Goal: Task Accomplishment & Management: Manage account settings

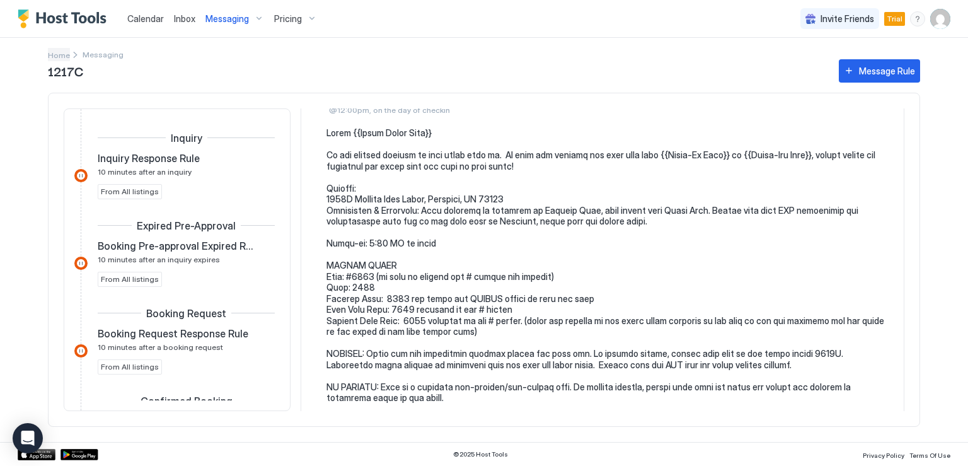
click at [62, 55] on span "Home" at bounding box center [59, 54] width 22 height 9
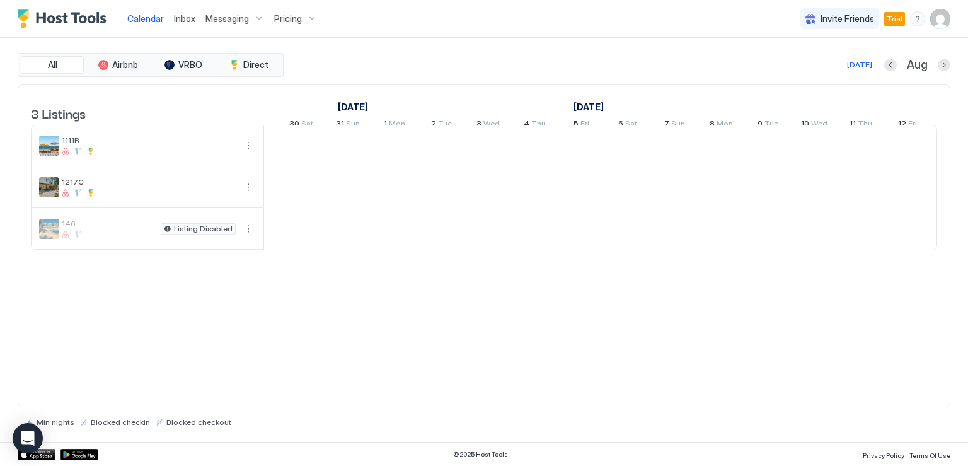
scroll to position [0, 700]
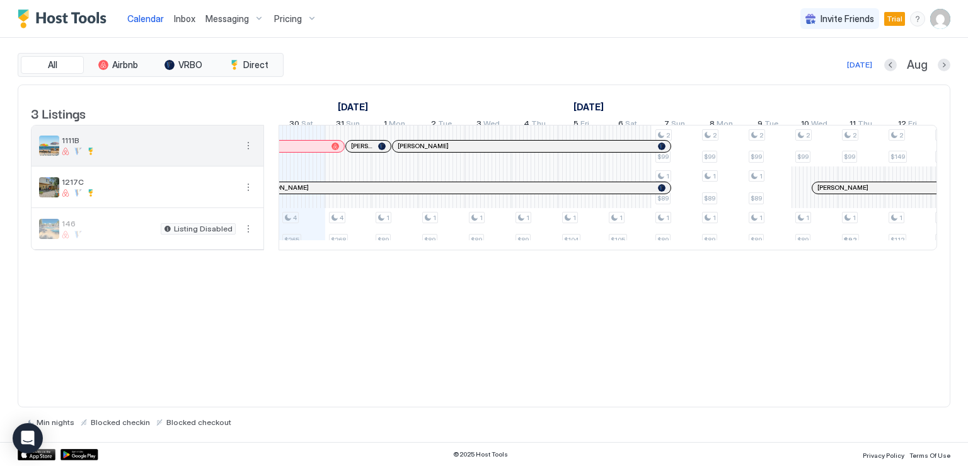
click at [55, 153] on img "listing image" at bounding box center [49, 146] width 20 height 20
click at [234, 17] on span "Messaging" at bounding box center [226, 18] width 43 height 11
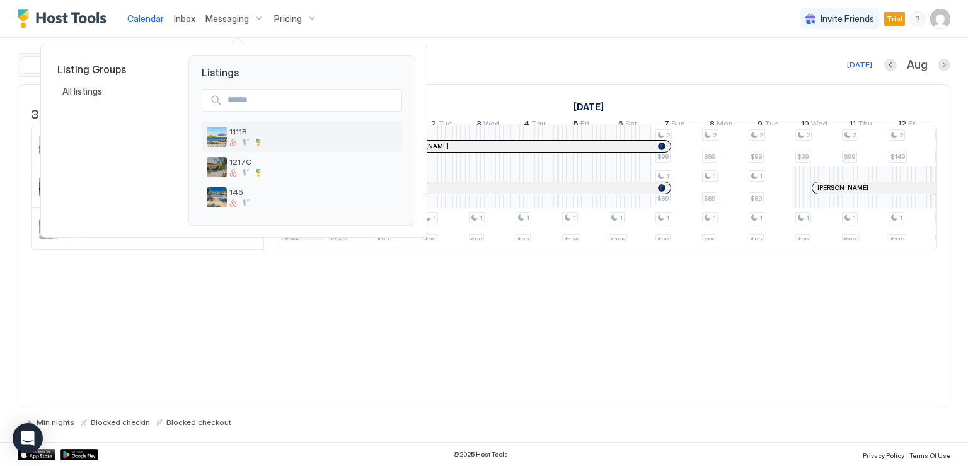
click at [221, 139] on img "listing image" at bounding box center [217, 137] width 20 height 20
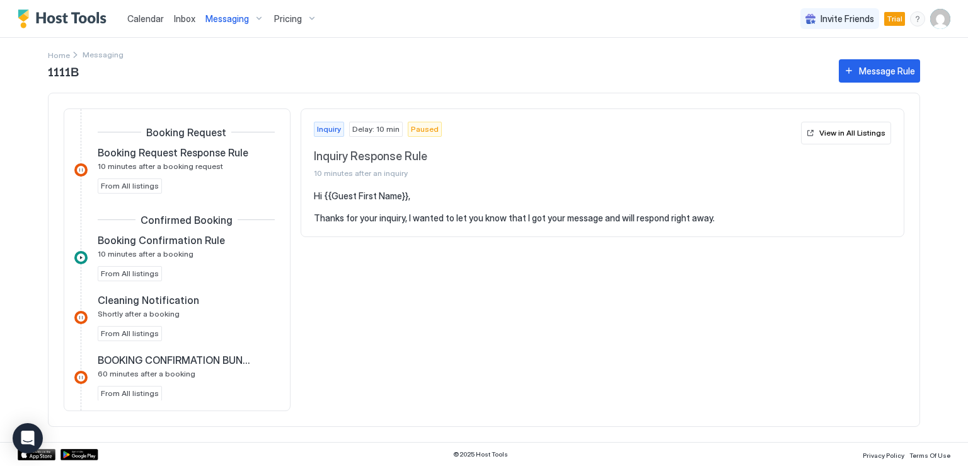
scroll to position [189, 0]
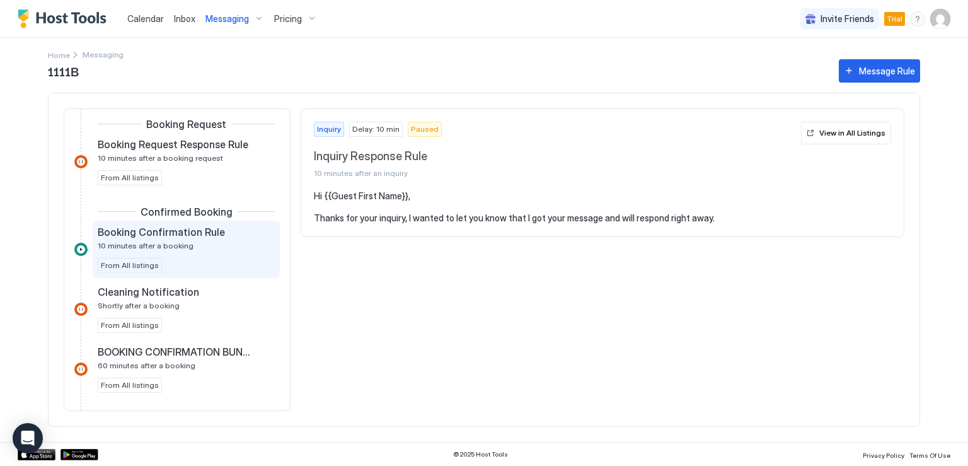
click at [200, 234] on span "Booking Confirmation Rule" at bounding box center [161, 232] width 127 height 13
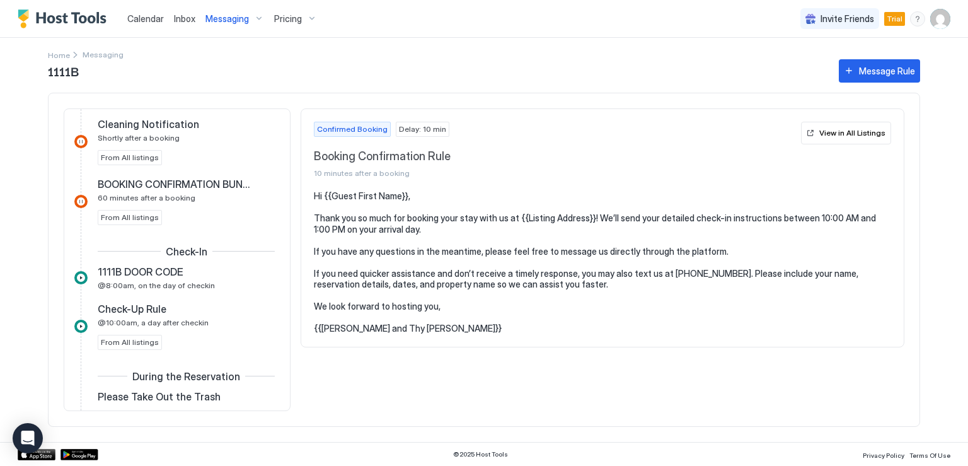
scroll to position [378, 0]
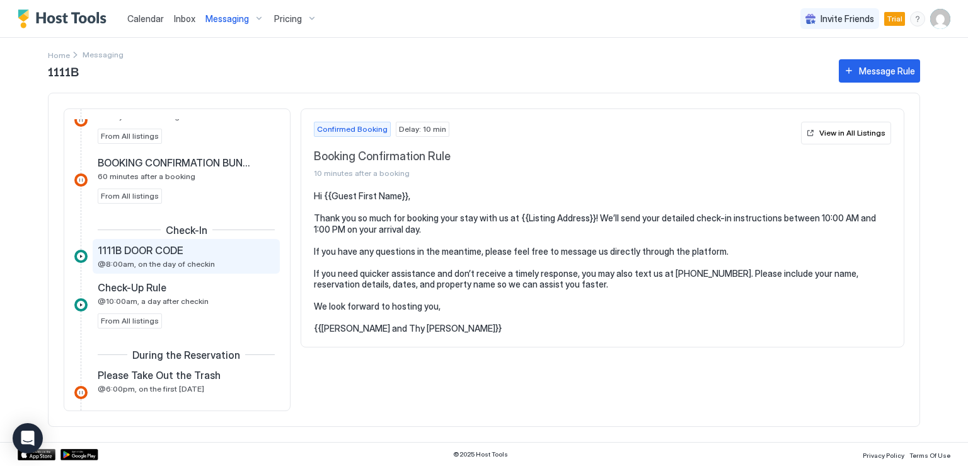
click at [187, 255] on div "1111B DOOR CODE @8:00am, on the day of checkin" at bounding box center [177, 256] width 159 height 25
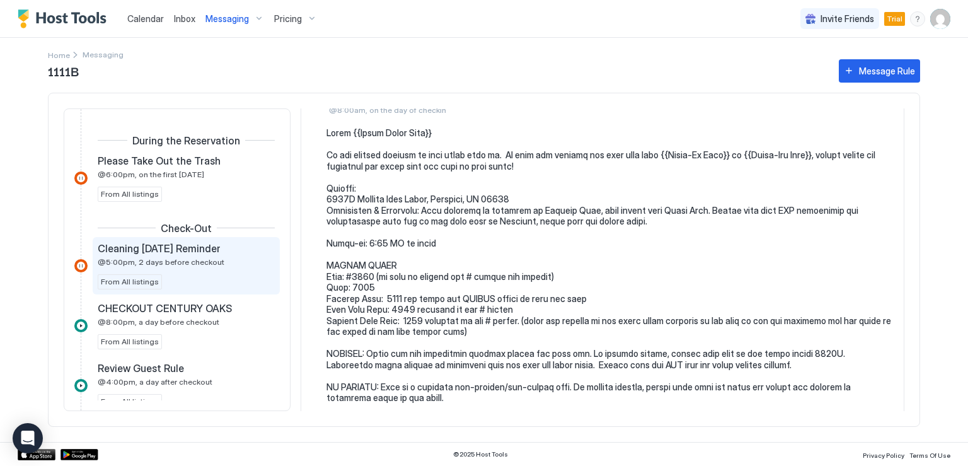
scroll to position [630, 0]
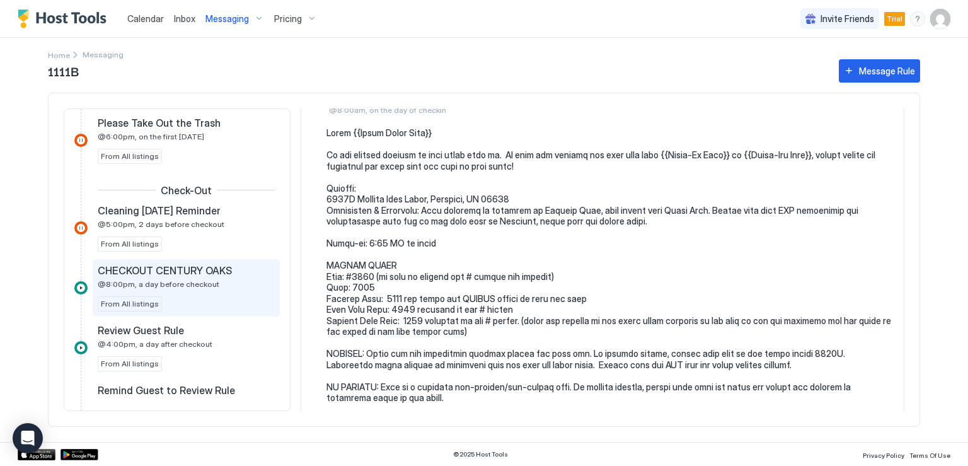
click at [166, 284] on span "@8:00pm, a day before checkout" at bounding box center [159, 283] width 122 height 9
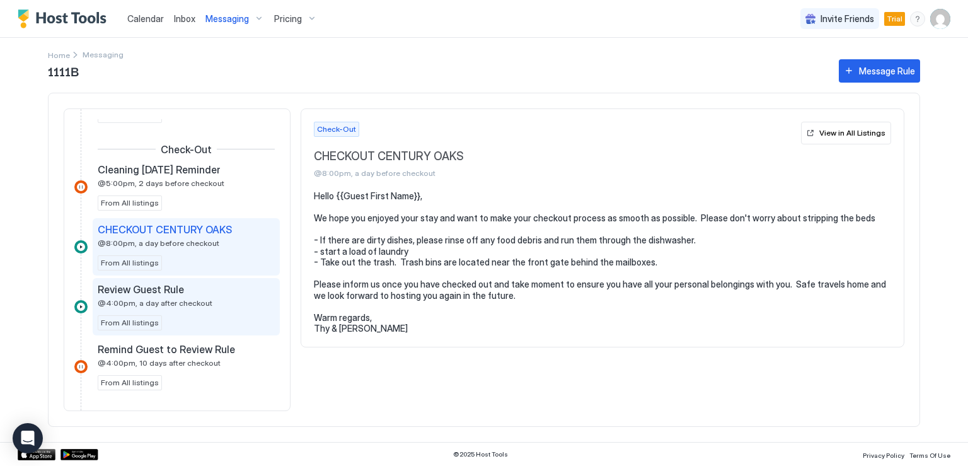
scroll to position [693, 0]
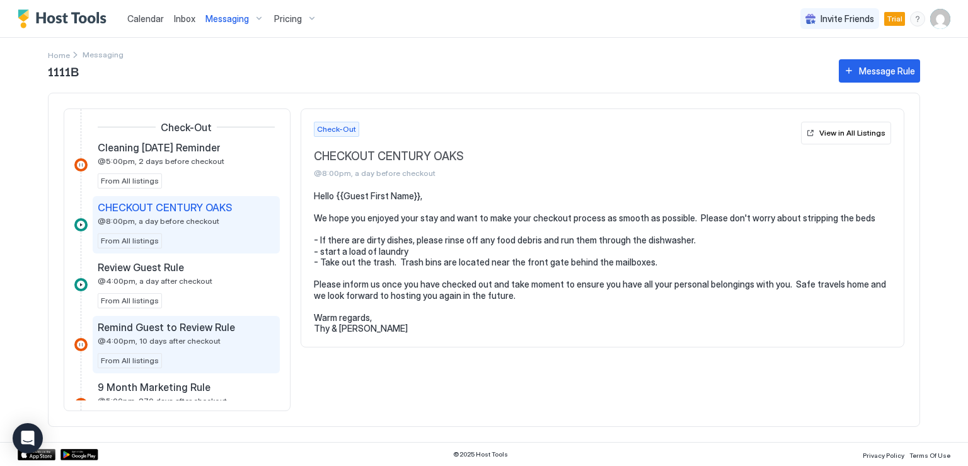
click at [168, 337] on span "@4:00pm, 10 days after checkout" at bounding box center [159, 340] width 123 height 9
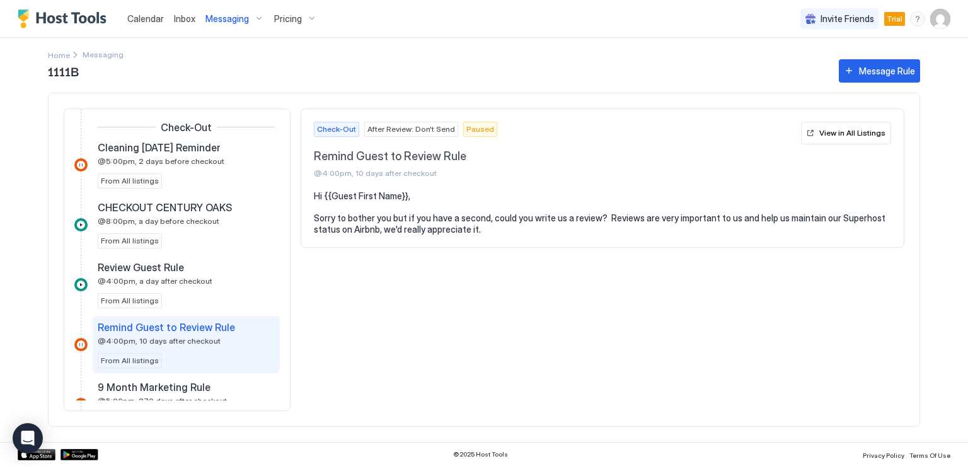
scroll to position [756, 0]
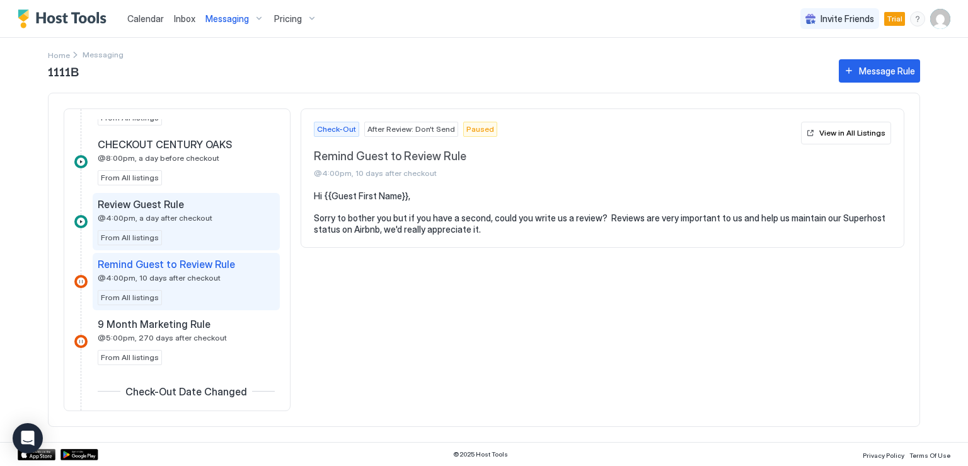
click at [175, 216] on span "@4:00pm, a day after checkout" at bounding box center [155, 217] width 115 height 9
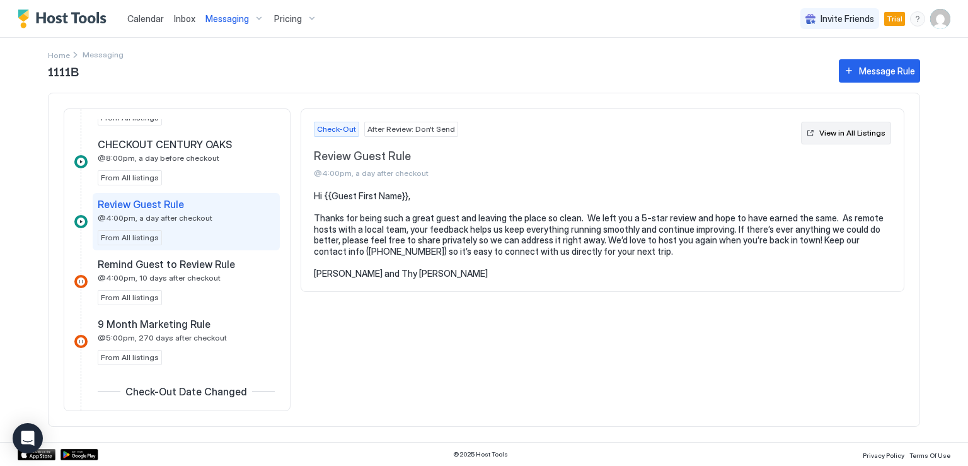
click at [846, 134] on div "View in All Listings" at bounding box center [852, 132] width 66 height 11
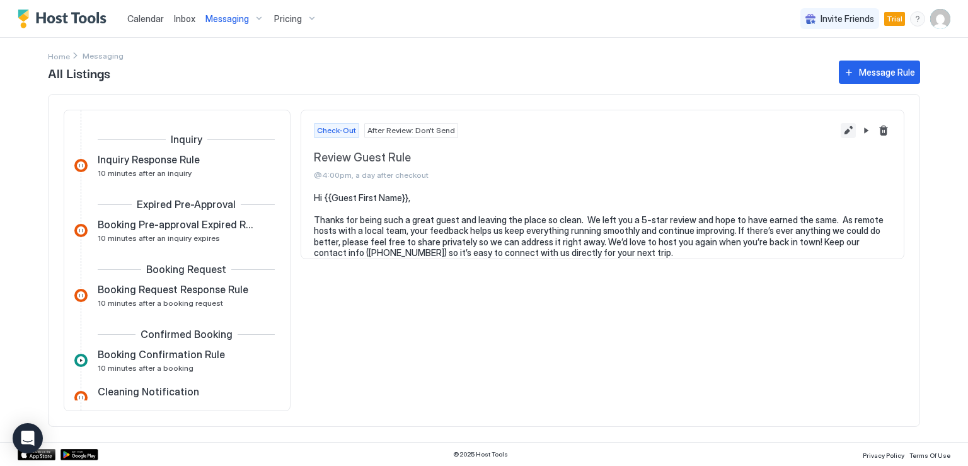
scroll to position [443, 0]
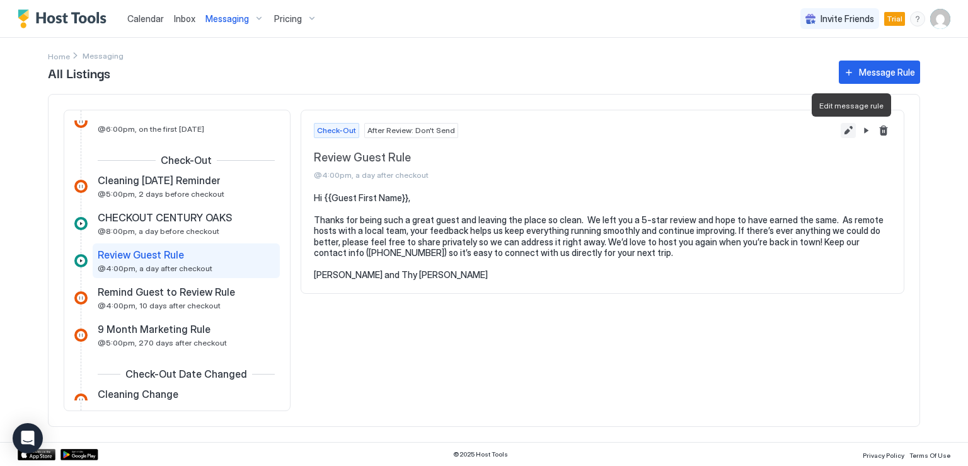
click at [847, 129] on button "Edit message rule" at bounding box center [848, 130] width 15 height 15
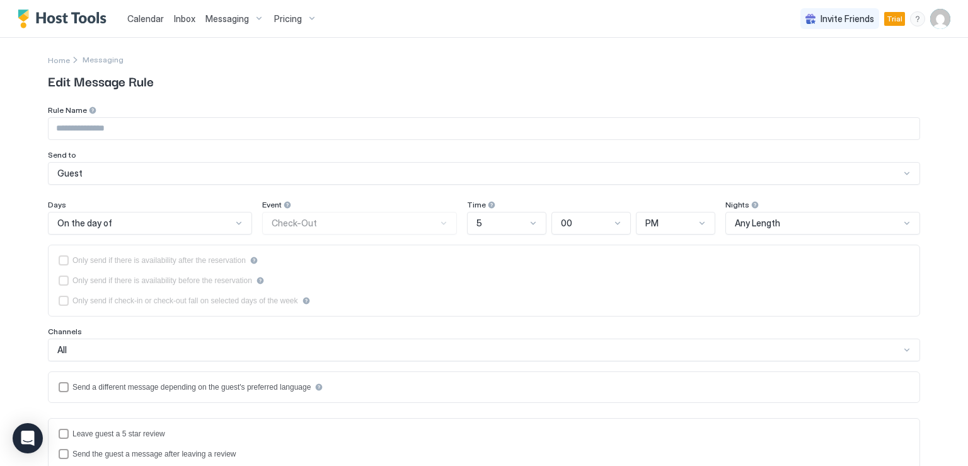
type input "**********"
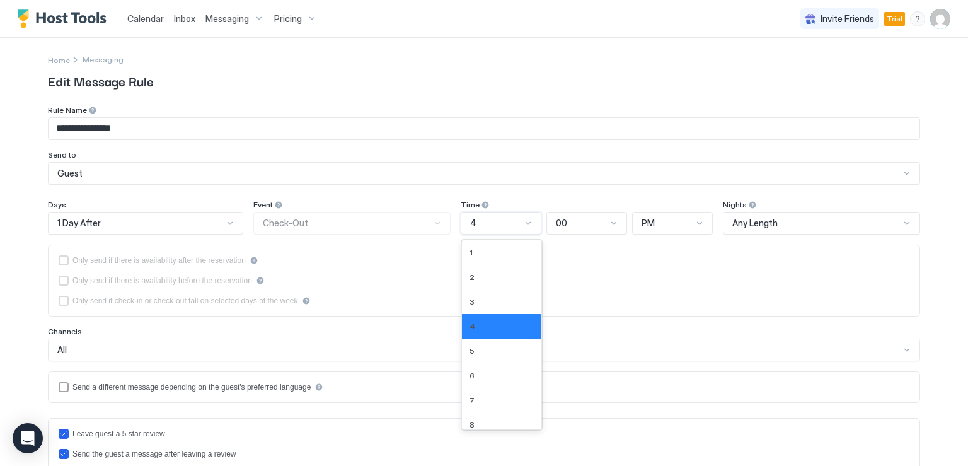
click at [524, 224] on div at bounding box center [528, 223] width 10 height 10
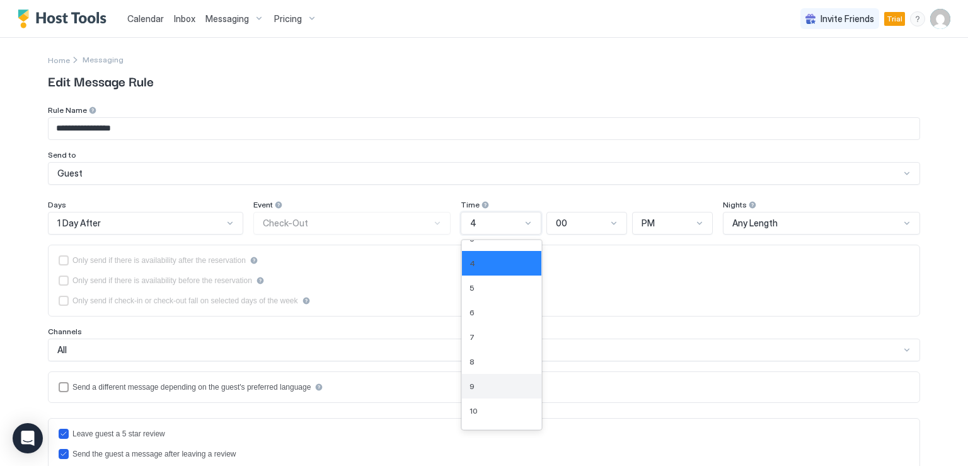
click at [474, 383] on div "9" at bounding box center [502, 385] width 64 height 9
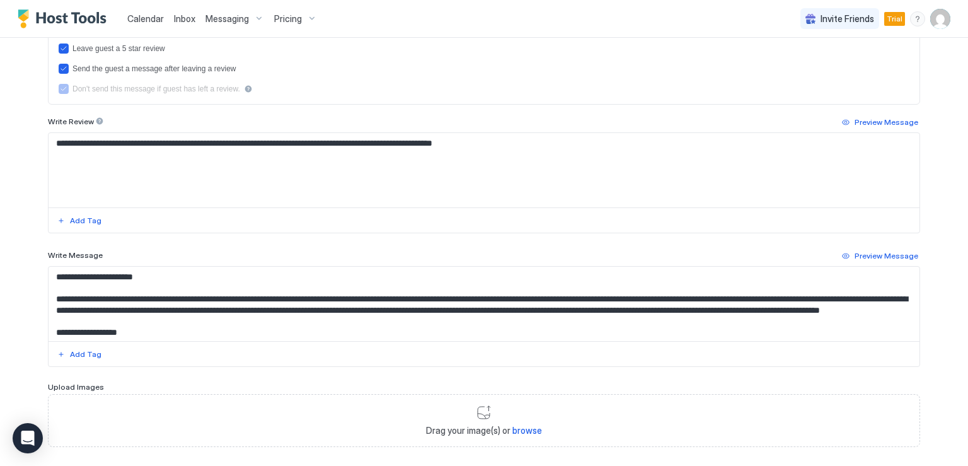
scroll to position [322, 0]
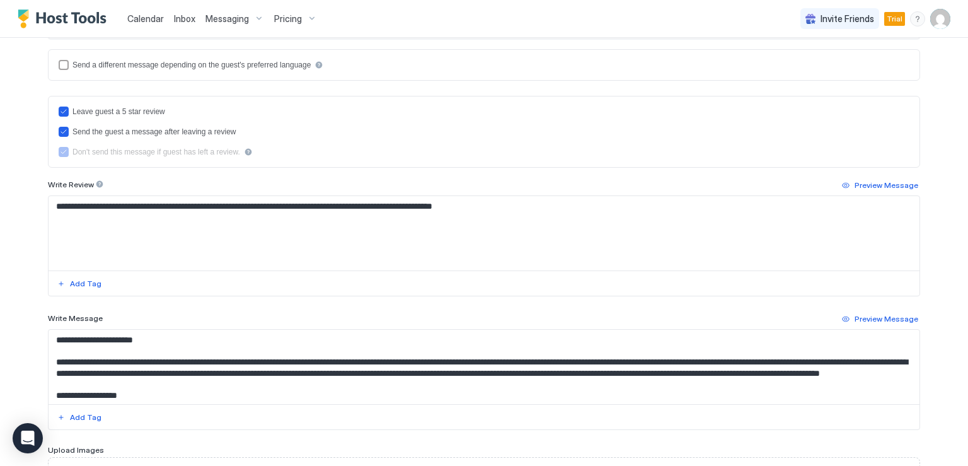
click at [332, 381] on textarea "**********" at bounding box center [484, 367] width 871 height 74
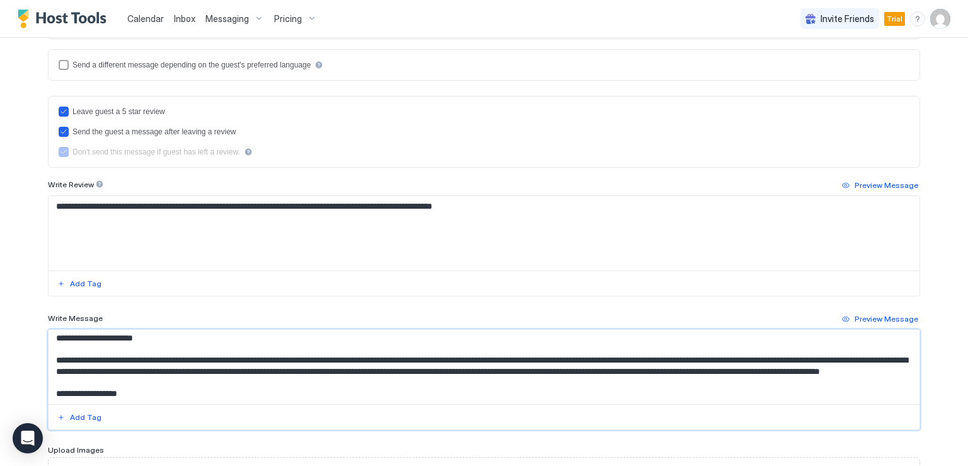
click at [803, 357] on textarea "**********" at bounding box center [484, 367] width 871 height 74
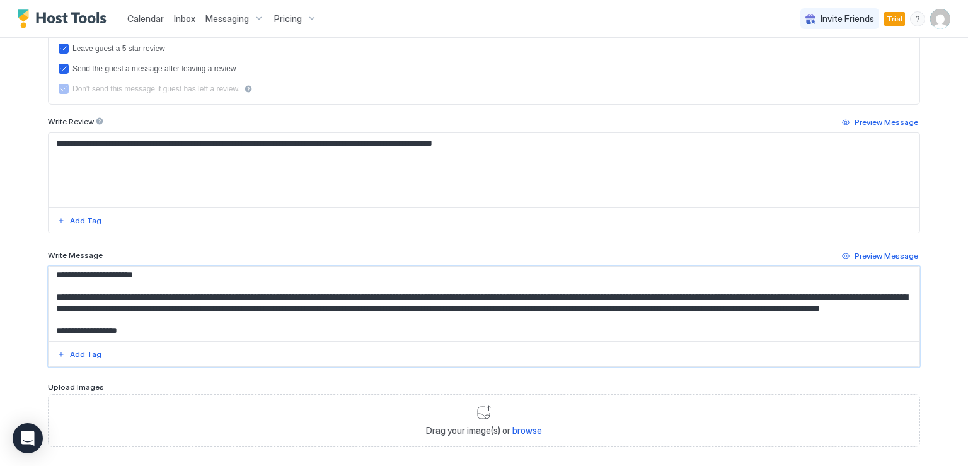
scroll to position [448, 0]
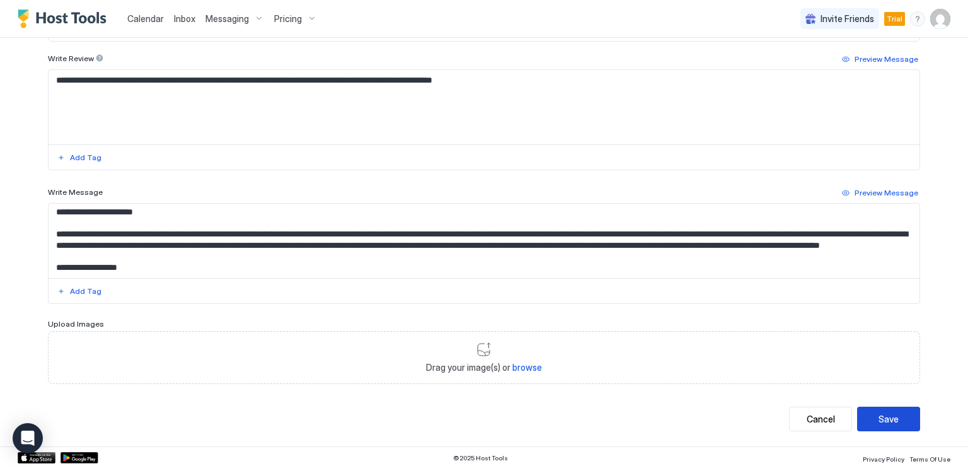
click at [880, 419] on div "Save" at bounding box center [889, 418] width 20 height 13
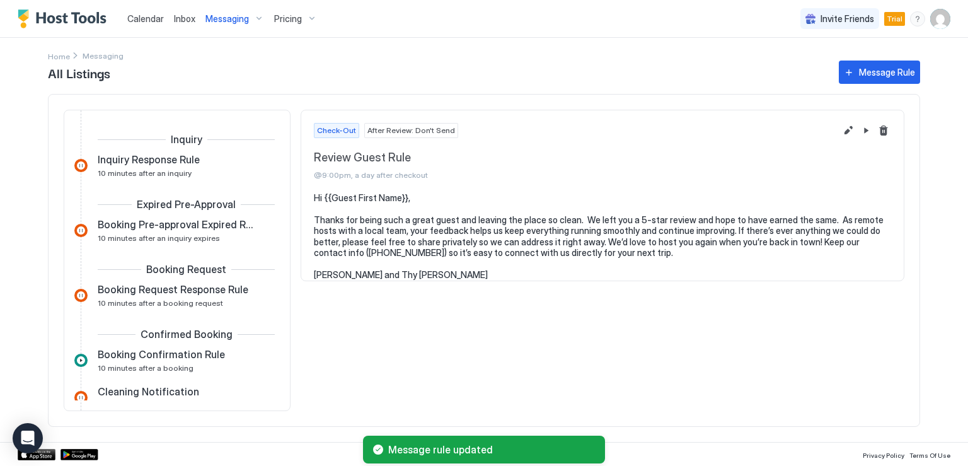
scroll to position [443, 0]
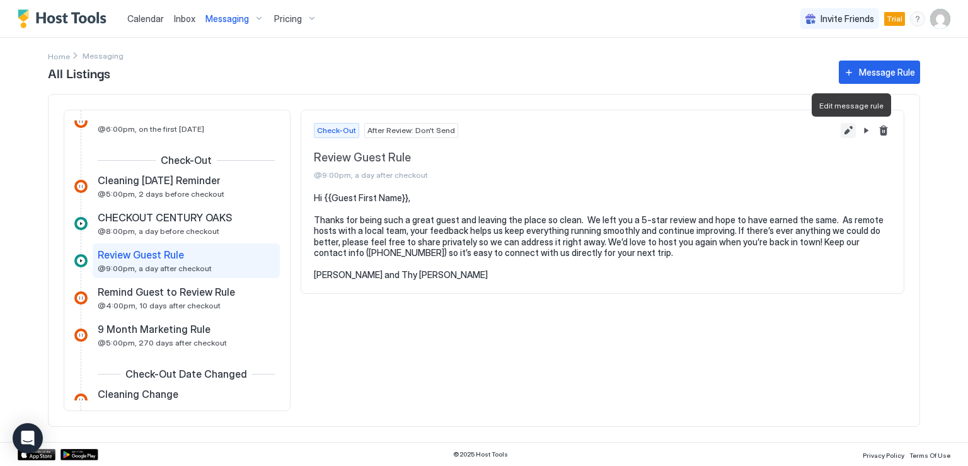
click at [847, 130] on button "Edit message rule" at bounding box center [848, 130] width 15 height 15
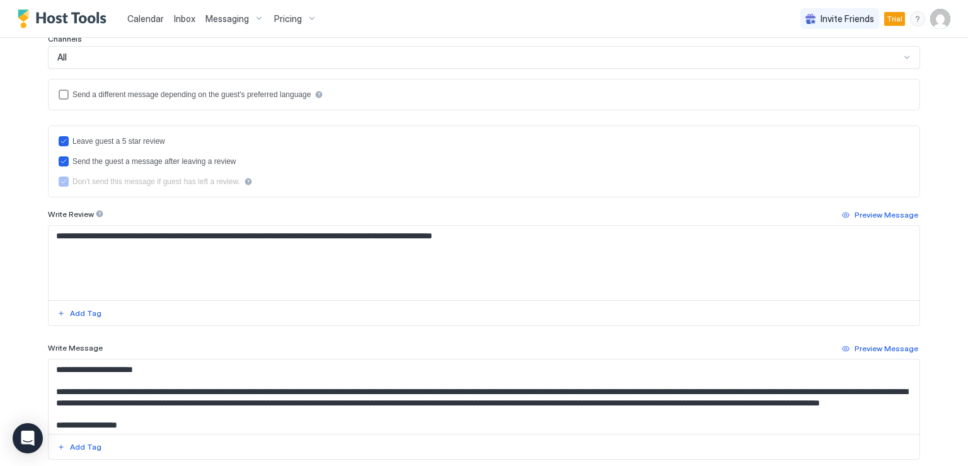
scroll to position [315, 0]
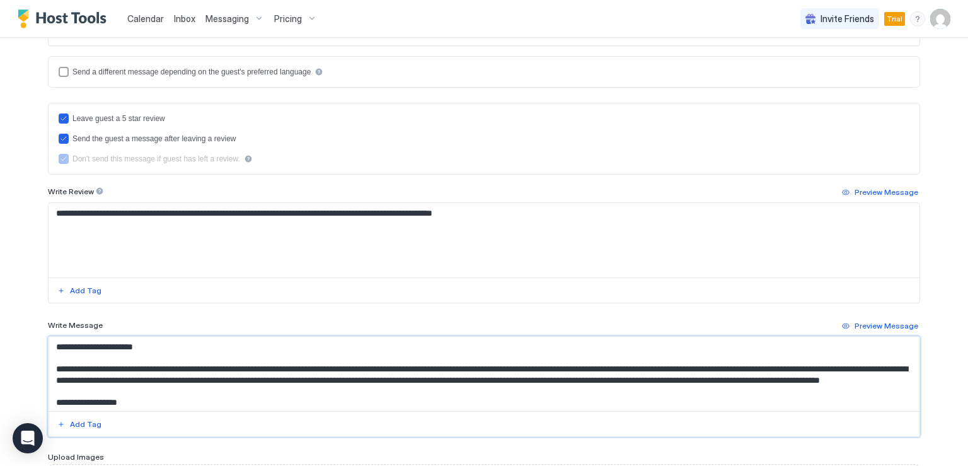
click at [258, 389] on textarea "**********" at bounding box center [484, 374] width 871 height 74
click at [111, 390] on textarea "**********" at bounding box center [484, 374] width 871 height 74
click at [50, 389] on textarea "**********" at bounding box center [484, 374] width 871 height 74
click at [107, 388] on textarea "**********" at bounding box center [484, 374] width 871 height 74
click at [362, 389] on textarea "**********" at bounding box center [484, 374] width 871 height 74
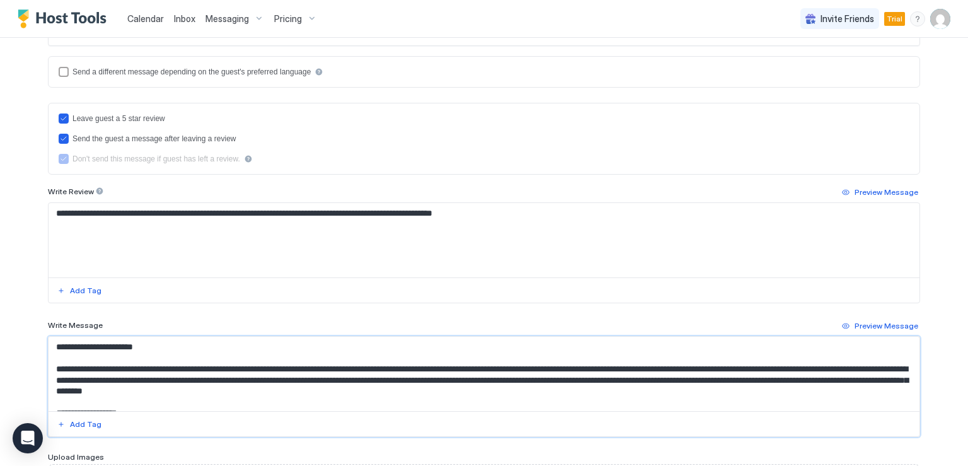
click at [381, 390] on textarea "**********" at bounding box center [484, 374] width 871 height 74
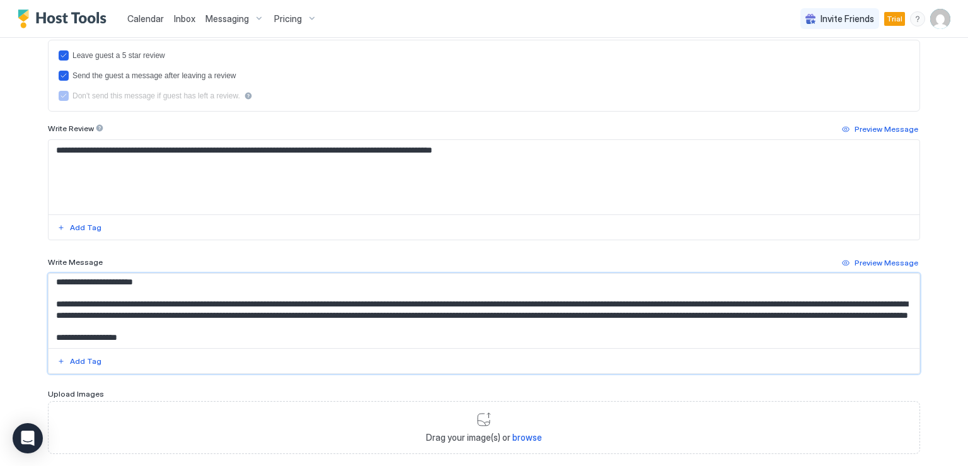
scroll to position [448, 0]
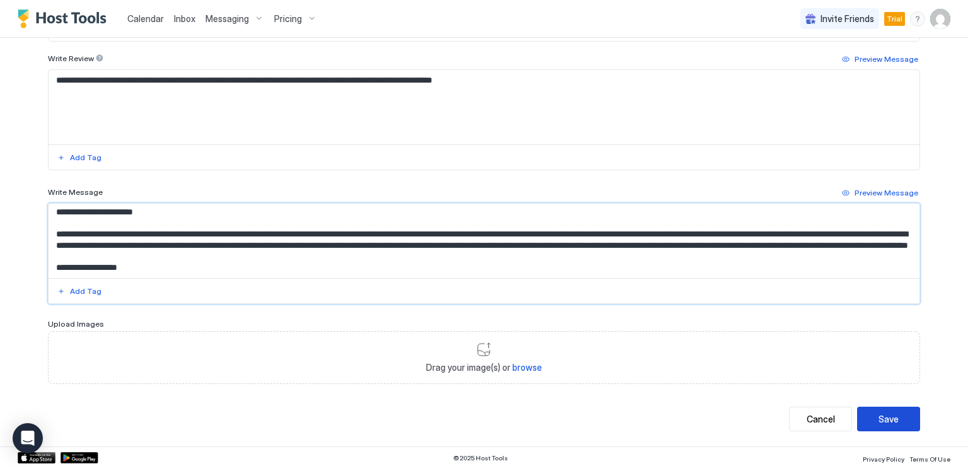
type textarea "**********"
click at [883, 414] on div "Save" at bounding box center [889, 418] width 20 height 13
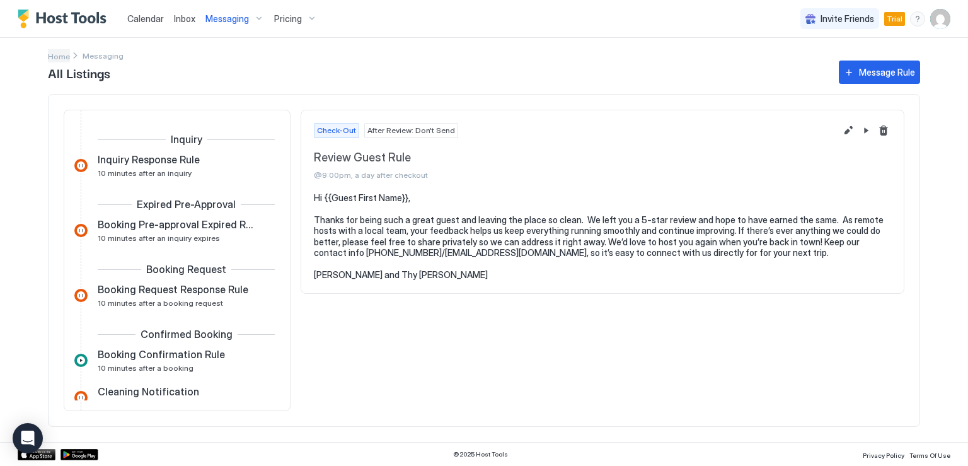
click at [64, 56] on span "Home" at bounding box center [59, 56] width 22 height 9
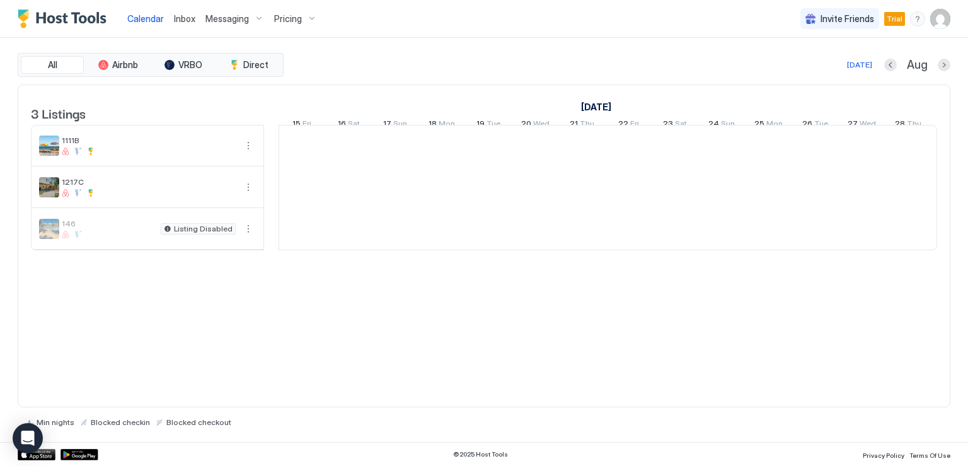
scroll to position [0, 700]
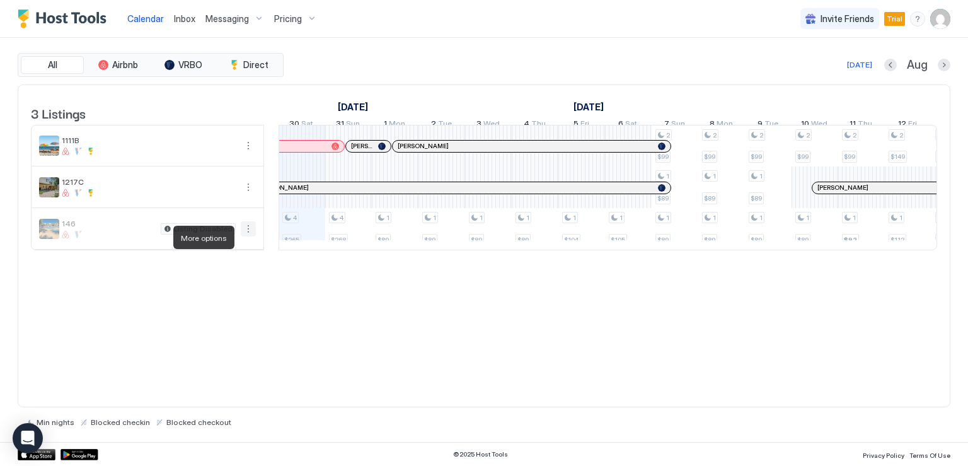
click at [246, 236] on button "More options" at bounding box center [248, 228] width 15 height 15
click at [226, 253] on span "Messaging" at bounding box center [219, 254] width 41 height 9
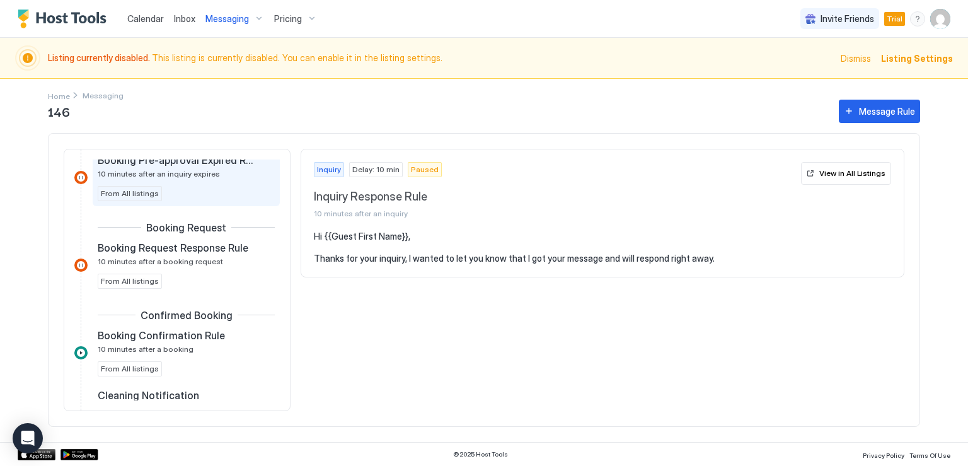
scroll to position [189, 0]
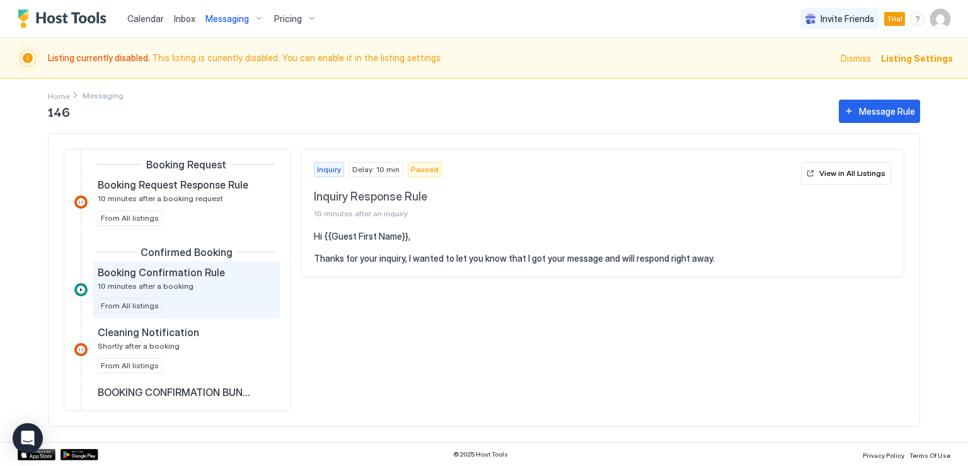
click at [199, 267] on span "Booking Confirmation Rule" at bounding box center [161, 272] width 127 height 13
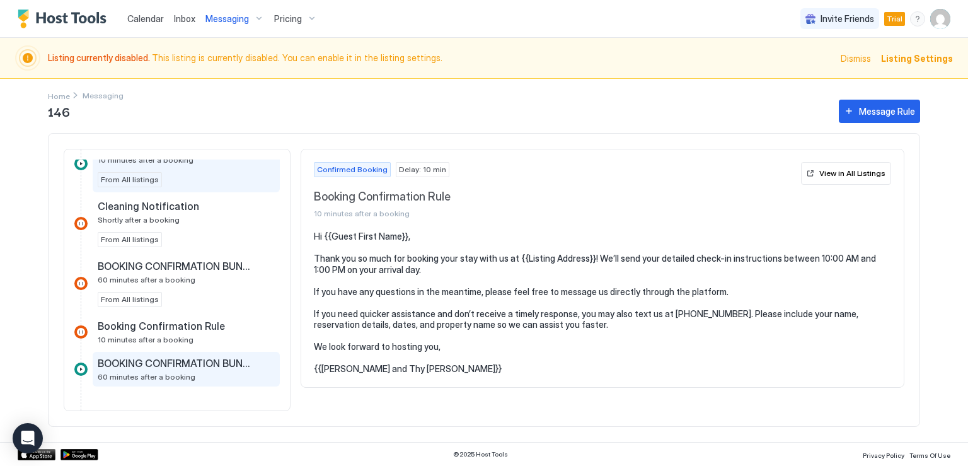
scroll to position [252, 0]
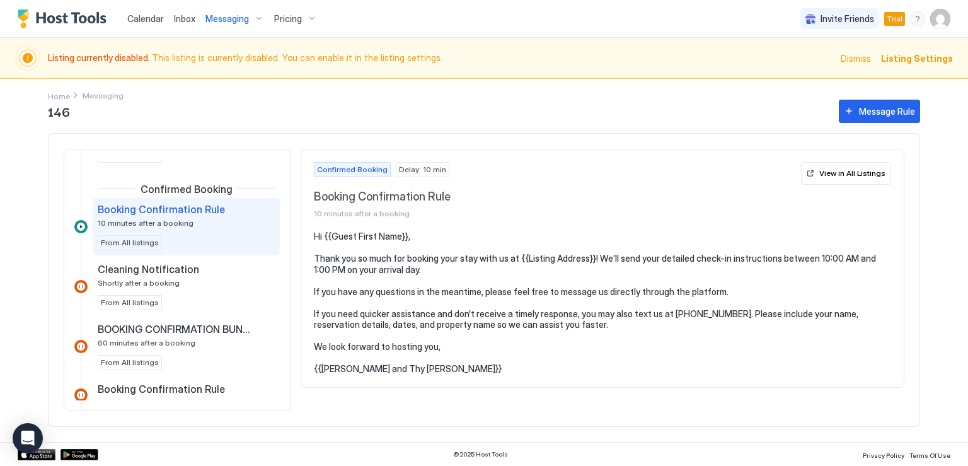
click at [80, 225] on div at bounding box center [80, 226] width 13 height 13
click at [94, 228] on div "Booking Confirmation Rule 10 minutes after a booking From All listings" at bounding box center [186, 226] width 187 height 57
click at [119, 212] on span "Booking Confirmation Rule" at bounding box center [161, 209] width 127 height 13
click at [84, 224] on div at bounding box center [80, 226] width 13 height 13
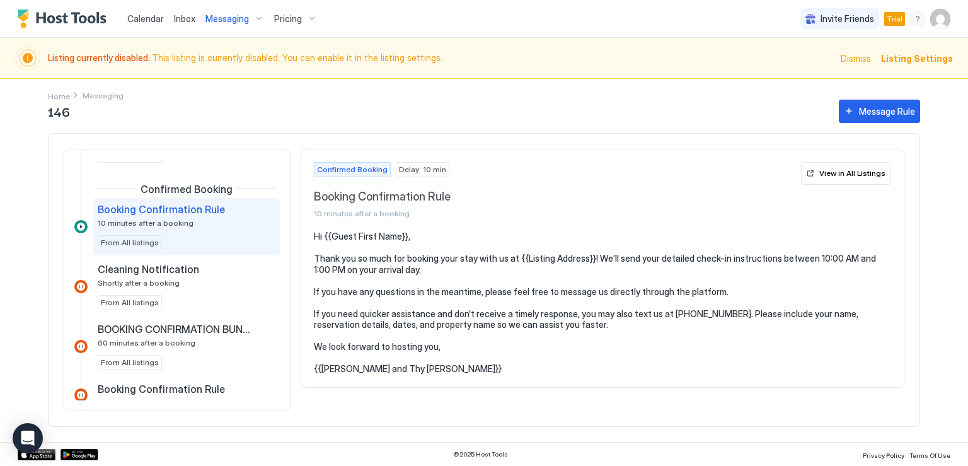
click at [83, 226] on div at bounding box center [80, 226] width 13 height 13
click at [845, 179] on button "View in All Listings" at bounding box center [846, 173] width 90 height 23
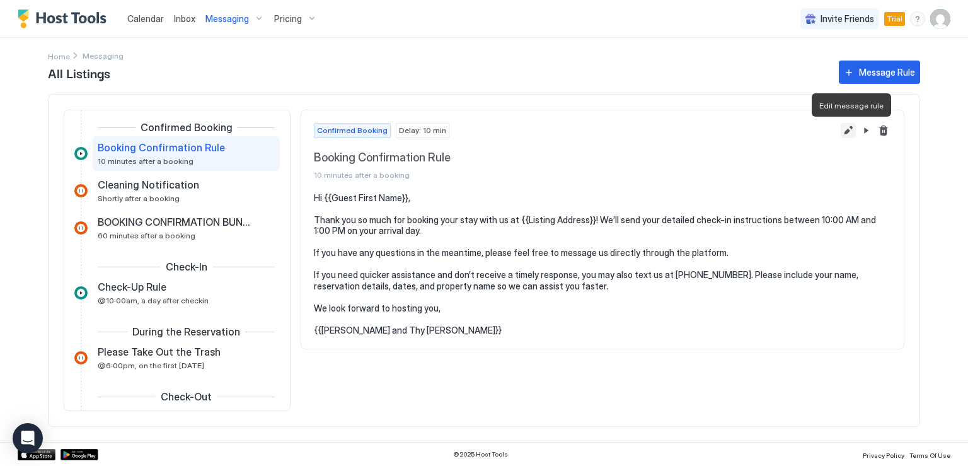
click at [849, 130] on button "Edit message rule" at bounding box center [848, 130] width 15 height 15
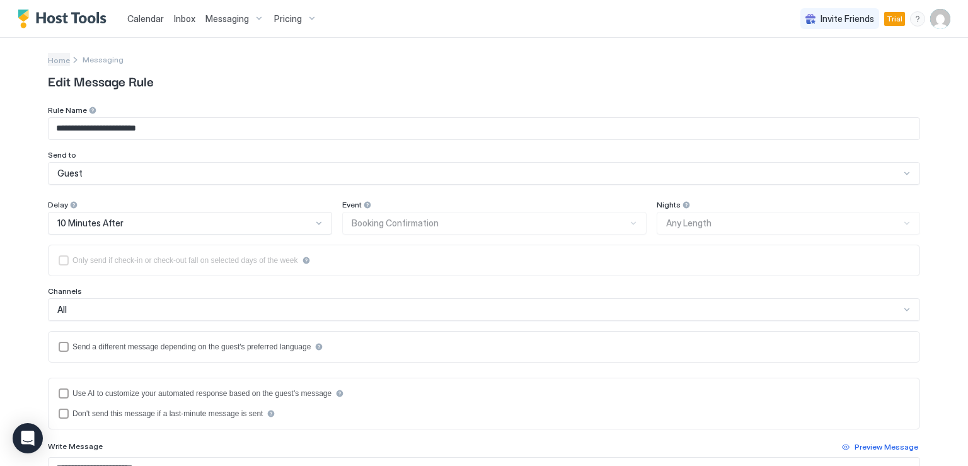
click at [62, 63] on span "Home" at bounding box center [59, 59] width 22 height 9
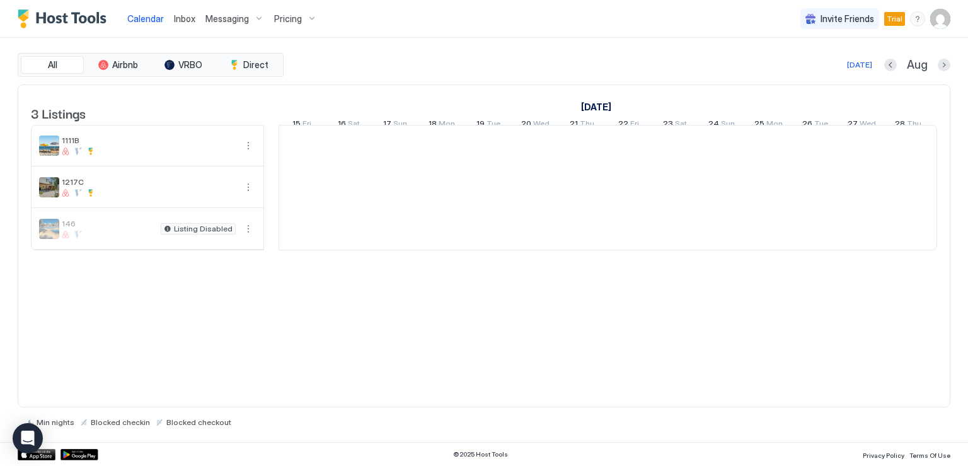
scroll to position [0, 700]
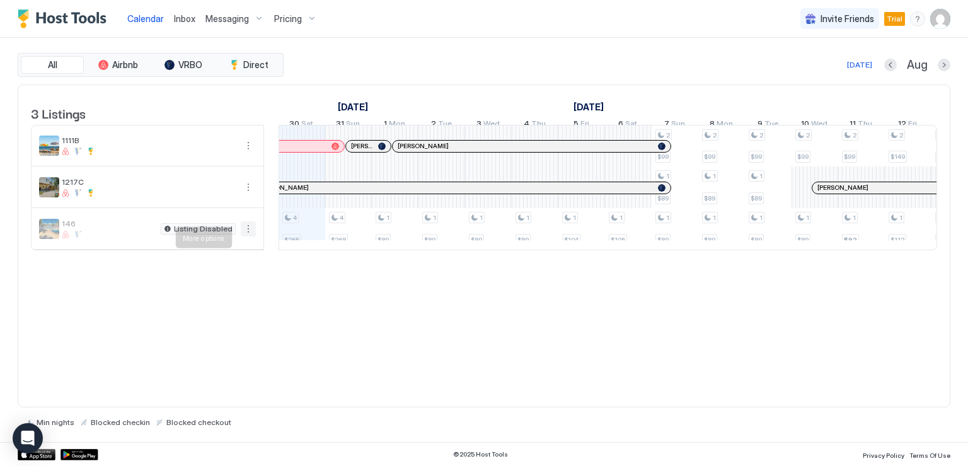
click at [247, 236] on button "More options" at bounding box center [248, 228] width 15 height 15
click at [218, 253] on span "Messaging" at bounding box center [219, 254] width 41 height 9
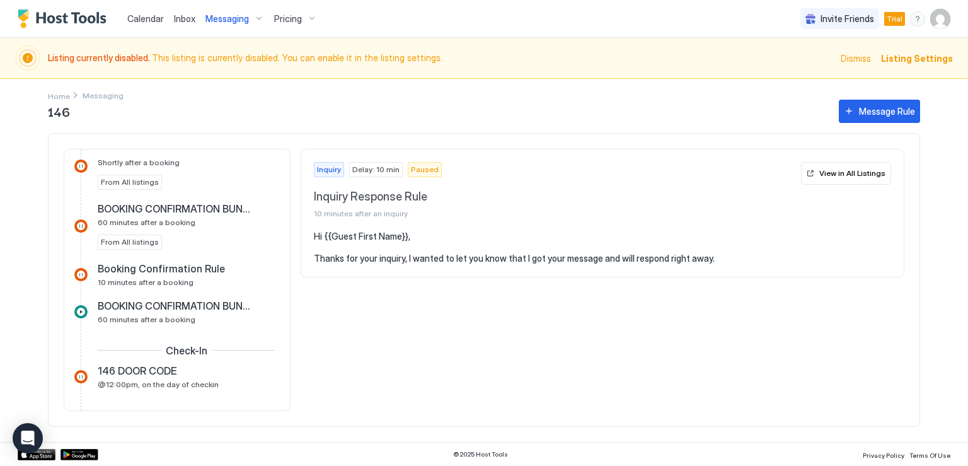
scroll to position [378, 0]
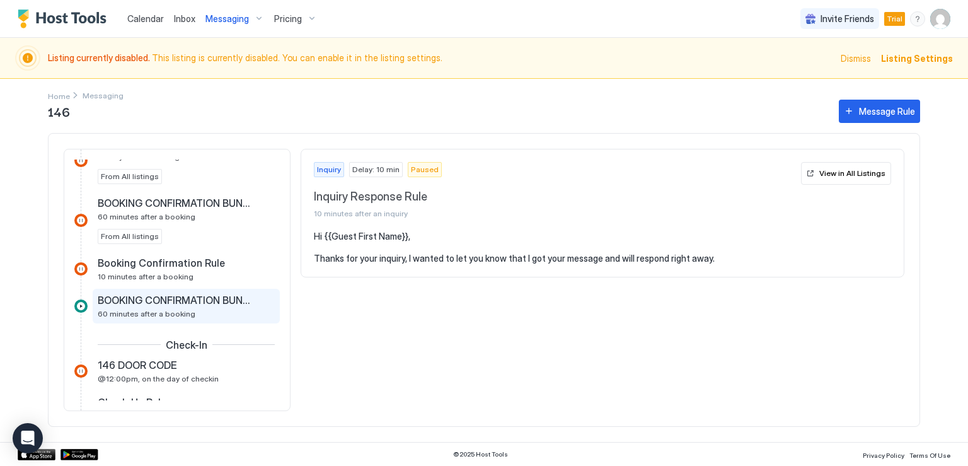
click at [190, 300] on span "BOOKING CONFIRMATION BUNGALOWS" at bounding box center [176, 300] width 157 height 13
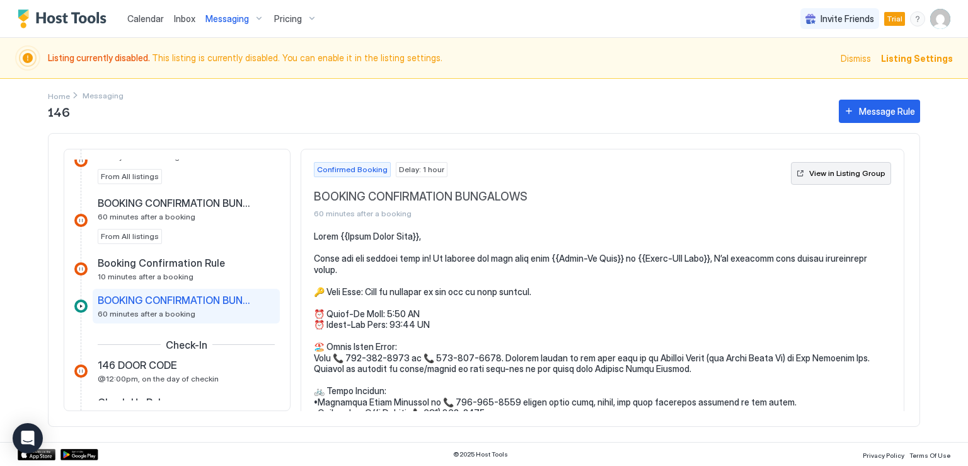
click at [827, 178] on div "View in Listing Group" at bounding box center [847, 173] width 76 height 11
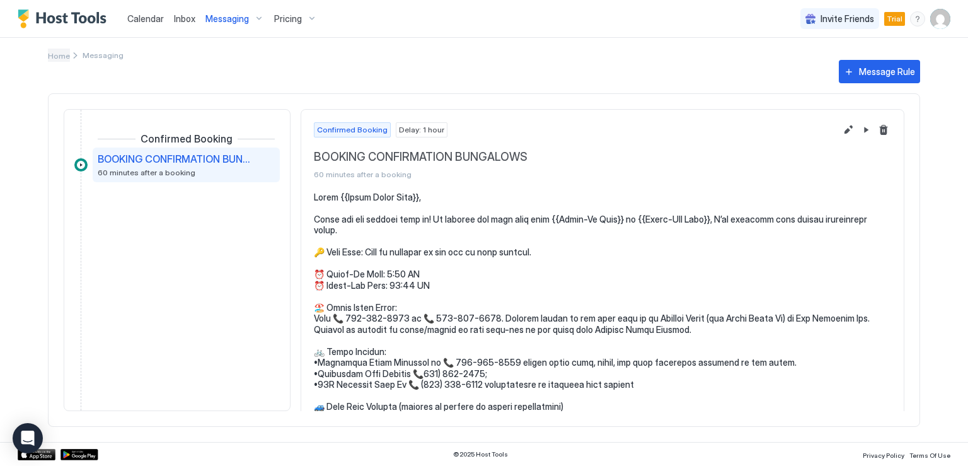
click at [67, 55] on span "Home" at bounding box center [59, 55] width 22 height 9
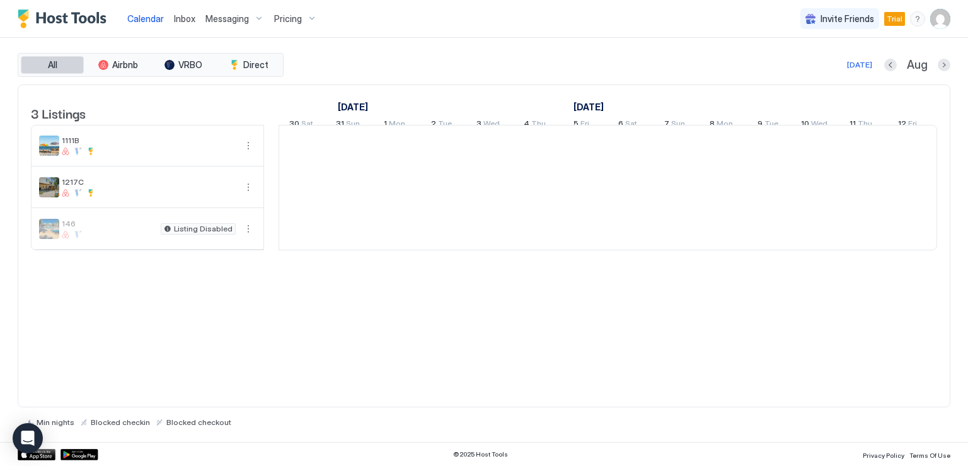
scroll to position [0, 700]
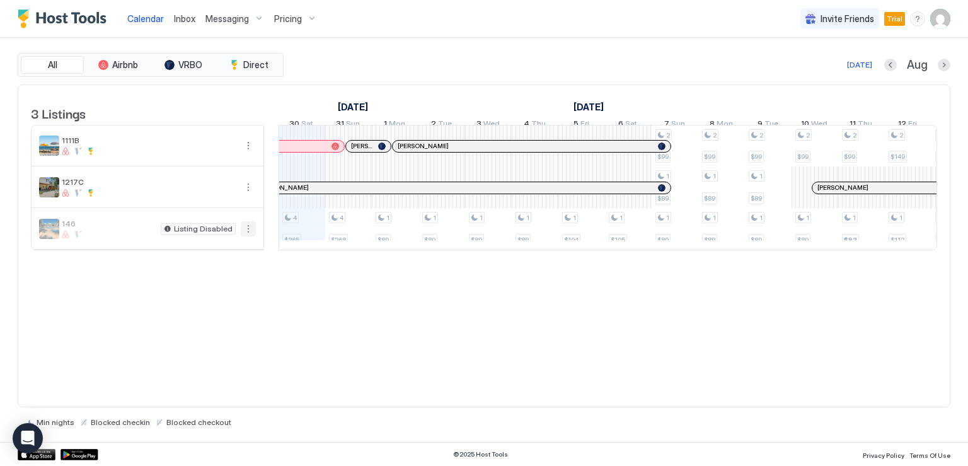
click at [247, 236] on button "More options" at bounding box center [248, 228] width 15 height 15
click at [222, 253] on span "Messaging" at bounding box center [219, 254] width 41 height 9
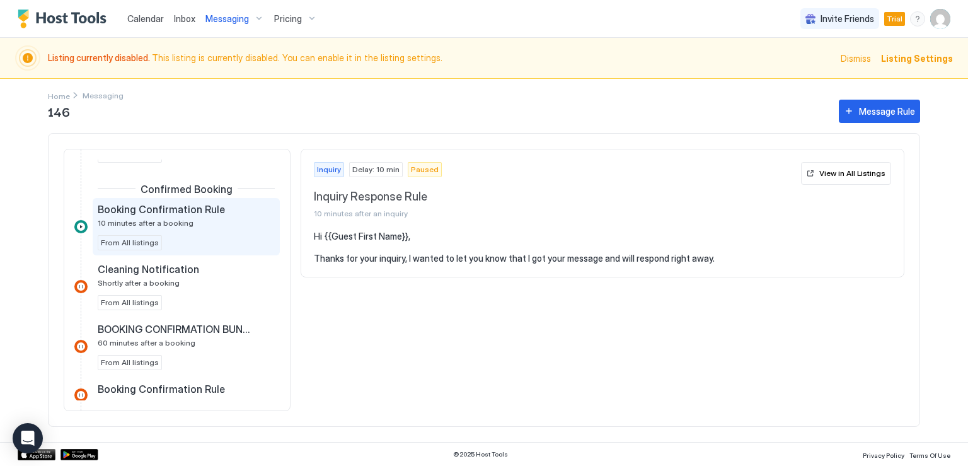
scroll to position [189, 0]
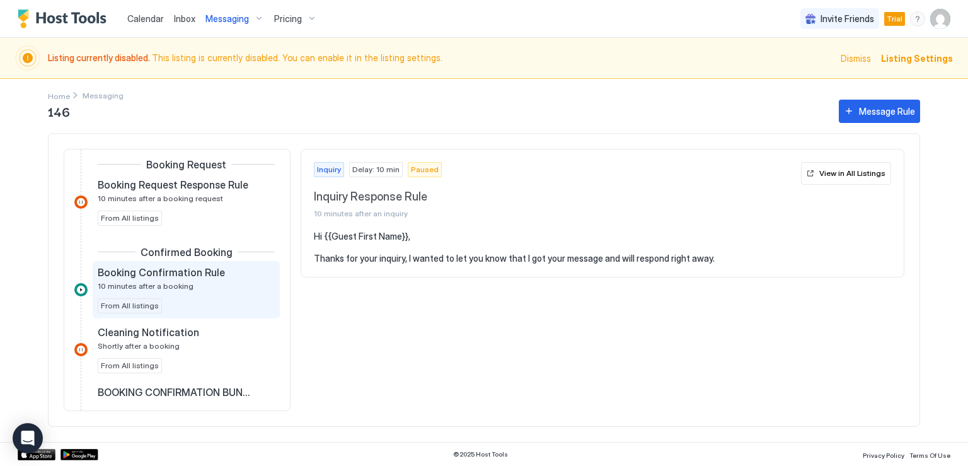
click at [148, 281] on span "10 minutes after a booking" at bounding box center [146, 285] width 96 height 9
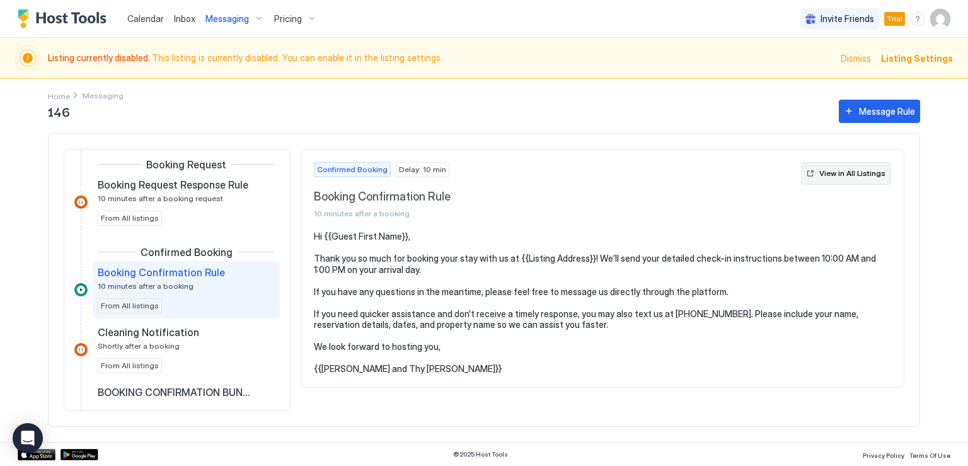
click at [836, 172] on div "View in All Listings" at bounding box center [852, 173] width 66 height 11
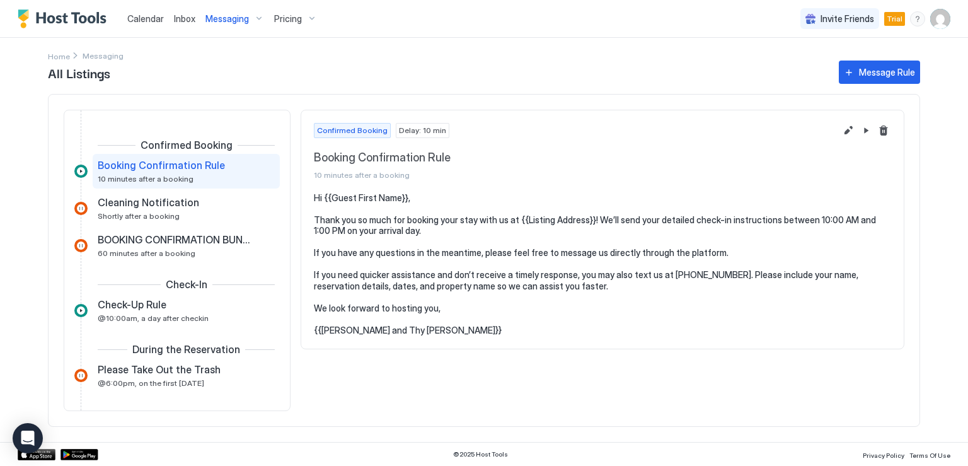
scroll to position [144, 0]
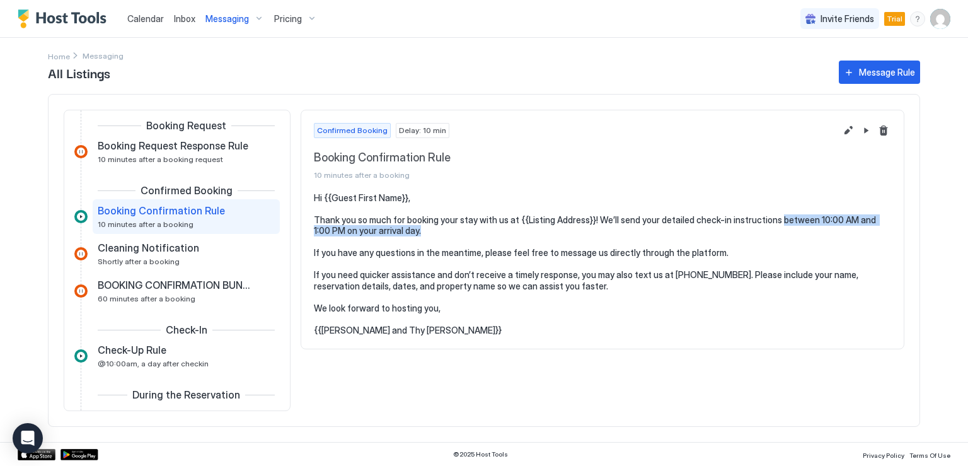
drag, startPoint x: 773, startPoint y: 220, endPoint x: 883, endPoint y: 230, distance: 109.5
click at [883, 230] on pre "Hi {{Guest First Name}}, Thank you so much for booking your stay with us at {{L…" at bounding box center [602, 264] width 577 height 144
click at [842, 130] on button "Edit message rule" at bounding box center [848, 130] width 15 height 15
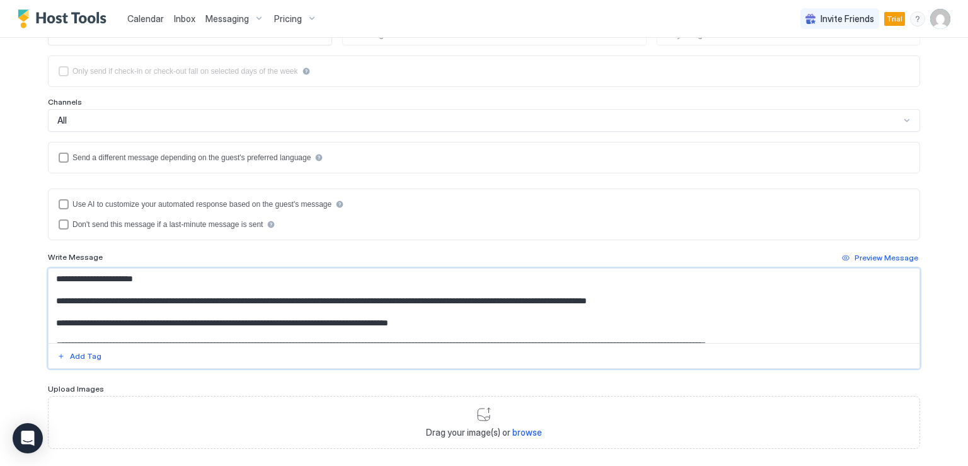
drag, startPoint x: 501, startPoint y: 298, endPoint x: 681, endPoint y: 306, distance: 179.8
click at [681, 306] on textarea "**********" at bounding box center [484, 306] width 871 height 74
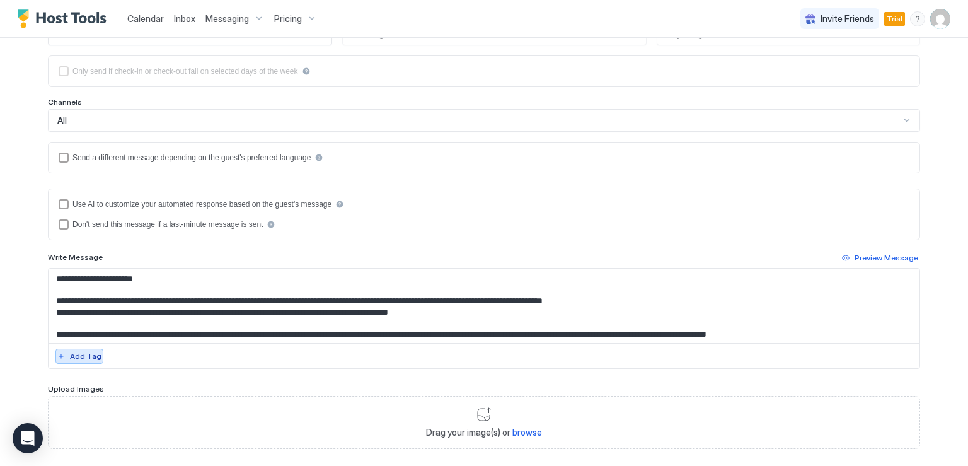
click at [72, 356] on div "Add Tag" at bounding box center [86, 355] width 32 height 11
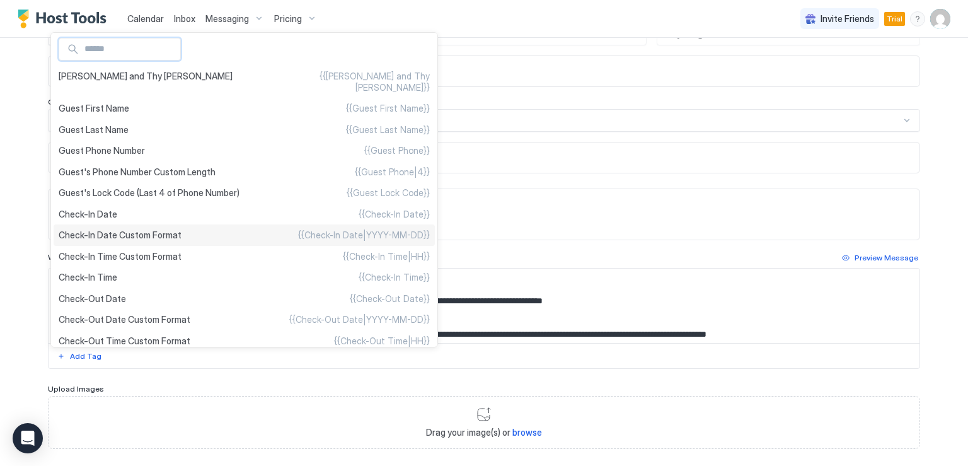
scroll to position [63, 0]
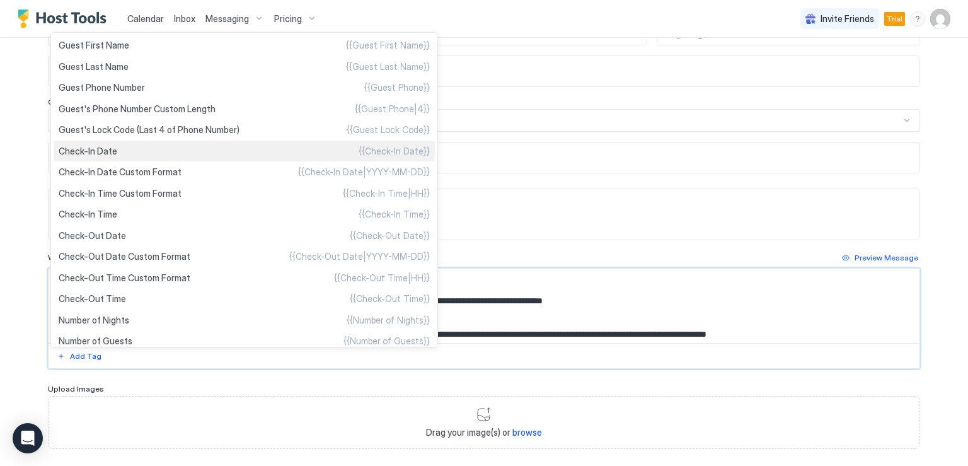
click at [104, 157] on span "Check-In Date" at bounding box center [88, 151] width 59 height 11
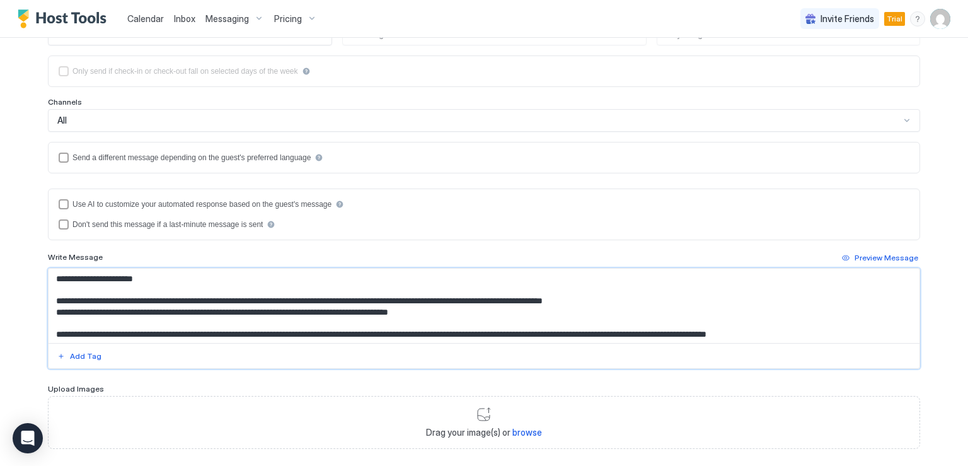
click at [703, 298] on textarea "**********" at bounding box center [484, 306] width 871 height 74
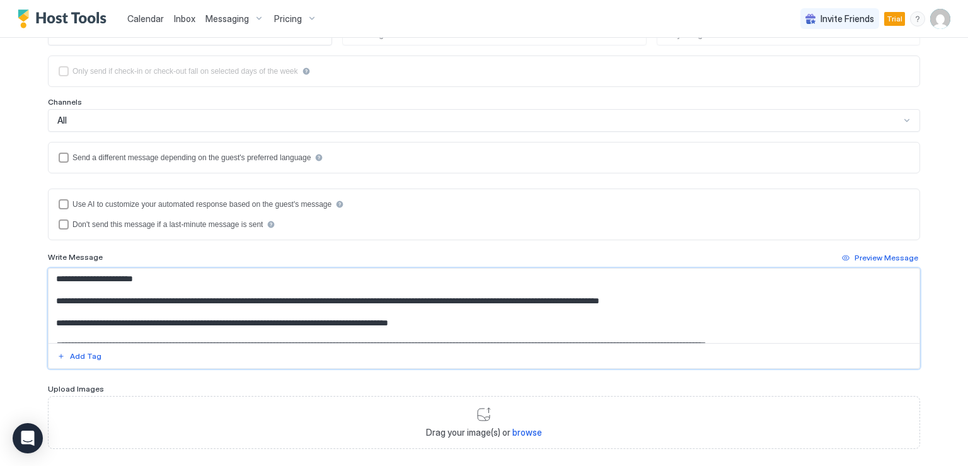
scroll to position [252, 0]
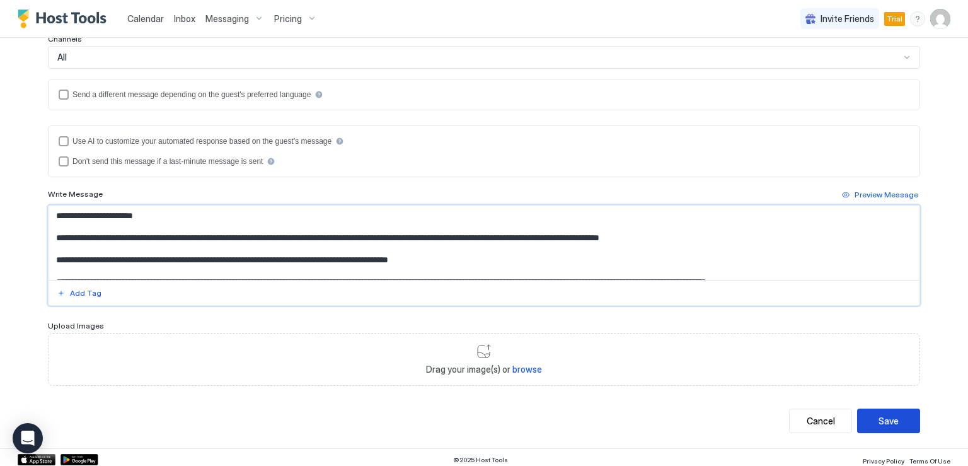
type textarea "**********"
click at [879, 416] on div "Save" at bounding box center [889, 420] width 20 height 13
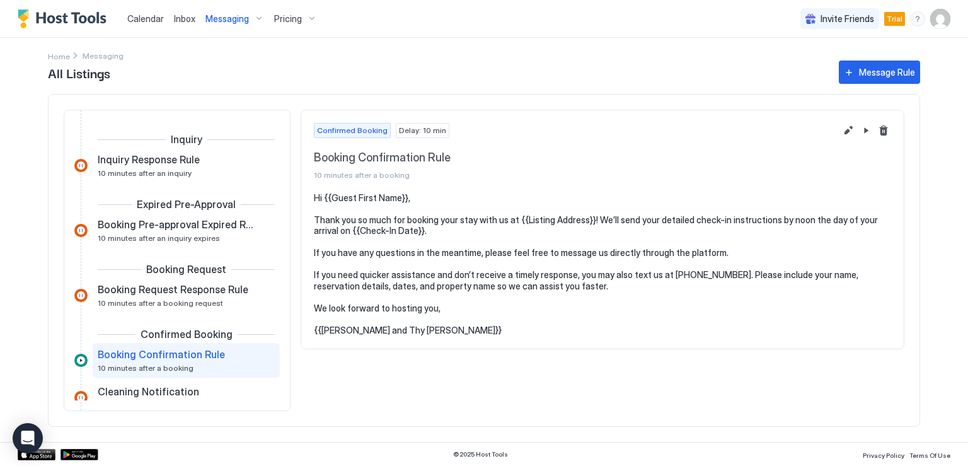
scroll to position [126, 0]
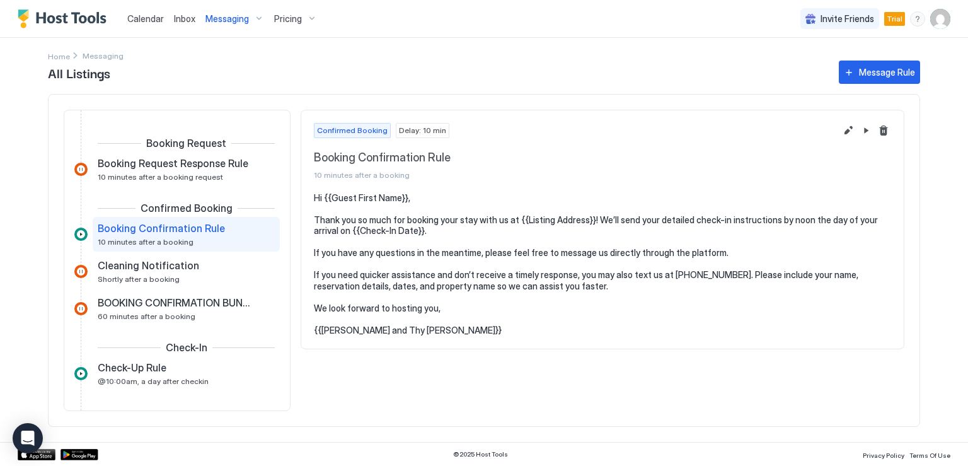
click at [79, 233] on div at bounding box center [80, 234] width 13 height 13
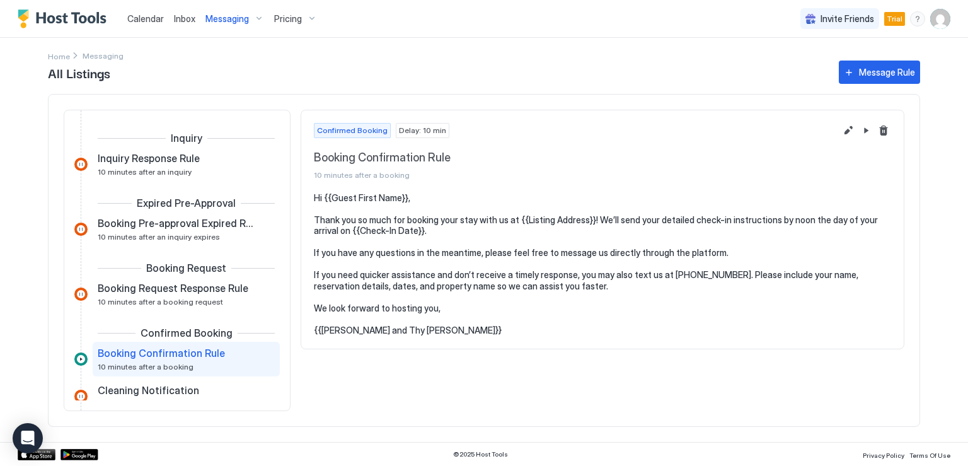
scroll to position [0, 0]
click at [221, 16] on span "Messaging" at bounding box center [226, 18] width 43 height 11
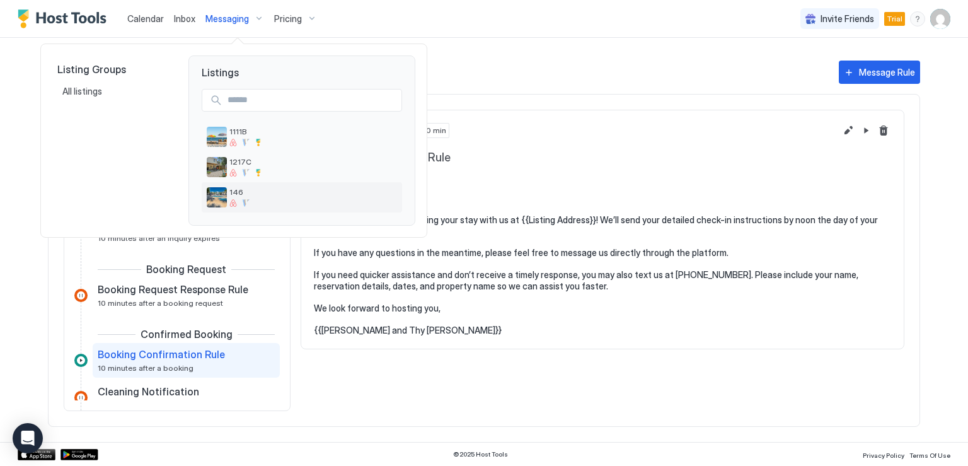
click at [226, 197] on img "listing image" at bounding box center [217, 197] width 20 height 20
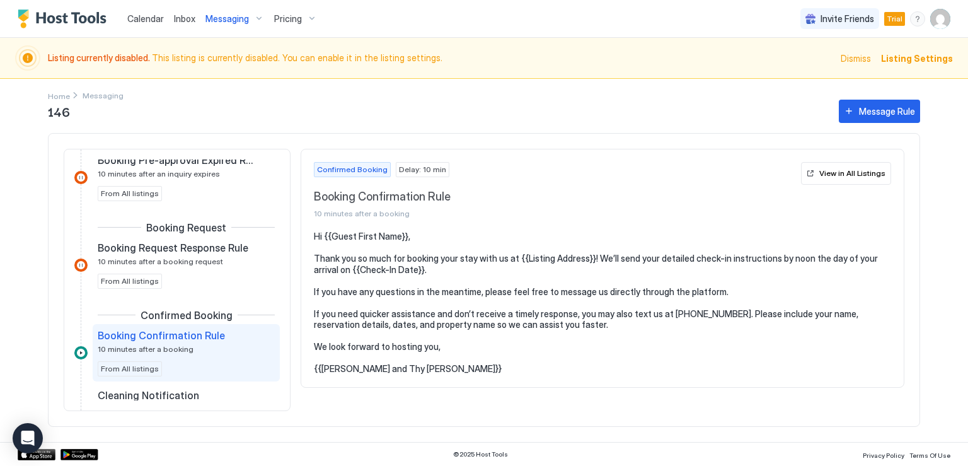
scroll to position [189, 0]
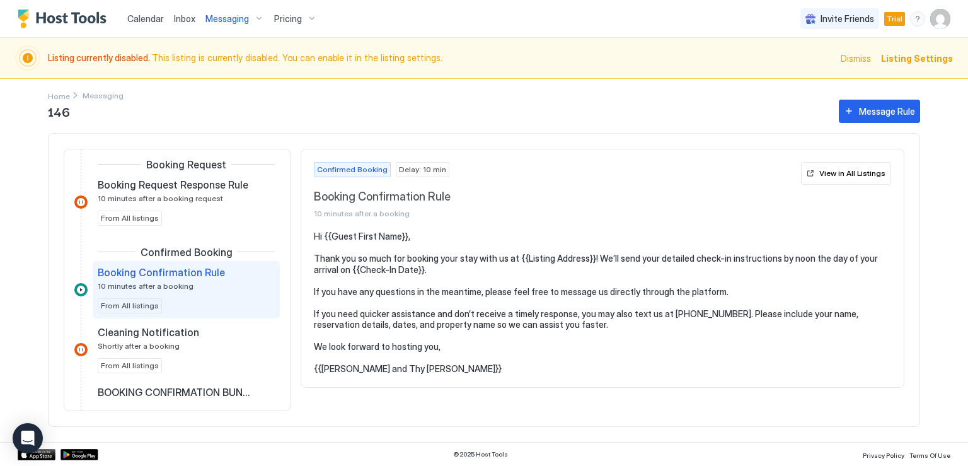
click at [214, 286] on div "Booking Confirmation Rule 10 minutes after a booking" at bounding box center [177, 278] width 159 height 25
click at [84, 290] on div at bounding box center [80, 289] width 13 height 13
click at [125, 287] on span "10 minutes after a booking" at bounding box center [146, 285] width 96 height 9
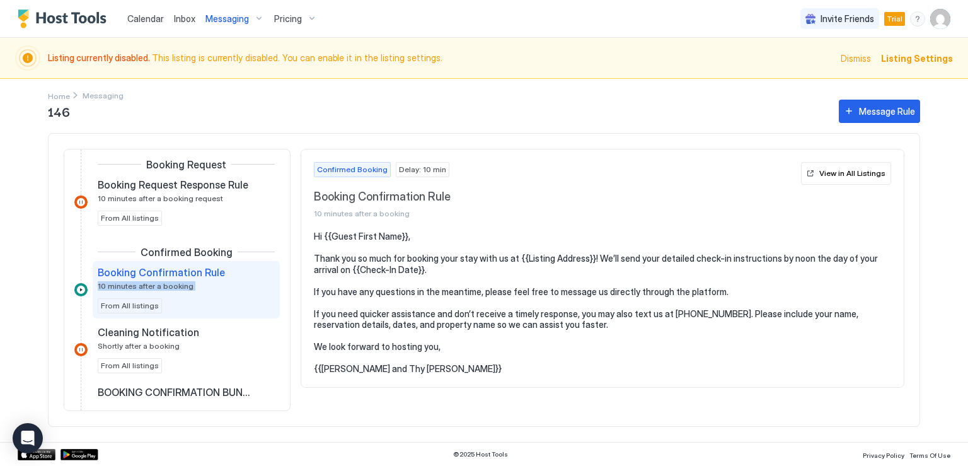
click at [125, 287] on span "10 minutes after a booking" at bounding box center [146, 285] width 96 height 9
click at [141, 277] on div "Booking Confirmation Rule 10 minutes after a booking" at bounding box center [177, 278] width 159 height 25
click at [905, 61] on span "Listing Settings" at bounding box center [917, 58] width 72 height 13
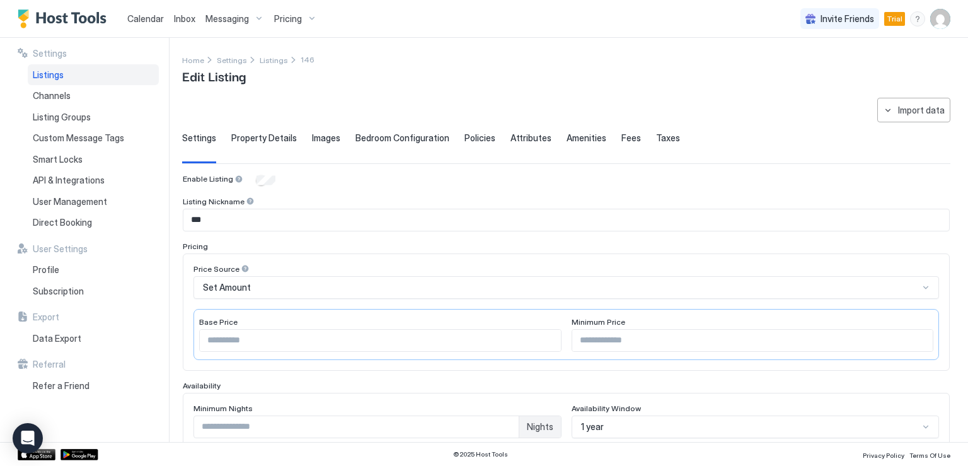
click at [182, 14] on span "Inbox" at bounding box center [184, 18] width 21 height 11
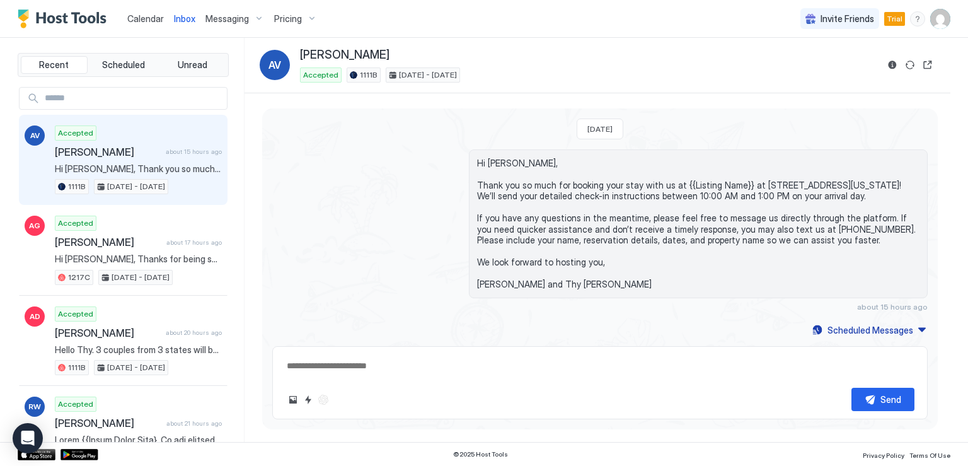
scroll to position [11, 0]
click at [857, 328] on div "Scheduled Messages" at bounding box center [871, 327] width 86 height 13
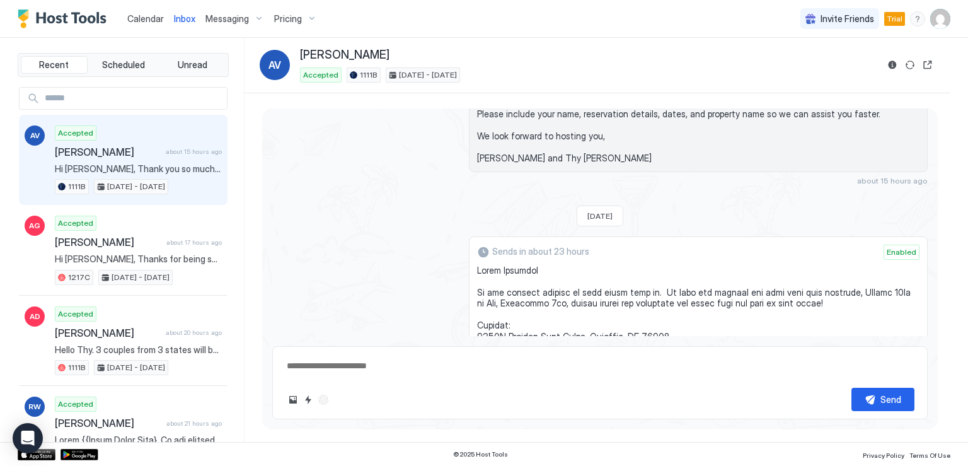
scroll to position [0, 0]
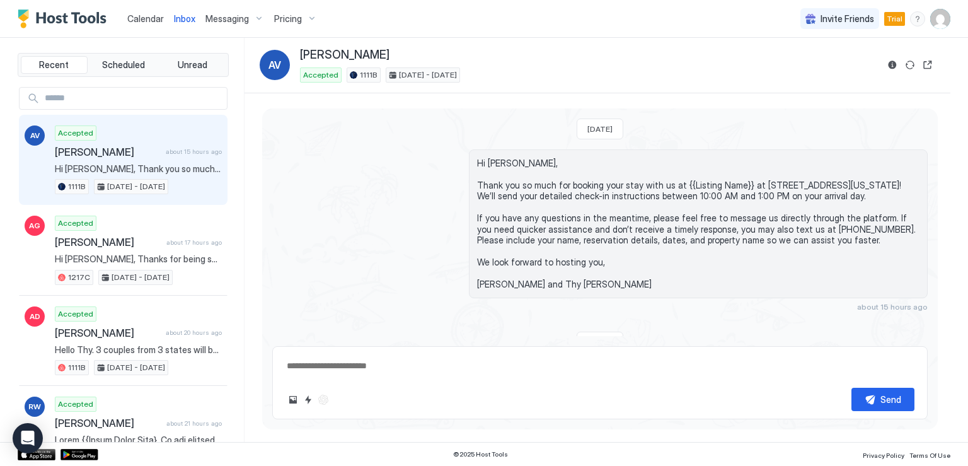
click at [230, 21] on span "Messaging" at bounding box center [226, 18] width 43 height 11
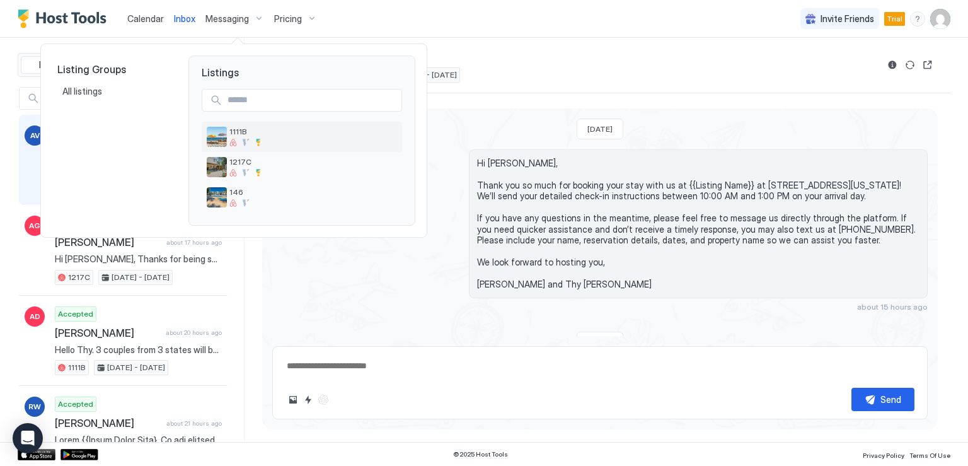
click at [224, 132] on img "listing image" at bounding box center [217, 137] width 20 height 20
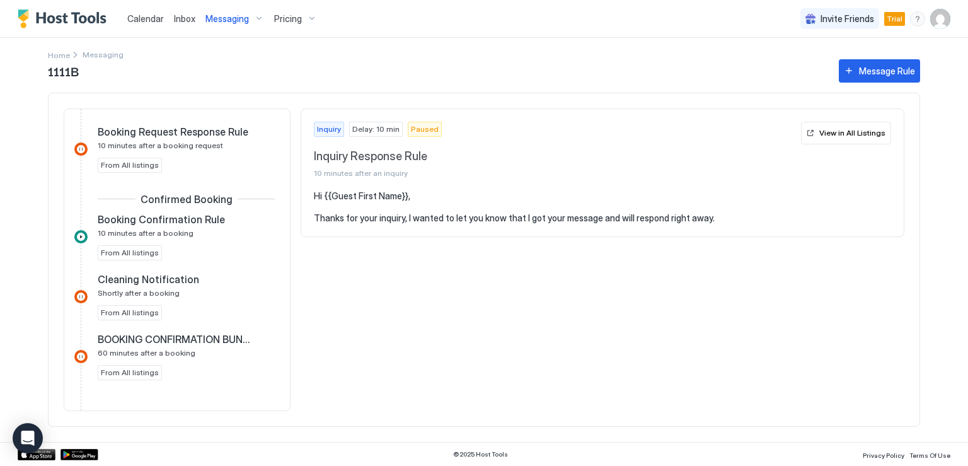
scroll to position [189, 0]
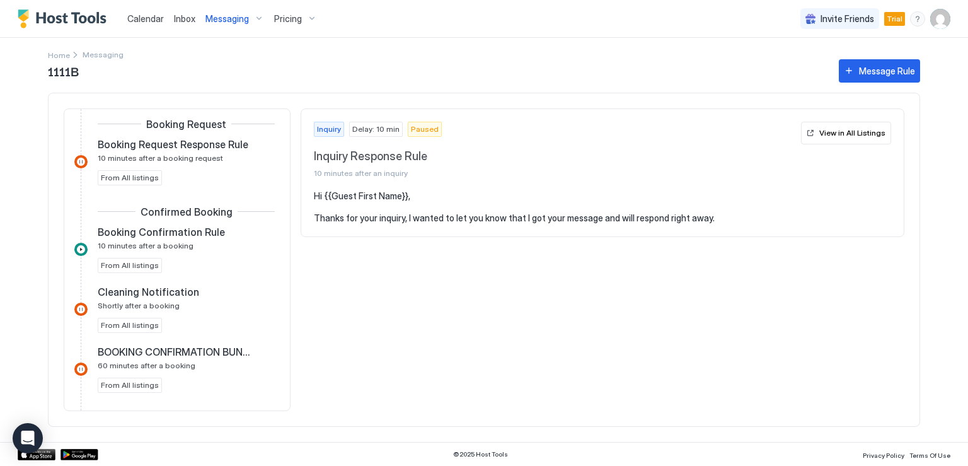
click at [83, 55] on span "Messaging" at bounding box center [103, 54] width 41 height 9
click at [84, 57] on div "1111B Message Rule Inquiry Inquiry Response Rule 10 minutes after an inquiry Fr…" at bounding box center [484, 249] width 872 height 385
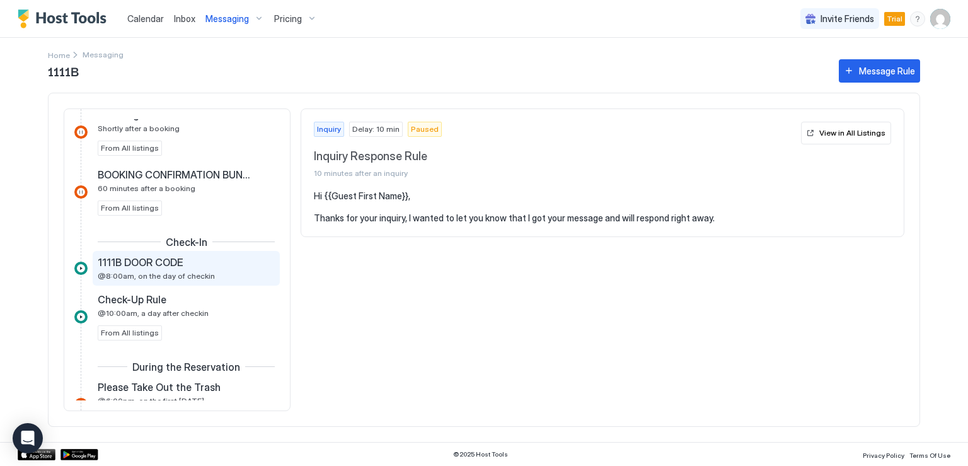
scroll to position [378, 0]
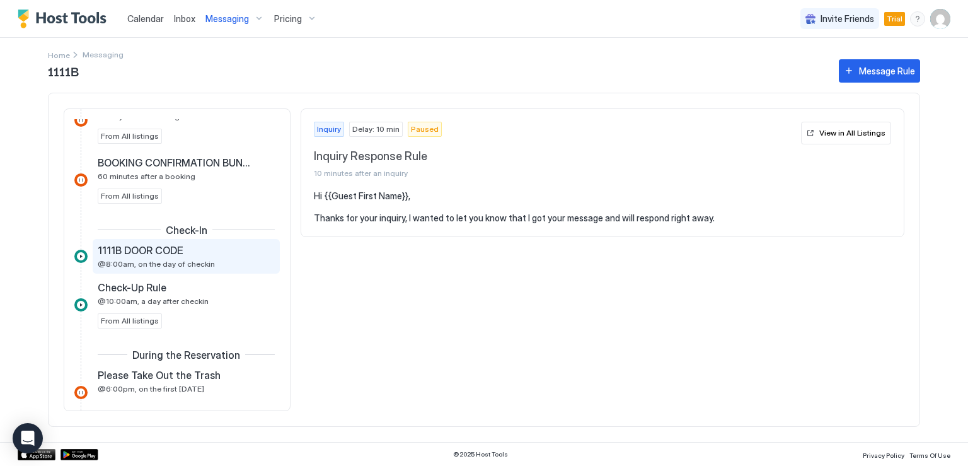
click at [176, 259] on span "@8:00am, on the day of checkin" at bounding box center [156, 263] width 117 height 9
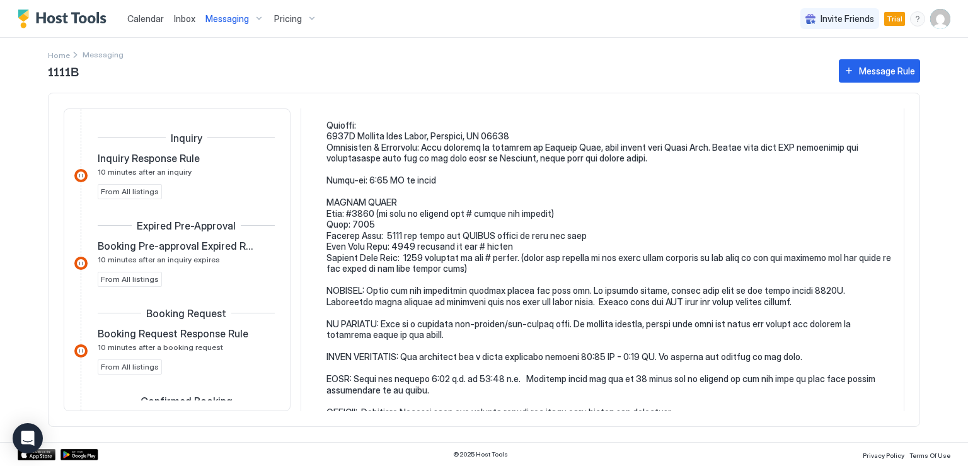
click at [97, 57] on div "1111B Message Rule Inquiry Inquiry Response Rule 10 minutes after an inquiry Fr…" at bounding box center [484, 249] width 872 height 385
click at [70, 57] on div "1111B Message Rule Inquiry Inquiry Response Rule 10 minutes after an inquiry Fr…" at bounding box center [484, 249] width 872 height 385
click at [226, 23] on span "Messaging" at bounding box center [226, 18] width 43 height 11
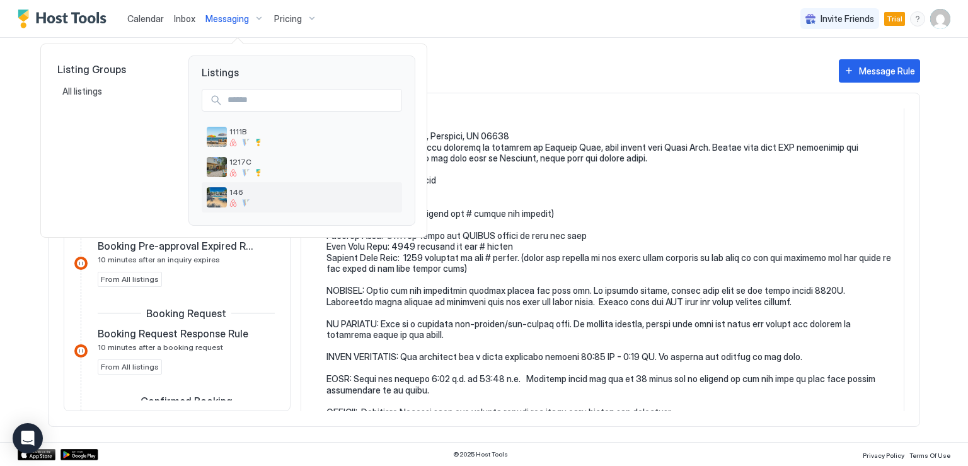
click at [221, 195] on img "listing image" at bounding box center [217, 197] width 20 height 20
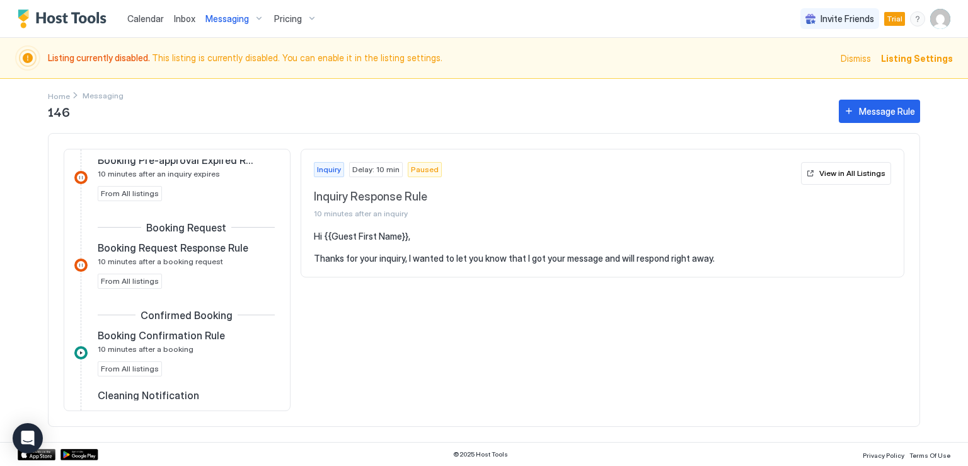
scroll to position [189, 0]
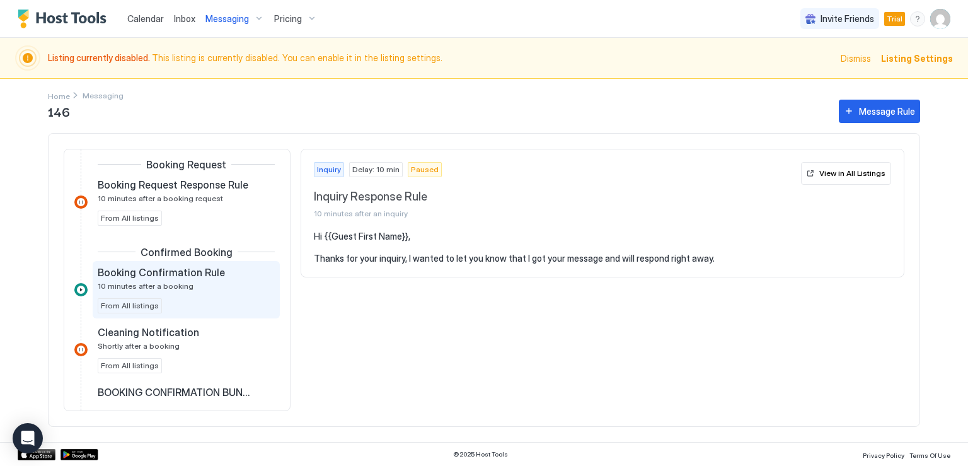
click at [168, 269] on span "Booking Confirmation Rule" at bounding box center [161, 272] width 127 height 13
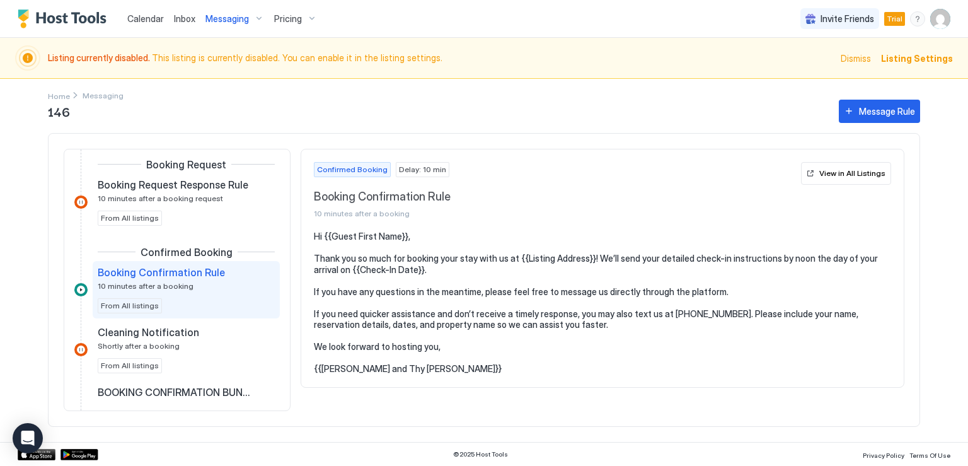
click at [195, 270] on span "Booking Confirmation Rule" at bounding box center [161, 272] width 127 height 13
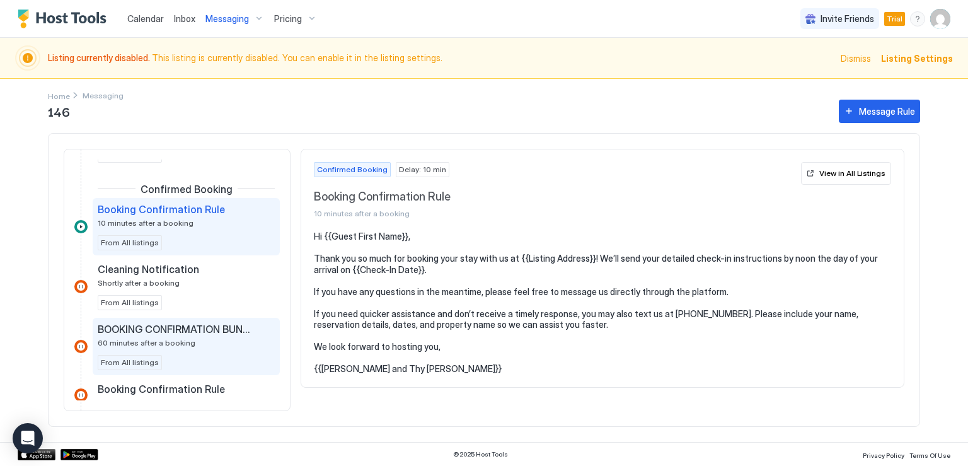
scroll to position [315, 0]
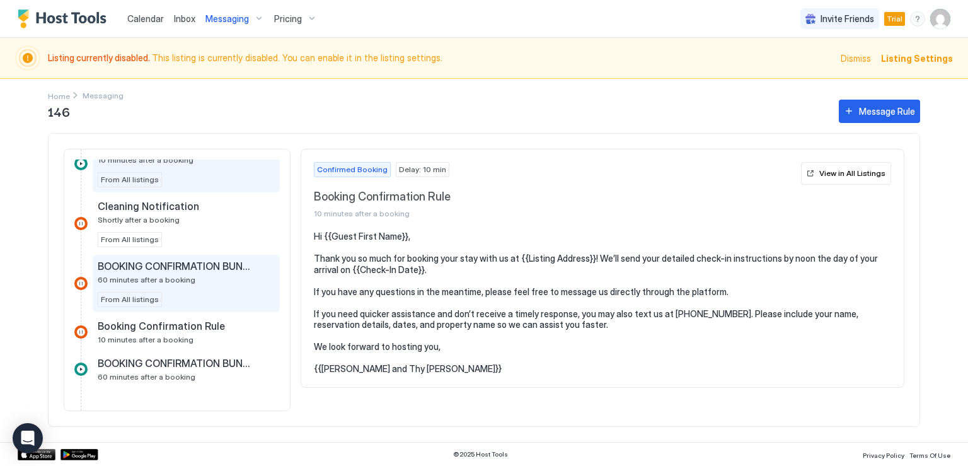
click at [181, 260] on span "BOOKING CONFIRMATION BUNGALOWS" at bounding box center [176, 266] width 157 height 13
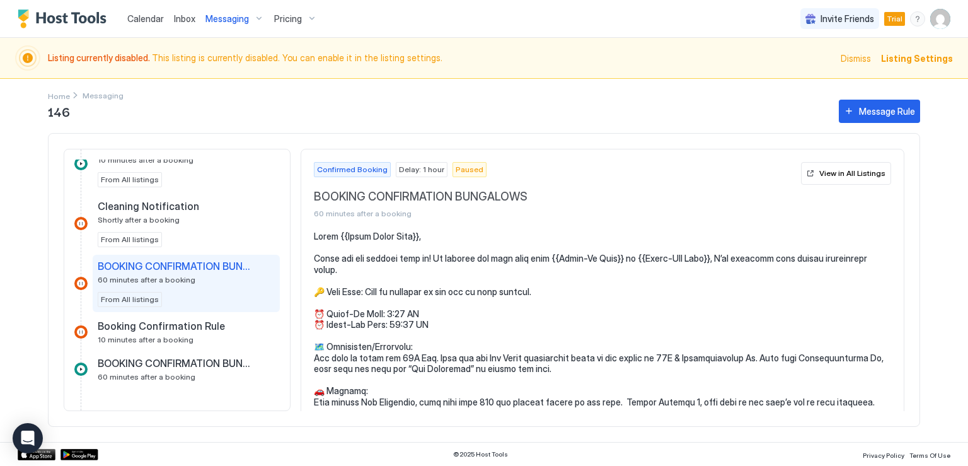
click at [459, 170] on span "Paused" at bounding box center [470, 169] width 28 height 11
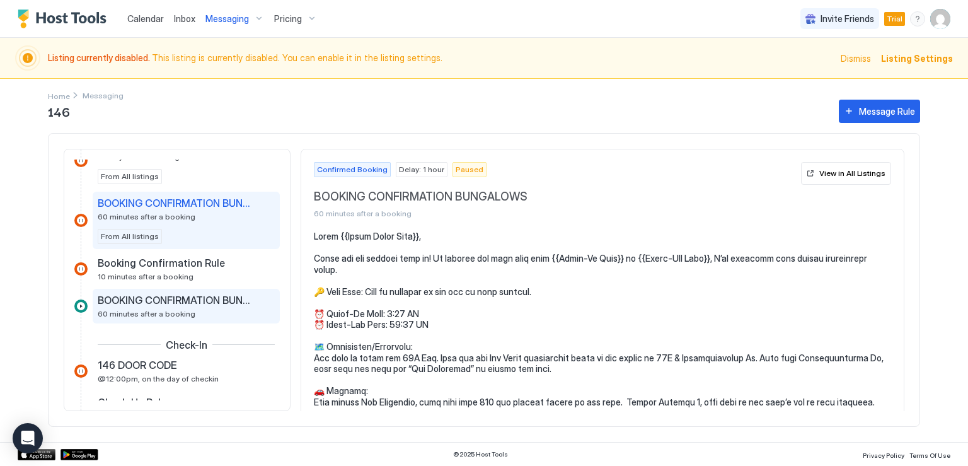
click at [217, 300] on span "BOOKING CONFIRMATION BUNGALOWS" at bounding box center [176, 300] width 157 height 13
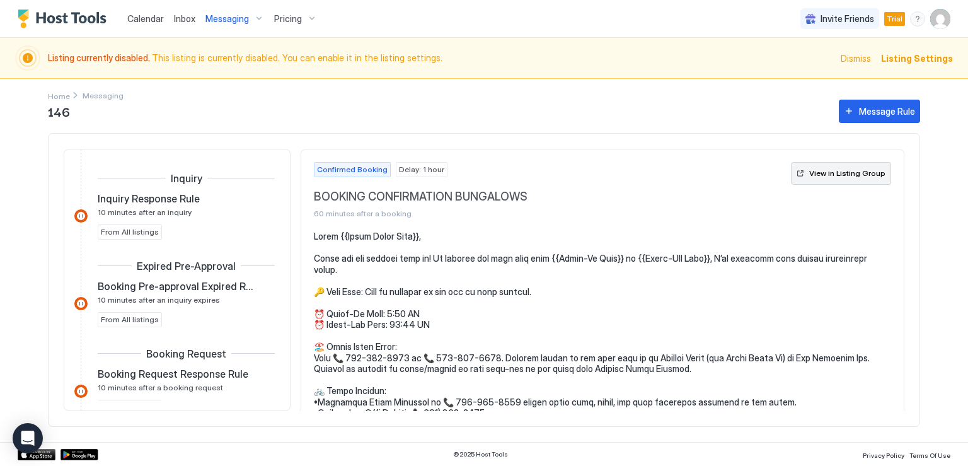
click at [809, 175] on div "View in Listing Group" at bounding box center [847, 173] width 76 height 11
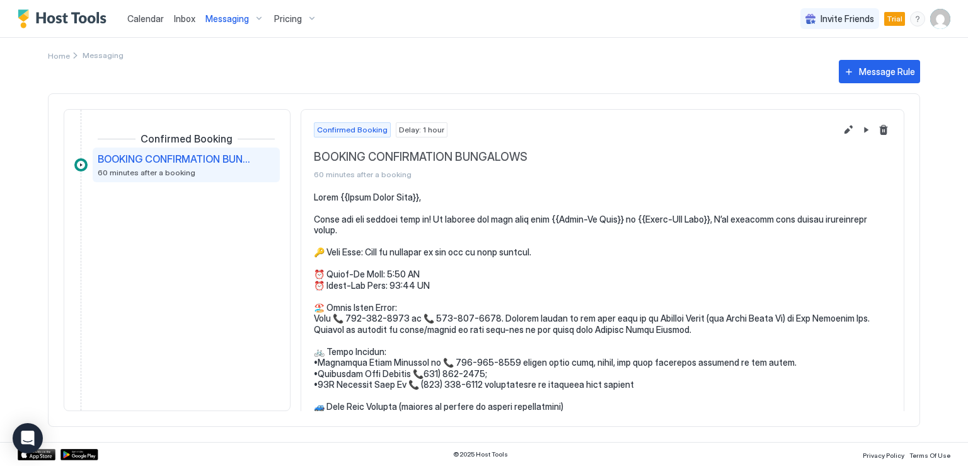
click at [220, 23] on span "Messaging" at bounding box center [226, 18] width 43 height 11
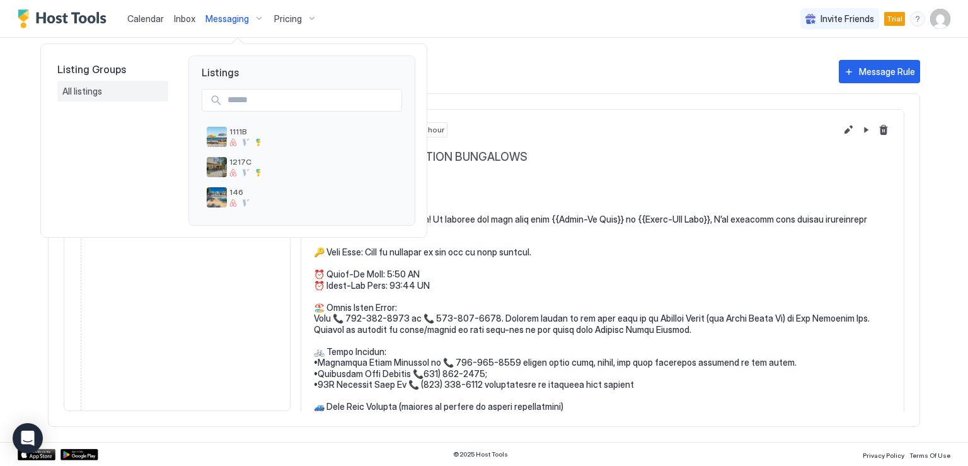
click at [95, 94] on span "All listings" at bounding box center [83, 91] width 42 height 11
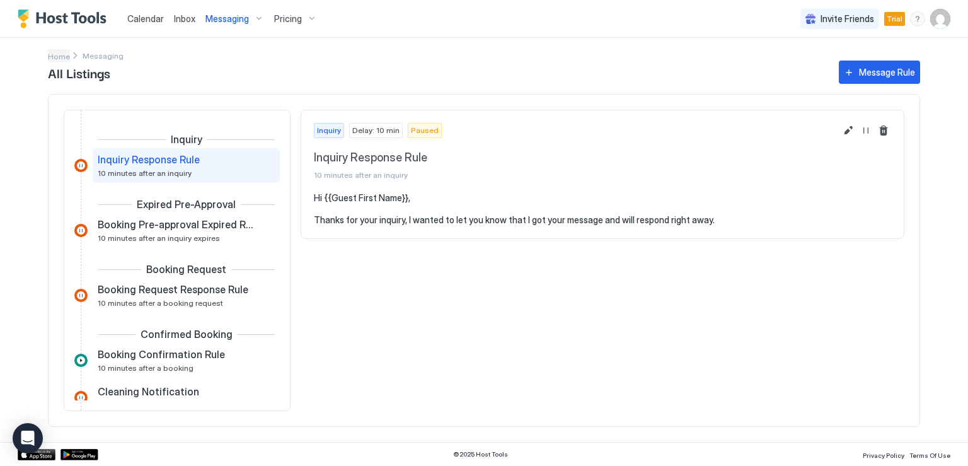
click at [56, 55] on span "Home" at bounding box center [59, 56] width 22 height 9
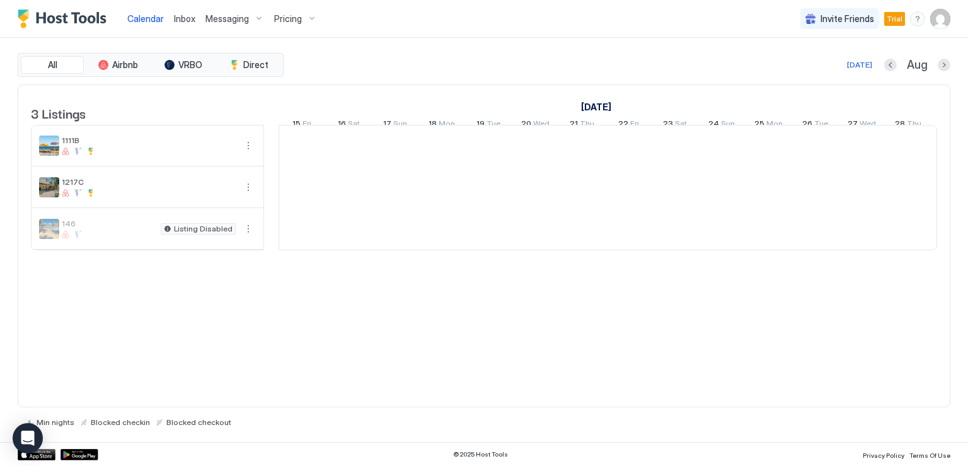
scroll to position [0, 700]
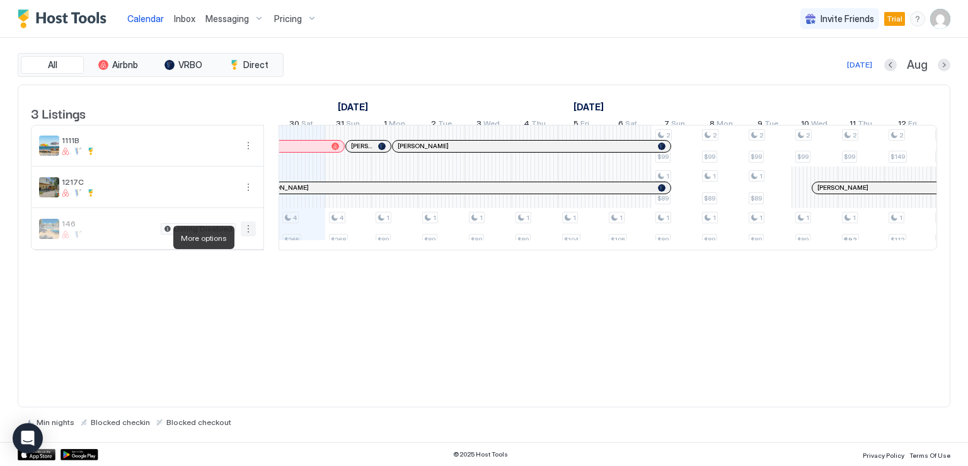
click at [246, 236] on button "More options" at bounding box center [248, 228] width 15 height 15
click at [230, 255] on span "Messaging" at bounding box center [219, 254] width 41 height 9
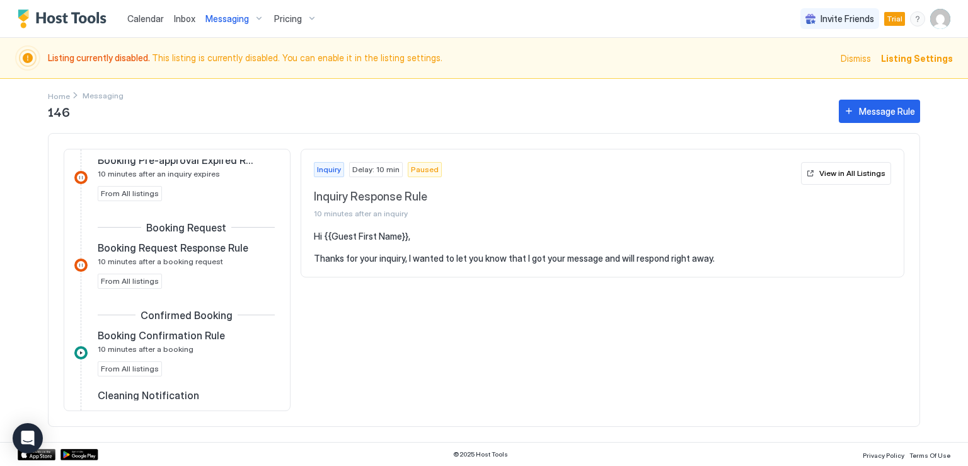
scroll to position [189, 0]
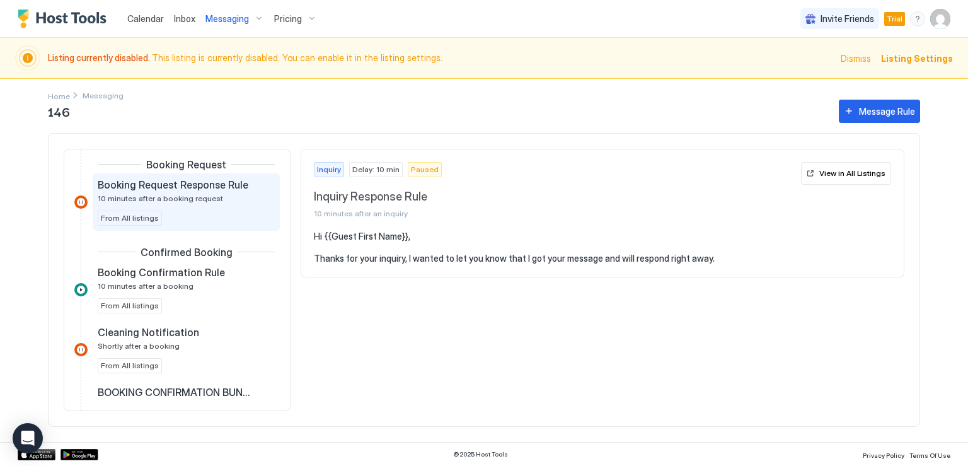
click at [186, 188] on span "Booking Request Response Rule" at bounding box center [173, 184] width 151 height 13
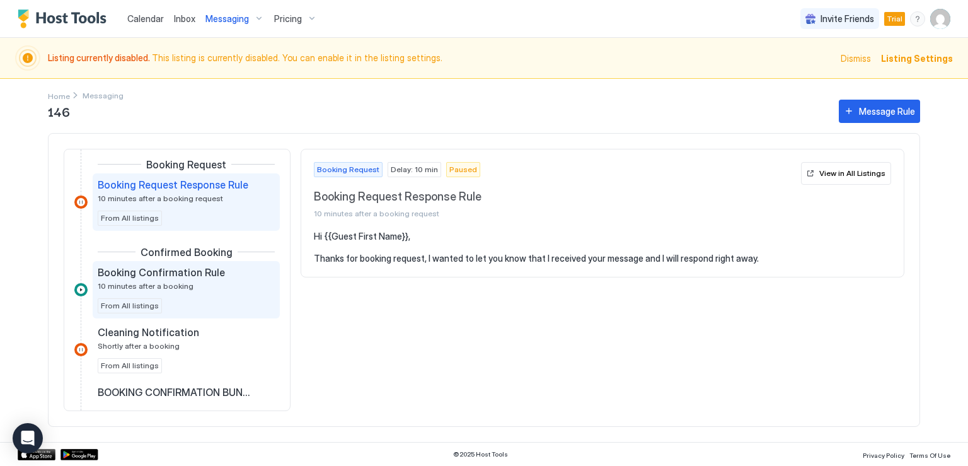
click at [180, 274] on span "Booking Confirmation Rule" at bounding box center [161, 272] width 127 height 13
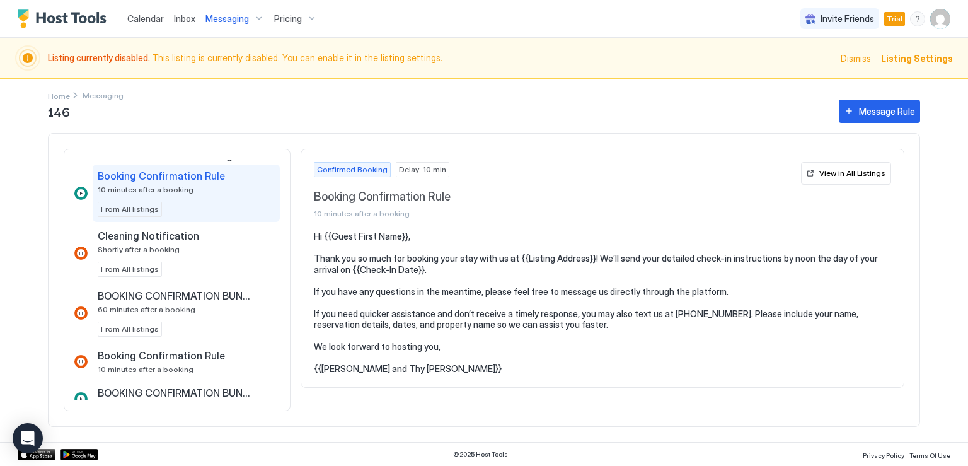
scroll to position [315, 0]
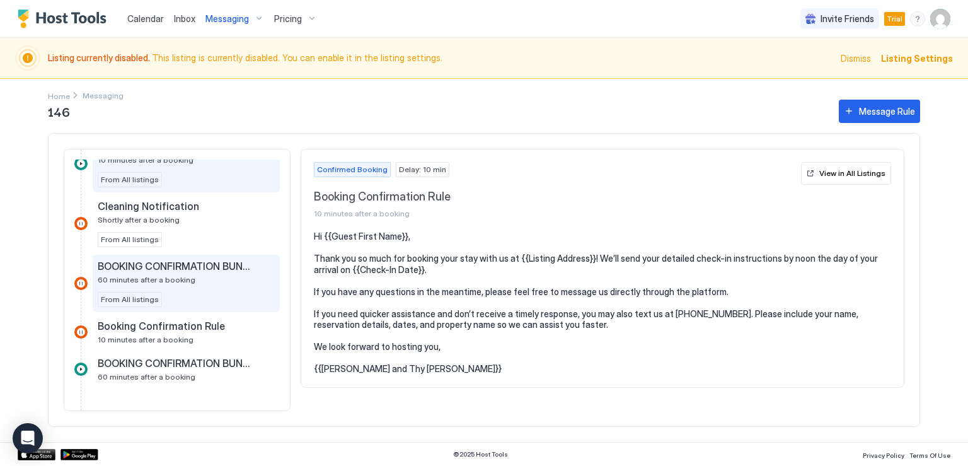
click at [151, 267] on span "BOOKING CONFIRMATION BUNGALOWS" at bounding box center [176, 266] width 157 height 13
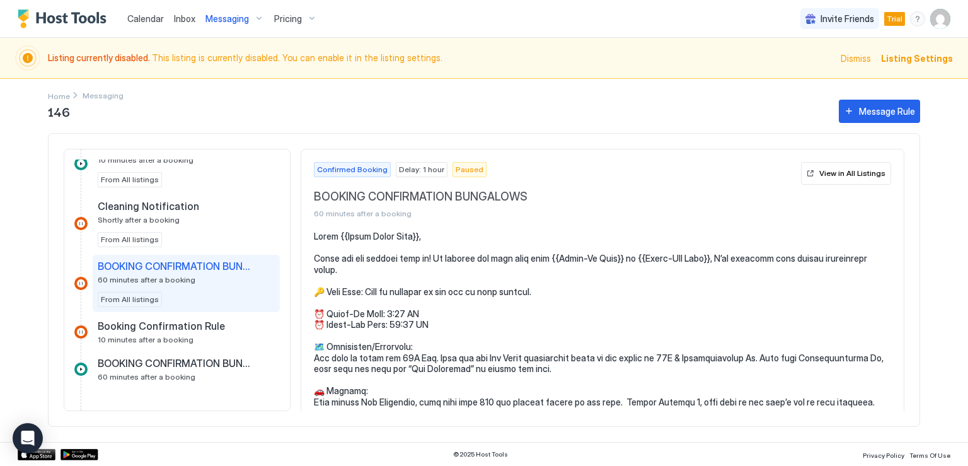
scroll to position [378, 0]
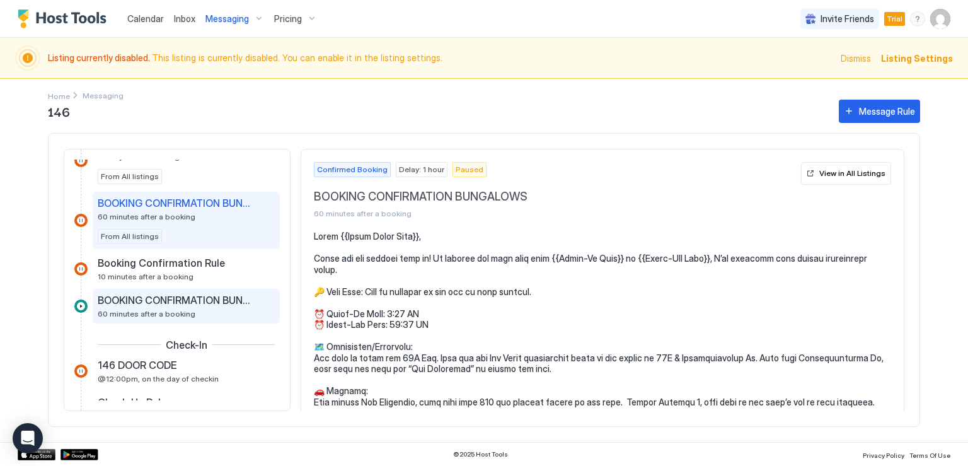
click at [175, 298] on span "BOOKING CONFIRMATION BUNGALOWS" at bounding box center [176, 300] width 157 height 13
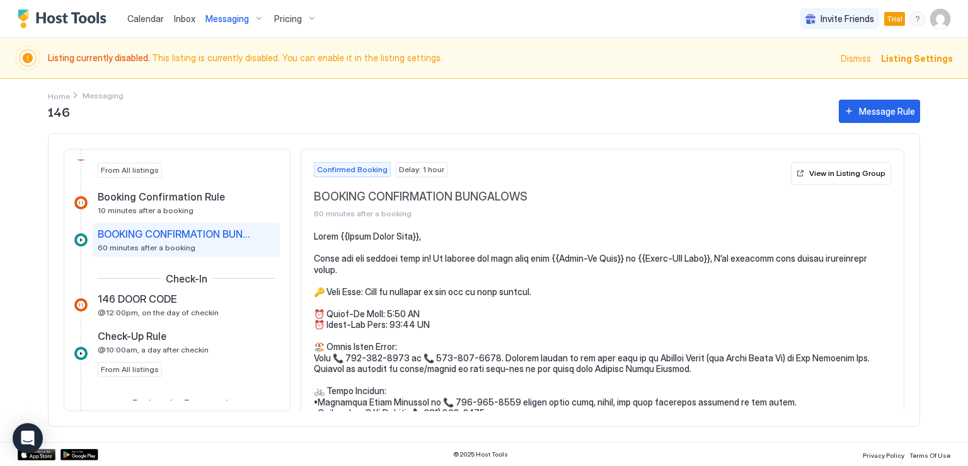
scroll to position [504, 0]
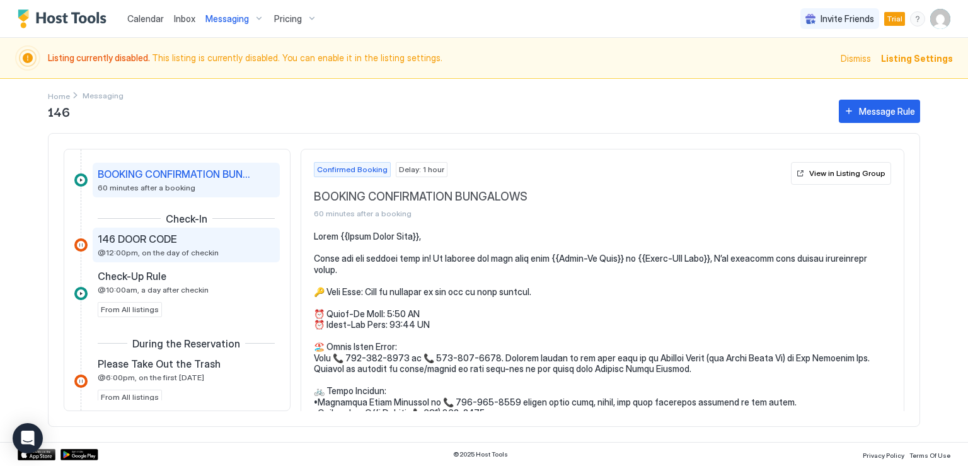
click at [179, 253] on span "@12:00pm, on the day of checkin" at bounding box center [158, 252] width 121 height 9
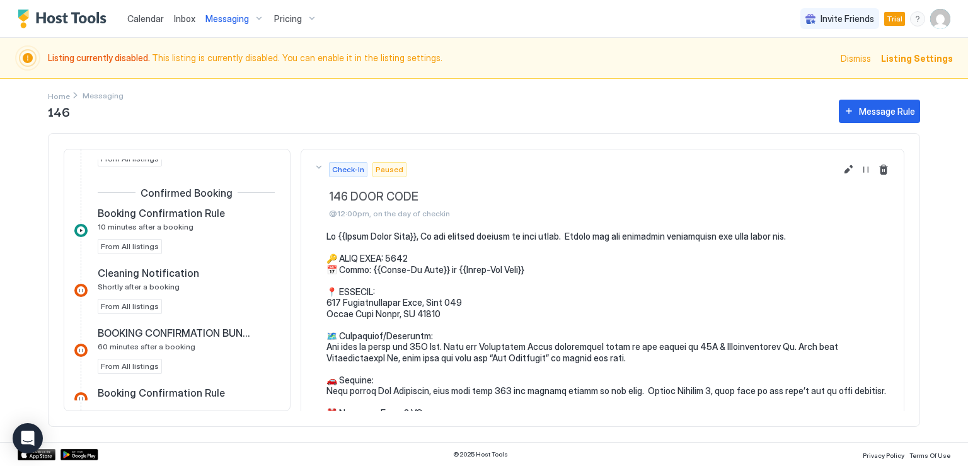
scroll to position [224, 0]
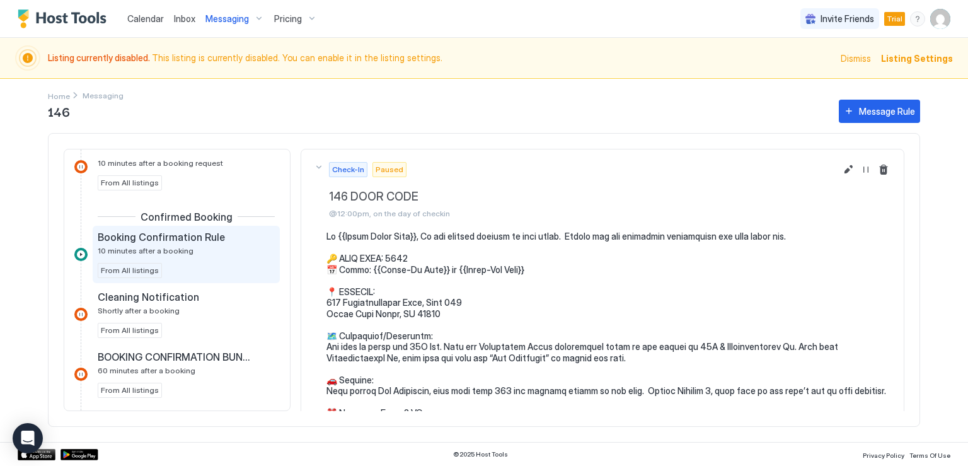
click at [177, 243] on div "Booking Confirmation Rule 10 minutes after a booking" at bounding box center [177, 243] width 159 height 25
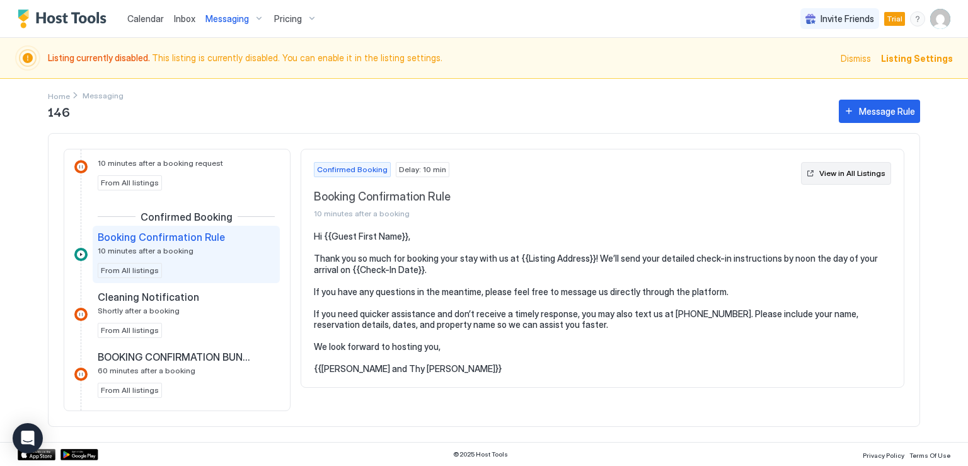
click at [838, 171] on div "View in All Listings" at bounding box center [852, 173] width 66 height 11
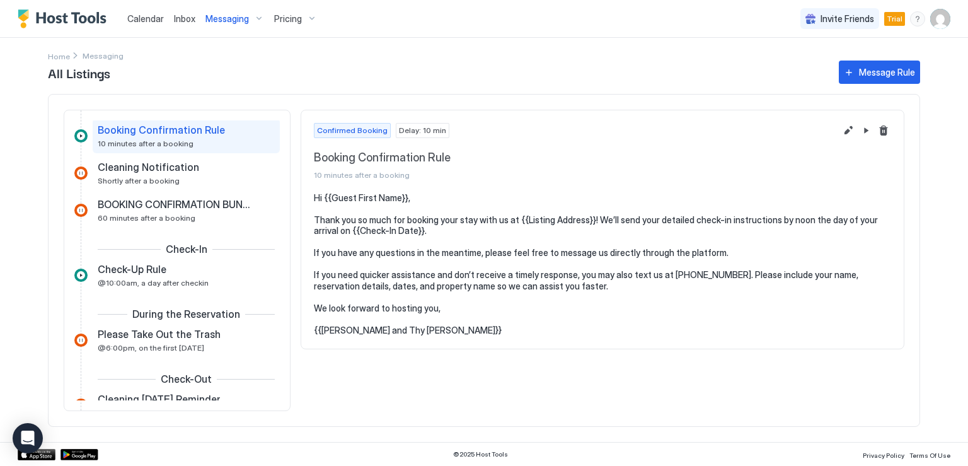
scroll to position [168, 0]
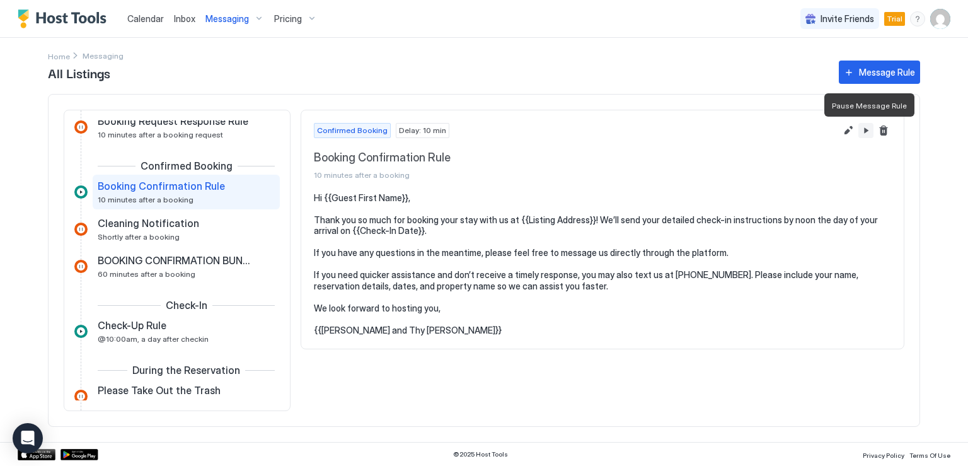
click at [867, 132] on button "Pause Message Rule" at bounding box center [866, 130] width 15 height 15
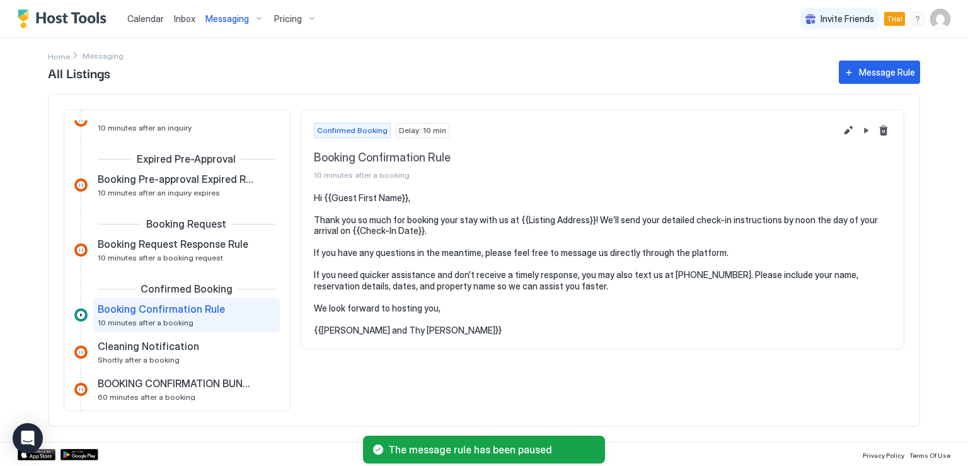
scroll to position [42, 0]
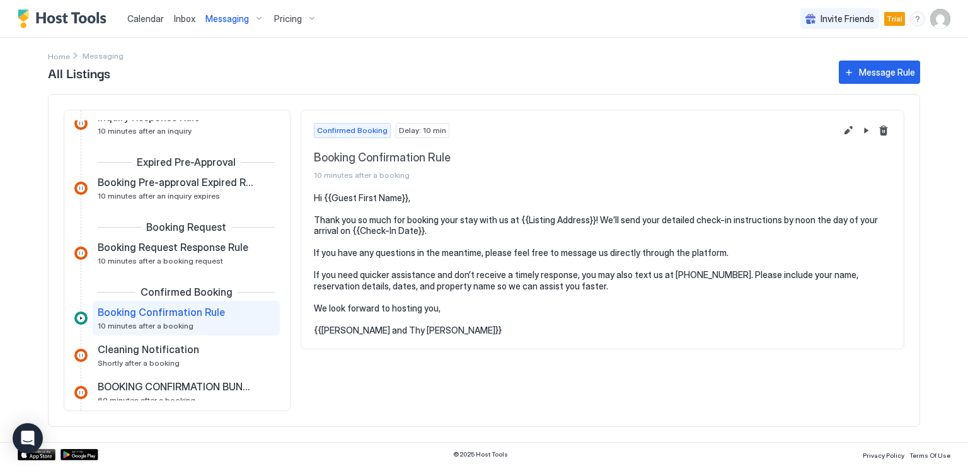
click at [547, 327] on pre "Hi {{Guest First Name}}, Thank you so much for booking your stay with us at {{L…" at bounding box center [602, 264] width 577 height 144
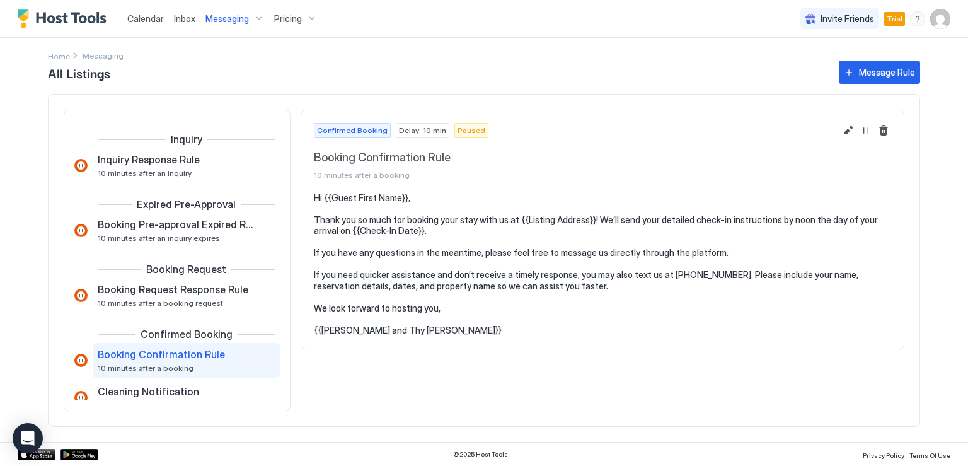
click at [212, 20] on span "Messaging" at bounding box center [226, 18] width 43 height 11
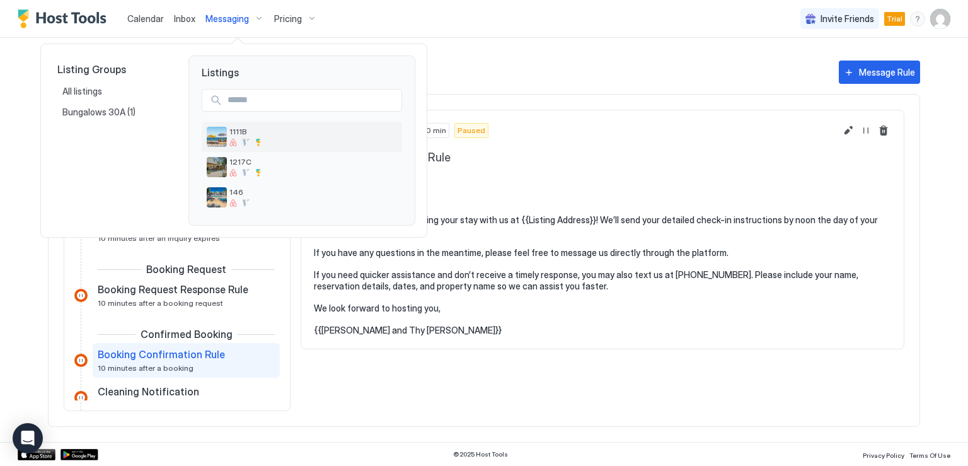
click at [229, 129] on span "1111B" at bounding box center [313, 131] width 168 height 9
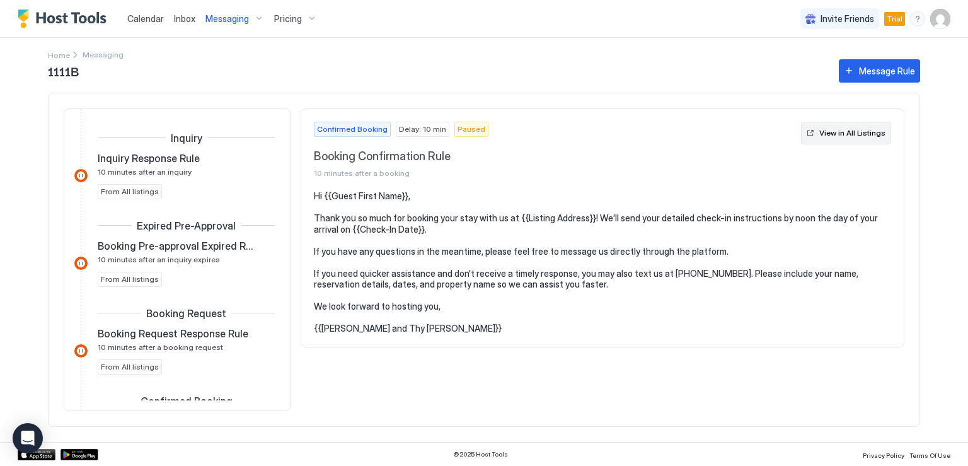
click at [859, 130] on div "View in All Listings" at bounding box center [852, 132] width 66 height 11
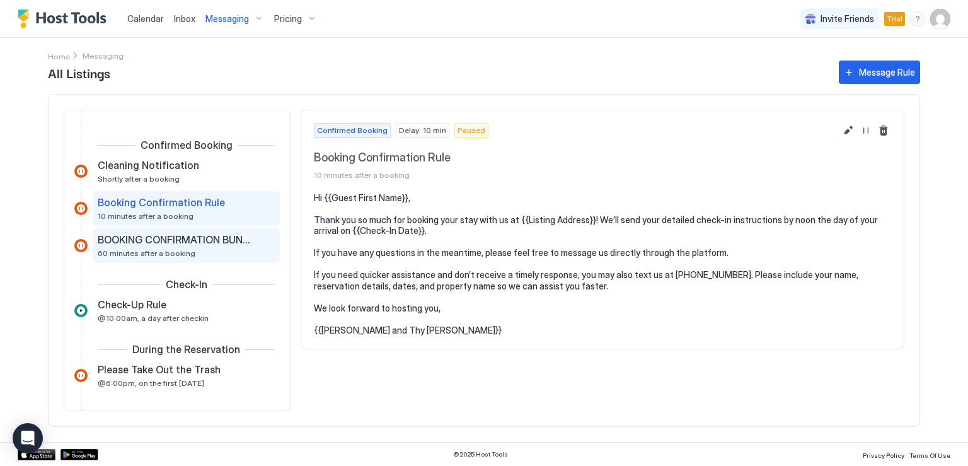
scroll to position [126, 0]
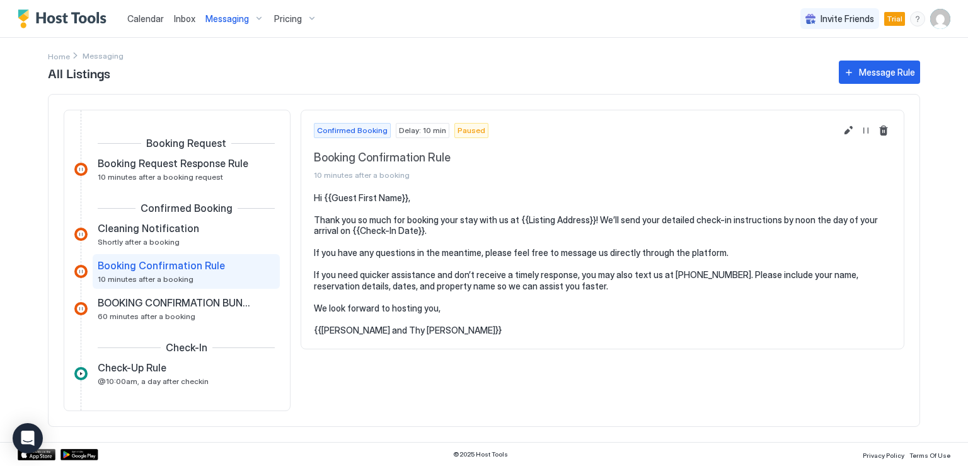
click at [184, 263] on span "Booking Confirmation Rule" at bounding box center [161, 265] width 127 height 13
click at [864, 130] on button "Resume Message Rule" at bounding box center [866, 130] width 15 height 15
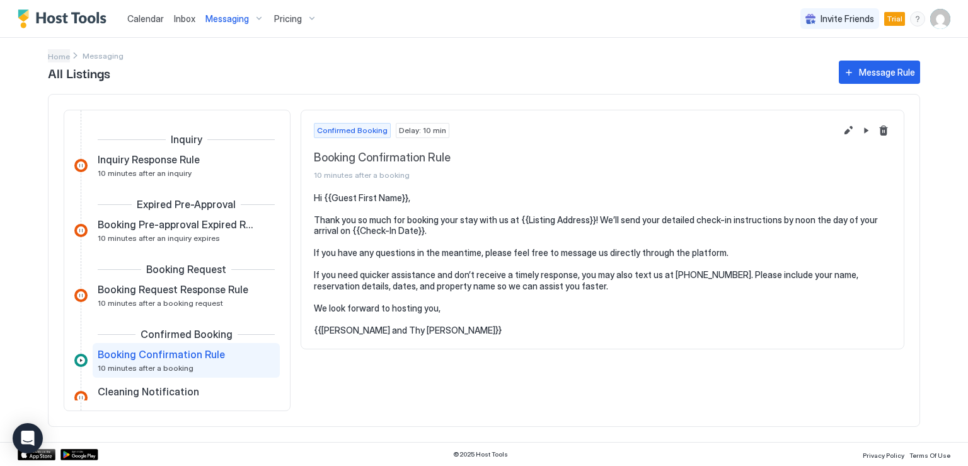
click at [62, 56] on span "Home" at bounding box center [59, 56] width 22 height 9
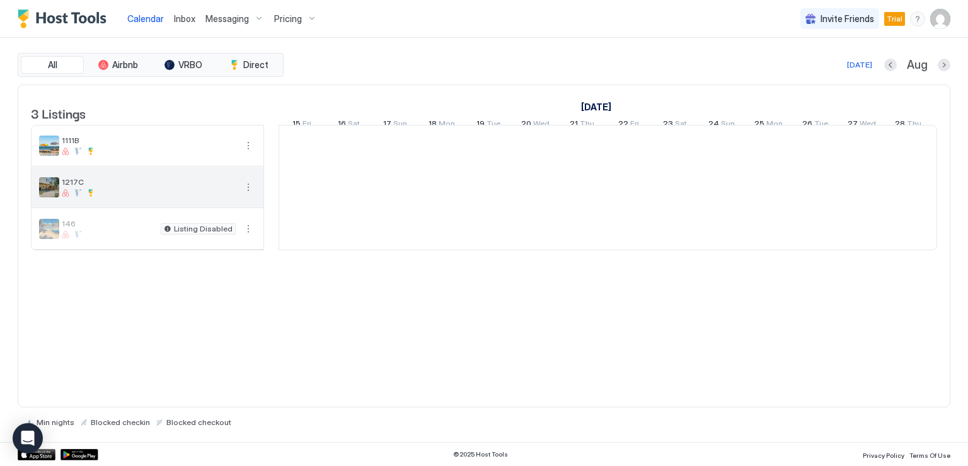
scroll to position [0, 700]
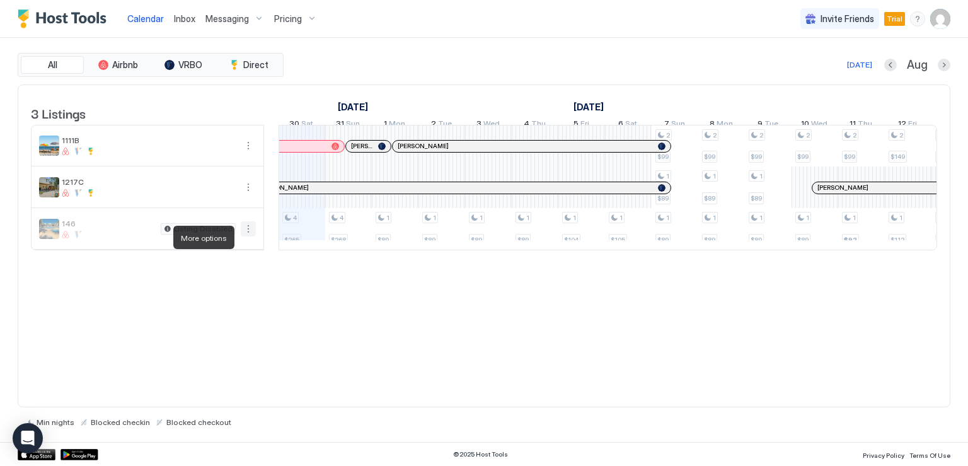
click at [247, 234] on button "More options" at bounding box center [248, 228] width 15 height 15
click at [211, 252] on span "Messaging" at bounding box center [219, 254] width 41 height 9
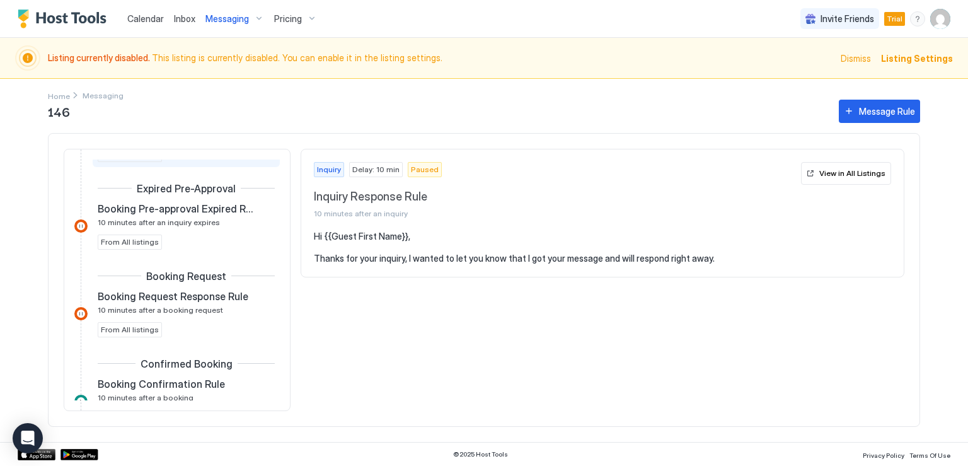
scroll to position [126, 0]
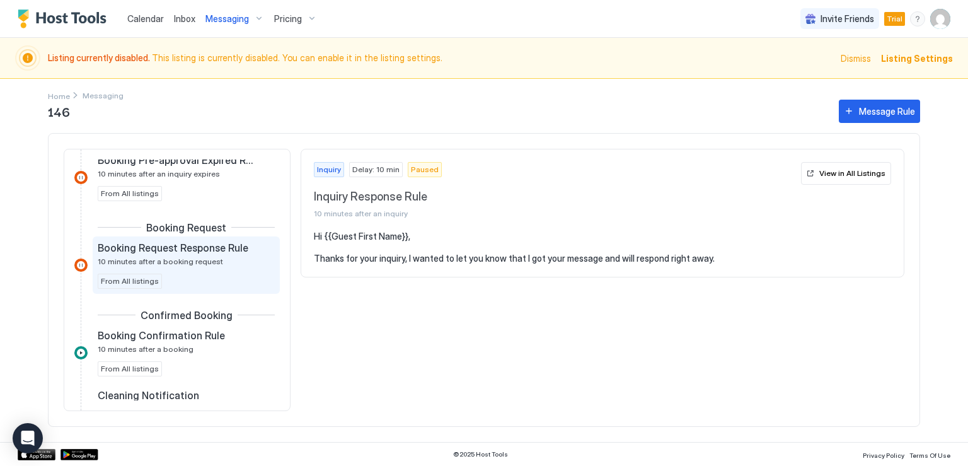
click at [204, 254] on div "Booking Request Response Rule 10 minutes after a booking request" at bounding box center [177, 253] width 159 height 25
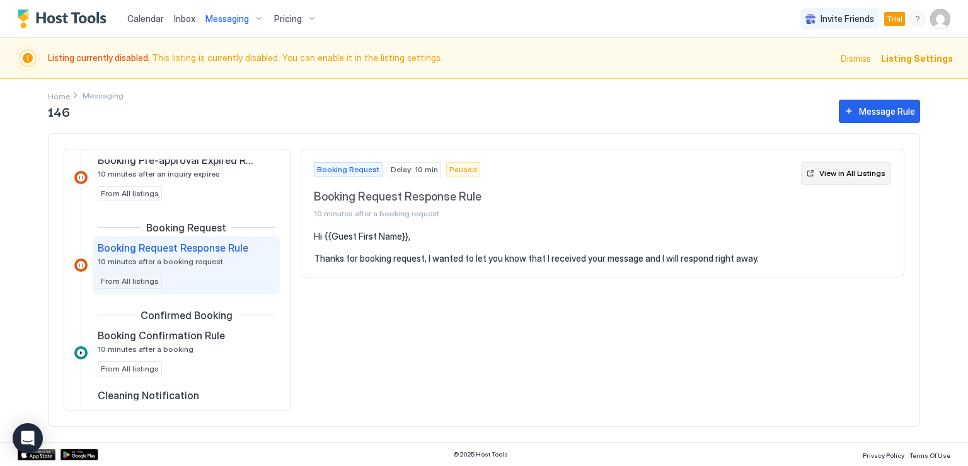
click at [834, 172] on div "View in All Listings" at bounding box center [852, 173] width 66 height 11
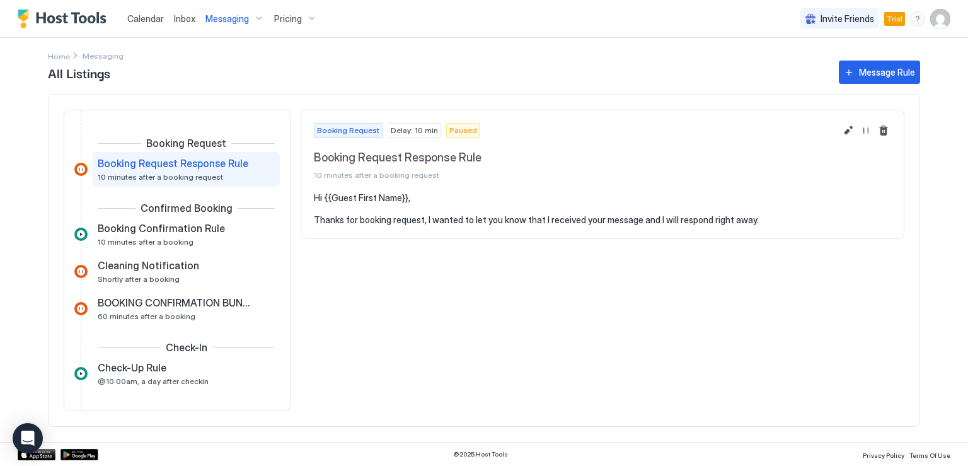
scroll to position [92, 0]
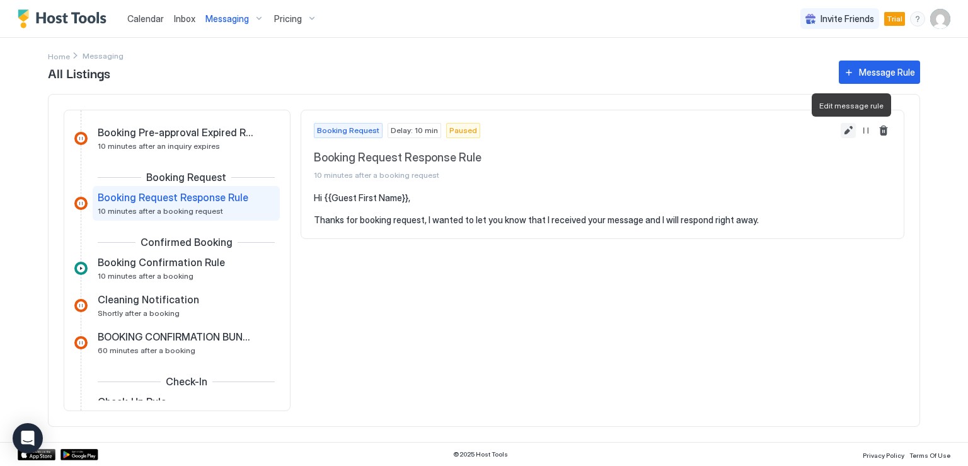
click at [848, 133] on button "Edit message rule" at bounding box center [848, 130] width 15 height 15
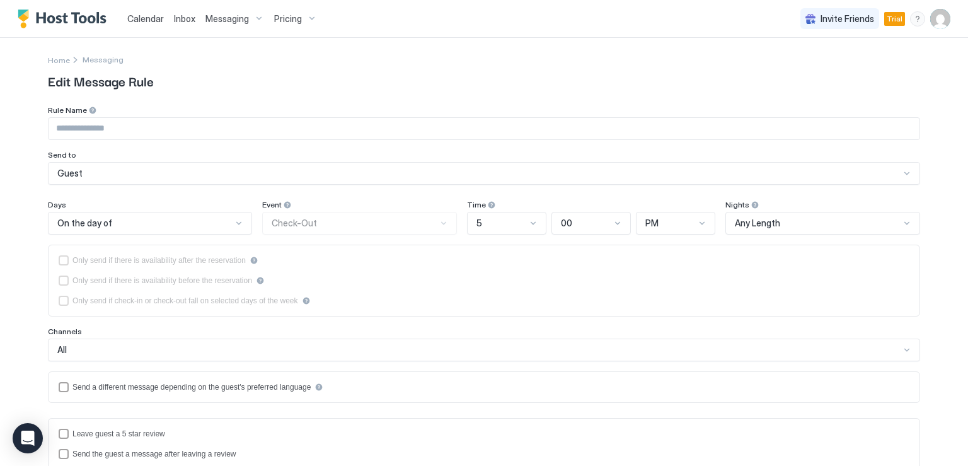
type input "**********"
type textarea "**********"
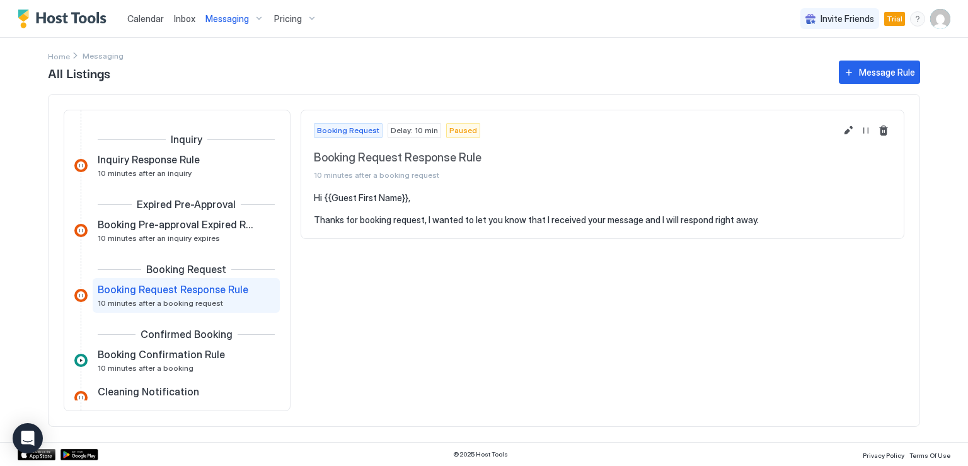
click at [216, 18] on span "Messaging" at bounding box center [226, 18] width 43 height 11
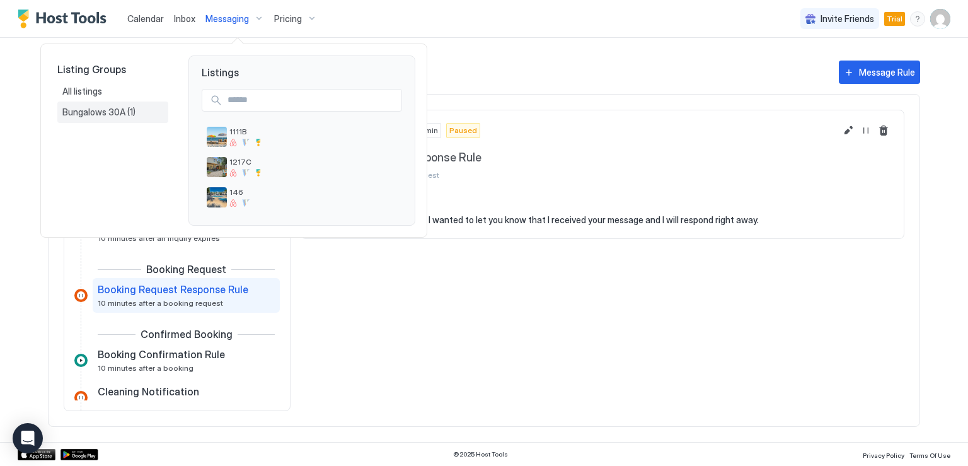
click at [100, 109] on span "Bungalows 30A" at bounding box center [94, 112] width 65 height 11
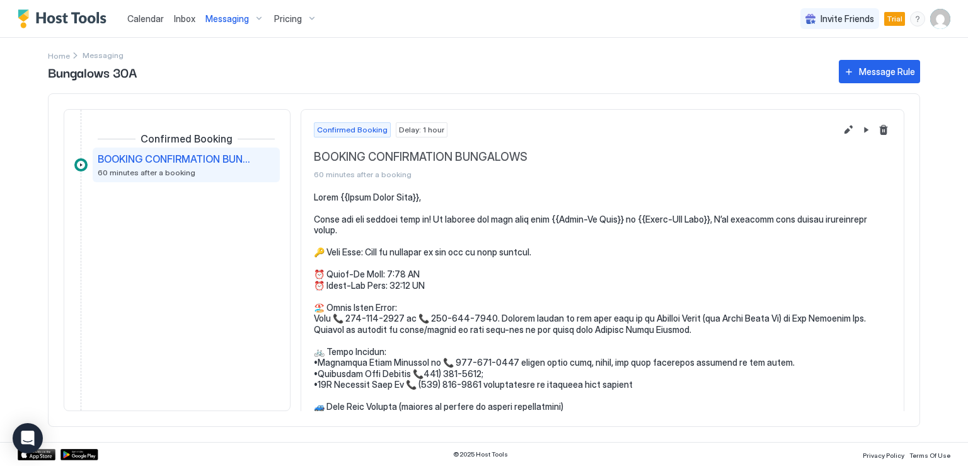
click at [211, 18] on span "Messaging" at bounding box center [226, 18] width 43 height 11
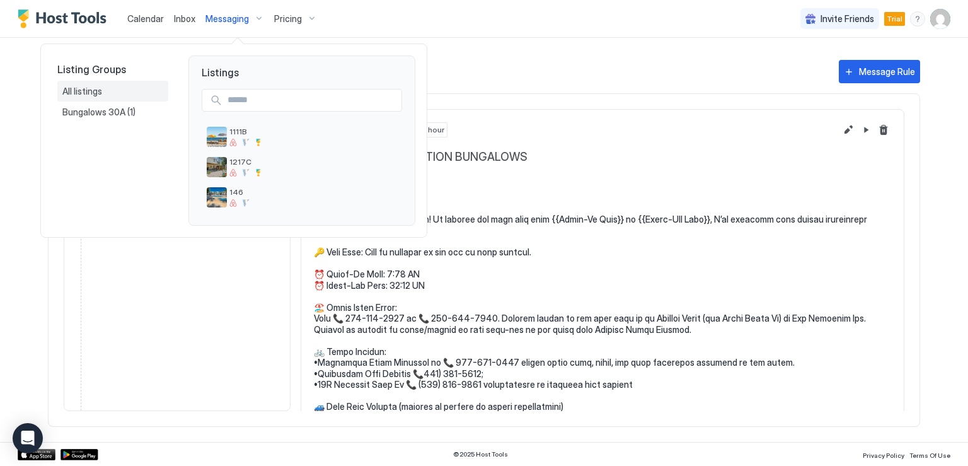
click at [90, 94] on span "All listings" at bounding box center [83, 91] width 42 height 11
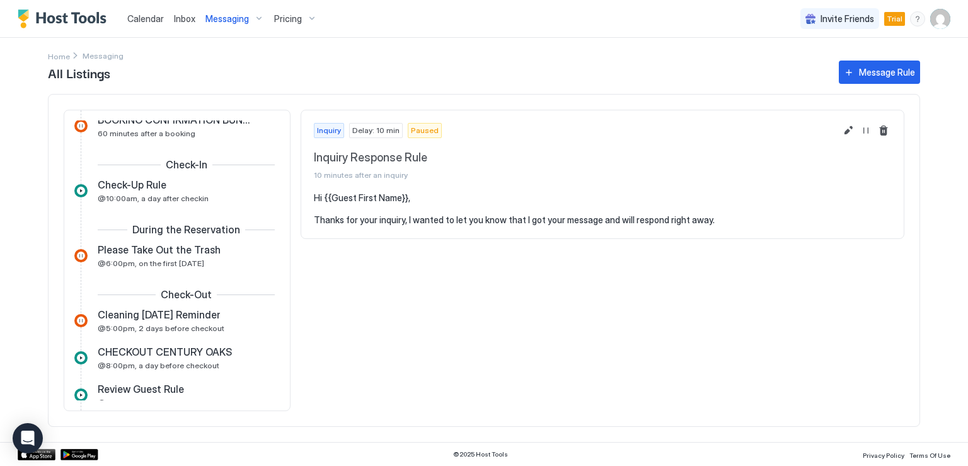
scroll to position [315, 0]
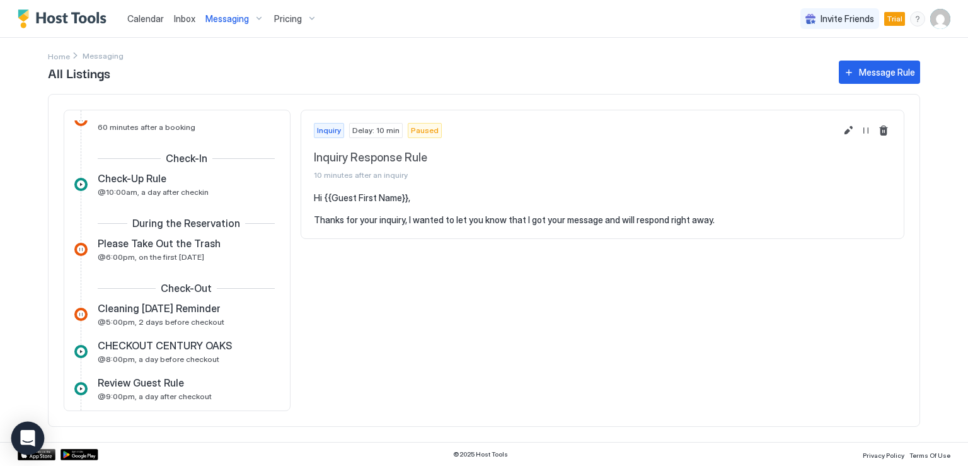
click at [20, 437] on div "Open Intercom Messenger" at bounding box center [27, 438] width 33 height 33
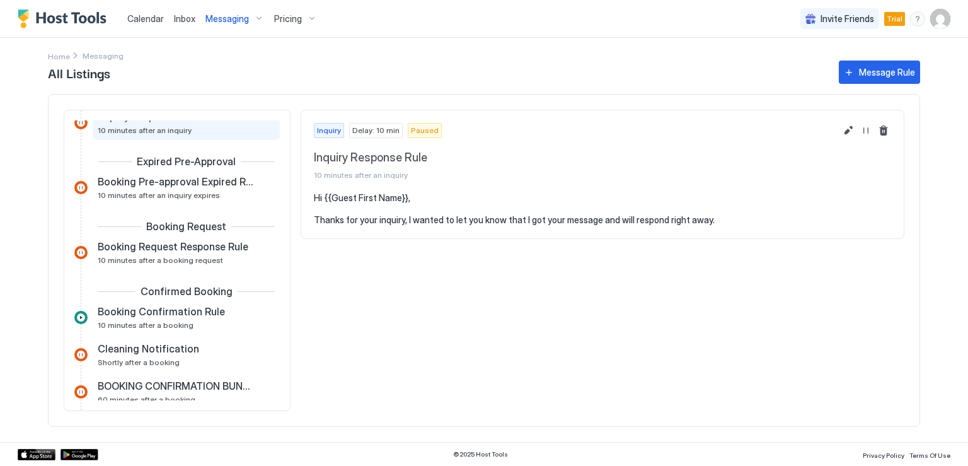
scroll to position [0, 0]
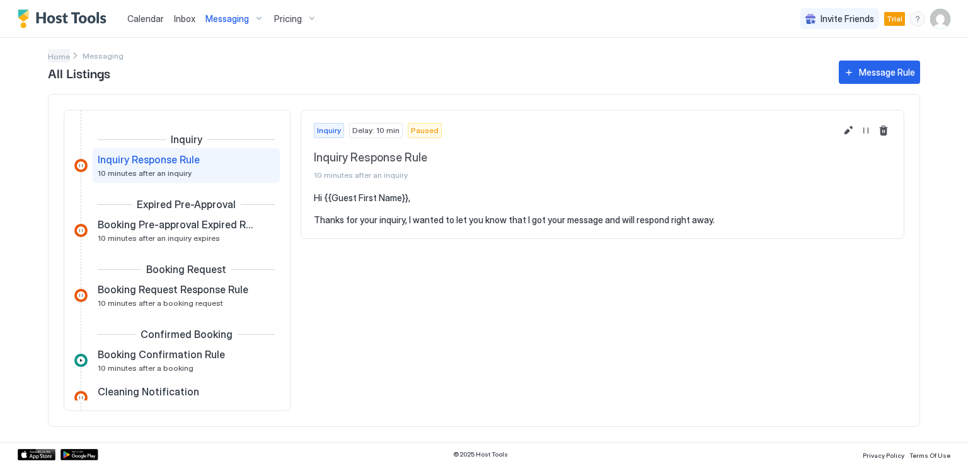
click at [59, 57] on span "Home" at bounding box center [59, 56] width 22 height 9
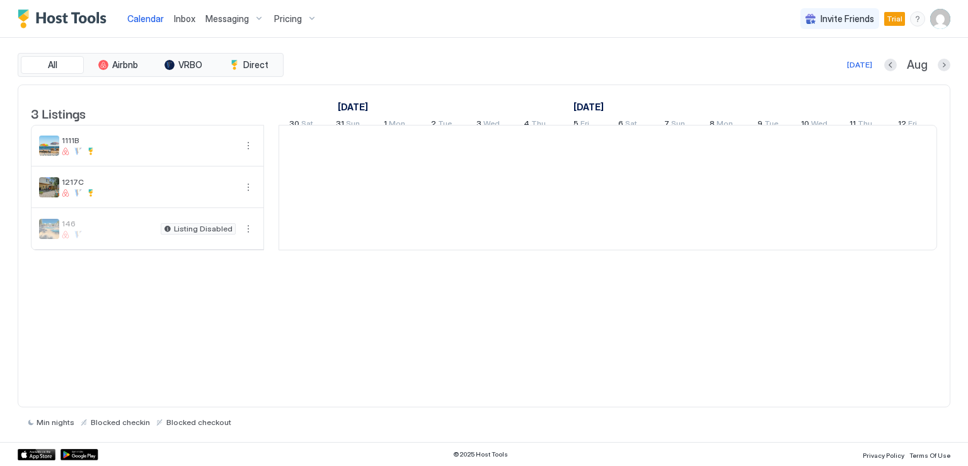
scroll to position [0, 700]
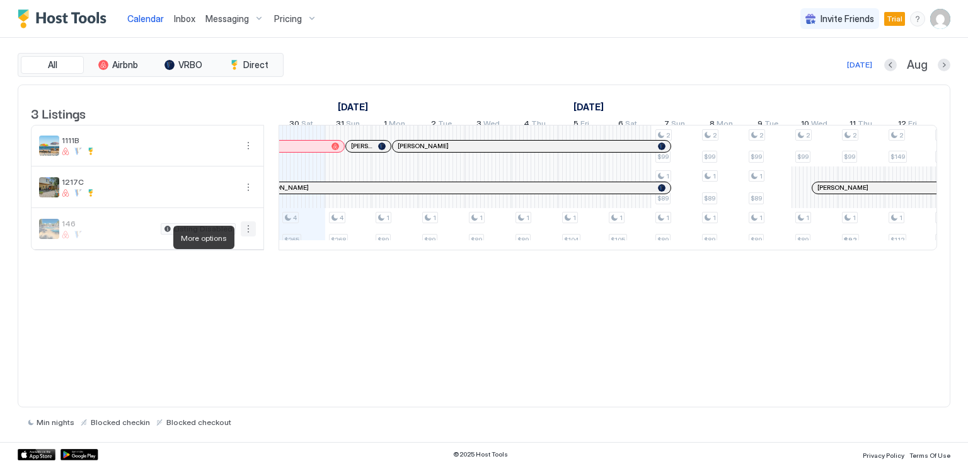
click at [249, 236] on button "More options" at bounding box center [248, 228] width 15 height 15
click at [229, 255] on span "Messaging" at bounding box center [219, 254] width 41 height 9
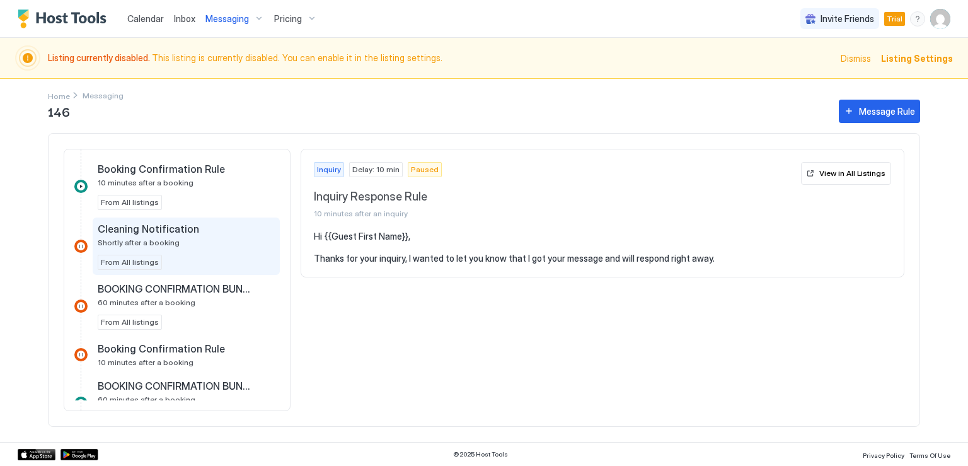
scroll to position [315, 0]
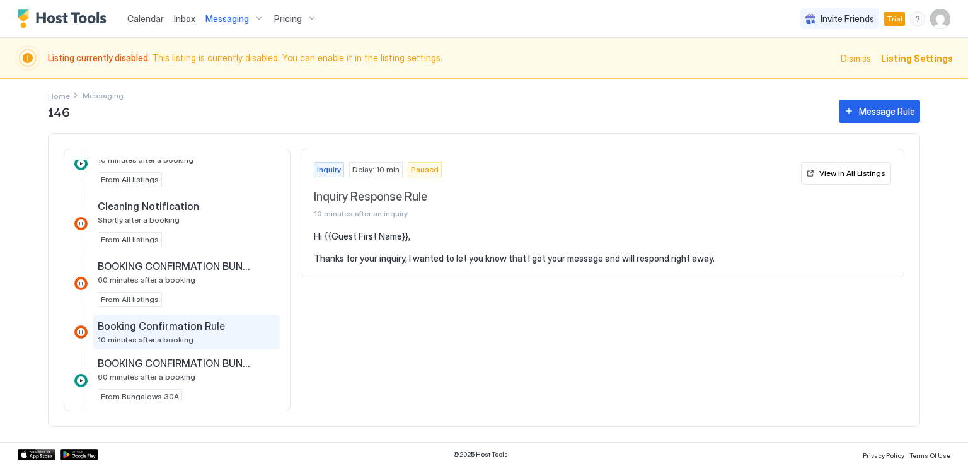
click at [139, 321] on span "Booking Confirmation Rule" at bounding box center [161, 326] width 127 height 13
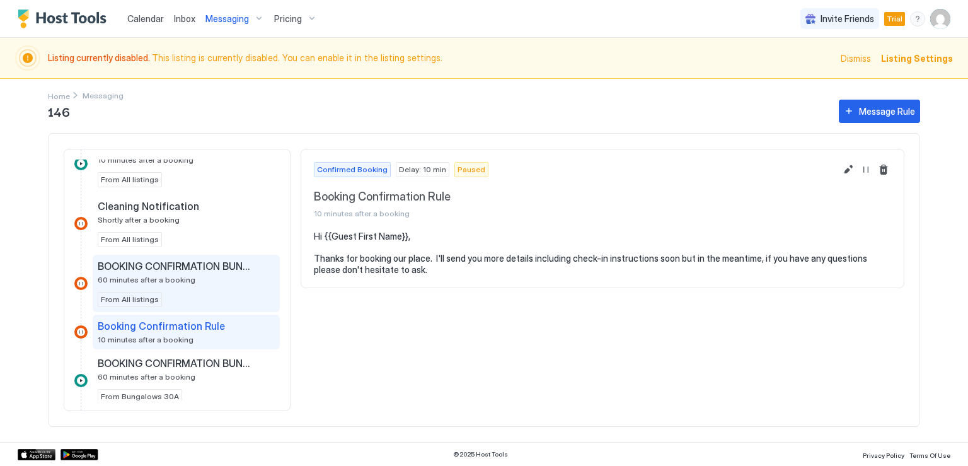
click at [135, 297] on span "From All listings" at bounding box center [130, 299] width 58 height 11
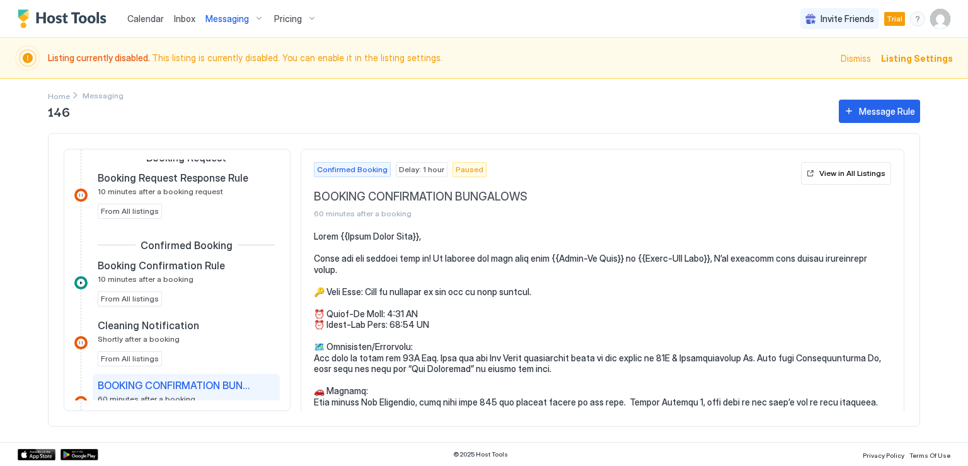
scroll to position [189, 0]
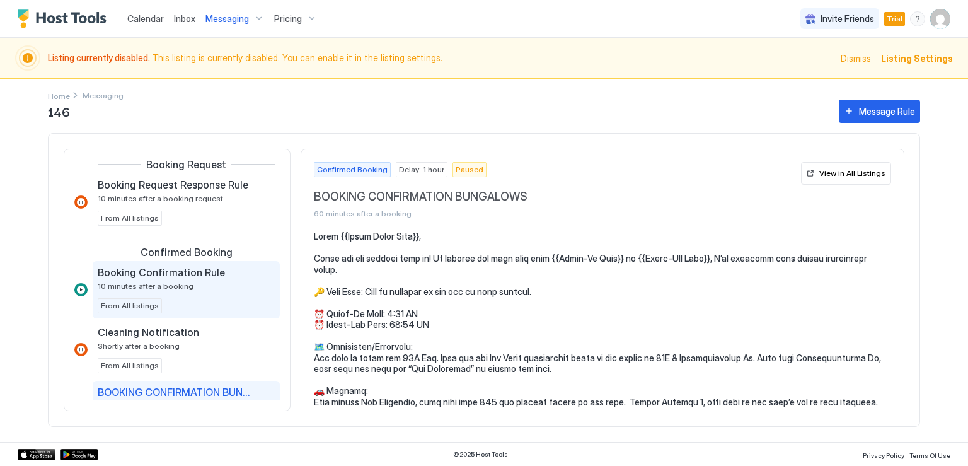
click at [130, 301] on span "From All listings" at bounding box center [130, 305] width 58 height 11
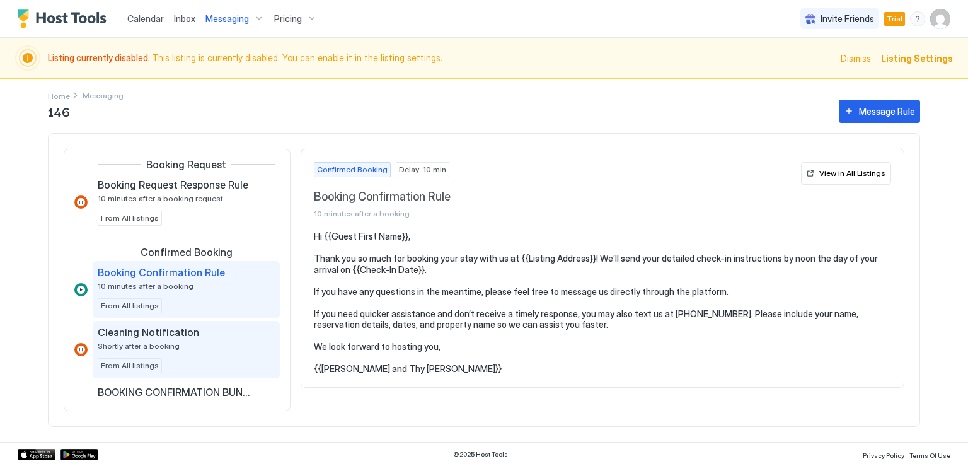
click at [130, 362] on span "From All listings" at bounding box center [130, 365] width 58 height 11
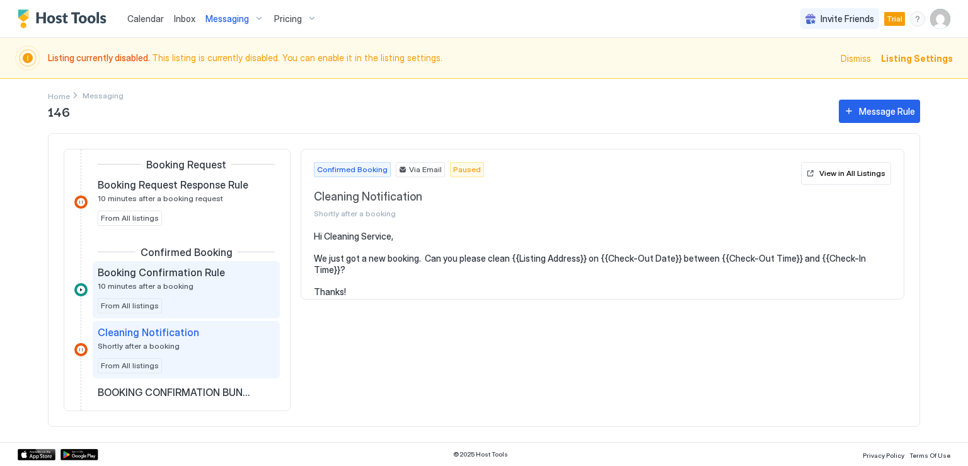
click at [144, 304] on span "From All listings" at bounding box center [130, 305] width 58 height 11
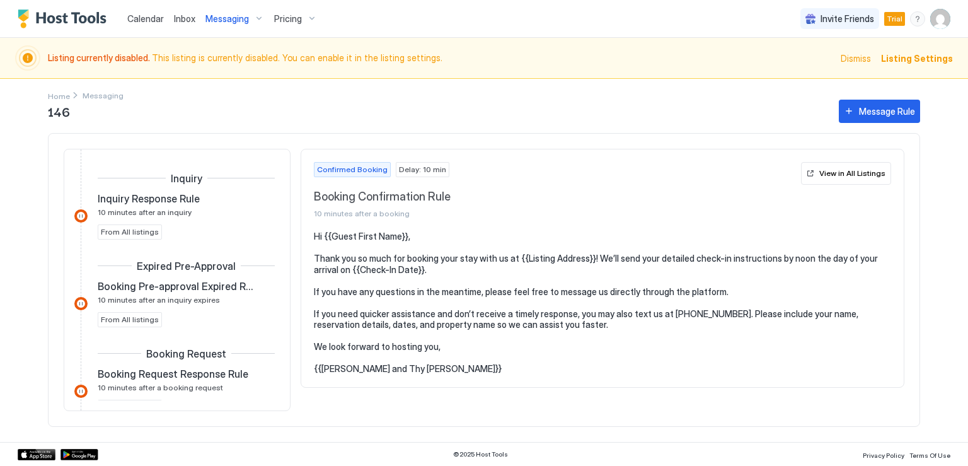
click at [219, 21] on span "Messaging" at bounding box center [226, 18] width 43 height 11
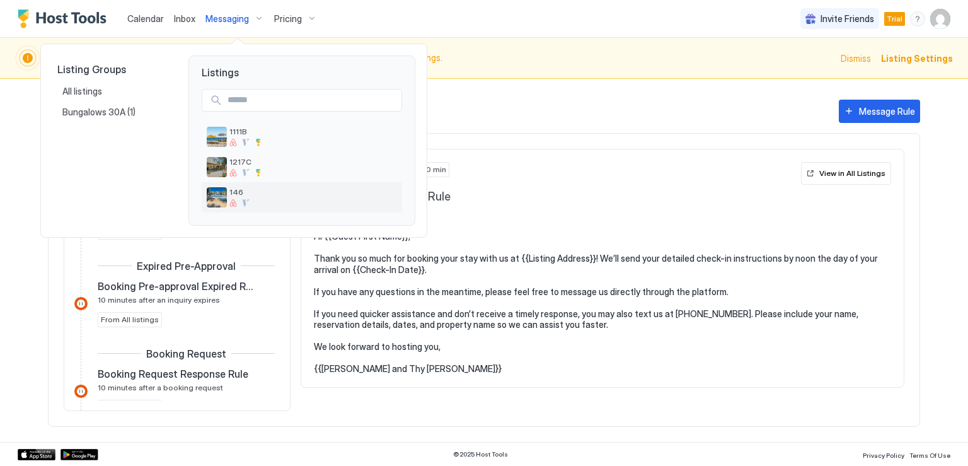
click at [220, 200] on img "listing image" at bounding box center [217, 197] width 20 height 20
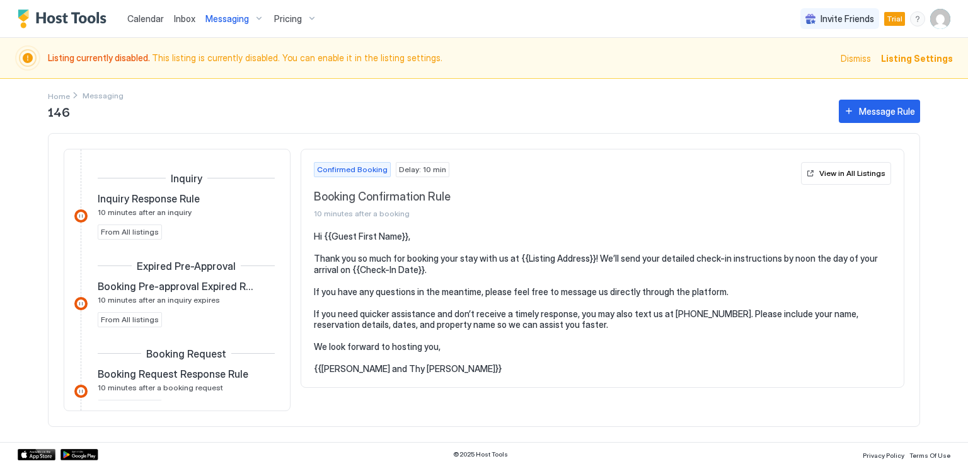
click at [228, 22] on span "Messaging" at bounding box center [226, 18] width 43 height 11
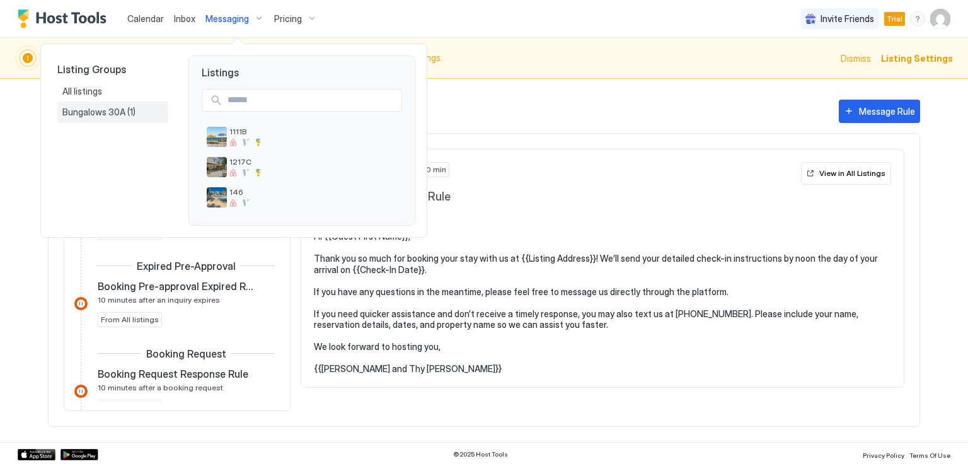
click at [109, 112] on span "Bungalows 30A" at bounding box center [94, 112] width 65 height 11
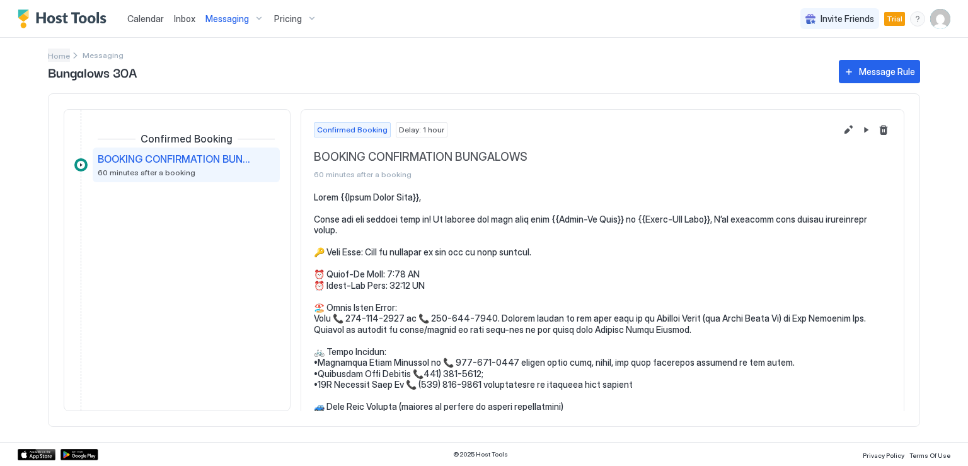
click at [59, 55] on span "Home" at bounding box center [59, 55] width 22 height 9
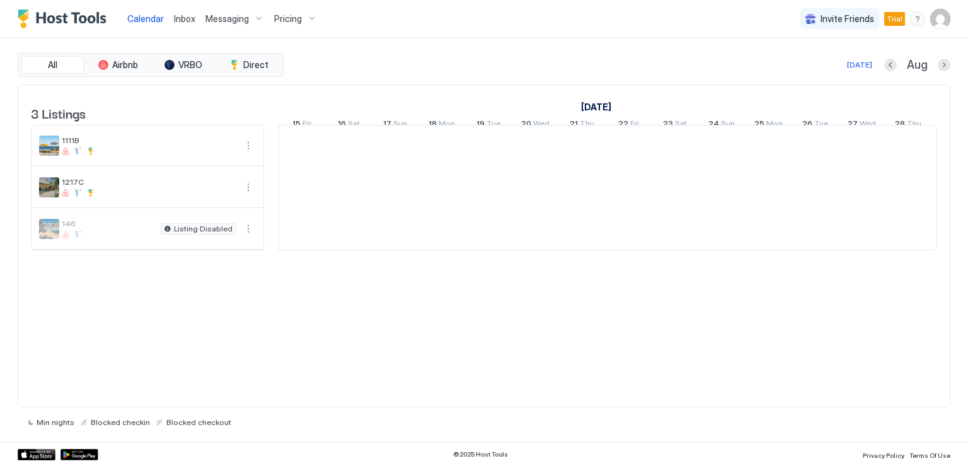
scroll to position [0, 700]
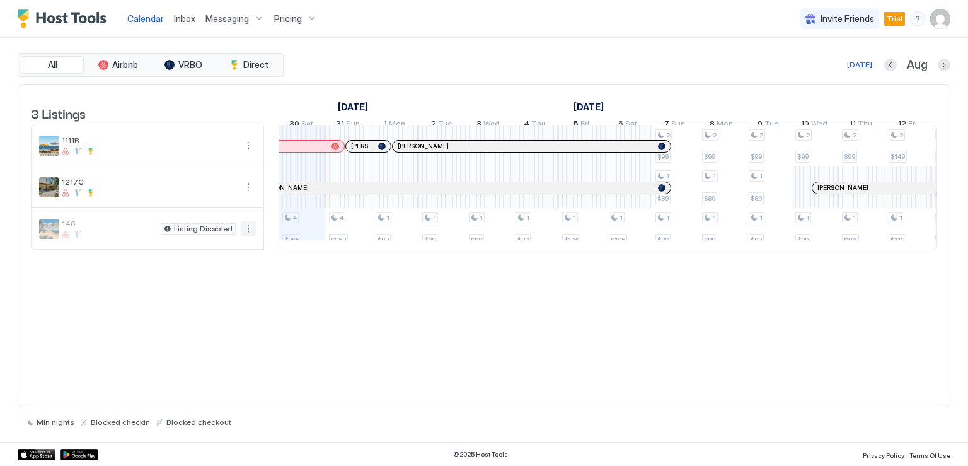
click at [250, 236] on button "More options" at bounding box center [248, 228] width 15 height 15
click at [229, 291] on span "Listing Settings" at bounding box center [227, 295] width 56 height 9
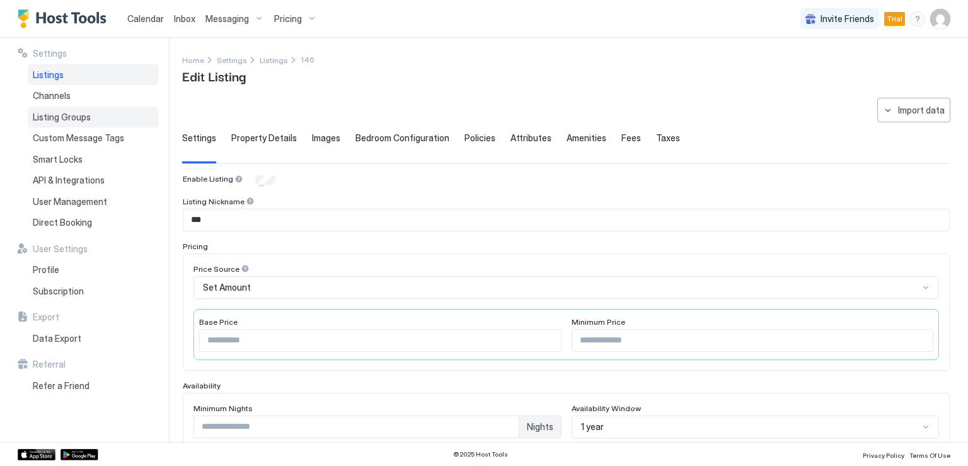
click at [74, 116] on span "Listing Groups" at bounding box center [62, 117] width 58 height 11
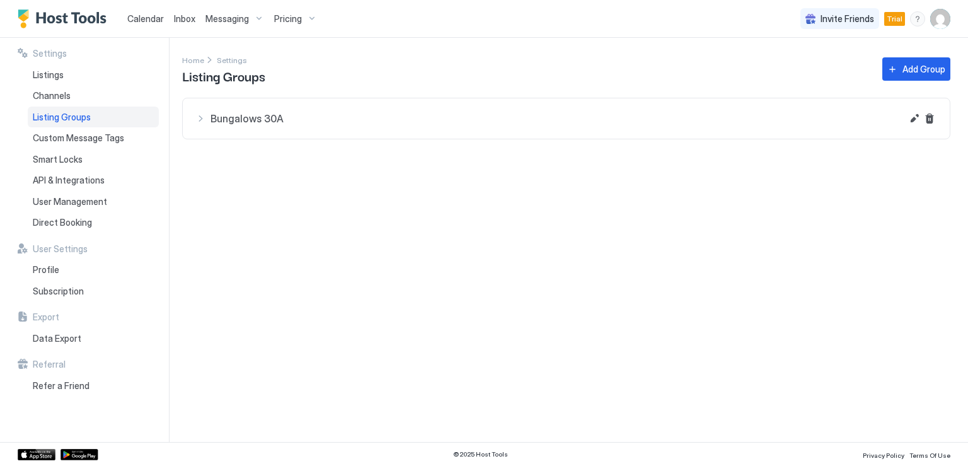
click at [234, 124] on div "Bungalows 30A" at bounding box center [548, 118] width 707 height 15
click at [83, 220] on span "Direct Booking" at bounding box center [62, 222] width 59 height 11
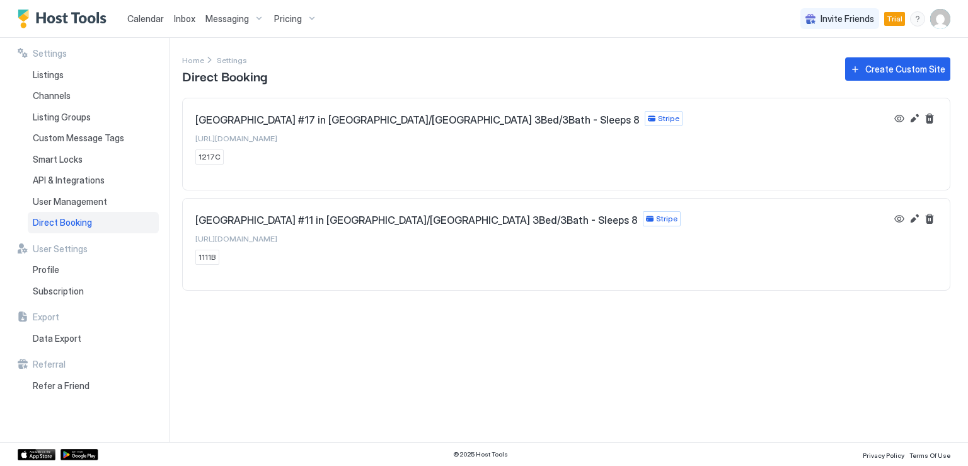
click at [255, 240] on span "https://direct.hosttools.com/1111b" at bounding box center [236, 238] width 82 height 9
click at [59, 76] on span "Listings" at bounding box center [48, 74] width 31 height 11
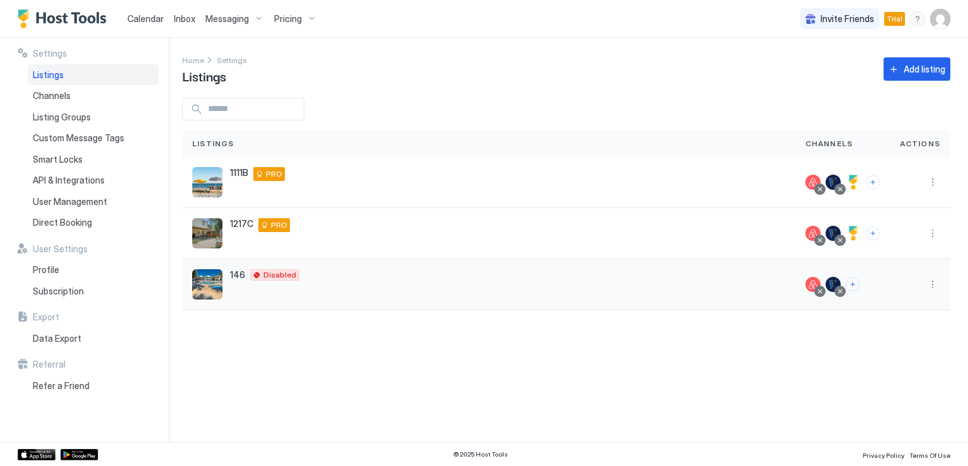
click at [214, 275] on img "listing image" at bounding box center [207, 284] width 30 height 30
click at [933, 283] on button "More options" at bounding box center [932, 284] width 15 height 15
click at [904, 301] on span "Messaging" at bounding box center [896, 301] width 41 height 9
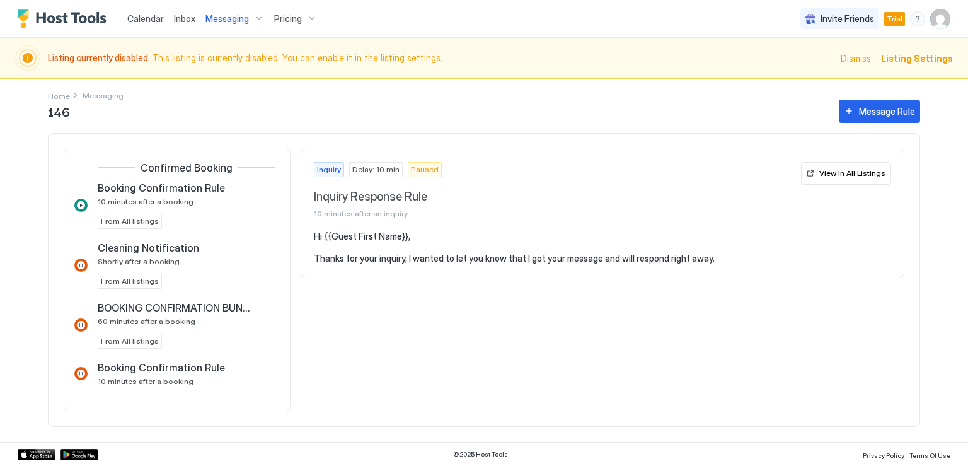
scroll to position [252, 0]
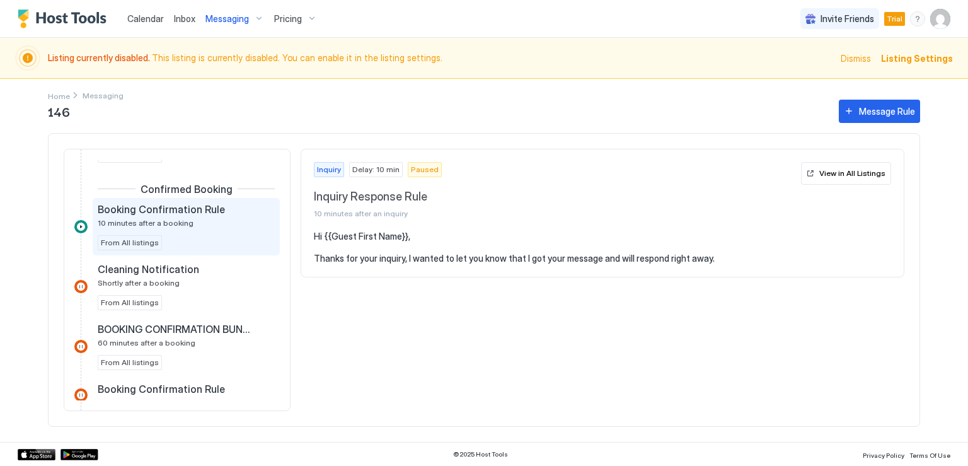
click at [189, 211] on span "Booking Confirmation Rule" at bounding box center [161, 209] width 127 height 13
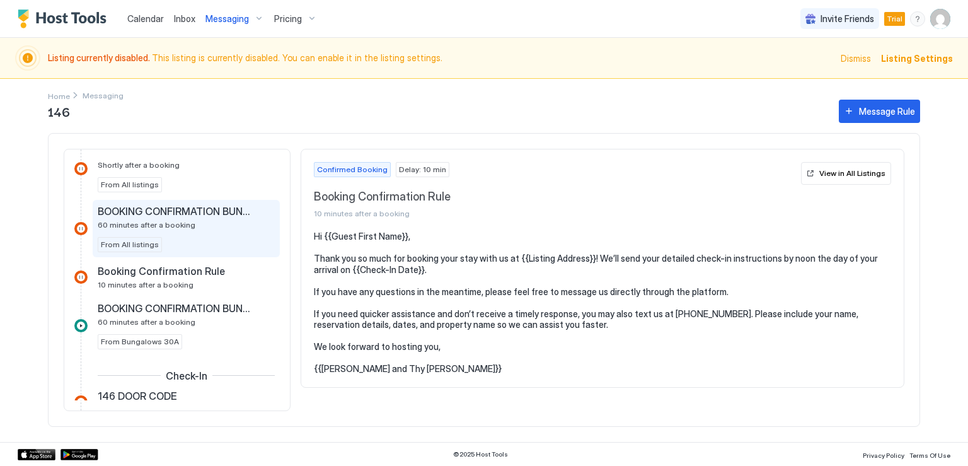
scroll to position [378, 0]
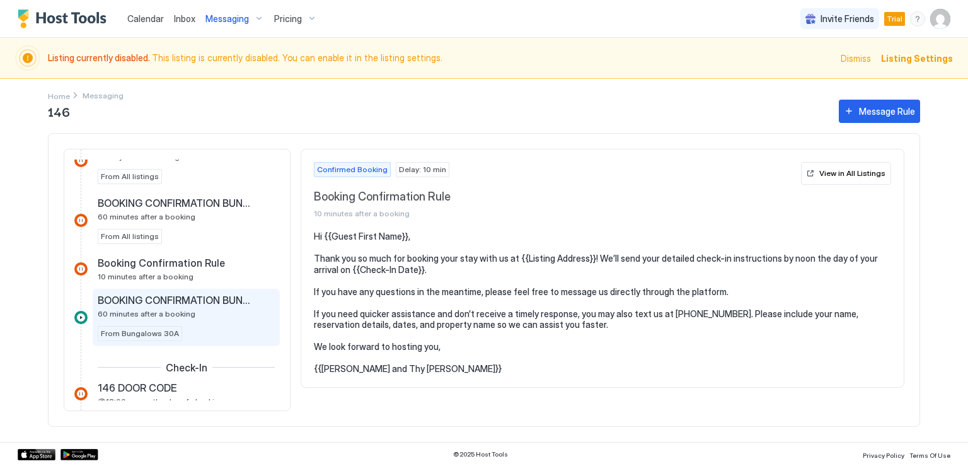
click at [184, 298] on span "BOOKING CONFIRMATION BUNGALOWS" at bounding box center [176, 300] width 157 height 13
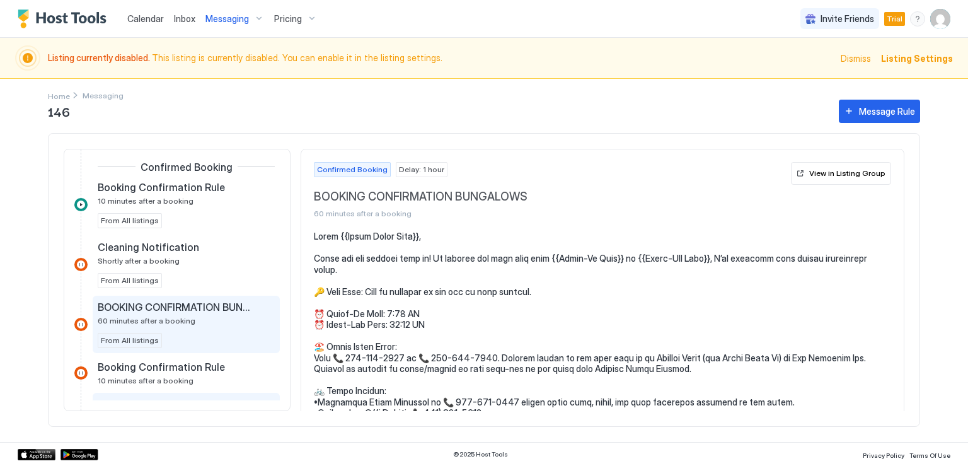
scroll to position [252, 0]
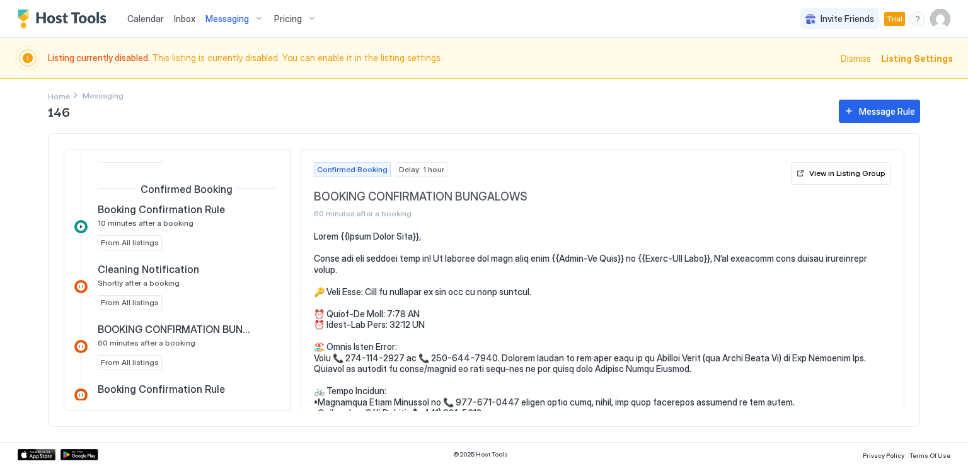
click at [79, 223] on div at bounding box center [80, 226] width 13 height 13
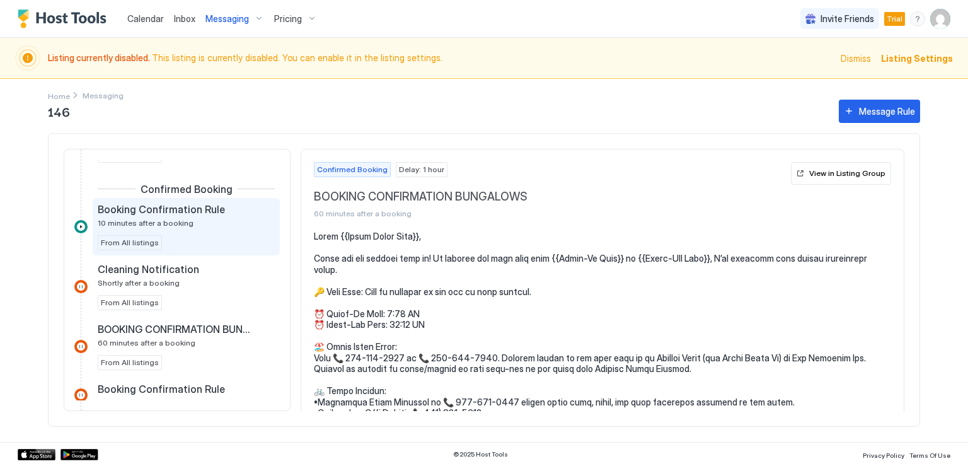
click at [154, 218] on span "10 minutes after a booking" at bounding box center [146, 222] width 96 height 9
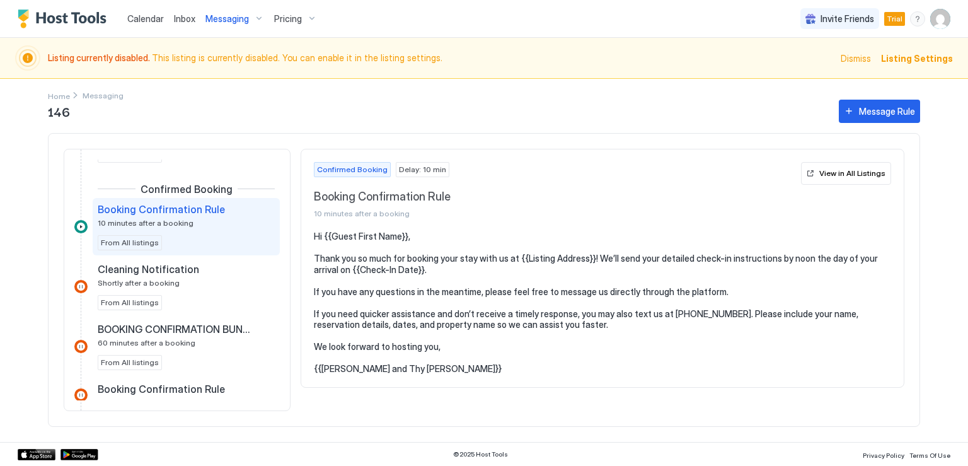
click at [154, 218] on span "10 minutes after a booking" at bounding box center [146, 222] width 96 height 9
click at [177, 209] on span "Booking Confirmation Rule" at bounding box center [161, 209] width 127 height 13
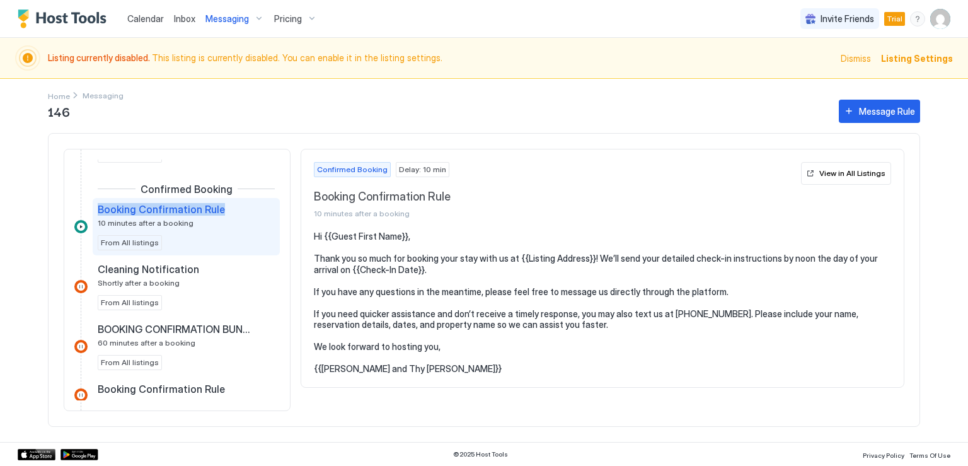
click at [177, 209] on span "Booking Confirmation Rule" at bounding box center [161, 209] width 127 height 13
click at [408, 236] on pre "Hi {{Guest First Name}}, Thank you so much for booking your stay with us at {{L…" at bounding box center [602, 303] width 577 height 144
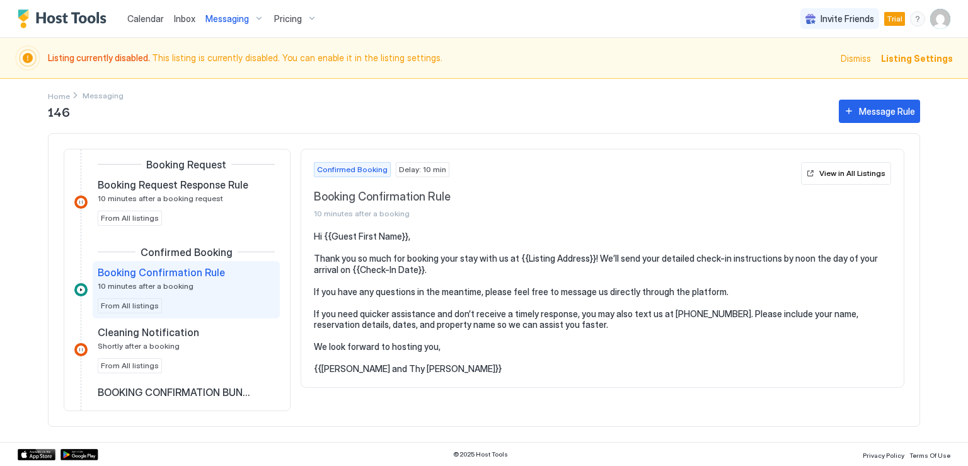
click at [217, 274] on span "Booking Confirmation Rule" at bounding box center [161, 272] width 127 height 13
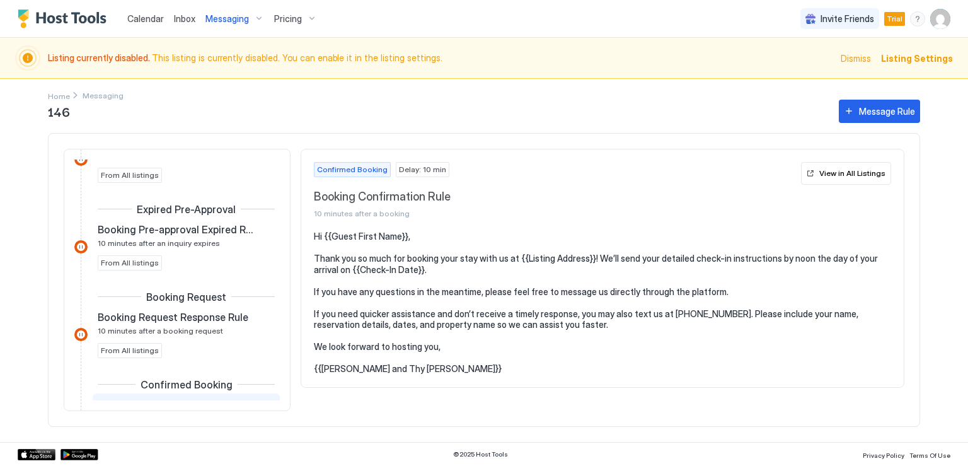
scroll to position [0, 0]
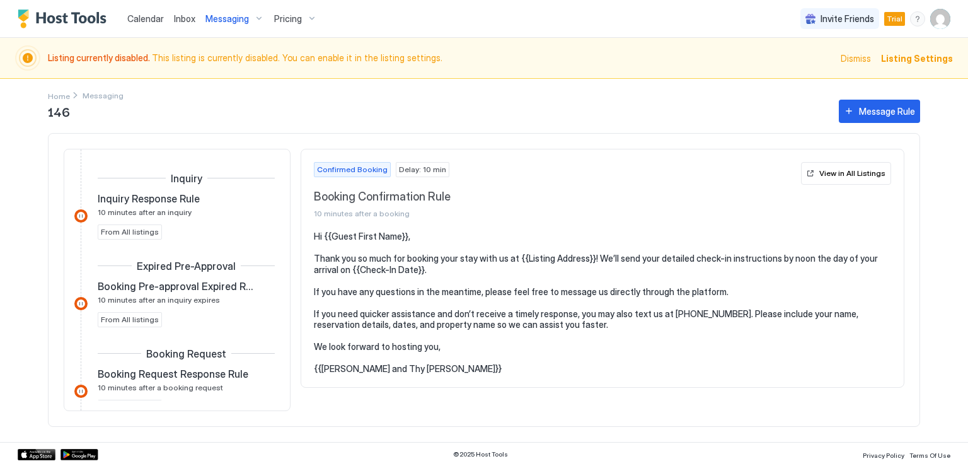
click at [224, 23] on span "Messaging" at bounding box center [226, 18] width 43 height 11
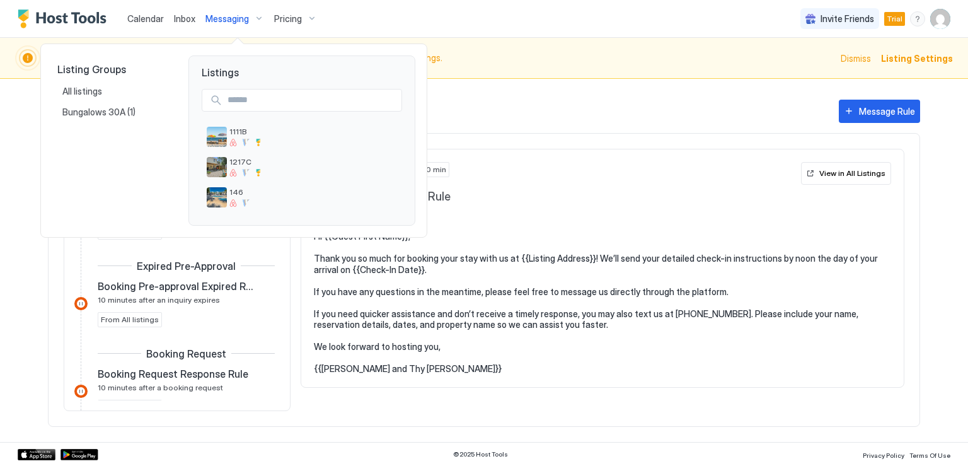
click at [98, 69] on span "Listing Groups" at bounding box center [112, 69] width 111 height 13
click at [731, 199] on div at bounding box center [484, 233] width 968 height 466
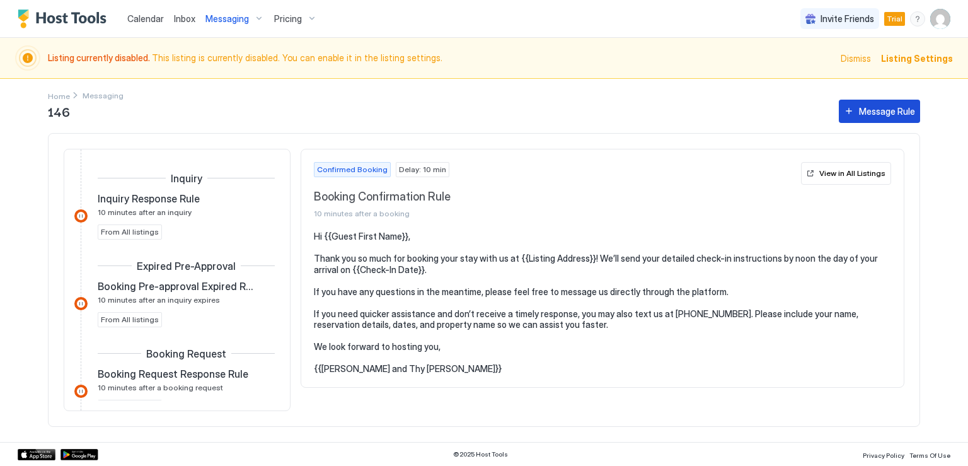
click at [868, 110] on div "Message Rule" at bounding box center [887, 111] width 56 height 13
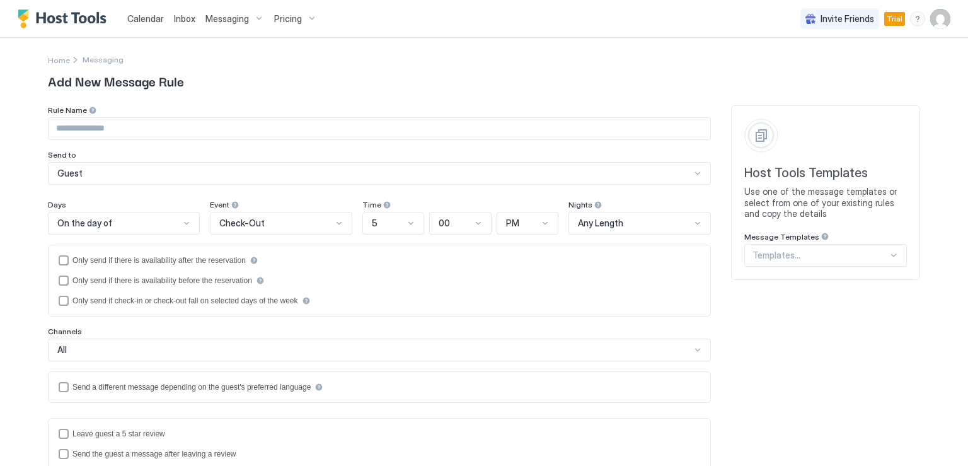
click at [228, 21] on span "Messaging" at bounding box center [226, 18] width 43 height 11
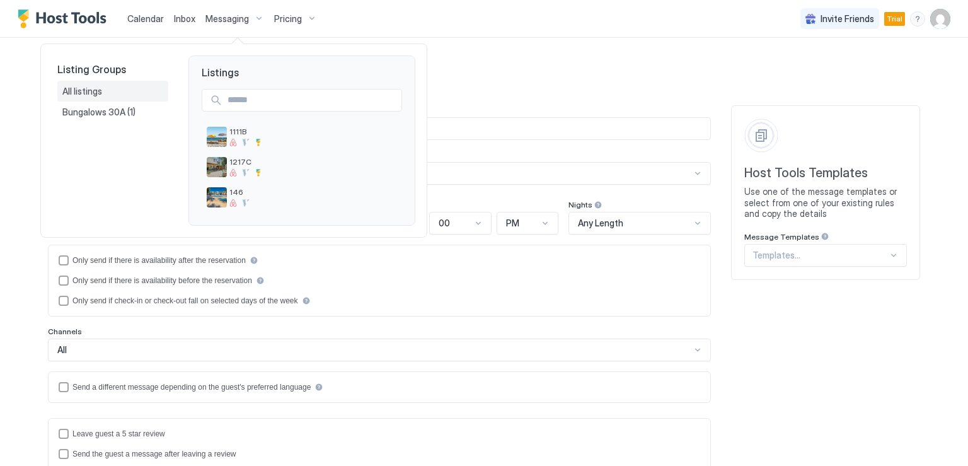
click at [81, 95] on span "All listings" at bounding box center [83, 91] width 42 height 11
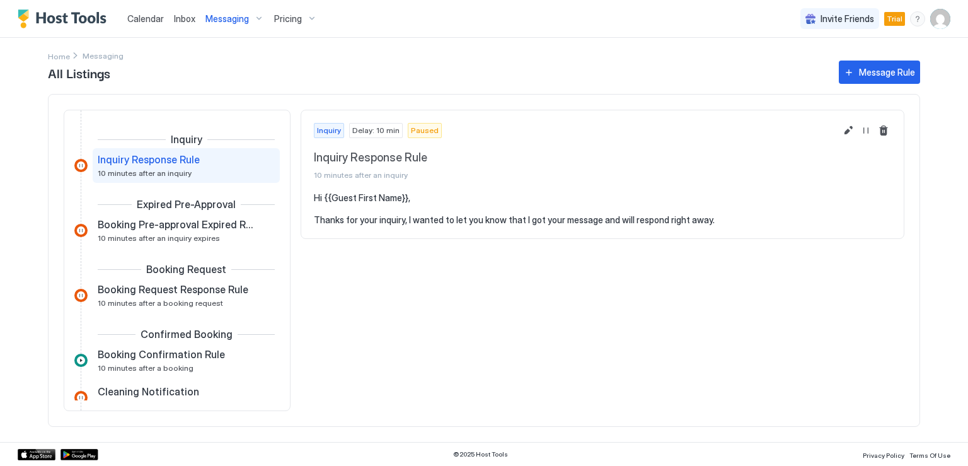
click at [92, 56] on span "Messaging" at bounding box center [103, 55] width 41 height 9
click at [182, 21] on span "Inbox" at bounding box center [184, 18] width 21 height 11
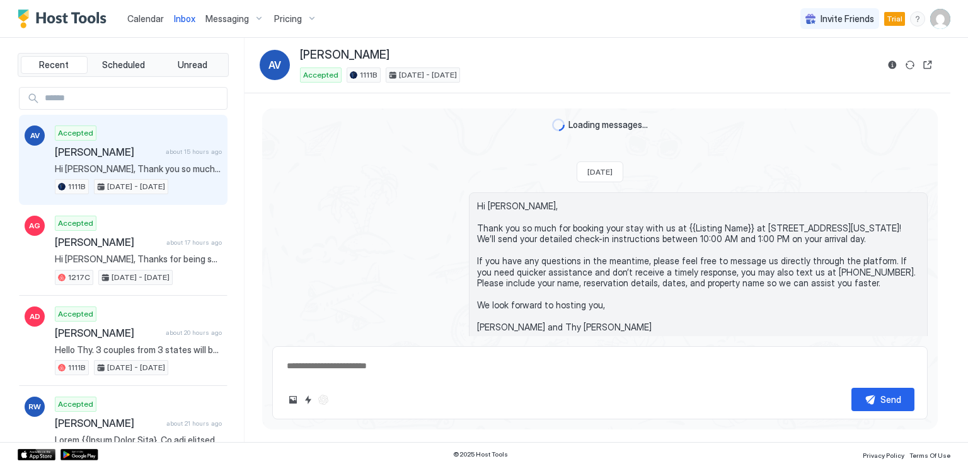
type textarea "*"
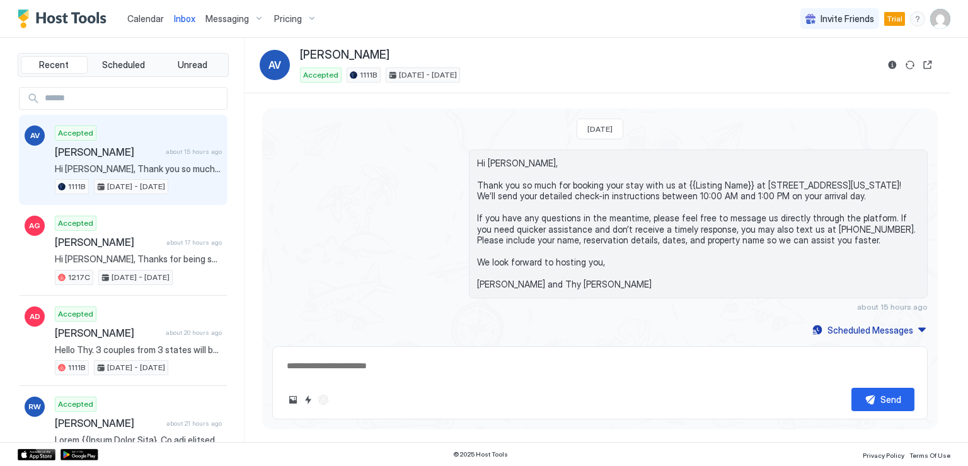
click at [154, 16] on span "Calendar" at bounding box center [145, 18] width 37 height 11
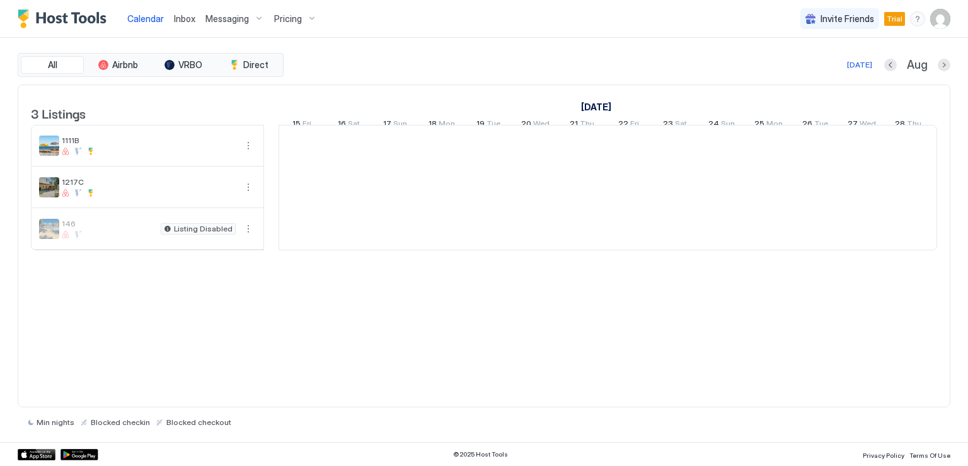
scroll to position [0, 700]
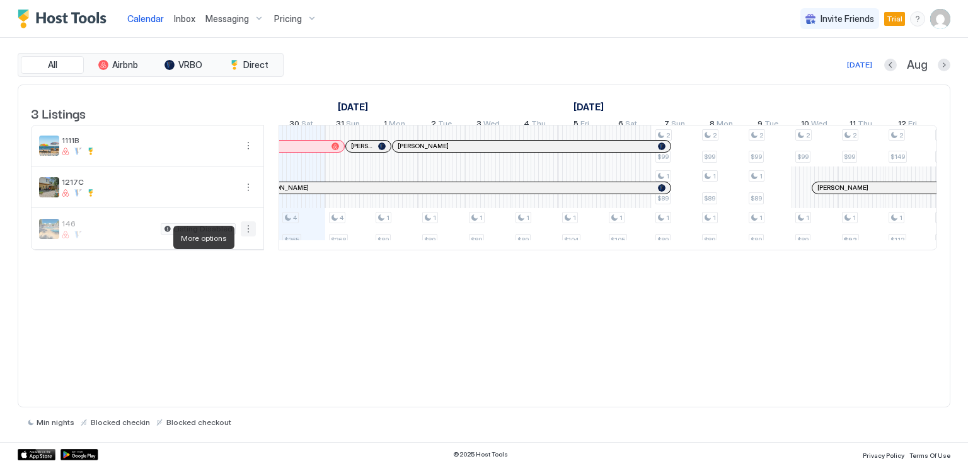
click at [247, 236] on button "More options" at bounding box center [248, 228] width 15 height 15
click at [247, 197] on div at bounding box center [484, 233] width 968 height 466
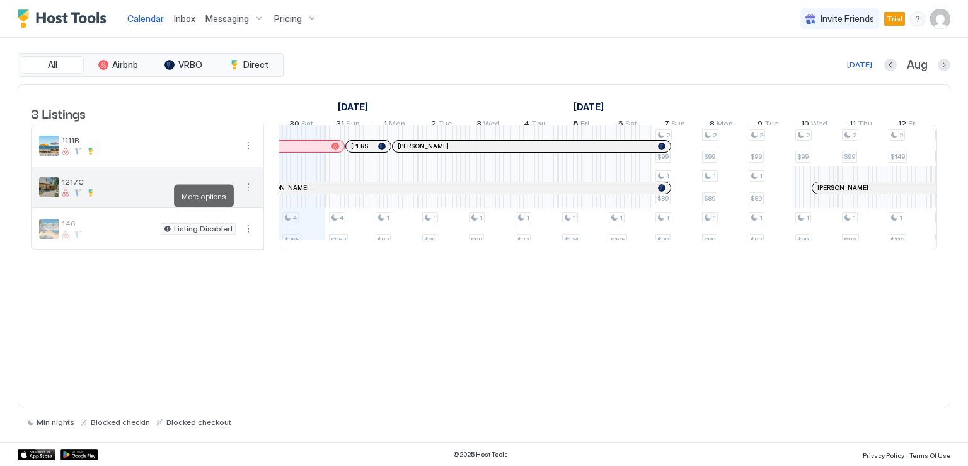
click at [247, 195] on button "More options" at bounding box center [248, 187] width 15 height 15
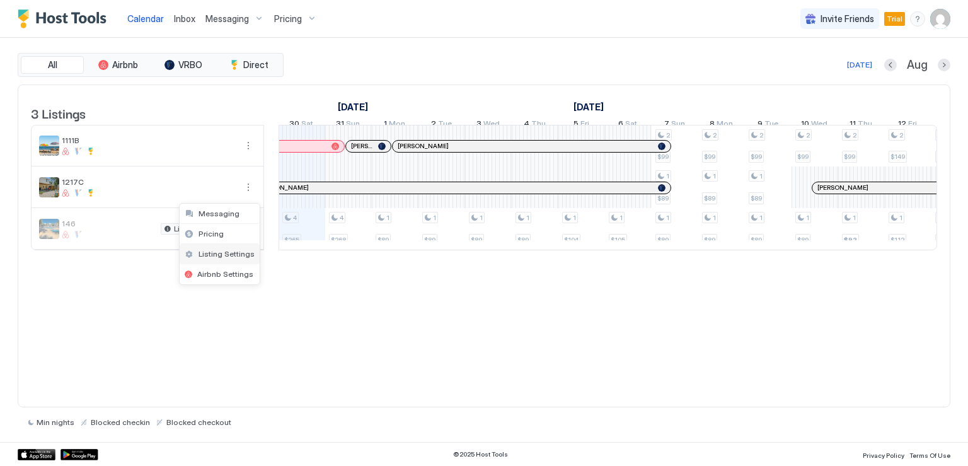
click at [230, 252] on span "Listing Settings" at bounding box center [227, 253] width 56 height 9
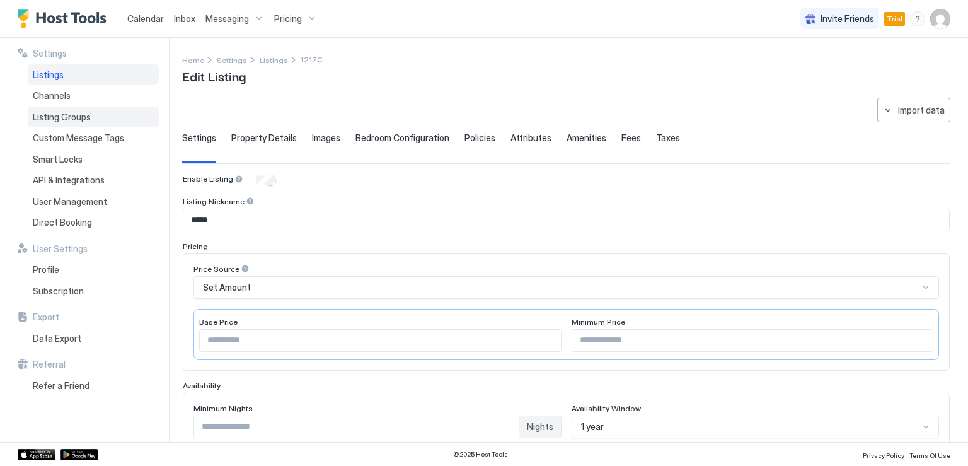
click at [76, 117] on span "Listing Groups" at bounding box center [62, 117] width 58 height 11
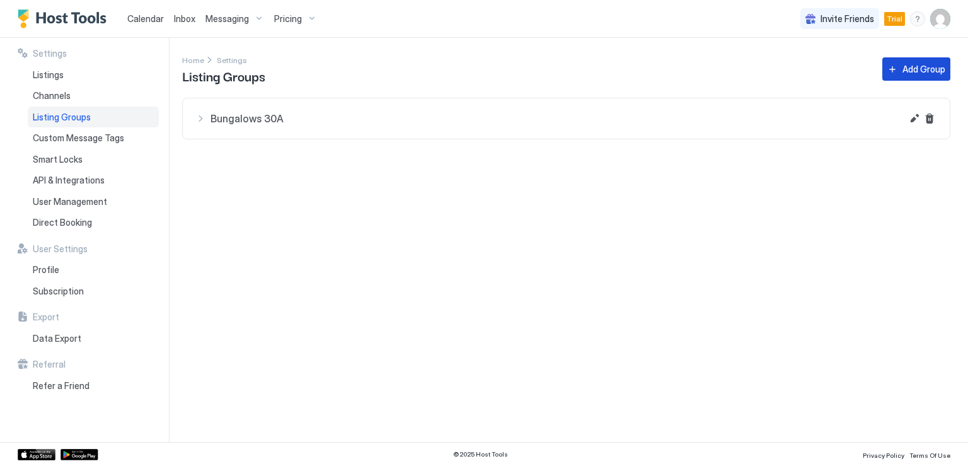
click at [906, 73] on div "Add Group" at bounding box center [924, 68] width 43 height 13
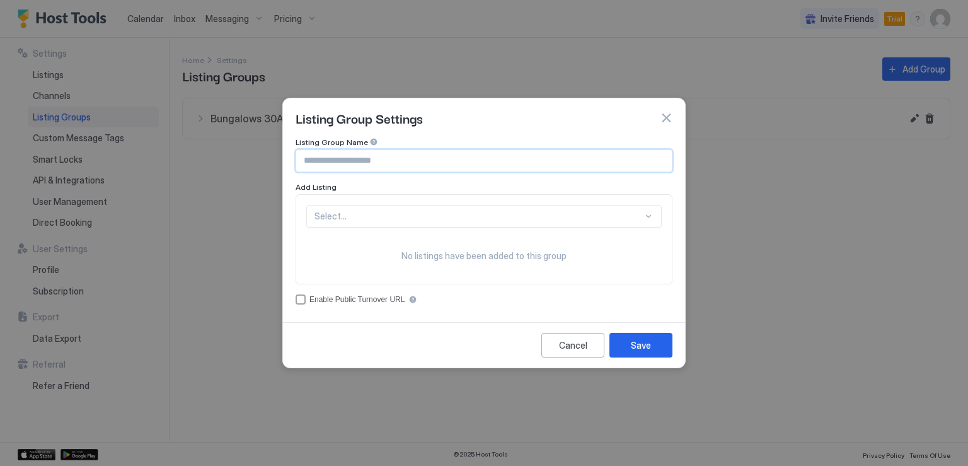
click at [396, 165] on input "Input Field" at bounding box center [484, 160] width 376 height 21
type input "**********"
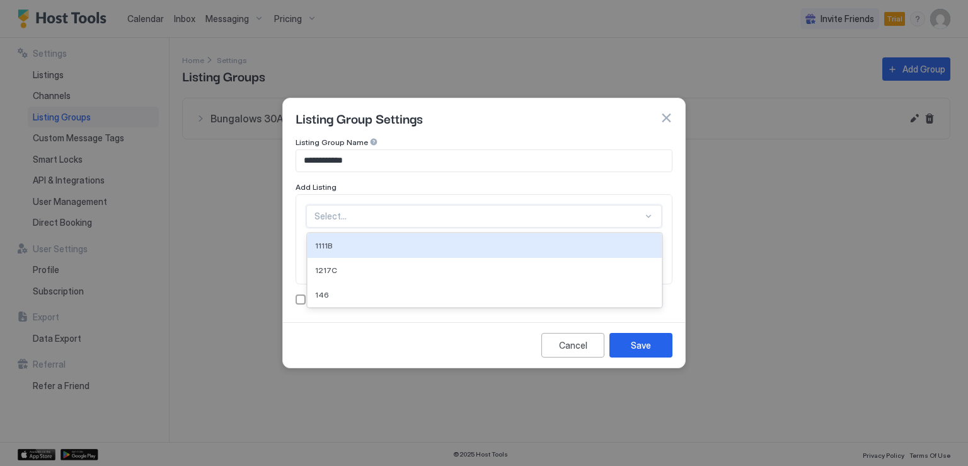
click at [608, 220] on div at bounding box center [479, 216] width 328 height 11
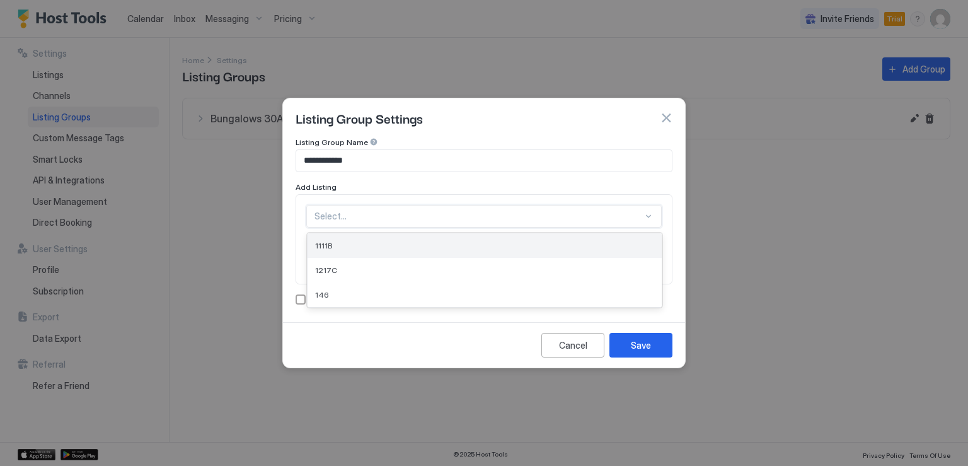
click at [379, 246] on div "1111B" at bounding box center [484, 245] width 339 height 9
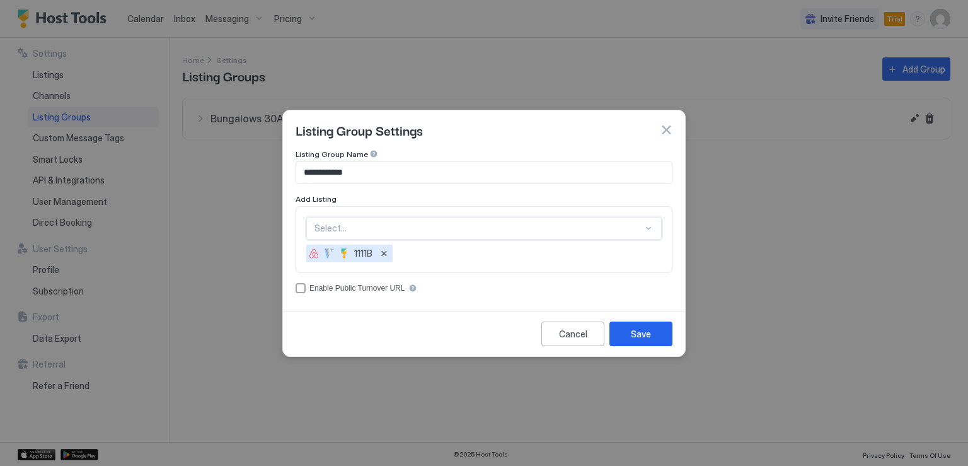
click at [612, 230] on div at bounding box center [479, 228] width 328 height 11
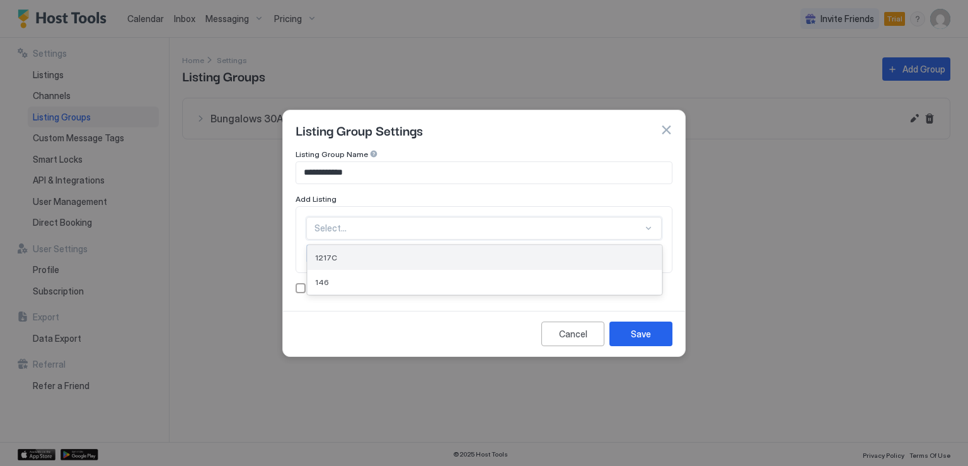
click at [328, 256] on span "1217C" at bounding box center [326, 257] width 22 height 9
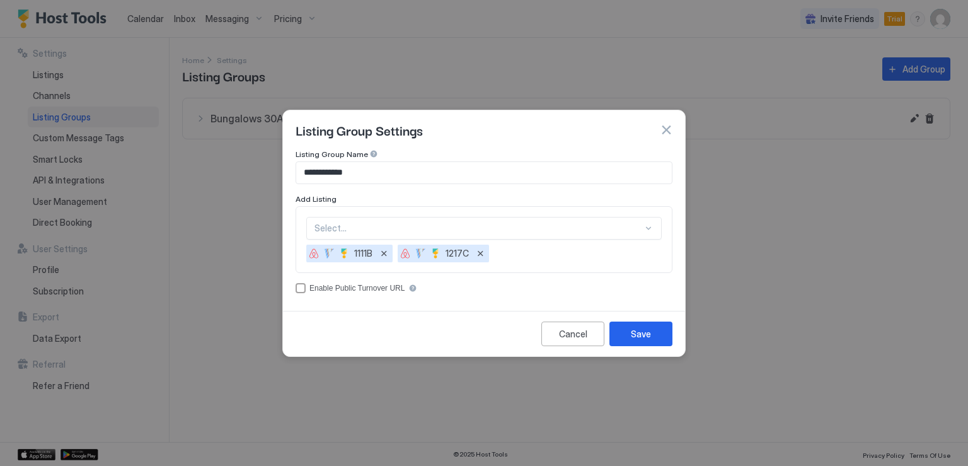
click at [408, 287] on div "accessCode" at bounding box center [412, 288] width 9 height 9
click at [304, 290] on div "accessCode" at bounding box center [301, 288] width 10 height 10
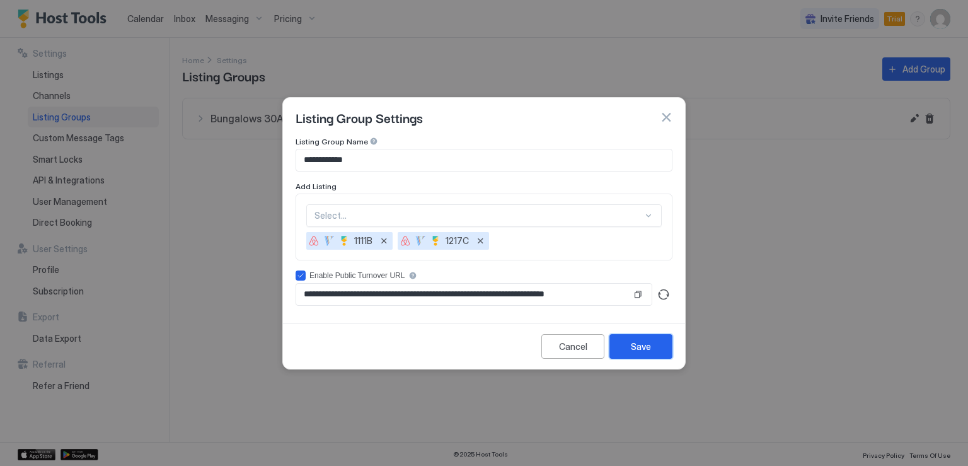
click at [631, 342] on div "Save" at bounding box center [641, 346] width 20 height 13
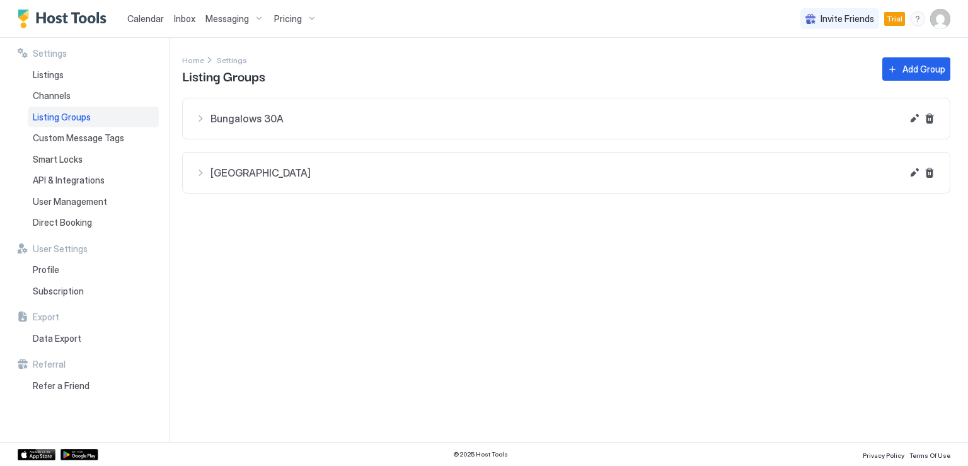
click at [240, 122] on span "Bungalows 30A" at bounding box center [557, 118] width 692 height 13
click at [224, 21] on span "Messaging" at bounding box center [226, 18] width 43 height 11
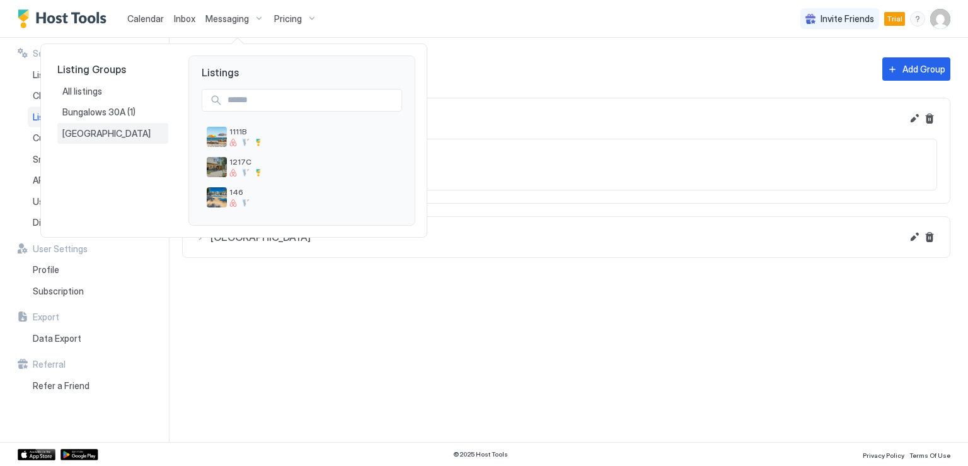
click at [110, 134] on span "Century Oaks" at bounding box center [107, 133] width 90 height 11
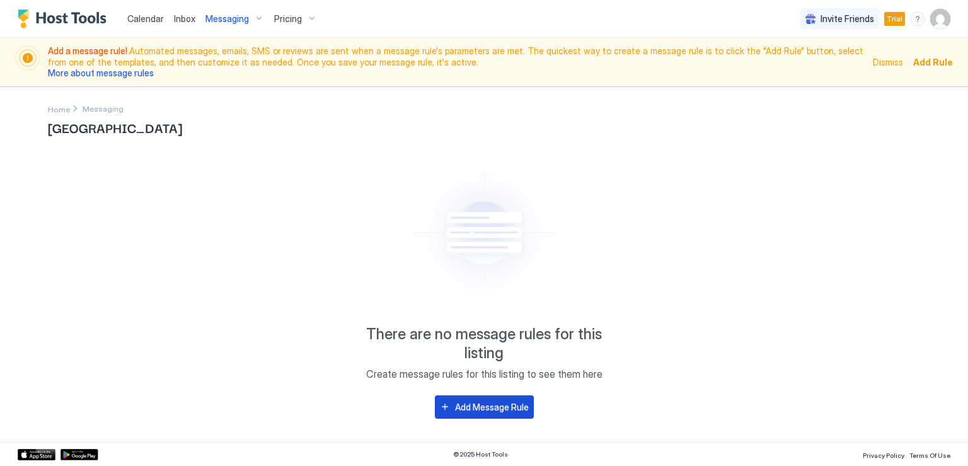
click at [472, 402] on div "Add Message Rule" at bounding box center [492, 406] width 74 height 13
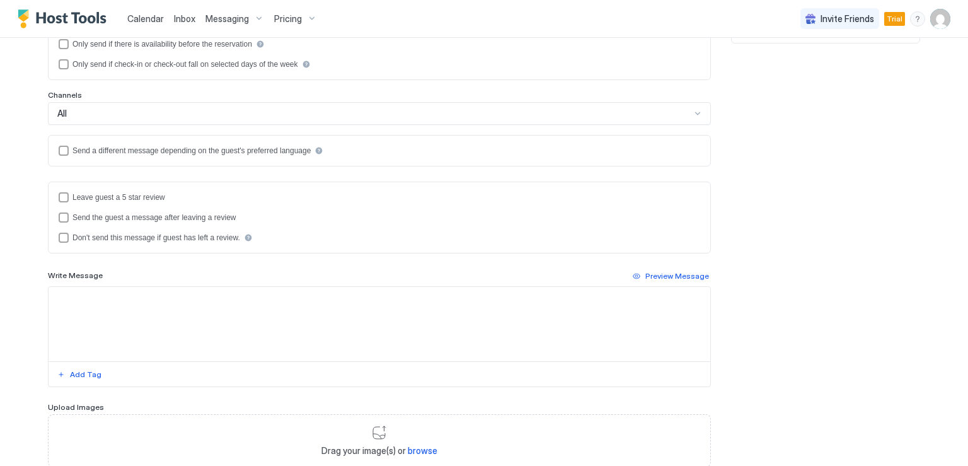
scroll to position [257, 0]
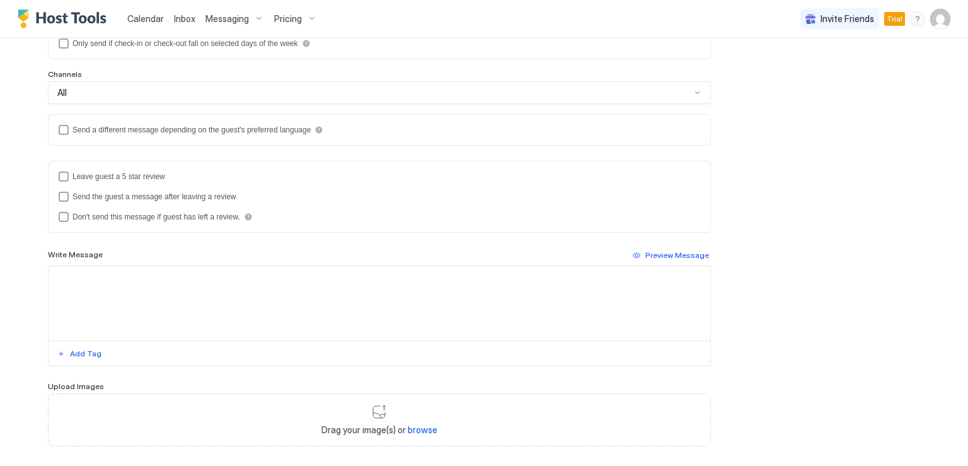
click at [146, 283] on textarea "Input Field" at bounding box center [380, 303] width 662 height 74
paste textarea "**********"
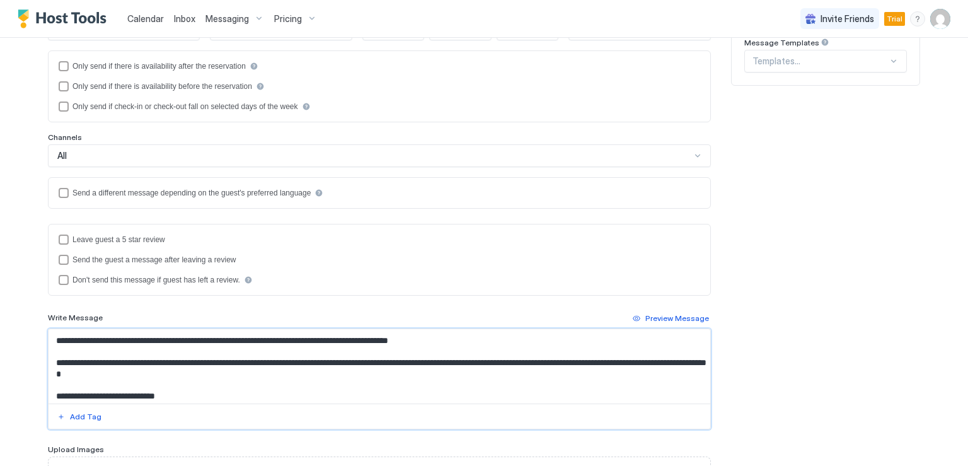
scroll to position [63, 0]
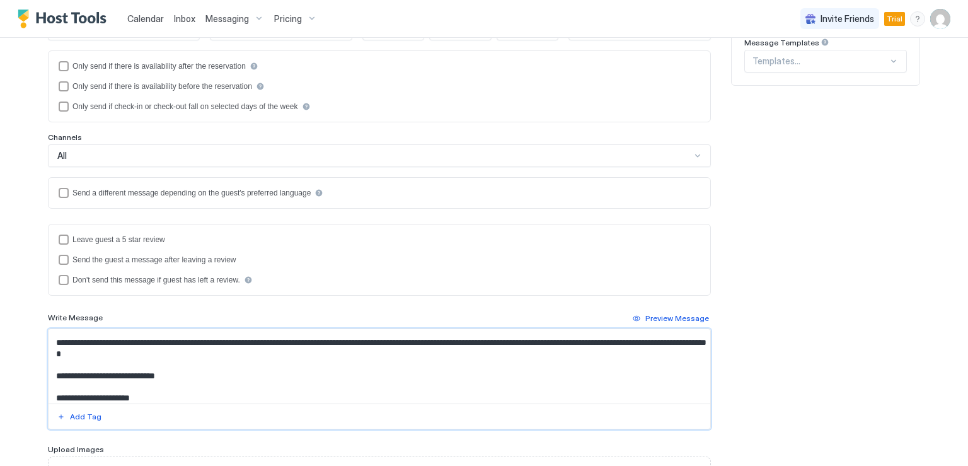
click at [303, 354] on textarea "**********" at bounding box center [380, 366] width 662 height 74
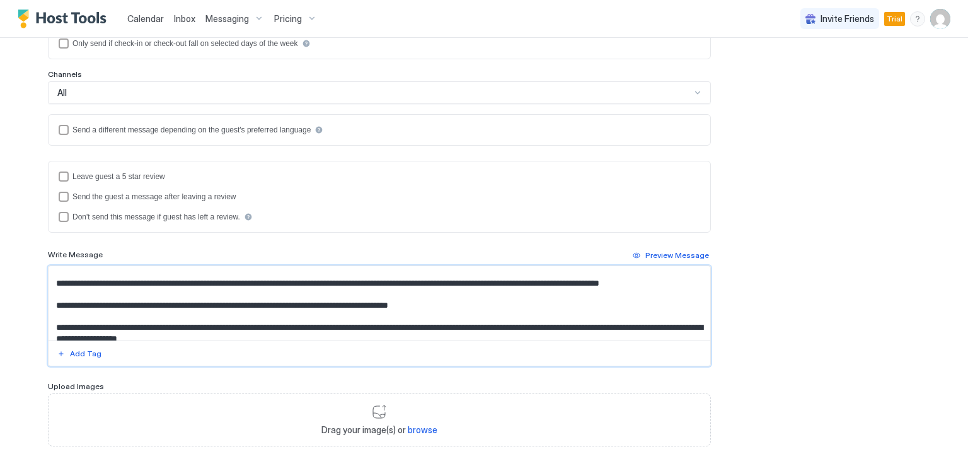
scroll to position [0, 0]
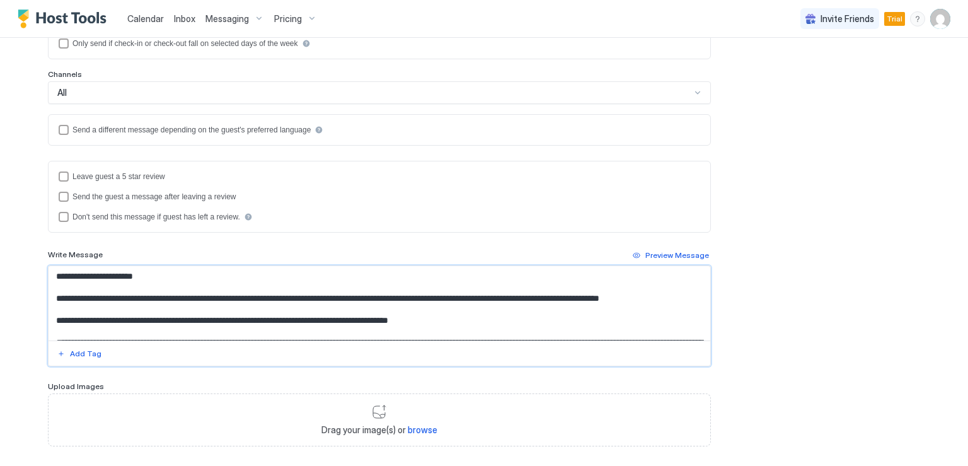
type textarea "**********"
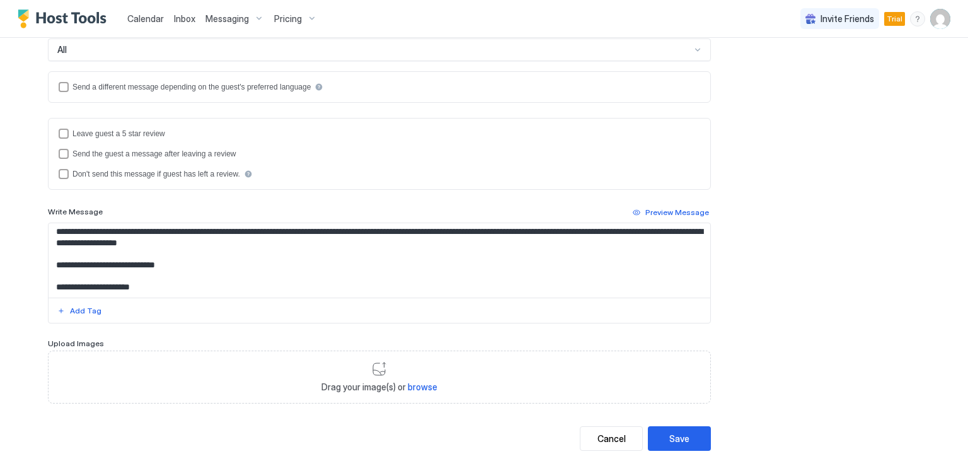
scroll to position [320, 0]
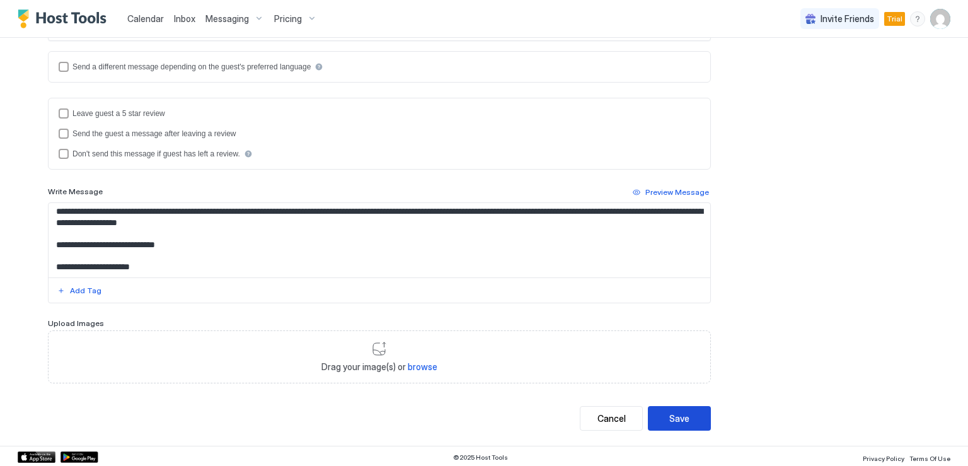
drag, startPoint x: 690, startPoint y: 414, endPoint x: 705, endPoint y: 420, distance: 15.8
click at [690, 414] on button "Save" at bounding box center [679, 418] width 63 height 25
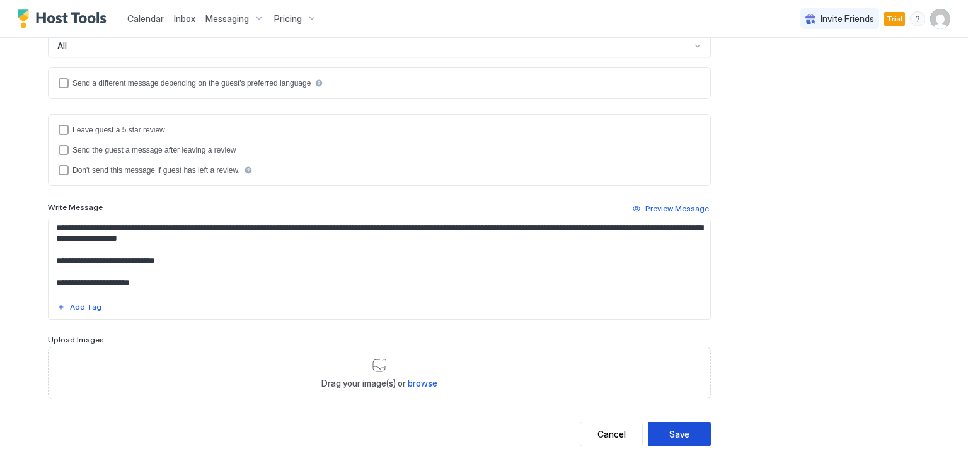
scroll to position [336, 0]
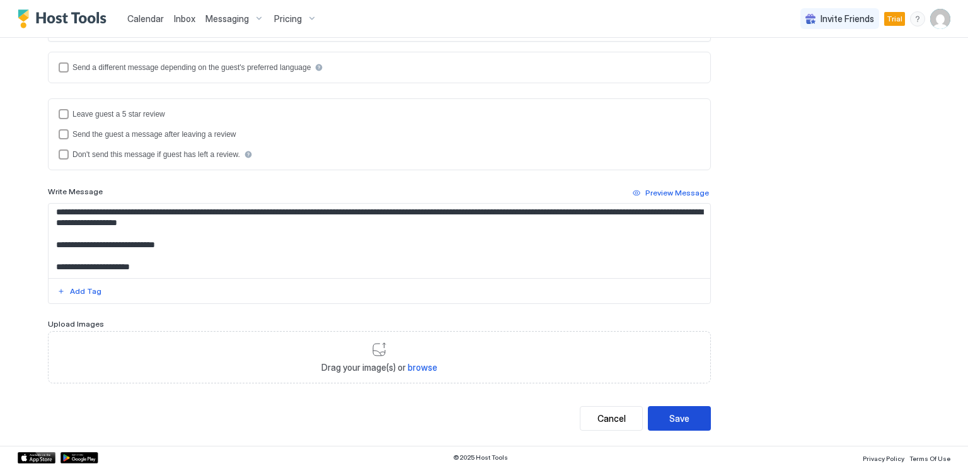
click at [673, 420] on div "Save" at bounding box center [679, 418] width 20 height 13
click at [671, 415] on div "Save" at bounding box center [679, 418] width 20 height 13
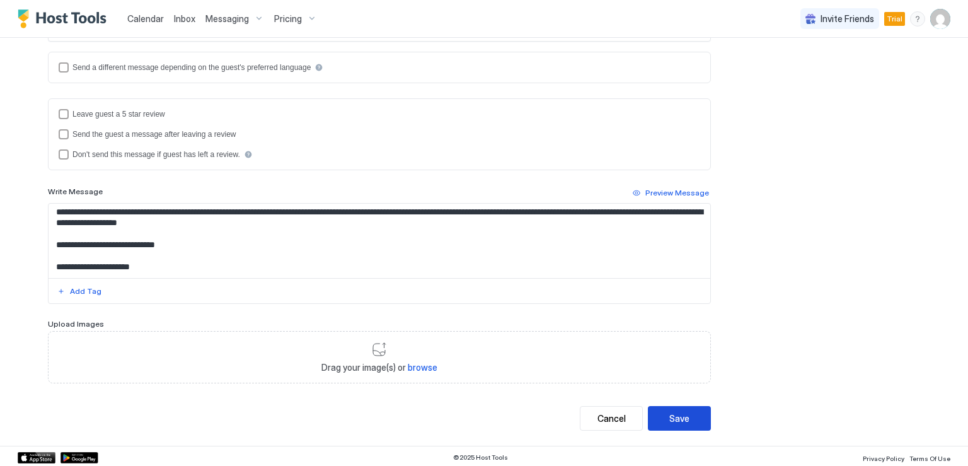
click at [671, 415] on div "Save" at bounding box center [679, 418] width 20 height 13
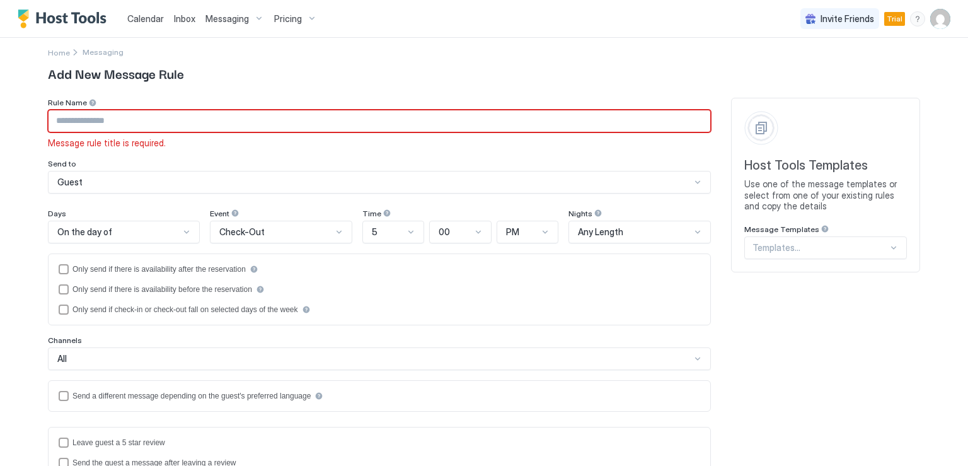
scroll to position [0, 0]
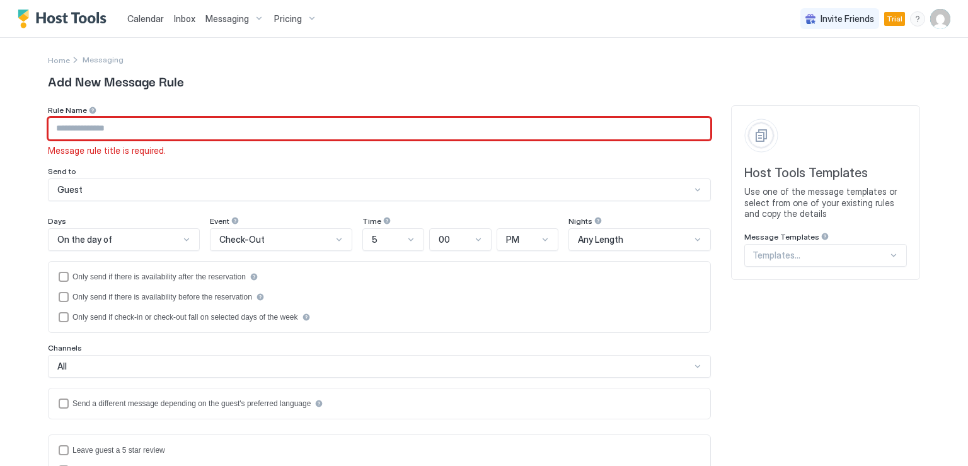
click at [121, 124] on input "Input Field" at bounding box center [380, 128] width 662 height 21
type input "*"
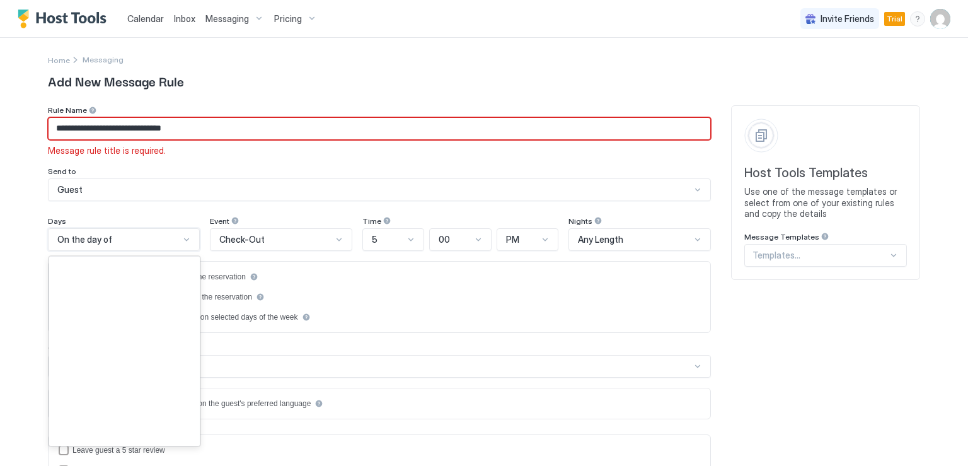
click at [182, 238] on div at bounding box center [187, 239] width 10 height 10
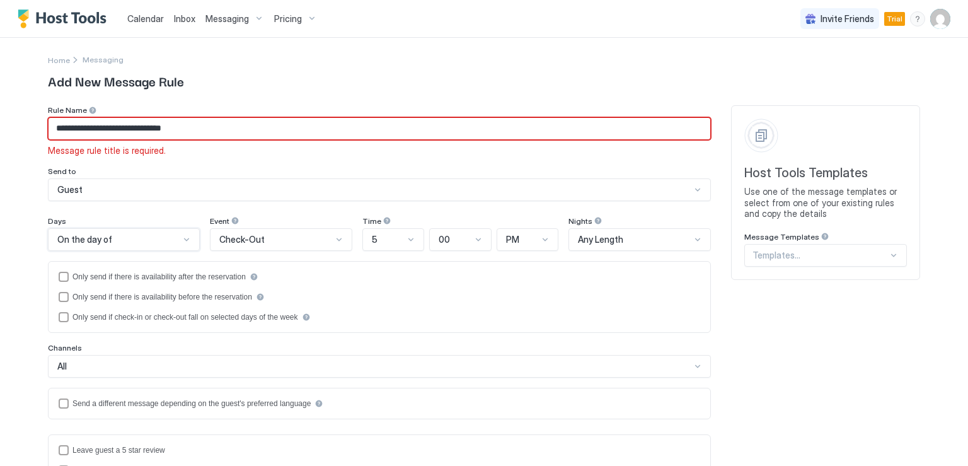
click at [185, 241] on div at bounding box center [187, 239] width 10 height 10
click at [335, 240] on div at bounding box center [339, 239] width 10 height 10
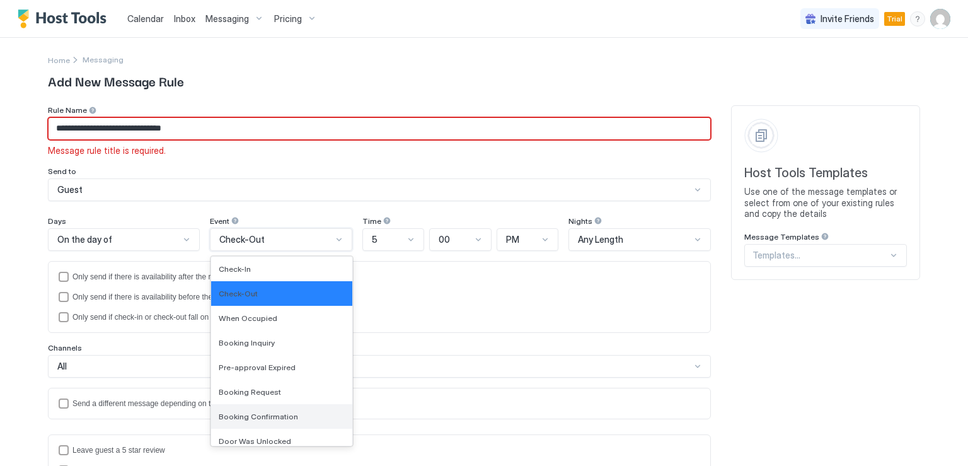
click at [283, 409] on div "Booking Confirmation" at bounding box center [281, 416] width 141 height 25
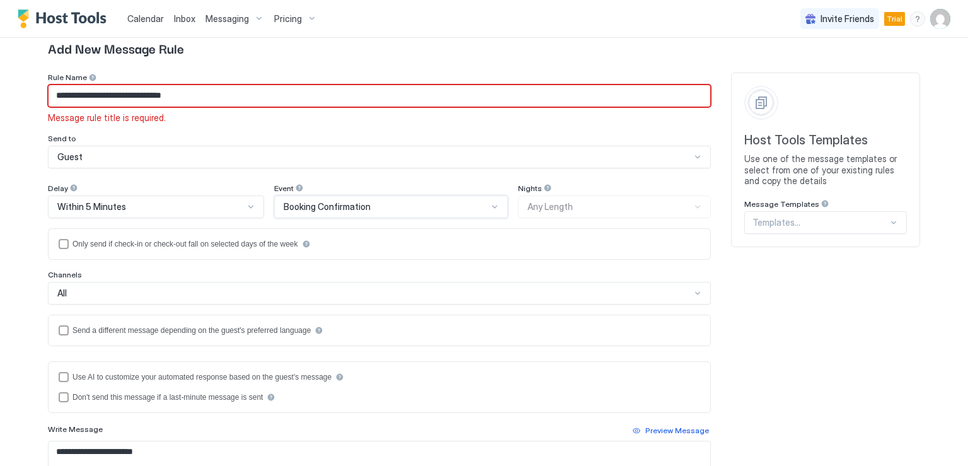
scroll to position [18, 0]
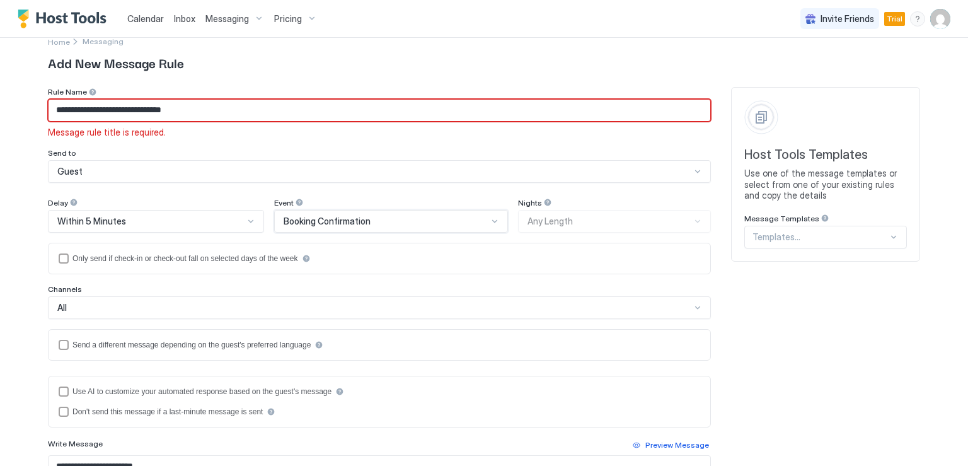
click at [827, 238] on div at bounding box center [821, 236] width 136 height 11
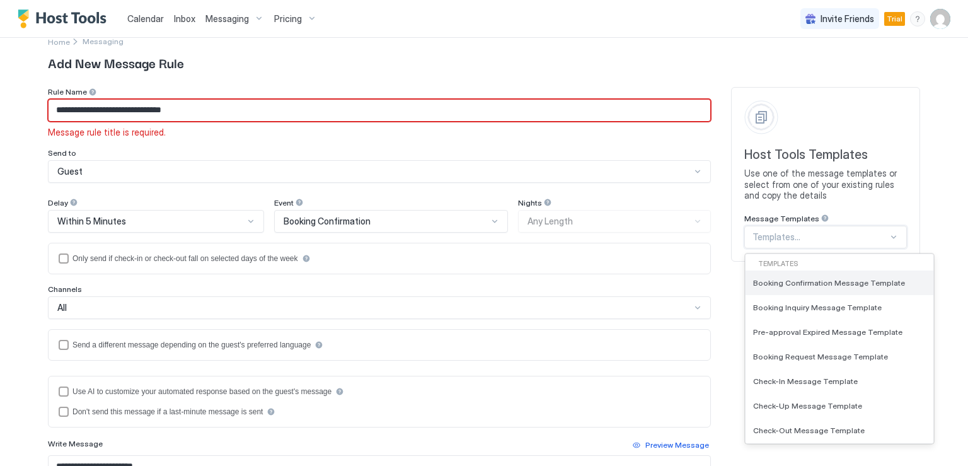
click at [821, 279] on span "Booking Confirmation Message Template" at bounding box center [829, 282] width 152 height 9
type input "**********"
type textarea "**********"
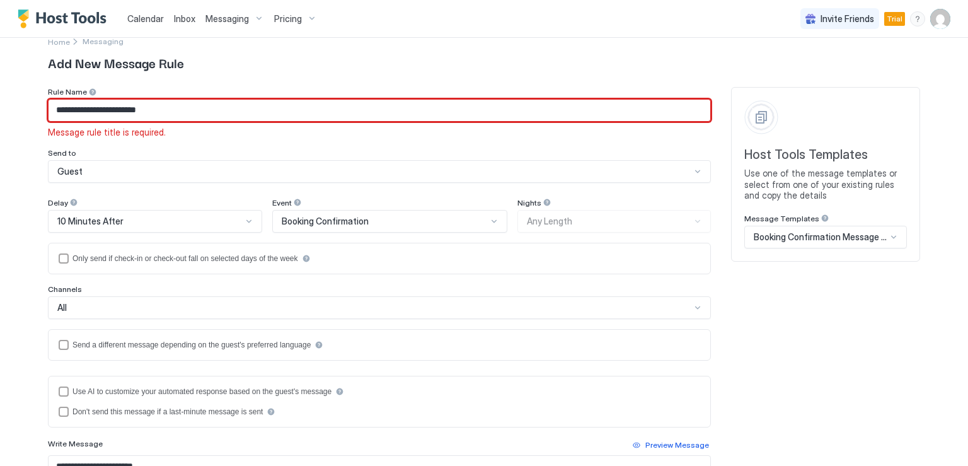
click at [139, 113] on input "**********" at bounding box center [380, 110] width 662 height 21
type input "*"
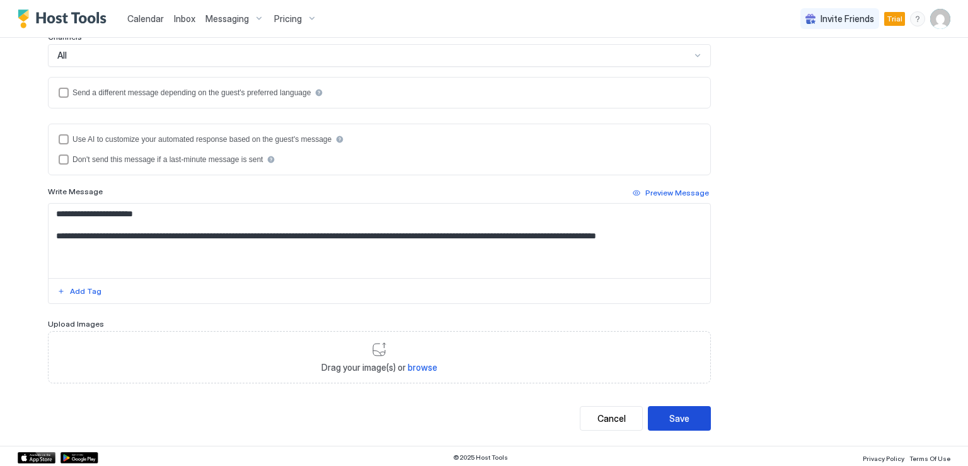
type input "**********"
click at [693, 415] on button "Save" at bounding box center [679, 418] width 63 height 25
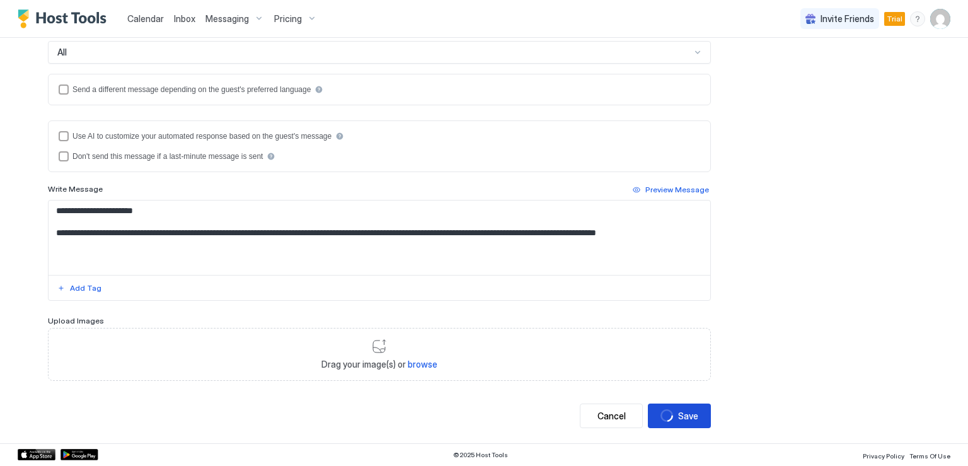
scroll to position [255, 0]
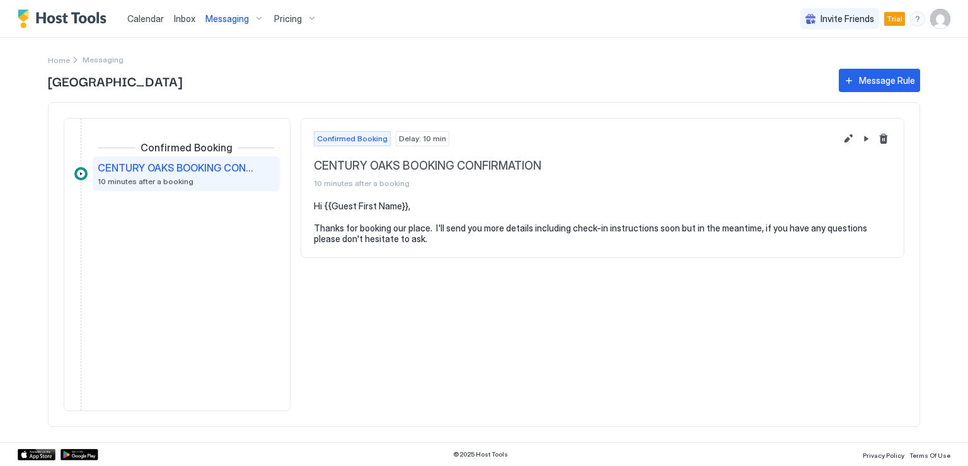
click at [167, 180] on span "10 minutes after a booking" at bounding box center [146, 181] width 96 height 9
click at [843, 141] on button "Edit message rule" at bounding box center [848, 138] width 15 height 15
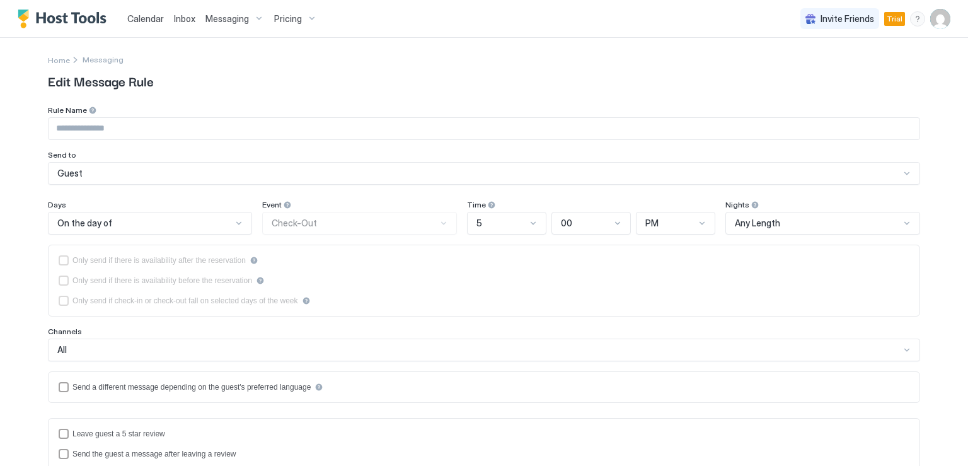
type input "**********"
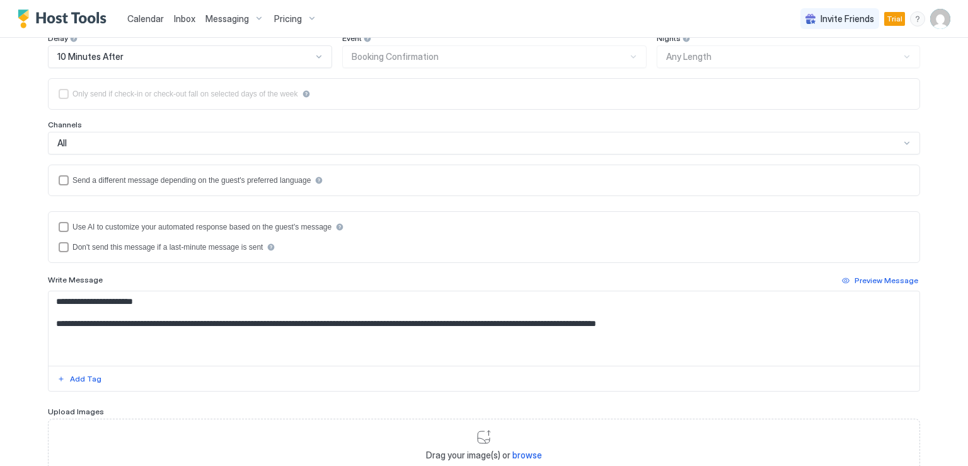
scroll to position [189, 0]
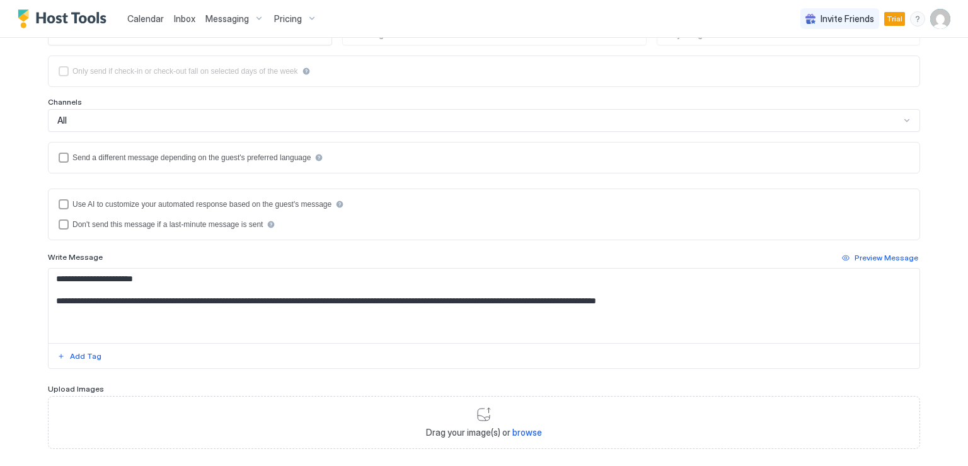
click at [74, 294] on textarea "**********" at bounding box center [484, 306] width 871 height 74
drag, startPoint x: 50, startPoint y: 278, endPoint x: 703, endPoint y: 335, distance: 655.5
click at [703, 335] on textarea "**********" at bounding box center [484, 306] width 871 height 74
paste textarea "**********"
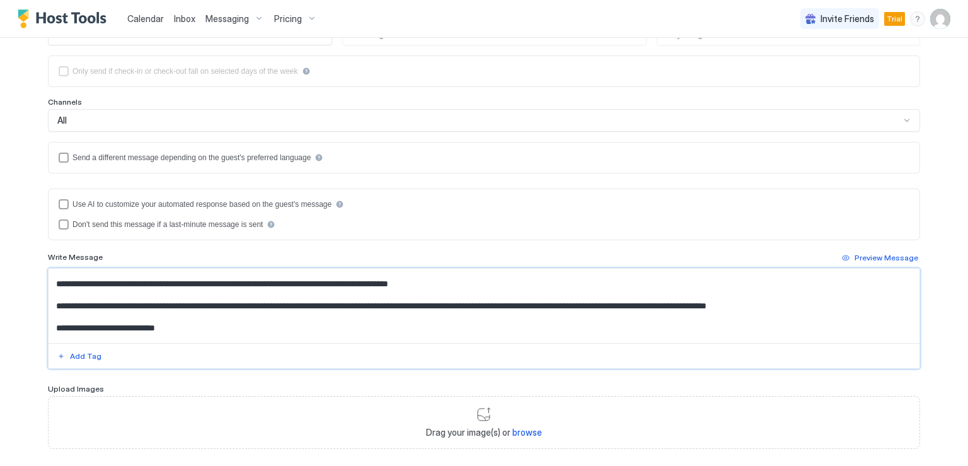
scroll to position [56, 0]
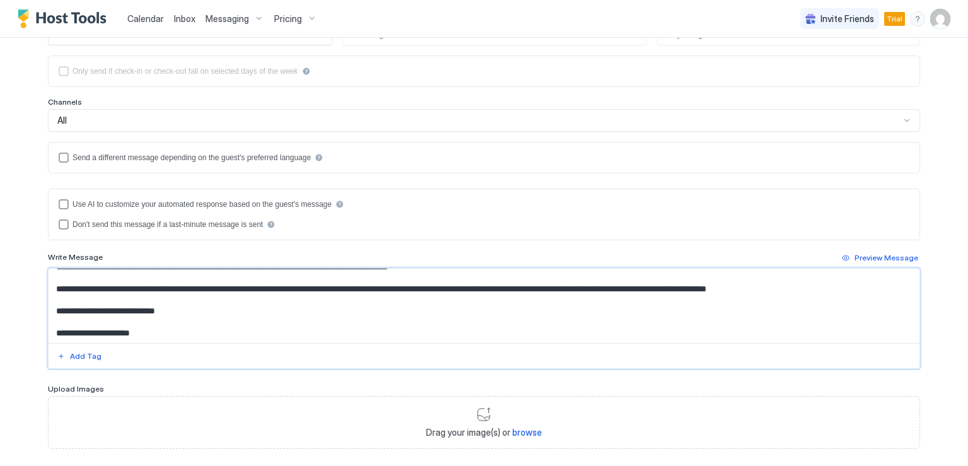
click at [303, 289] on textarea "**********" at bounding box center [484, 306] width 871 height 74
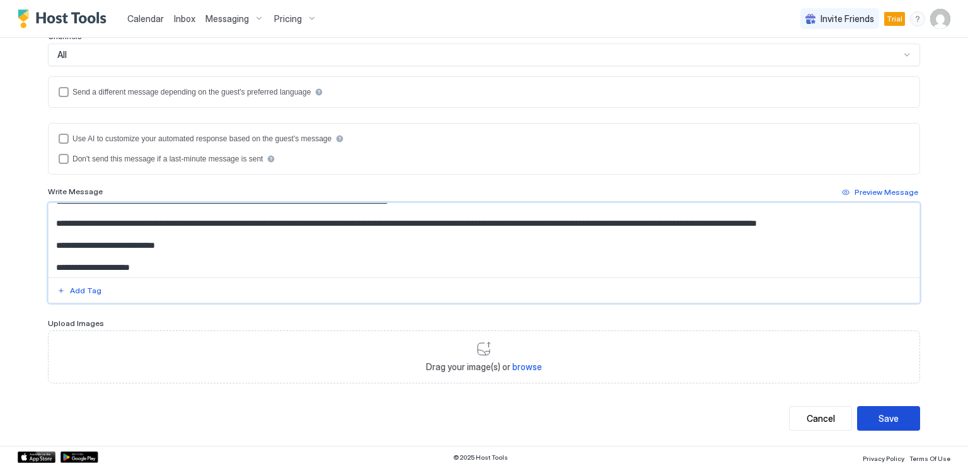
type textarea "**********"
click at [870, 418] on button "Save" at bounding box center [888, 418] width 63 height 25
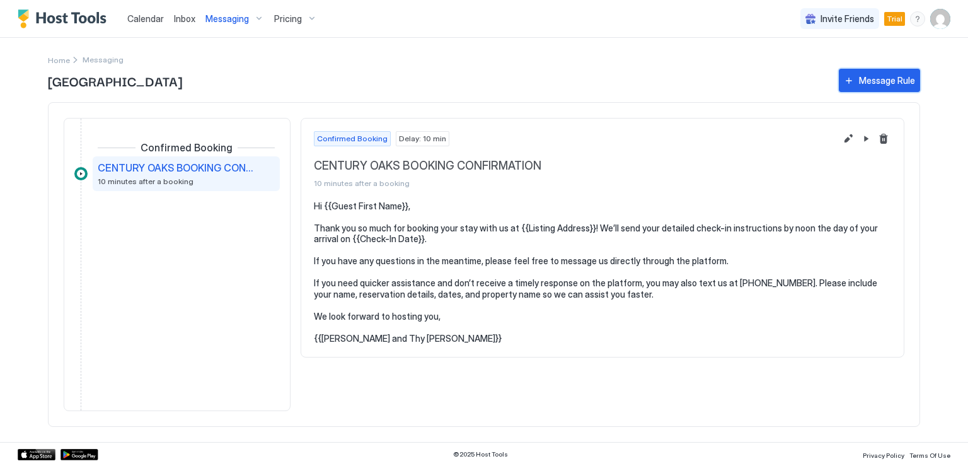
click at [865, 79] on div "Message Rule" at bounding box center [887, 80] width 56 height 13
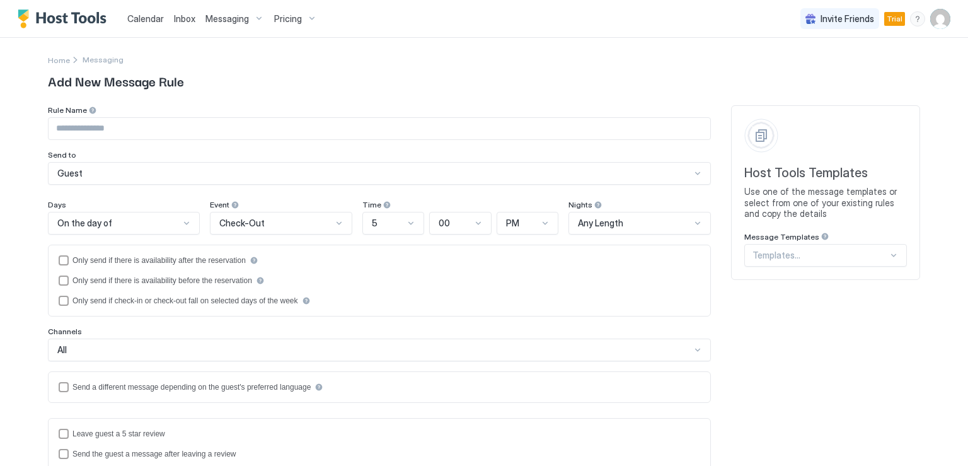
click at [877, 260] on div "Templates..." at bounding box center [825, 255] width 163 height 23
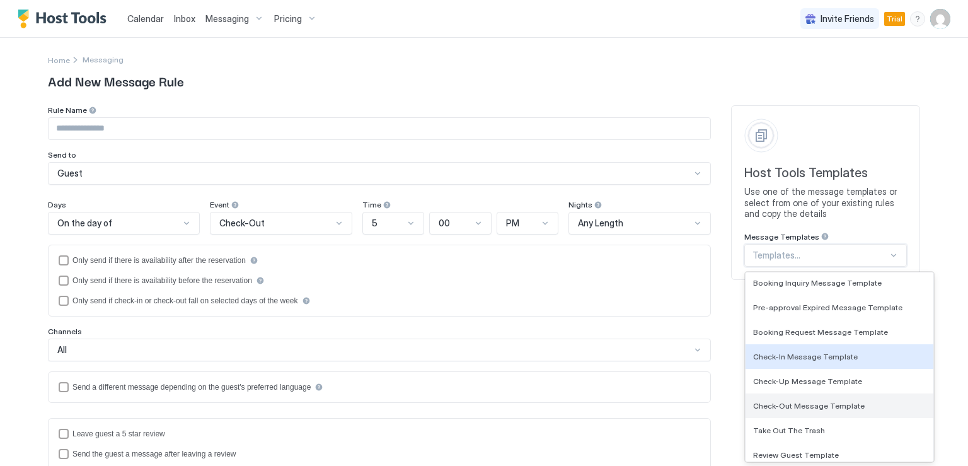
scroll to position [63, 0]
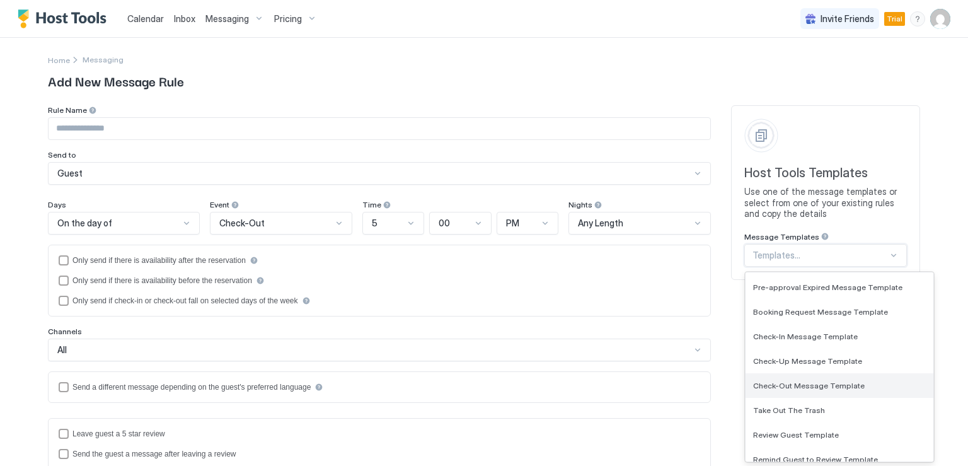
click at [822, 385] on span "Check-Out Message Template" at bounding box center [809, 385] width 112 height 9
type input "**********"
type textarea "**********"
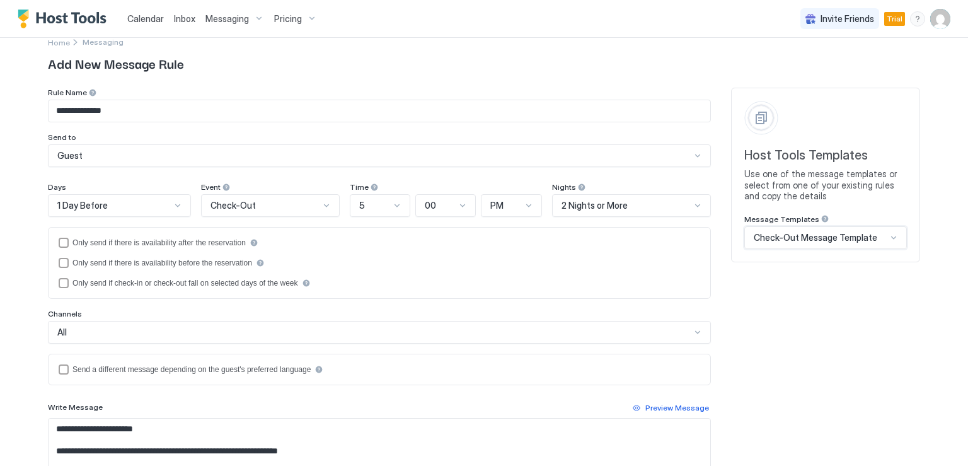
scroll to position [0, 0]
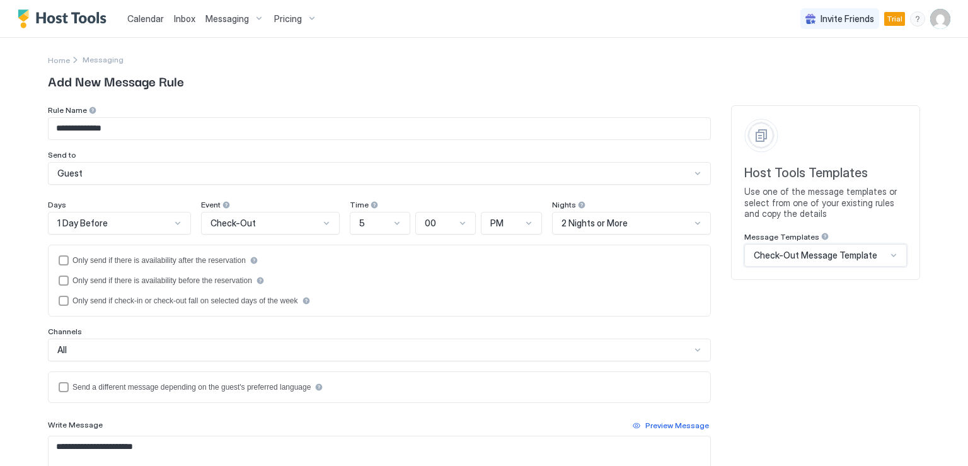
click at [116, 131] on input "**********" at bounding box center [380, 128] width 662 height 21
type input "**********"
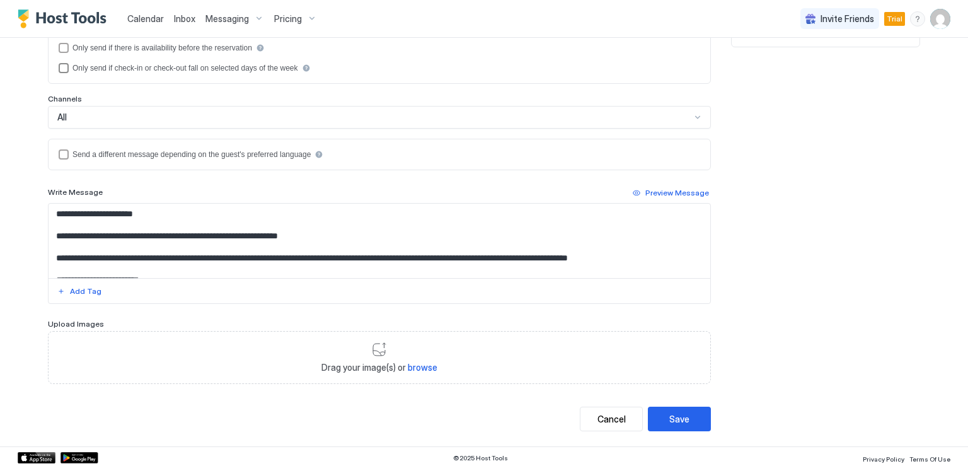
scroll to position [233, 0]
click at [67, 219] on textarea "**********" at bounding box center [380, 240] width 662 height 74
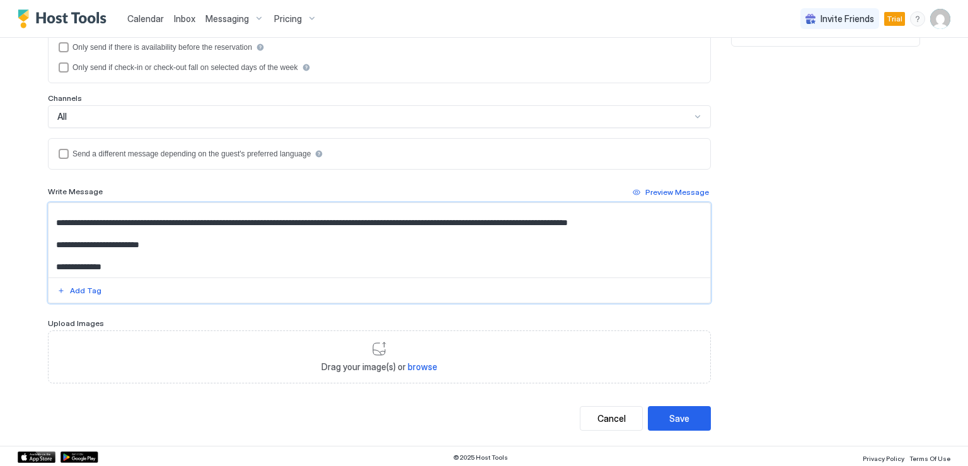
drag, startPoint x: 50, startPoint y: 209, endPoint x: 546, endPoint y: 287, distance: 502.2
click at [546, 287] on div "**********" at bounding box center [379, 252] width 663 height 101
paste textarea "**********"
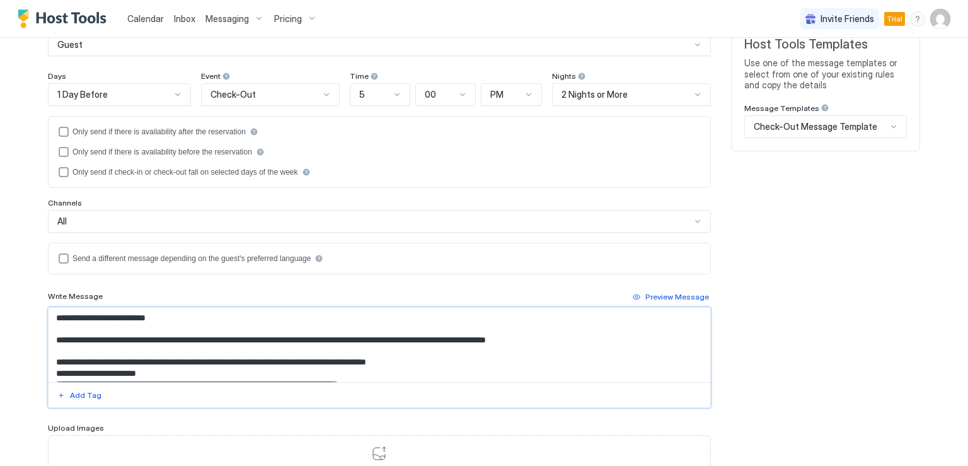
scroll to position [107, 0]
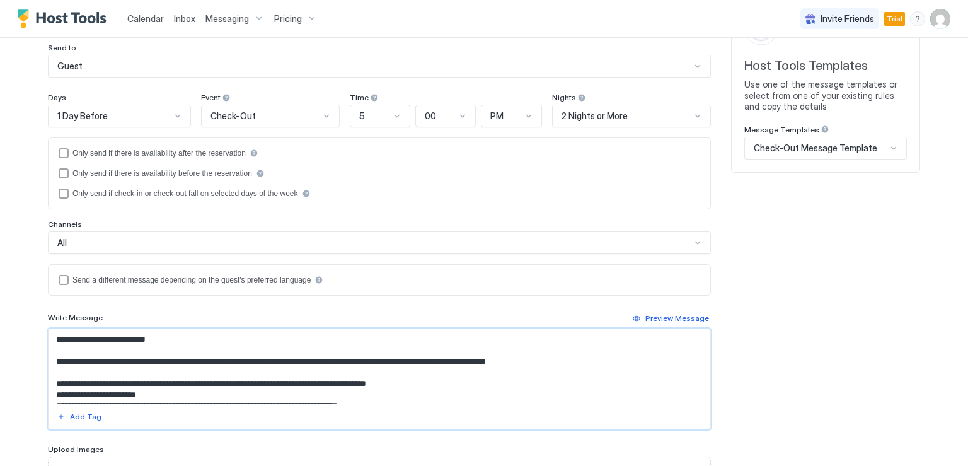
click at [417, 360] on textarea "**********" at bounding box center [380, 366] width 662 height 74
click at [72, 414] on div "Add Tag" at bounding box center [86, 416] width 32 height 11
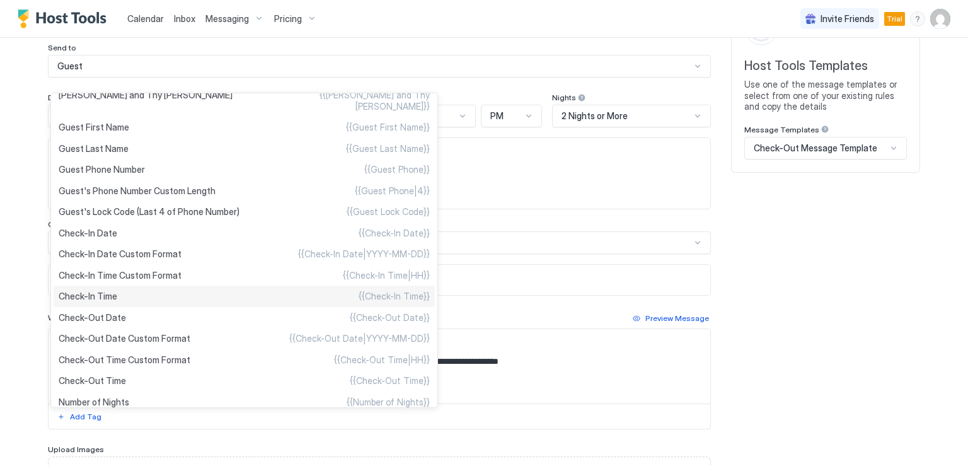
scroll to position [63, 0]
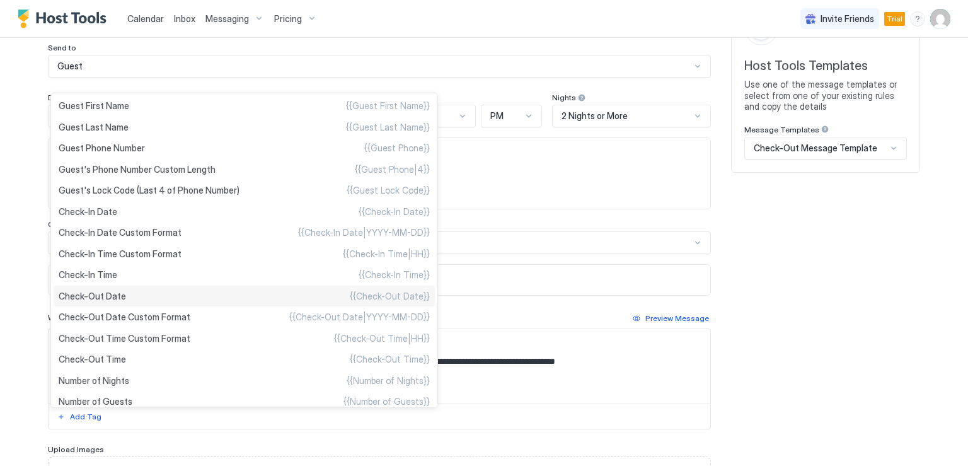
click at [112, 302] on span "Check-Out Date" at bounding box center [92, 296] width 67 height 11
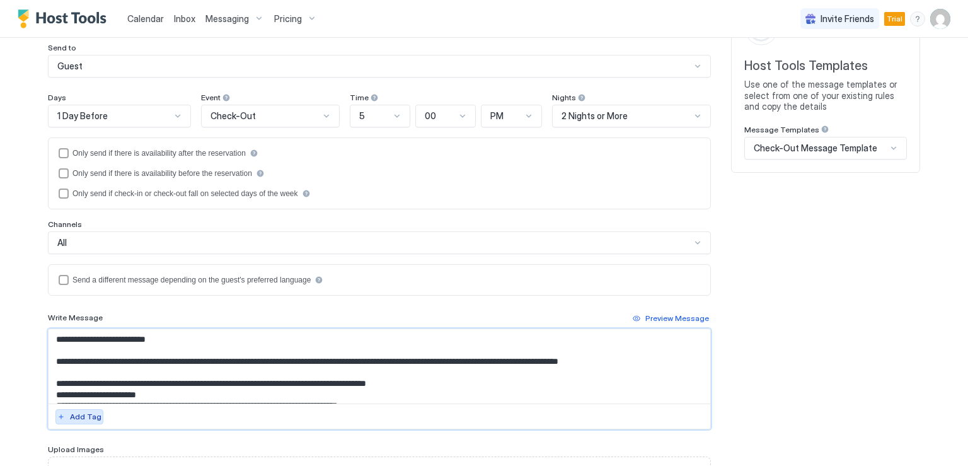
click at [78, 417] on div "Add Tag" at bounding box center [86, 416] width 32 height 11
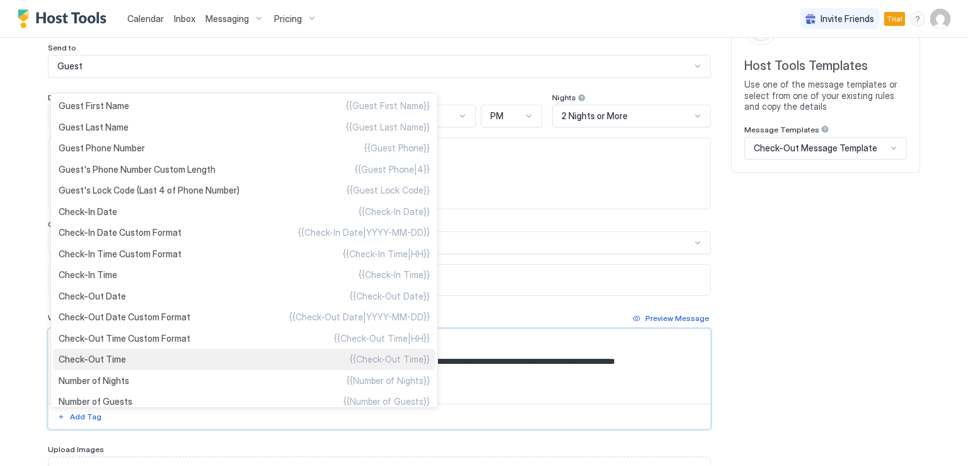
click at [113, 365] on span "Check-Out Time" at bounding box center [92, 359] width 67 height 11
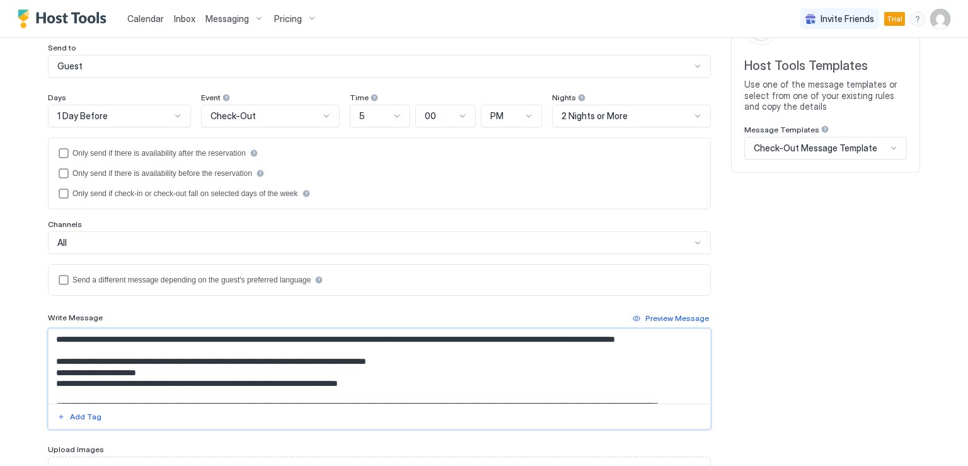
scroll to position [0, 0]
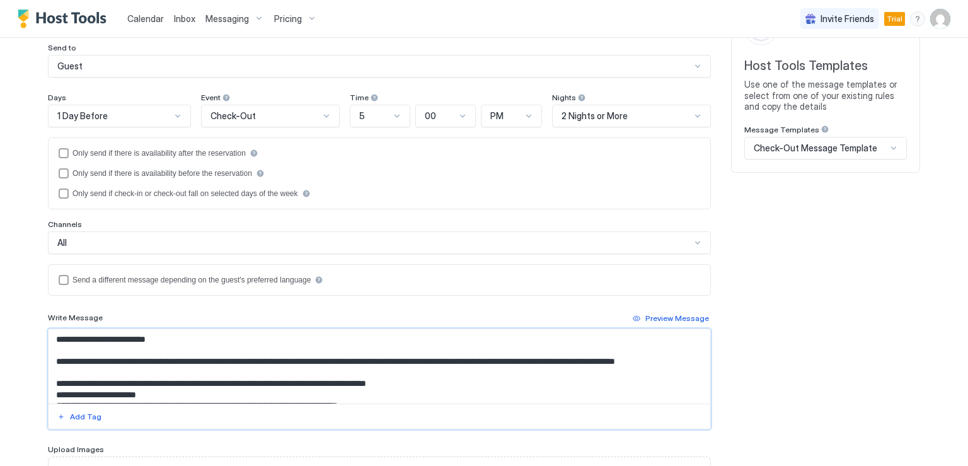
drag, startPoint x: 594, startPoint y: 359, endPoint x: 599, endPoint y: 368, distance: 10.2
click at [599, 368] on textarea "**********" at bounding box center [380, 366] width 662 height 74
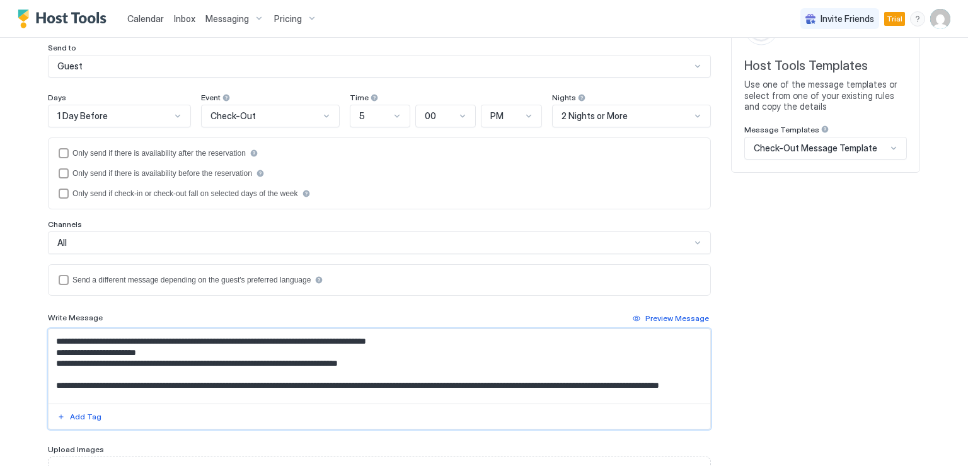
scroll to position [63, 0]
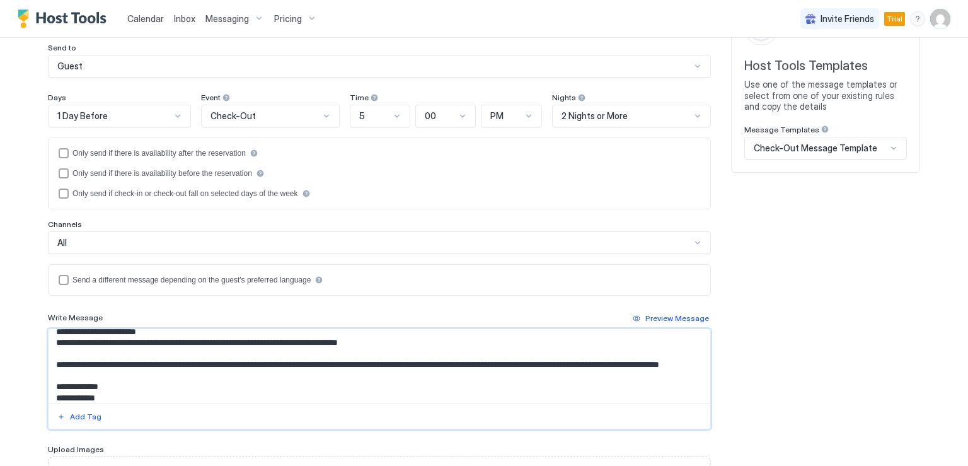
click at [386, 342] on textarea "**********" at bounding box center [380, 366] width 662 height 74
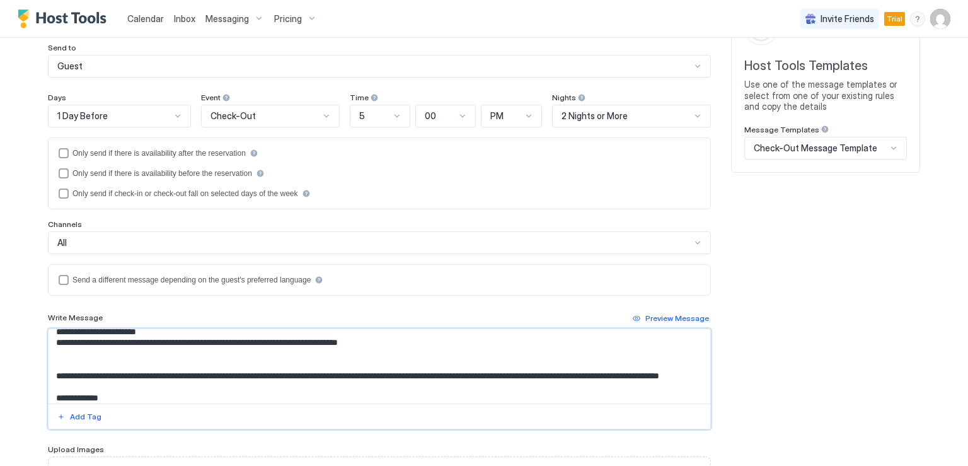
paste textarea "**********"
click at [50, 350] on textarea "**********" at bounding box center [380, 366] width 662 height 74
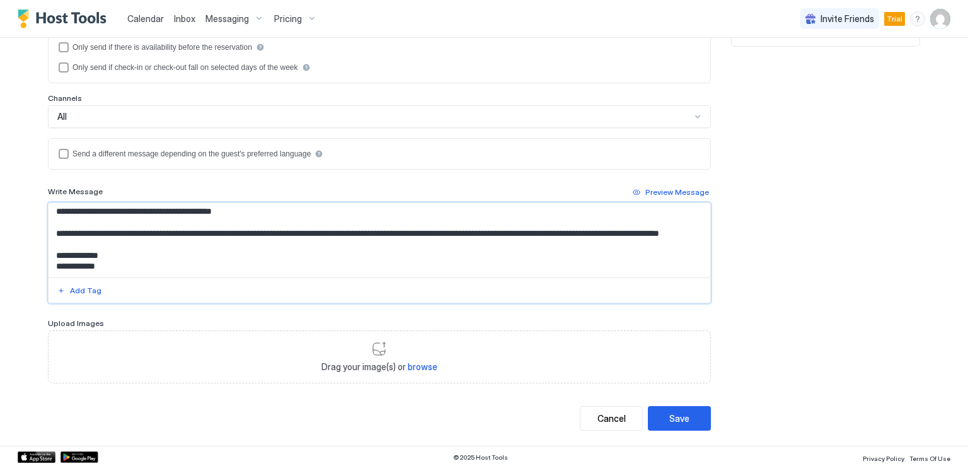
scroll to position [26, 0]
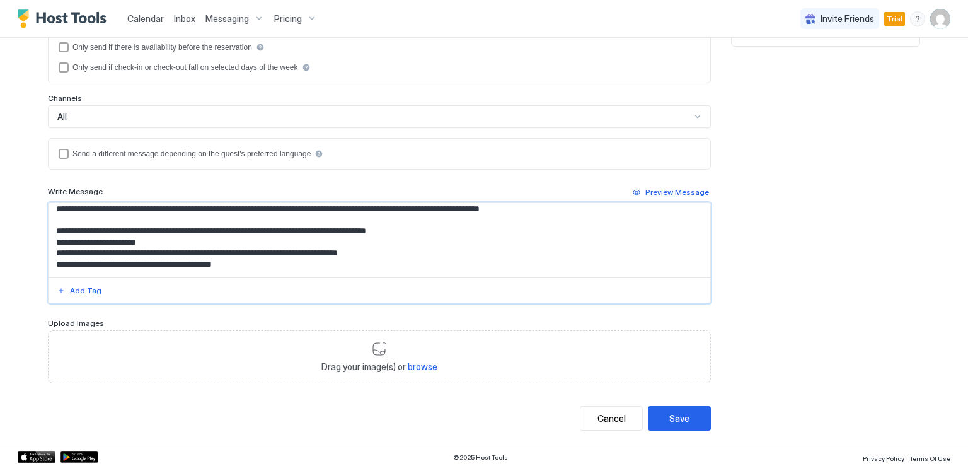
click at [130, 240] on textarea "**********" at bounding box center [380, 240] width 662 height 74
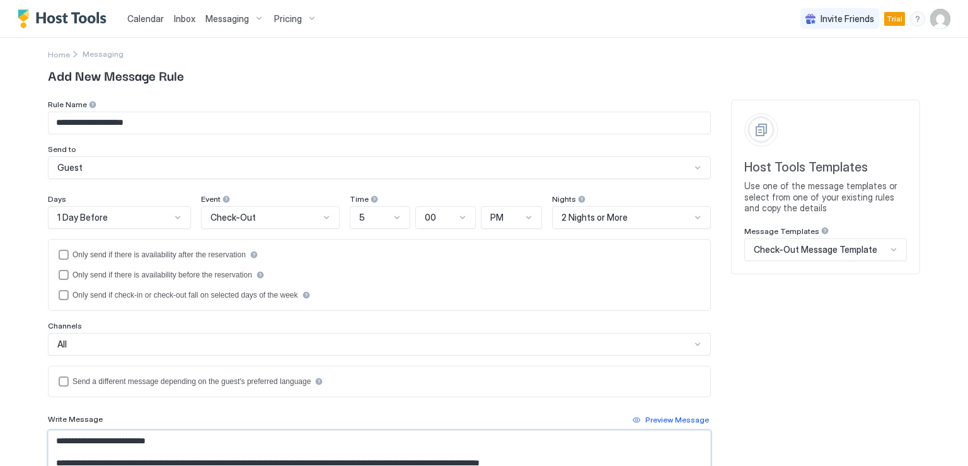
scroll to position [0, 0]
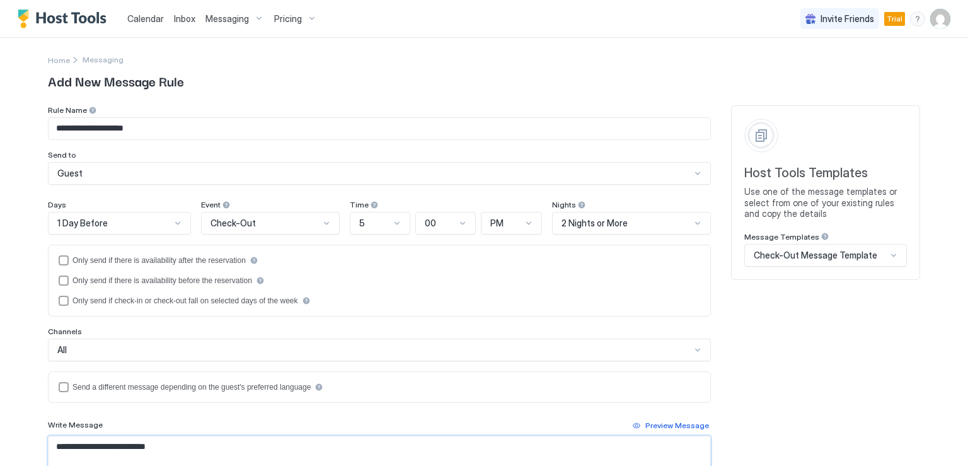
type textarea "**********"
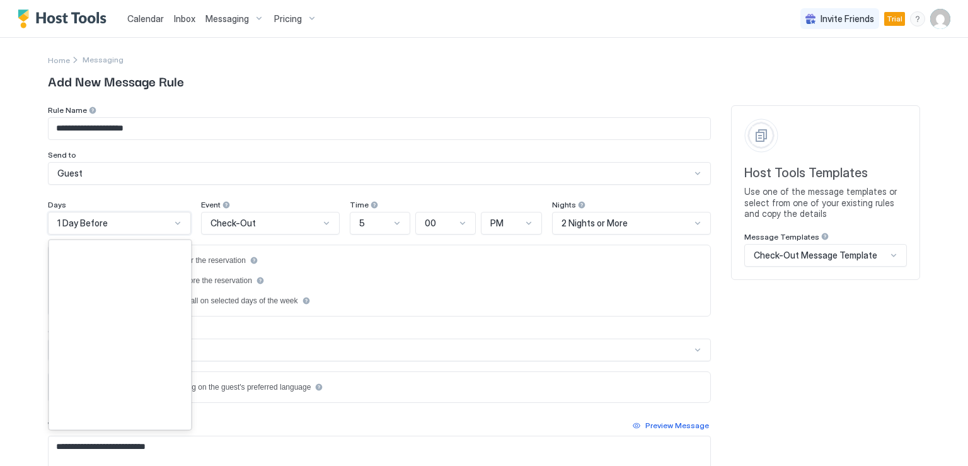
click at [177, 223] on div at bounding box center [178, 223] width 10 height 10
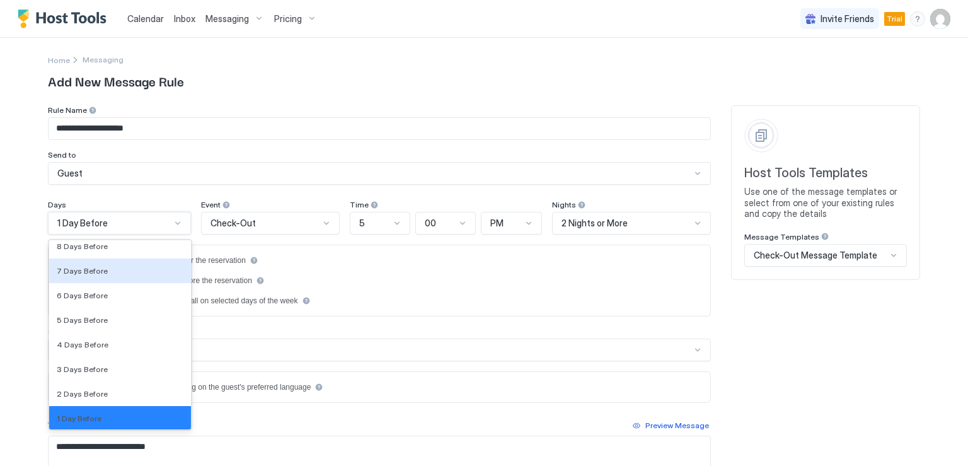
scroll to position [1855, 0]
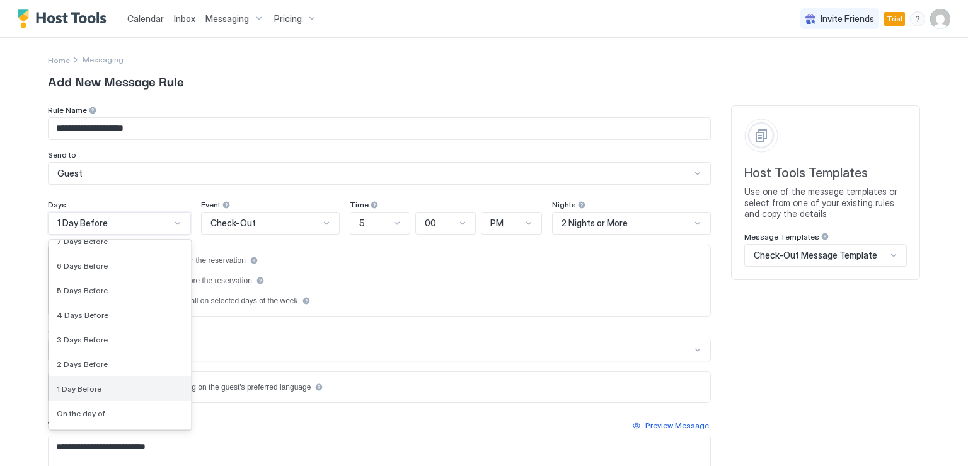
click at [104, 392] on div "1 Day Before" at bounding box center [120, 388] width 127 height 9
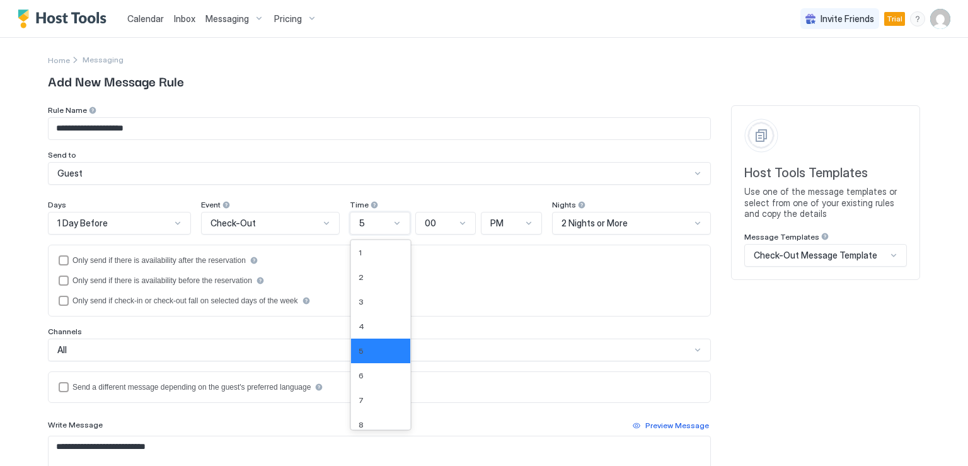
click at [393, 224] on div at bounding box center [397, 223] width 10 height 10
click at [361, 361] on div "8" at bounding box center [381, 361] width 44 height 9
click at [597, 228] on span "2 Nights or More" at bounding box center [595, 222] width 66 height 11
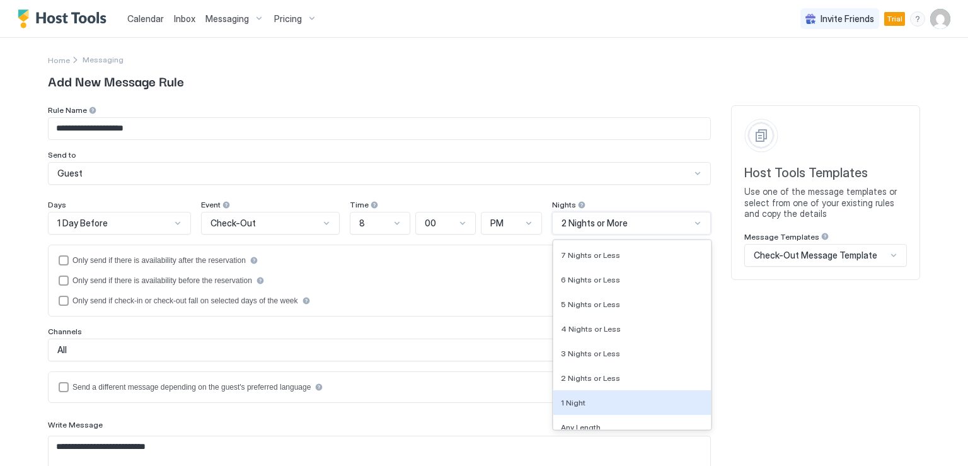
scroll to position [1182, 0]
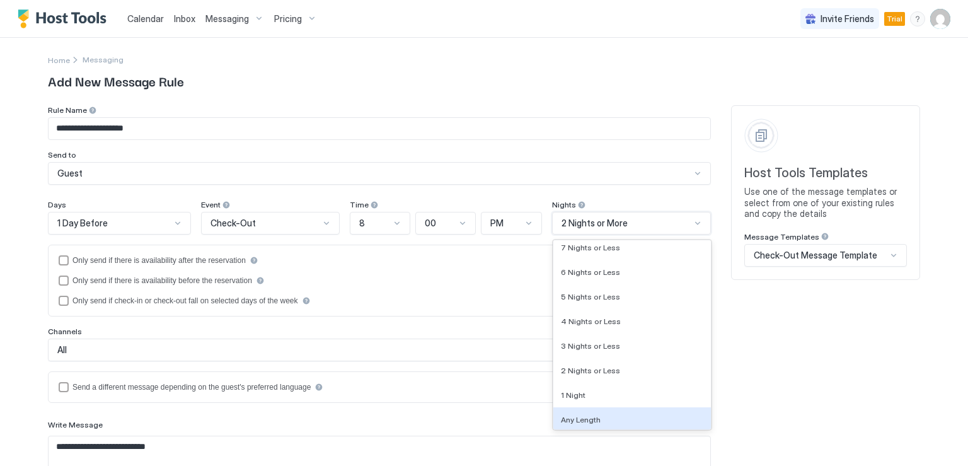
click at [586, 419] on span "Any Length" at bounding box center [581, 419] width 40 height 9
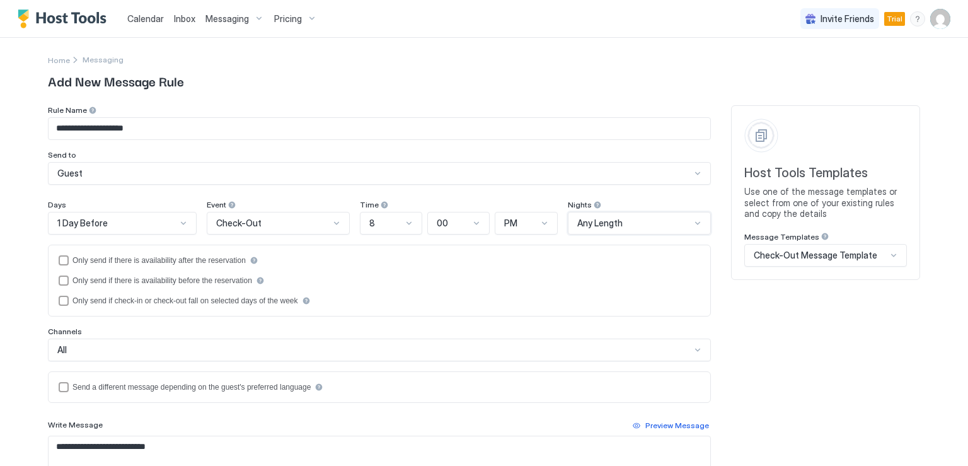
click at [236, 204] on div at bounding box center [232, 204] width 9 height 9
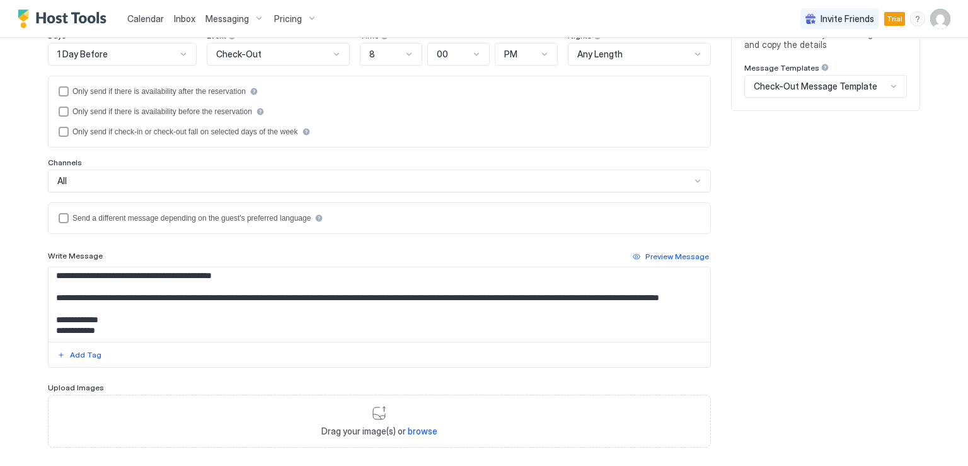
scroll to position [233, 0]
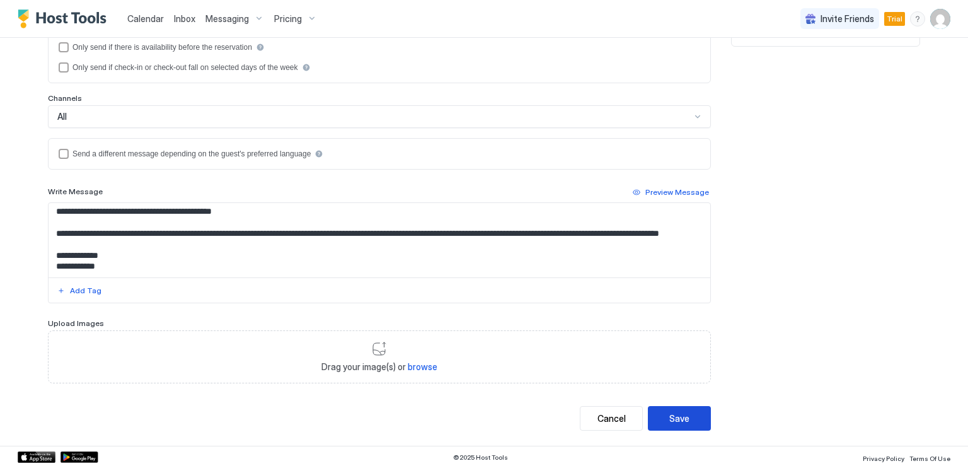
click at [698, 416] on button "Save" at bounding box center [679, 418] width 63 height 25
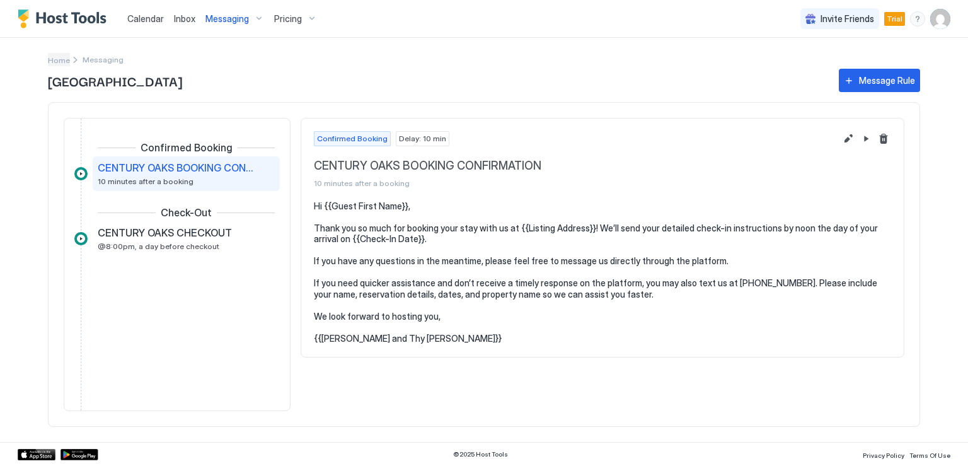
click at [62, 64] on span "Home" at bounding box center [59, 59] width 22 height 9
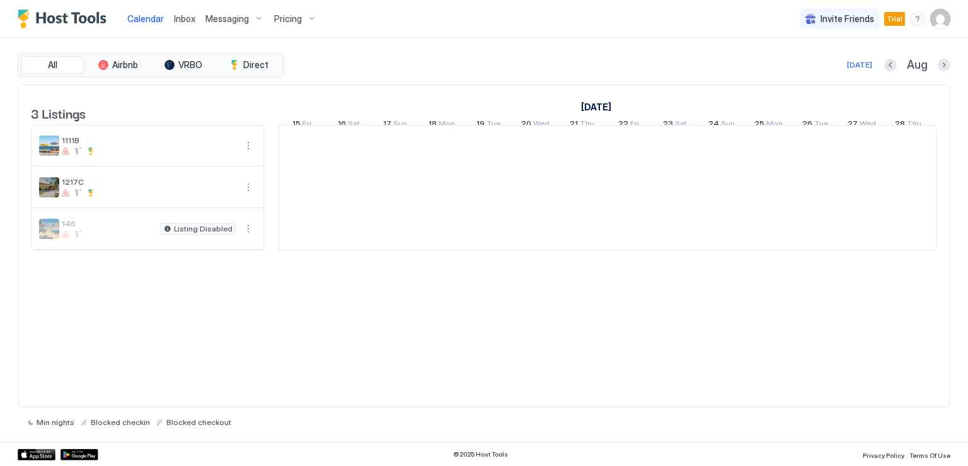
scroll to position [0, 700]
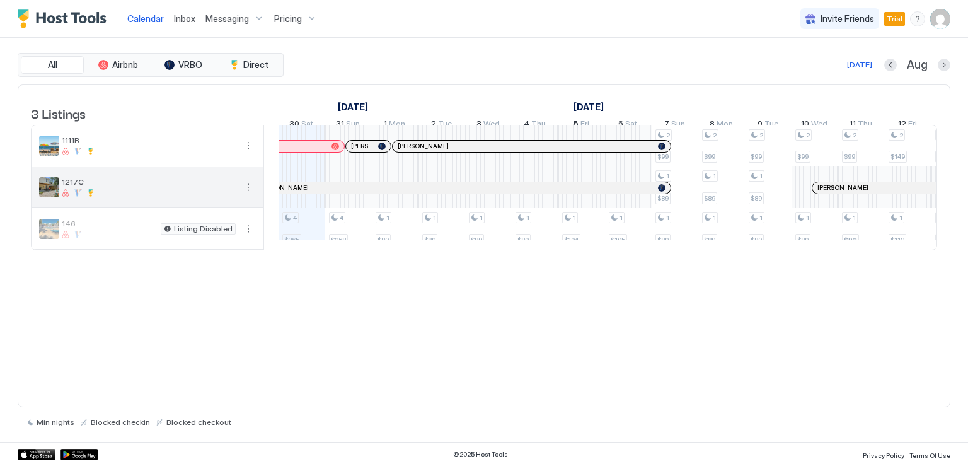
click at [246, 195] on button "More options" at bounding box center [248, 187] width 15 height 15
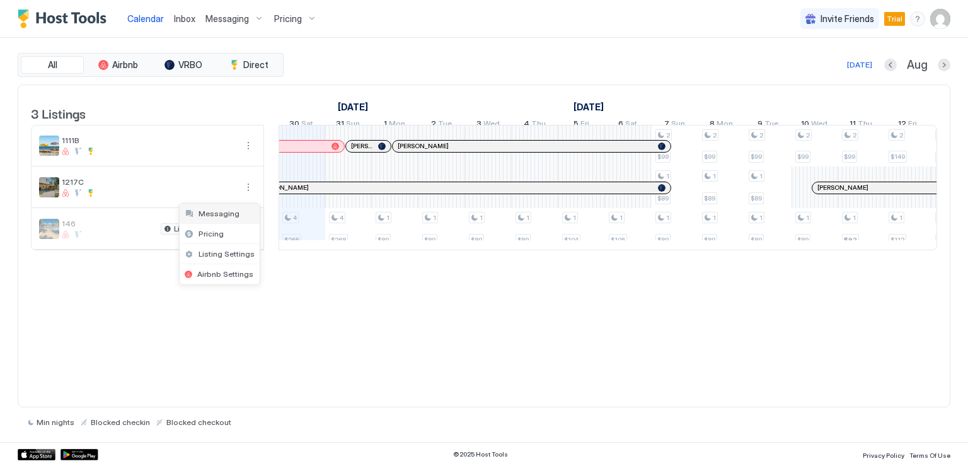
click at [224, 217] on span "Messaging" at bounding box center [219, 213] width 41 height 9
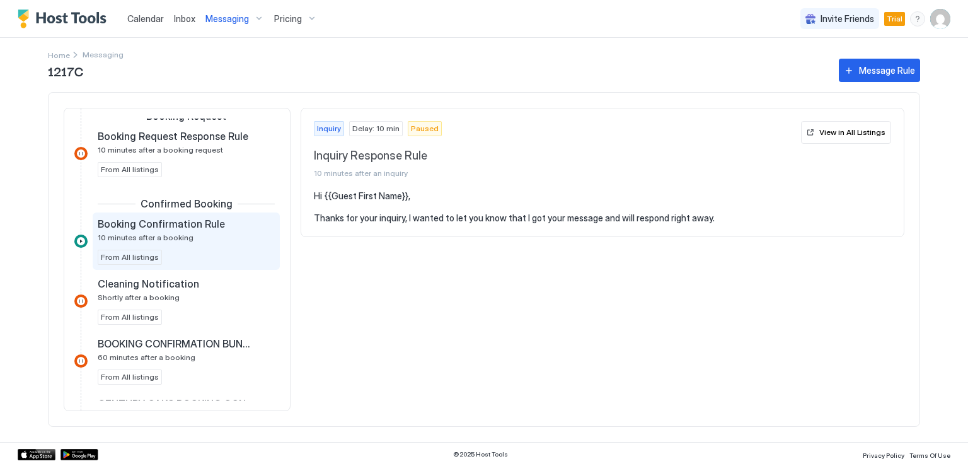
scroll to position [189, 0]
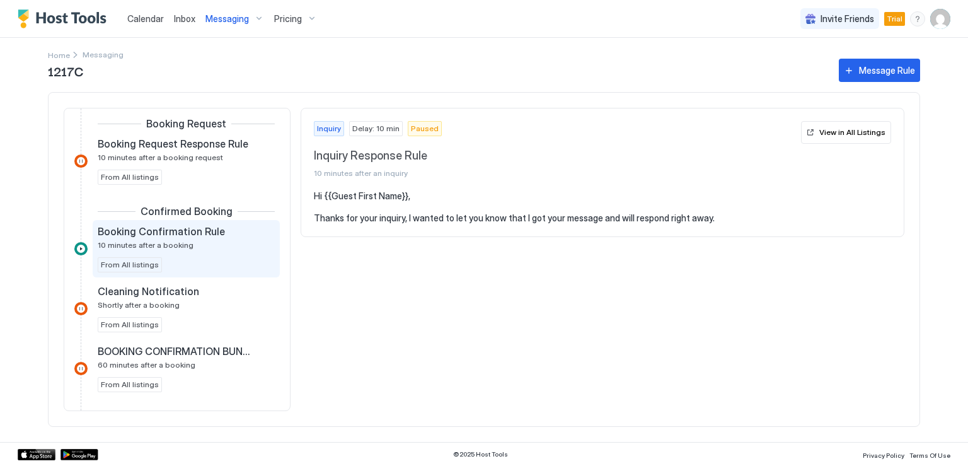
click at [111, 263] on span "From All listings" at bounding box center [130, 264] width 58 height 11
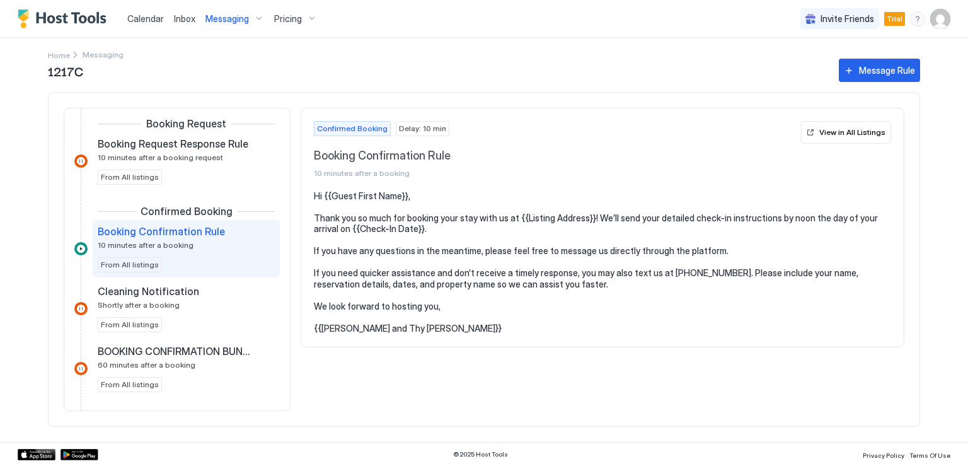
click at [146, 263] on span "From All listings" at bounding box center [130, 264] width 58 height 11
click at [845, 137] on div "View in All Listings" at bounding box center [852, 132] width 66 height 11
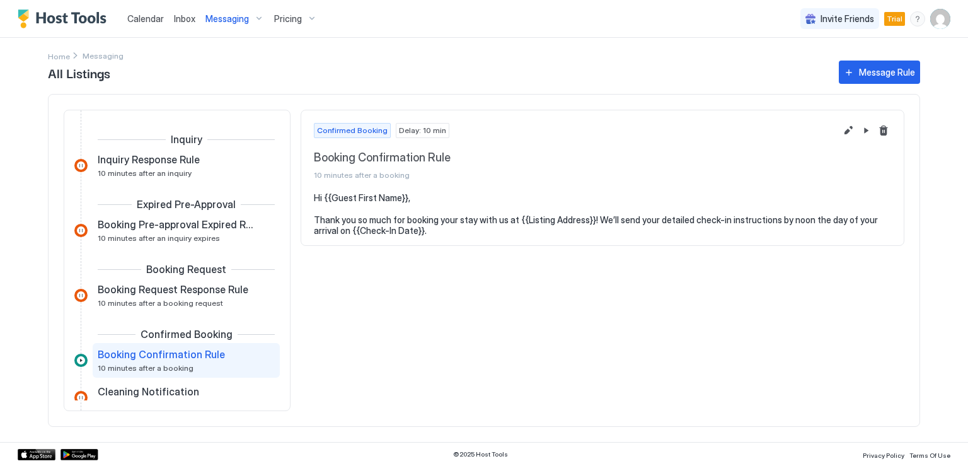
scroll to position [100, 0]
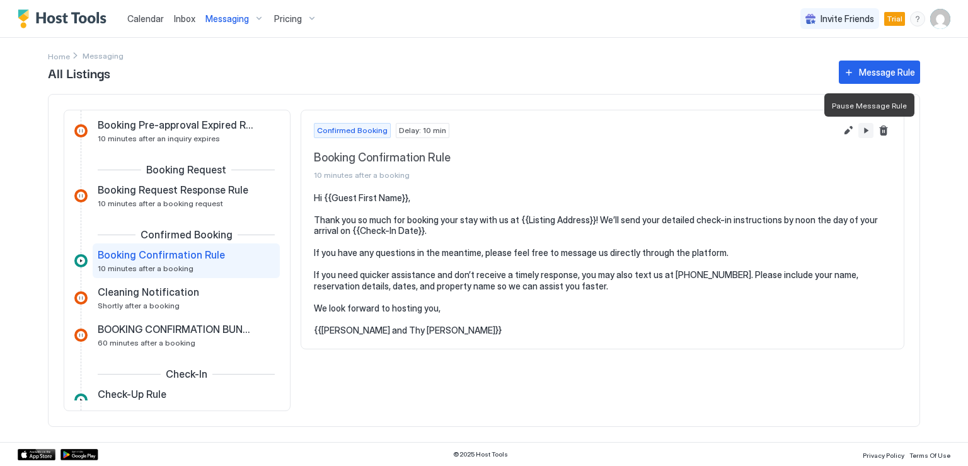
click at [863, 131] on button "Pause Message Rule" at bounding box center [866, 130] width 15 height 15
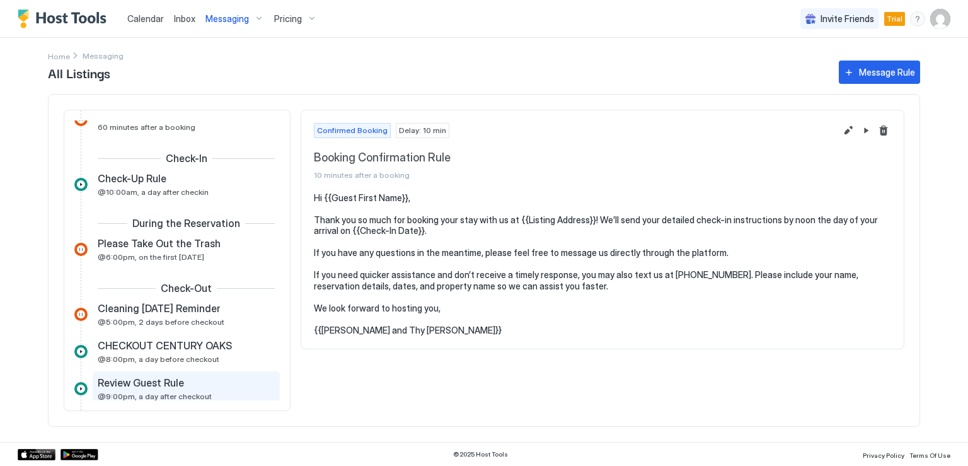
scroll to position [378, 0]
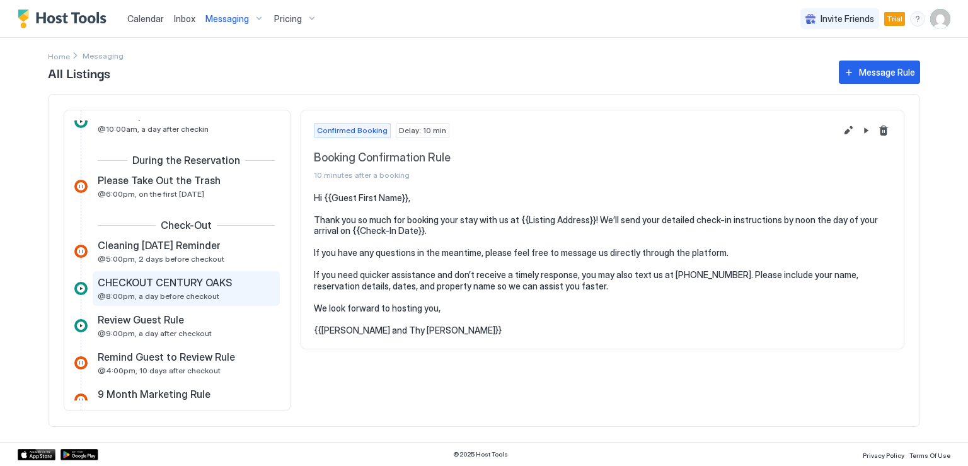
click at [206, 281] on span "CHECKOUT CENTURY OAKS" at bounding box center [165, 282] width 134 height 13
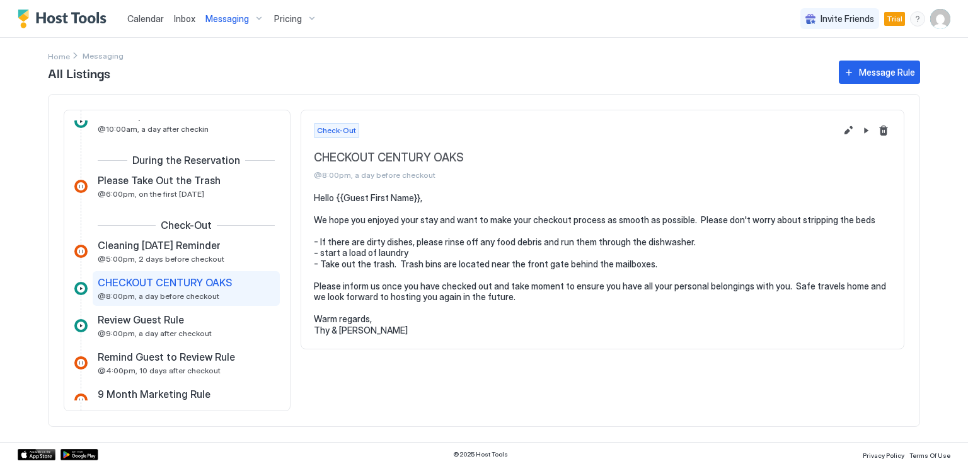
click at [207, 280] on span "CHECKOUT CENTURY OAKS" at bounding box center [165, 282] width 134 height 13
click at [865, 132] on button "Pause Message Rule" at bounding box center [866, 130] width 15 height 15
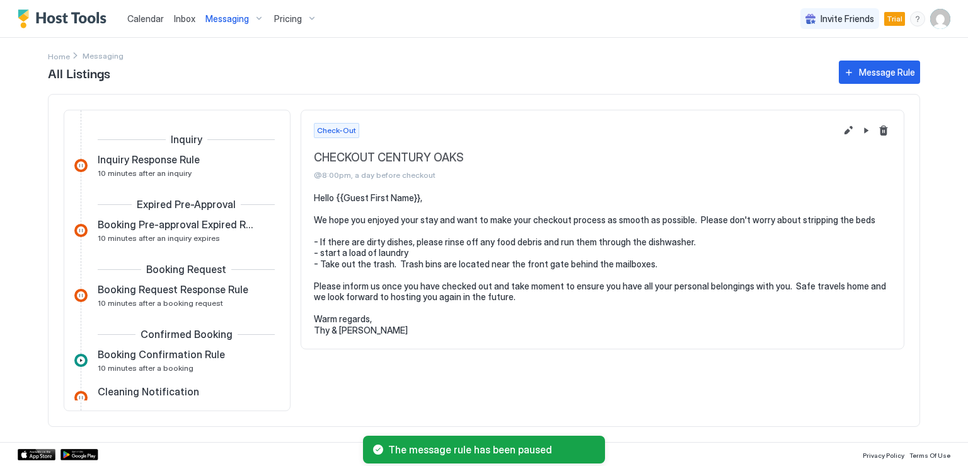
click at [96, 54] on span "Messaging" at bounding box center [103, 55] width 41 height 9
click at [61, 56] on span "Home" at bounding box center [59, 56] width 22 height 9
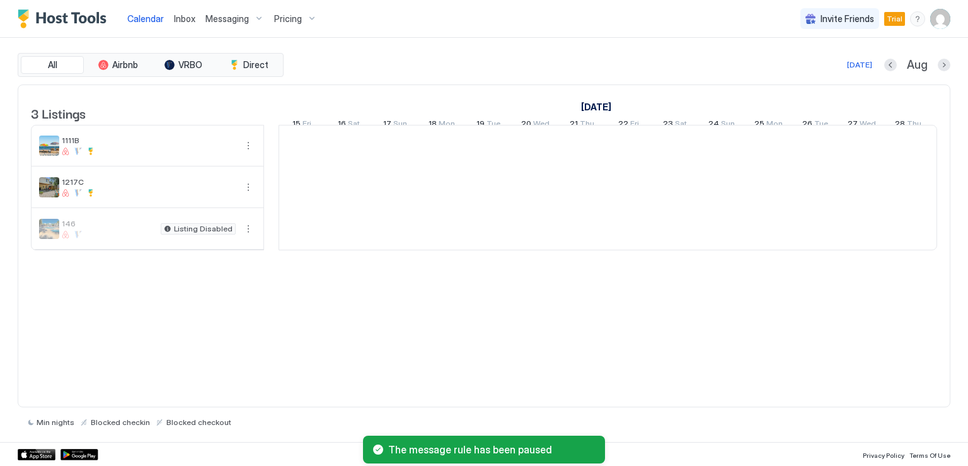
scroll to position [0, 700]
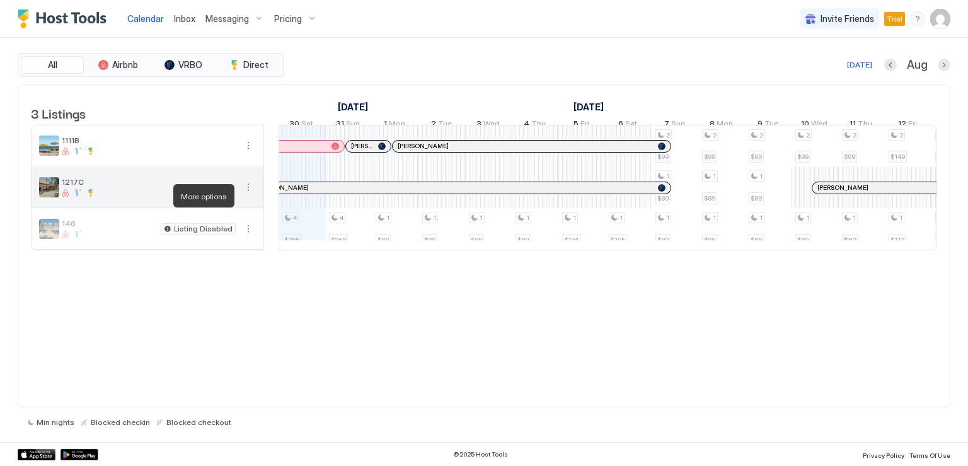
click at [247, 195] on button "More options" at bounding box center [248, 187] width 15 height 15
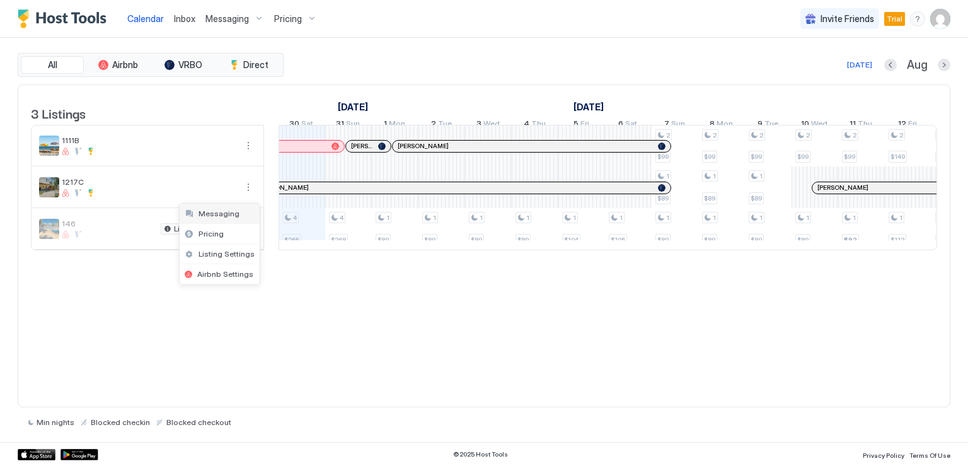
click at [236, 211] on div "Messaging" at bounding box center [220, 214] width 80 height 20
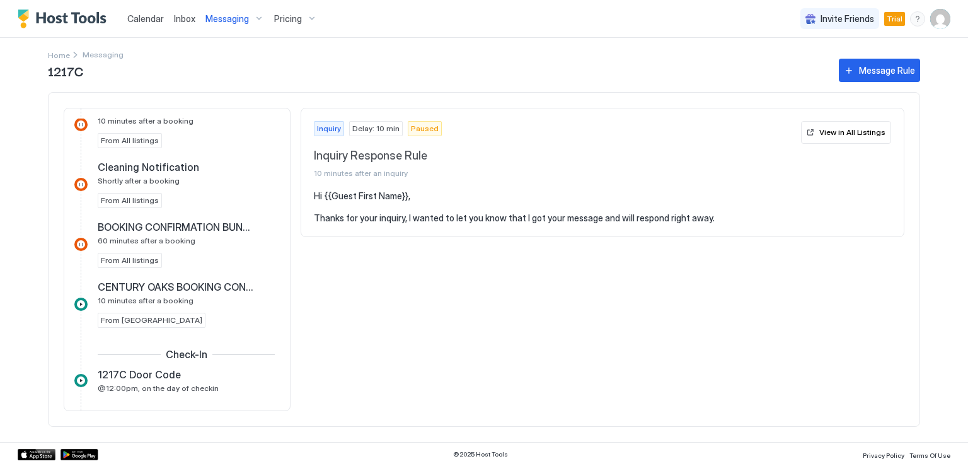
scroll to position [315, 0]
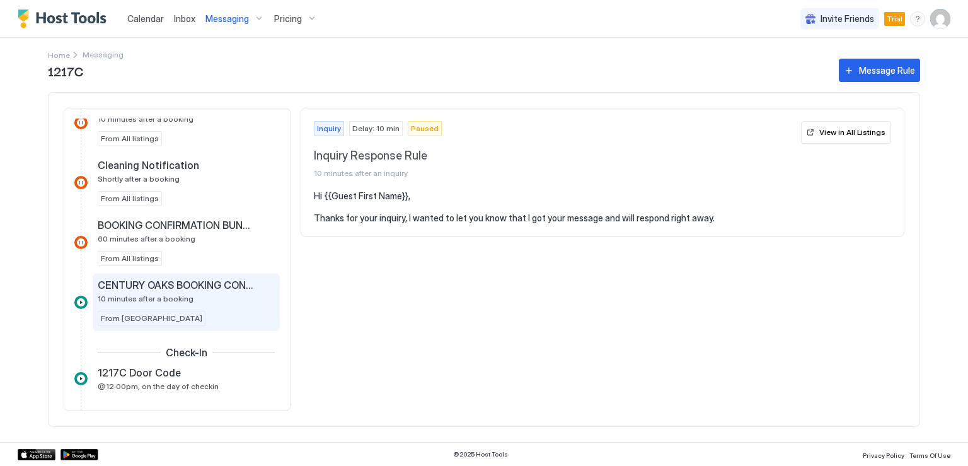
click at [214, 279] on span "CENTURY OAKS BOOKING CONFIRMATION" at bounding box center [176, 285] width 157 height 13
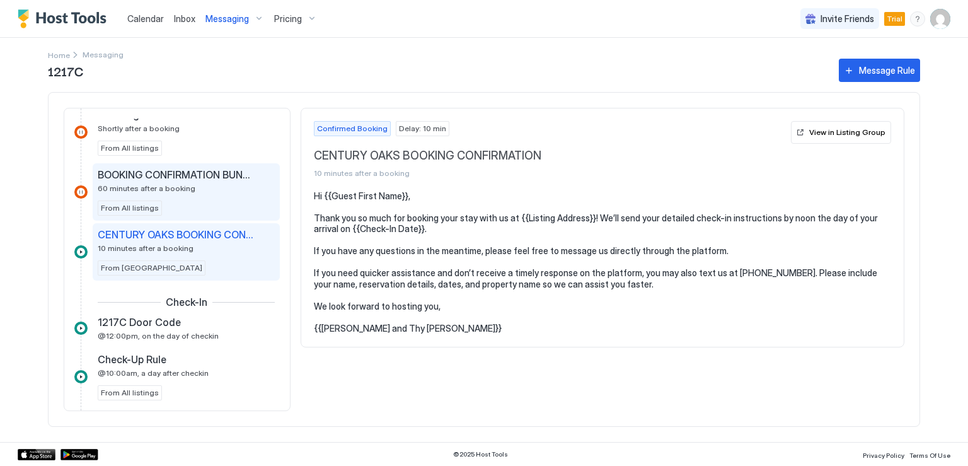
scroll to position [441, 0]
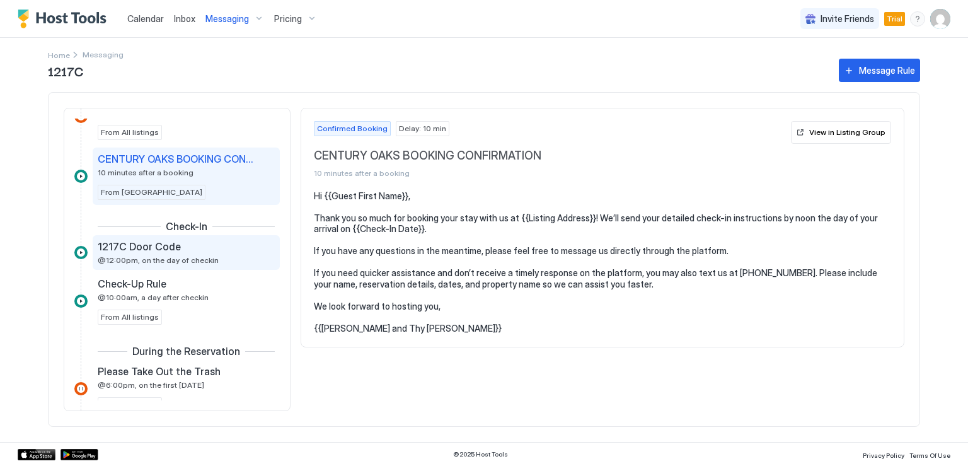
click at [202, 260] on span "@12:00pm, on the day of checkin" at bounding box center [158, 259] width 121 height 9
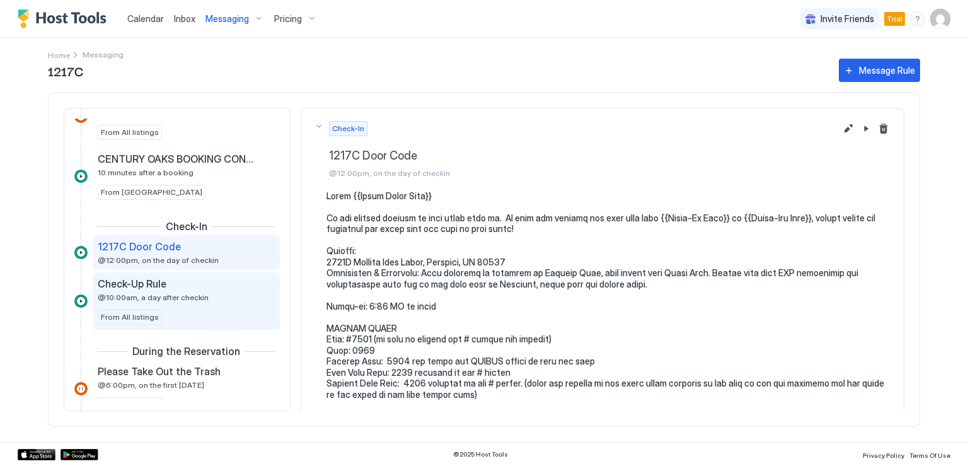
click at [176, 296] on span "@10:00am, a day after checkin" at bounding box center [153, 296] width 111 height 9
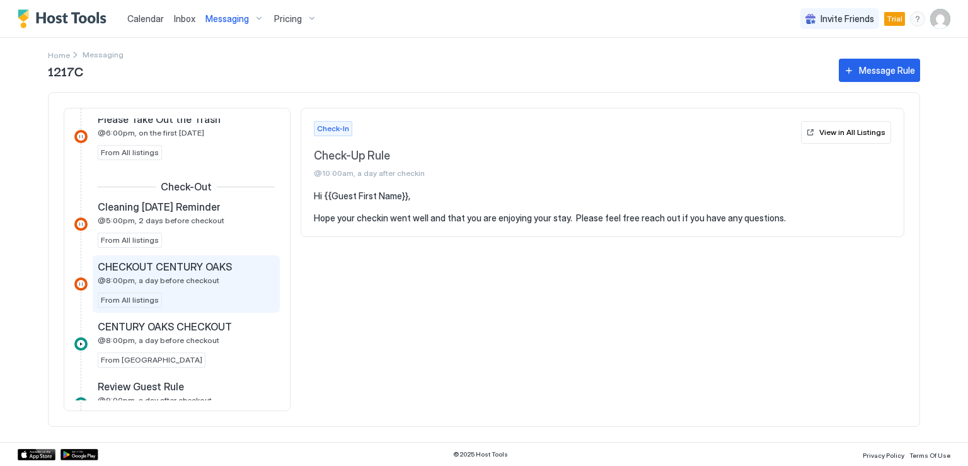
scroll to position [756, 0]
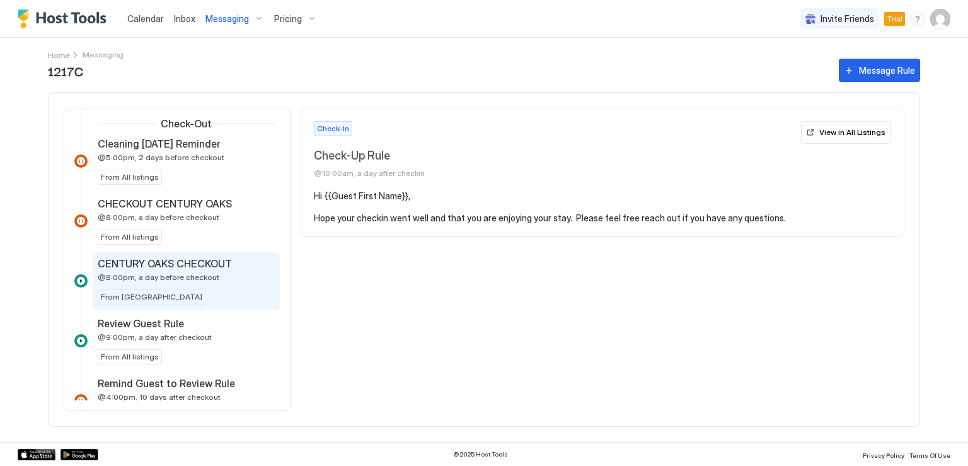
click at [173, 265] on span "CENTURY OAKS CHECKOUT" at bounding box center [165, 263] width 134 height 13
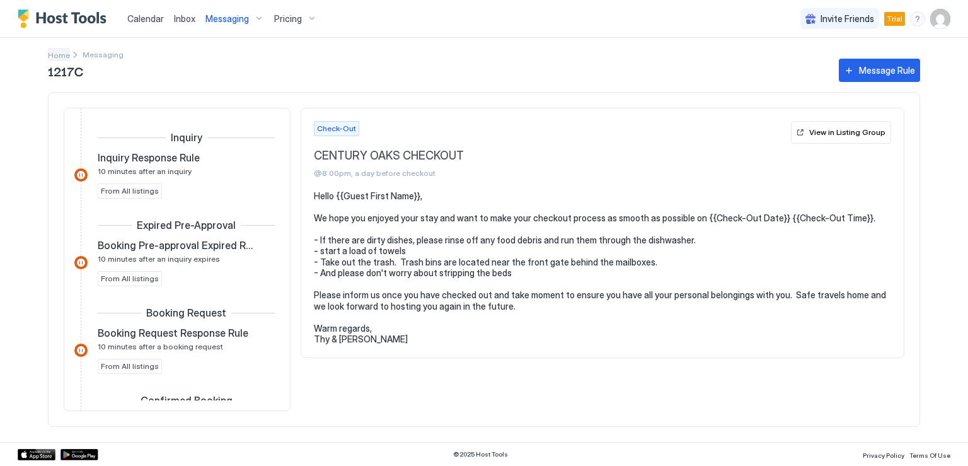
click at [50, 52] on span "Home" at bounding box center [59, 54] width 22 height 9
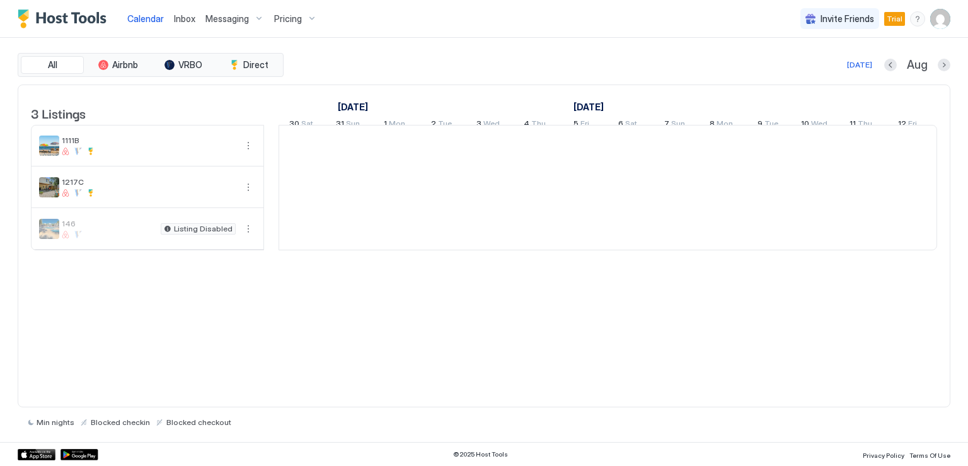
scroll to position [0, 700]
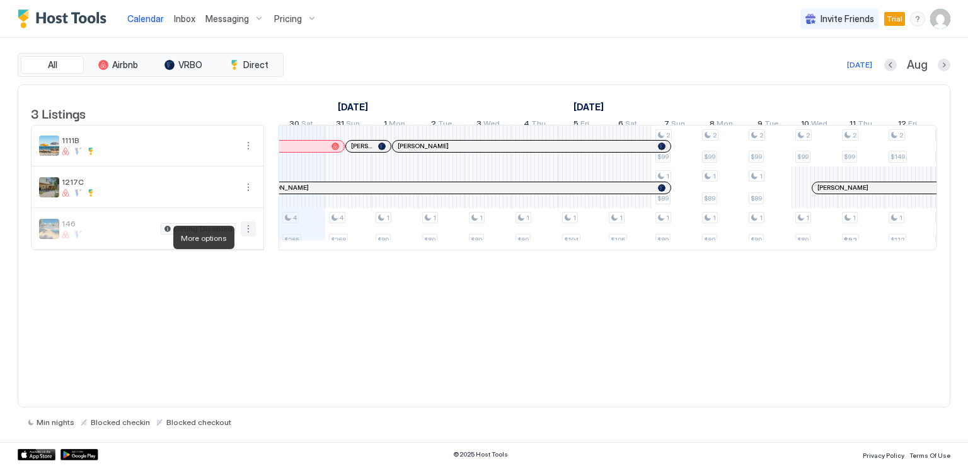
click at [248, 236] on button "More options" at bounding box center [248, 228] width 15 height 15
click at [228, 252] on span "Messaging" at bounding box center [219, 254] width 41 height 9
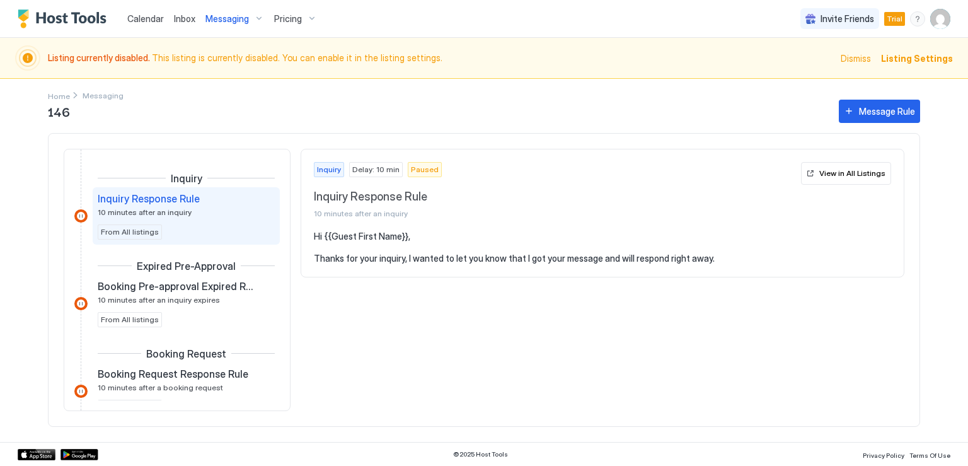
click at [226, 16] on span "Messaging" at bounding box center [226, 18] width 43 height 11
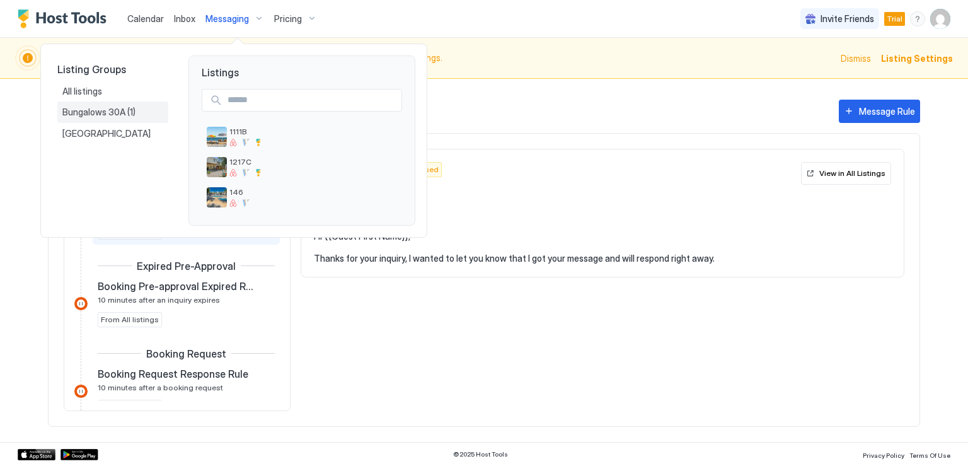
click at [96, 109] on span "Bungalows 30A" at bounding box center [94, 112] width 65 height 11
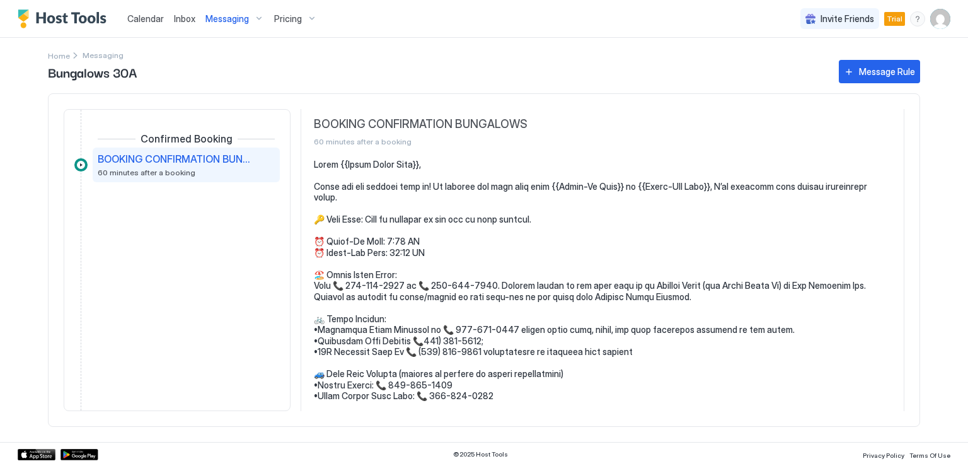
scroll to position [63, 0]
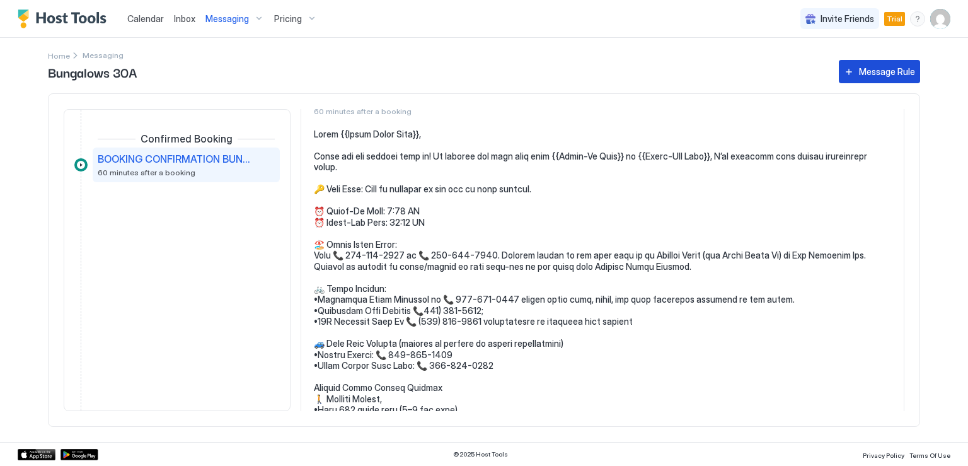
click at [859, 79] on button "Message Rule" at bounding box center [879, 71] width 81 height 23
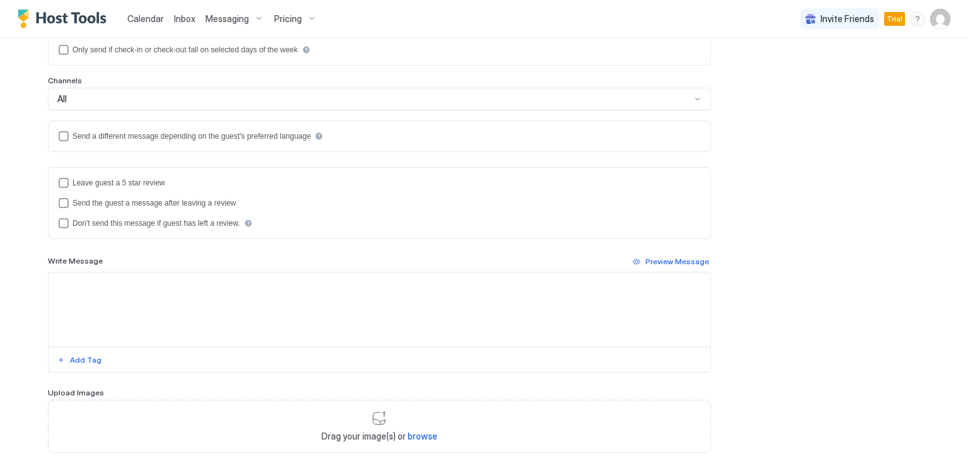
scroll to position [252, 0]
click at [151, 288] on textarea "Input Field" at bounding box center [380, 308] width 662 height 74
paste textarea "**********"
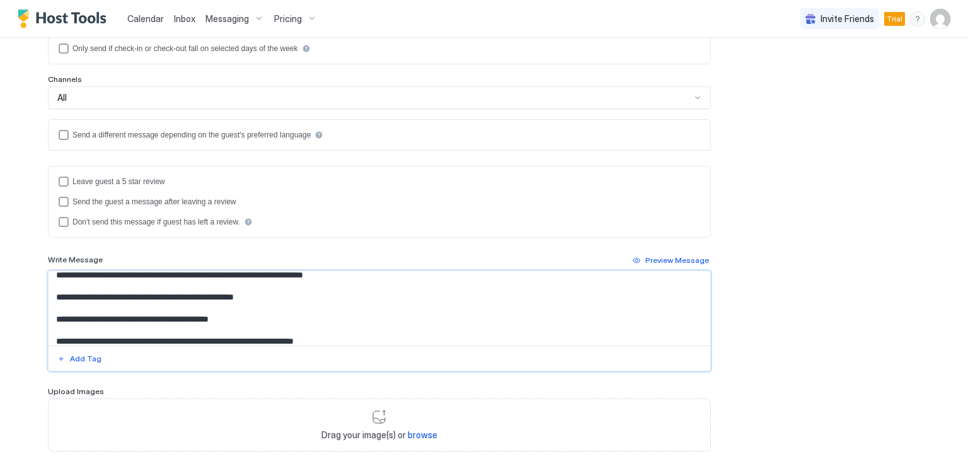
scroll to position [0, 0]
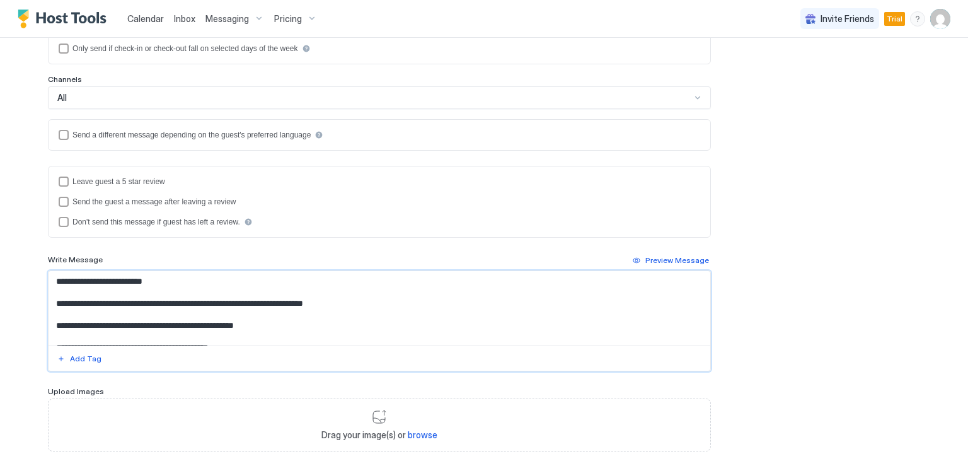
click at [270, 324] on textarea "**********" at bounding box center [380, 308] width 662 height 74
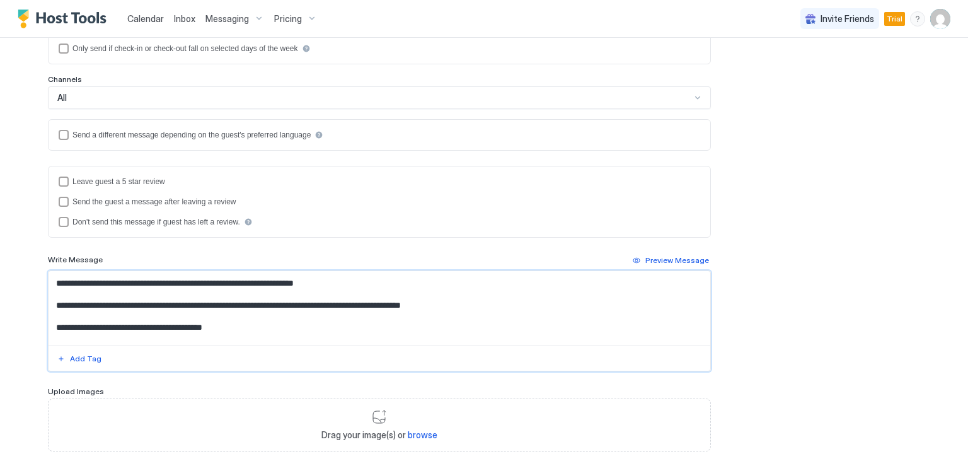
scroll to position [101, 0]
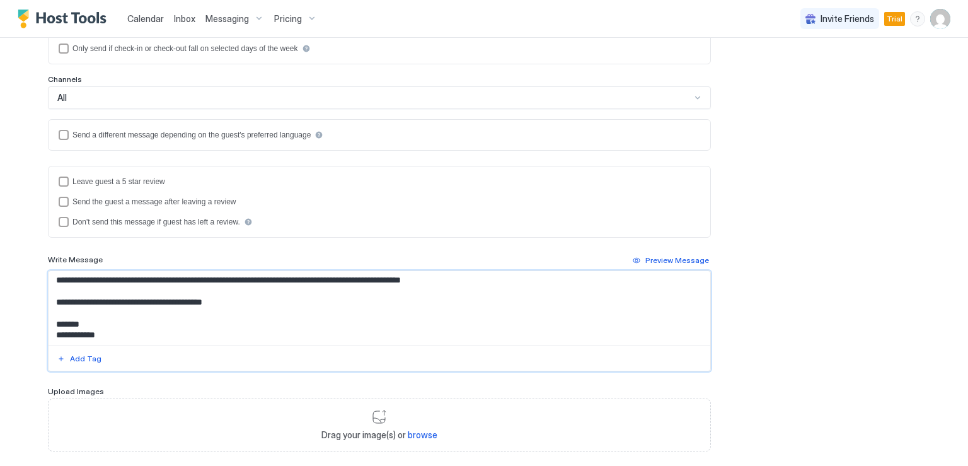
drag, startPoint x: 233, startPoint y: 339, endPoint x: 182, endPoint y: 334, distance: 51.3
click at [182, 334] on textarea "**********" at bounding box center [380, 308] width 662 height 74
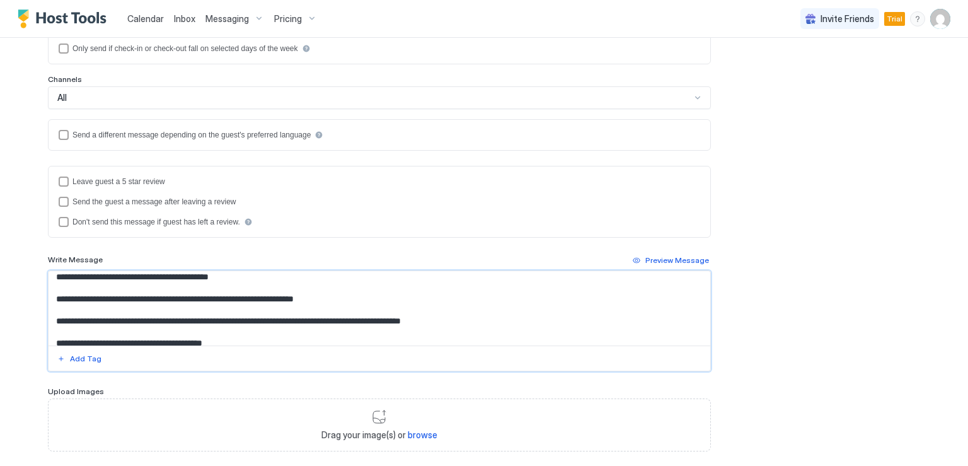
scroll to position [38, 0]
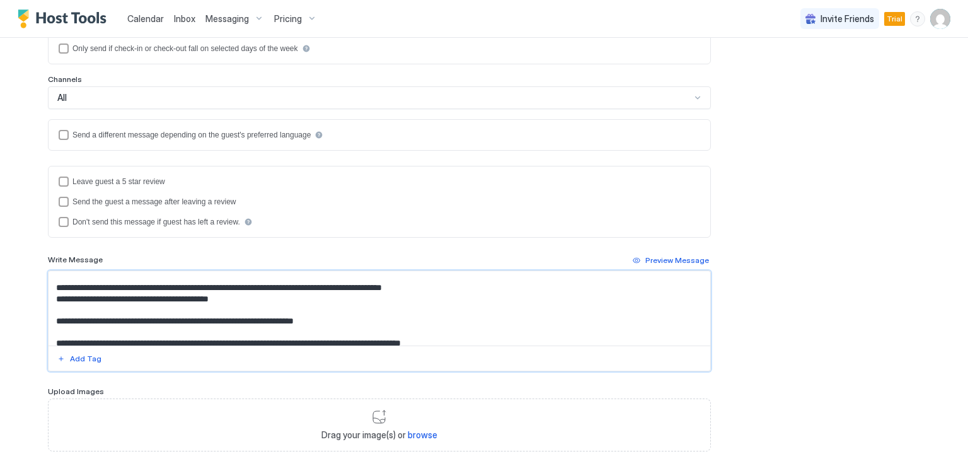
click at [255, 305] on textarea "**********" at bounding box center [380, 308] width 662 height 74
drag, startPoint x: 233, startPoint y: 299, endPoint x: 55, endPoint y: 299, distance: 177.1
click at [55, 299] on textarea "**********" at bounding box center [380, 308] width 662 height 74
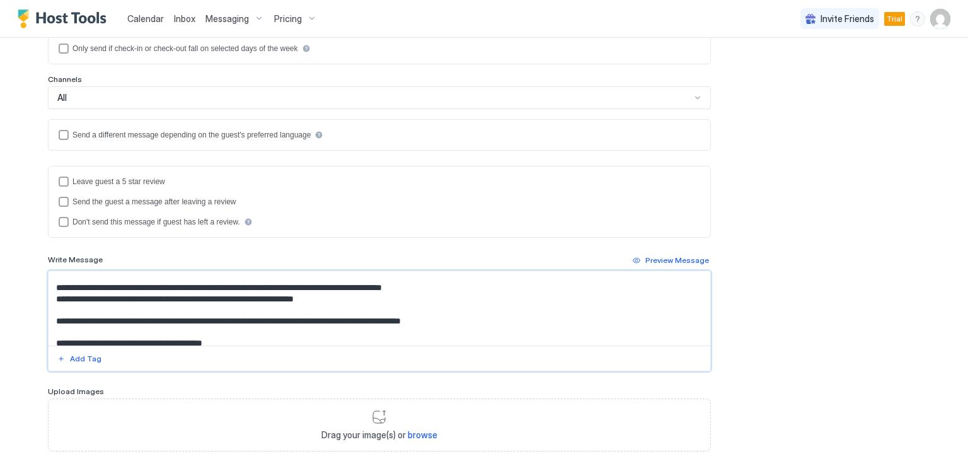
drag, startPoint x: 180, startPoint y: 298, endPoint x: 349, endPoint y: 306, distance: 169.1
click at [349, 306] on textarea "**********" at bounding box center [380, 308] width 662 height 74
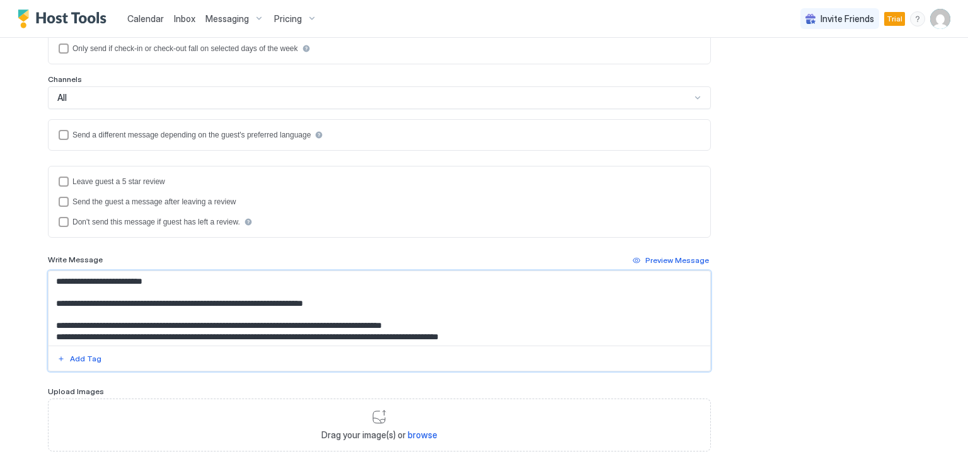
click at [433, 323] on textarea "**********" at bounding box center [380, 308] width 662 height 74
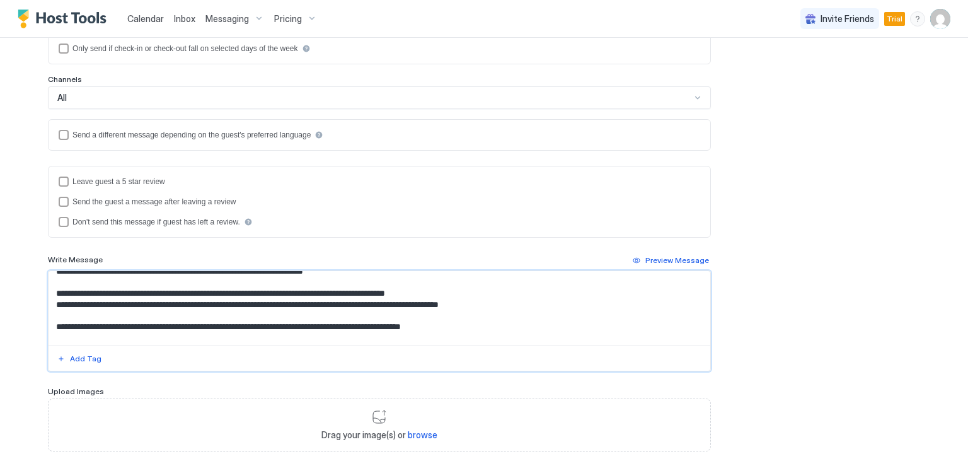
scroll to position [78, 0]
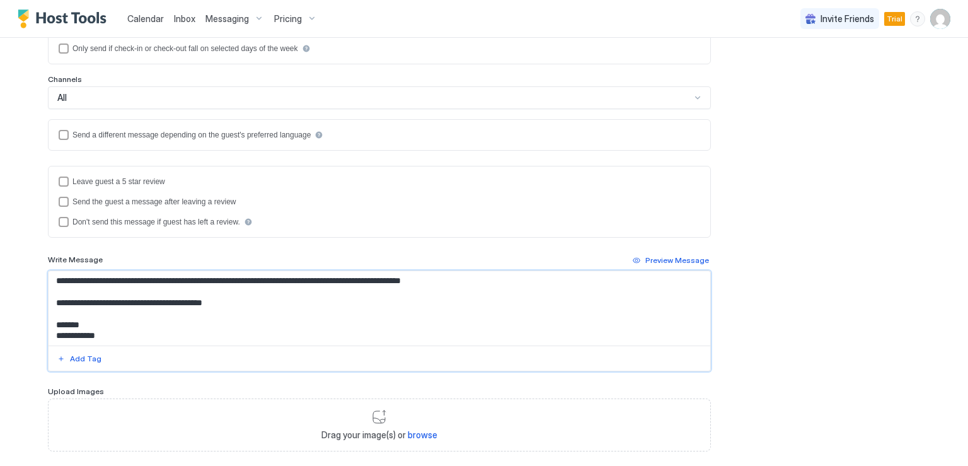
drag, startPoint x: 50, startPoint y: 279, endPoint x: 157, endPoint y: 336, distance: 120.7
click at [157, 336] on textarea "**********" at bounding box center [380, 308] width 662 height 74
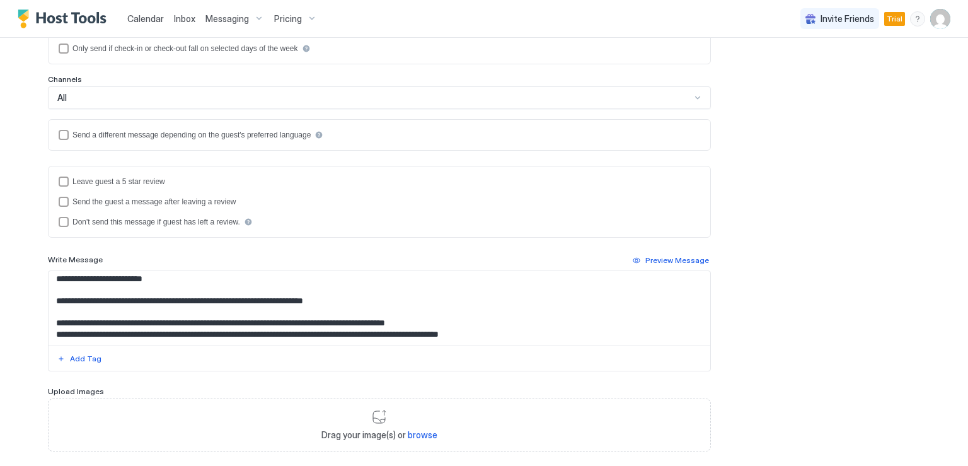
scroll to position [0, 0]
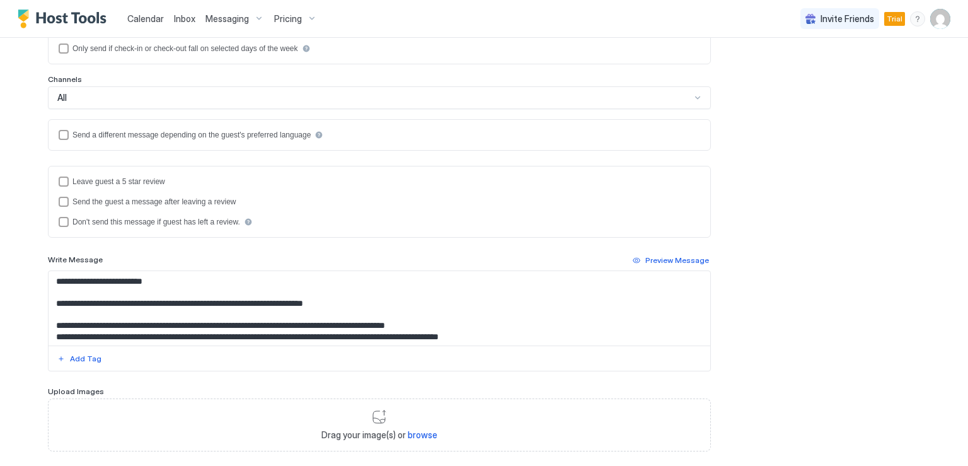
drag, startPoint x: 95, startPoint y: 277, endPoint x: 82, endPoint y: 284, distance: 14.1
click at [95, 277] on textarea "**********" at bounding box center [380, 308] width 662 height 74
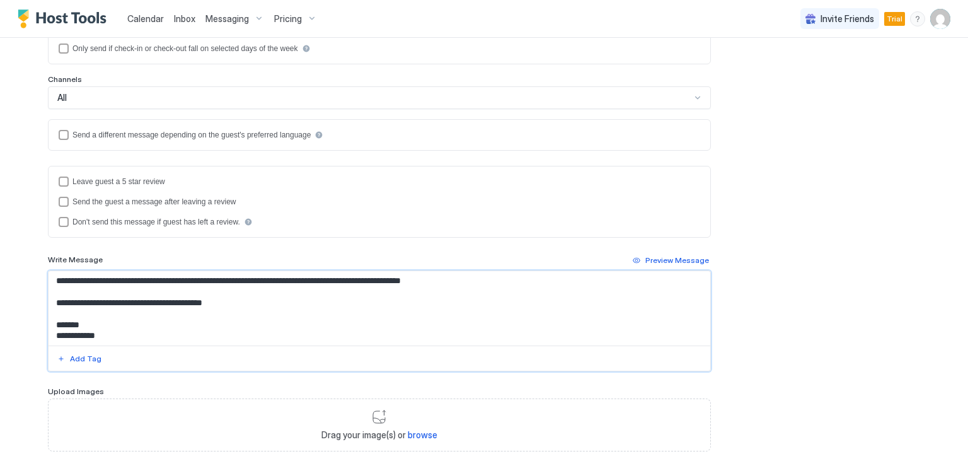
drag, startPoint x: 50, startPoint y: 277, endPoint x: 154, endPoint y: 368, distance: 137.2
click at [154, 368] on div "**********" at bounding box center [379, 320] width 663 height 101
paste textarea "**********"
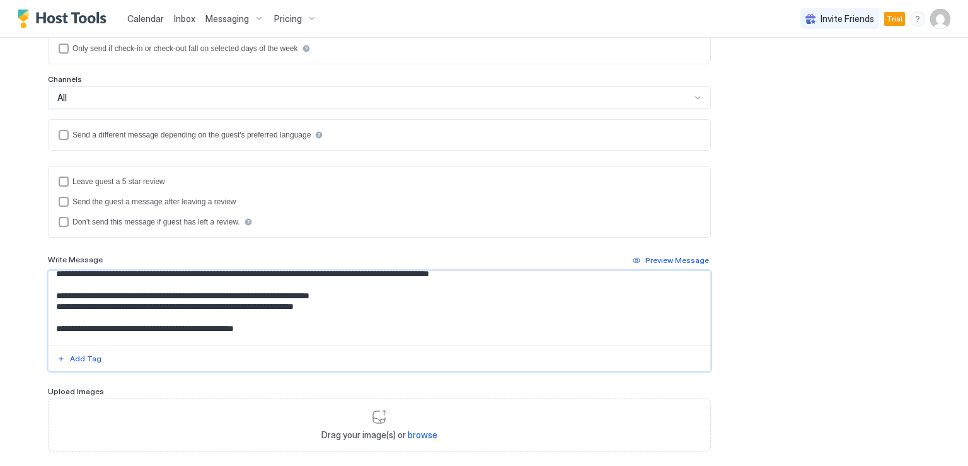
scroll to position [0, 0]
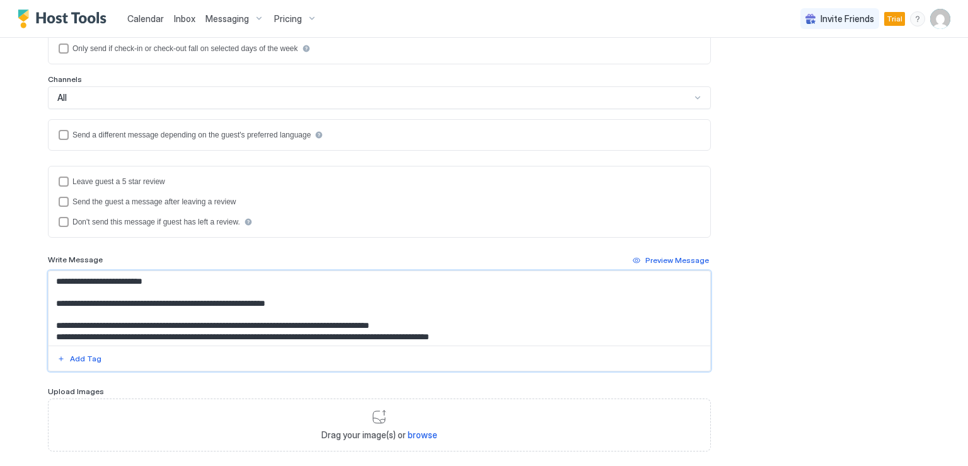
drag, startPoint x: 71, startPoint y: 279, endPoint x: 166, endPoint y: 284, distance: 95.3
click at [166, 284] on textarea "**********" at bounding box center [380, 308] width 662 height 74
click at [79, 356] on div "Add Tag" at bounding box center [86, 358] width 32 height 11
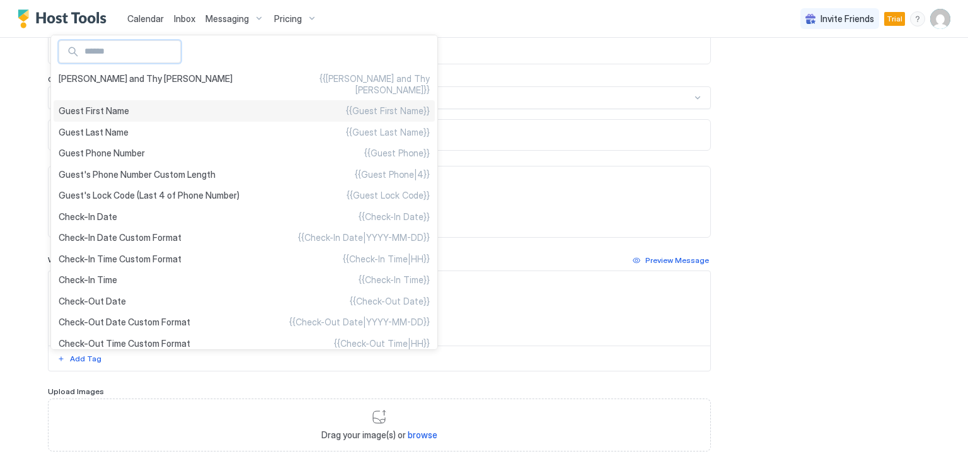
click at [112, 105] on span "Guest First Name" at bounding box center [94, 110] width 71 height 11
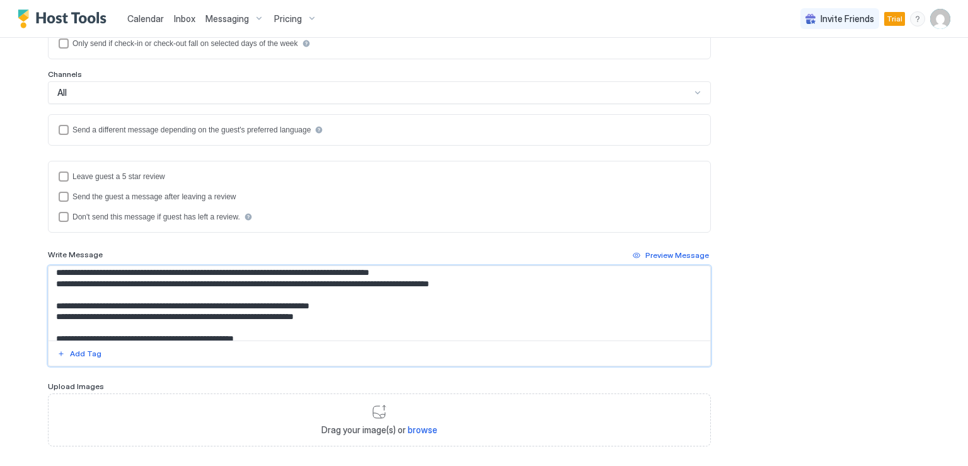
scroll to position [26, 0]
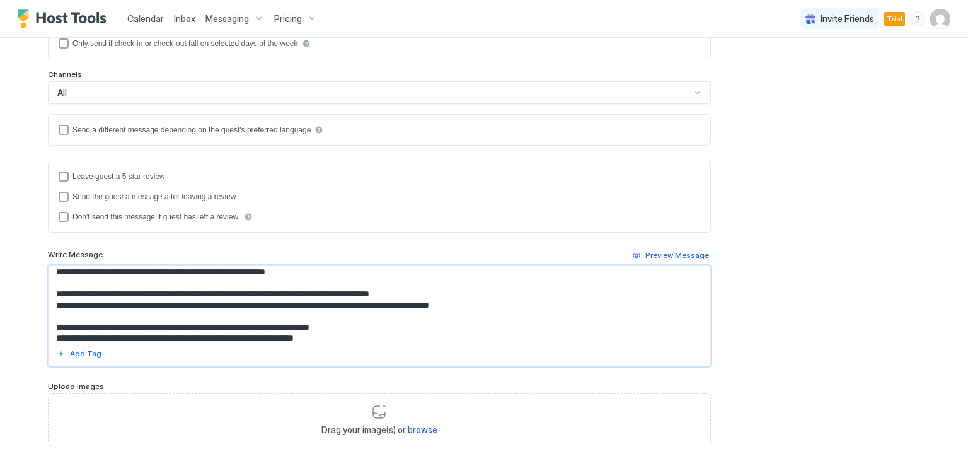
click at [485, 304] on textarea "**********" at bounding box center [380, 303] width 662 height 74
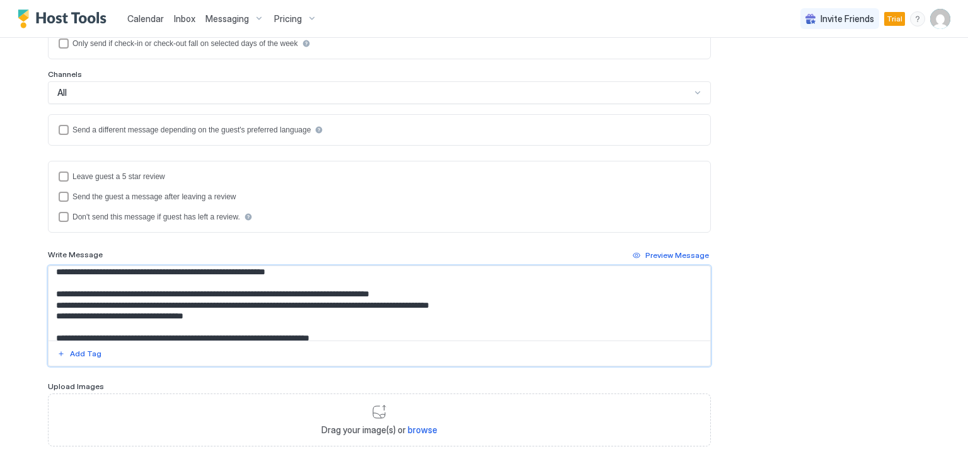
drag, startPoint x: 210, startPoint y: 313, endPoint x: 23, endPoint y: 284, distance: 188.8
click at [23, 284] on div "Calendar Inbox Messaging Pricing Invite Friends Trial TF Home Messaging Add New…" at bounding box center [484, 233] width 968 height 466
click at [60, 292] on textarea "**********" at bounding box center [380, 303] width 662 height 74
drag, startPoint x: 53, startPoint y: 291, endPoint x: 234, endPoint y: 321, distance: 183.5
click at [234, 321] on textarea "**********" at bounding box center [380, 303] width 662 height 74
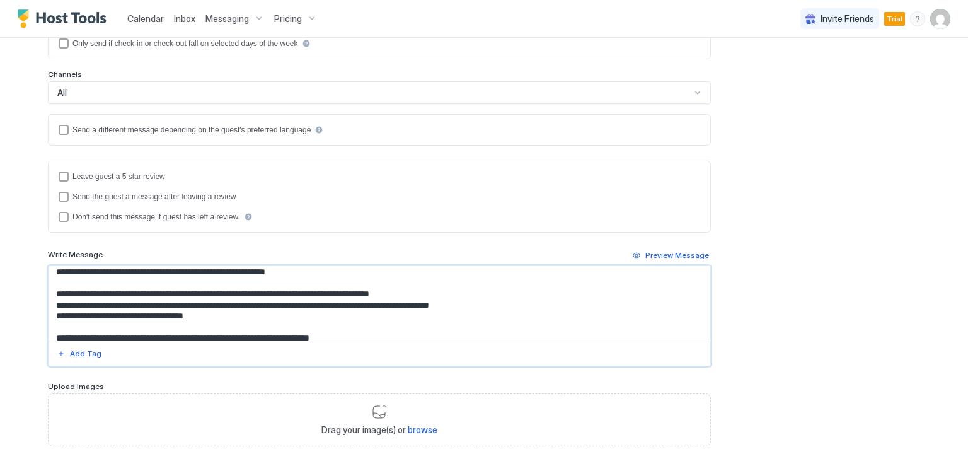
paste textarea "**********"
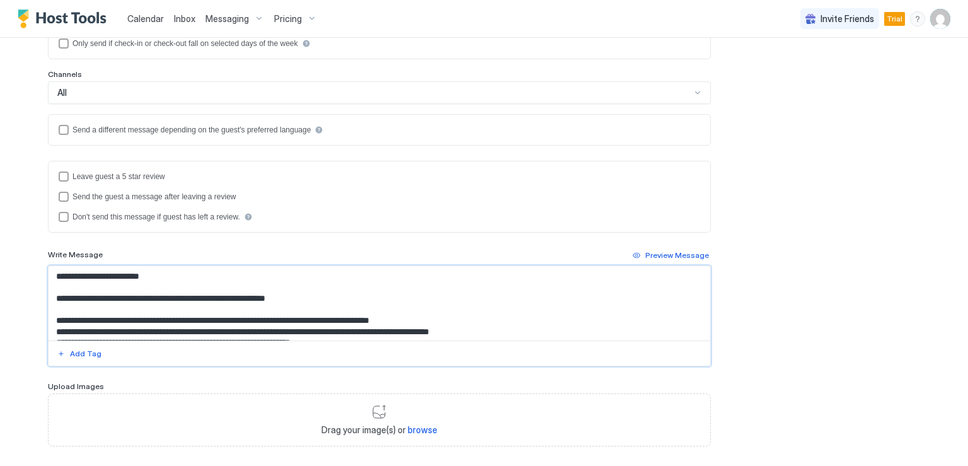
scroll to position [63, 0]
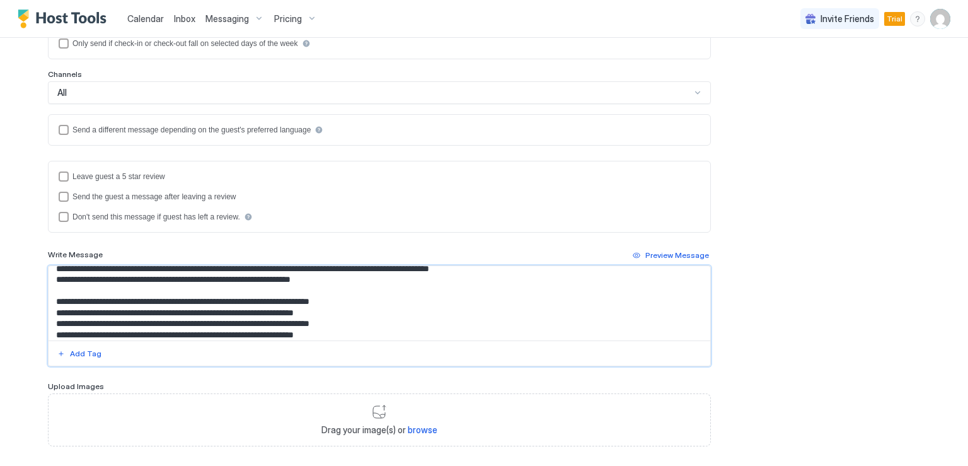
click at [119, 306] on textarea "**********" at bounding box center [380, 303] width 662 height 74
drag, startPoint x: 354, startPoint y: 308, endPoint x: 46, endPoint y: 296, distance: 307.9
click at [49, 296] on textarea "**********" at bounding box center [380, 303] width 662 height 74
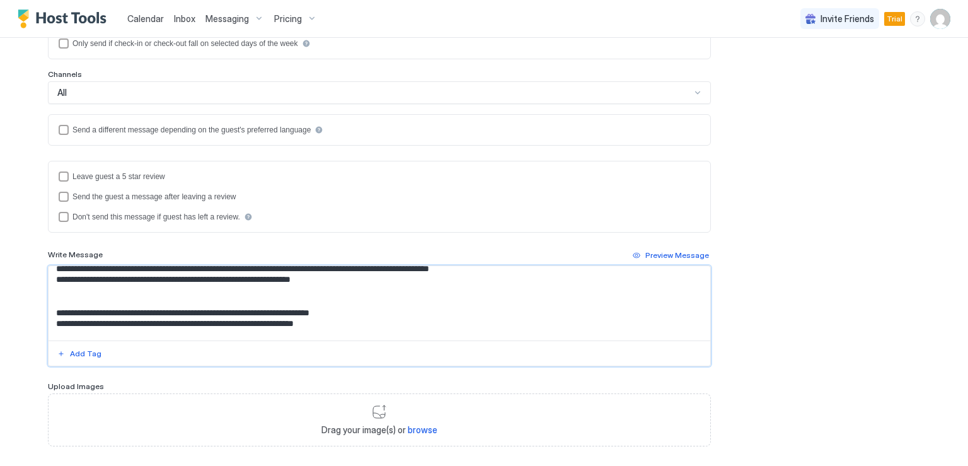
click at [116, 284] on textarea "**********" at bounding box center [380, 303] width 662 height 74
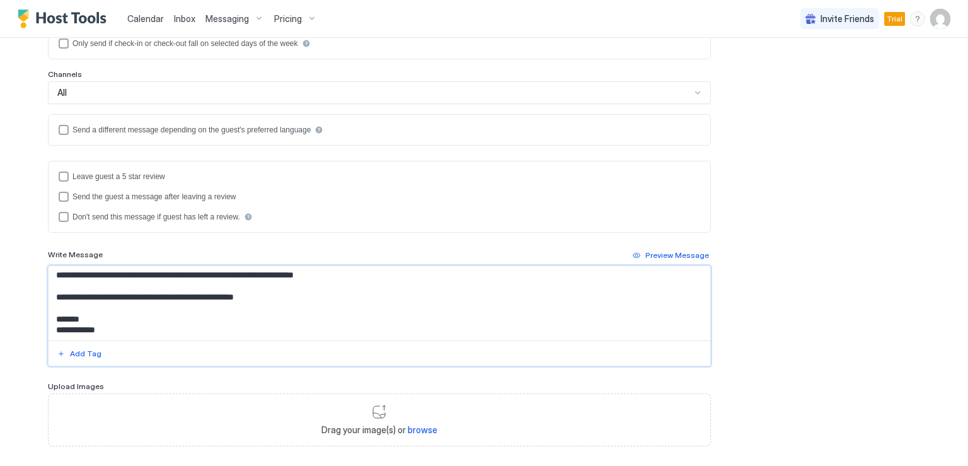
scroll to position [320, 0]
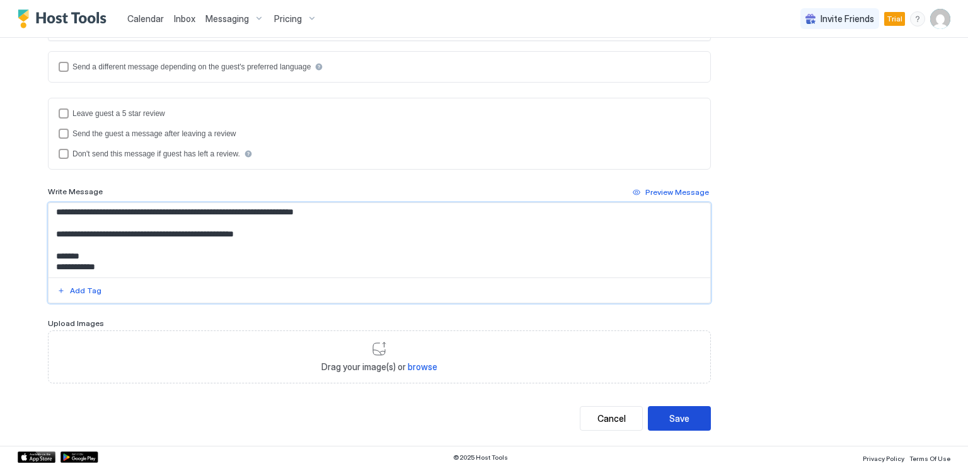
type textarea "**********"
click at [681, 417] on div "Save" at bounding box center [679, 418] width 20 height 13
click at [676, 414] on div "Save" at bounding box center [679, 418] width 20 height 13
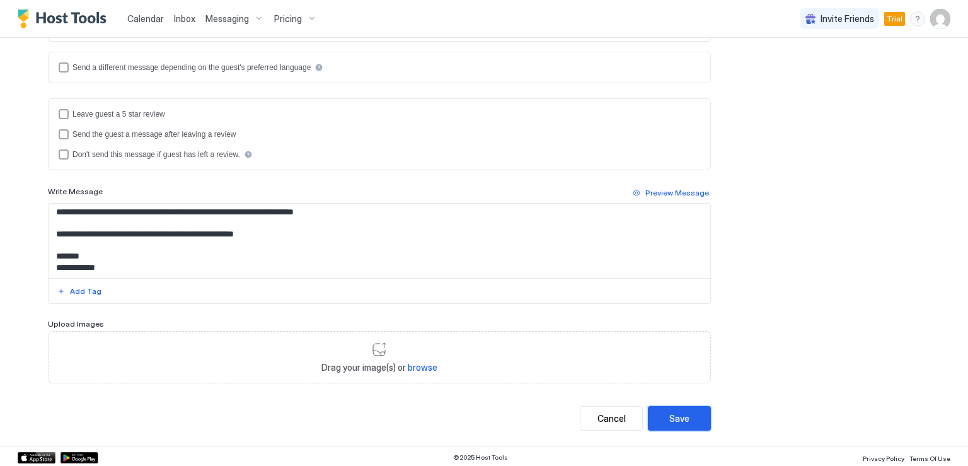
click at [676, 414] on div "Save" at bounding box center [679, 418] width 20 height 13
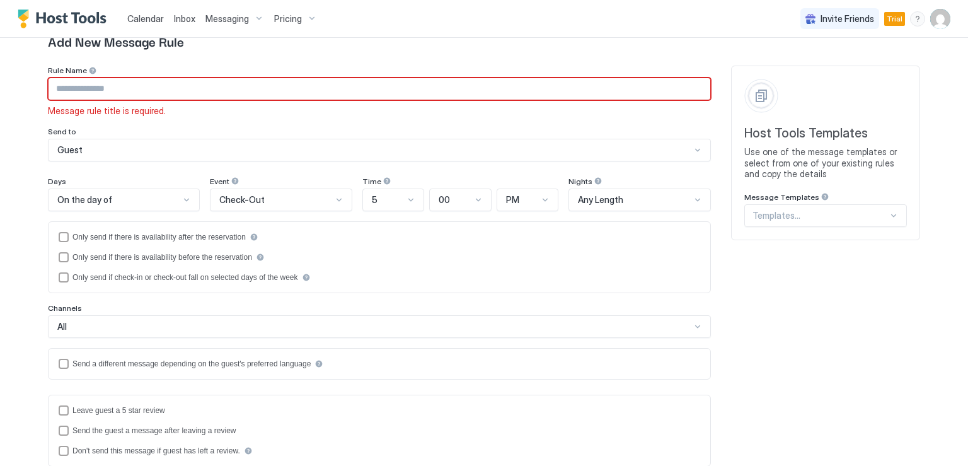
scroll to position [21, 0]
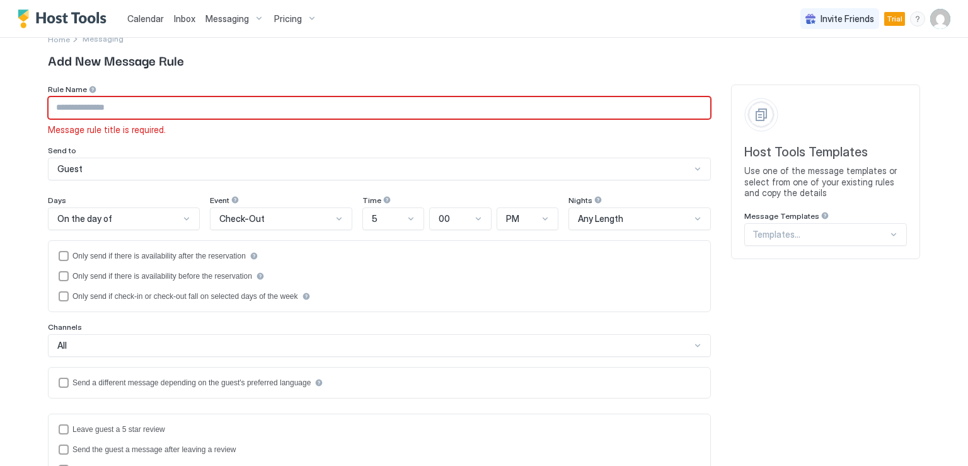
click at [795, 237] on div at bounding box center [821, 234] width 136 height 11
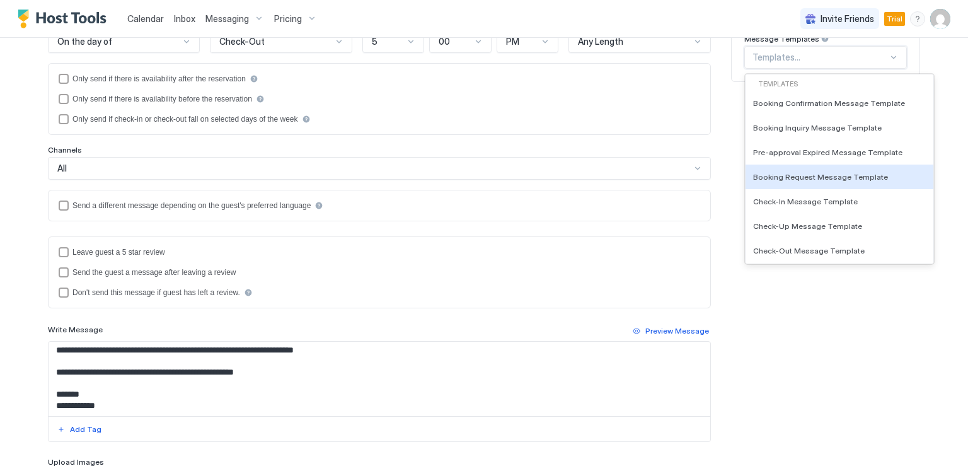
scroll to position [273, 0]
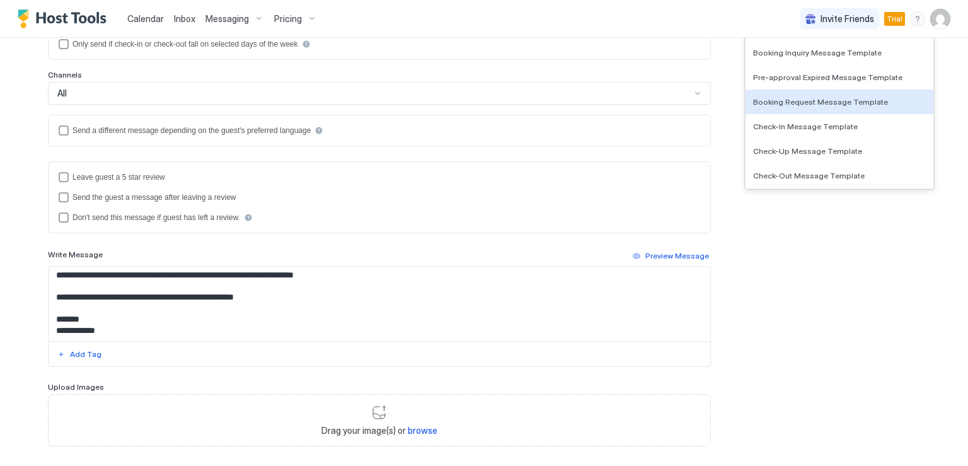
click at [171, 325] on textarea "**********" at bounding box center [380, 304] width 662 height 74
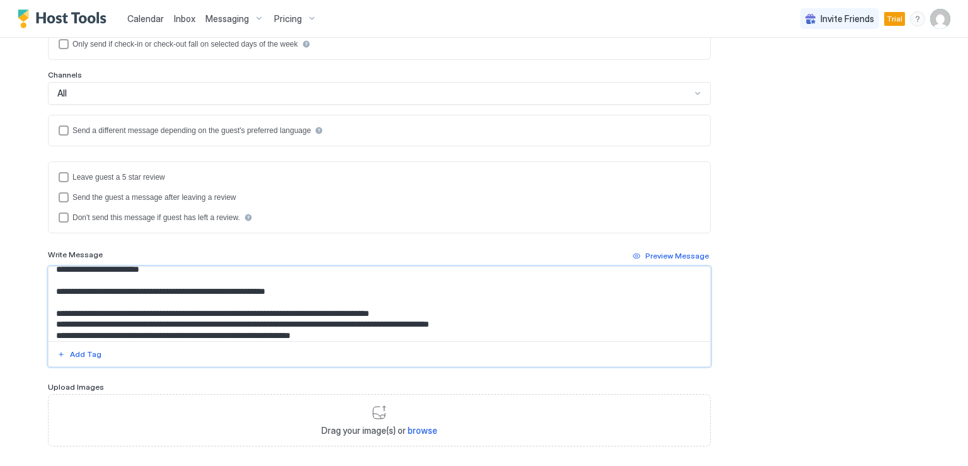
scroll to position [0, 0]
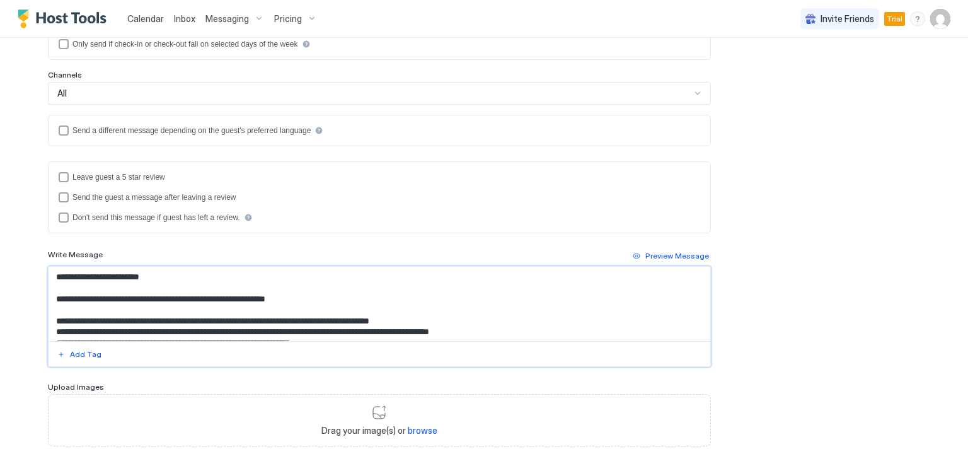
drag, startPoint x: 169, startPoint y: 328, endPoint x: 23, endPoint y: 258, distance: 162.1
click at [23, 258] on div "Calendar Inbox Messaging Pricing Invite Friends Trial TF Home Messaging Add New…" at bounding box center [484, 233] width 968 height 466
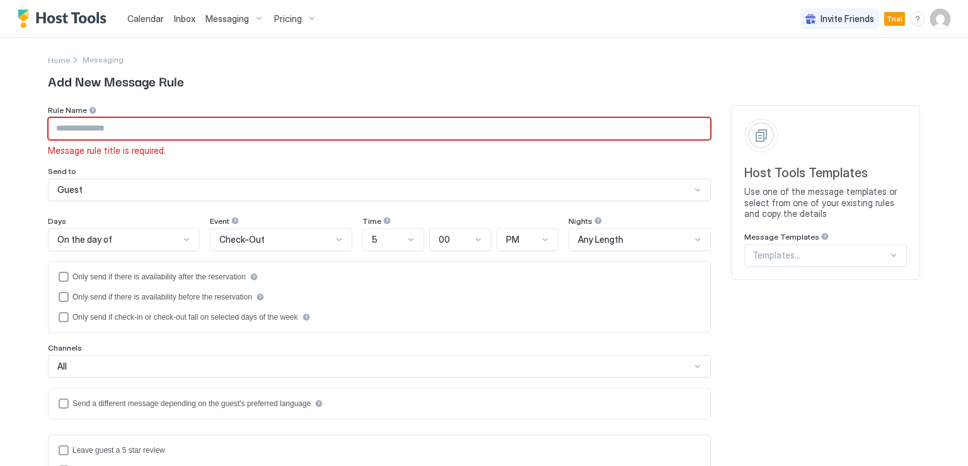
click at [794, 258] on div at bounding box center [821, 255] width 136 height 11
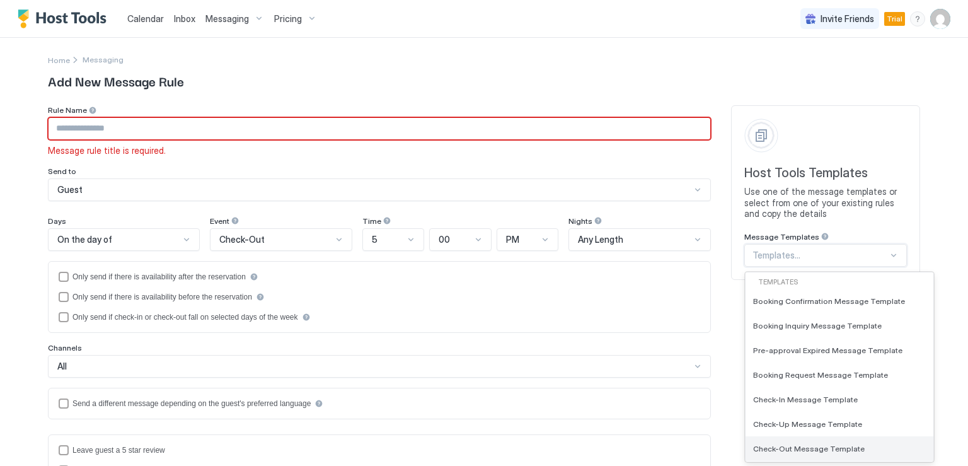
click at [804, 445] on span "Check-Out Message Template" at bounding box center [809, 448] width 112 height 9
type input "**********"
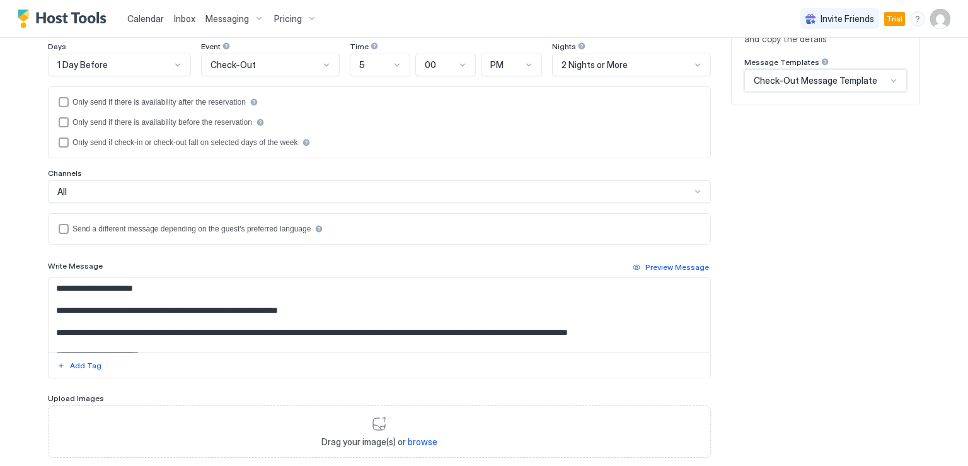
scroll to position [189, 0]
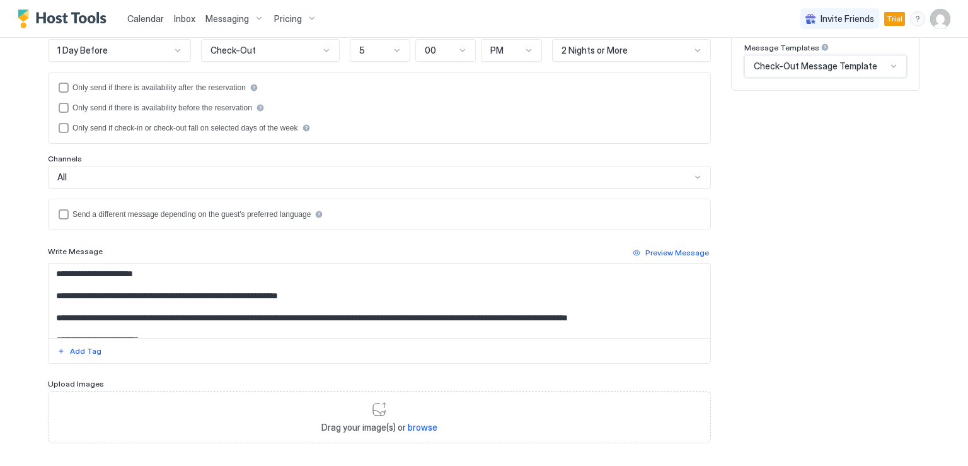
click at [111, 281] on textarea "**********" at bounding box center [380, 300] width 662 height 74
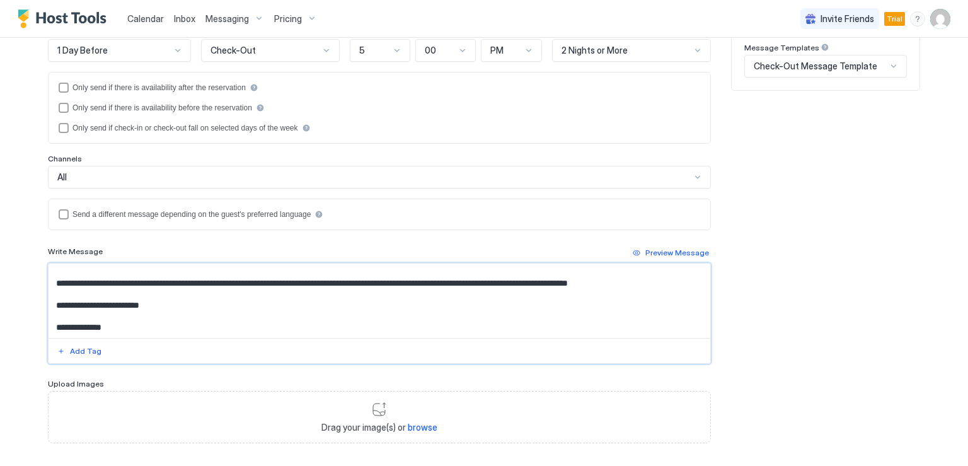
drag, startPoint x: 50, startPoint y: 270, endPoint x: 647, endPoint y: 333, distance: 600.9
click at [647, 333] on textarea "**********" at bounding box center [380, 300] width 662 height 74
paste textarea "**********"
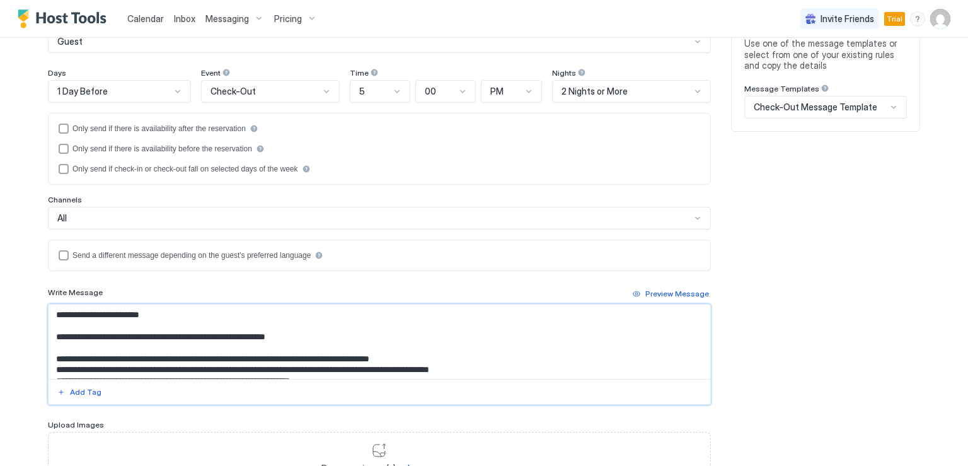
scroll to position [126, 0]
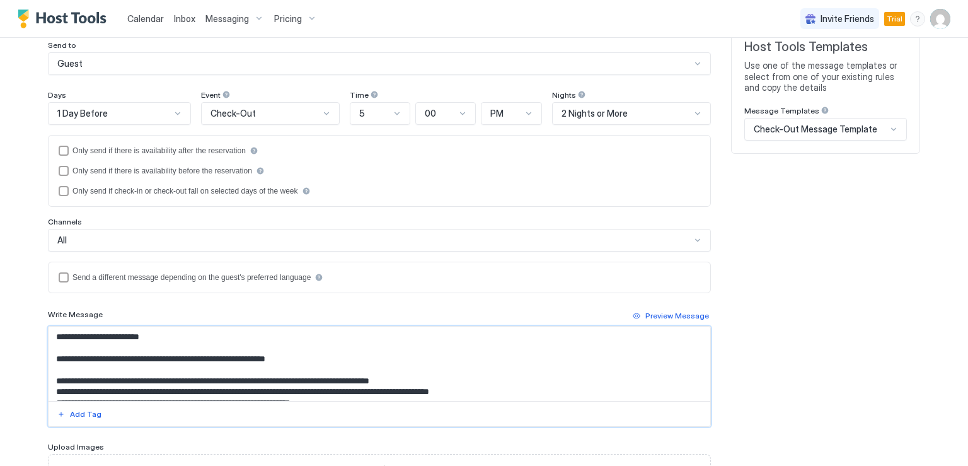
click at [287, 357] on textarea "**********" at bounding box center [380, 364] width 662 height 74
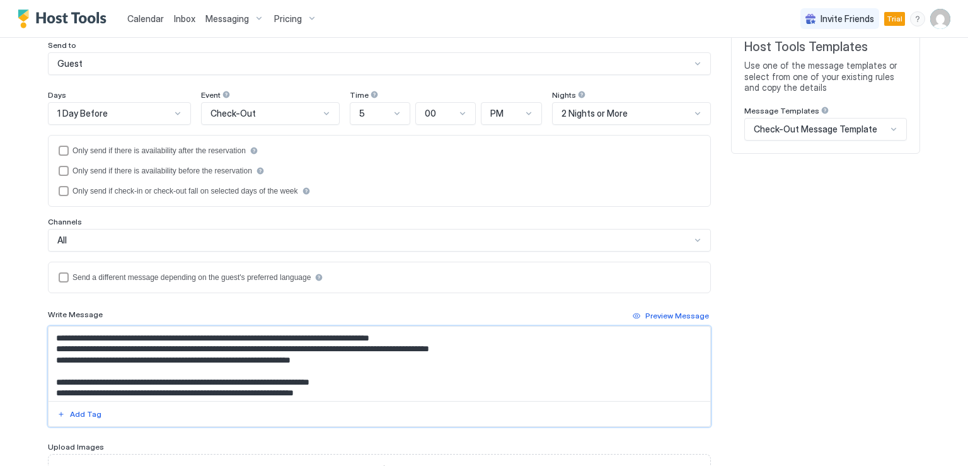
scroll to position [63, 0]
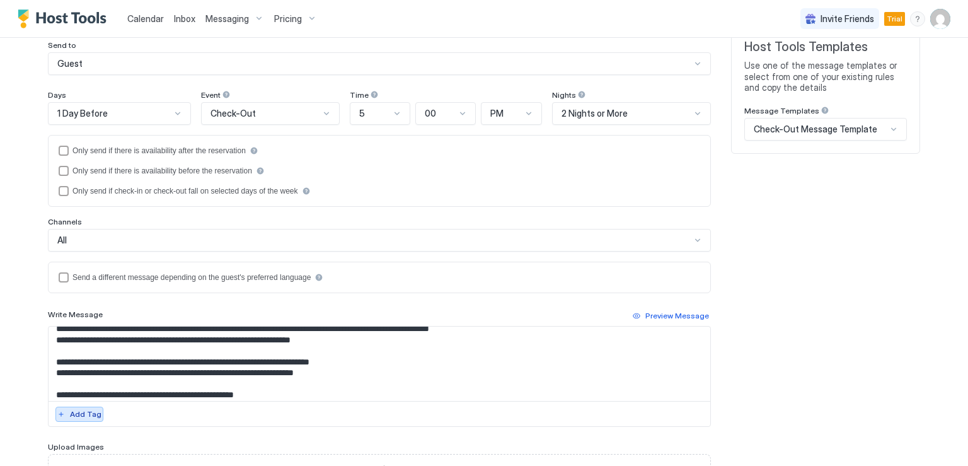
click at [78, 408] on div "Add Tag" at bounding box center [86, 413] width 32 height 11
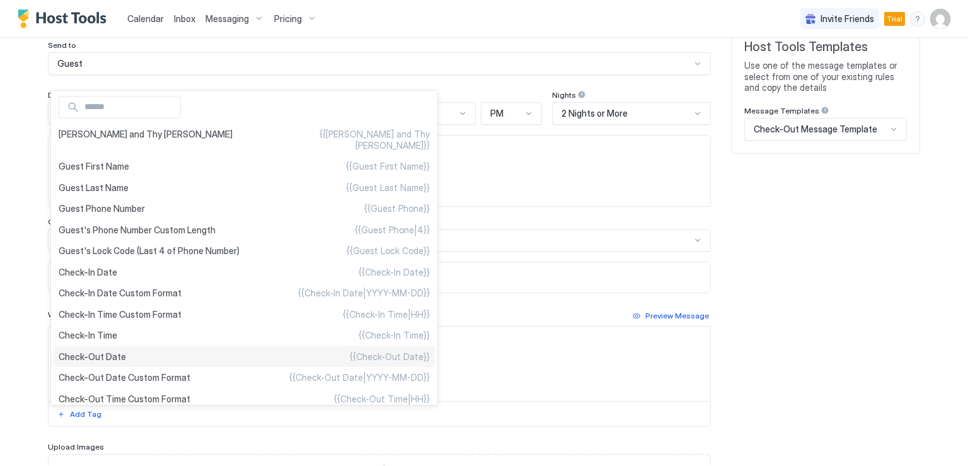
click at [124, 364] on div "Check-Out Date {{Check-Out Date}}" at bounding box center [244, 356] width 381 height 21
type textarea "**********"
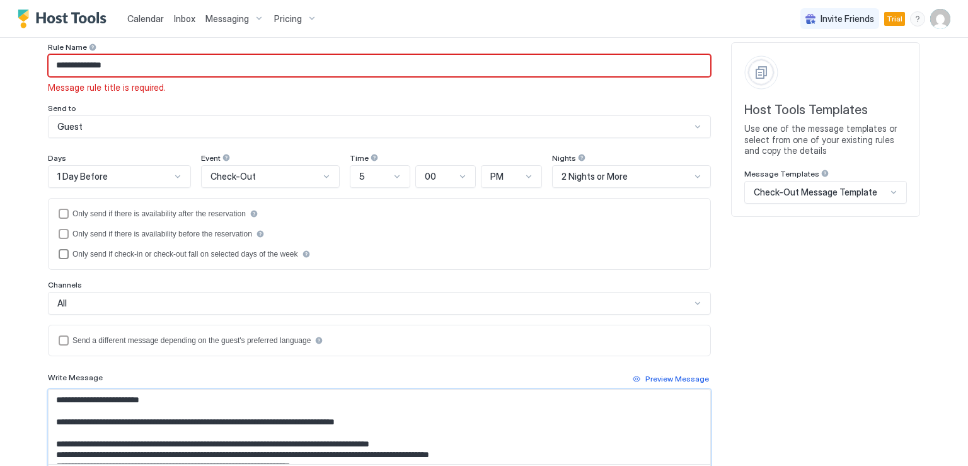
scroll to position [0, 0]
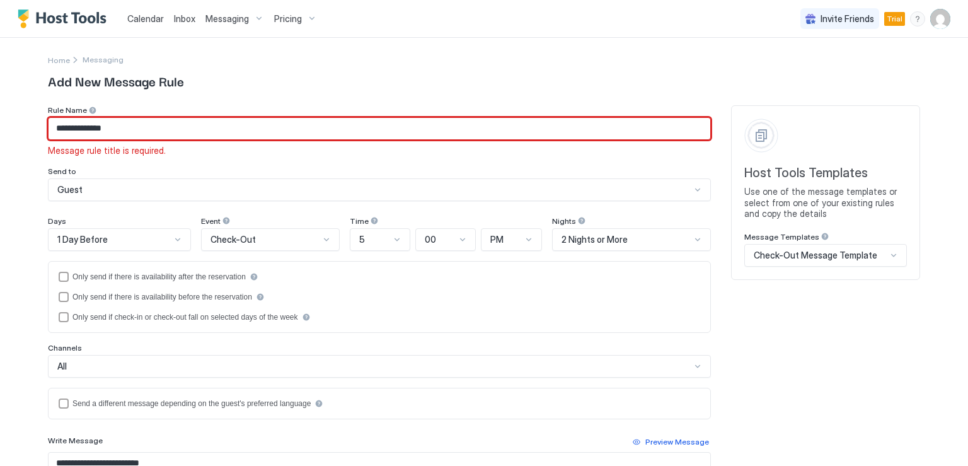
click at [210, 125] on input "**********" at bounding box center [380, 128] width 662 height 21
click at [209, 125] on input "**********" at bounding box center [380, 128] width 662 height 21
type input "**********"
click at [174, 241] on div at bounding box center [178, 239] width 10 height 10
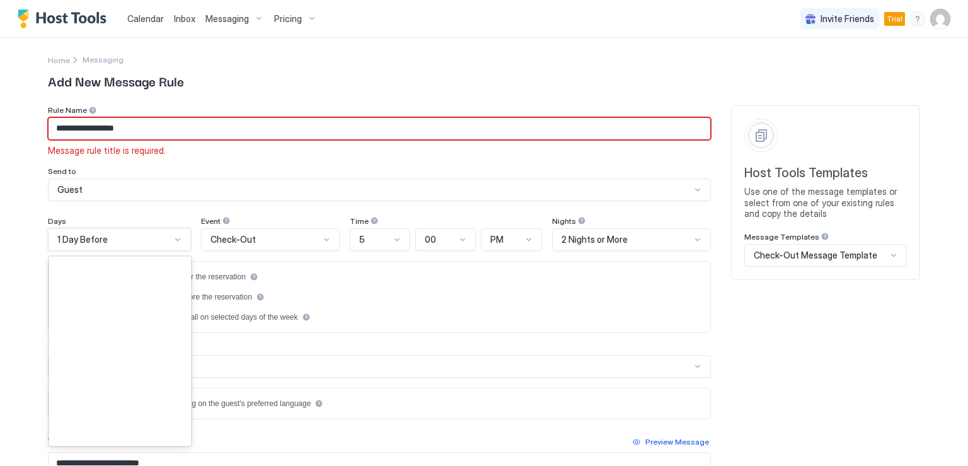
scroll to position [1797, 0]
click at [393, 240] on div at bounding box center [397, 239] width 10 height 10
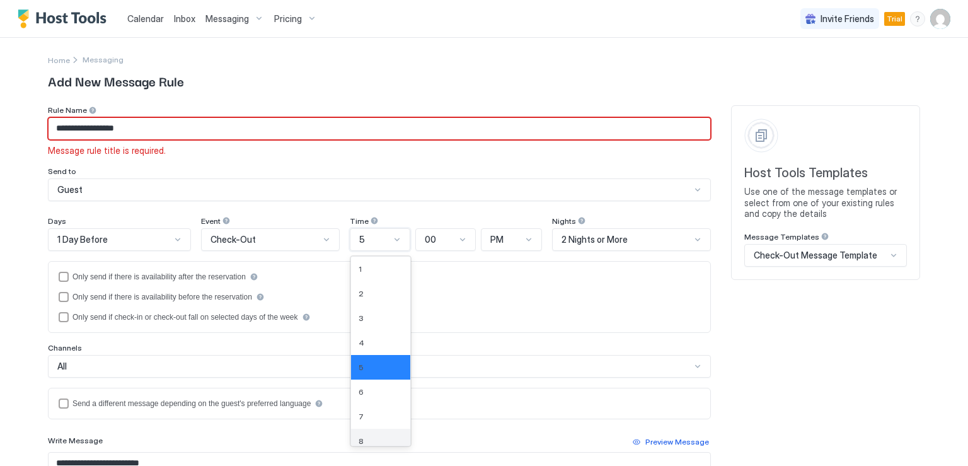
click at [359, 432] on div "8" at bounding box center [380, 441] width 59 height 25
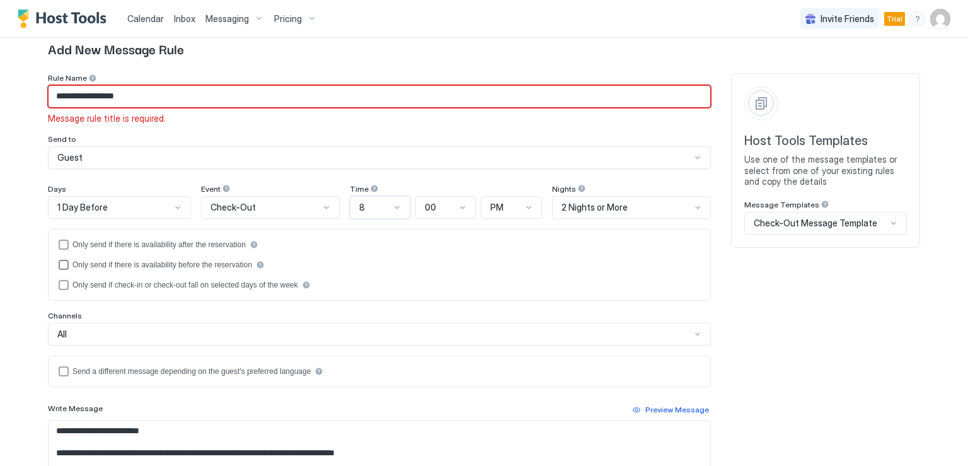
scroll to position [63, 0]
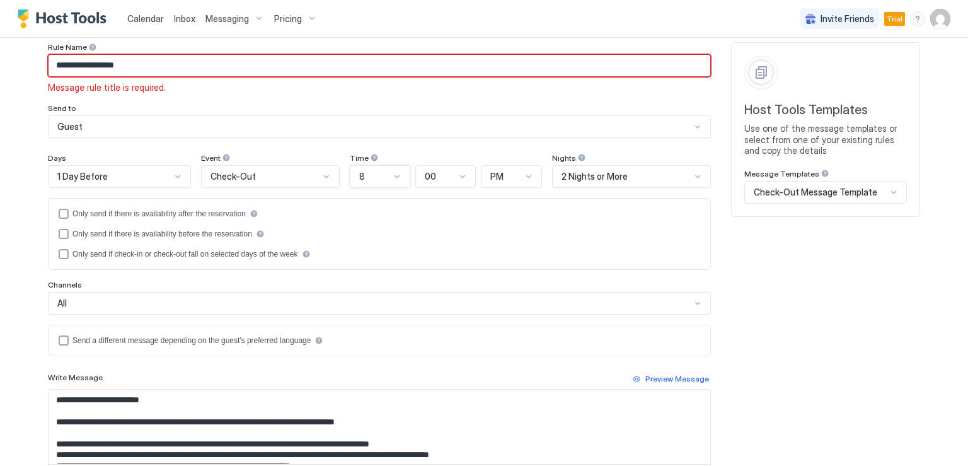
click at [643, 182] on div "2 Nights or More" at bounding box center [631, 176] width 159 height 23
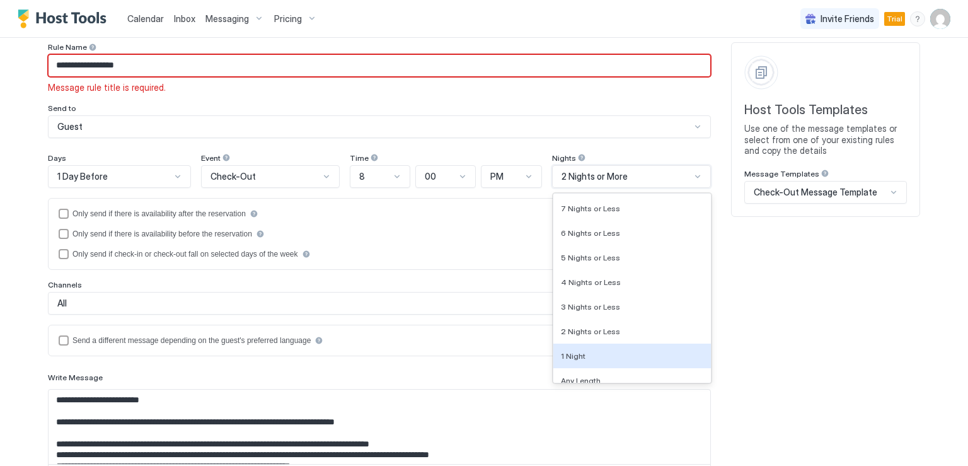
scroll to position [1182, 0]
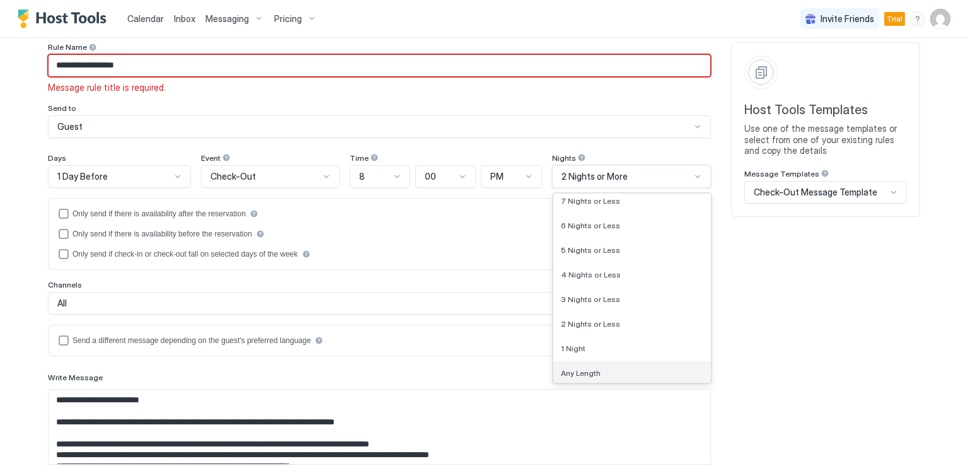
click at [591, 368] on span "Any Length" at bounding box center [581, 372] width 40 height 9
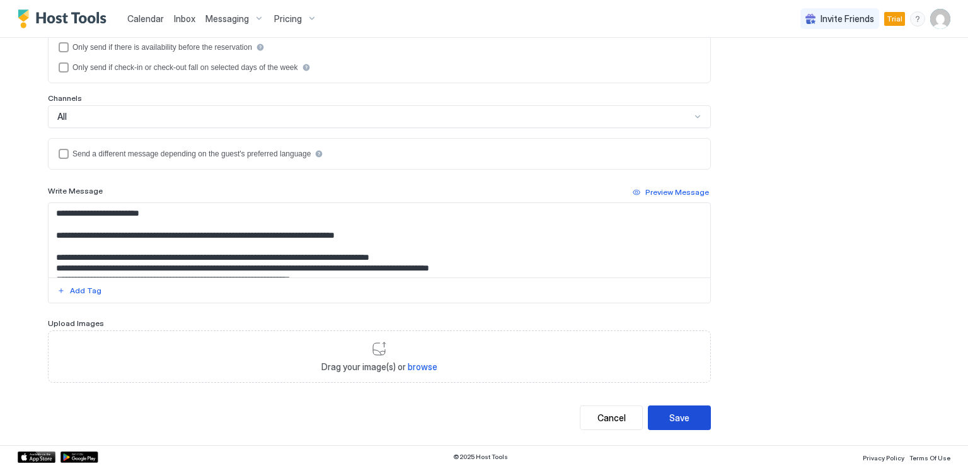
click at [682, 411] on div "Save" at bounding box center [679, 417] width 20 height 13
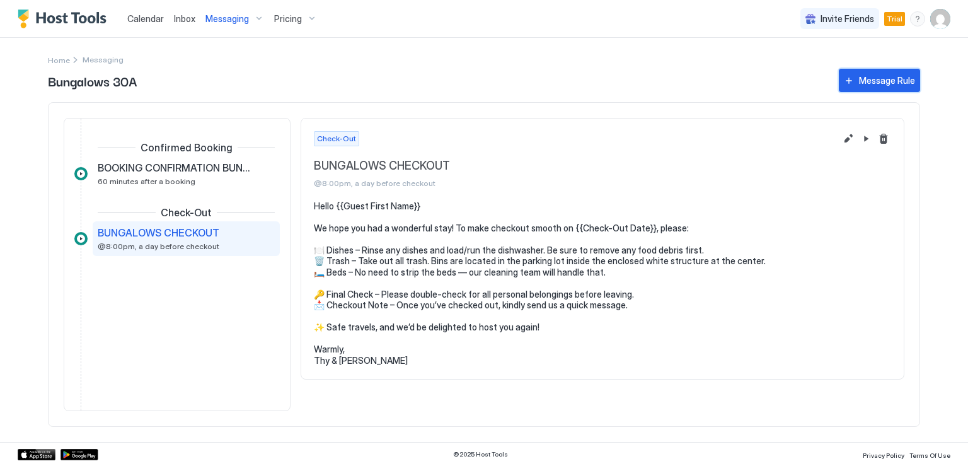
click at [860, 91] on button "Message Rule" at bounding box center [879, 80] width 81 height 23
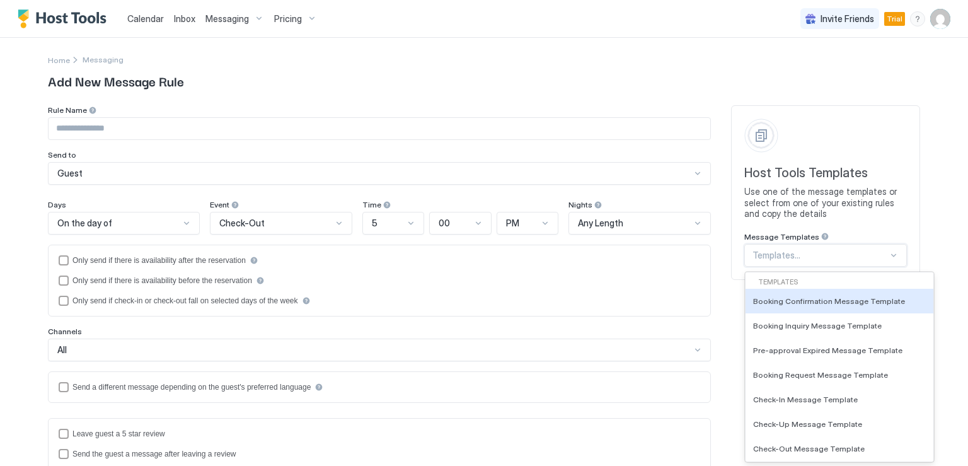
click at [777, 258] on div at bounding box center [821, 255] width 136 height 11
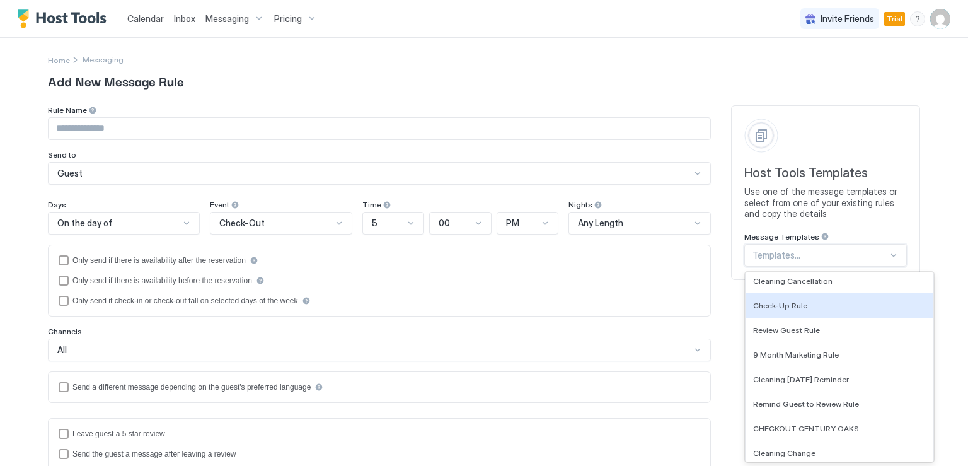
scroll to position [504, 0]
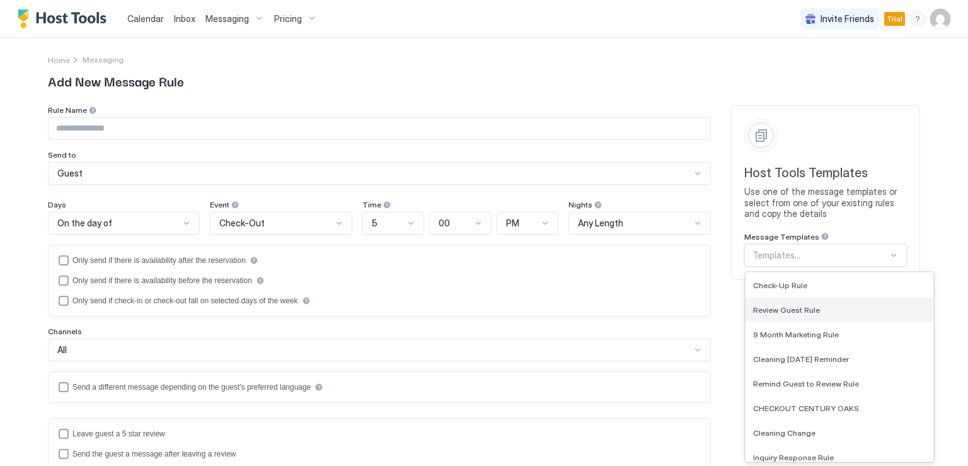
click at [789, 316] on div "Review Guest Rule" at bounding box center [840, 310] width 188 height 25
type input "**********"
type textarea "**********"
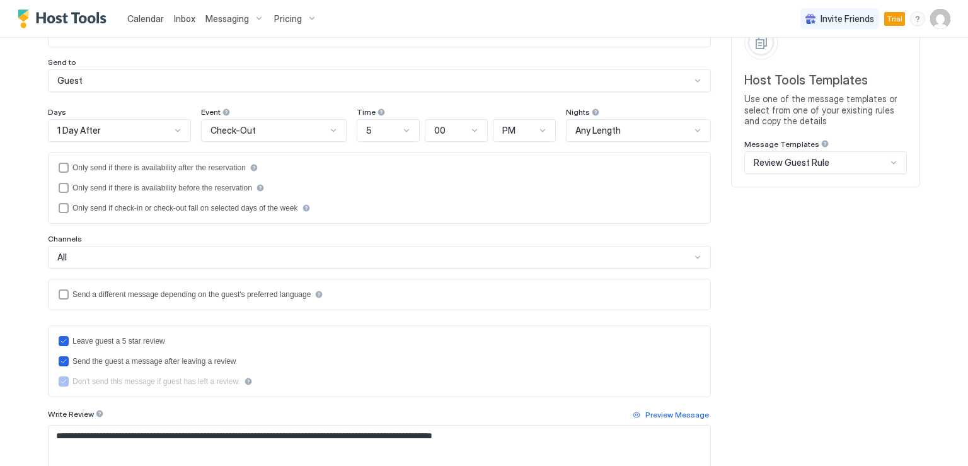
scroll to position [0, 0]
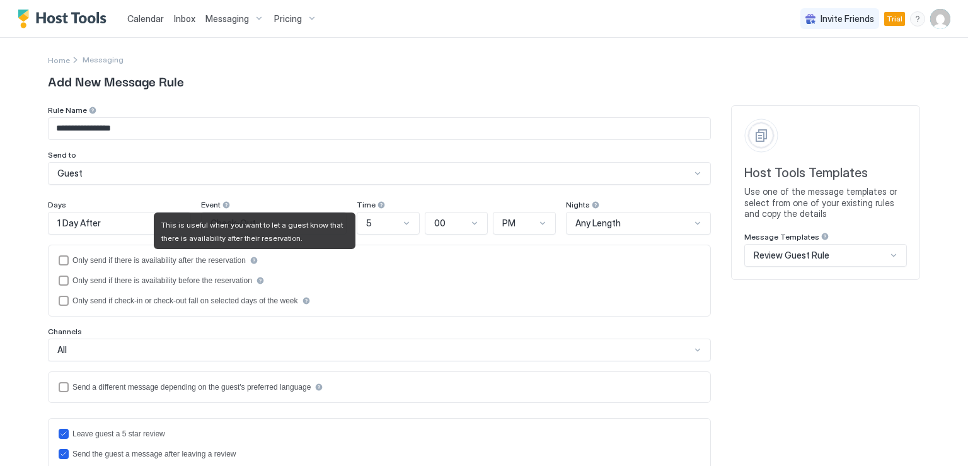
click at [256, 258] on div "afterReservation" at bounding box center [254, 260] width 9 height 9
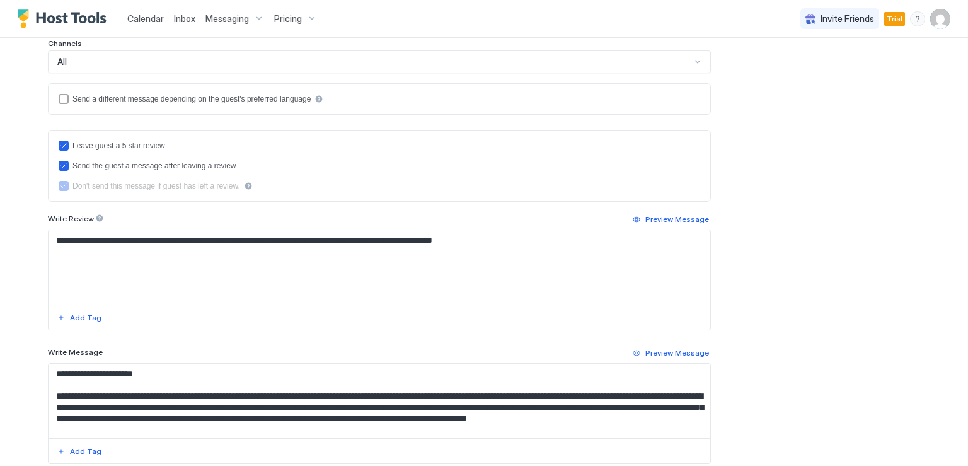
scroll to position [315, 0]
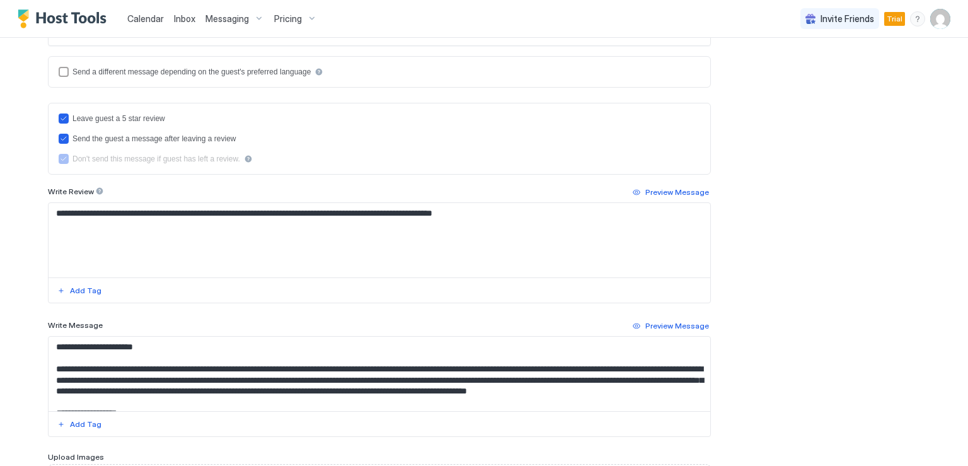
click at [426, 213] on textarea "**********" at bounding box center [380, 240] width 662 height 74
drag, startPoint x: 137, startPoint y: 211, endPoint x: 602, endPoint y: 224, distance: 465.4
click at [602, 224] on textarea "**********" at bounding box center [380, 240] width 662 height 74
drag, startPoint x: 142, startPoint y: 250, endPoint x: 222, endPoint y: 228, distance: 82.6
click at [142, 250] on textarea "**********" at bounding box center [380, 240] width 662 height 74
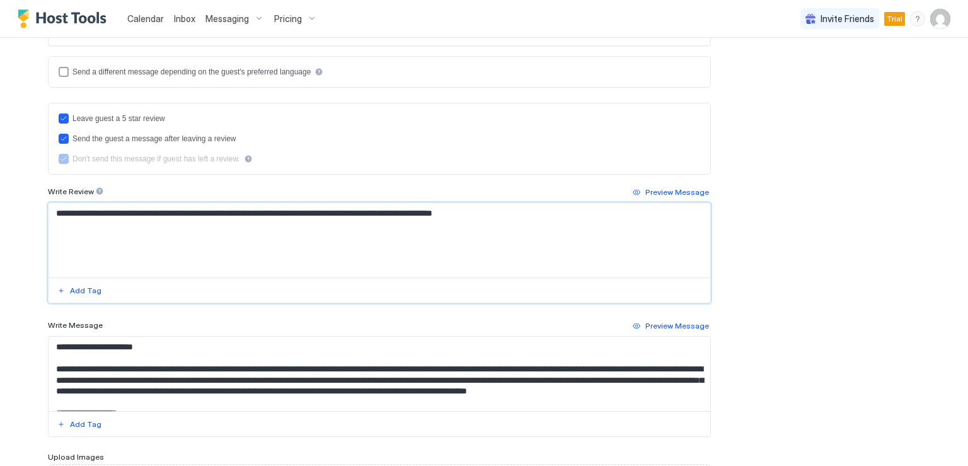
click at [495, 218] on textarea "**********" at bounding box center [380, 240] width 662 height 74
drag, startPoint x: 530, startPoint y: 211, endPoint x: 18, endPoint y: 207, distance: 511.2
click at [18, 207] on div "**********" at bounding box center [484, 233] width 968 height 466
paste textarea "**********"
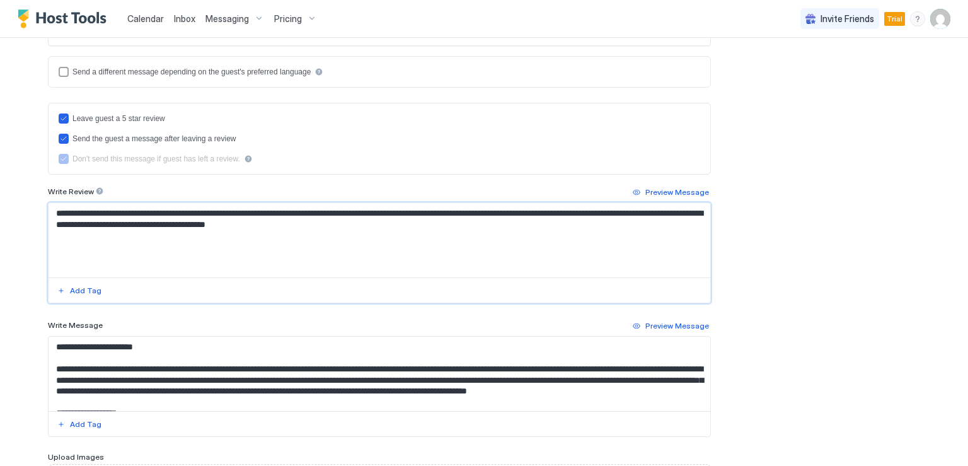
click at [50, 210] on textarea "**********" at bounding box center [380, 240] width 662 height 74
click at [63, 289] on button "Add Tag" at bounding box center [79, 290] width 48 height 15
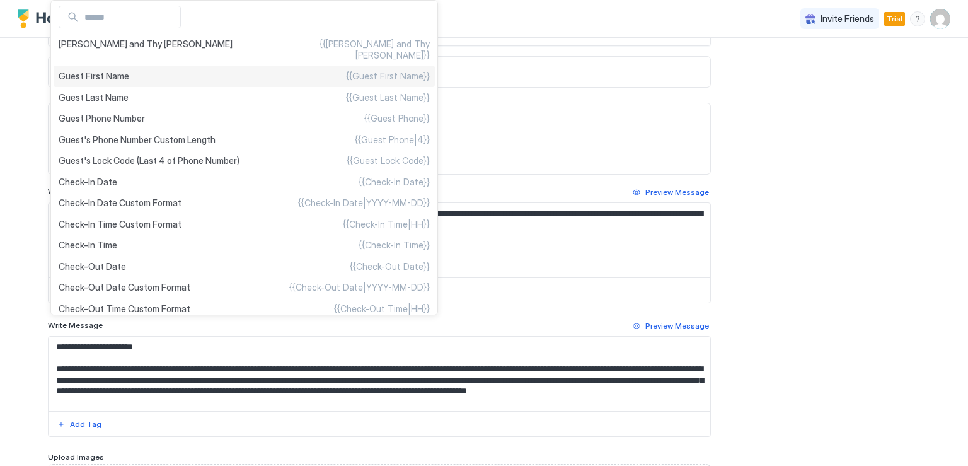
click at [127, 67] on div "Guest First Name {{Guest First Name}}" at bounding box center [244, 76] width 381 height 21
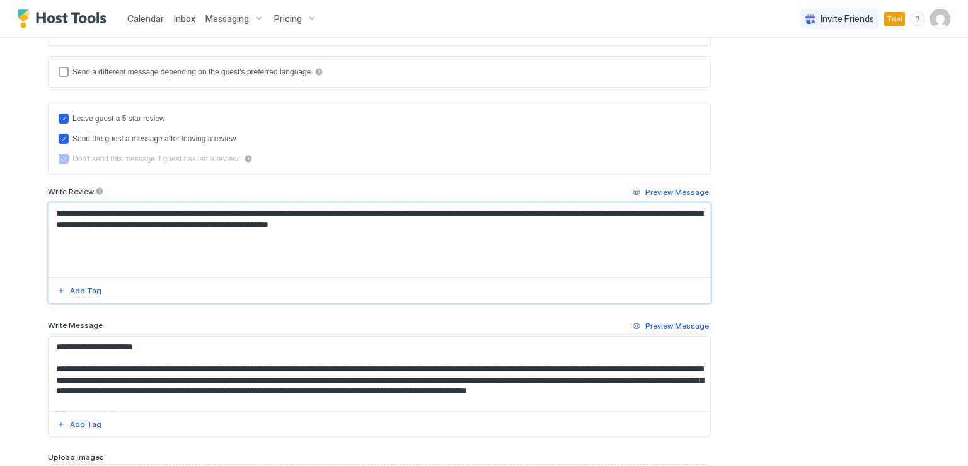
drag, startPoint x: 286, startPoint y: 211, endPoint x: 373, endPoint y: 212, distance: 86.4
click at [373, 212] on textarea "**********" at bounding box center [380, 240] width 662 height 74
click at [474, 248] on textarea "**********" at bounding box center [380, 240] width 662 height 74
drag, startPoint x: 376, startPoint y: 211, endPoint x: 523, endPoint y: 212, distance: 147.5
click at [523, 212] on textarea "**********" at bounding box center [380, 240] width 662 height 74
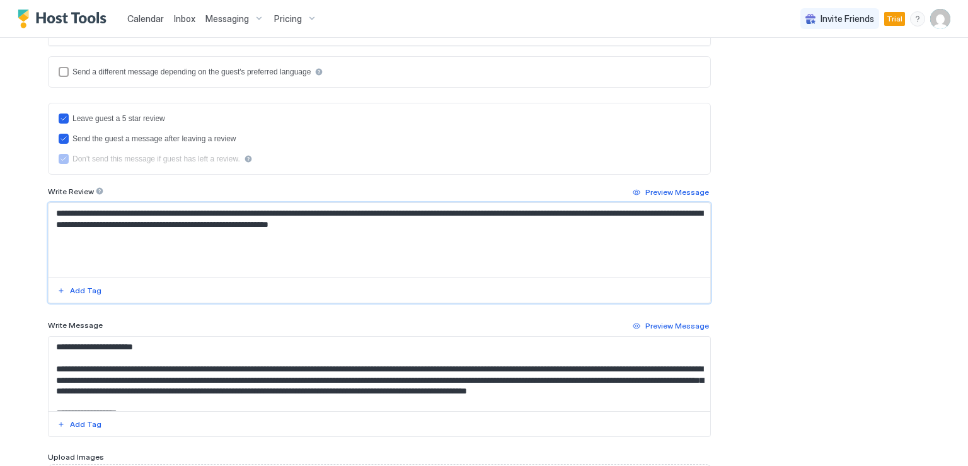
click at [519, 231] on textarea "**********" at bounding box center [380, 240] width 662 height 74
drag, startPoint x: 347, startPoint y: 221, endPoint x: 429, endPoint y: 223, distance: 81.3
click at [429, 223] on textarea "**********" at bounding box center [380, 240] width 662 height 74
type textarea "**********"
click at [75, 420] on div "Add Tag" at bounding box center [86, 424] width 32 height 11
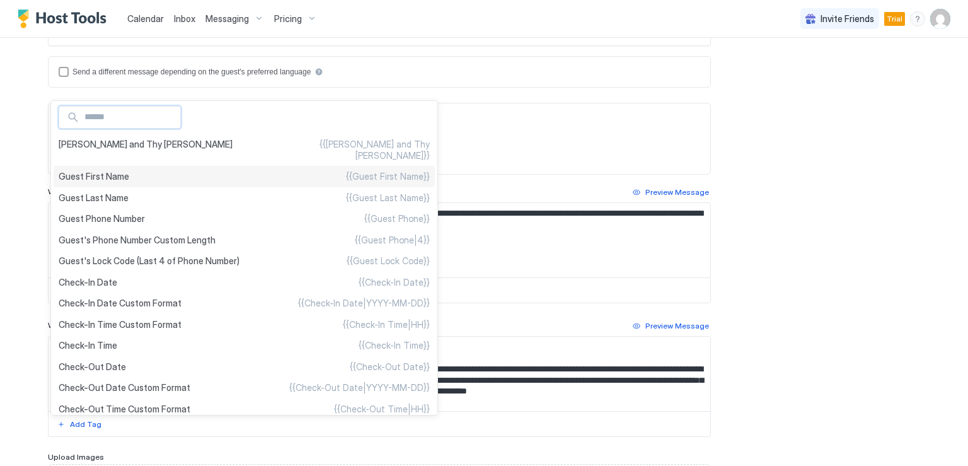
type textarea "**********"
click at [103, 171] on span "Guest First Name" at bounding box center [94, 176] width 71 height 11
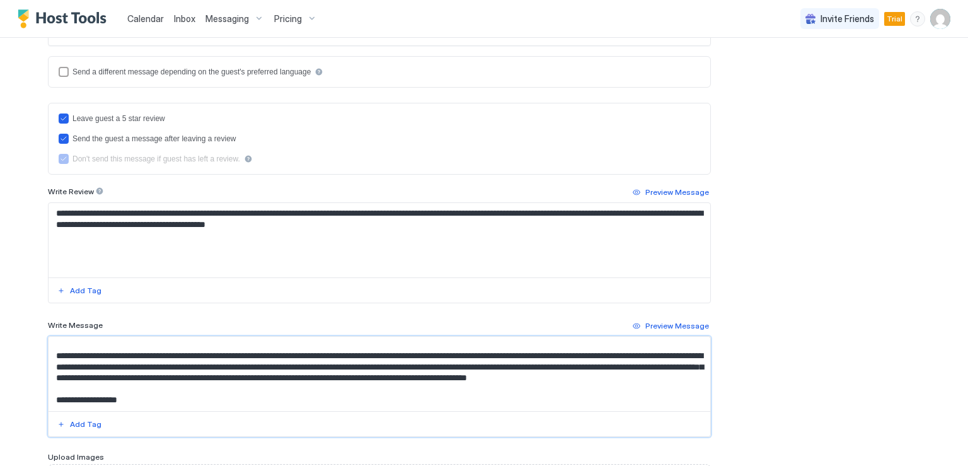
click at [347, 221] on textarea "**********" at bounding box center [380, 240] width 662 height 74
click at [130, 212] on textarea "**********" at bounding box center [380, 240] width 662 height 74
click at [345, 226] on textarea "**********" at bounding box center [380, 240] width 662 height 74
type textarea "**********"
click at [70, 422] on div "Add Tag" at bounding box center [86, 424] width 32 height 11
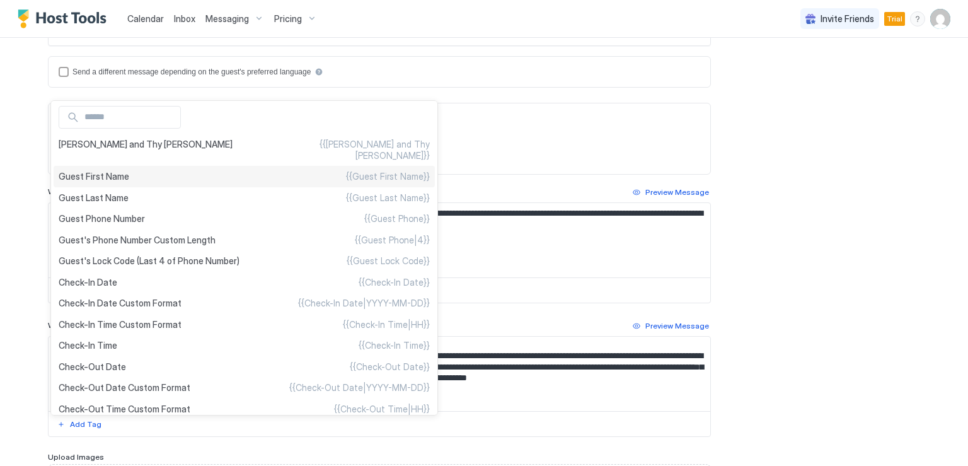
click at [113, 171] on span "Guest First Name" at bounding box center [94, 176] width 71 height 11
type textarea "**********"
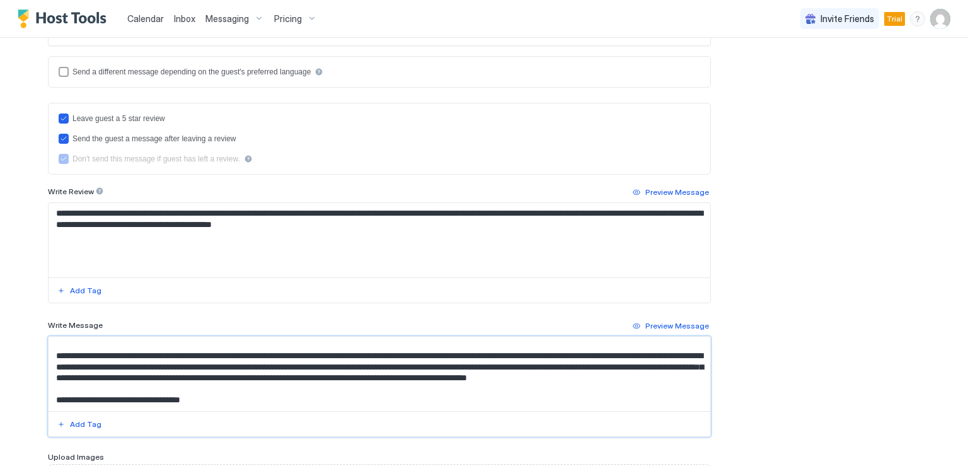
click at [355, 228] on textarea "**********" at bounding box center [380, 240] width 662 height 74
click at [347, 224] on textarea "**********" at bounding box center [380, 240] width 662 height 74
type textarea "**********"
drag, startPoint x: 212, startPoint y: 398, endPoint x: 129, endPoint y: 401, distance: 83.9
click at [129, 401] on textarea "**********" at bounding box center [380, 374] width 662 height 74
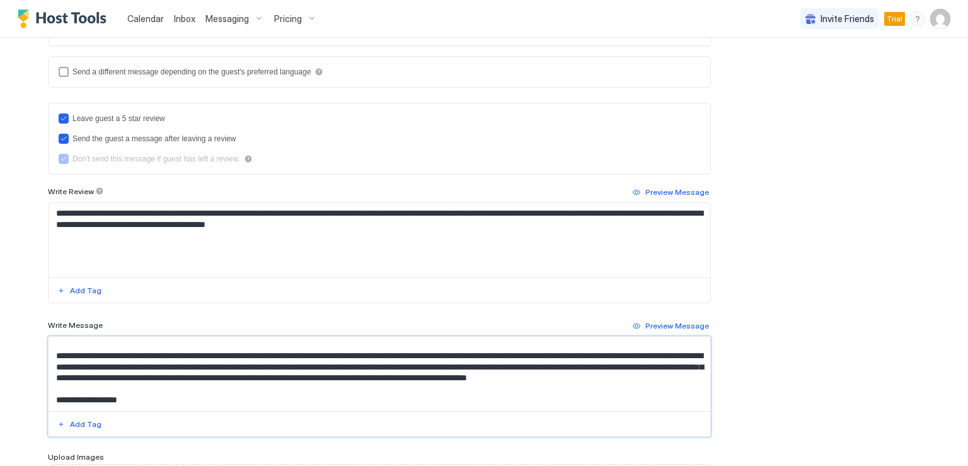
type textarea "**********"
click at [345, 244] on textarea "**********" at bounding box center [380, 240] width 662 height 74
click at [368, 223] on textarea "**********" at bounding box center [380, 240] width 662 height 74
type textarea "**********"
click at [86, 424] on div "Add Tag" at bounding box center [86, 424] width 32 height 11
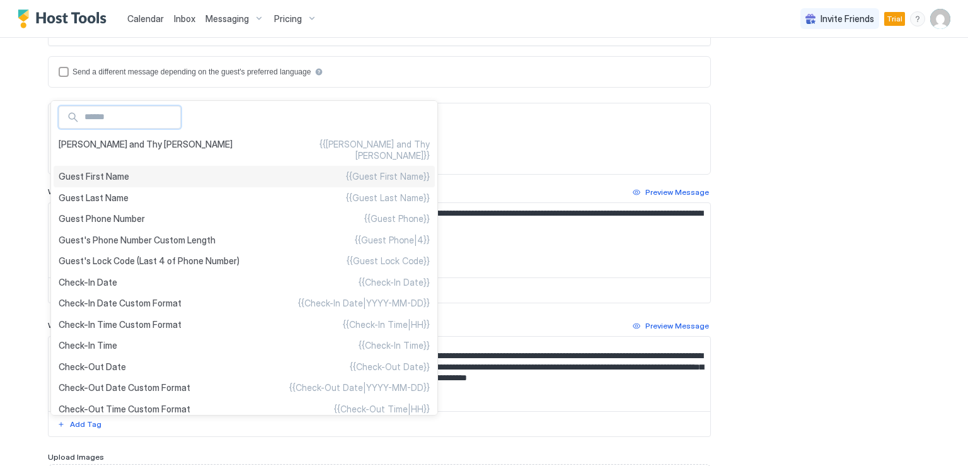
click at [96, 171] on span "Guest First Name" at bounding box center [94, 176] width 71 height 11
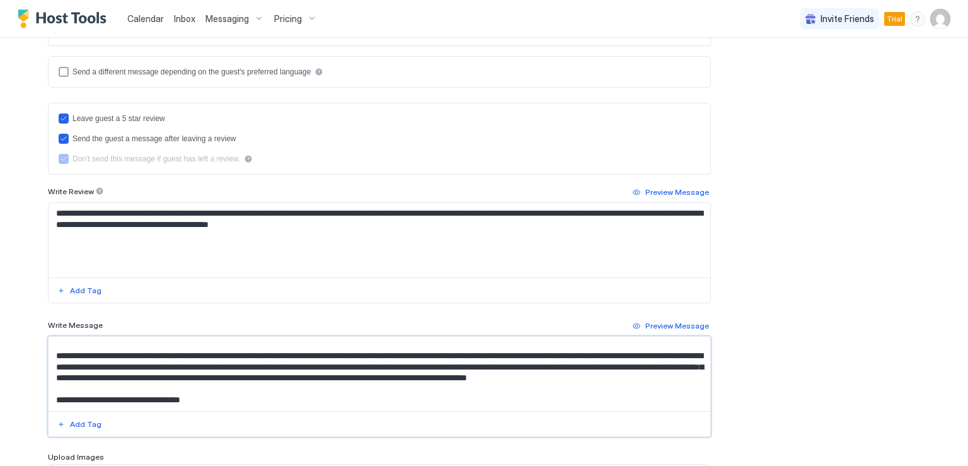
drag, startPoint x: 214, startPoint y: 397, endPoint x: 129, endPoint y: 397, distance: 85.7
click at [129, 397] on textarea "**********" at bounding box center [380, 374] width 662 height 74
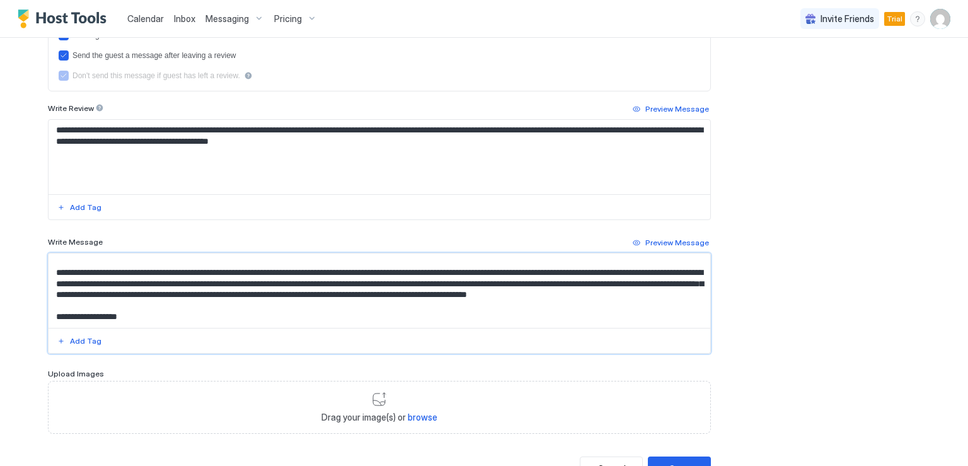
scroll to position [385, 0]
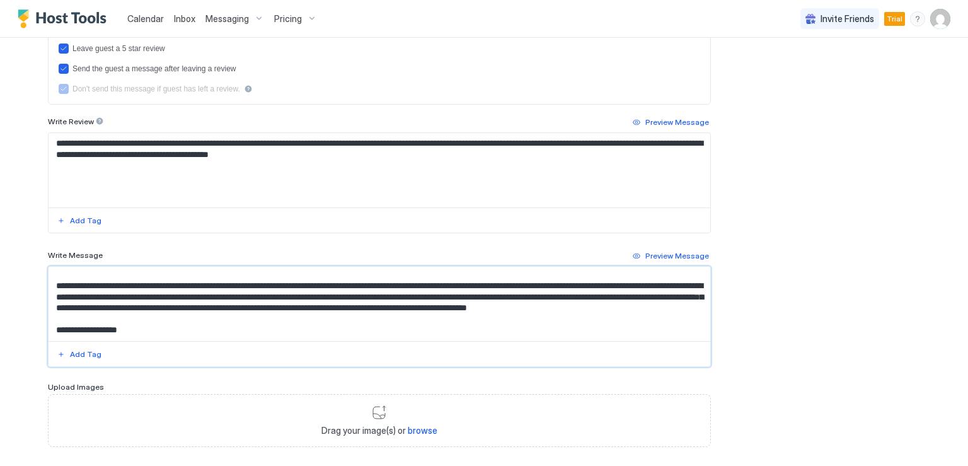
type textarea "**********"
click at [666, 198] on textarea "**********" at bounding box center [380, 170] width 662 height 74
click at [665, 187] on textarea "**********" at bounding box center [380, 170] width 662 height 74
click at [371, 153] on textarea "**********" at bounding box center [380, 170] width 662 height 74
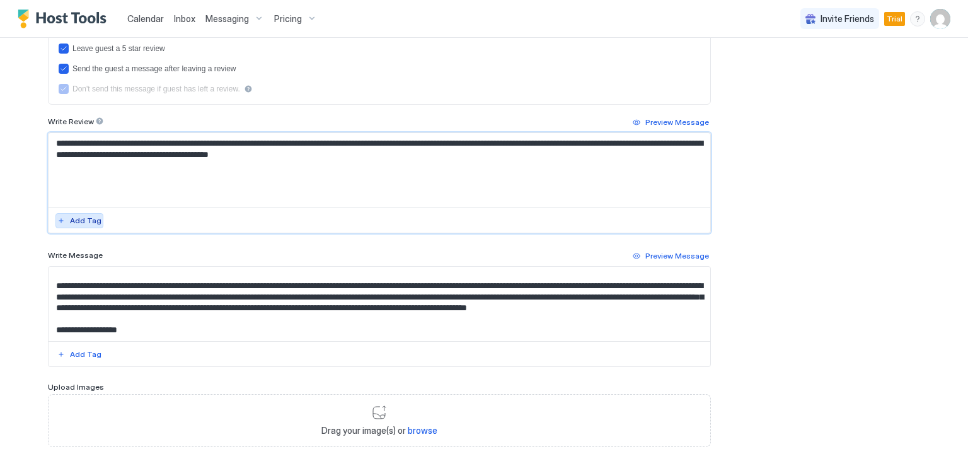
click at [75, 221] on div "Add Tag" at bounding box center [86, 220] width 32 height 11
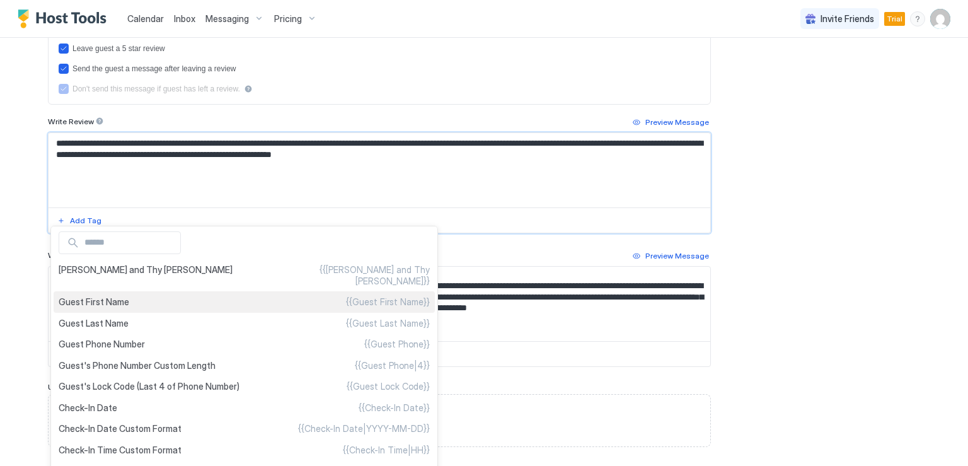
click at [101, 296] on span "Guest First Name" at bounding box center [94, 301] width 71 height 11
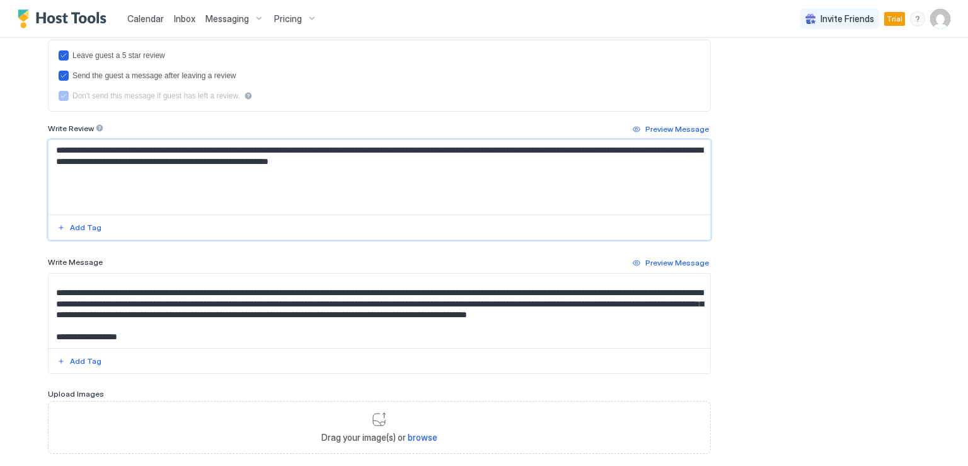
scroll to position [0, 0]
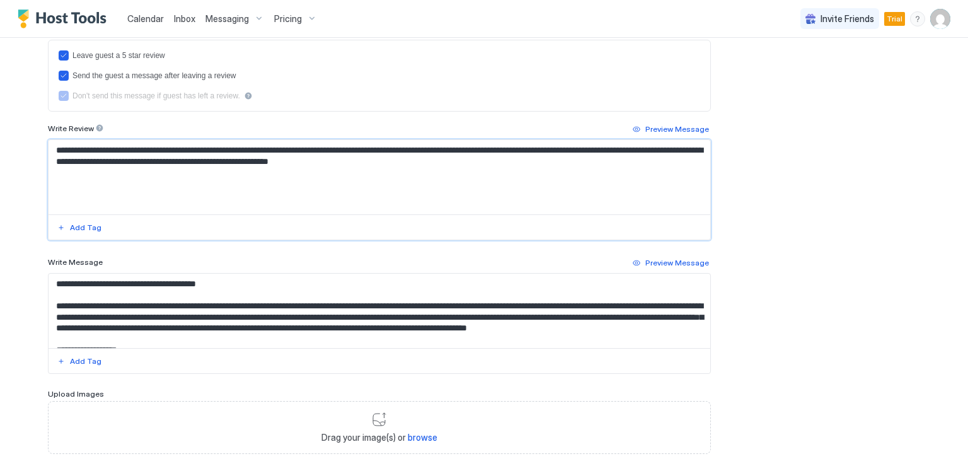
type textarea "**********"
drag, startPoint x: 129, startPoint y: 281, endPoint x: 11, endPoint y: 285, distance: 118.0
click at [11, 285] on div "**********" at bounding box center [484, 233] width 968 height 466
click at [527, 316] on textarea "**********" at bounding box center [380, 311] width 662 height 74
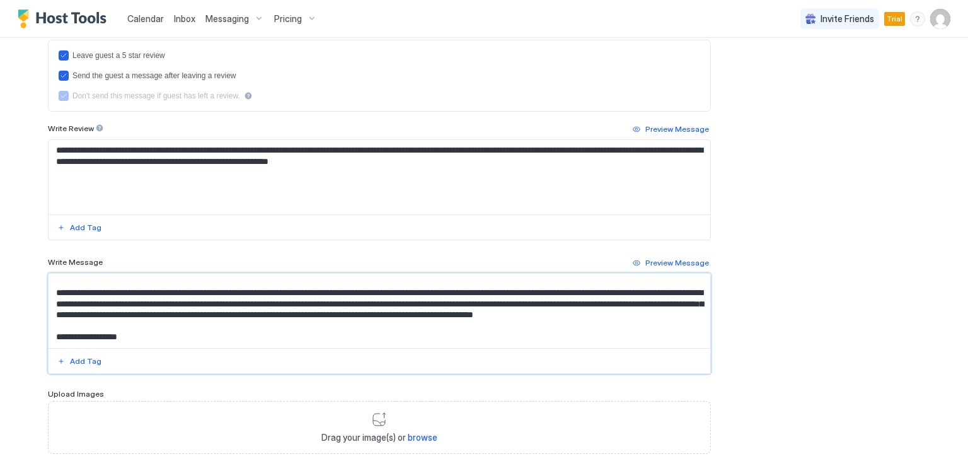
drag, startPoint x: 132, startPoint y: 335, endPoint x: 35, endPoint y: 333, distance: 97.1
click at [35, 333] on div "**********" at bounding box center [484, 88] width 908 height 857
click at [144, 335] on textarea "**********" at bounding box center [380, 311] width 662 height 74
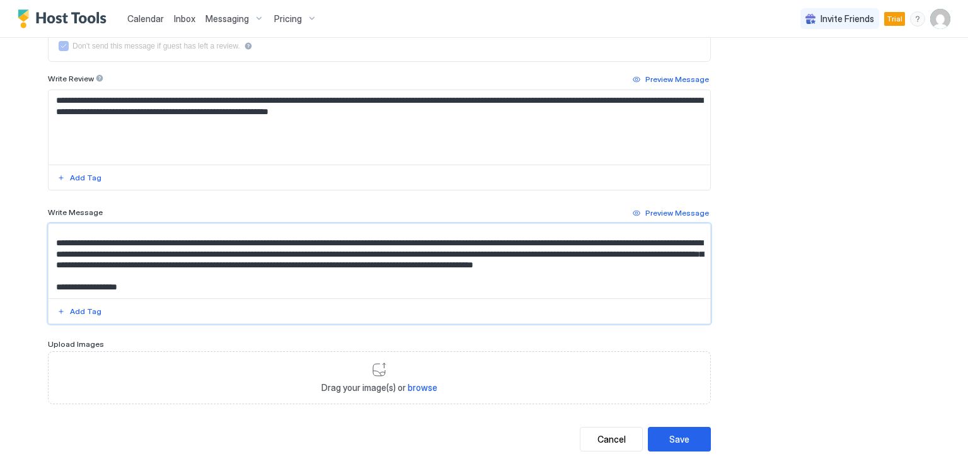
scroll to position [441, 0]
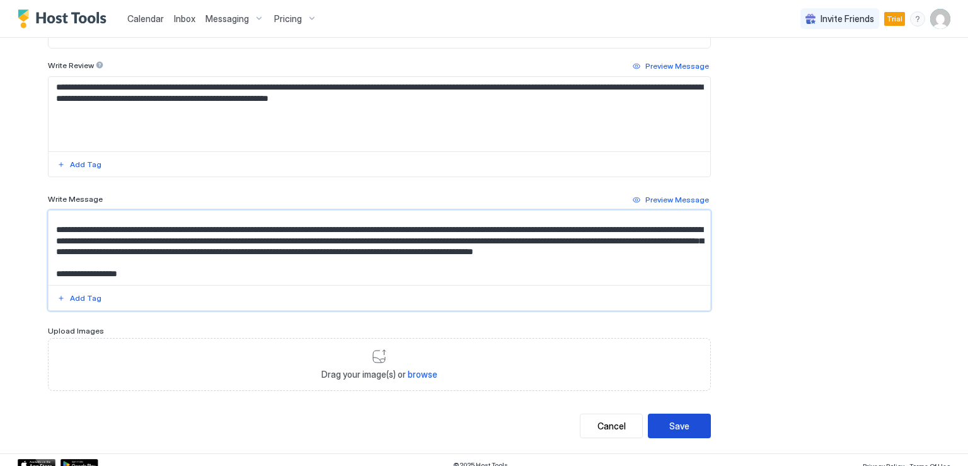
type textarea "**********"
click at [686, 424] on button "Save" at bounding box center [679, 426] width 63 height 25
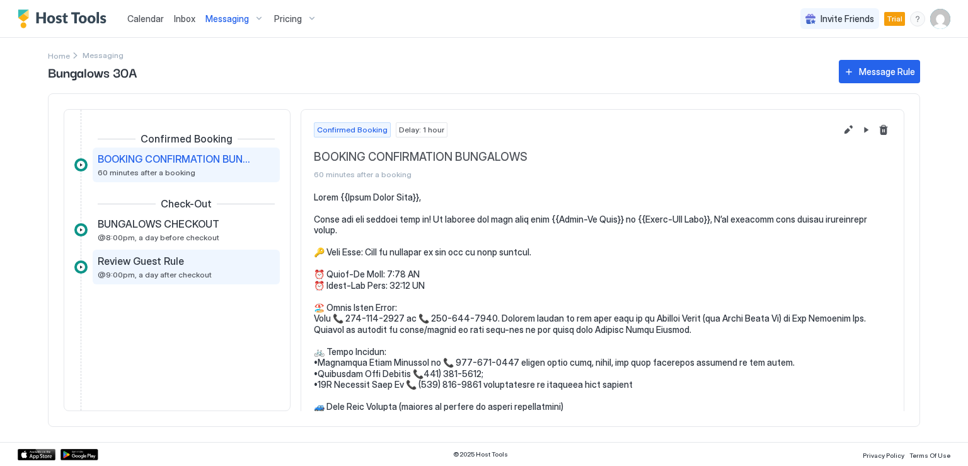
click at [163, 264] on span "Review Guest Rule" at bounding box center [141, 261] width 86 height 13
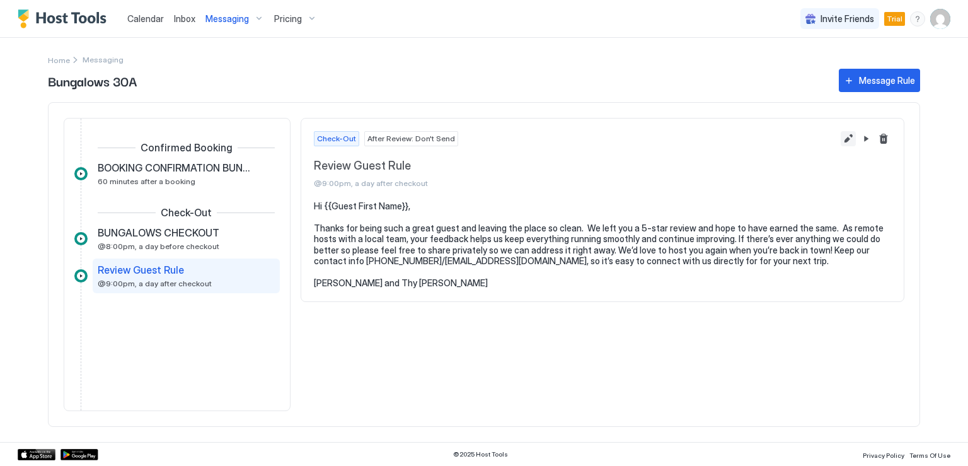
click at [848, 142] on button "Edit message rule" at bounding box center [848, 138] width 15 height 15
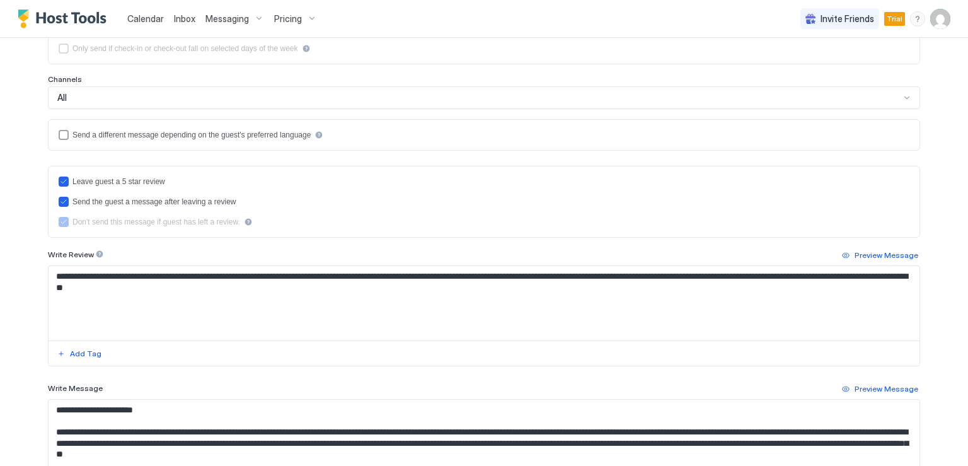
scroll to position [378, 0]
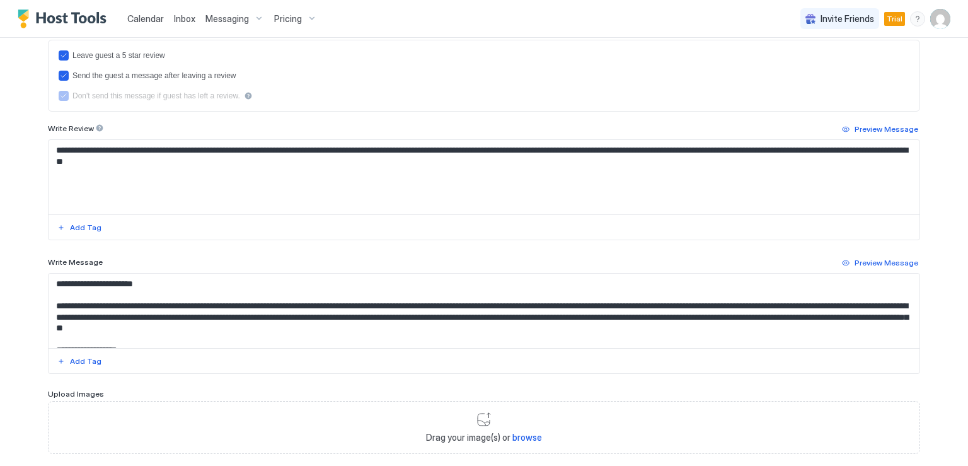
click at [168, 325] on textarea "**********" at bounding box center [484, 311] width 871 height 74
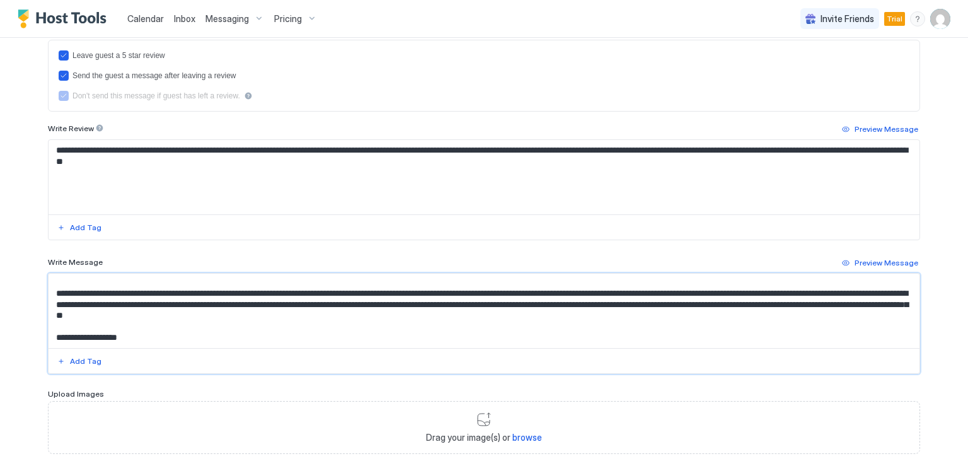
scroll to position [0, 0]
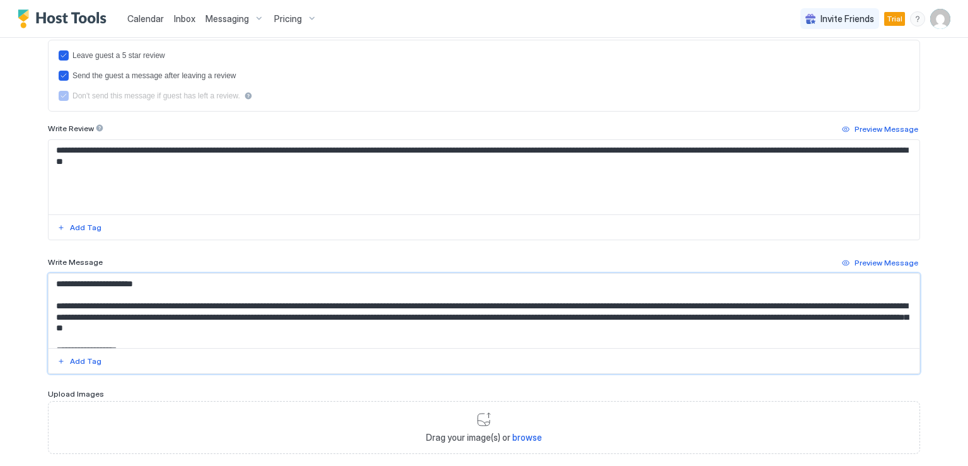
drag, startPoint x: 165, startPoint y: 338, endPoint x: 43, endPoint y: 267, distance: 140.7
click at [48, 267] on div "**********" at bounding box center [484, 314] width 872 height 119
click at [49, 287] on textarea "**********" at bounding box center [484, 311] width 871 height 74
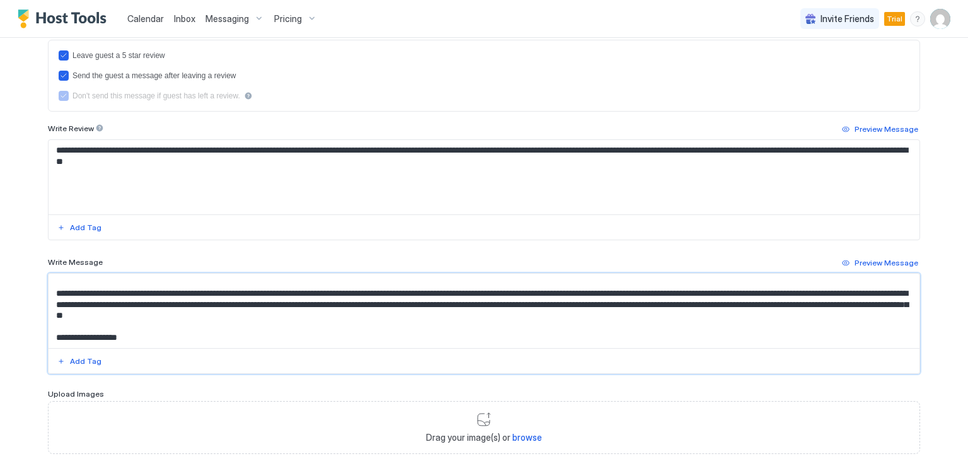
drag, startPoint x: 50, startPoint y: 301, endPoint x: 542, endPoint y: 351, distance: 494.3
click at [542, 351] on div "**********" at bounding box center [484, 323] width 872 height 101
paste textarea "**********"
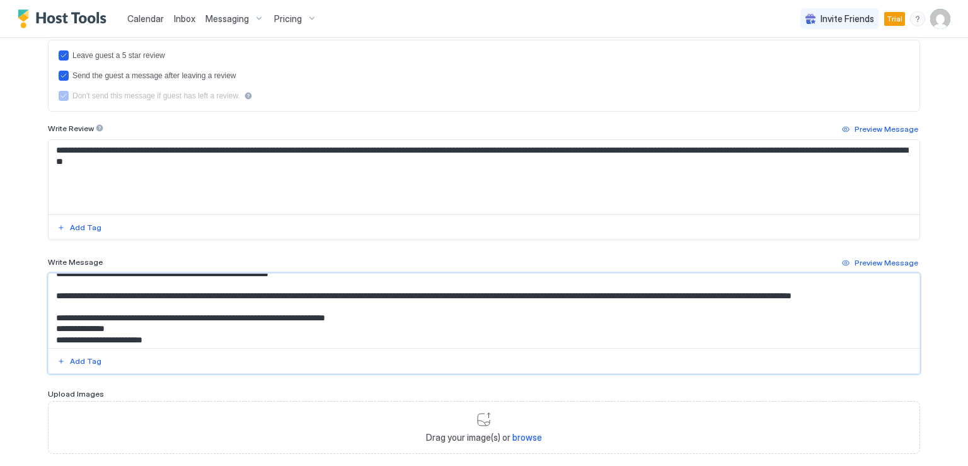
scroll to position [3, 0]
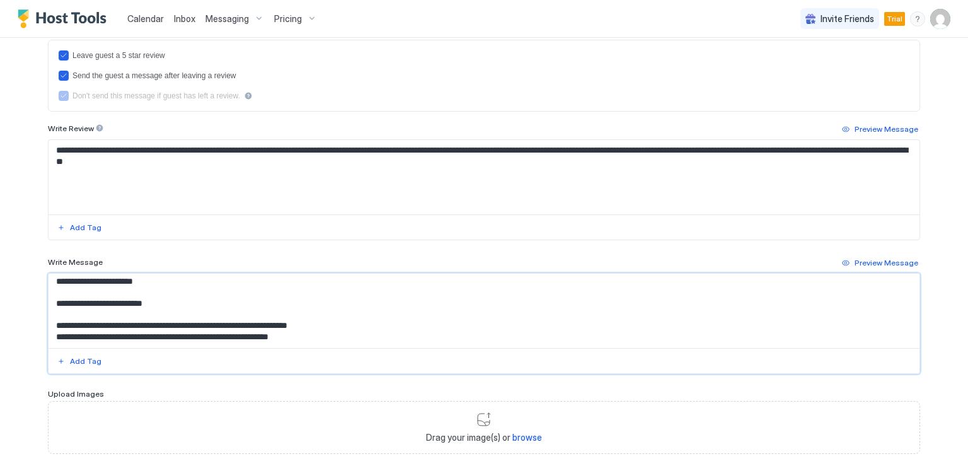
click at [137, 301] on textarea "**********" at bounding box center [484, 311] width 871 height 74
drag, startPoint x: 165, startPoint y: 303, endPoint x: 50, endPoint y: 298, distance: 114.2
click at [50, 298] on textarea "**********" at bounding box center [484, 311] width 871 height 74
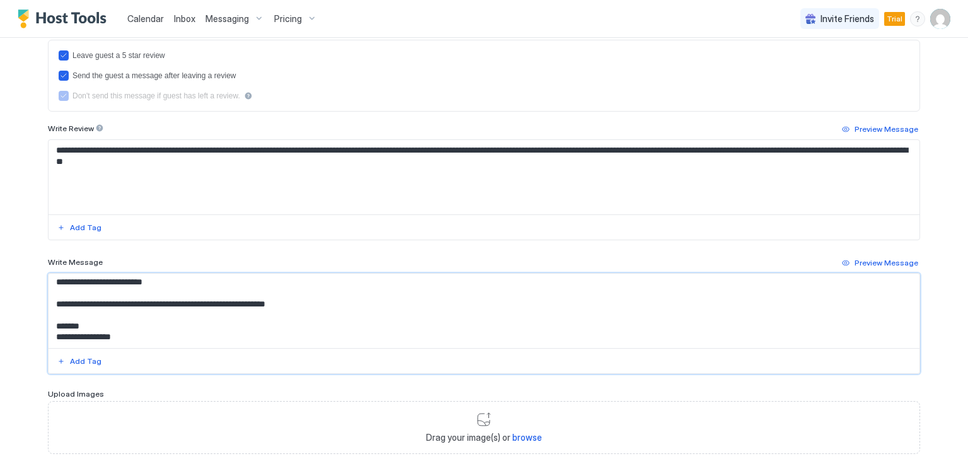
scroll to position [441, 0]
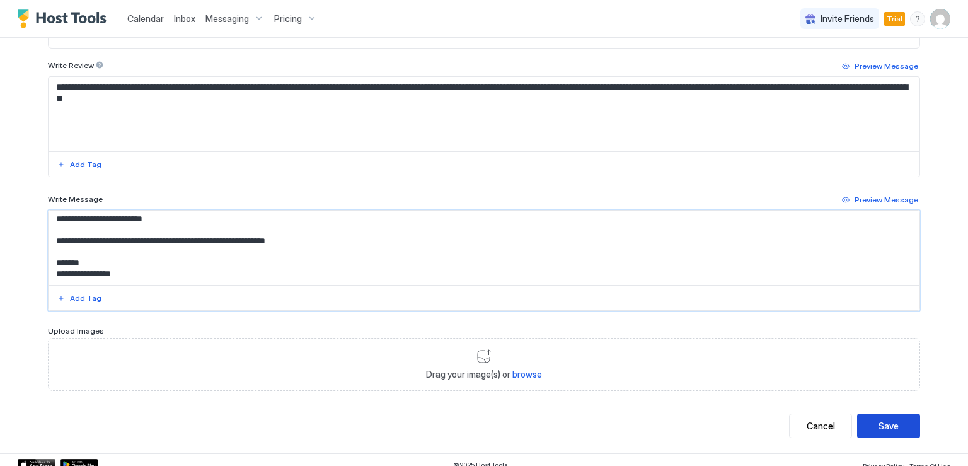
type textarea "**********"
click at [879, 420] on div "Save" at bounding box center [889, 425] width 20 height 13
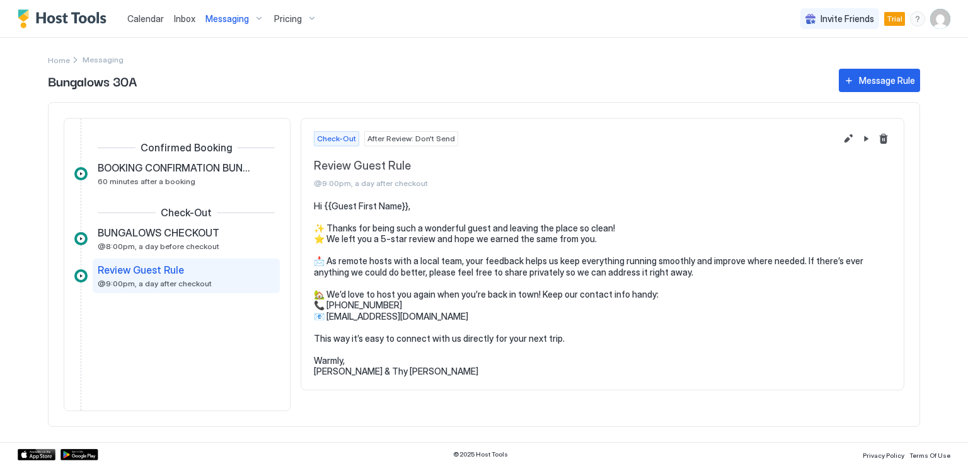
click at [222, 21] on span "Messaging" at bounding box center [226, 18] width 43 height 11
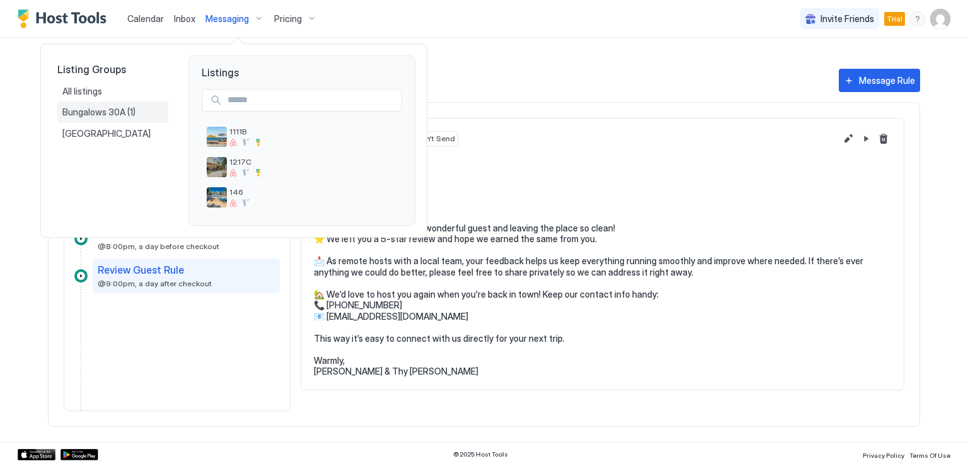
click at [96, 114] on span "Bungalows 30A" at bounding box center [94, 112] width 65 height 11
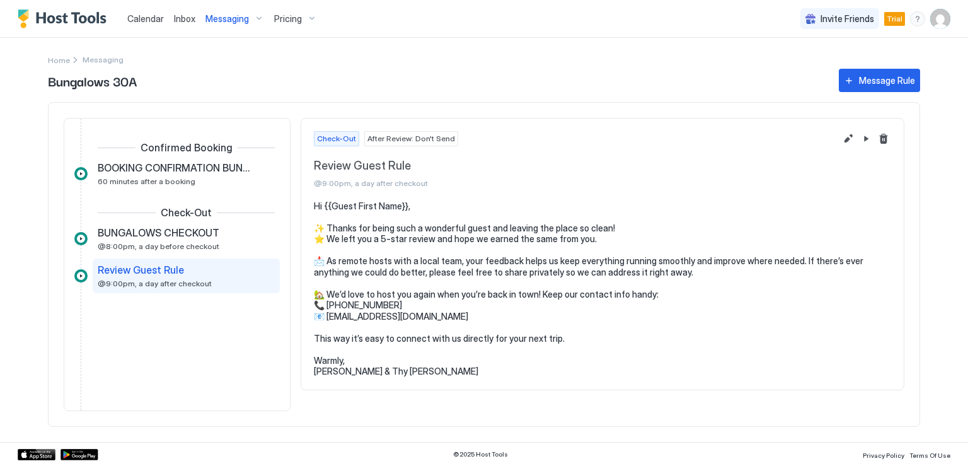
click at [214, 21] on span "Messaging" at bounding box center [226, 18] width 43 height 11
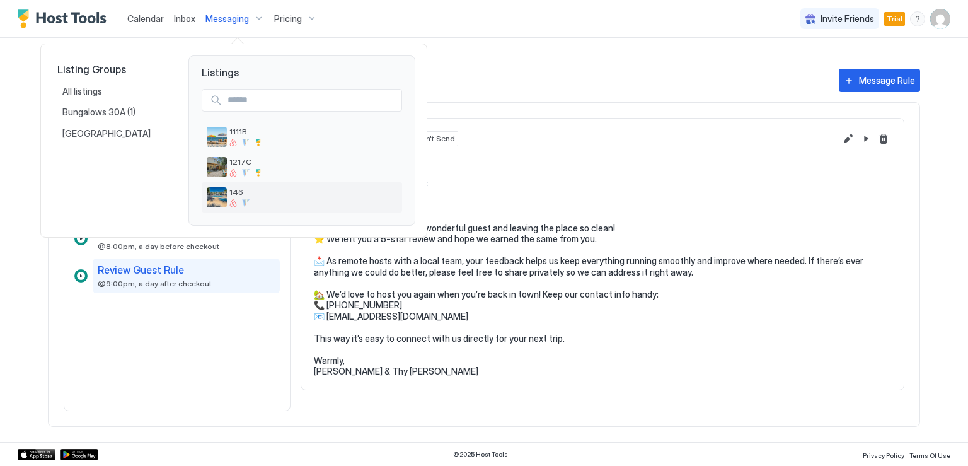
click at [230, 194] on span "146" at bounding box center [313, 191] width 168 height 9
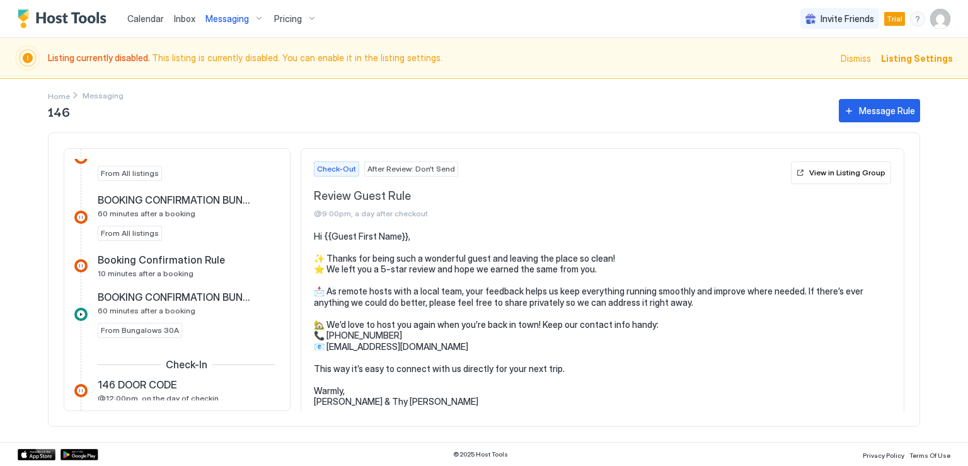
scroll to position [441, 0]
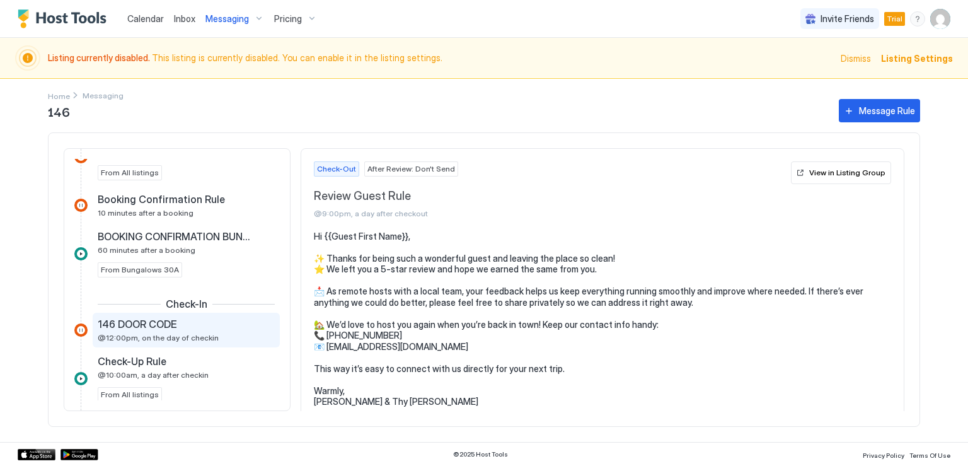
click at [190, 327] on div "146 DOOR CODE" at bounding box center [177, 324] width 159 height 13
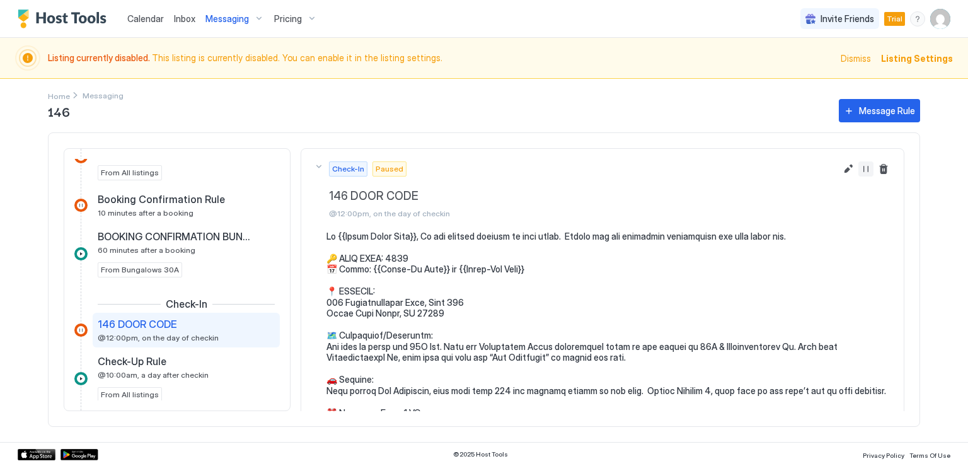
click at [859, 168] on button "Resume Message Rule" at bounding box center [866, 168] width 15 height 15
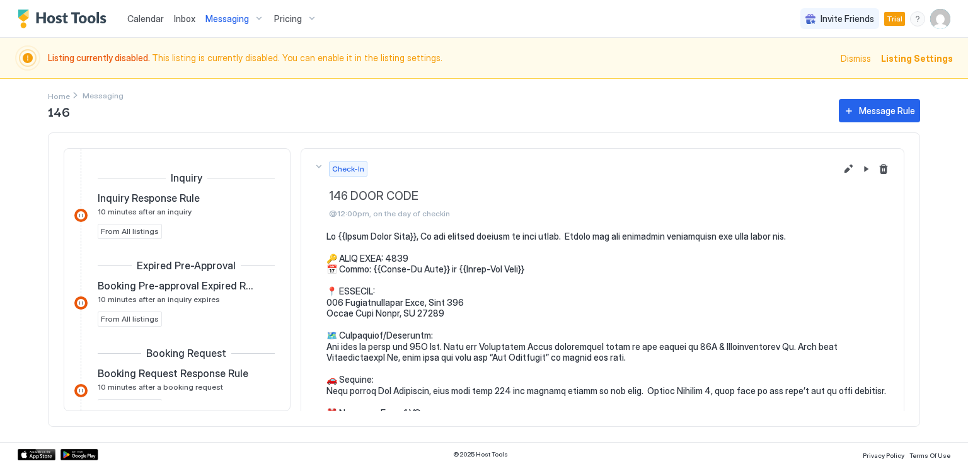
click at [229, 18] on span "Messaging" at bounding box center [226, 18] width 43 height 11
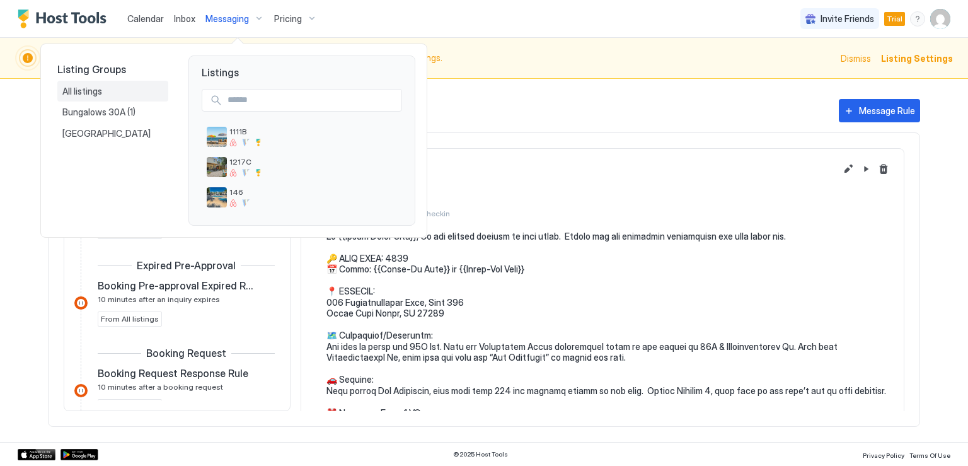
click at [101, 95] on span "All listings" at bounding box center [83, 91] width 42 height 11
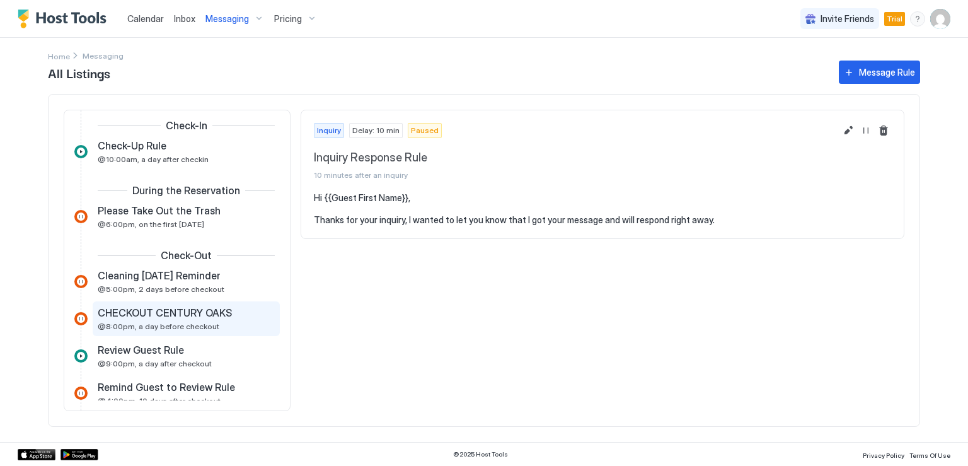
scroll to position [378, 0]
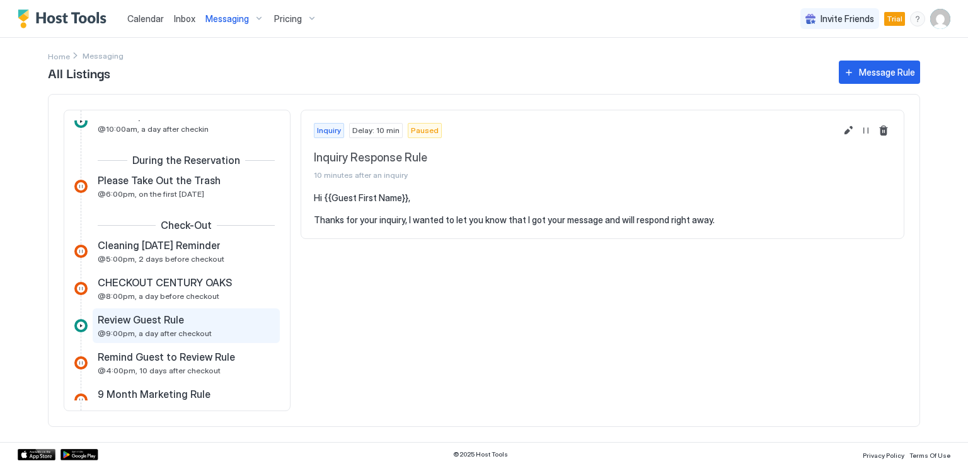
click at [165, 328] on span "@9:00pm, a day after checkout" at bounding box center [155, 332] width 114 height 9
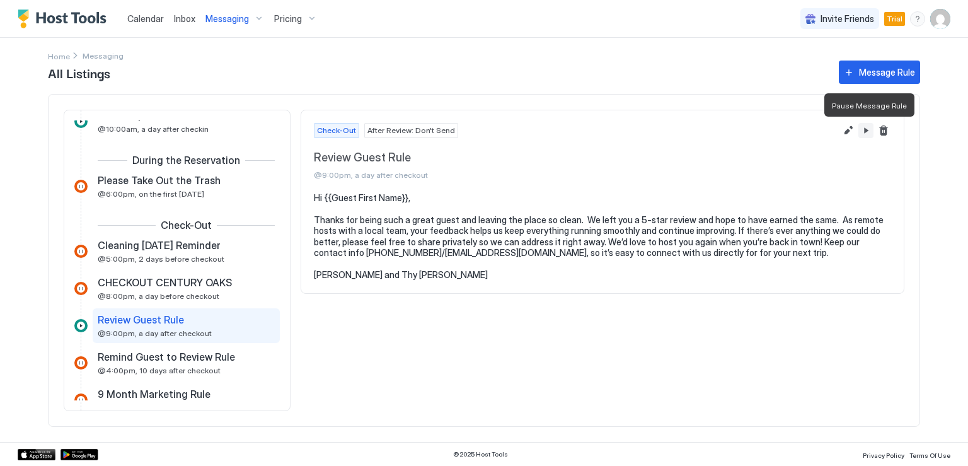
click at [866, 131] on button "Pause Message Rule" at bounding box center [866, 130] width 15 height 15
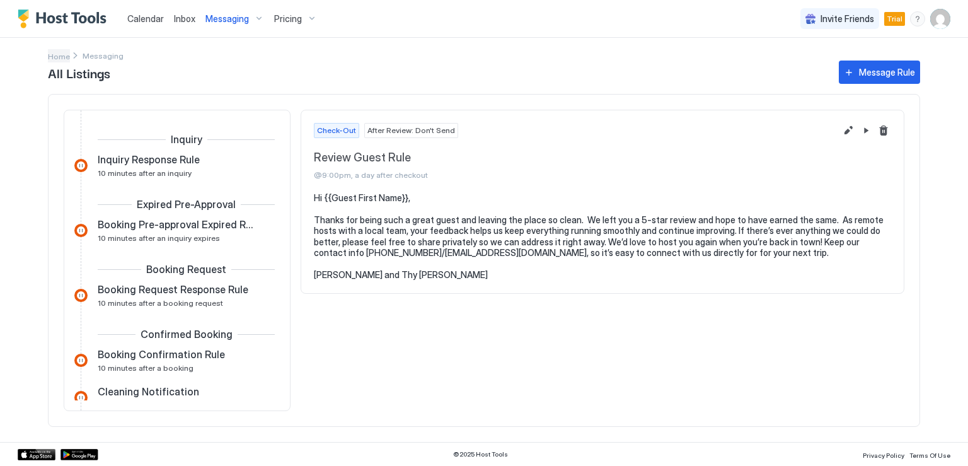
click at [61, 55] on span "Home" at bounding box center [59, 56] width 22 height 9
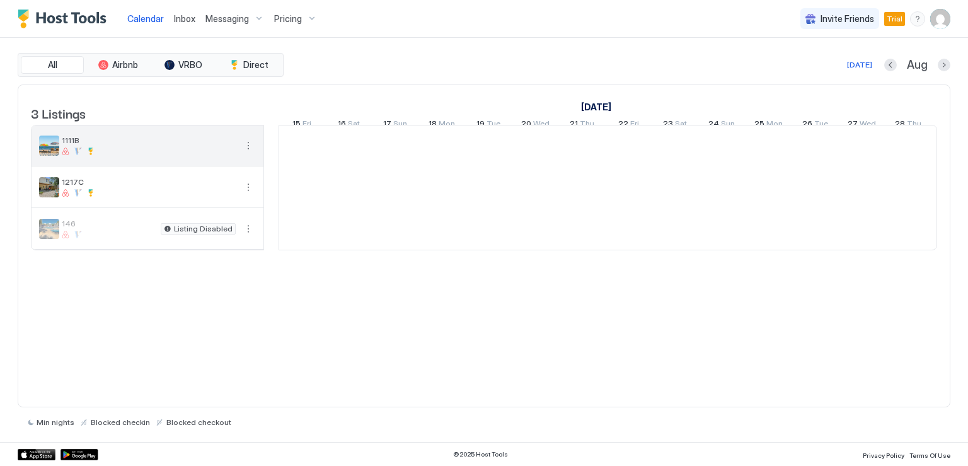
scroll to position [0, 700]
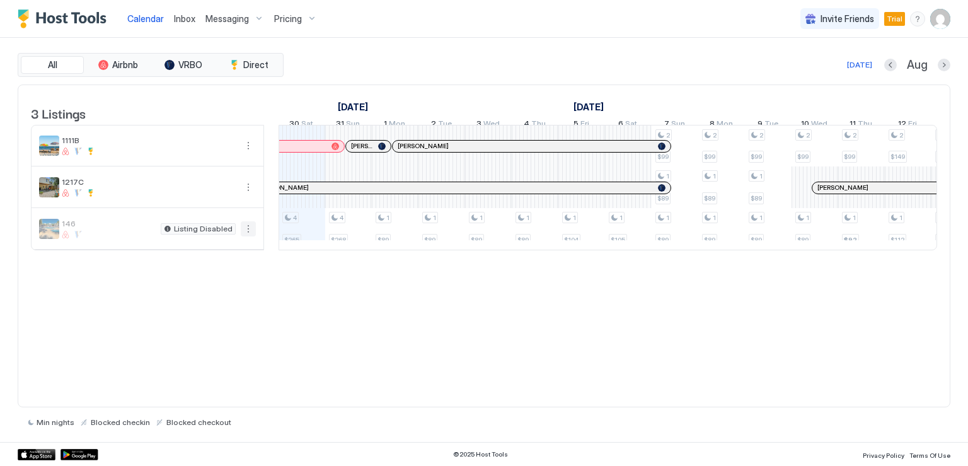
click at [245, 236] on button "More options" at bounding box center [248, 228] width 15 height 15
click at [246, 196] on div at bounding box center [484, 233] width 968 height 466
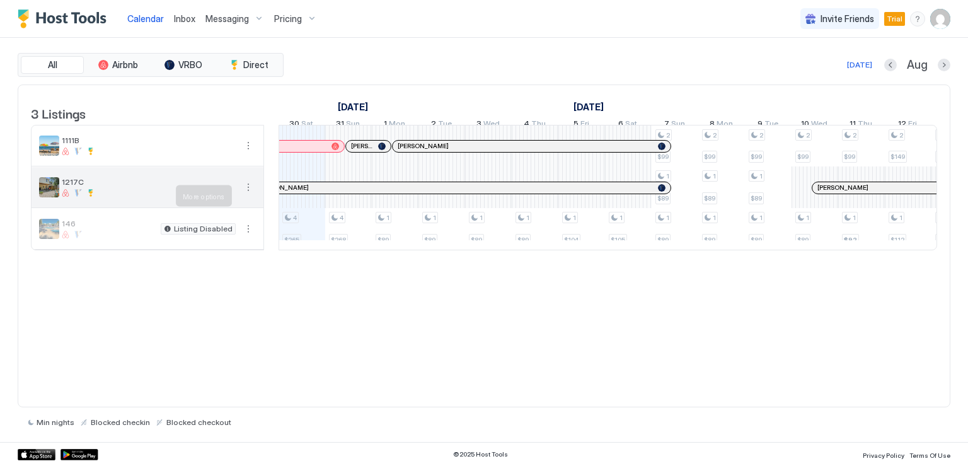
click at [248, 194] on button "More options" at bounding box center [248, 187] width 15 height 15
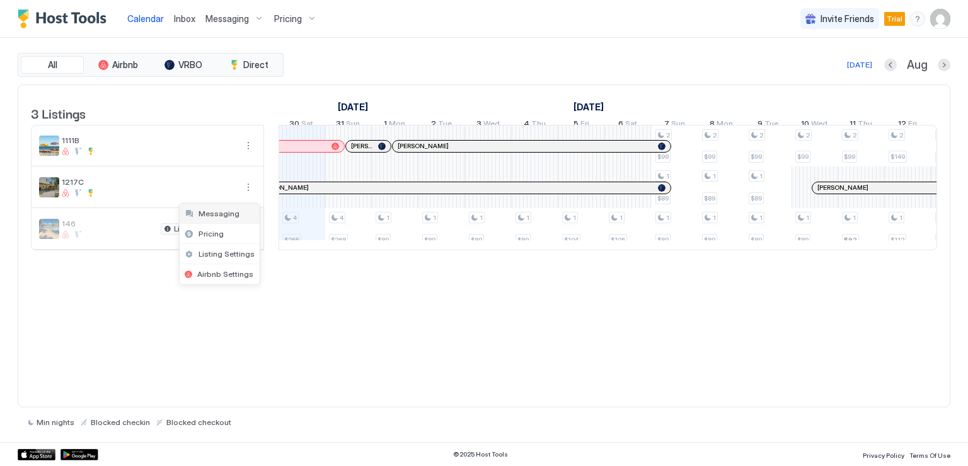
click at [225, 213] on span "Messaging" at bounding box center [219, 213] width 41 height 9
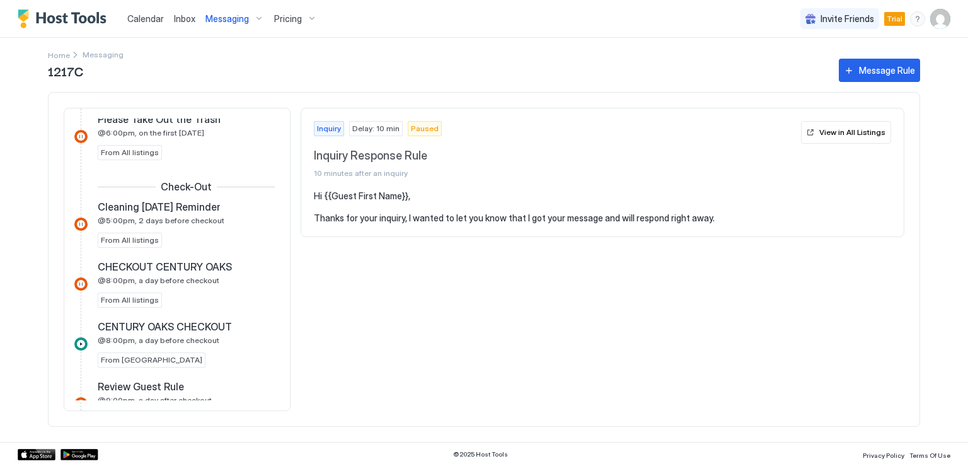
scroll to position [756, 0]
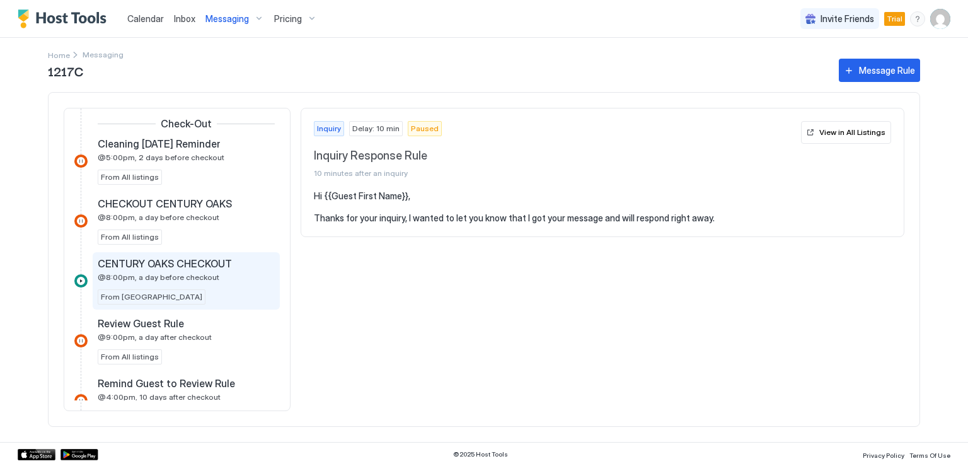
click at [203, 260] on span "CENTURY OAKS CHECKOUT" at bounding box center [165, 263] width 134 height 13
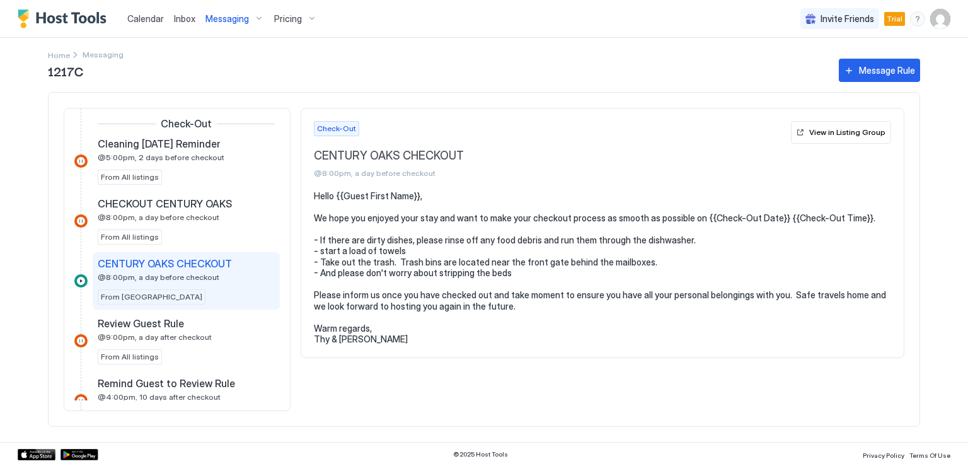
scroll to position [756, 0]
click at [823, 133] on div "View in Listing Group" at bounding box center [847, 132] width 76 height 11
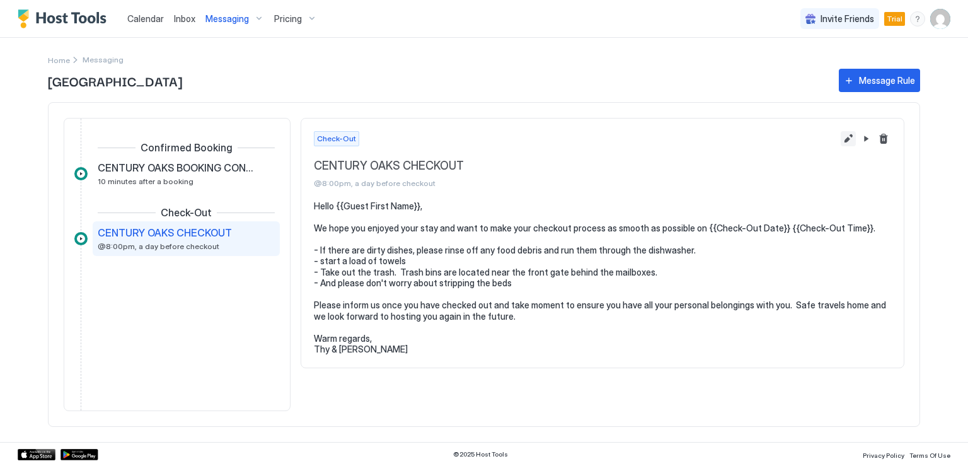
click at [848, 141] on button "Edit message rule" at bounding box center [848, 138] width 15 height 15
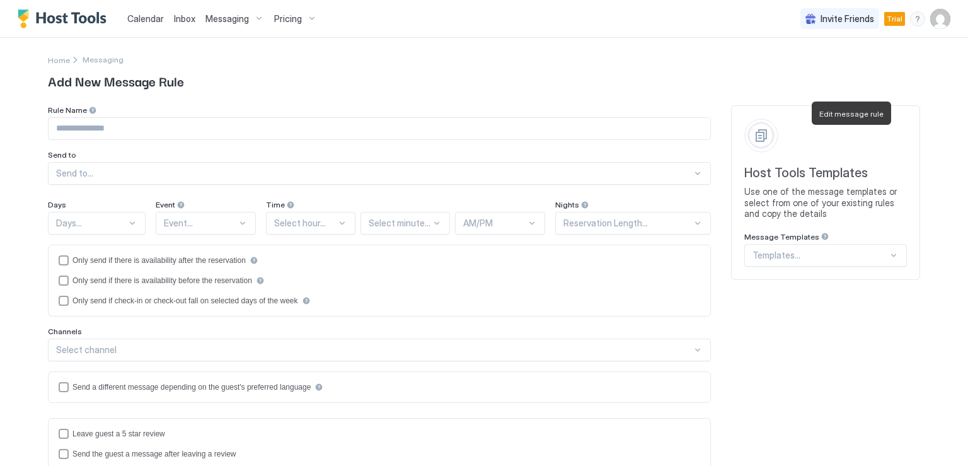
type input "**********"
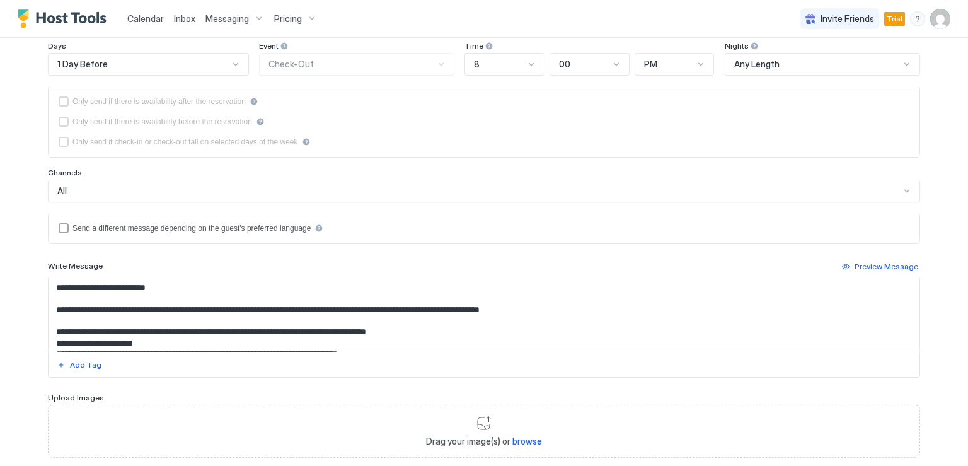
scroll to position [233, 0]
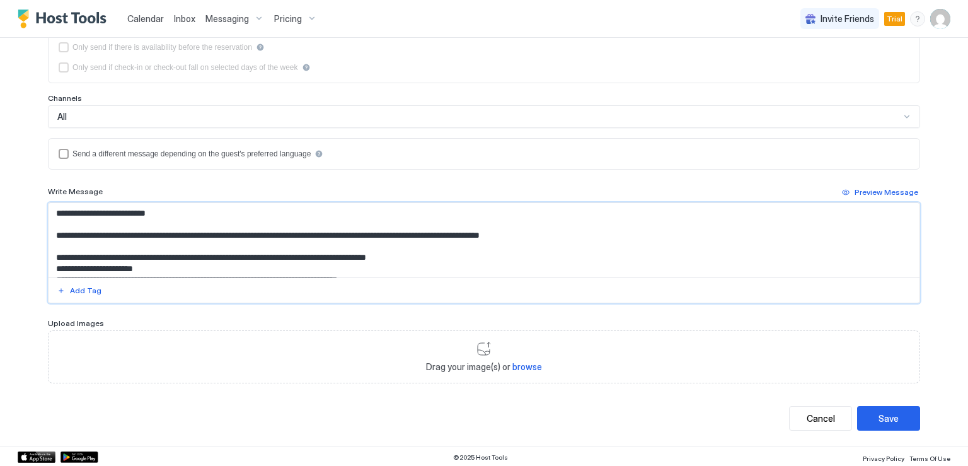
click at [289, 258] on textarea "**********" at bounding box center [484, 240] width 871 height 74
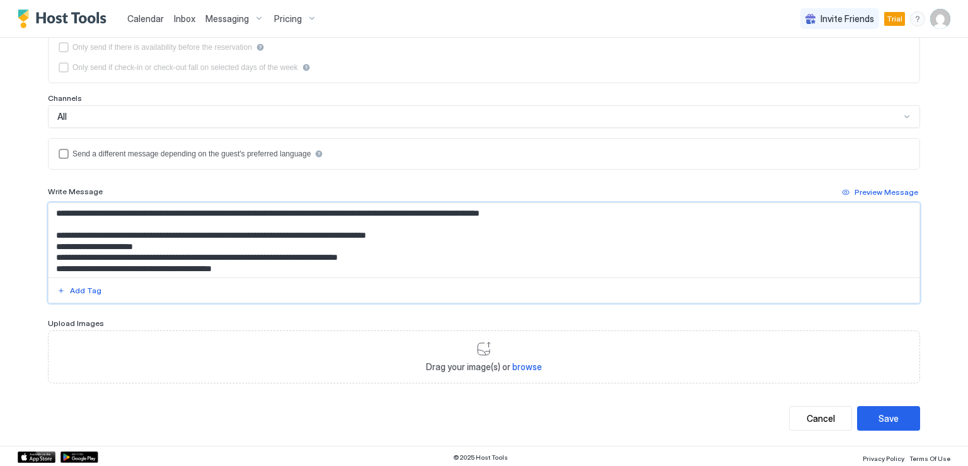
scroll to position [0, 0]
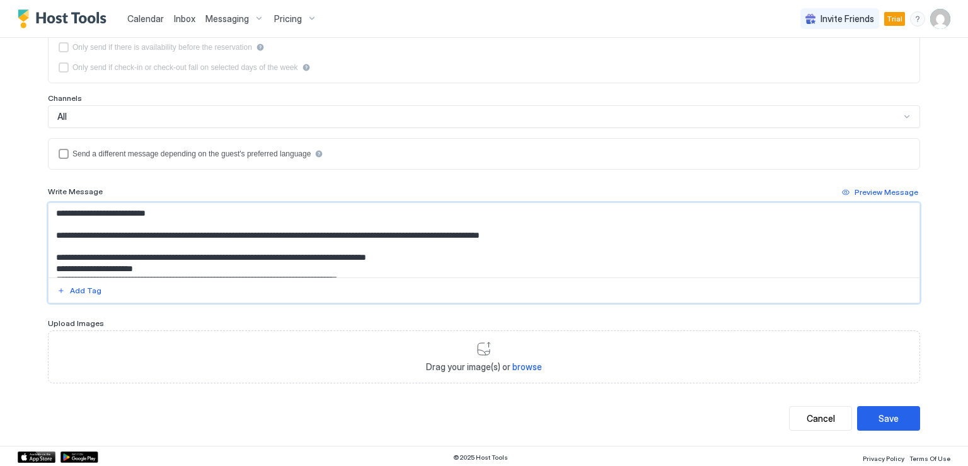
drag, startPoint x: 126, startPoint y: 269, endPoint x: 33, endPoint y: 172, distance: 134.6
click at [33, 172] on div "**********" at bounding box center [484, 125] width 908 height 641
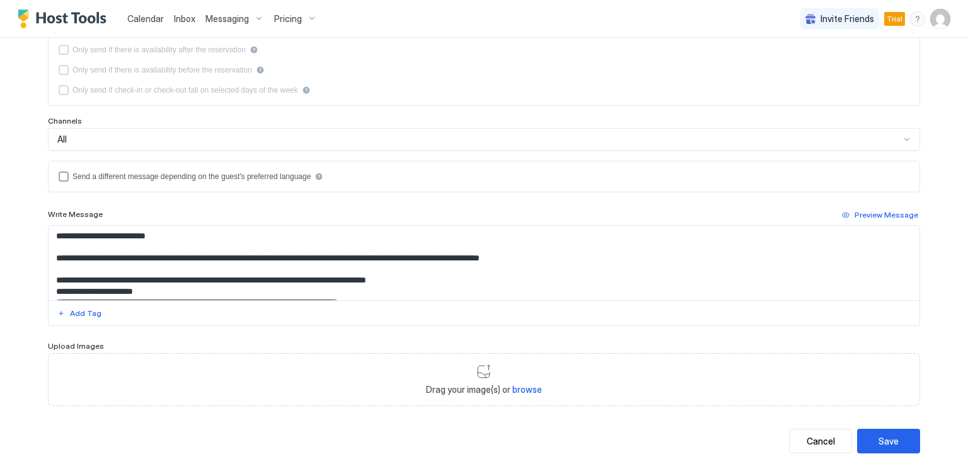
scroll to position [233, 0]
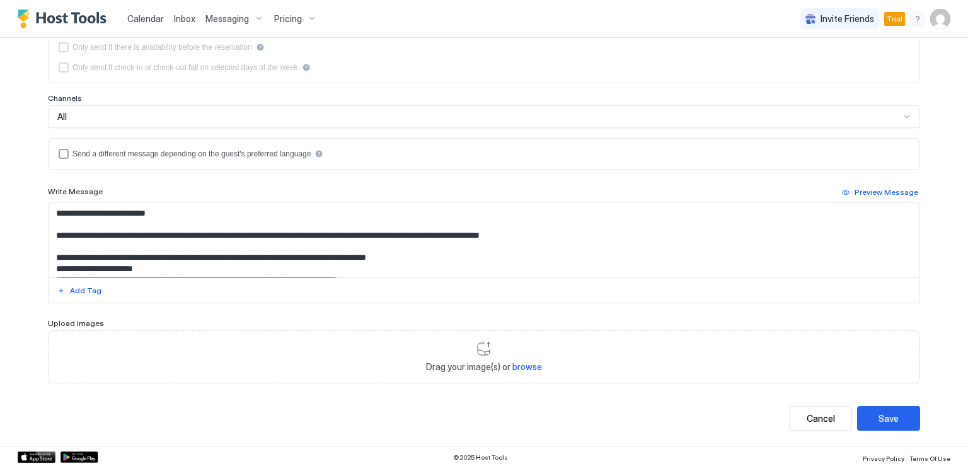
drag, startPoint x: 112, startPoint y: 230, endPoint x: 104, endPoint y: 234, distance: 8.8
click at [112, 230] on textarea "**********" at bounding box center [484, 240] width 871 height 74
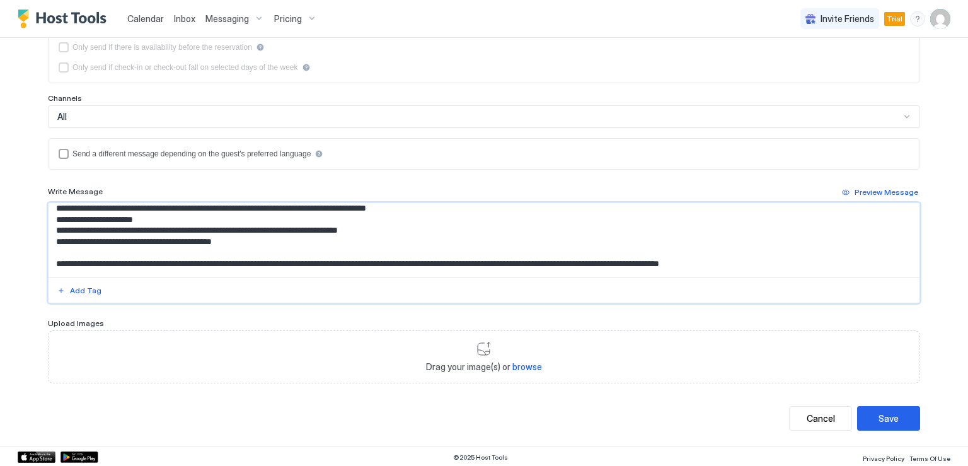
scroll to position [78, 0]
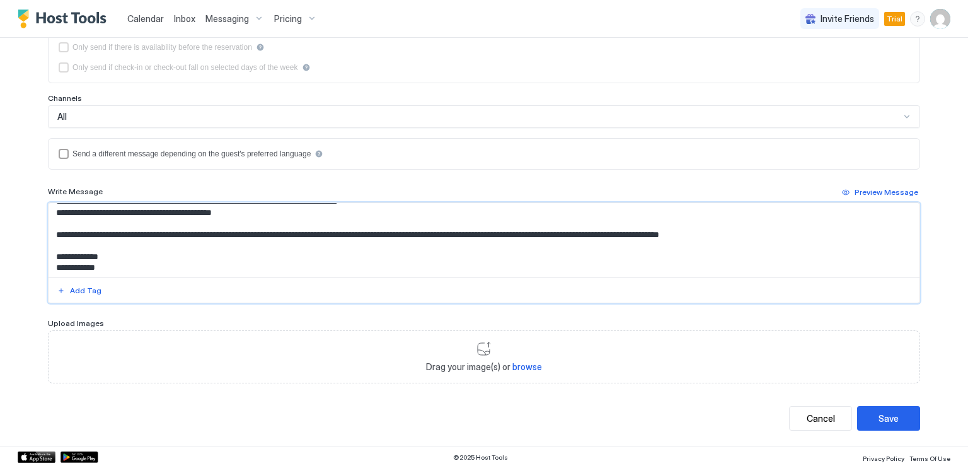
drag, startPoint x: 50, startPoint y: 232, endPoint x: 218, endPoint y: 281, distance: 174.6
click at [218, 281] on div "**********" at bounding box center [484, 252] width 872 height 101
paste textarea "**********"
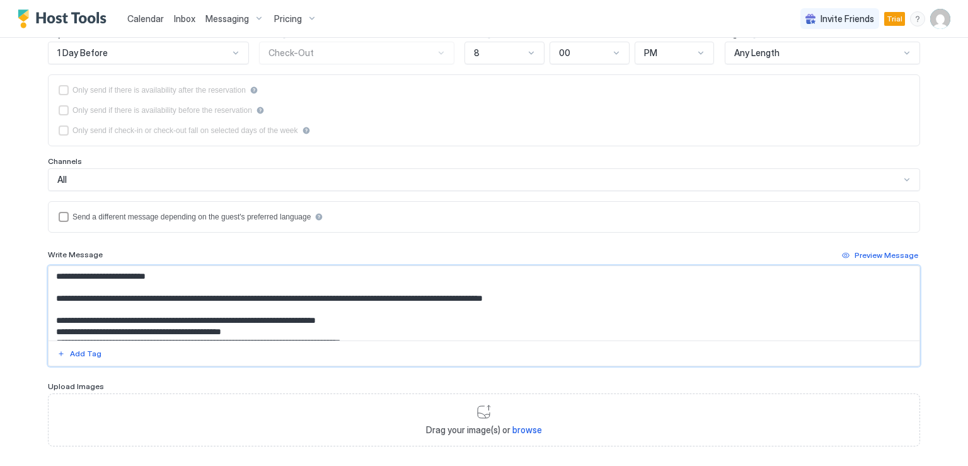
scroll to position [233, 0]
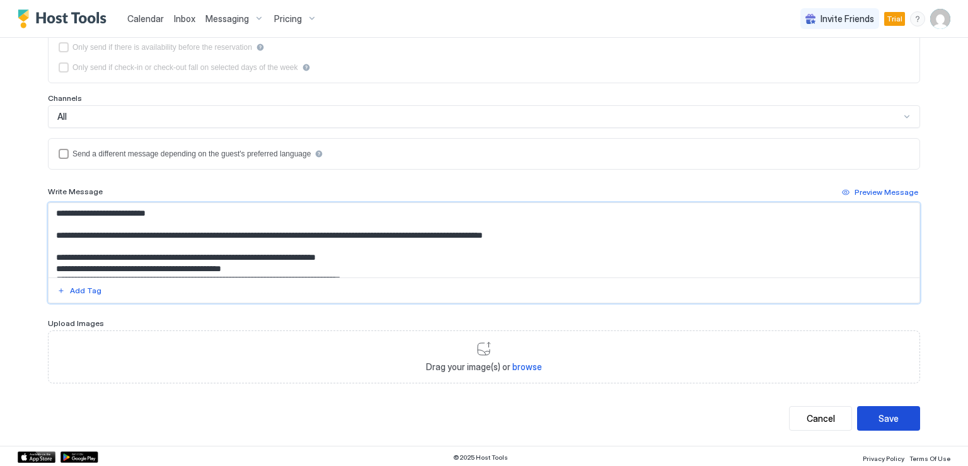
type textarea "**********"
click at [889, 414] on div "Save" at bounding box center [889, 418] width 20 height 13
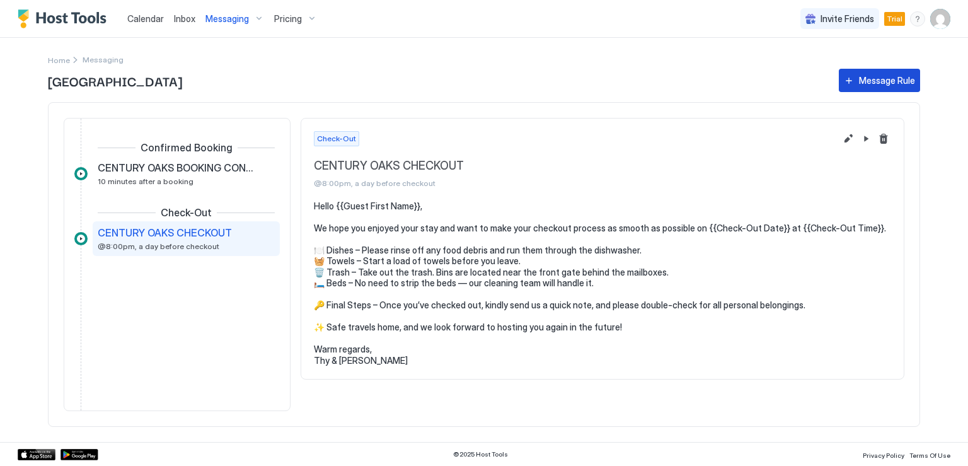
click at [860, 85] on div "Message Rule" at bounding box center [887, 80] width 56 height 13
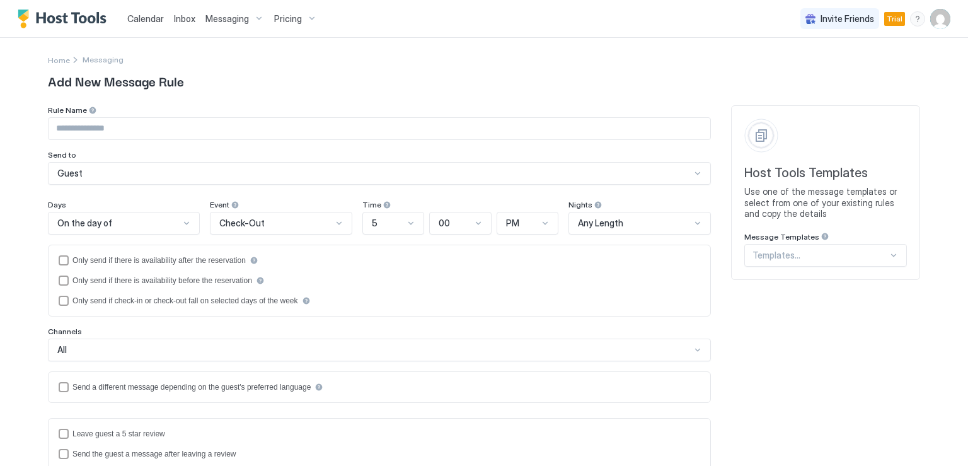
click at [784, 255] on div at bounding box center [821, 255] width 136 height 11
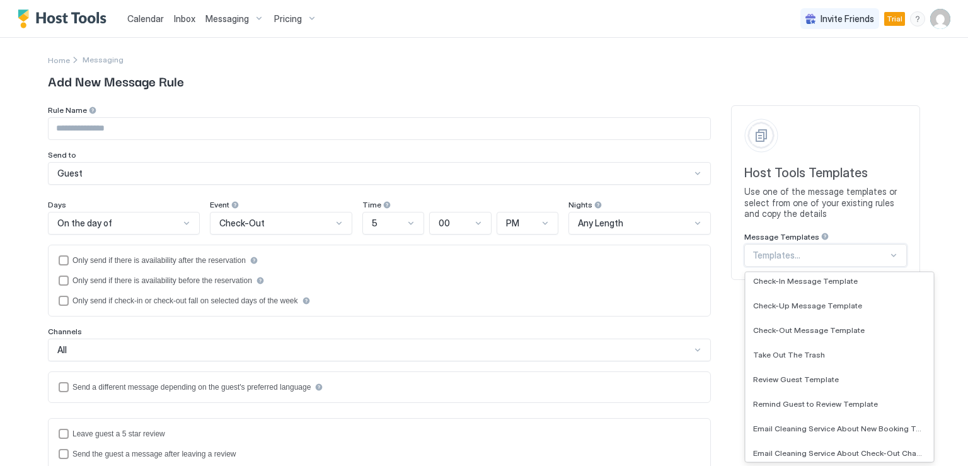
scroll to position [126, 0]
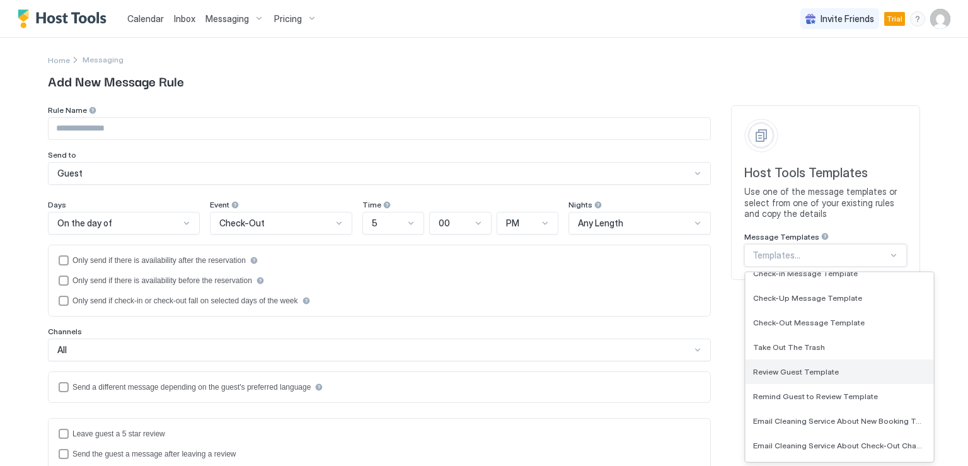
click at [809, 371] on span "Review Guest Template" at bounding box center [796, 371] width 86 height 9
type input "**********"
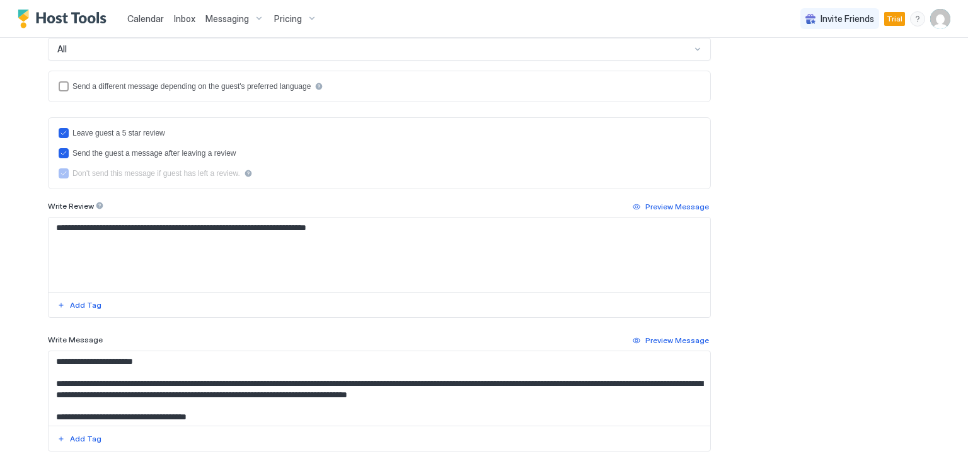
scroll to position [378, 0]
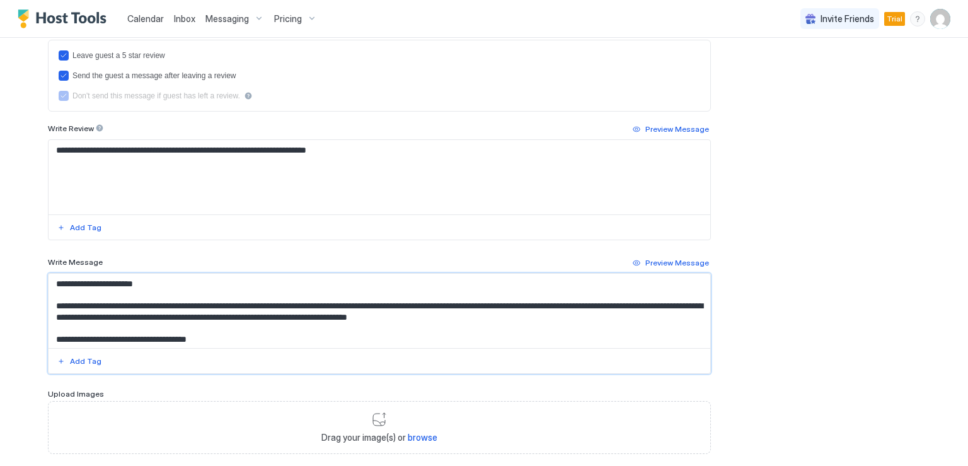
click at [151, 299] on textarea "**********" at bounding box center [380, 311] width 662 height 74
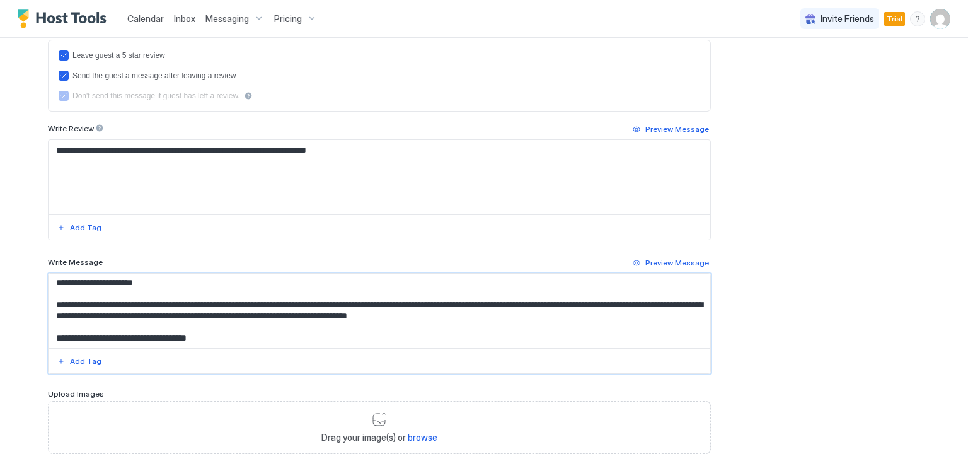
drag, startPoint x: 51, startPoint y: 281, endPoint x: 282, endPoint y: 365, distance: 246.3
click at [282, 365] on div "**********" at bounding box center [379, 323] width 663 height 101
paste textarea "**********"
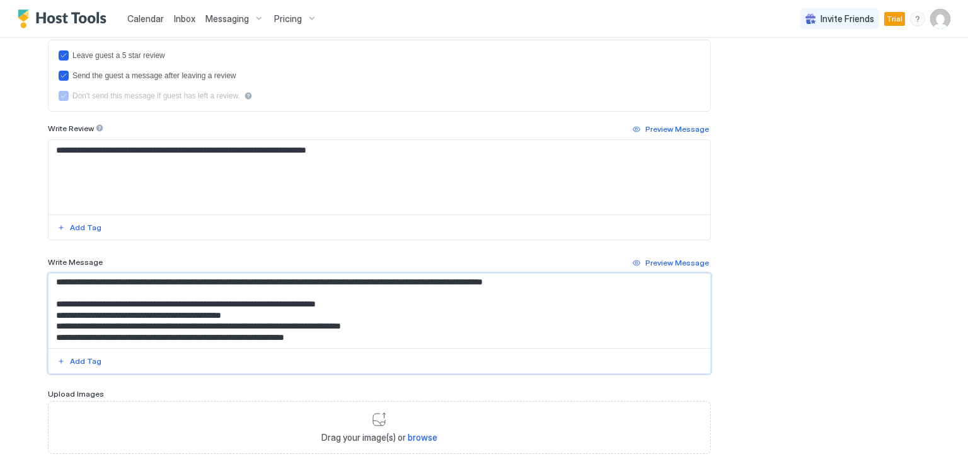
scroll to position [0, 0]
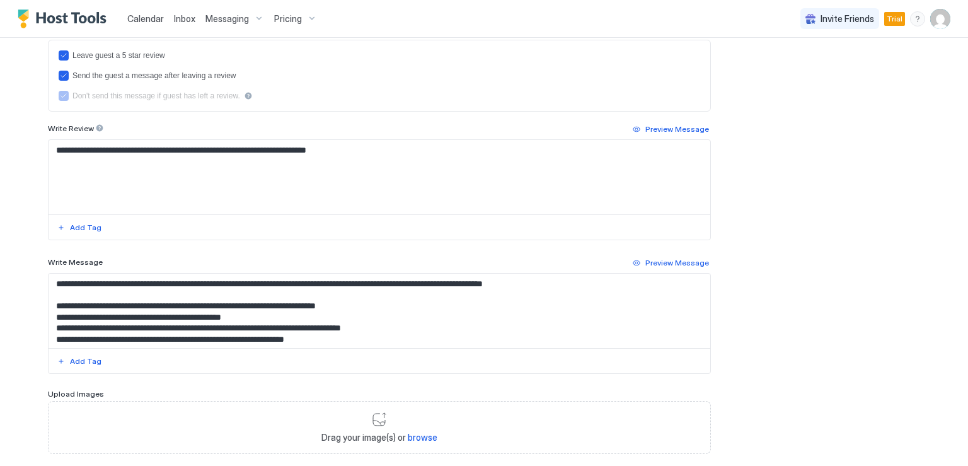
click at [61, 296] on textarea "**********" at bounding box center [380, 311] width 662 height 74
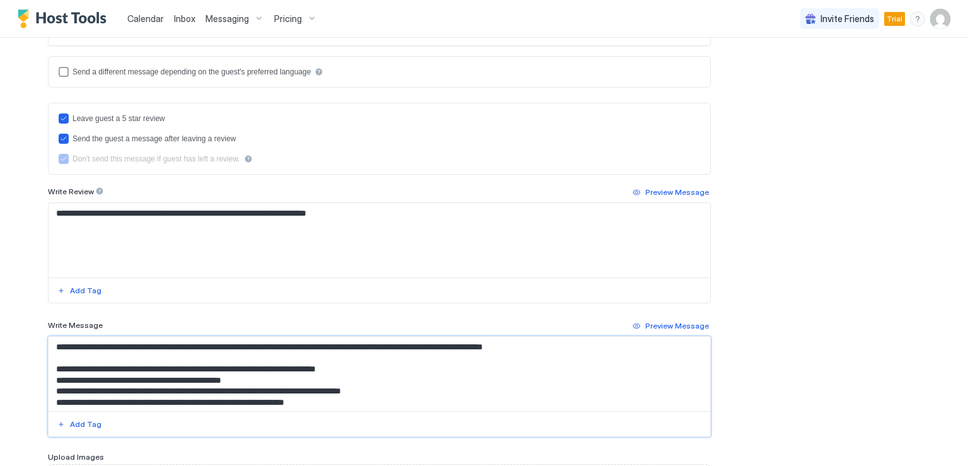
click at [66, 345] on textarea "**********" at bounding box center [380, 374] width 662 height 74
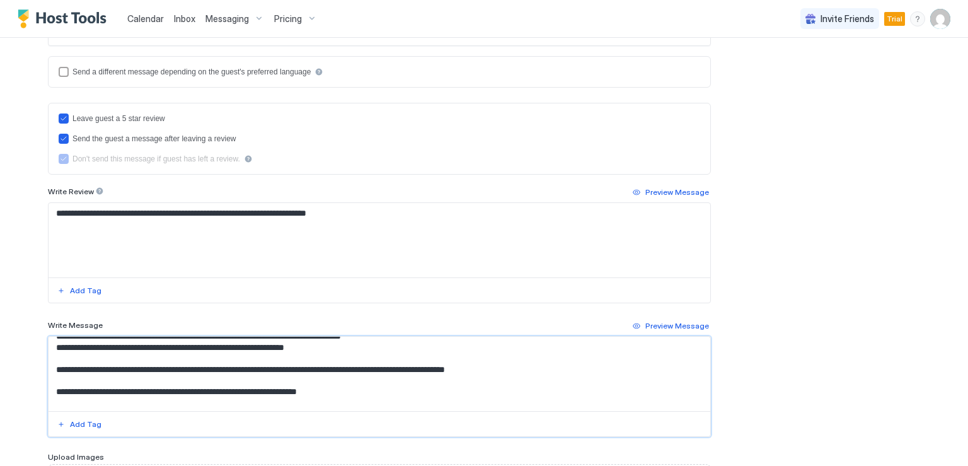
scroll to position [78, 0]
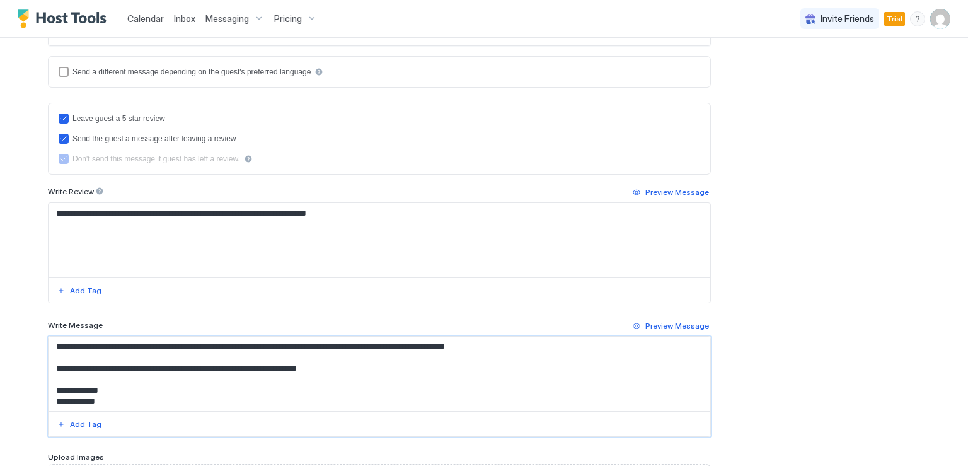
drag, startPoint x: 51, startPoint y: 343, endPoint x: 216, endPoint y: 415, distance: 180.1
click at [216, 415] on div "**********" at bounding box center [379, 386] width 663 height 101
paste textarea "**********"
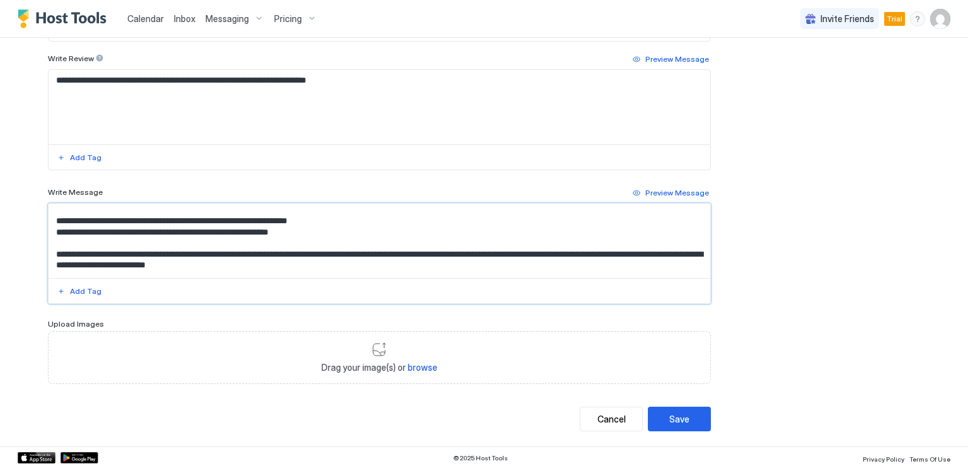
scroll to position [0, 0]
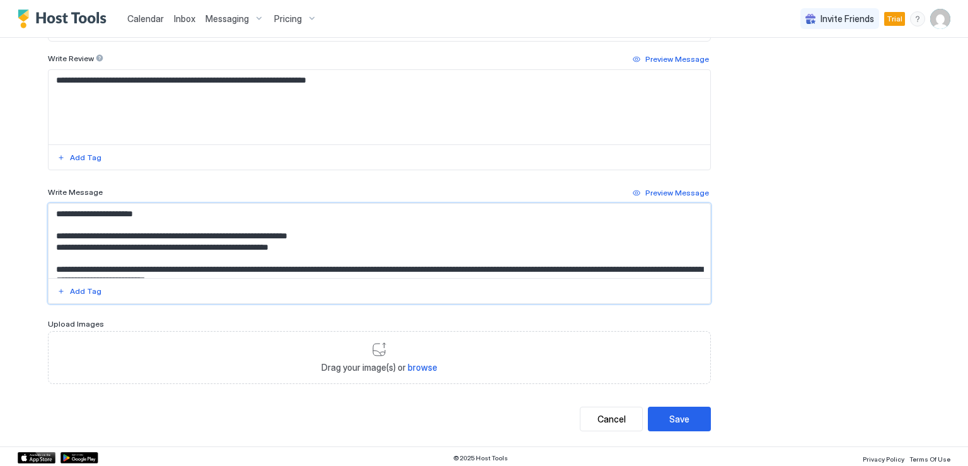
drag, startPoint x: 59, startPoint y: 210, endPoint x: 141, endPoint y: 215, distance: 82.1
click at [141, 215] on textarea "**********" at bounding box center [380, 241] width 662 height 74
drag, startPoint x: 141, startPoint y: 212, endPoint x: 61, endPoint y: 211, distance: 80.7
click at [61, 211] on textarea "**********" at bounding box center [380, 241] width 662 height 74
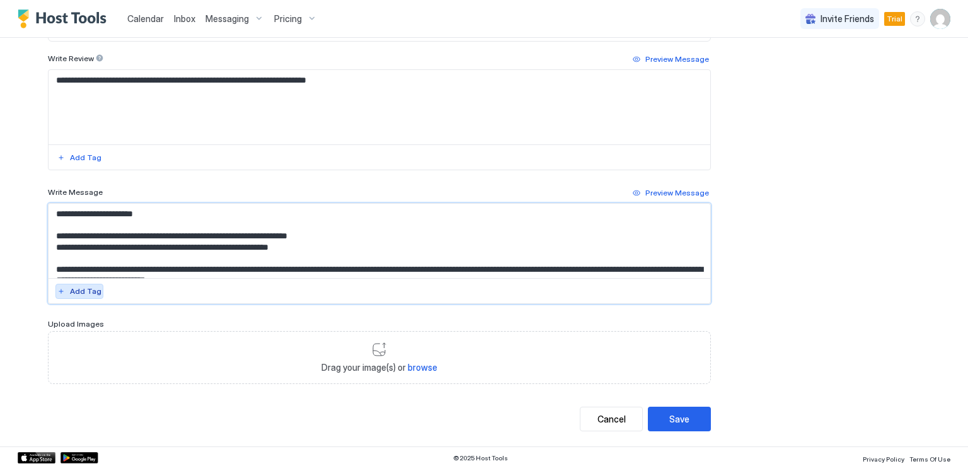
click at [85, 286] on div "Add Tag" at bounding box center [86, 291] width 32 height 11
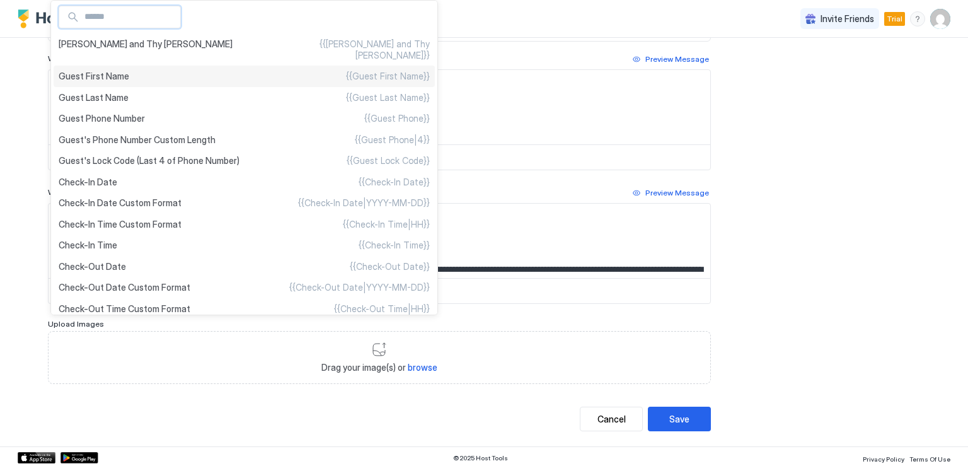
click at [131, 67] on div "Guest First Name {{Guest First Name}}" at bounding box center [244, 76] width 381 height 21
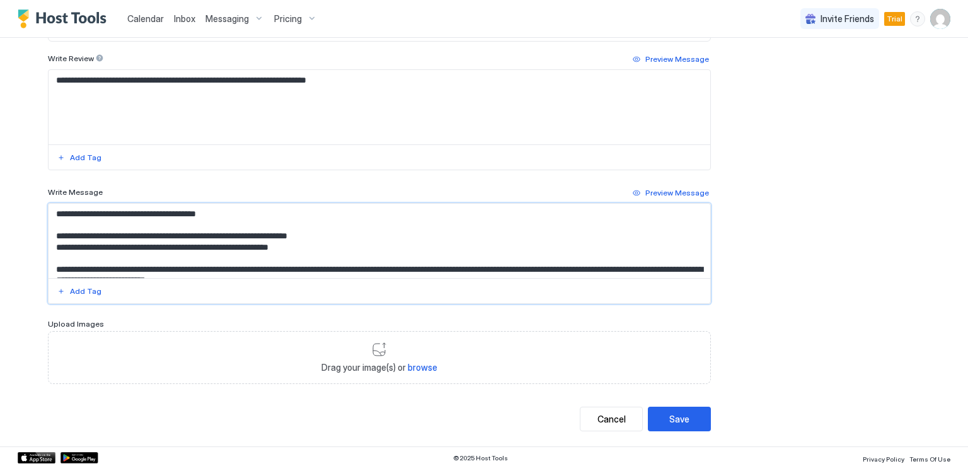
click at [61, 208] on textarea "**********" at bounding box center [380, 241] width 662 height 74
click at [78, 289] on div "Add Tag" at bounding box center [86, 291] width 32 height 11
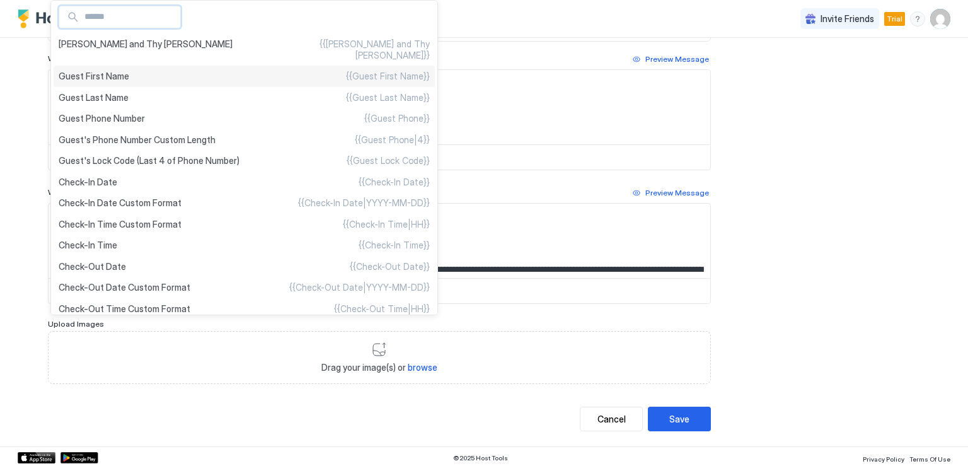
type textarea "**********"
click at [101, 71] on span "Guest First Name" at bounding box center [94, 76] width 71 height 11
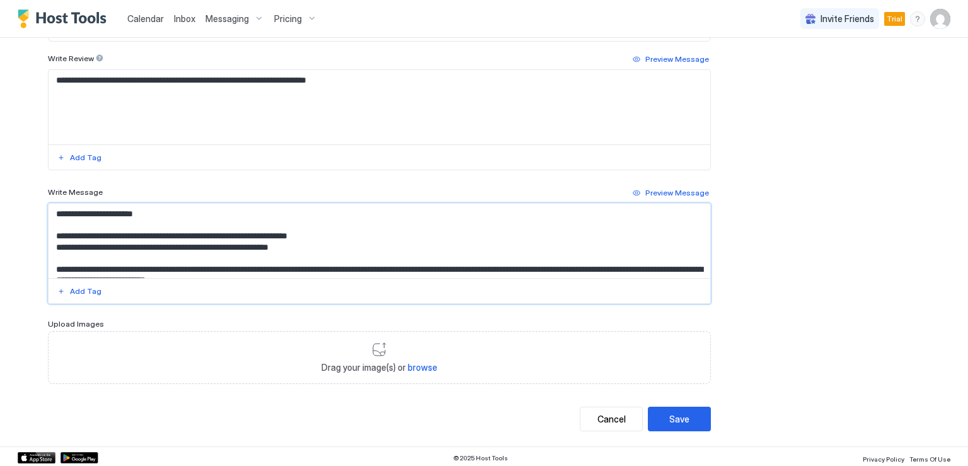
scroll to position [112, 0]
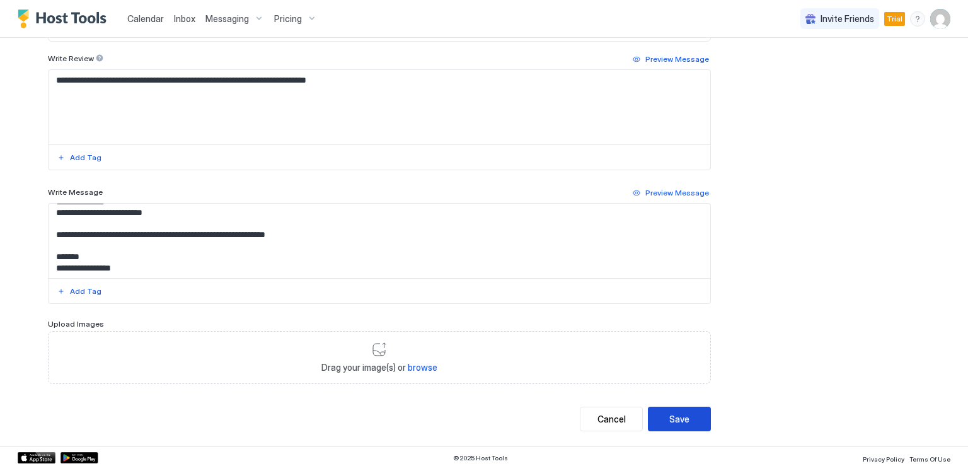
click at [670, 412] on div "Save" at bounding box center [679, 418] width 20 height 13
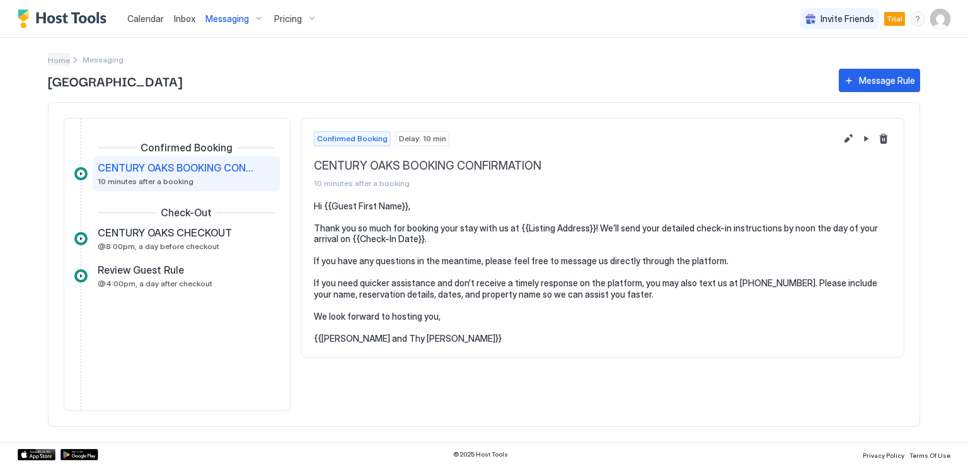
click at [62, 63] on span "Home" at bounding box center [59, 59] width 22 height 9
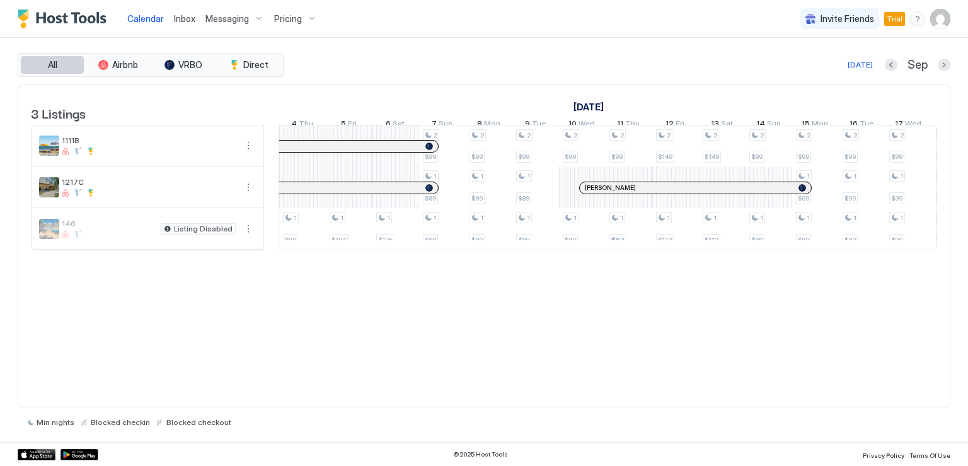
click at [77, 72] on button "All" at bounding box center [52, 65] width 63 height 18
click at [239, 69] on div "tab-group" at bounding box center [234, 65] width 10 height 10
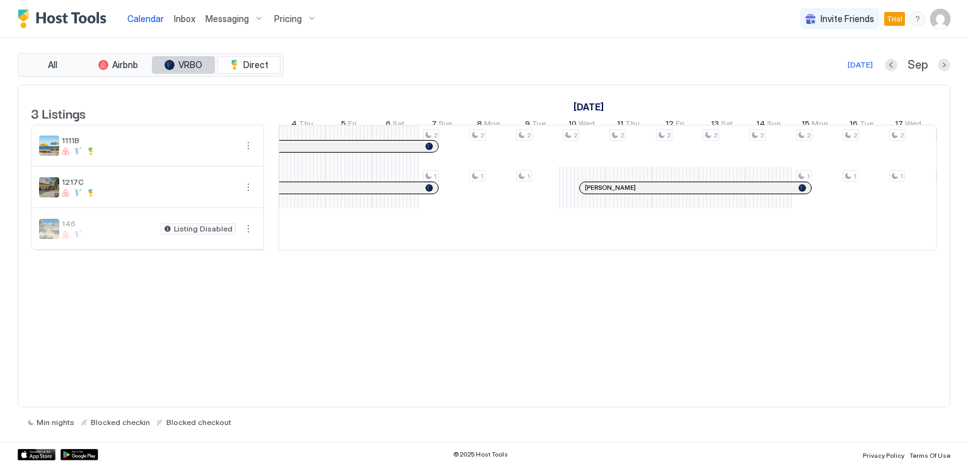
click at [189, 65] on span "VRBO" at bounding box center [190, 64] width 24 height 11
click at [229, 19] on span "Messaging" at bounding box center [226, 18] width 43 height 11
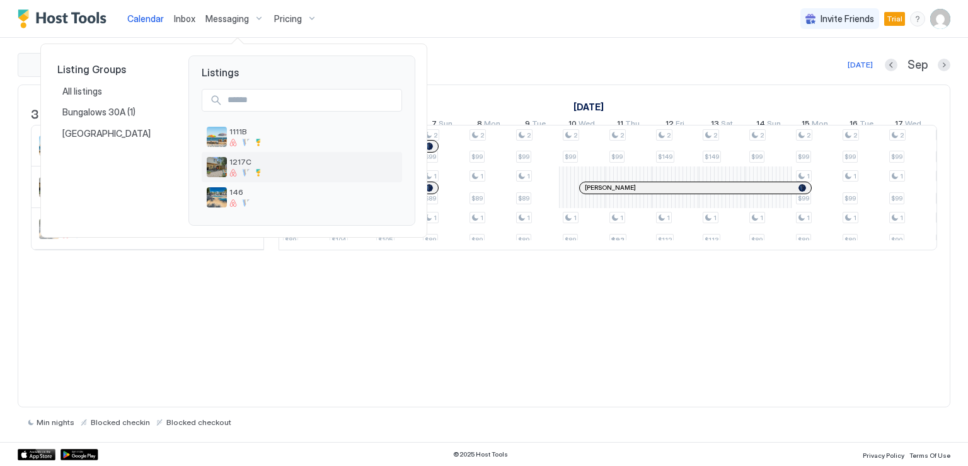
click at [226, 168] on img "listing image" at bounding box center [217, 167] width 20 height 20
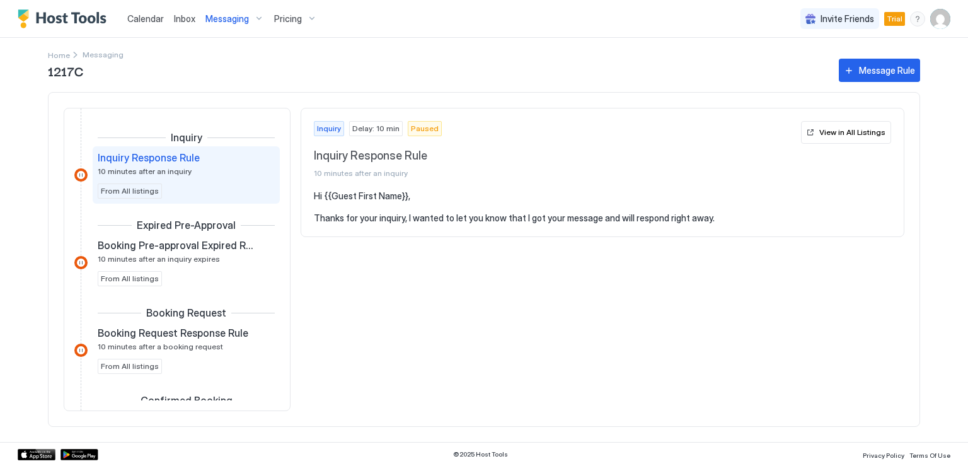
click at [213, 21] on span "Messaging" at bounding box center [226, 18] width 43 height 11
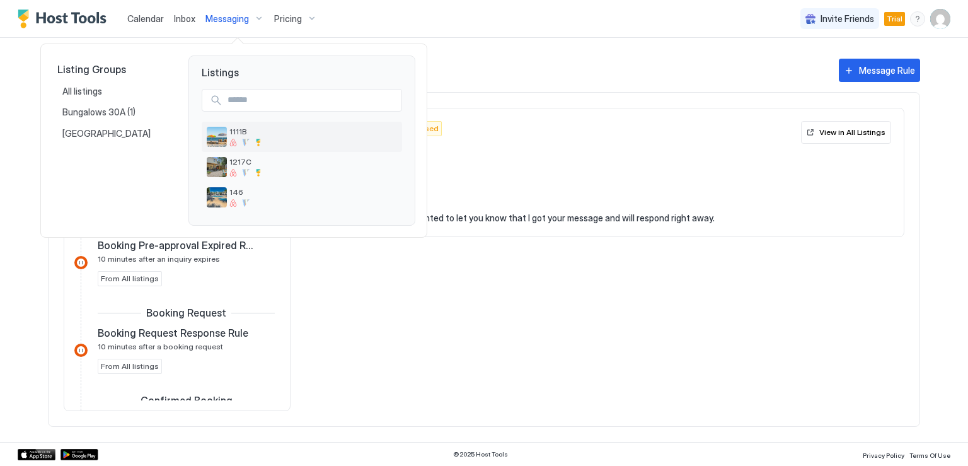
click at [210, 134] on img "listing image" at bounding box center [217, 137] width 20 height 20
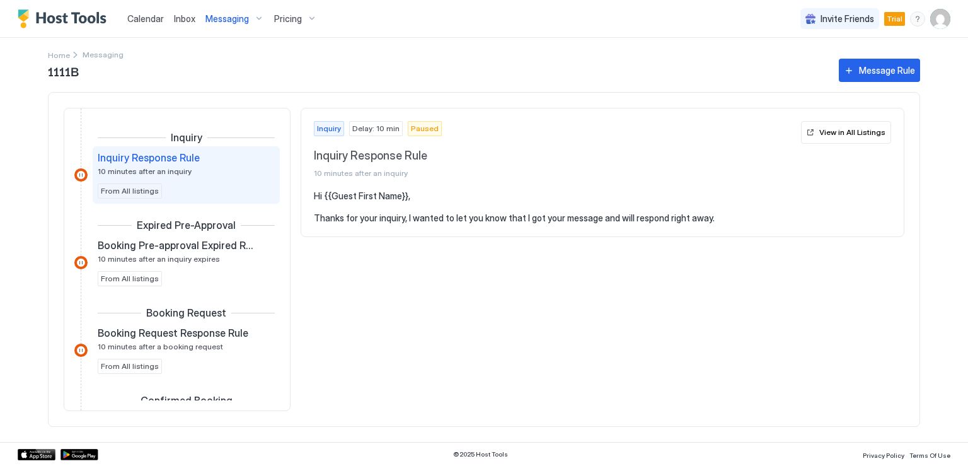
click at [223, 21] on span "Messaging" at bounding box center [226, 18] width 43 height 11
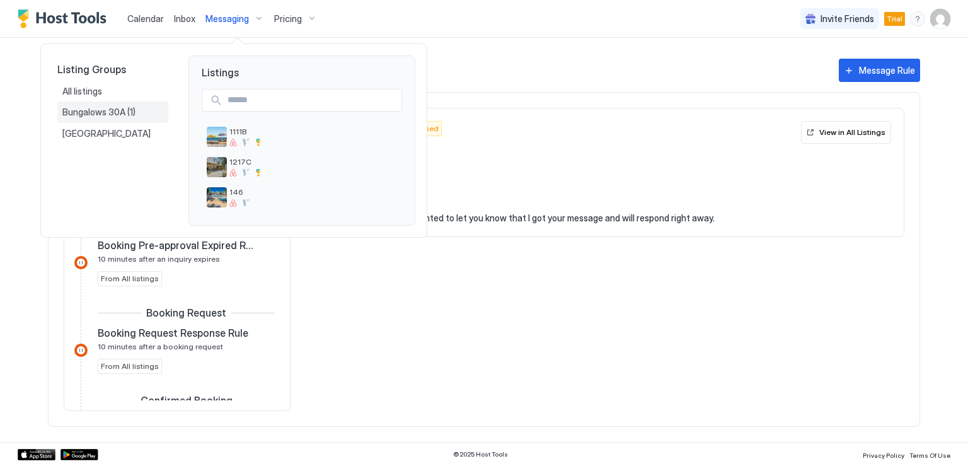
click at [91, 110] on span "Bungalows 30A" at bounding box center [94, 112] width 65 height 11
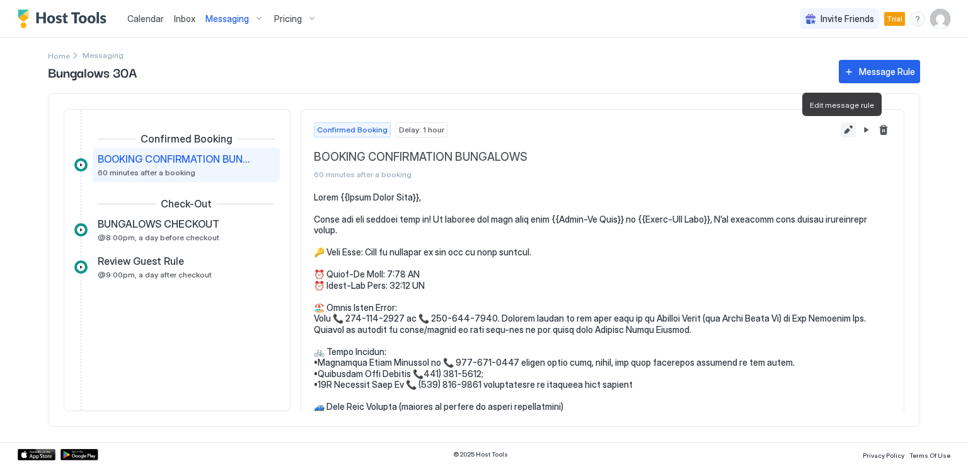
click at [841, 129] on button "Edit message rule" at bounding box center [848, 129] width 15 height 15
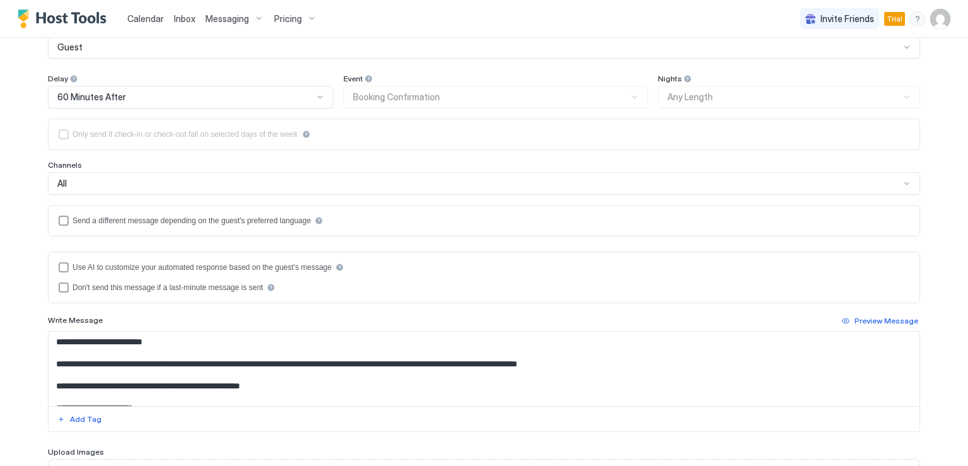
scroll to position [189, 0]
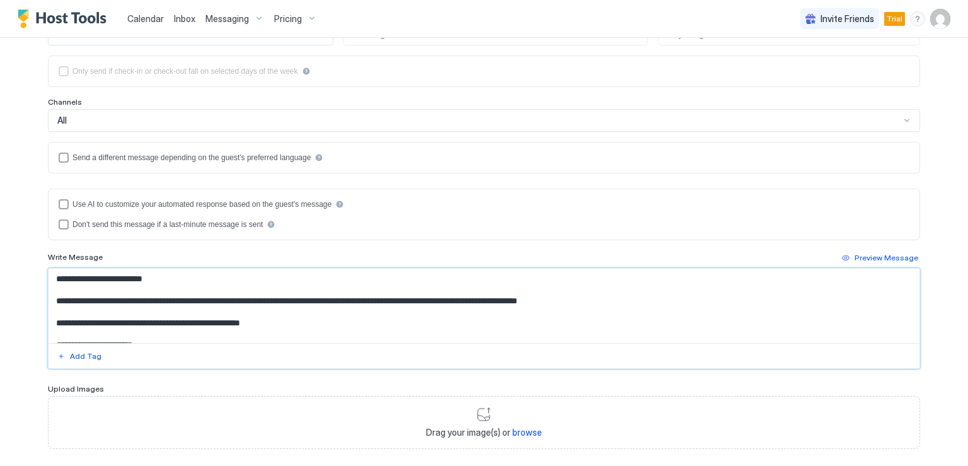
drag, startPoint x: 175, startPoint y: 321, endPoint x: 239, endPoint y: 323, distance: 63.7
click at [241, 323] on textarea "Input Field" at bounding box center [484, 306] width 871 height 74
click at [192, 324] on textarea "Input Field" at bounding box center [484, 306] width 871 height 74
click at [177, 321] on textarea "Input Field" at bounding box center [484, 306] width 871 height 74
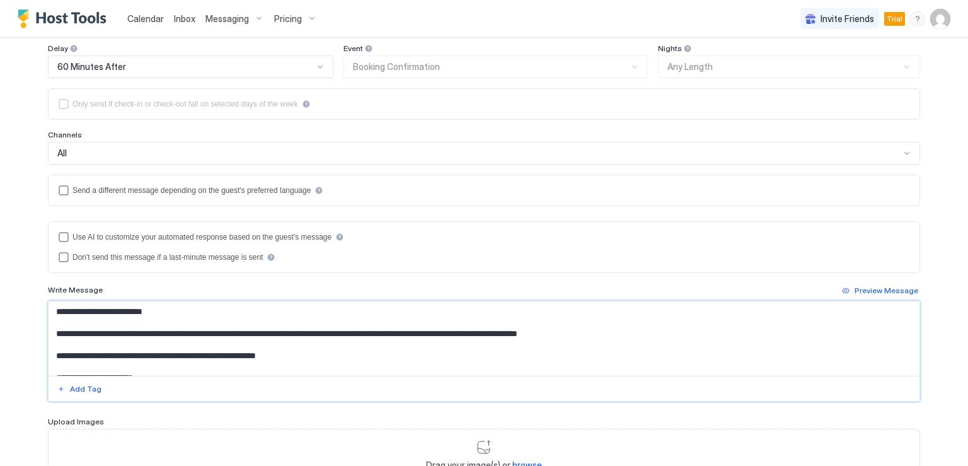
scroll to position [126, 0]
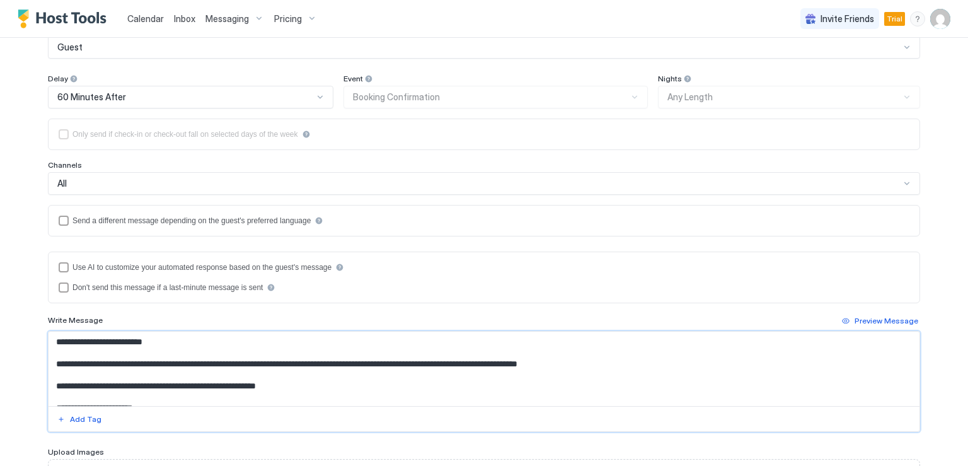
click at [290, 386] on textarea "Input Field" at bounding box center [484, 369] width 871 height 74
click at [296, 383] on textarea "Input Field" at bounding box center [484, 369] width 871 height 74
click at [280, 382] on textarea "Input Field" at bounding box center [484, 369] width 871 height 74
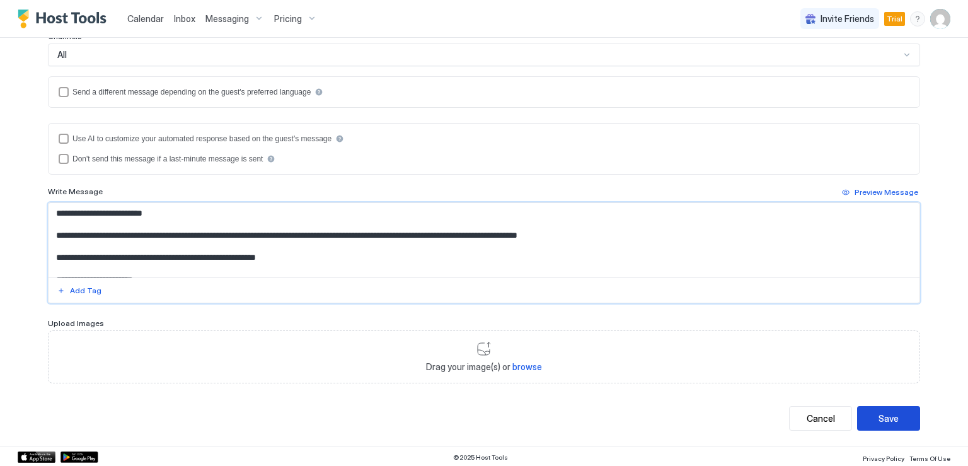
type textarea "**********"
click at [890, 412] on div "Save" at bounding box center [889, 418] width 20 height 13
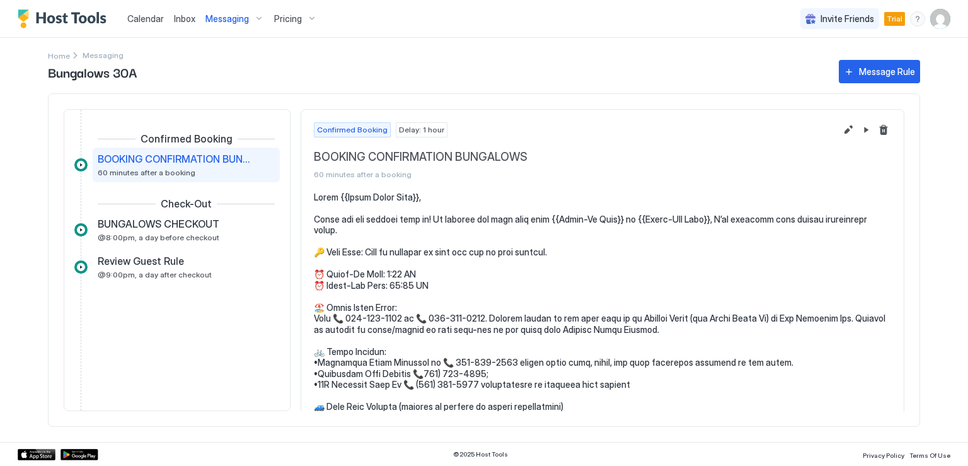
click at [187, 21] on span "Inbox" at bounding box center [184, 18] width 21 height 11
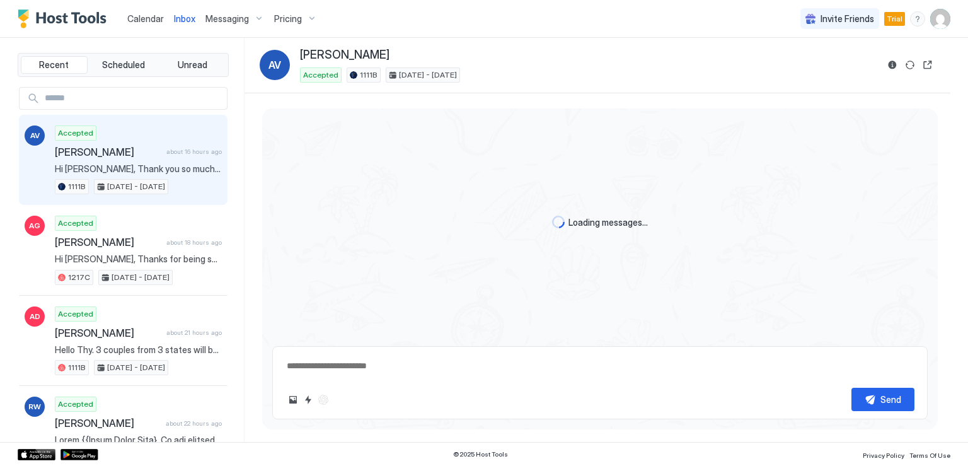
type textarea "*"
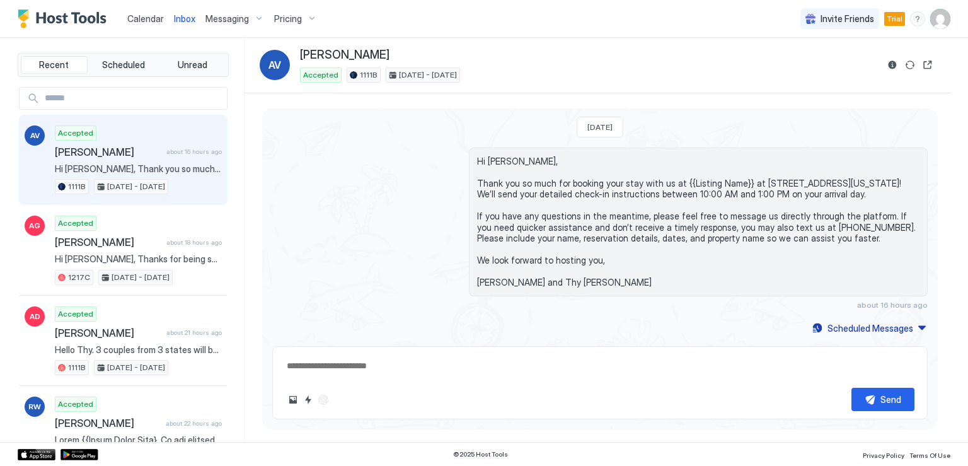
click at [229, 23] on span "Messaging" at bounding box center [226, 18] width 43 height 11
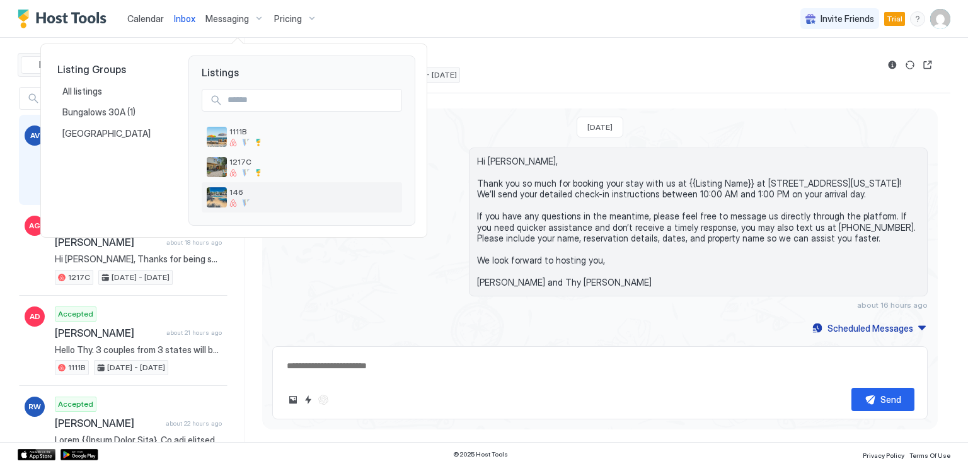
click at [225, 195] on img "listing image" at bounding box center [217, 197] width 20 height 20
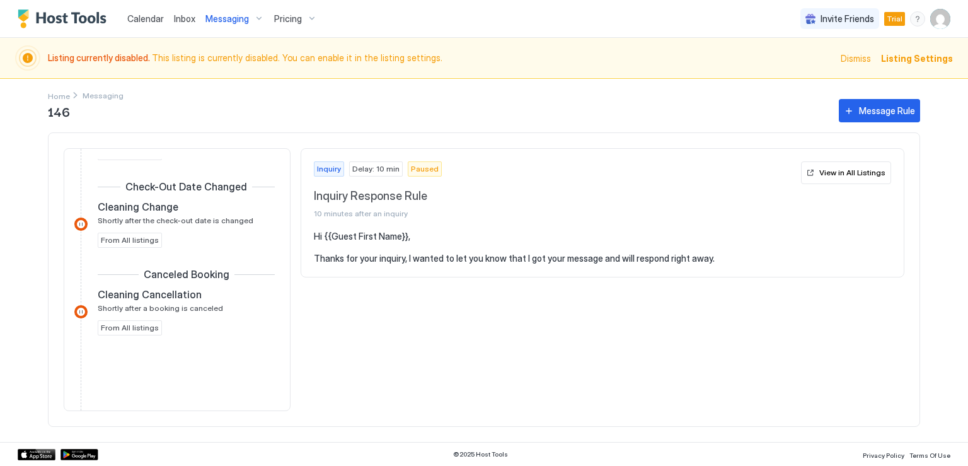
scroll to position [1218, 0]
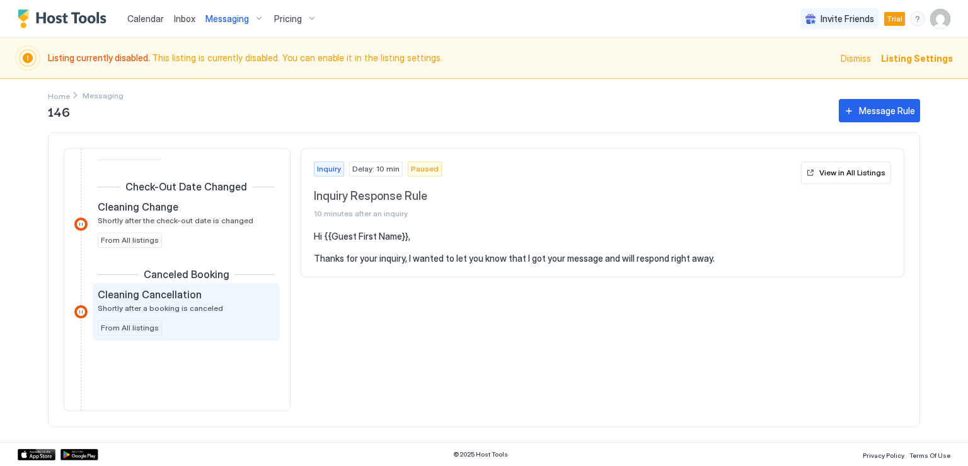
click at [189, 303] on span "Shortly after a booking is canceled" at bounding box center [160, 307] width 125 height 9
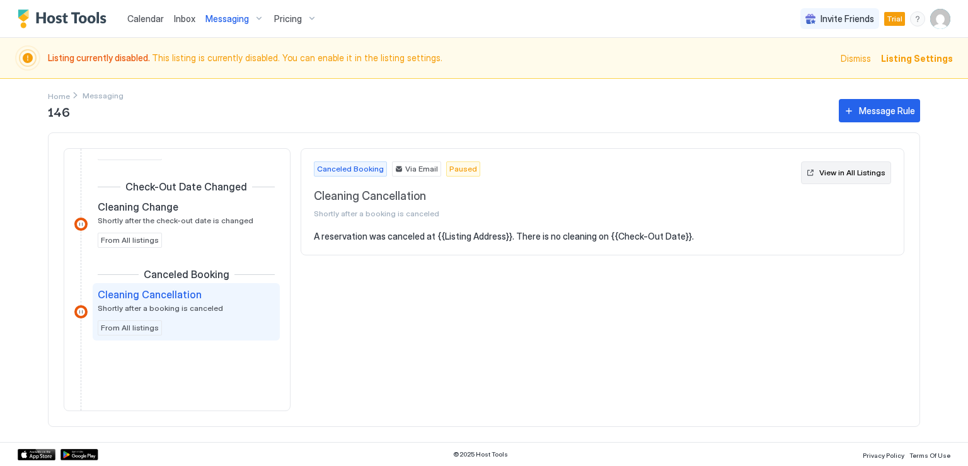
click at [841, 170] on div "View in All Listings" at bounding box center [852, 172] width 66 height 11
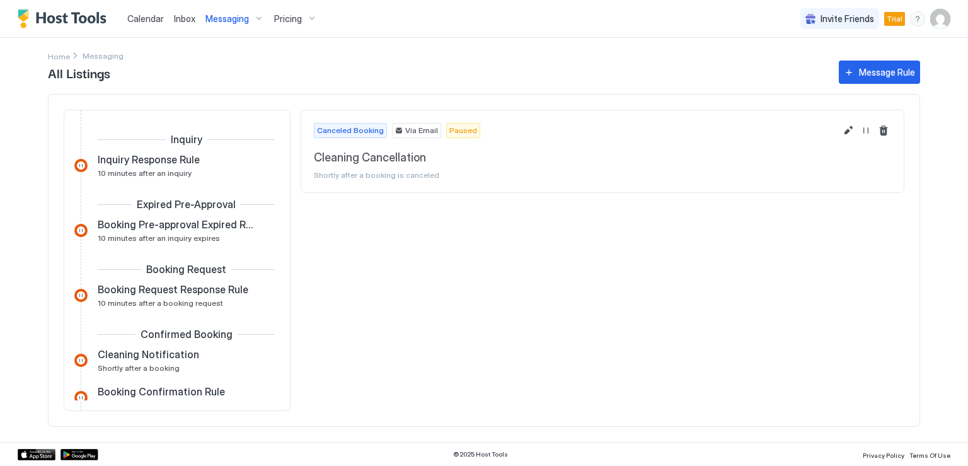
scroll to position [590, 0]
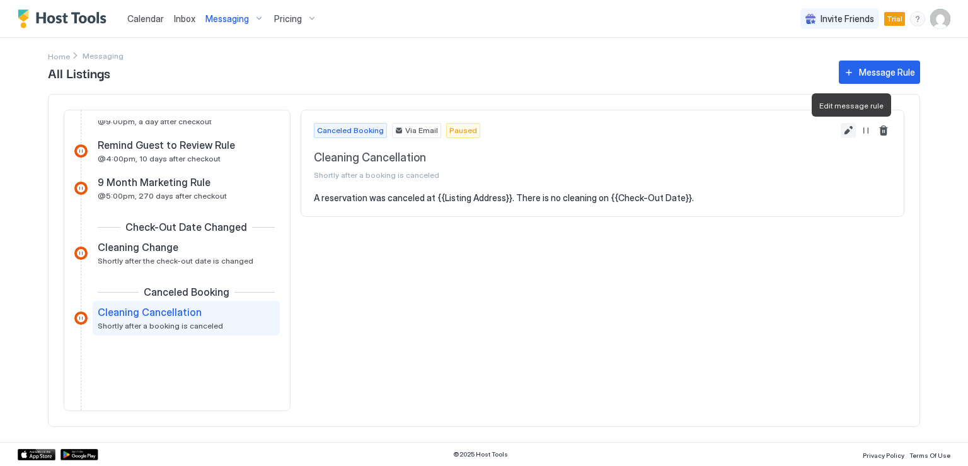
click at [847, 133] on button "Edit message rule" at bounding box center [848, 130] width 15 height 15
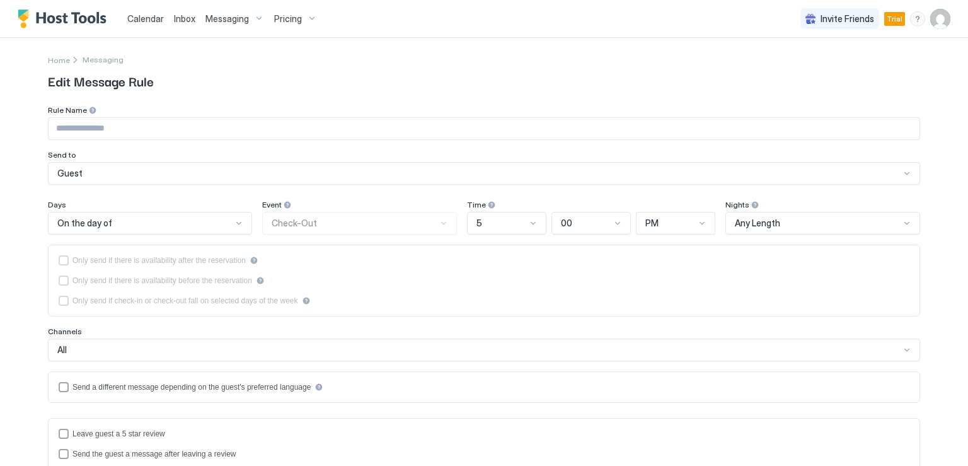
type input "**********"
type textarea "**********"
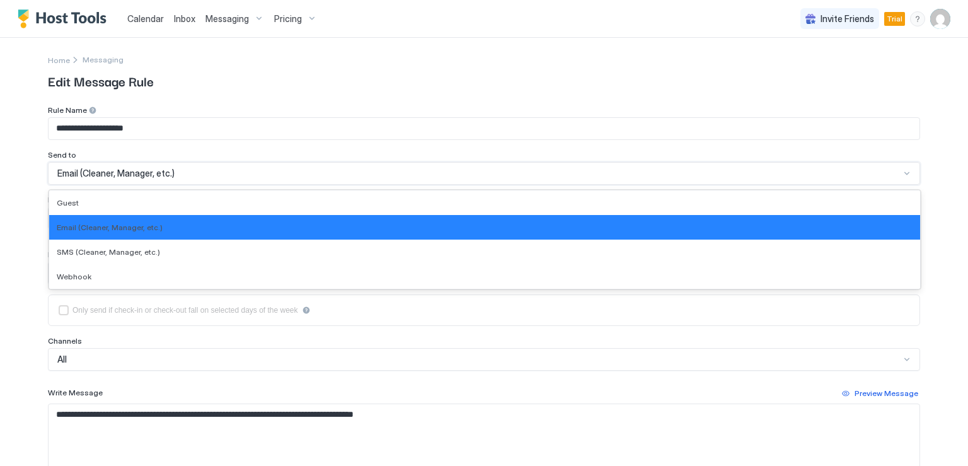
click at [173, 174] on div "Email (Cleaner, Manager, etc.)" at bounding box center [478, 173] width 843 height 11
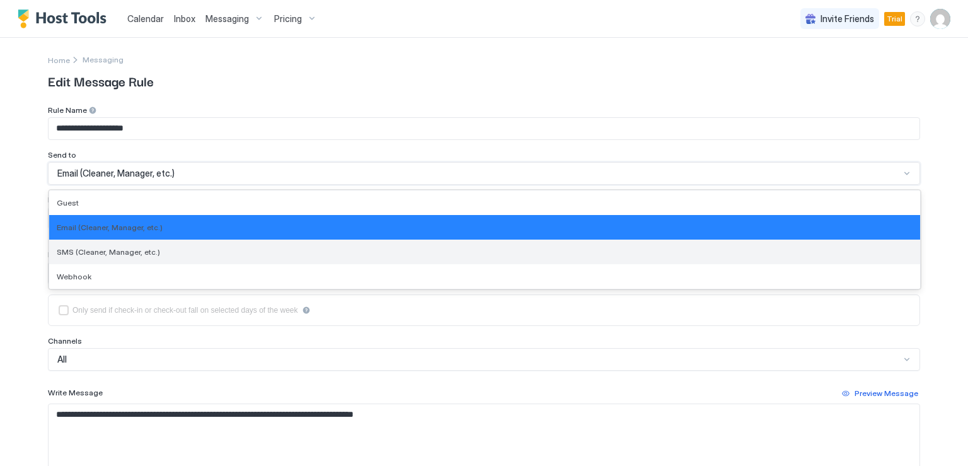
click at [149, 252] on div "SMS (Cleaner, Manager, etc.)" at bounding box center [485, 251] width 856 height 9
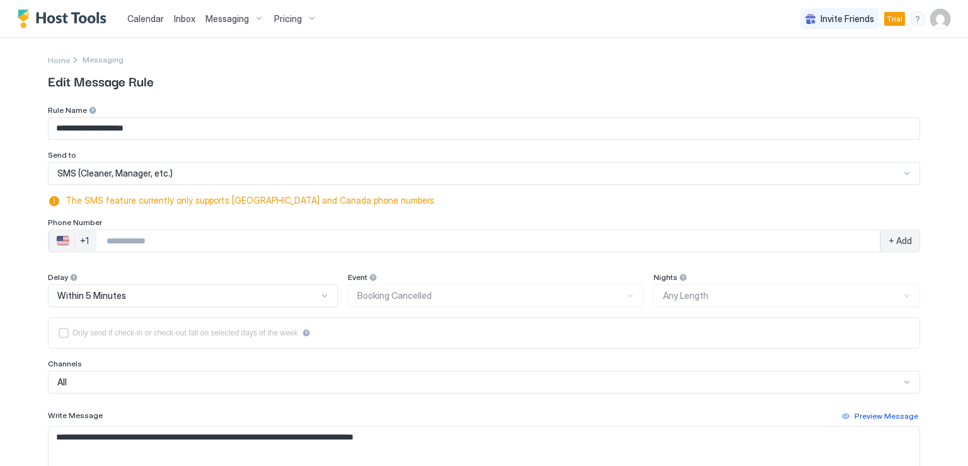
click at [159, 240] on input "Phone Number input" at bounding box center [488, 240] width 784 height 23
click at [182, 17] on span "Inbox" at bounding box center [184, 18] width 21 height 11
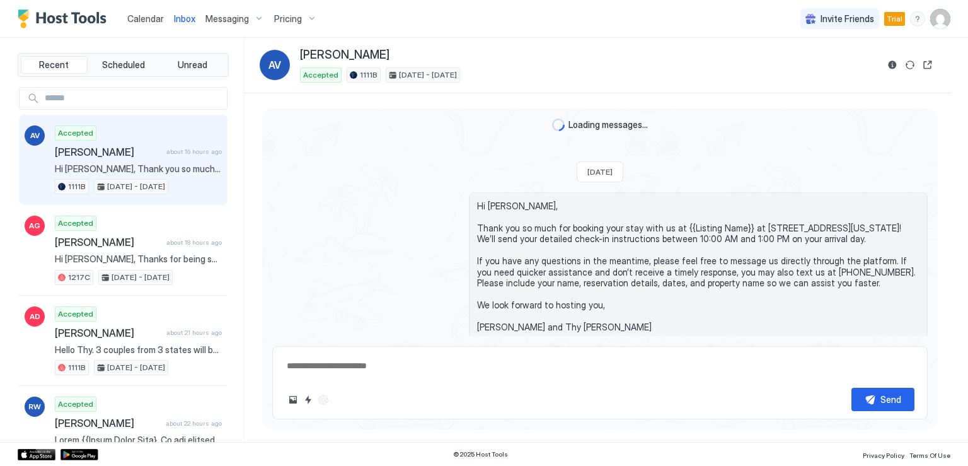
type textarea "*"
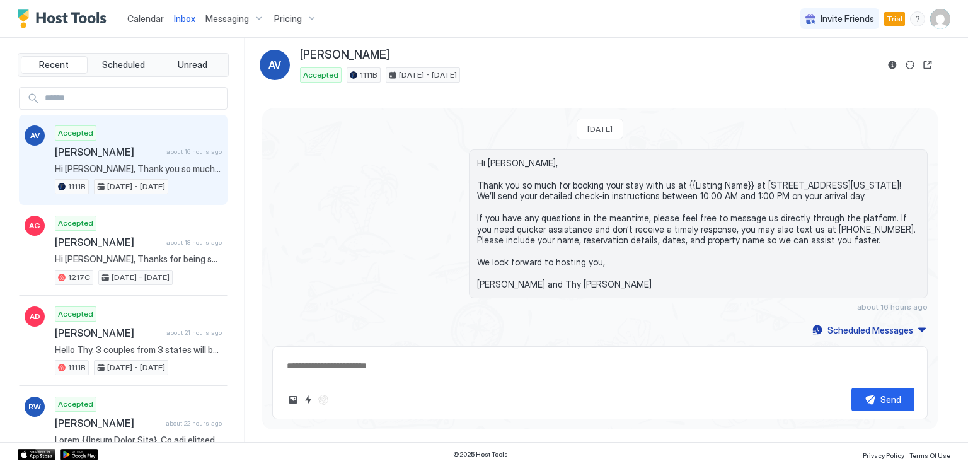
scroll to position [11, 0]
click at [212, 19] on span "Messaging" at bounding box center [226, 18] width 43 height 11
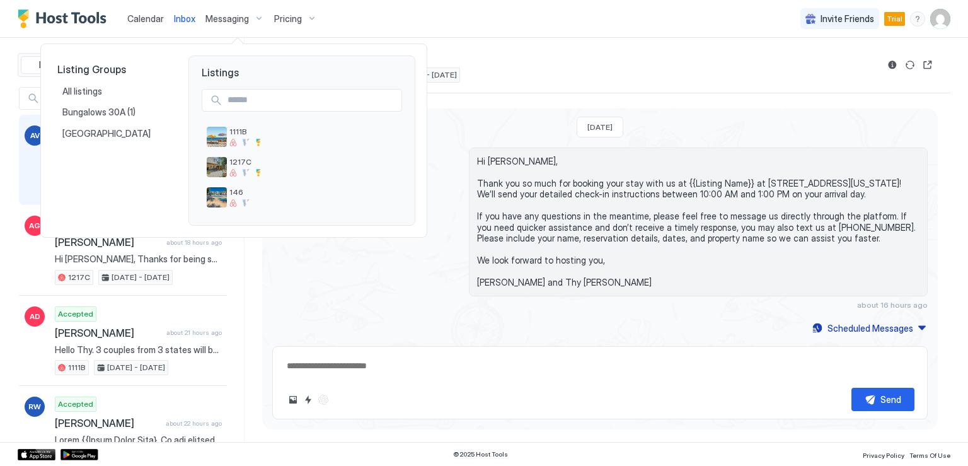
click at [213, 14] on div at bounding box center [484, 233] width 968 height 466
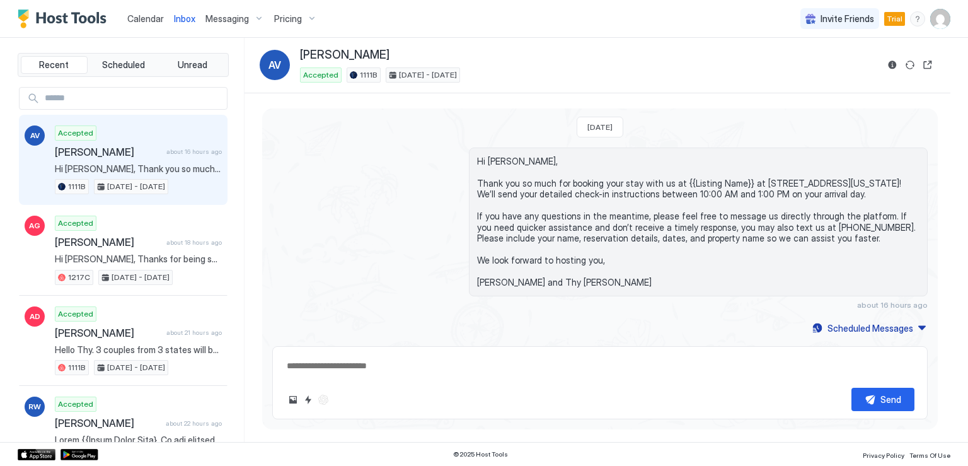
click at [216, 22] on span "Messaging" at bounding box center [226, 18] width 43 height 11
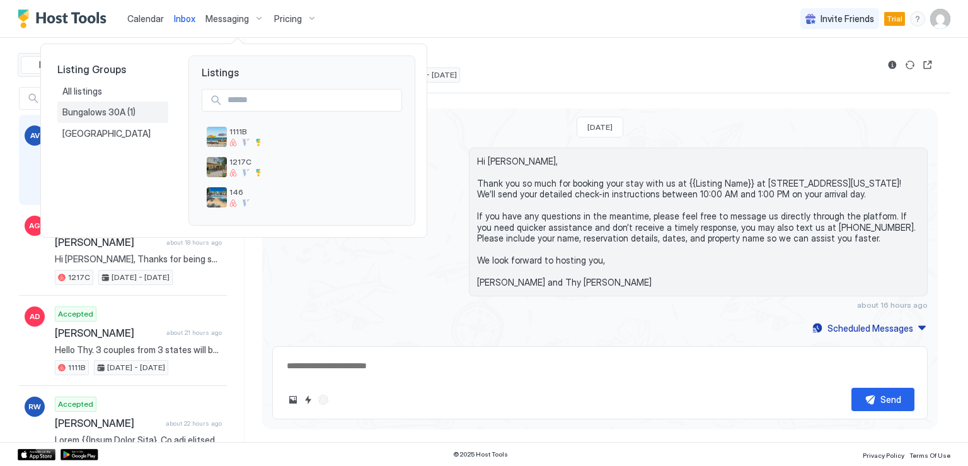
click at [97, 112] on span "Bungalows 30A" at bounding box center [94, 112] width 65 height 11
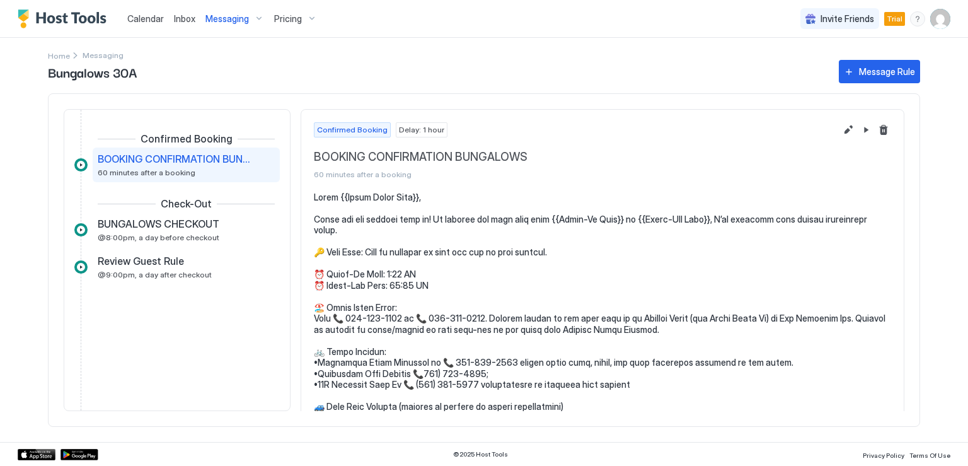
click at [284, 18] on span "Pricing" at bounding box center [288, 18] width 28 height 11
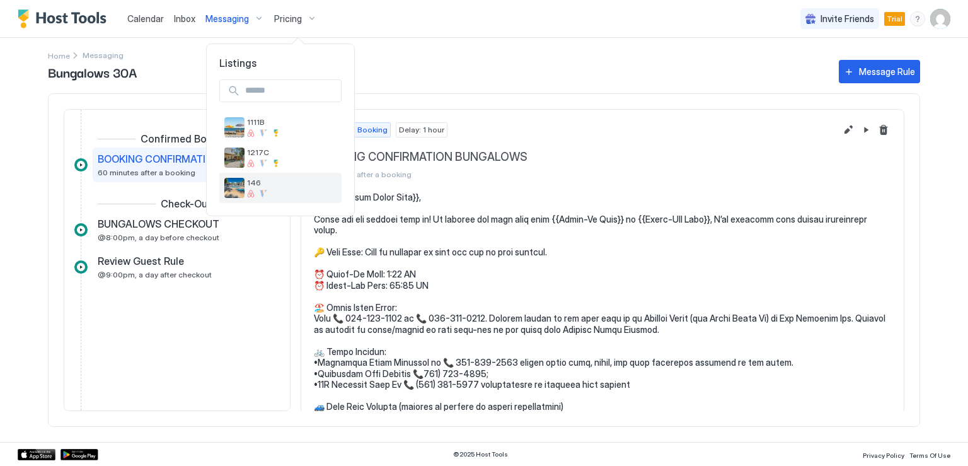
click at [250, 184] on span "146" at bounding box center [292, 182] width 90 height 9
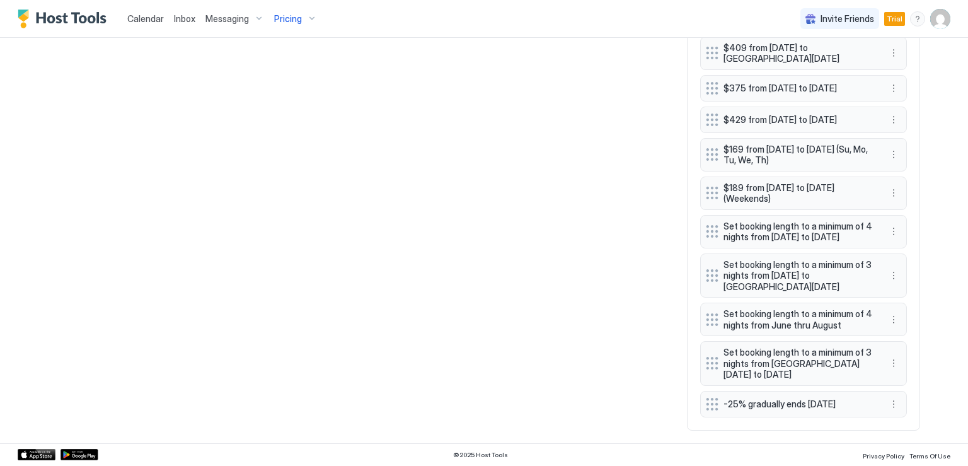
scroll to position [1305, 0]
click at [777, 404] on span "-25% gradually ends [DATE]" at bounding box center [799, 403] width 150 height 11
click at [888, 405] on button "More options" at bounding box center [893, 404] width 15 height 15
click at [900, 347] on div "Edit" at bounding box center [902, 345] width 28 height 9
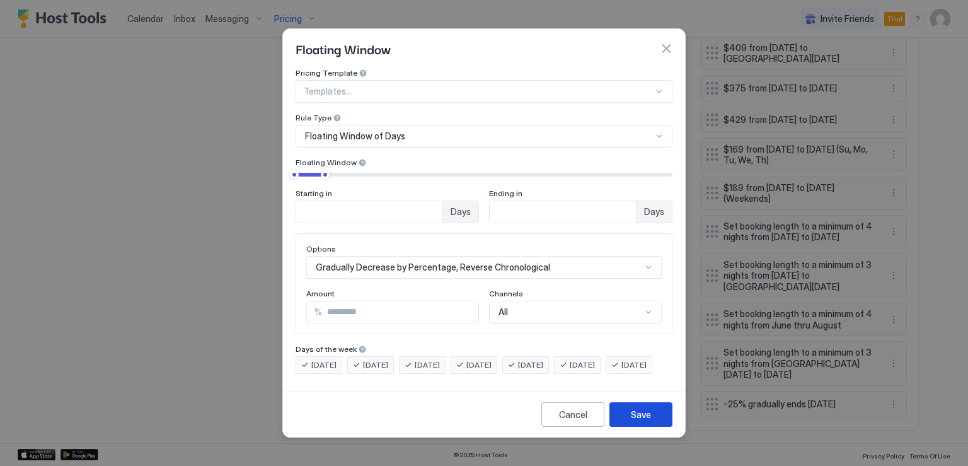
click at [638, 421] on div "Save" at bounding box center [641, 414] width 20 height 13
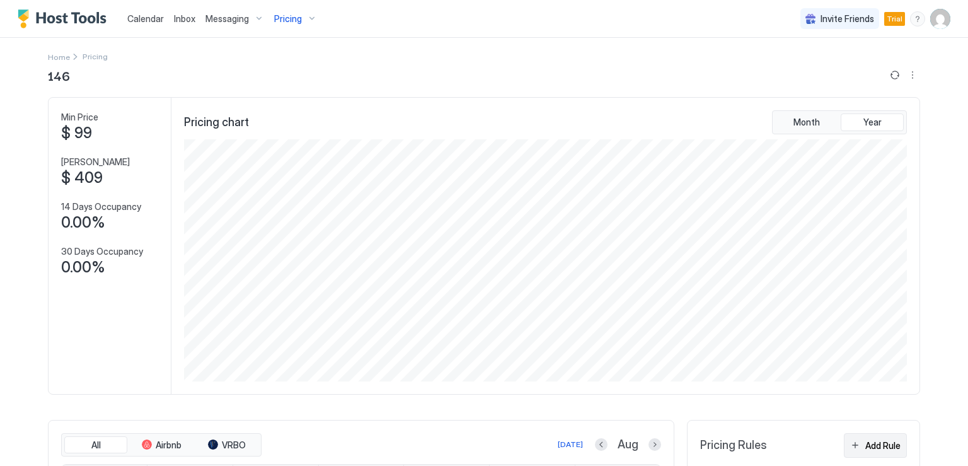
scroll to position [170, 0]
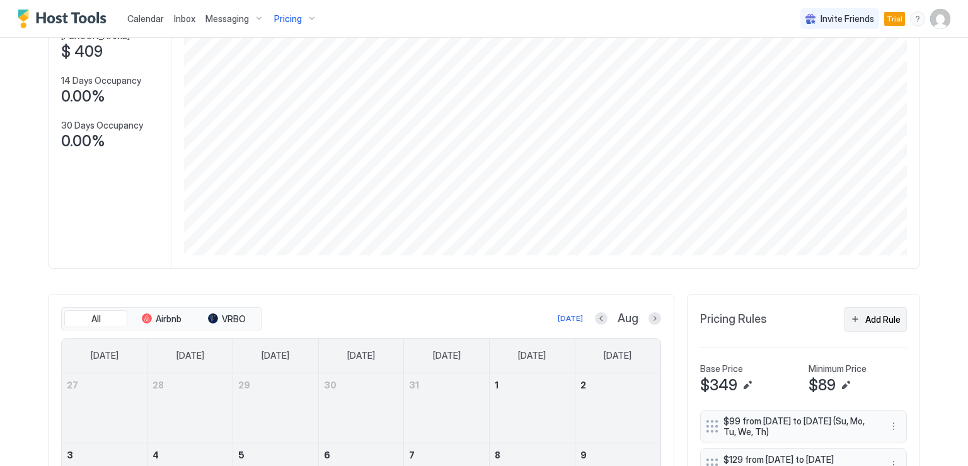
click at [867, 321] on div "Add Rule" at bounding box center [882, 319] width 35 height 13
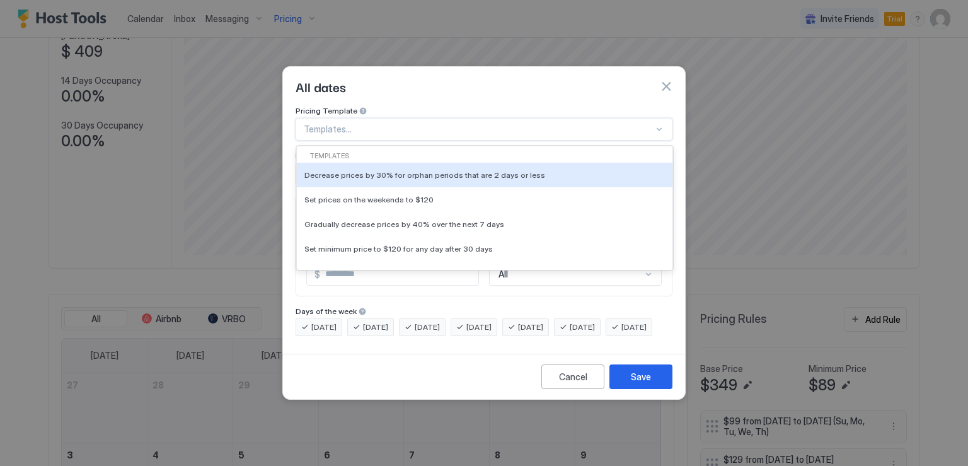
click at [367, 124] on div at bounding box center [479, 129] width 350 height 11
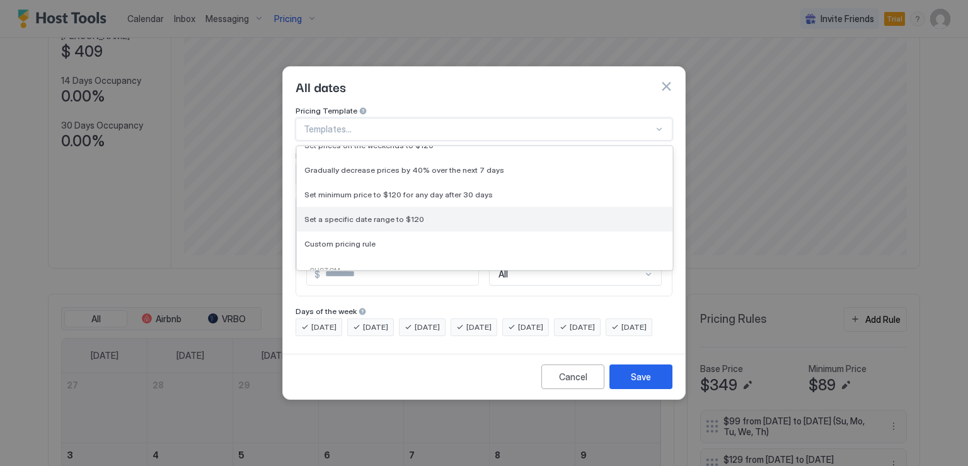
scroll to position [0, 0]
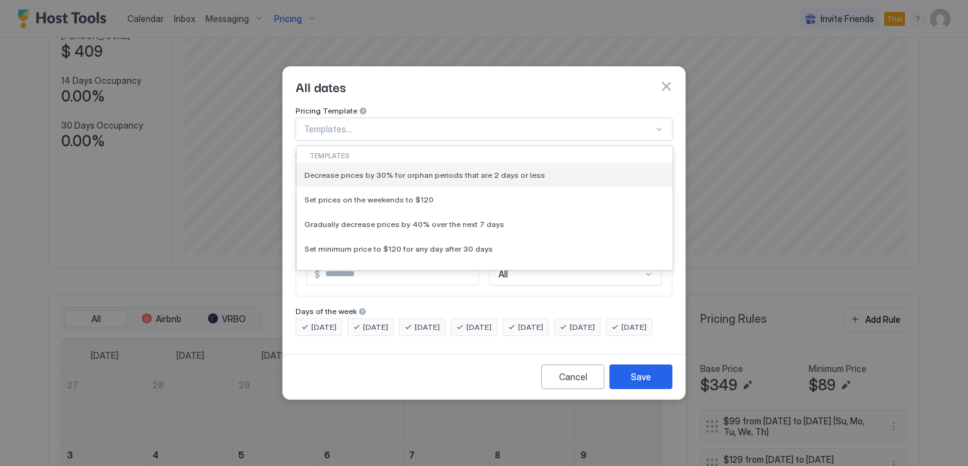
click at [422, 170] on span "Decrease prices by 30% for orphan periods that are 2 days or less" at bounding box center [424, 174] width 241 height 9
type input "**"
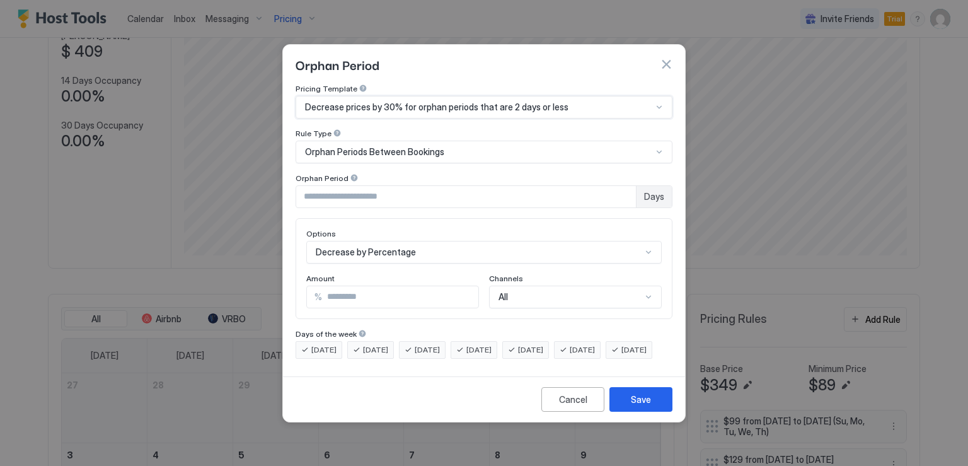
click at [419, 146] on span "Orphan Periods Between Bookings" at bounding box center [374, 151] width 139 height 11
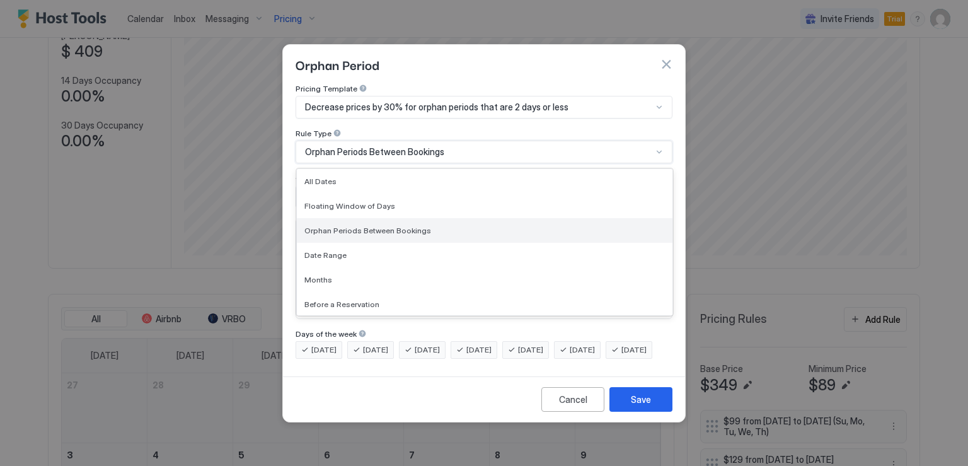
click at [397, 226] on span "Orphan Periods Between Bookings" at bounding box center [367, 230] width 127 height 9
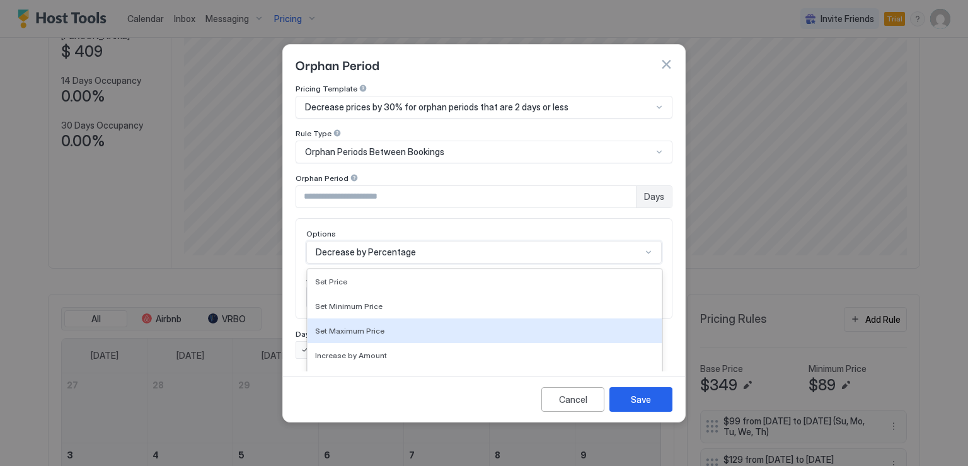
scroll to position [66, 0]
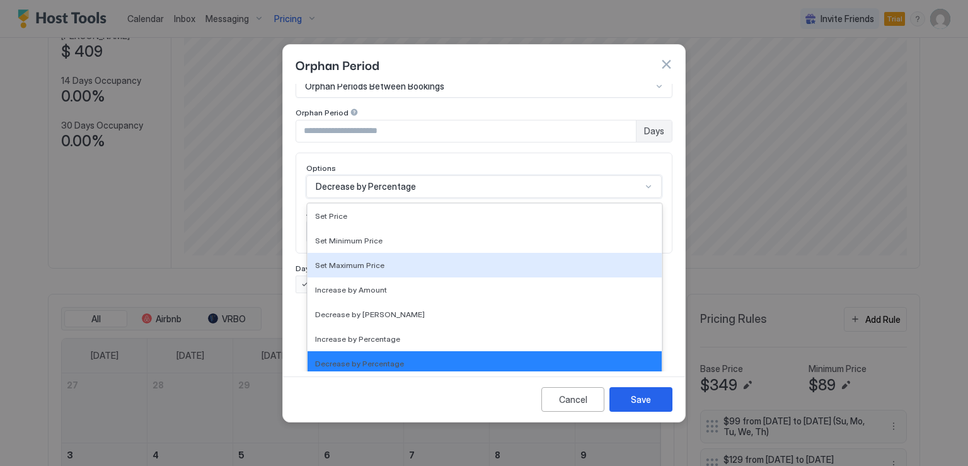
click at [400, 198] on div "17 results available. Use Up and Down to choose options, press Enter to select …" at bounding box center [484, 186] width 356 height 23
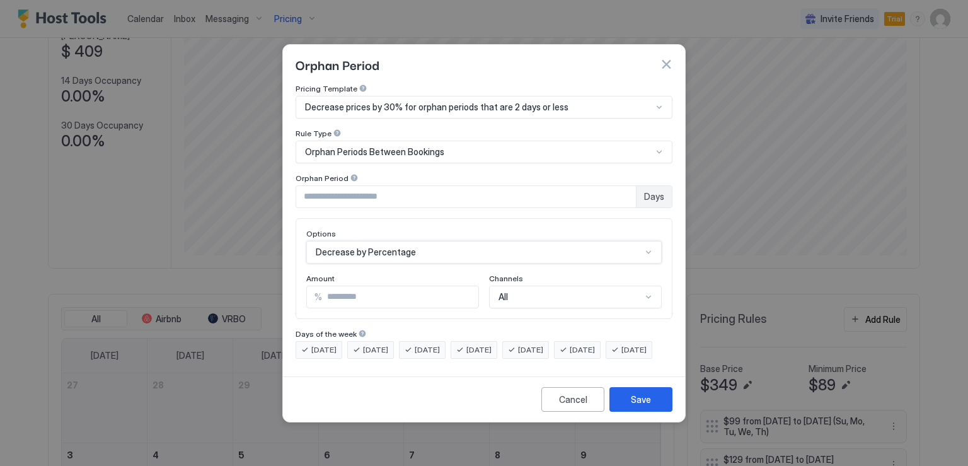
scroll to position [0, 0]
click at [422, 183] on div "Pricing Template Decrease prices by 30% for orphan periods that are 2 days or l…" at bounding box center [484, 221] width 377 height 275
drag, startPoint x: 341, startPoint y: 183, endPoint x: 328, endPoint y: 187, distance: 14.0
click at [333, 186] on input "*" at bounding box center [466, 196] width 340 height 21
click at [328, 187] on input "*" at bounding box center [466, 196] width 340 height 21
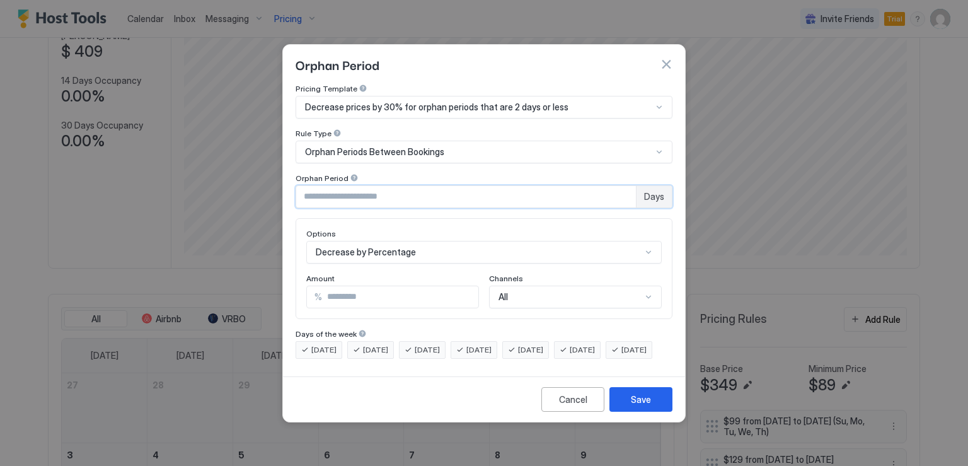
click at [328, 187] on input "*" at bounding box center [466, 196] width 340 height 21
type input "*"
click at [436, 247] on div "Decrease by Percentage" at bounding box center [484, 252] width 356 height 23
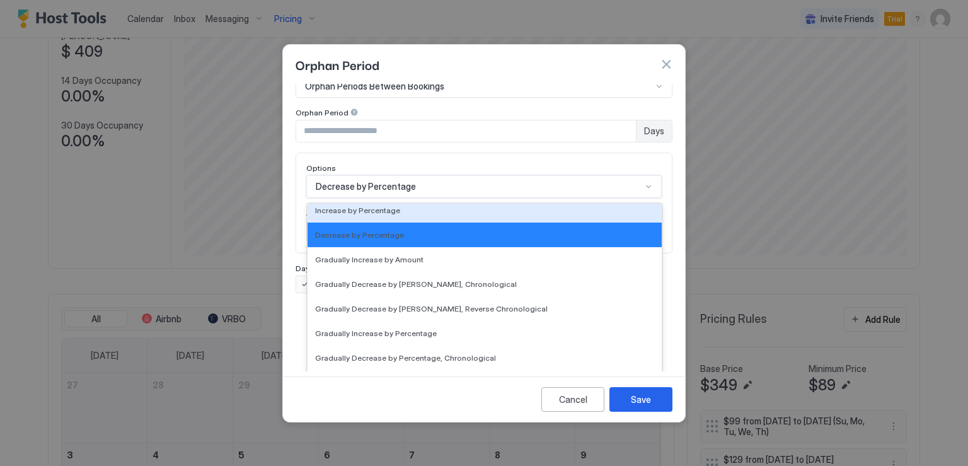
scroll to position [189, 0]
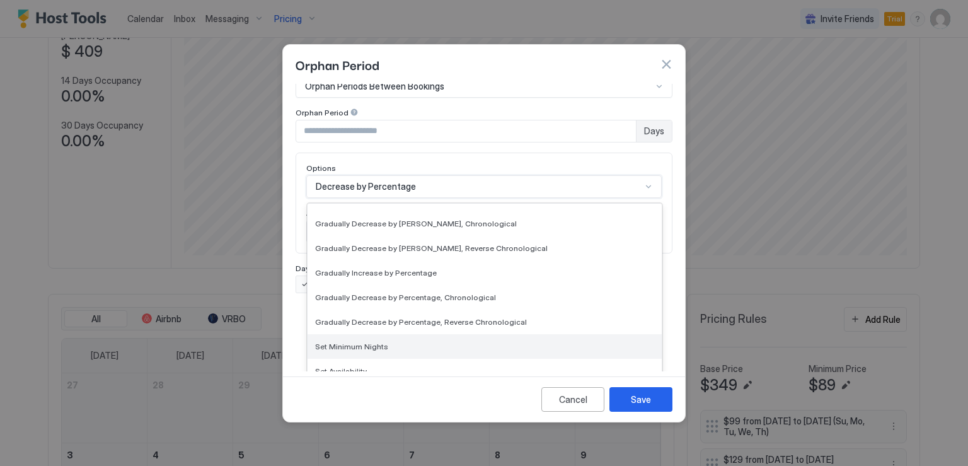
click at [386, 342] on div "Set Minimum Nights" at bounding box center [484, 346] width 339 height 9
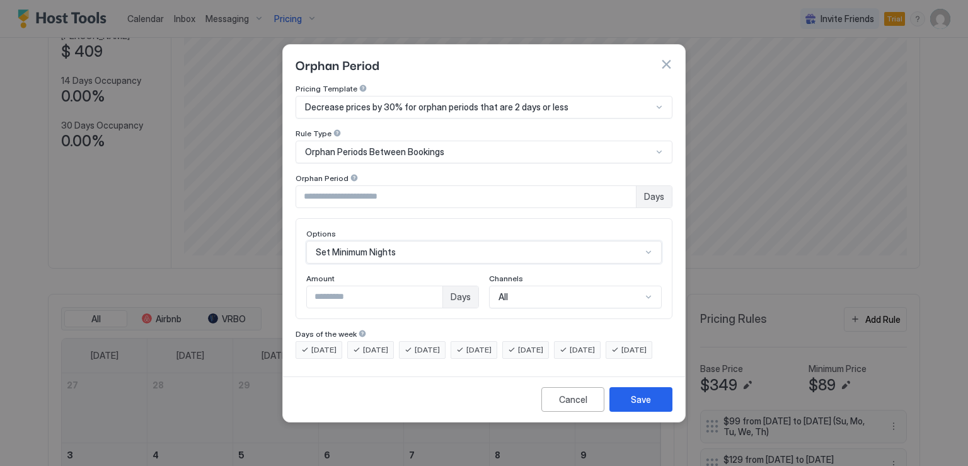
scroll to position [0, 0]
click at [365, 289] on input "**" at bounding box center [375, 296] width 136 height 21
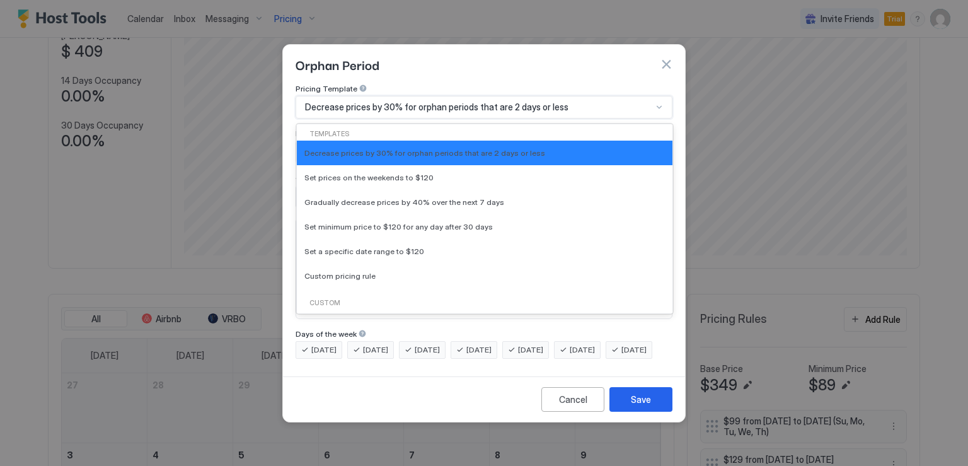
click at [451, 101] on span "Decrease prices by 30% for orphan periods that are 2 days or less" at bounding box center [436, 106] width 263 height 11
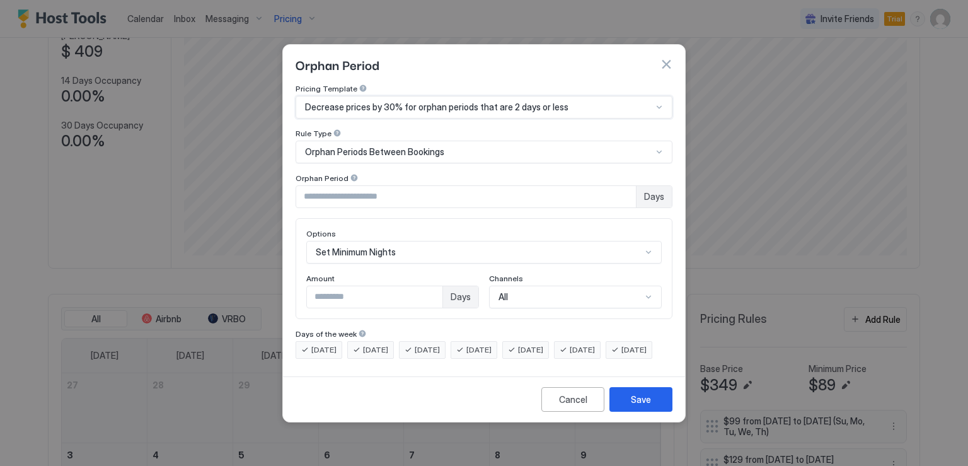
click at [451, 101] on span "Decrease prices by 30% for orphan periods that are 2 days or less" at bounding box center [436, 106] width 263 height 11
click at [511, 101] on span "Decrease prices by 30% for orphan periods that are 2 days or less" at bounding box center [436, 106] width 263 height 11
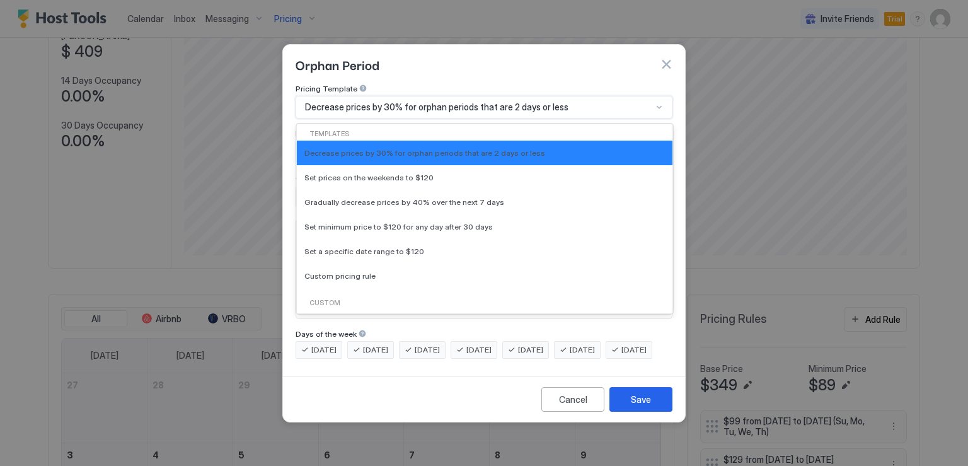
click at [511, 101] on span "Decrease prices by 30% for orphan periods that are 2 days or less" at bounding box center [436, 106] width 263 height 11
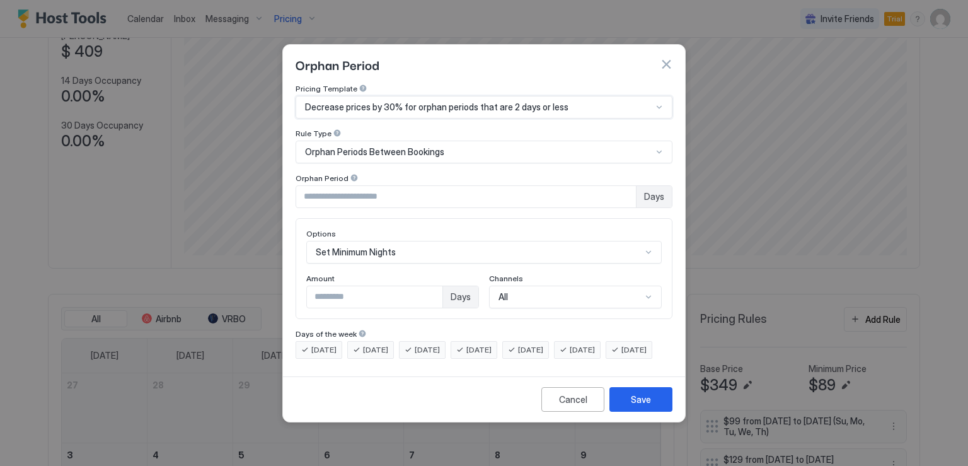
click at [511, 101] on span "Decrease prices by 30% for orphan periods that are 2 days or less" at bounding box center [436, 106] width 263 height 11
drag, startPoint x: 570, startPoint y: 95, endPoint x: 298, endPoint y: 107, distance: 271.9
click at [298, 107] on div "Decrease prices by 30% for orphan periods that are 2 days or less" at bounding box center [484, 107] width 377 height 23
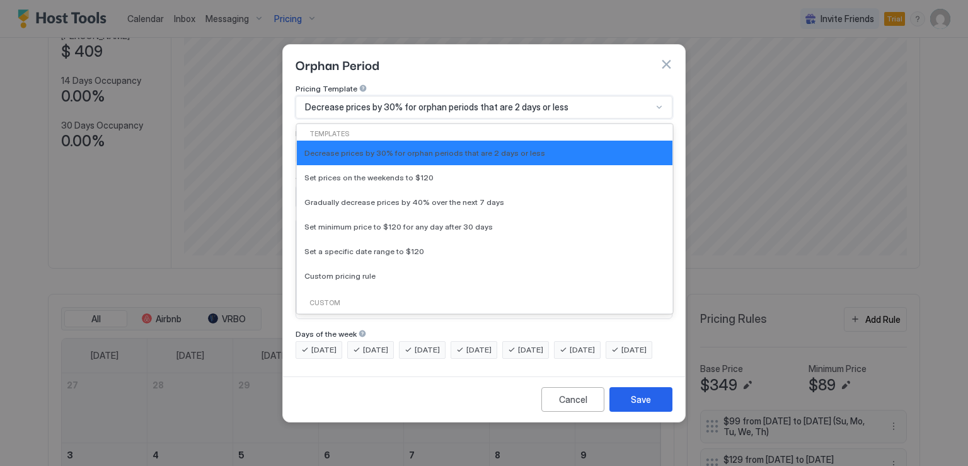
click at [629, 101] on div "Decrease prices by 30% for orphan periods that are 2 days or less" at bounding box center [478, 106] width 347 height 11
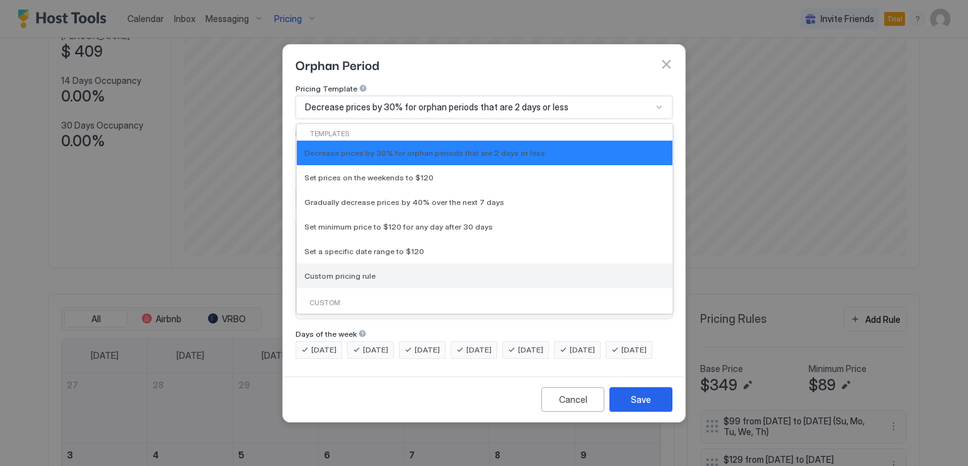
click at [373, 271] on div "Custom pricing rule" at bounding box center [484, 275] width 361 height 9
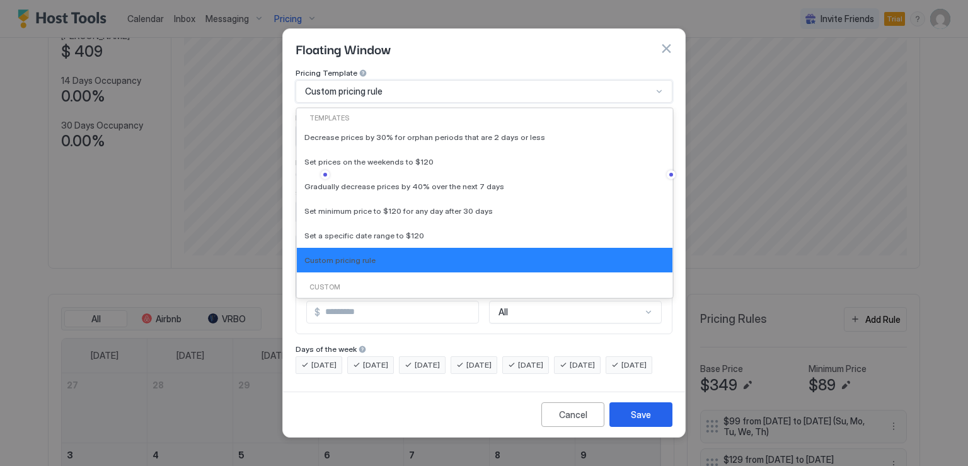
click at [411, 86] on div "Custom pricing rule" at bounding box center [478, 91] width 347 height 11
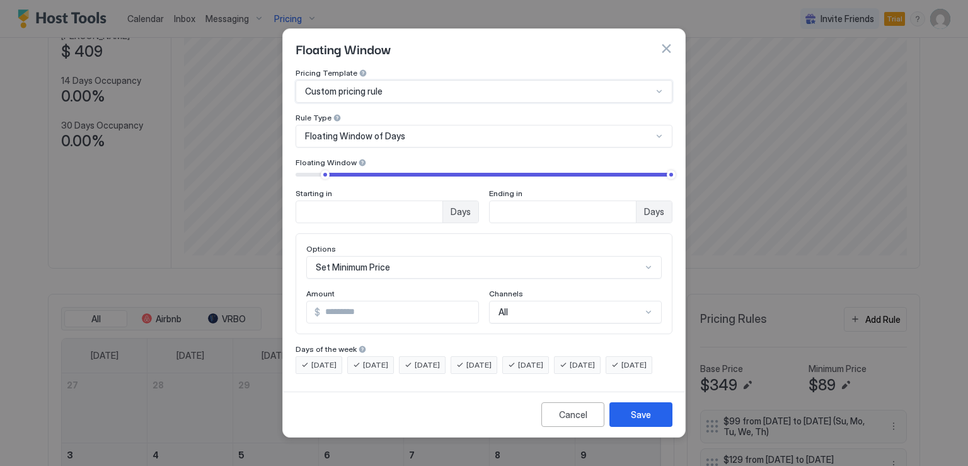
click at [411, 86] on div "Custom pricing rule" at bounding box center [478, 91] width 347 height 11
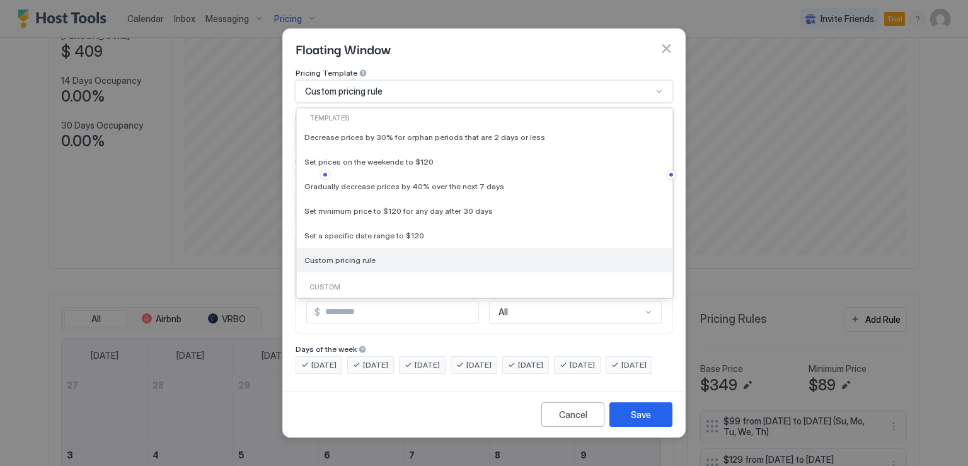
click at [385, 255] on div "Custom pricing rule" at bounding box center [484, 259] width 361 height 9
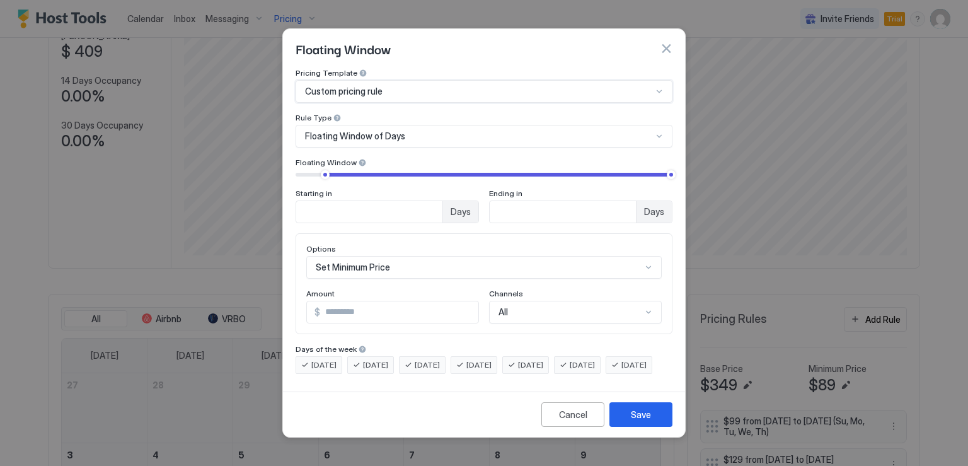
click at [398, 130] on span "Floating Window of Days" at bounding box center [355, 135] width 100 height 11
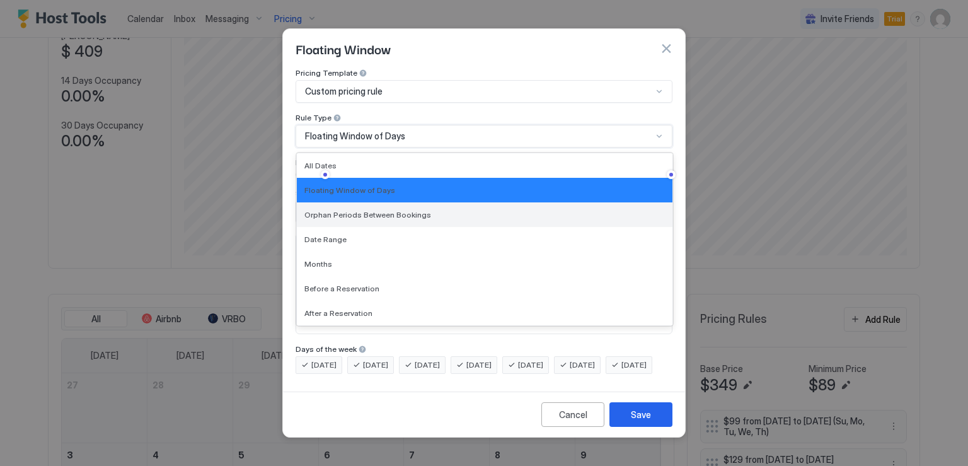
click at [398, 210] on span "Orphan Periods Between Bookings" at bounding box center [367, 214] width 127 height 9
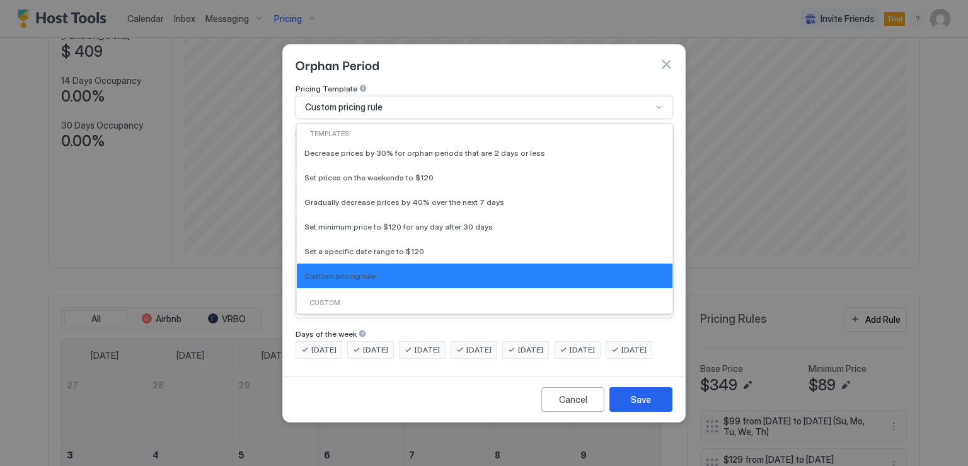
click at [501, 101] on div "Custom pricing rule" at bounding box center [478, 106] width 347 height 11
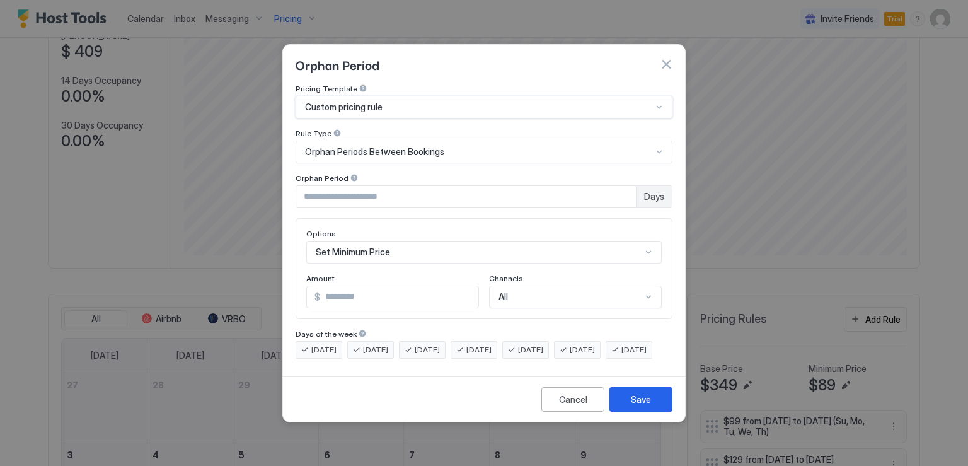
click at [501, 101] on div "Custom pricing rule" at bounding box center [478, 106] width 347 height 11
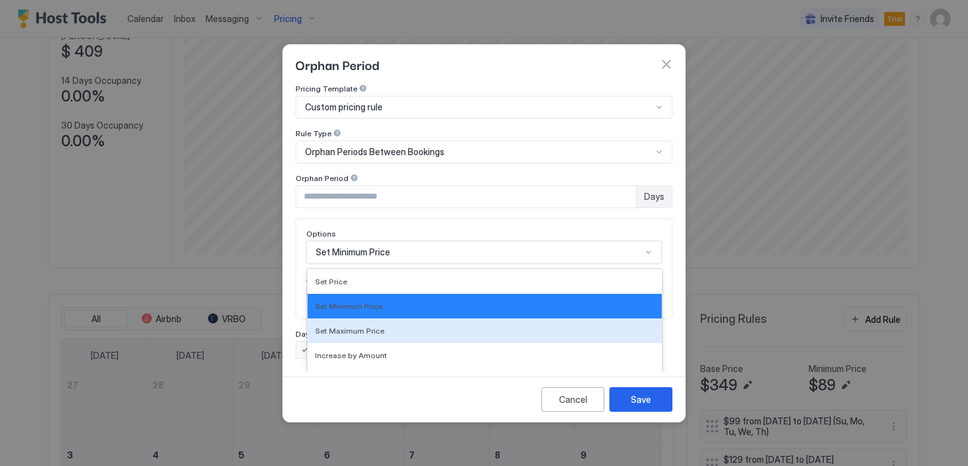
scroll to position [66, 0]
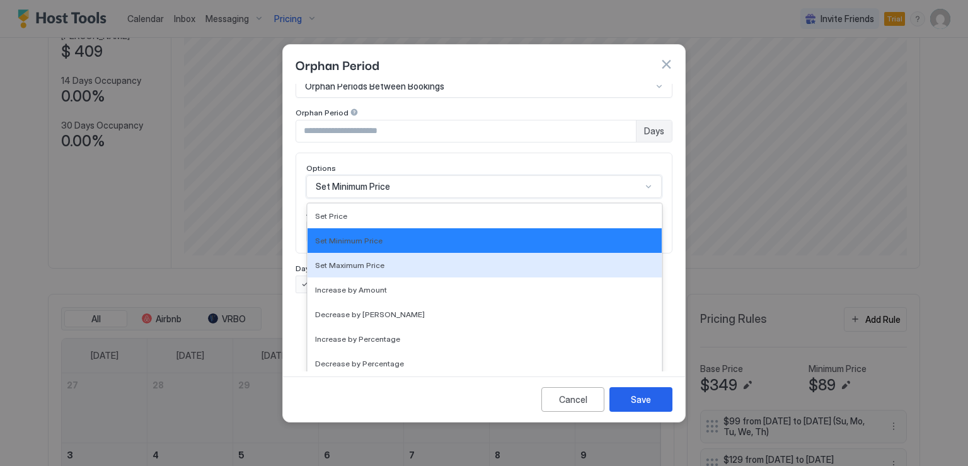
click at [385, 198] on div "17 results available. Use Up and Down to choose options, press Enter to select …" at bounding box center [484, 186] width 356 height 23
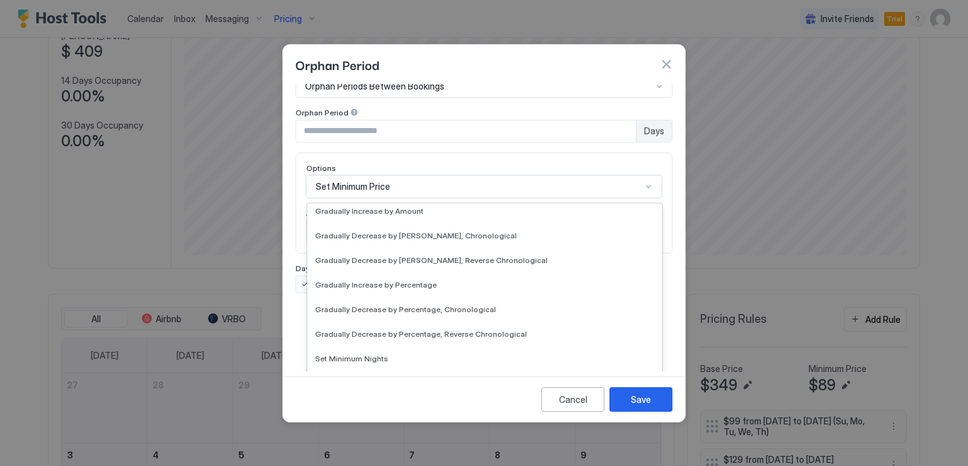
scroll to position [189, 0]
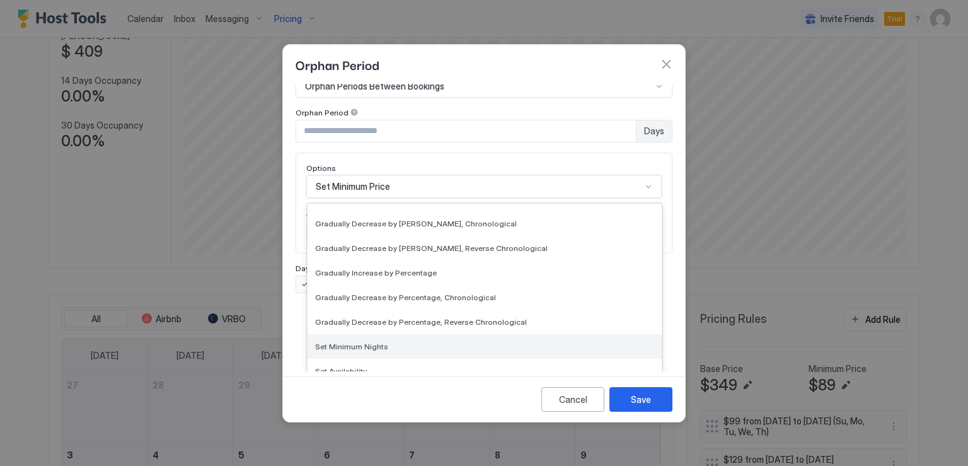
click at [381, 334] on div "Set Minimum Nights" at bounding box center [485, 346] width 354 height 25
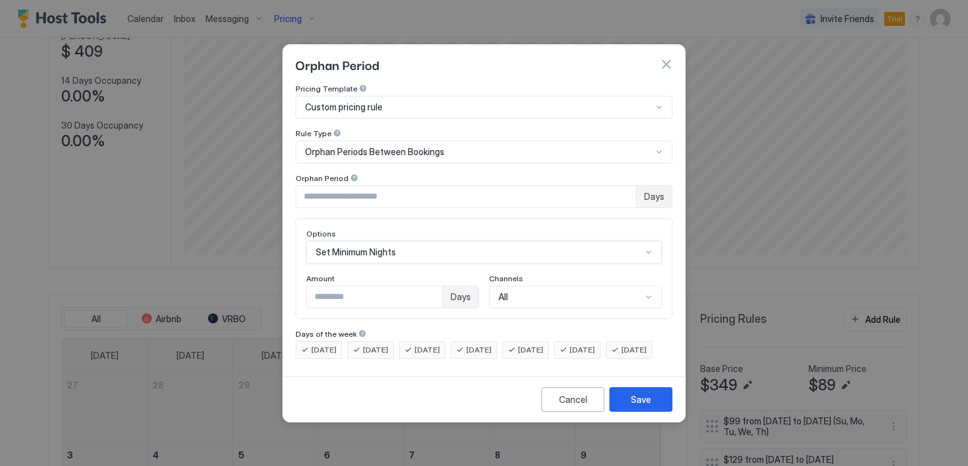
click at [374, 290] on input "***" at bounding box center [375, 296] width 136 height 21
type input "*"
click at [625, 405] on button "Save" at bounding box center [641, 399] width 63 height 25
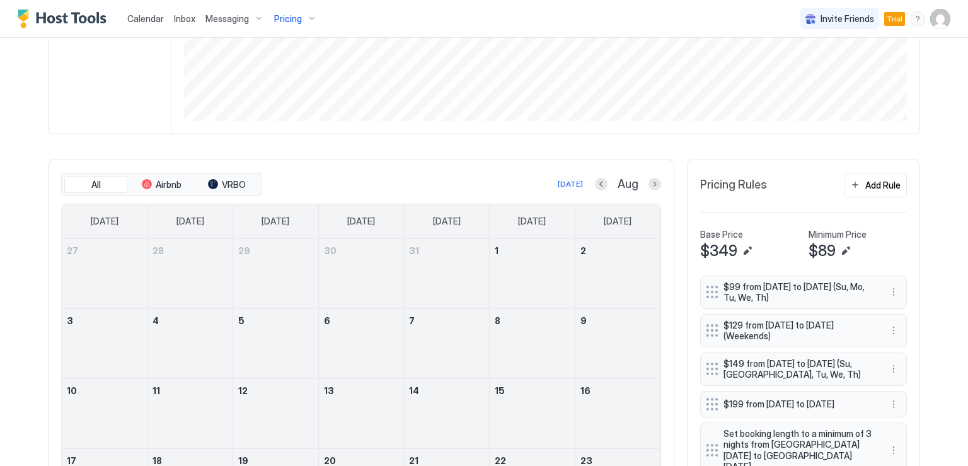
scroll to position [282, 0]
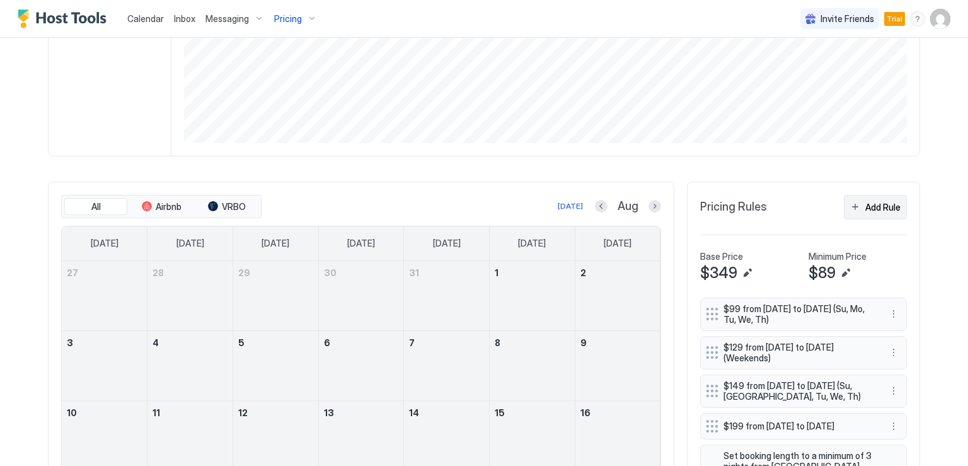
click at [879, 202] on div "Add Rule" at bounding box center [882, 206] width 35 height 13
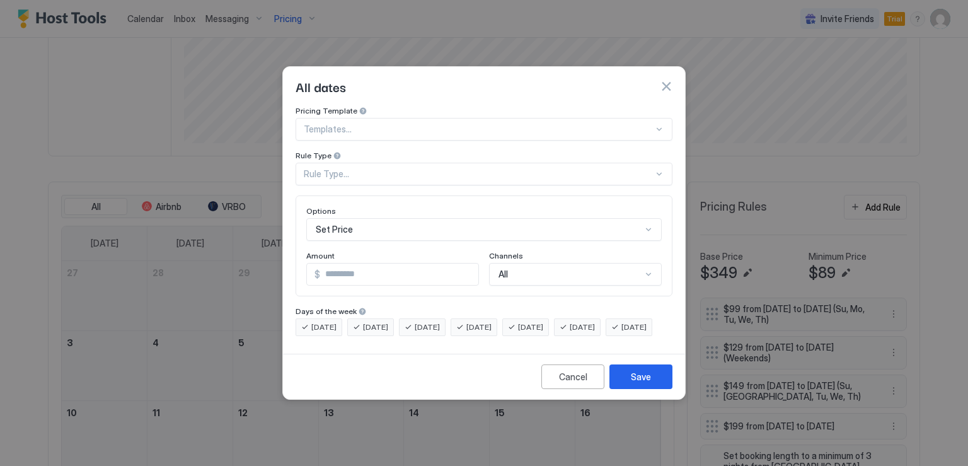
click at [424, 124] on div at bounding box center [479, 129] width 350 height 11
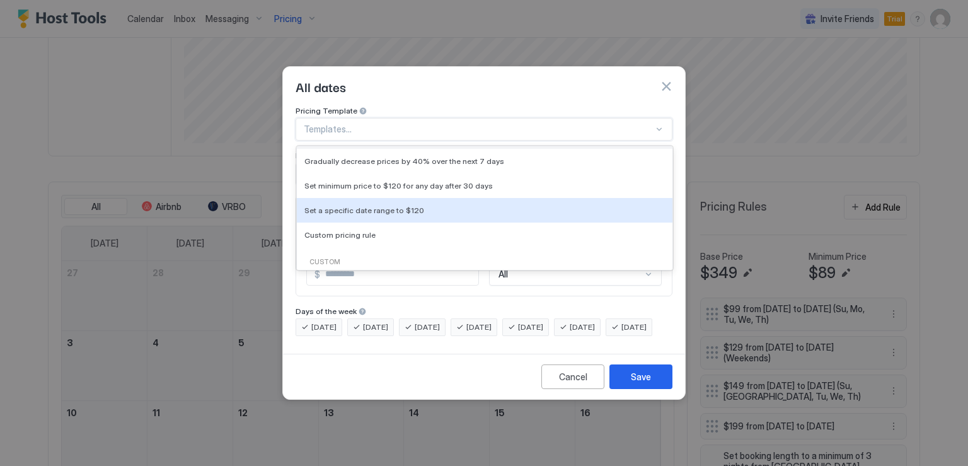
scroll to position [0, 0]
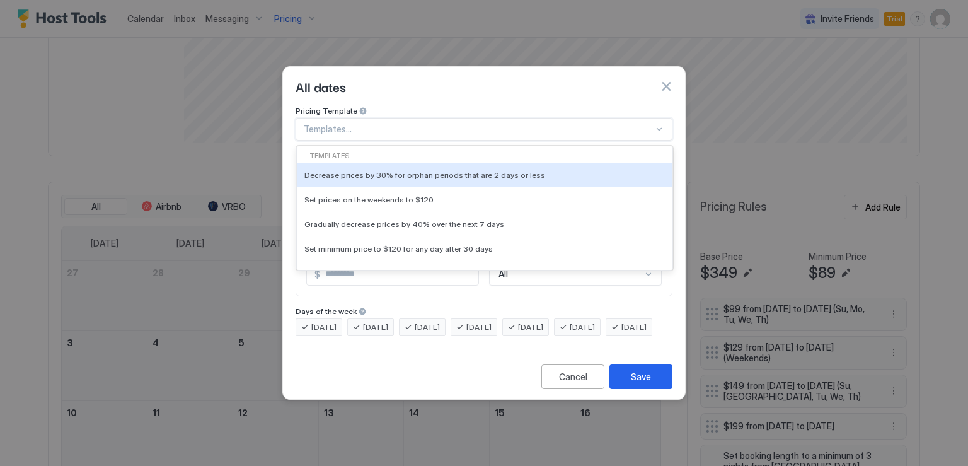
click at [416, 124] on div at bounding box center [479, 129] width 350 height 11
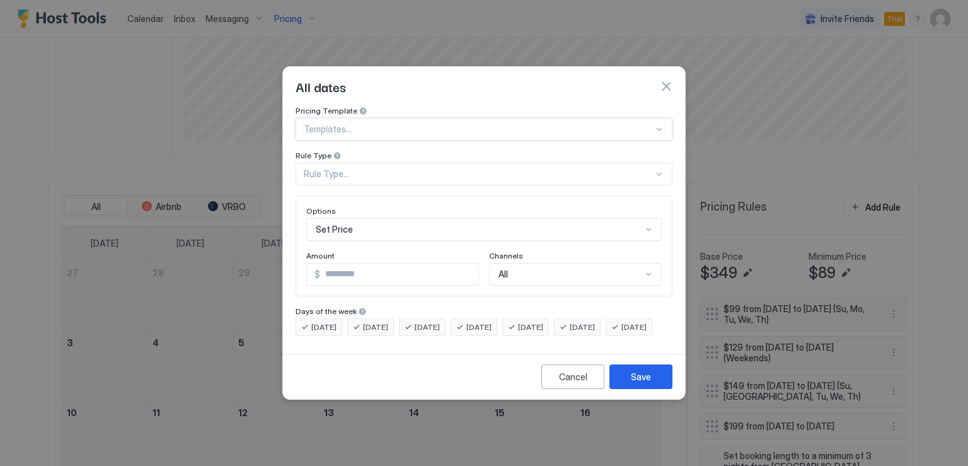
click at [413, 168] on div "Rule Type..." at bounding box center [479, 173] width 350 height 11
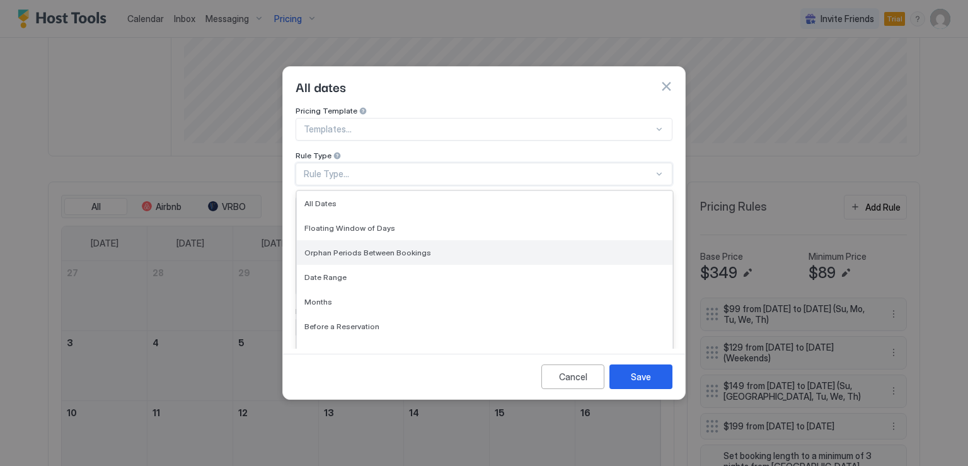
click at [396, 248] on span "Orphan Periods Between Bookings" at bounding box center [367, 252] width 127 height 9
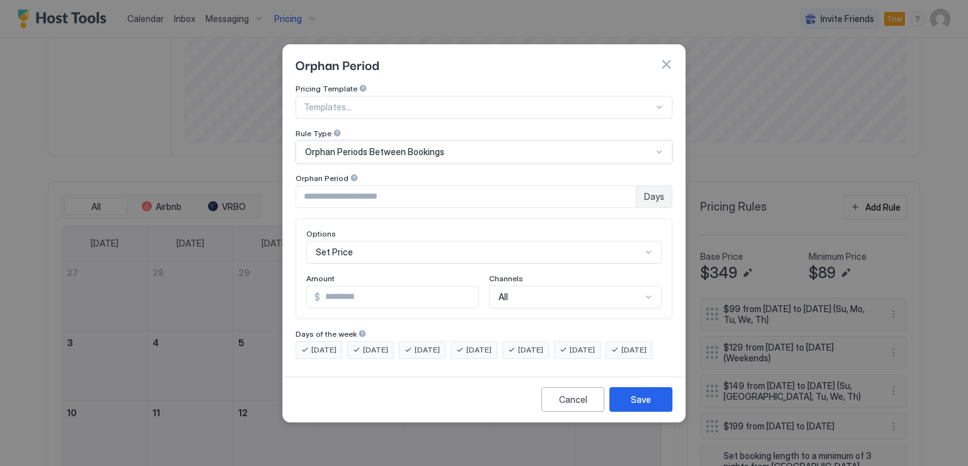
click at [622, 186] on input "*" at bounding box center [466, 196] width 340 height 21
click at [623, 186] on input "*" at bounding box center [466, 196] width 340 height 21
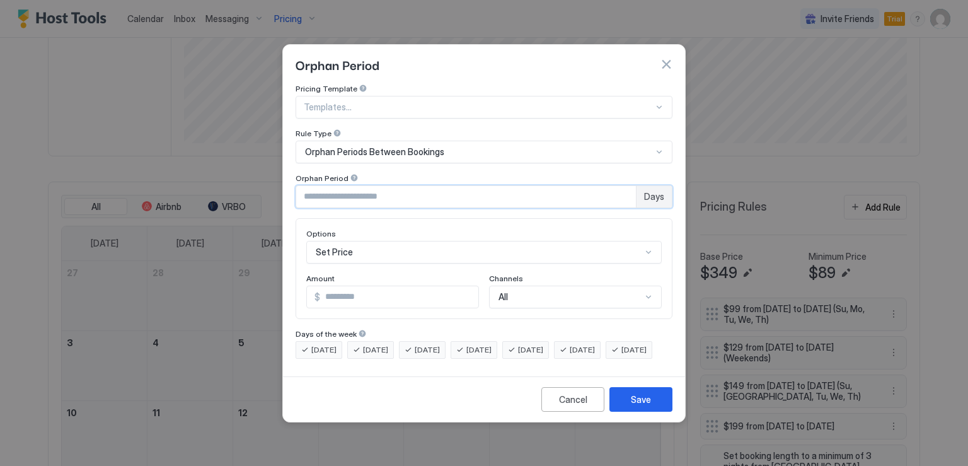
click at [623, 186] on input "*" at bounding box center [466, 196] width 340 height 21
click at [623, 186] on input "**" at bounding box center [466, 196] width 340 height 21
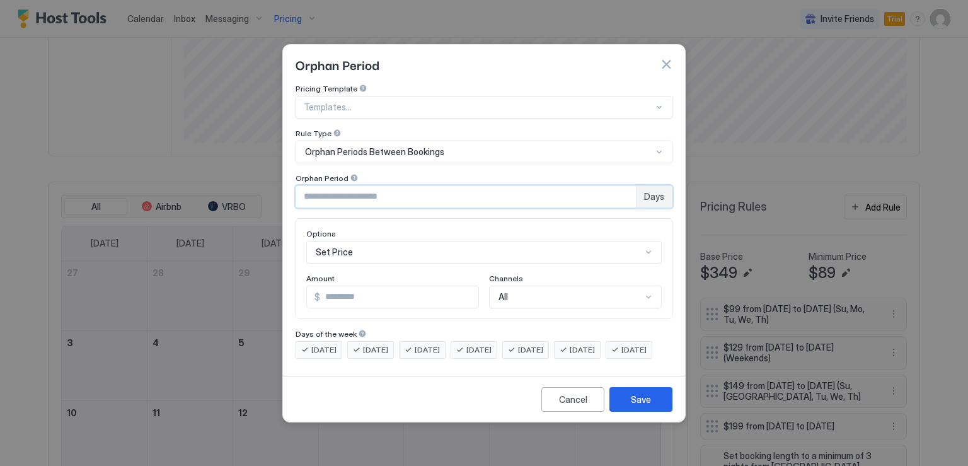
click at [623, 186] on input "**" at bounding box center [466, 196] width 340 height 21
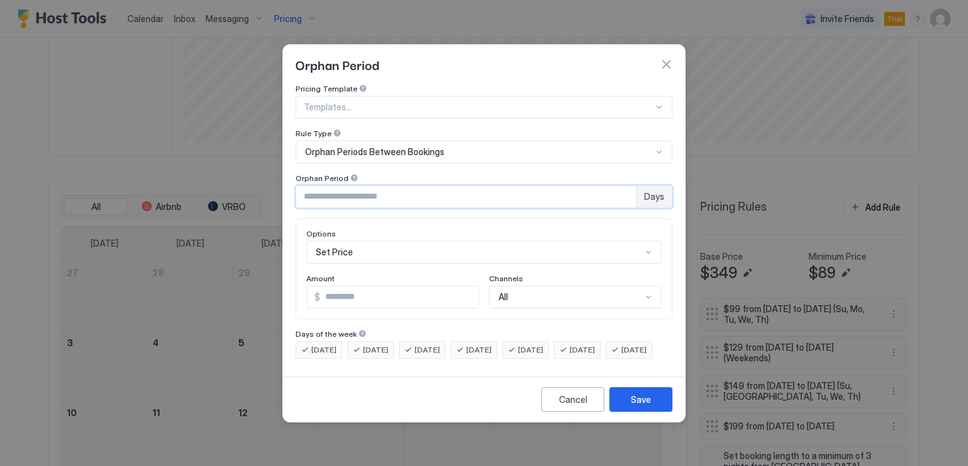
click at [623, 186] on input "**" at bounding box center [466, 196] width 340 height 21
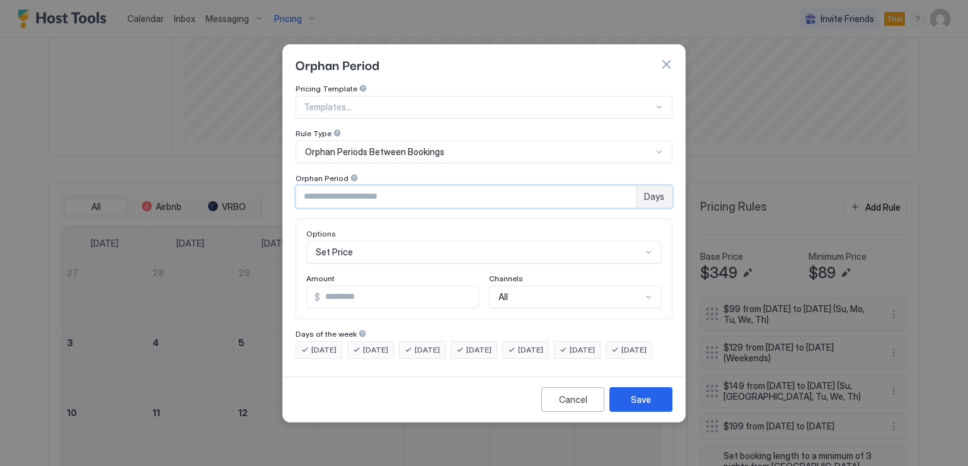
click at [623, 191] on input "**" at bounding box center [466, 196] width 340 height 21
click at [625, 188] on input "**" at bounding box center [466, 196] width 340 height 21
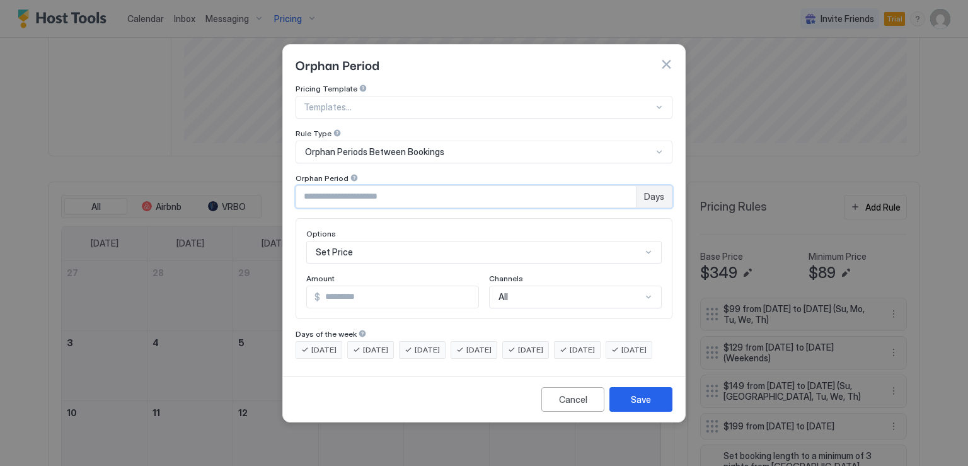
click at [625, 188] on input "**" at bounding box center [466, 196] width 340 height 21
type input "**"
click at [625, 188] on input "**" at bounding box center [466, 196] width 340 height 21
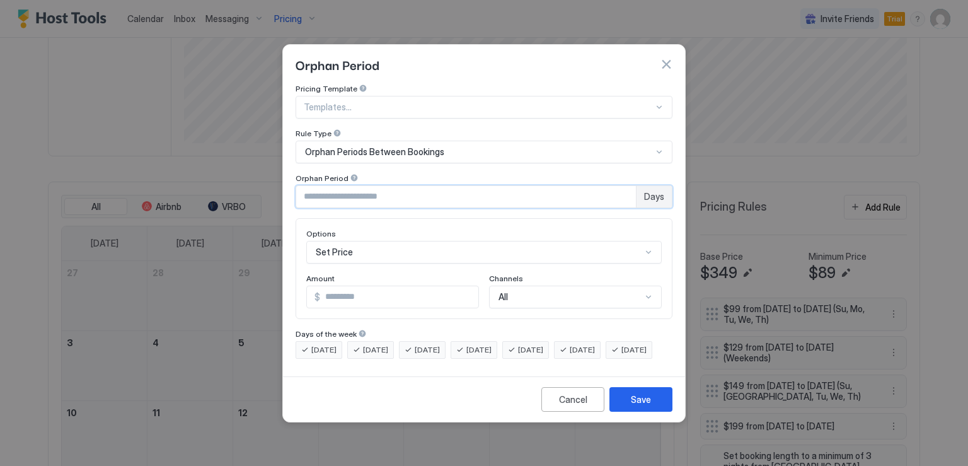
click at [396, 246] on div "Set Price" at bounding box center [484, 252] width 356 height 23
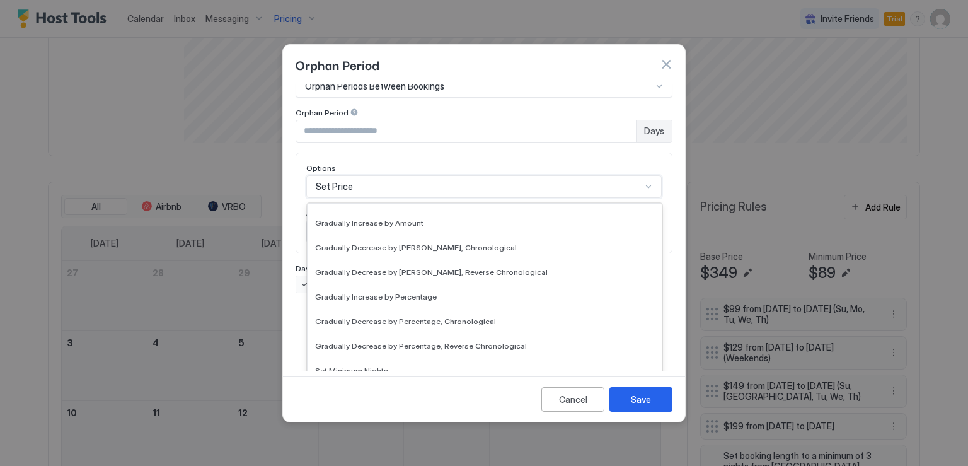
scroll to position [189, 0]
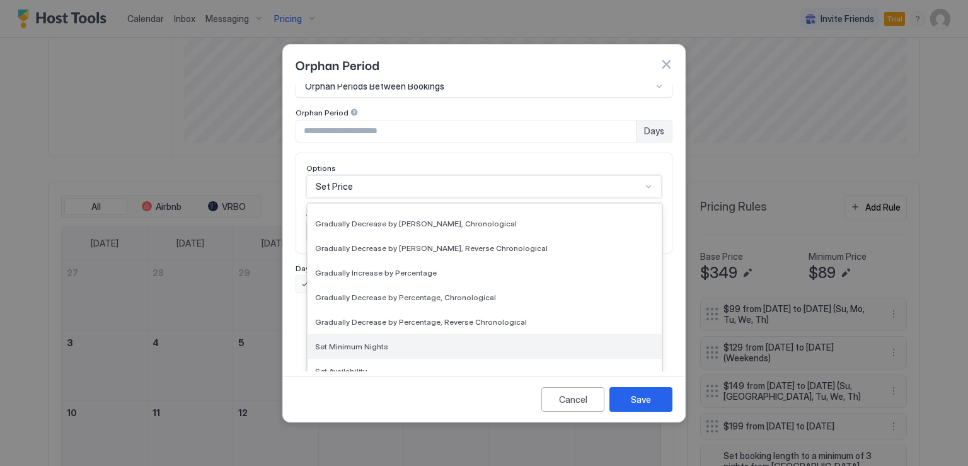
click at [373, 342] on span "Set Minimum Nights" at bounding box center [351, 346] width 73 height 9
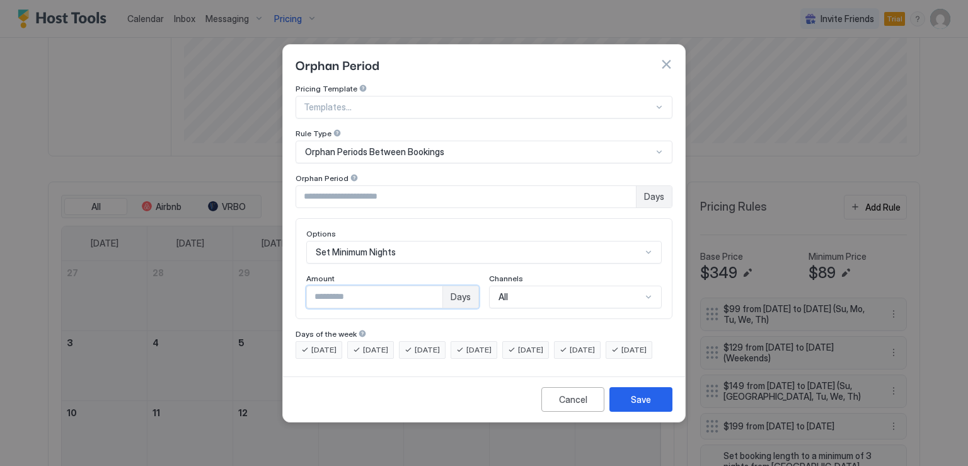
click at [432, 286] on input "*" at bounding box center [375, 296] width 136 height 21
type input "*"
click at [432, 286] on input "*" at bounding box center [375, 296] width 136 height 21
click at [645, 405] on div "Save" at bounding box center [641, 399] width 20 height 13
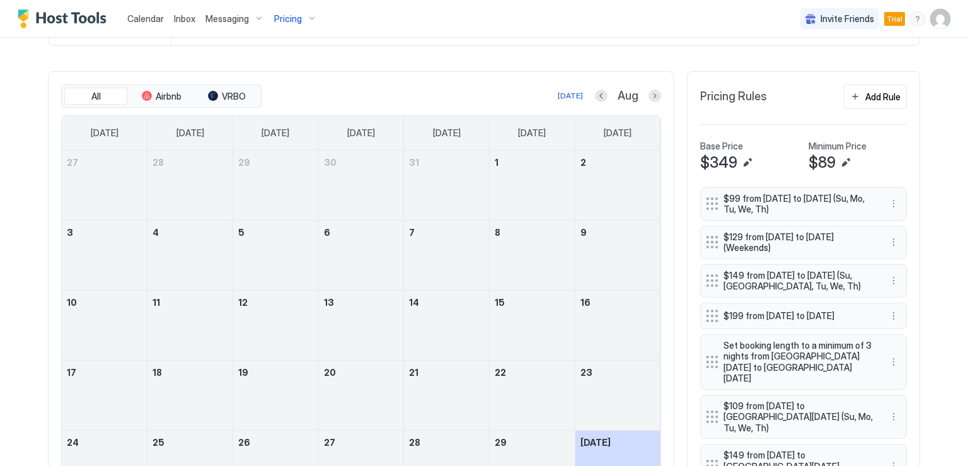
scroll to position [315, 0]
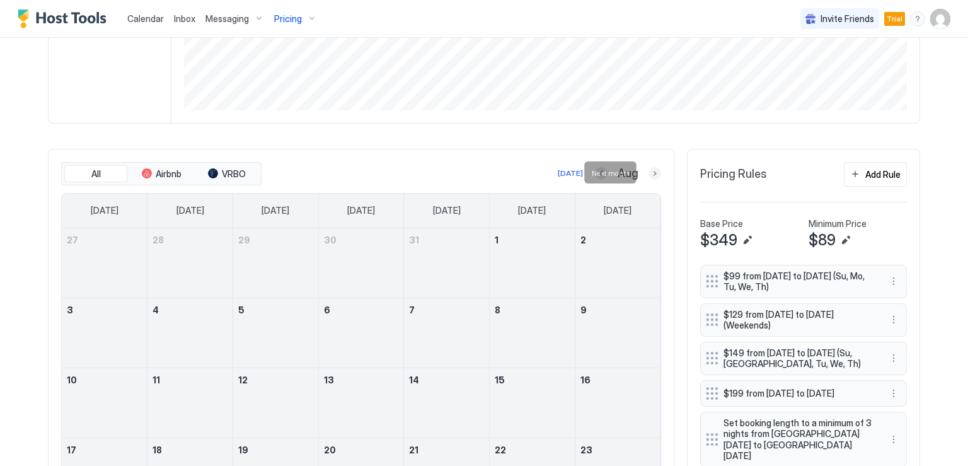
click at [653, 173] on button "Next month" at bounding box center [655, 173] width 13 height 13
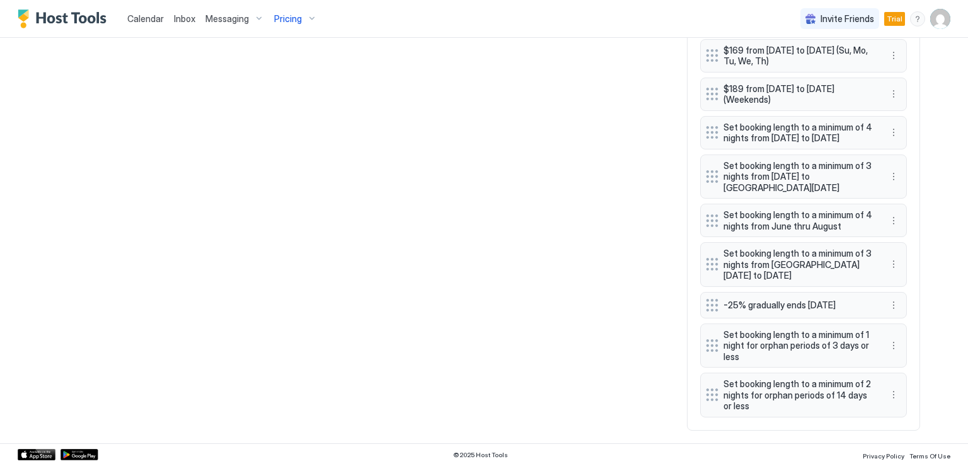
scroll to position [1403, 0]
click at [891, 351] on button "More options" at bounding box center [893, 345] width 15 height 15
click at [905, 404] on span "Delete" at bounding box center [912, 404] width 23 height 9
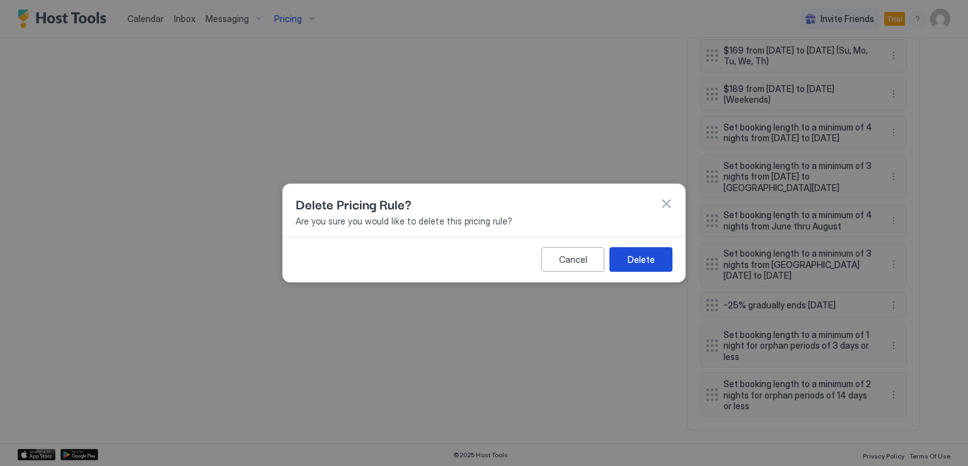
click at [659, 265] on button "Delete" at bounding box center [641, 259] width 63 height 25
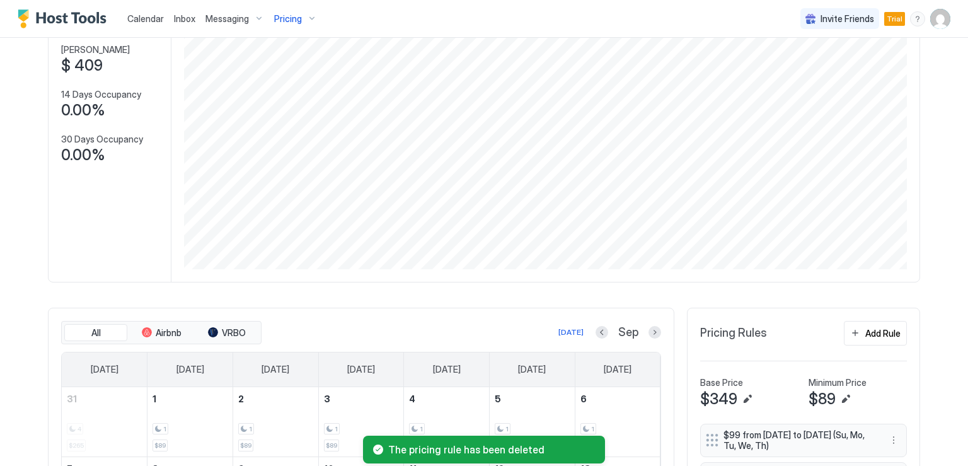
scroll to position [219, 0]
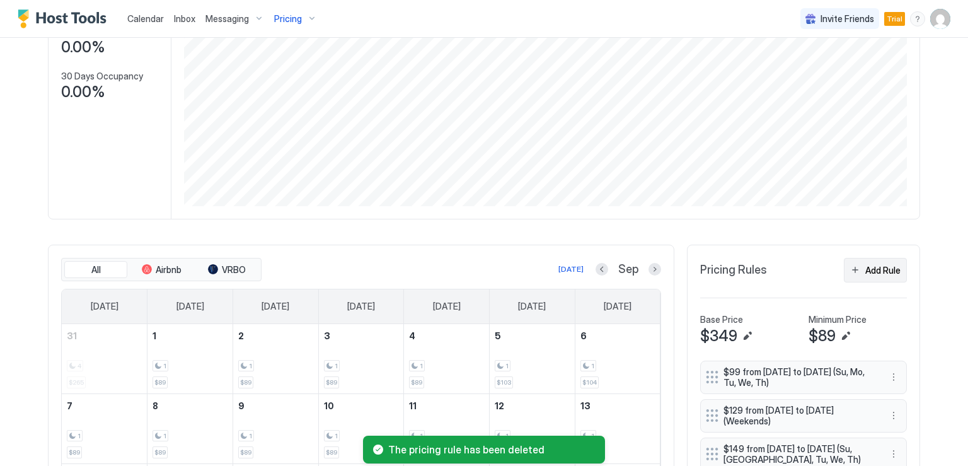
click at [859, 275] on button "Add Rule" at bounding box center [875, 270] width 63 height 25
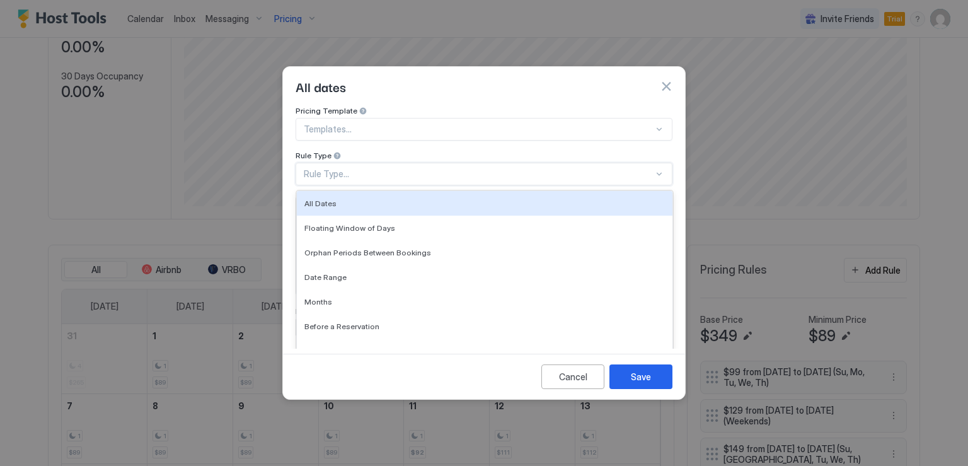
click at [353, 168] on div "Rule Type..." at bounding box center [479, 173] width 350 height 11
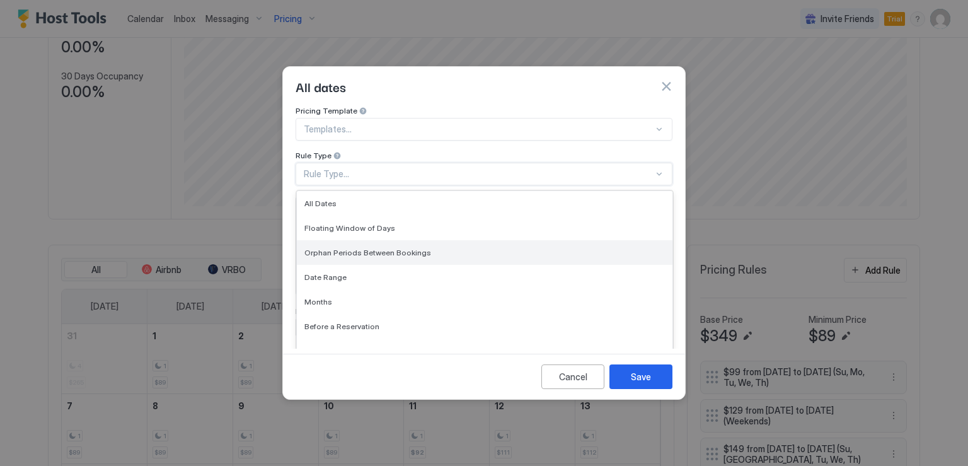
click at [372, 248] on span "Orphan Periods Between Bookings" at bounding box center [367, 252] width 127 height 9
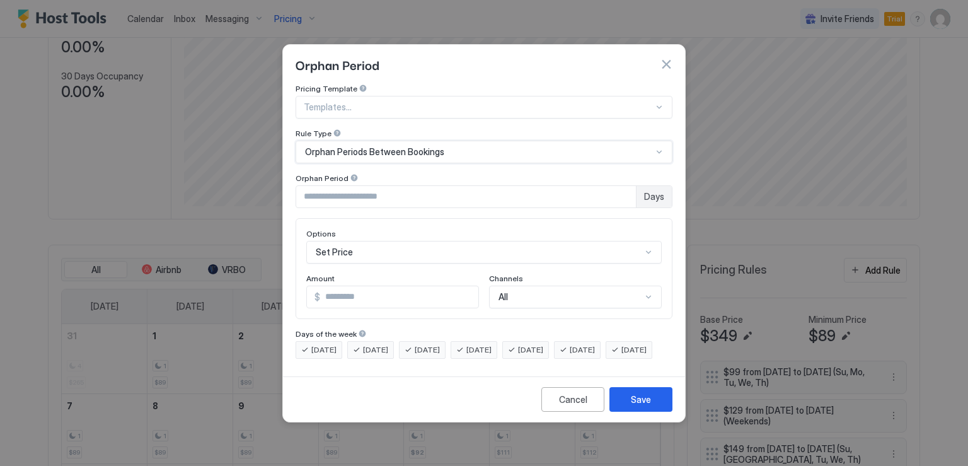
click at [363, 103] on div "Templates..." at bounding box center [484, 107] width 377 height 23
click at [346, 186] on input "*" at bounding box center [466, 196] width 340 height 21
type input "*"
click at [624, 186] on input "*" at bounding box center [466, 196] width 340 height 21
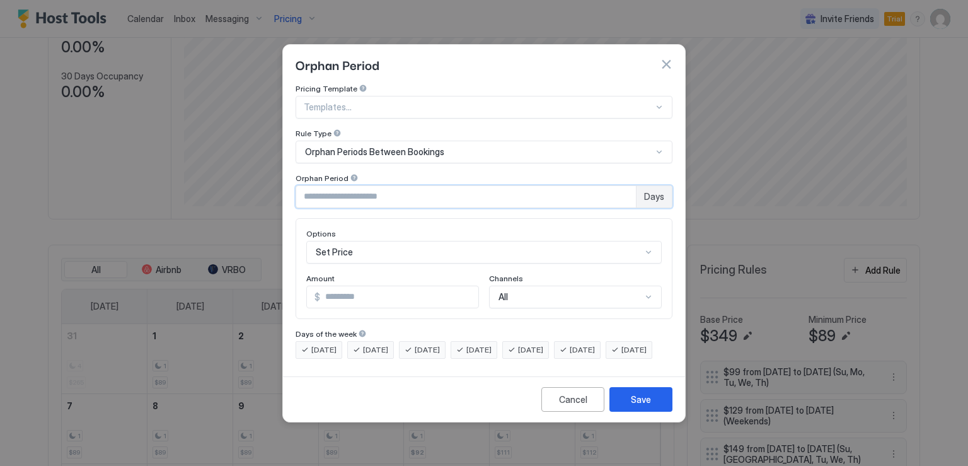
scroll to position [66, 0]
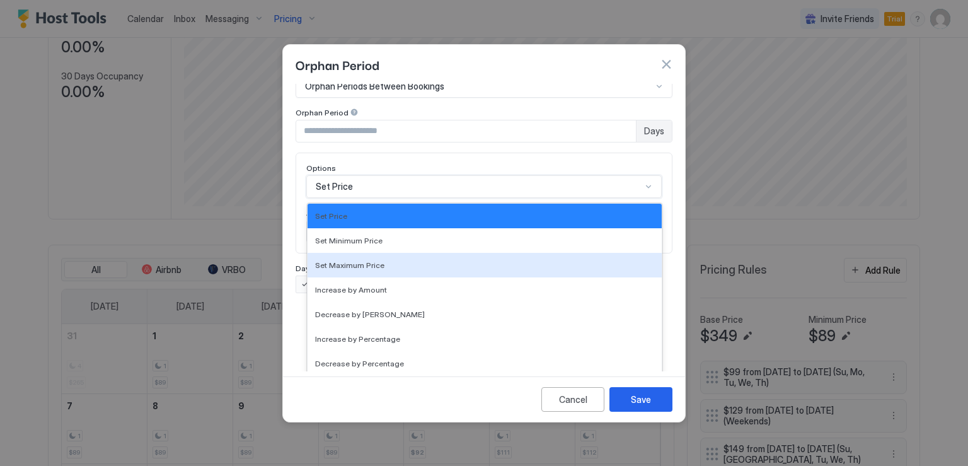
click at [376, 198] on div "17 results available. Use Up and Down to choose options, press Enter to select …" at bounding box center [484, 186] width 356 height 23
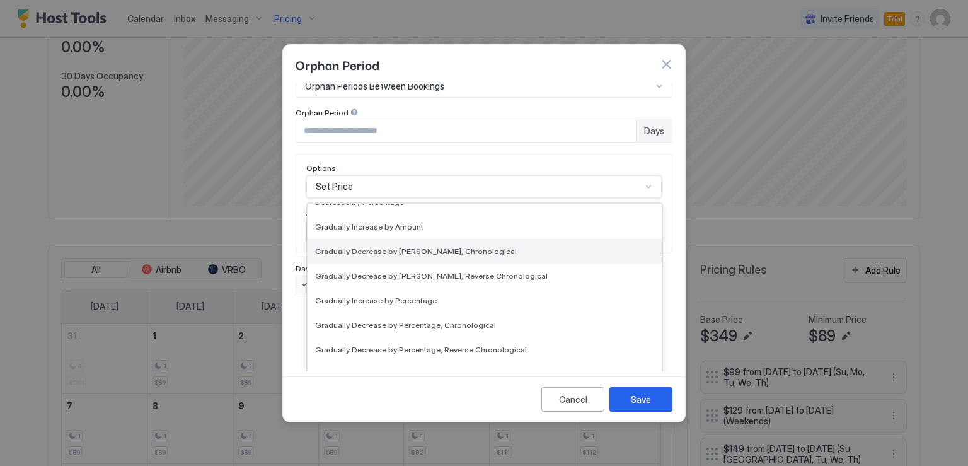
scroll to position [189, 0]
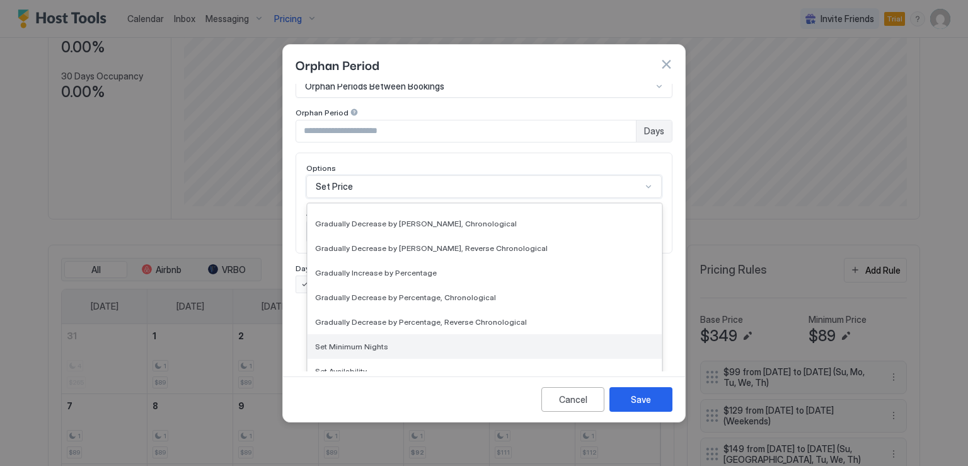
click at [371, 342] on span "Set Minimum Nights" at bounding box center [351, 346] width 73 height 9
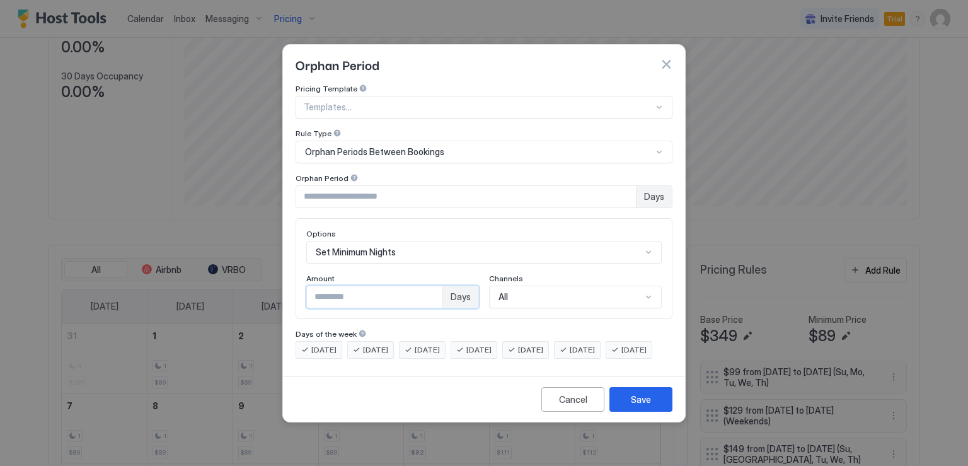
click at [352, 286] on input "*" at bounding box center [375, 296] width 136 height 21
type input "*"
click at [625, 402] on button "Save" at bounding box center [641, 399] width 63 height 25
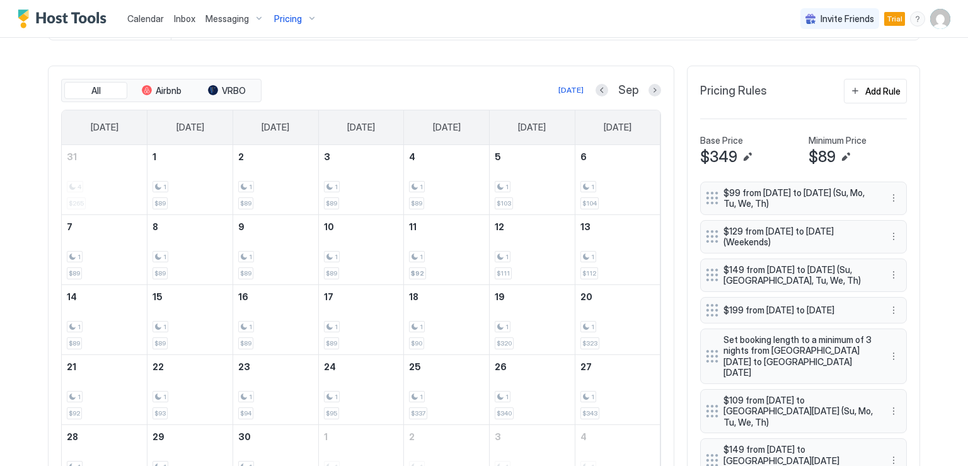
scroll to position [395, 0]
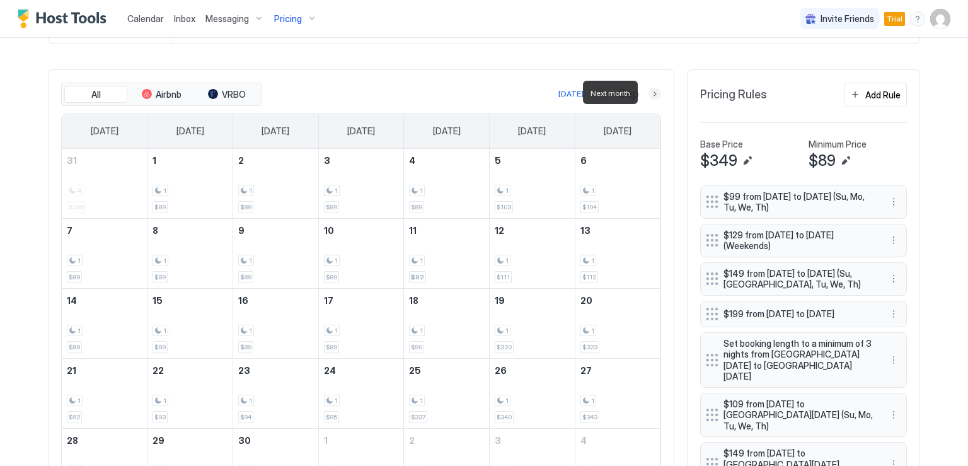
click at [655, 95] on button "Next month" at bounding box center [655, 94] width 13 height 13
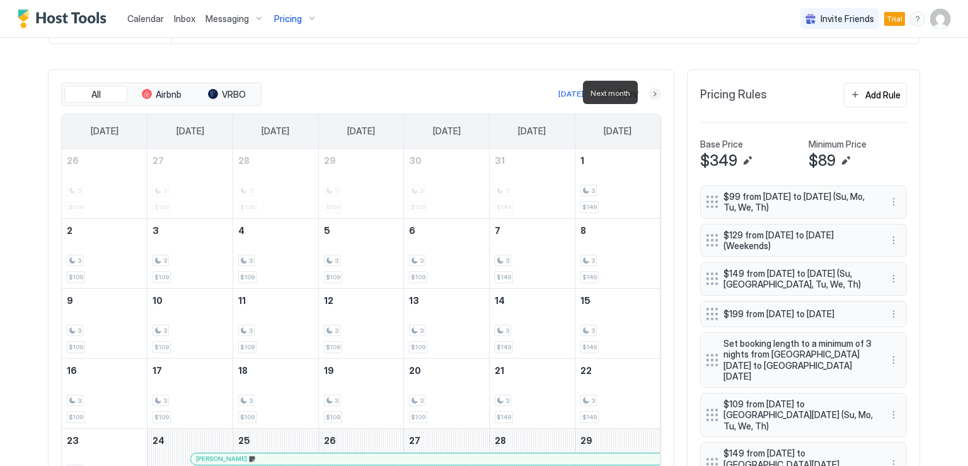
click at [655, 95] on button "Next month" at bounding box center [655, 94] width 13 height 13
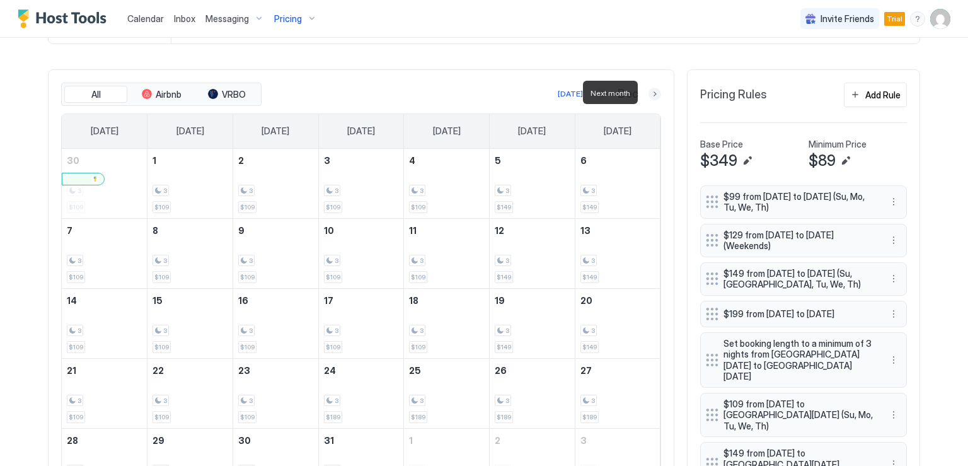
click at [652, 95] on button "Next month" at bounding box center [655, 94] width 13 height 13
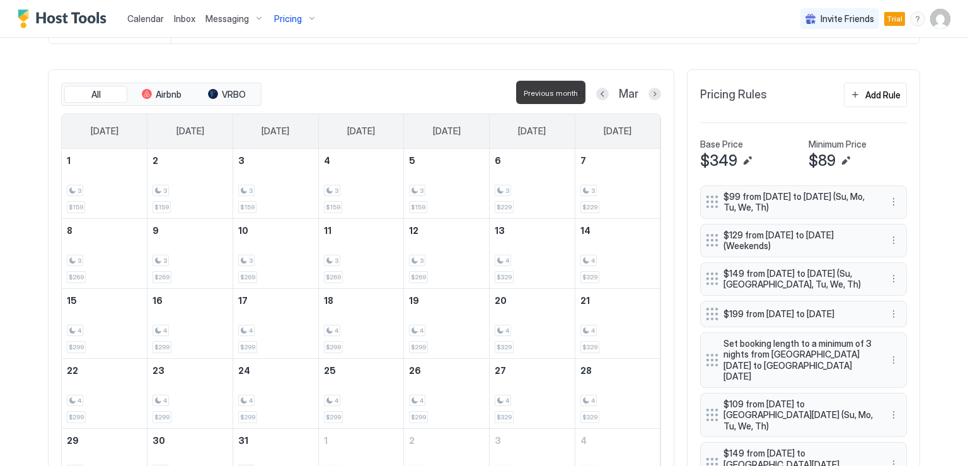
click at [603, 98] on div at bounding box center [602, 94] width 13 height 13
click at [600, 94] on button "Previous month" at bounding box center [602, 94] width 13 height 13
click at [600, 94] on button "Previous month" at bounding box center [603, 94] width 13 height 13
click at [223, 21] on span "Messaging" at bounding box center [226, 18] width 43 height 11
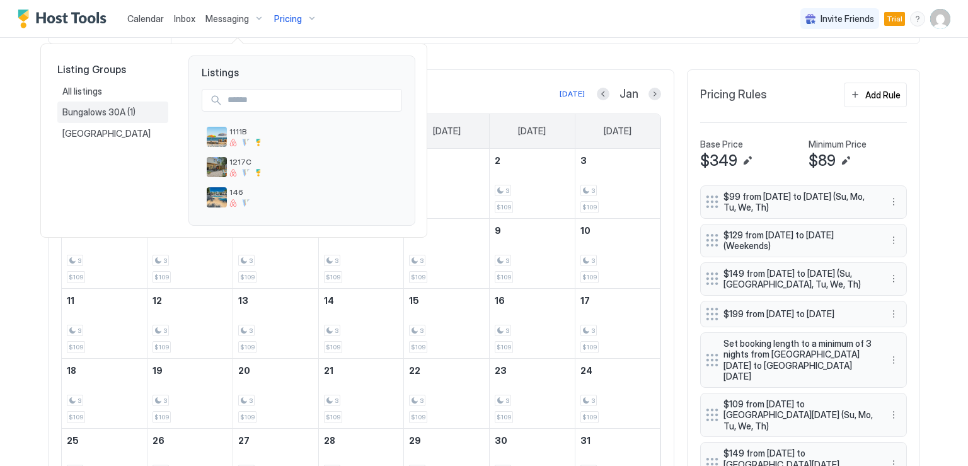
click at [128, 113] on span "(1)" at bounding box center [131, 112] width 8 height 11
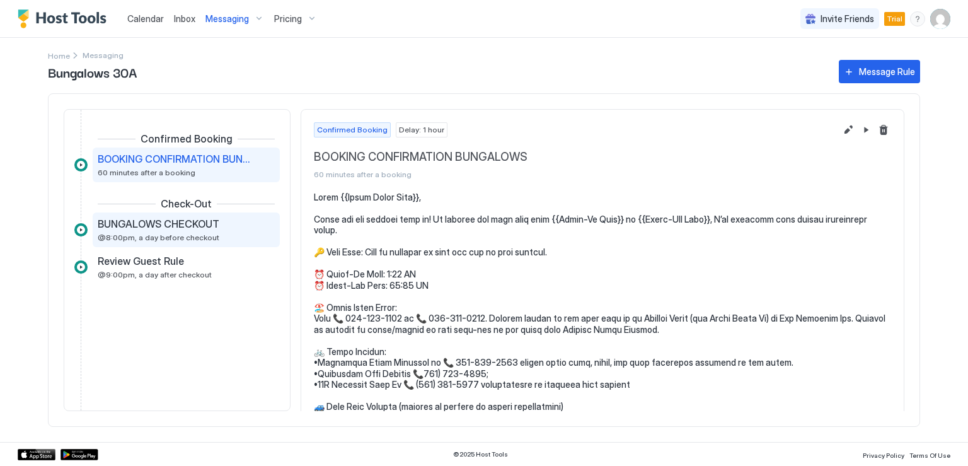
click at [177, 230] on div "BUNGALOWS CHECKOUT @8:00pm, a day before checkout" at bounding box center [177, 229] width 159 height 25
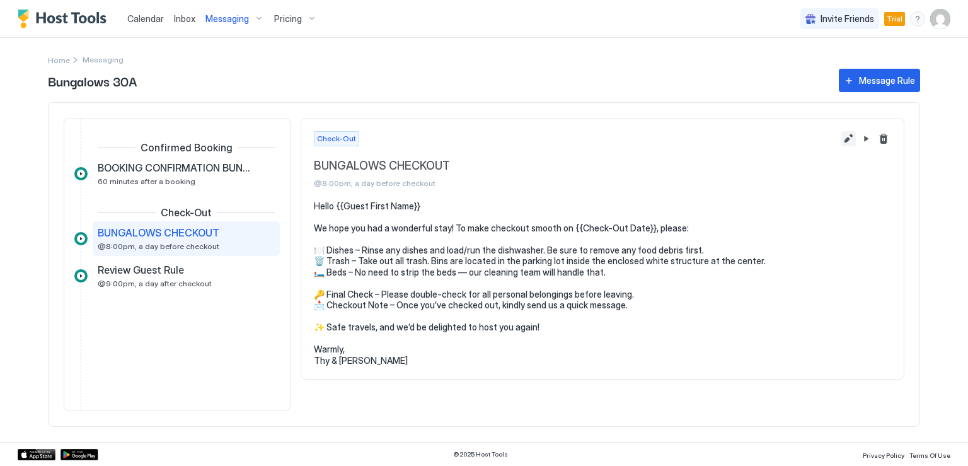
click at [845, 142] on button "Edit message rule" at bounding box center [848, 138] width 15 height 15
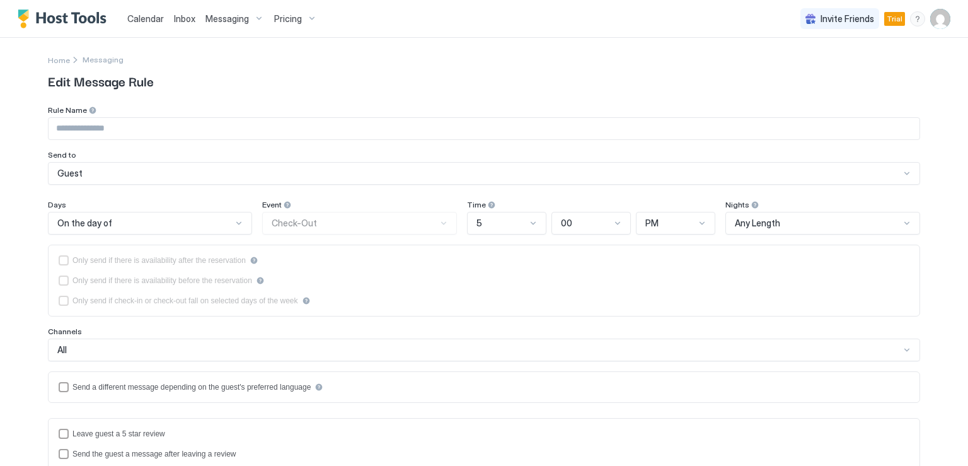
type input "**********"
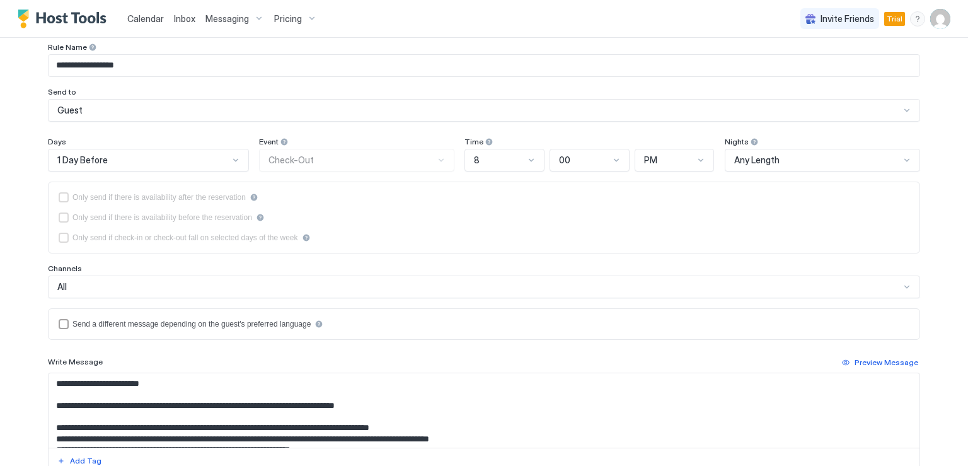
scroll to position [189, 0]
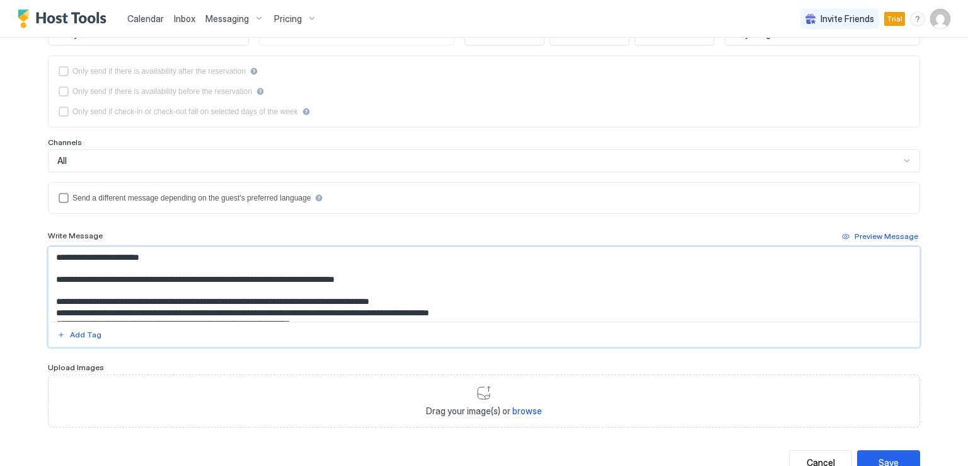
click at [487, 308] on textarea "**********" at bounding box center [484, 284] width 871 height 74
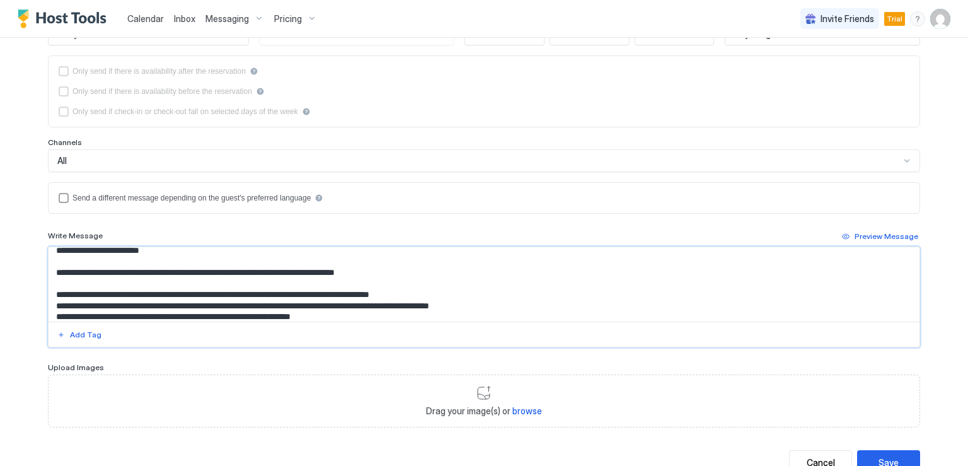
scroll to position [18, 0]
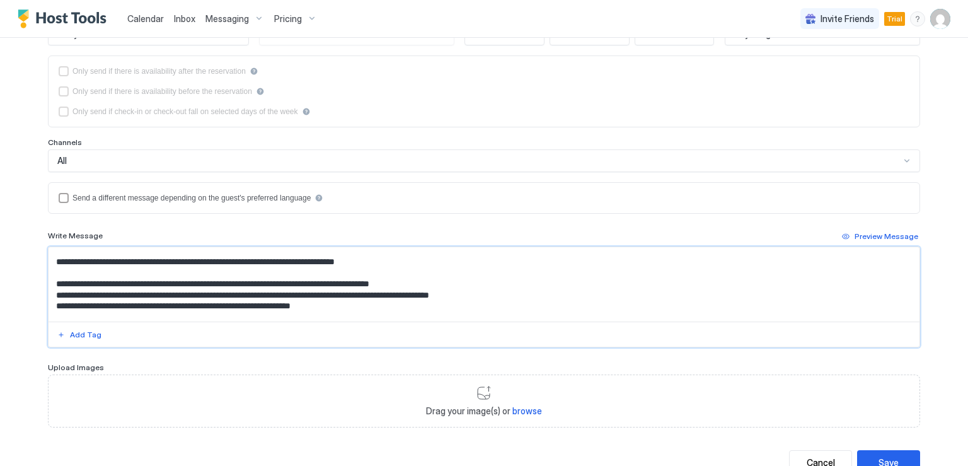
click at [489, 296] on textarea "**********" at bounding box center [484, 284] width 871 height 74
click at [371, 305] on textarea "**********" at bounding box center [484, 284] width 871 height 74
paste textarea "**********"
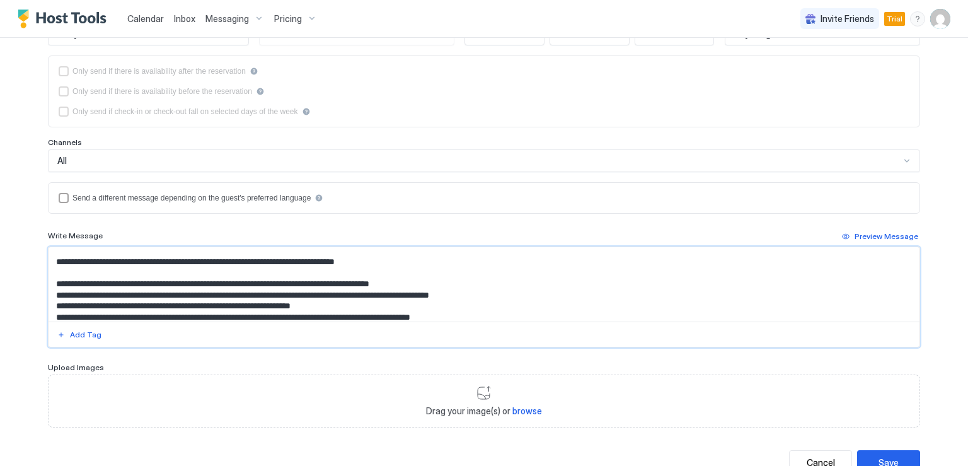
scroll to position [81, 0]
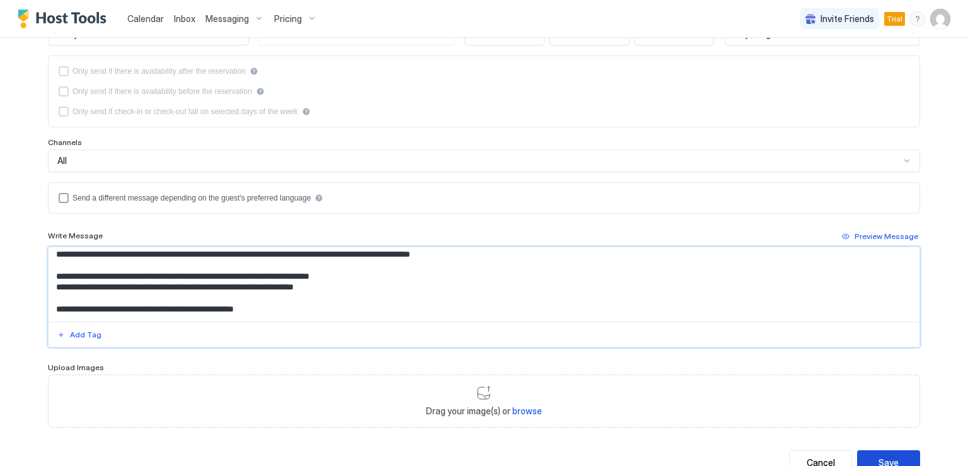
type textarea "**********"
click at [879, 456] on div "Save" at bounding box center [889, 462] width 20 height 13
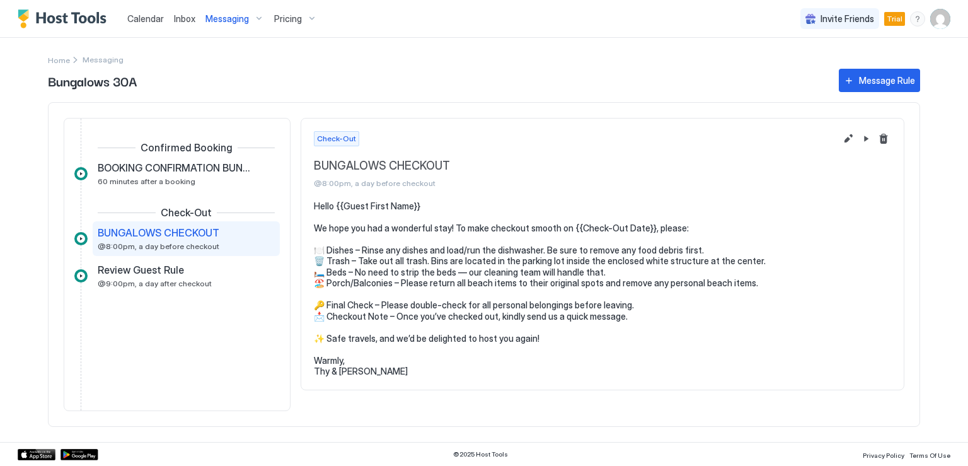
click at [181, 21] on span "Inbox" at bounding box center [184, 18] width 21 height 11
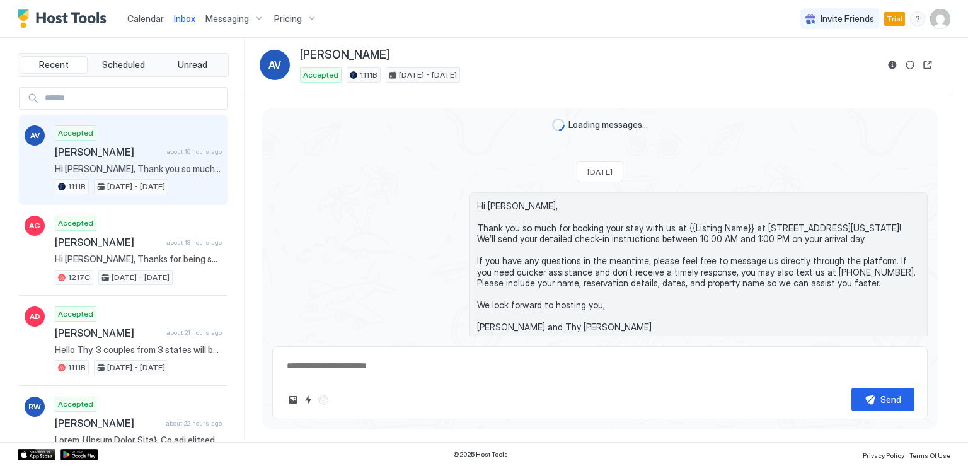
type textarea "*"
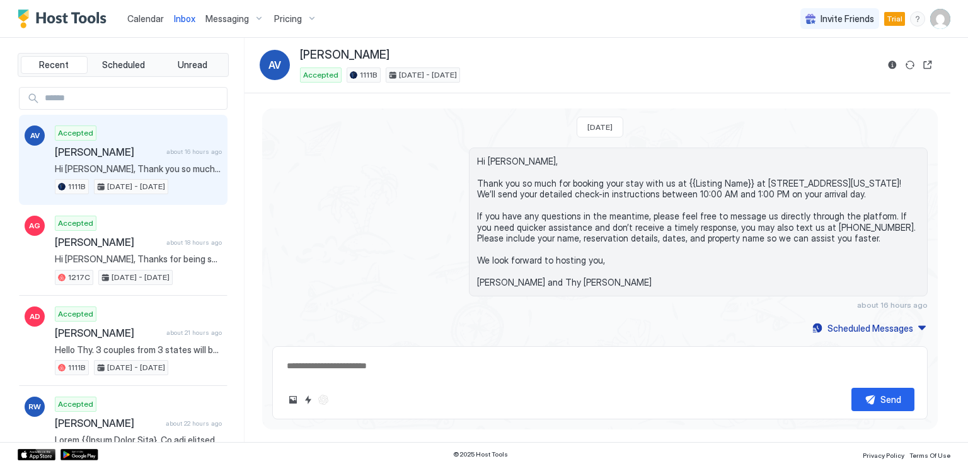
click at [226, 16] on span "Messaging" at bounding box center [226, 18] width 43 height 11
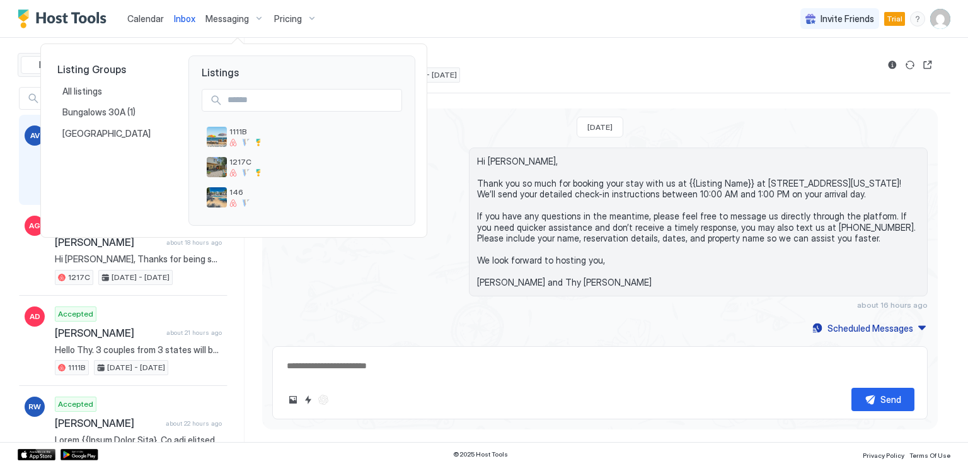
click at [148, 18] on div at bounding box center [484, 233] width 968 height 466
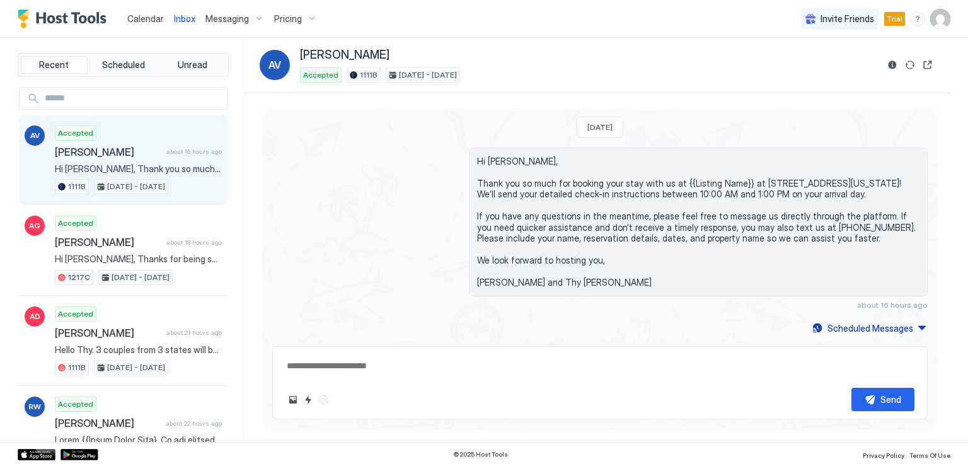
click at [140, 18] on span "Calendar" at bounding box center [145, 18] width 37 height 11
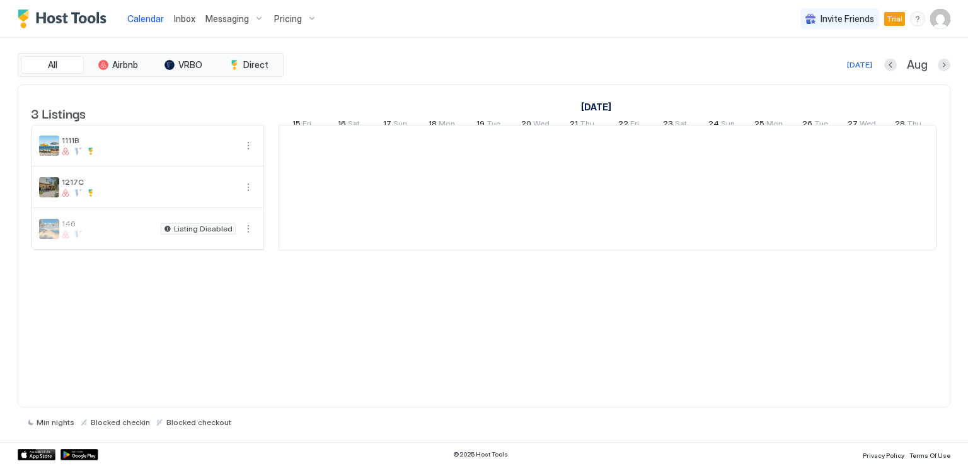
scroll to position [0, 700]
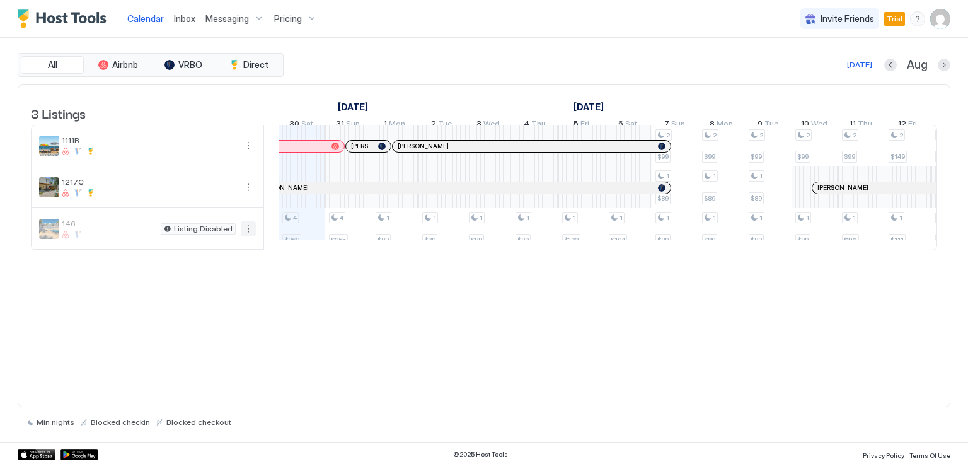
click at [245, 236] on button "More options" at bounding box center [248, 228] width 15 height 15
click at [226, 294] on span "Listing Settings" at bounding box center [227, 295] width 56 height 9
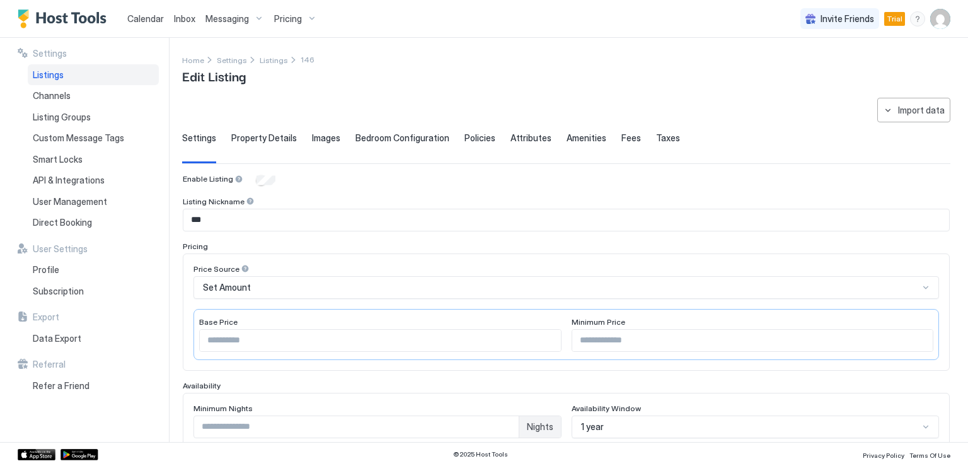
click at [270, 135] on span "Property Details" at bounding box center [264, 137] width 66 height 11
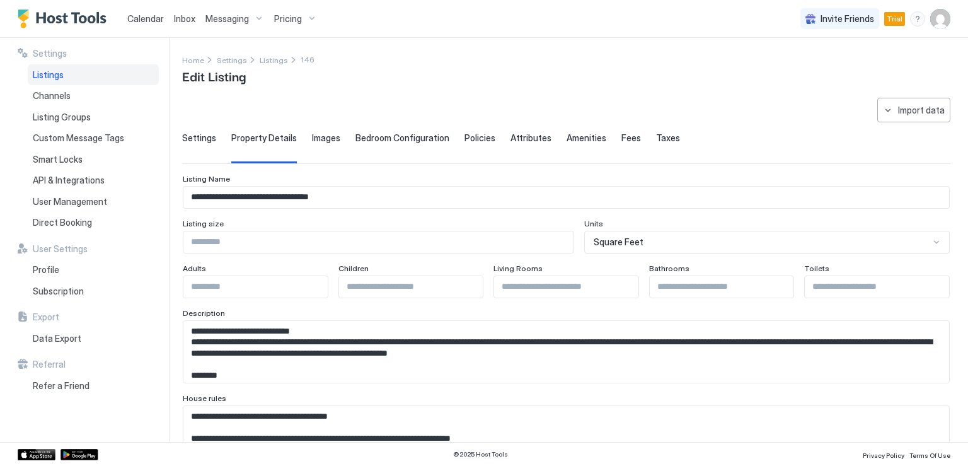
click at [323, 138] on span "Images" at bounding box center [326, 137] width 28 height 11
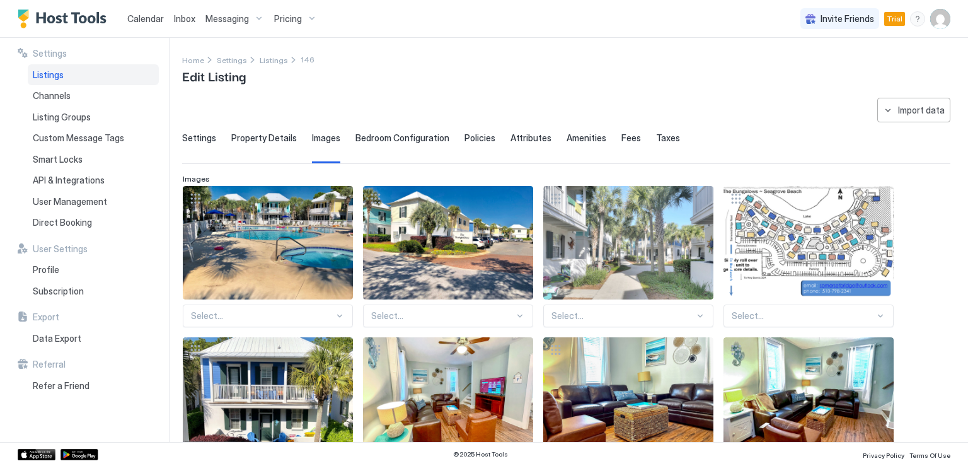
click at [376, 137] on span "Bedroom Configuration" at bounding box center [403, 137] width 94 height 11
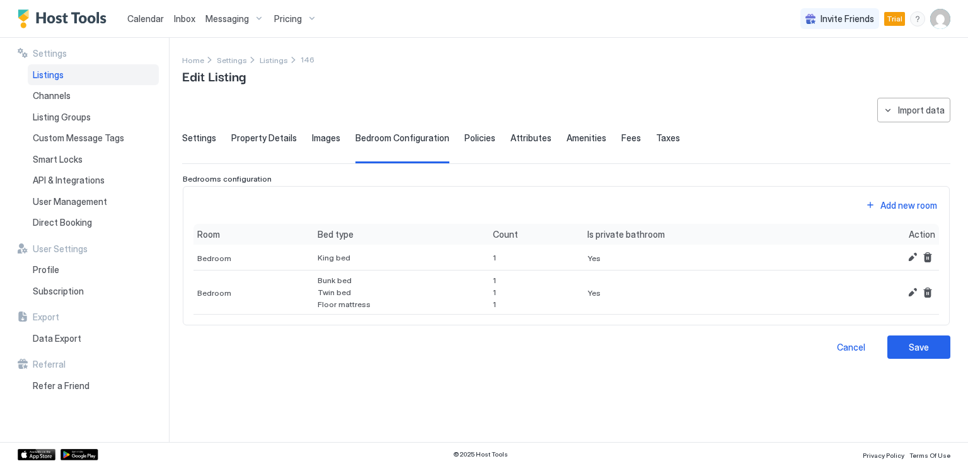
click at [475, 139] on span "Policies" at bounding box center [480, 137] width 31 height 11
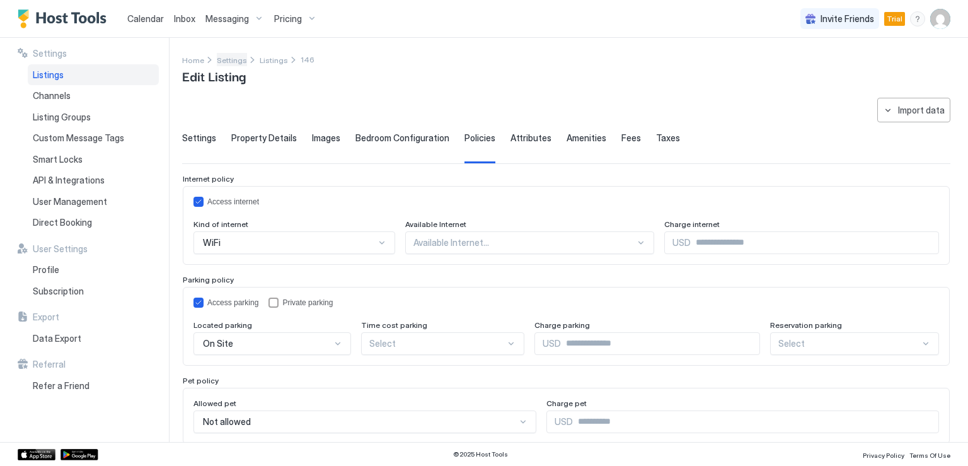
click at [219, 60] on span "Settings" at bounding box center [232, 59] width 30 height 9
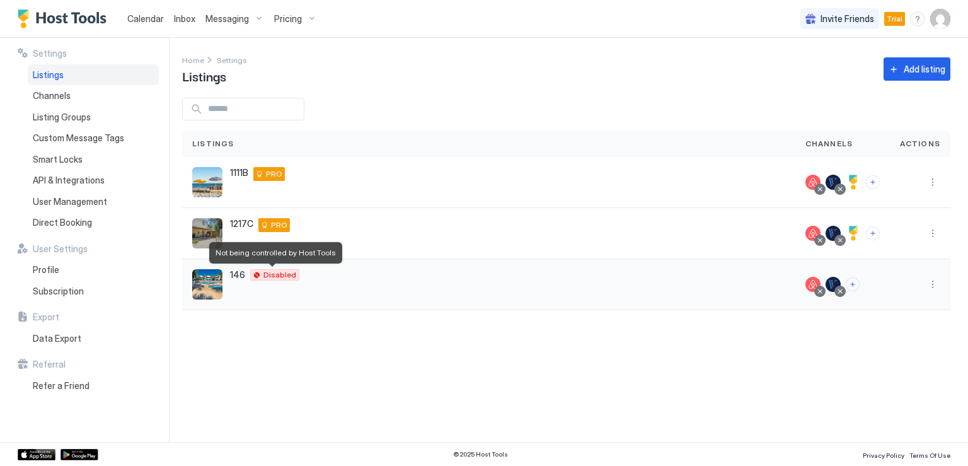
click at [271, 275] on span "Disabled" at bounding box center [279, 275] width 33 height 0
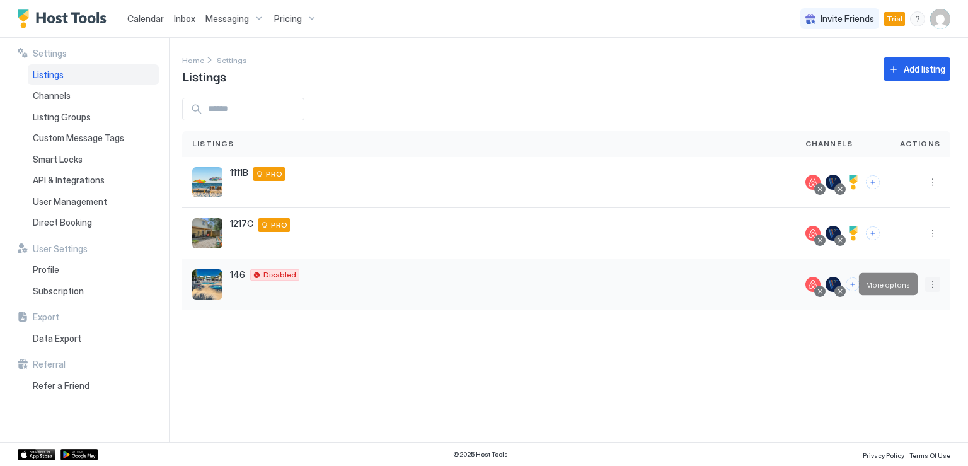
click at [932, 286] on button "More options" at bounding box center [932, 284] width 15 height 15
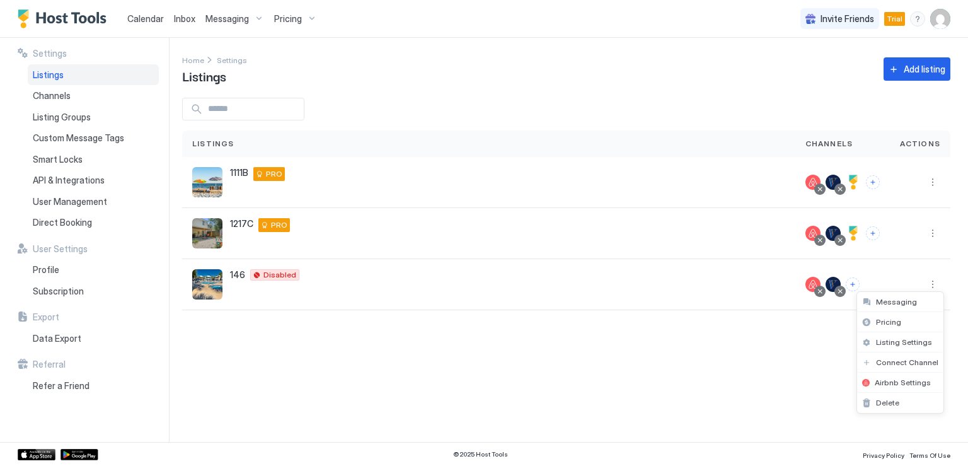
click at [856, 285] on div at bounding box center [484, 233] width 968 height 466
click at [855, 285] on button "Connect channels" at bounding box center [853, 284] width 14 height 14
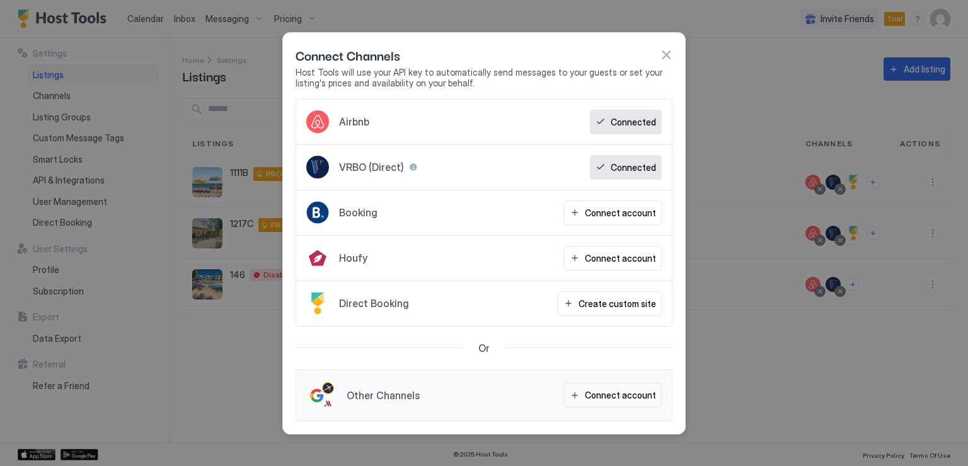
click at [664, 54] on button "button" at bounding box center [666, 55] width 13 height 13
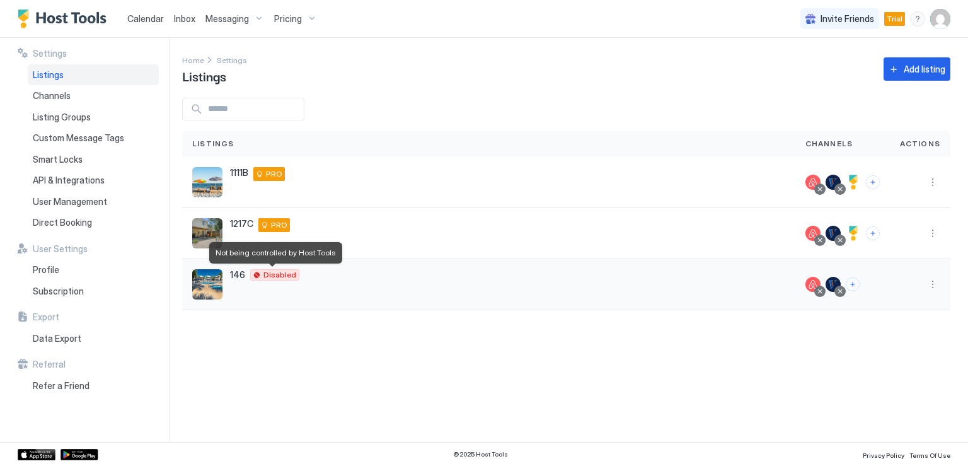
drag, startPoint x: 259, startPoint y: 274, endPoint x: 220, endPoint y: 277, distance: 39.2
click at [220, 277] on img "listing image" at bounding box center [207, 284] width 30 height 30
click at [200, 282] on img "listing image" at bounding box center [207, 284] width 30 height 30
click at [57, 72] on span "Listings" at bounding box center [48, 74] width 31 height 11
click at [932, 285] on button "More options" at bounding box center [932, 284] width 15 height 15
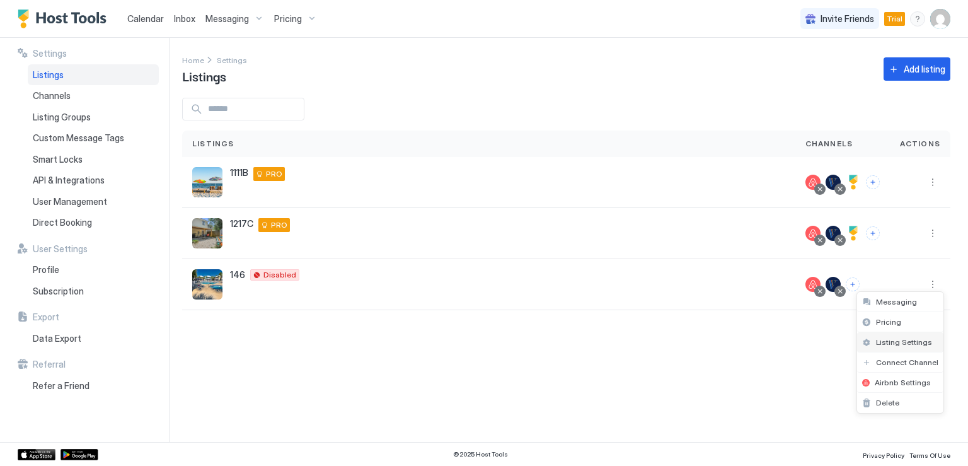
click at [904, 339] on span "Listing Settings" at bounding box center [904, 341] width 56 height 9
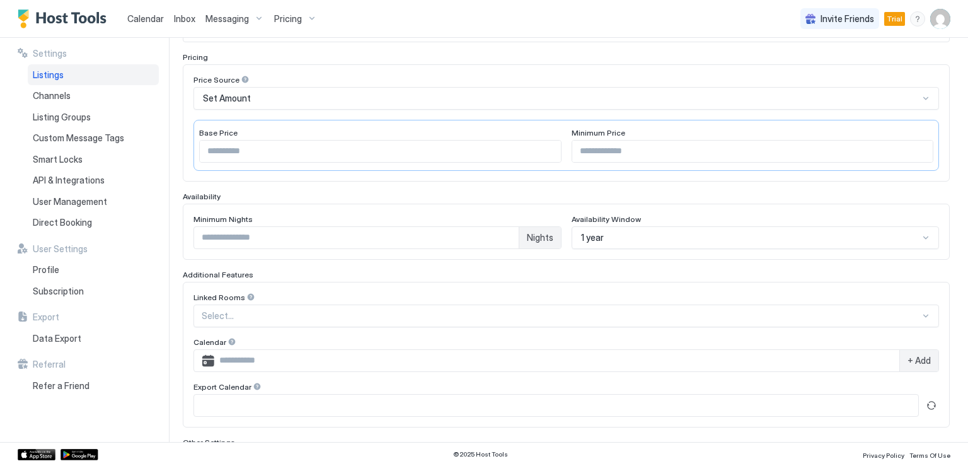
scroll to position [320, 0]
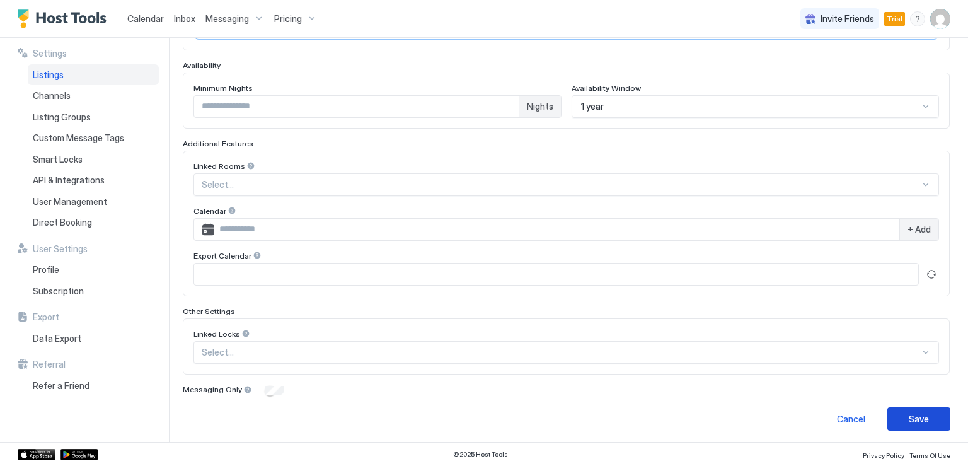
click at [910, 419] on div "Save" at bounding box center [919, 418] width 20 height 13
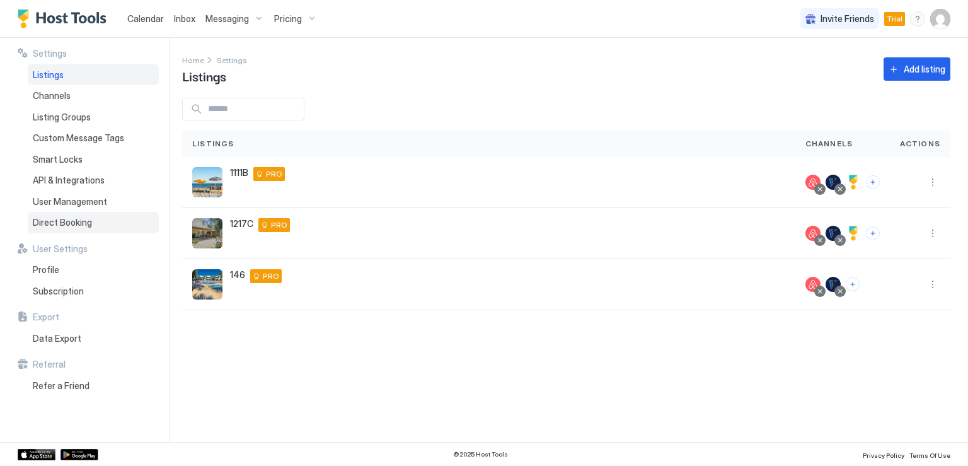
click at [70, 224] on span "Direct Booking" at bounding box center [62, 222] width 59 height 11
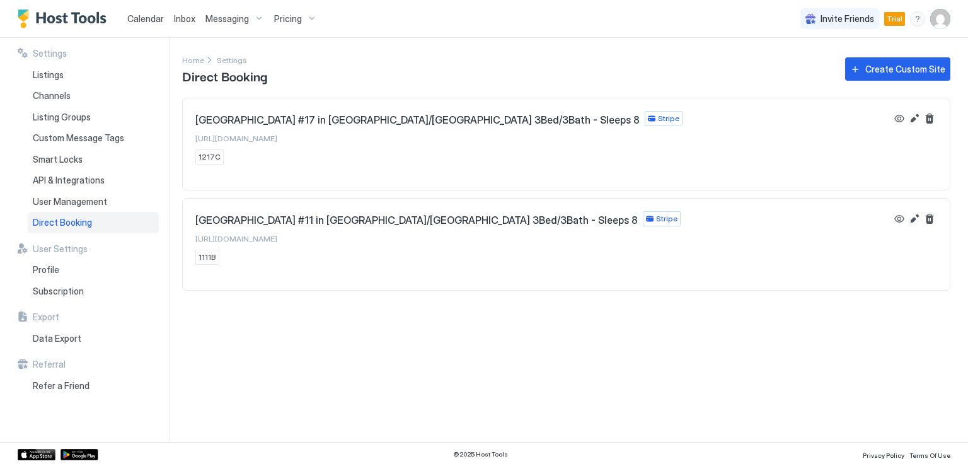
click at [58, 219] on span "Direct Booking" at bounding box center [62, 222] width 59 height 11
click at [57, 76] on span "Listings" at bounding box center [48, 74] width 31 height 11
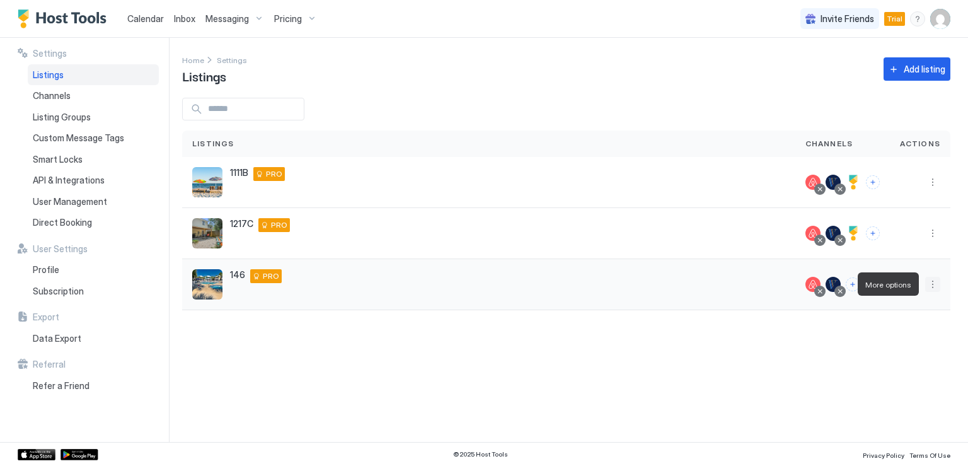
click at [934, 288] on button "More options" at bounding box center [932, 284] width 15 height 15
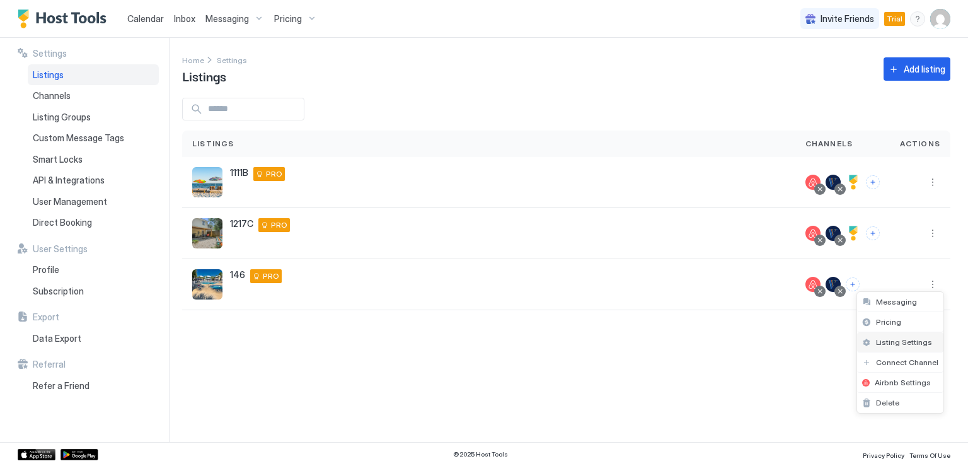
click at [906, 339] on span "Listing Settings" at bounding box center [904, 341] width 56 height 9
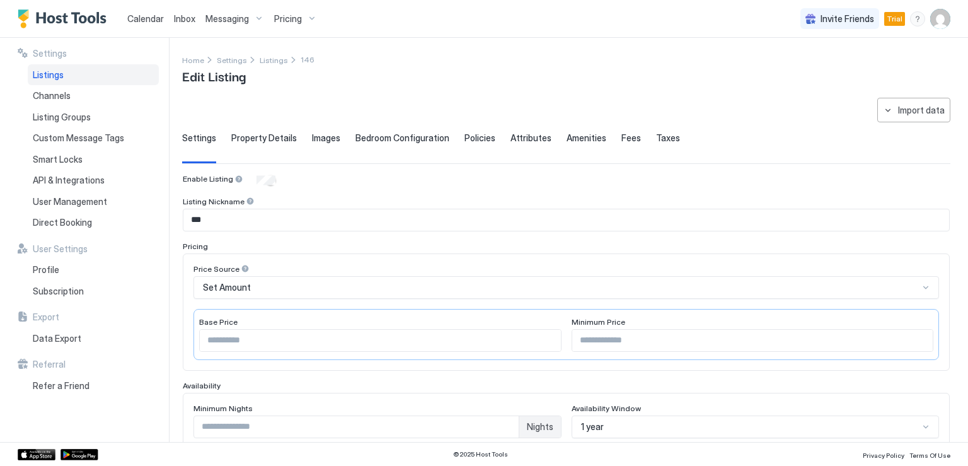
click at [252, 139] on span "Property Details" at bounding box center [264, 137] width 66 height 11
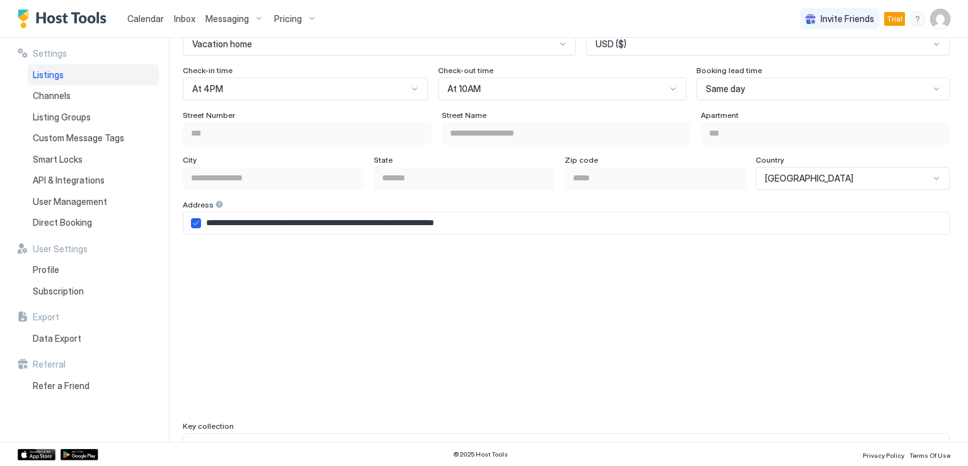
scroll to position [819, 0]
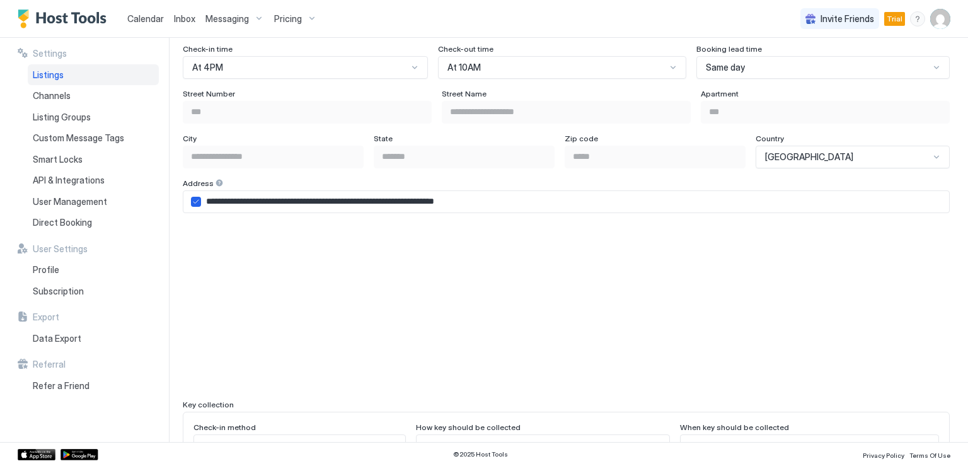
drag, startPoint x: 64, startPoint y: 219, endPoint x: 113, endPoint y: 233, distance: 51.7
click at [64, 219] on span "Direct Booking" at bounding box center [62, 222] width 59 height 11
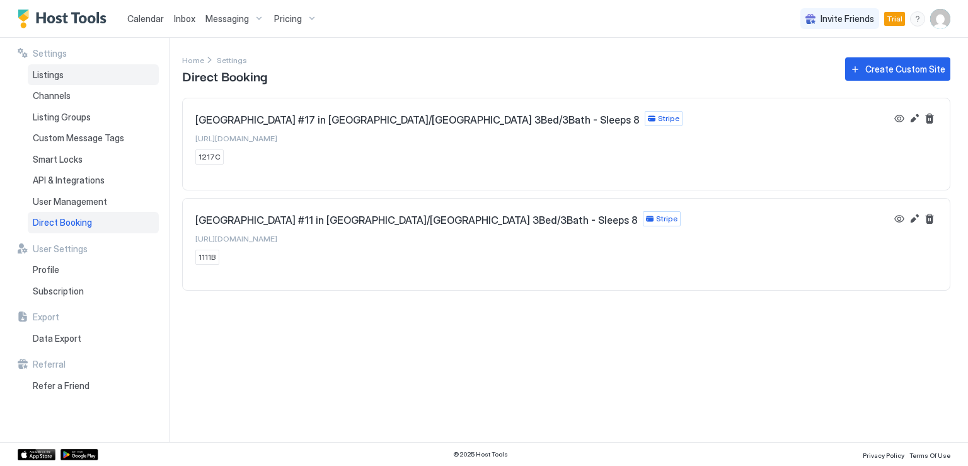
click at [54, 73] on span "Listings" at bounding box center [48, 74] width 31 height 11
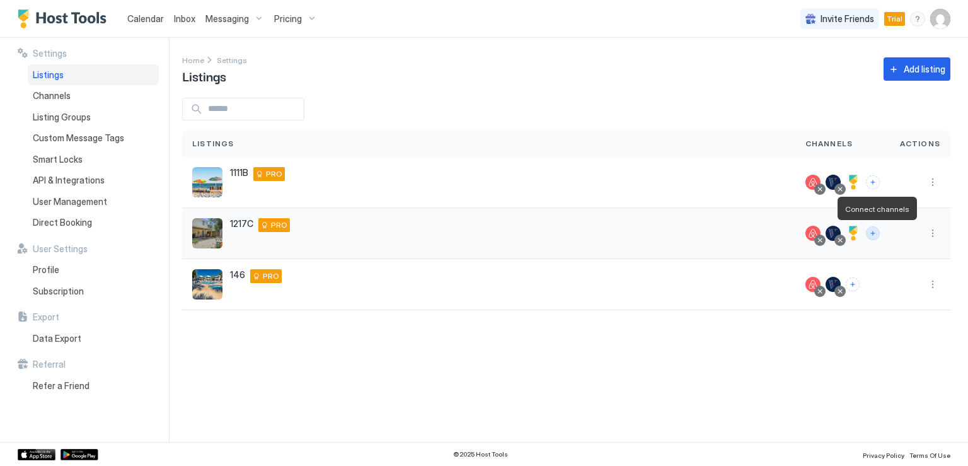
click at [871, 234] on button "Connect channels" at bounding box center [873, 233] width 14 height 14
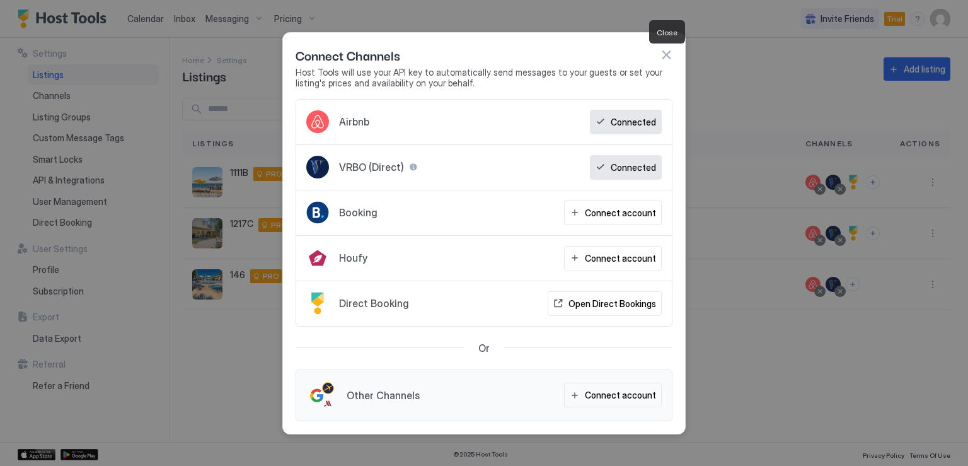
click at [669, 57] on button "button" at bounding box center [666, 55] width 13 height 13
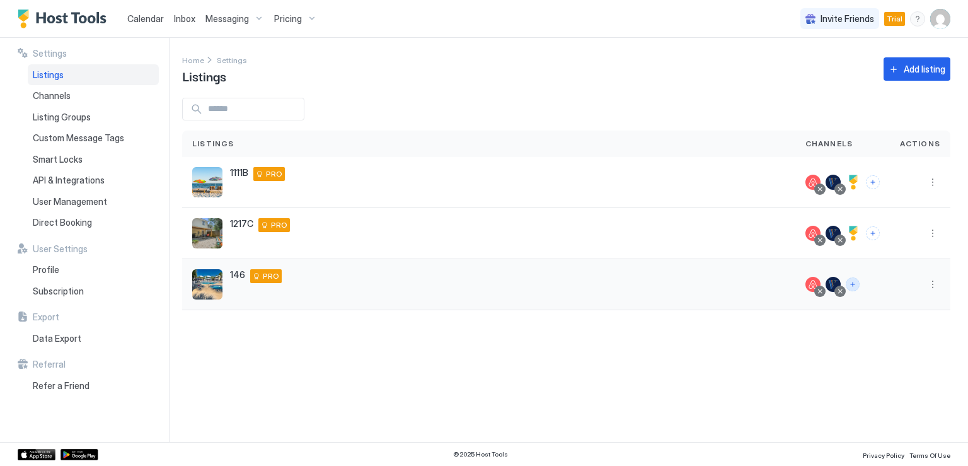
click at [855, 287] on button "Connect channels" at bounding box center [853, 284] width 14 height 14
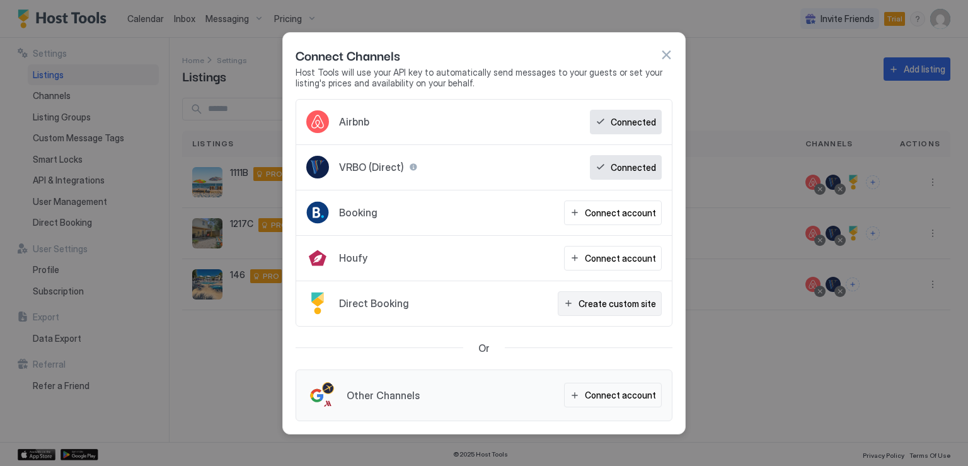
click at [582, 303] on button "Create custom site" at bounding box center [610, 303] width 104 height 25
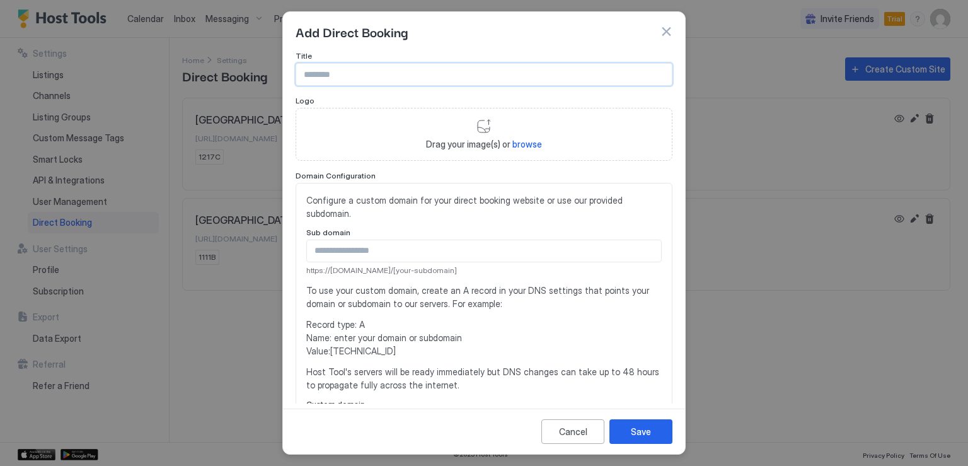
click at [349, 78] on input "Input Field" at bounding box center [484, 74] width 376 height 21
click at [376, 79] on input "Input Field" at bounding box center [484, 74] width 376 height 21
click at [335, 74] on input "*********" at bounding box center [484, 74] width 376 height 21
click at [354, 76] on input "*********" at bounding box center [484, 74] width 376 height 21
drag, startPoint x: 407, startPoint y: 83, endPoint x: 277, endPoint y: 90, distance: 130.7
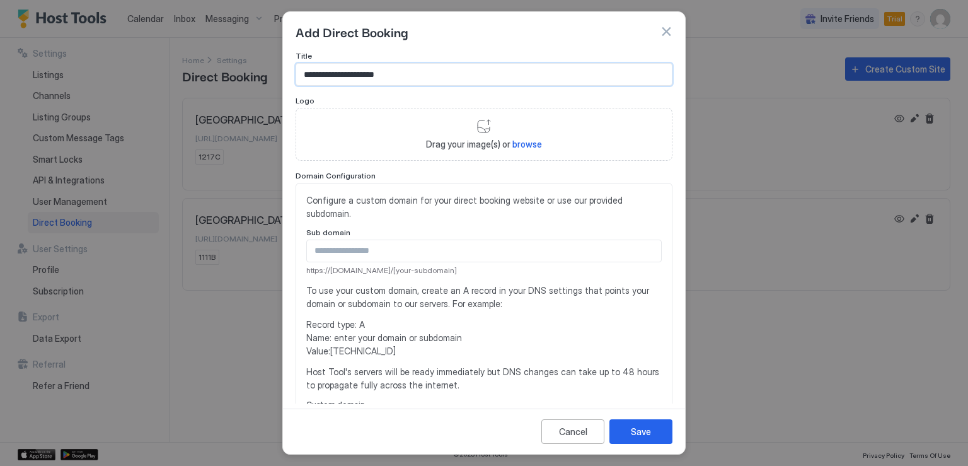
click at [277, 90] on div "**********" at bounding box center [484, 233] width 968 height 466
drag, startPoint x: 345, startPoint y: 73, endPoint x: 354, endPoint y: 71, distance: 9.0
click at [345, 73] on input "**********" at bounding box center [484, 74] width 376 height 21
click at [289, 66] on div "**********" at bounding box center [484, 227] width 402 height 352
paste input "******"
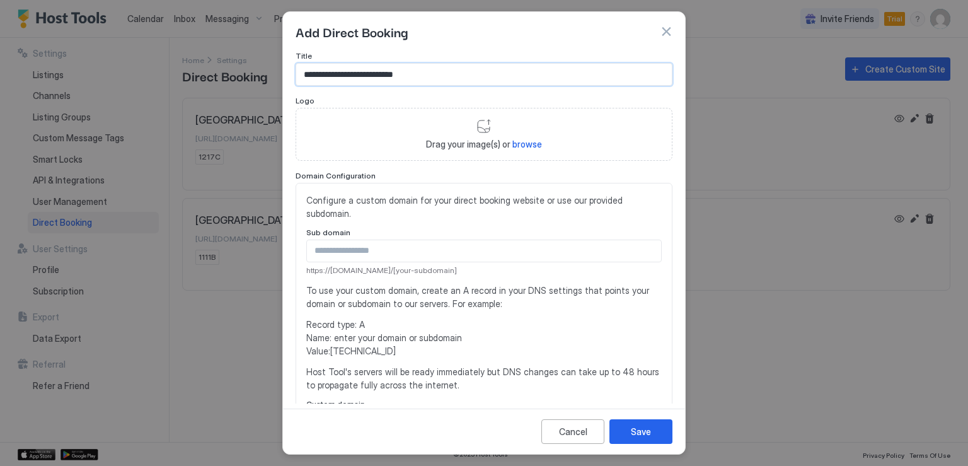
click at [359, 74] on input "**********" at bounding box center [484, 74] width 376 height 21
click at [461, 81] on input "**********" at bounding box center [484, 74] width 376 height 21
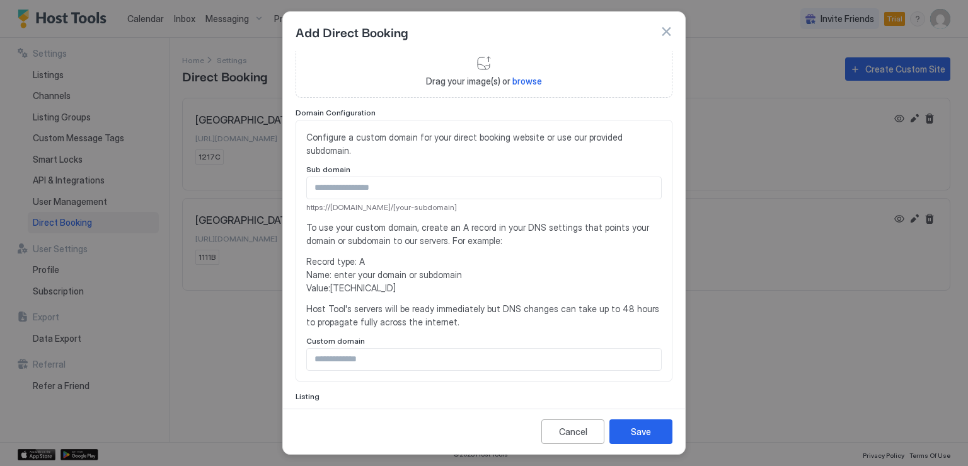
scroll to position [126, 0]
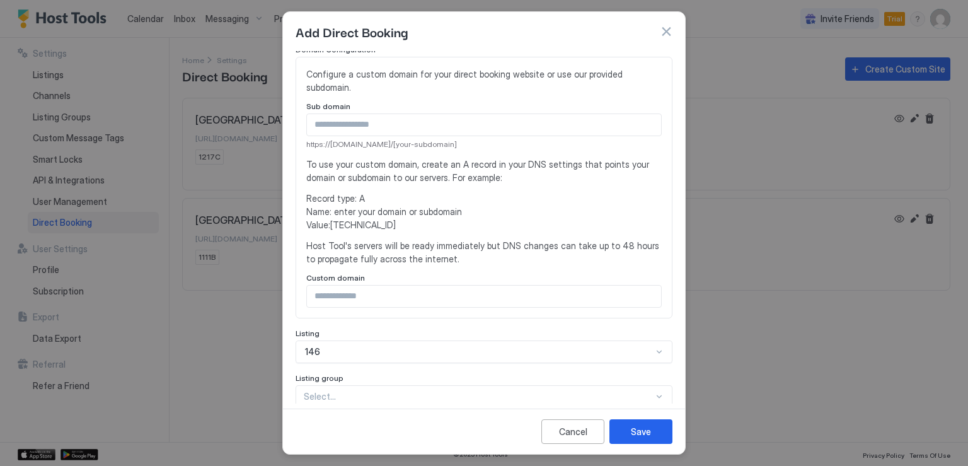
type input "**********"
click at [423, 300] on input "Input Field" at bounding box center [484, 296] width 354 height 21
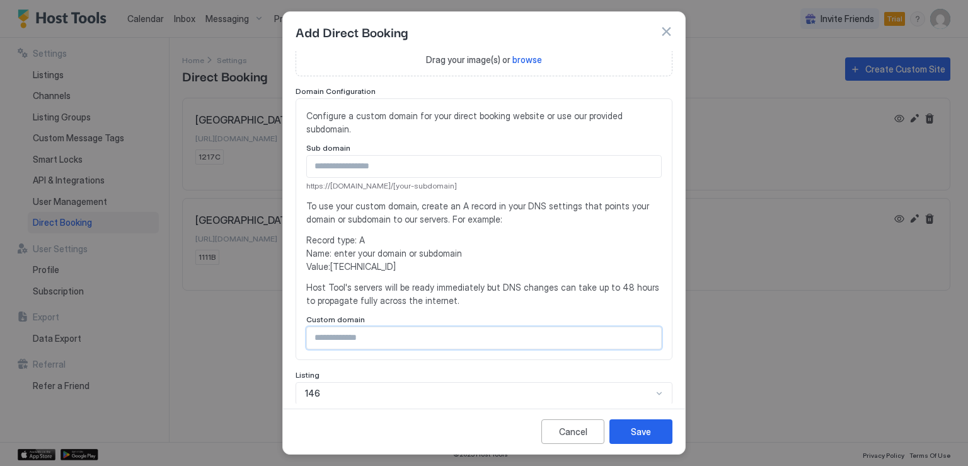
scroll to position [63, 0]
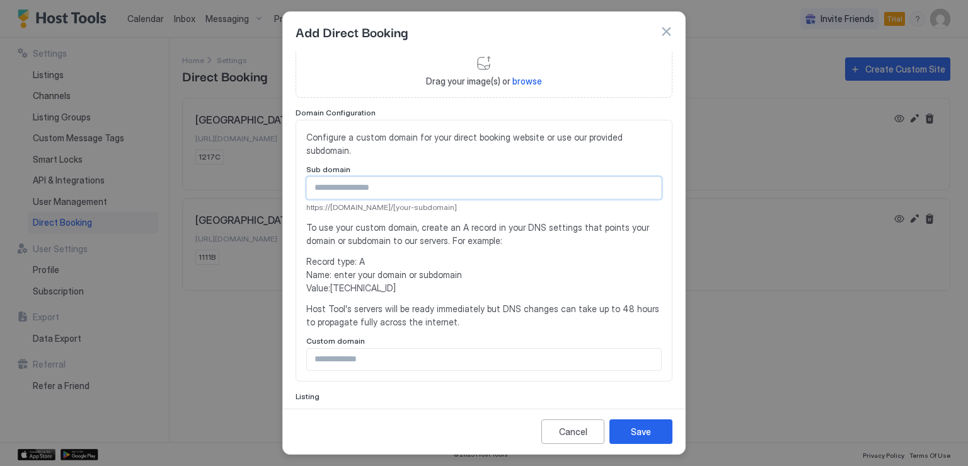
click at [381, 188] on input "Input Field" at bounding box center [484, 187] width 354 height 21
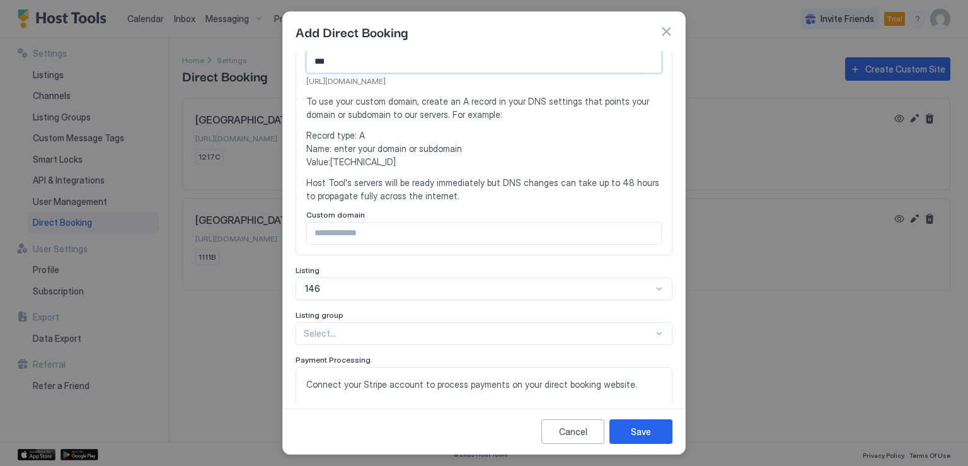
type input "***"
click at [411, 241] on input "Input Field" at bounding box center [484, 233] width 354 height 21
type input "*"
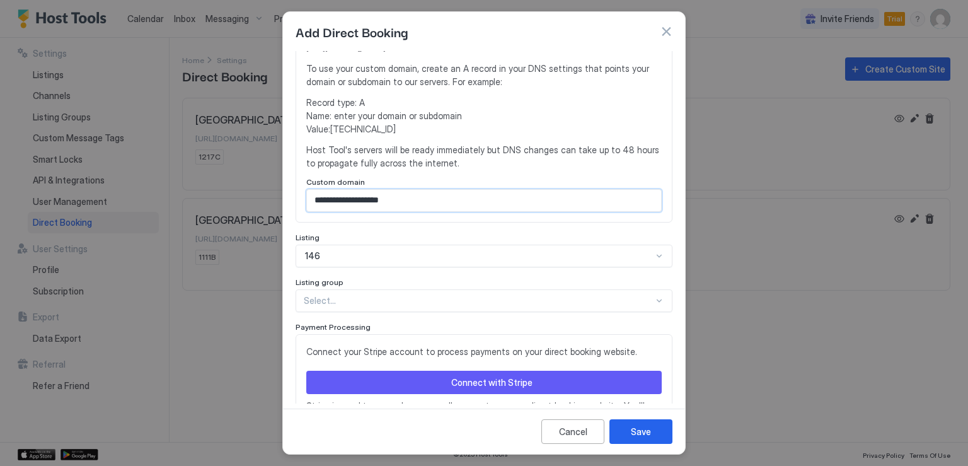
scroll to position [252, 0]
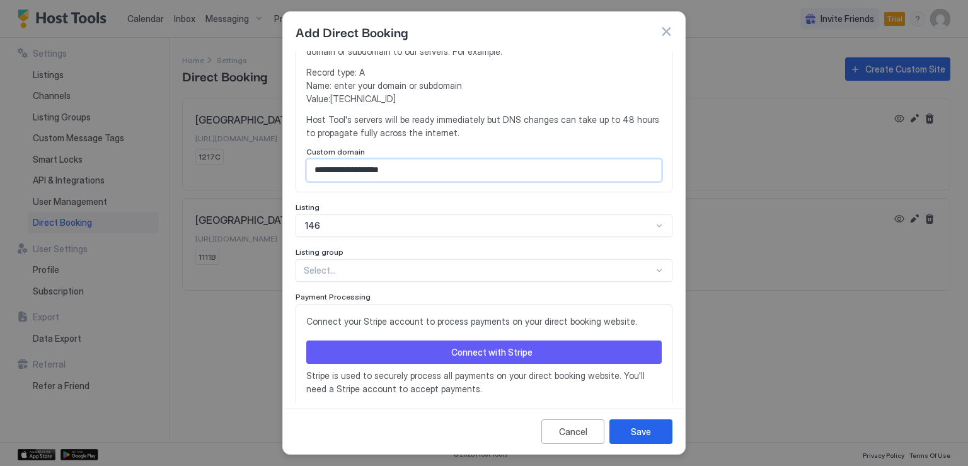
type input "**********"
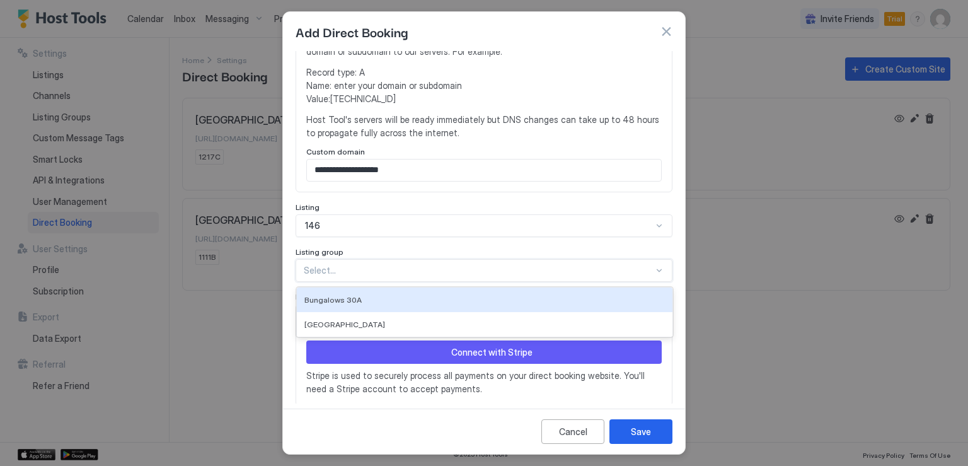
click at [416, 271] on div at bounding box center [479, 270] width 350 height 11
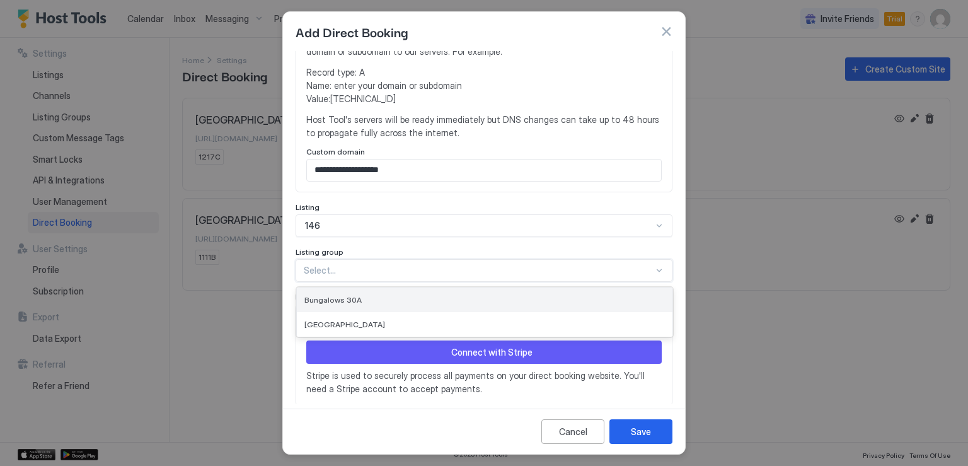
click at [356, 296] on span "Bungalows 30A" at bounding box center [332, 299] width 57 height 9
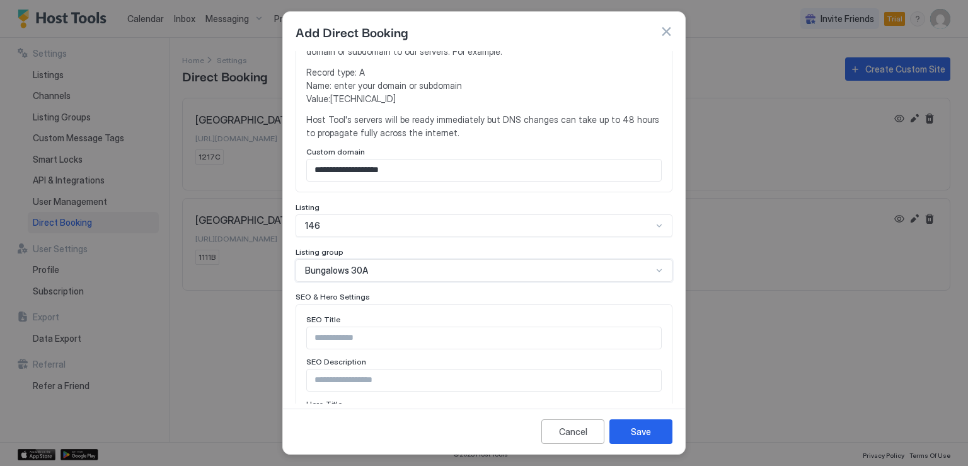
scroll to position [315, 0]
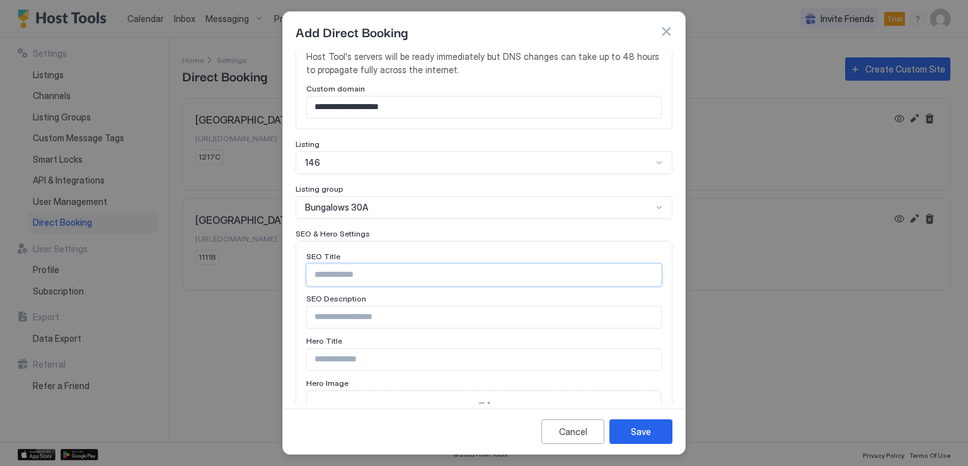
click at [400, 272] on input "Input Field" at bounding box center [484, 274] width 354 height 21
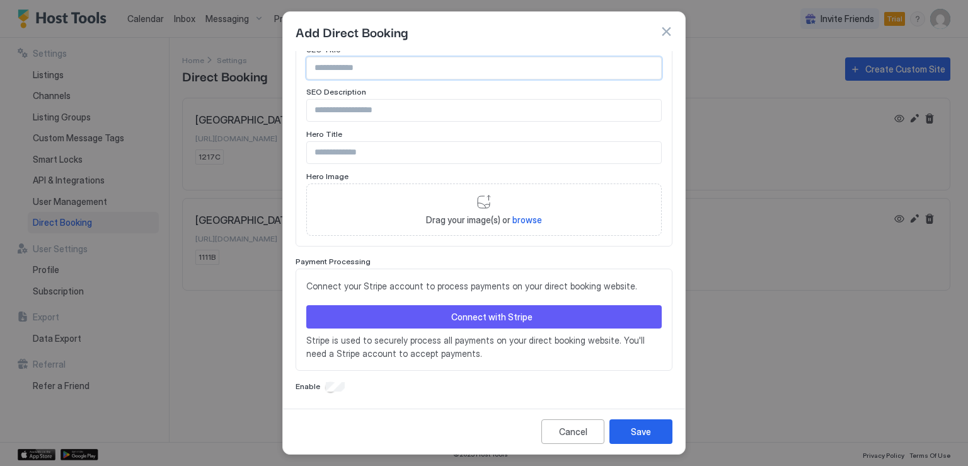
scroll to position [459, 0]
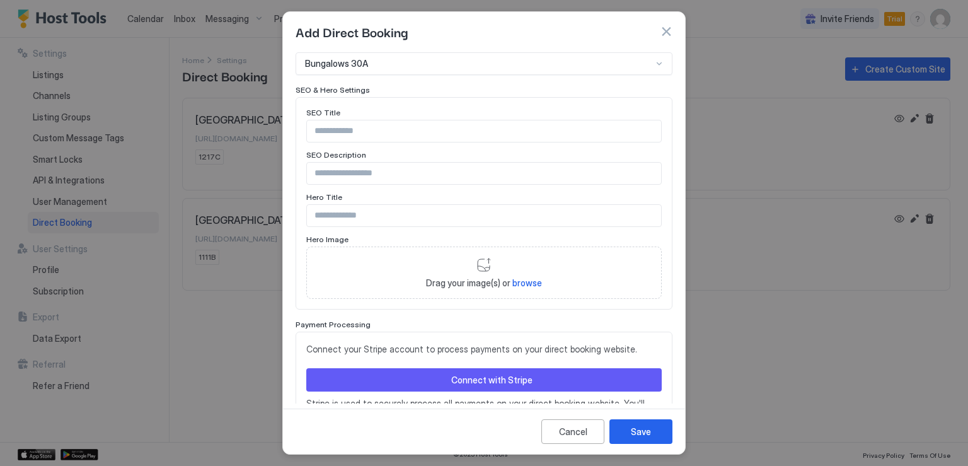
click at [341, 127] on input "Input Field" at bounding box center [484, 130] width 354 height 21
paste input "**********"
click at [516, 130] on input "**********" at bounding box center [484, 130] width 354 height 21
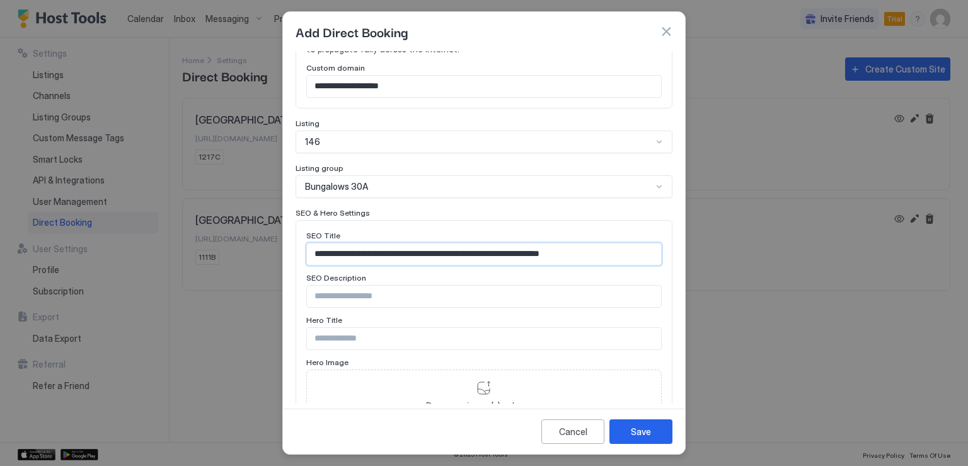
scroll to position [333, 0]
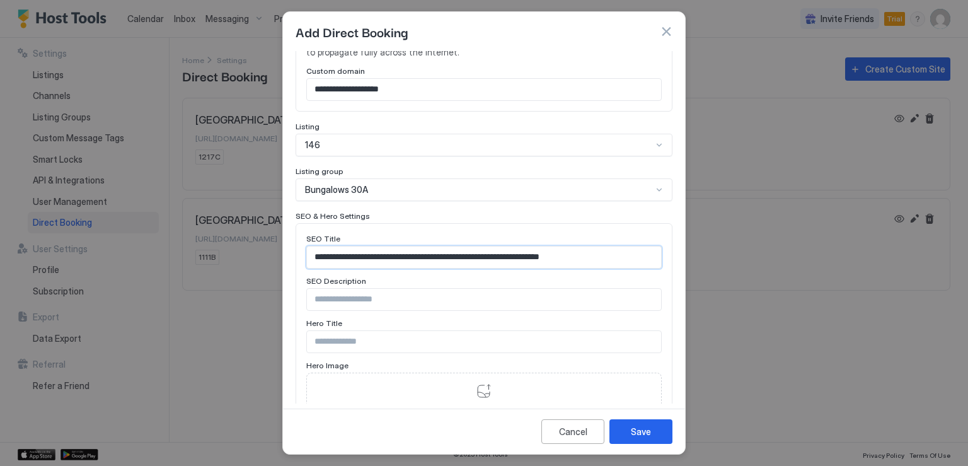
click at [549, 253] on input "**********" at bounding box center [484, 256] width 354 height 21
drag, startPoint x: 552, startPoint y: 255, endPoint x: 625, endPoint y: 259, distance: 73.8
click at [625, 259] on input "**********" at bounding box center [484, 256] width 354 height 21
type input "**********"
click at [351, 296] on input "Input Field" at bounding box center [484, 299] width 354 height 21
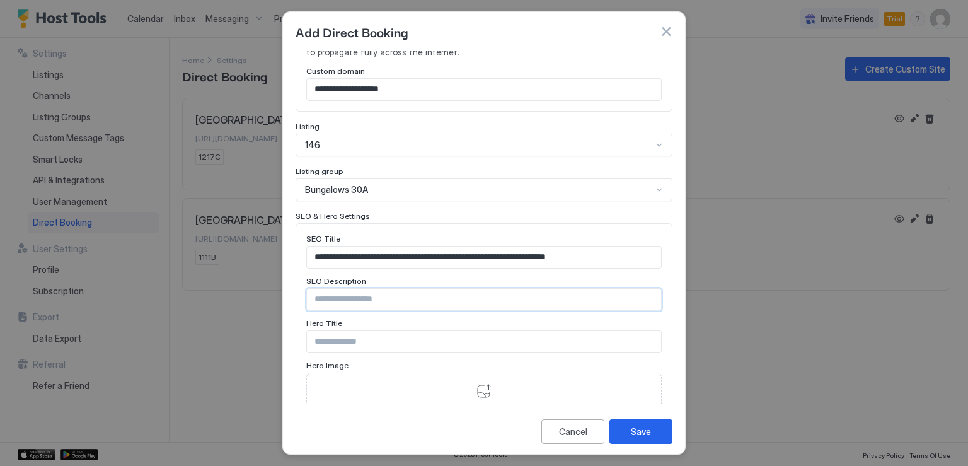
paste input "**********"
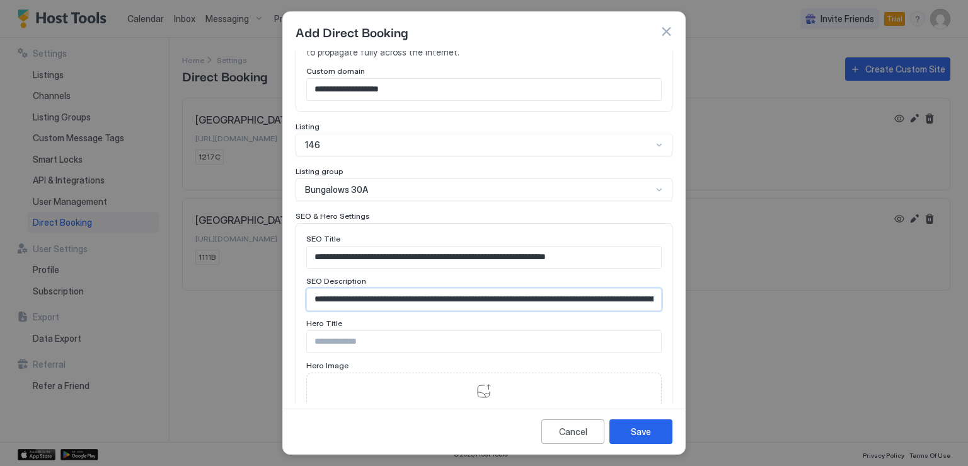
scroll to position [0, 1899]
click at [400, 293] on input "**********" at bounding box center [479, 299] width 345 height 21
type input "**********"
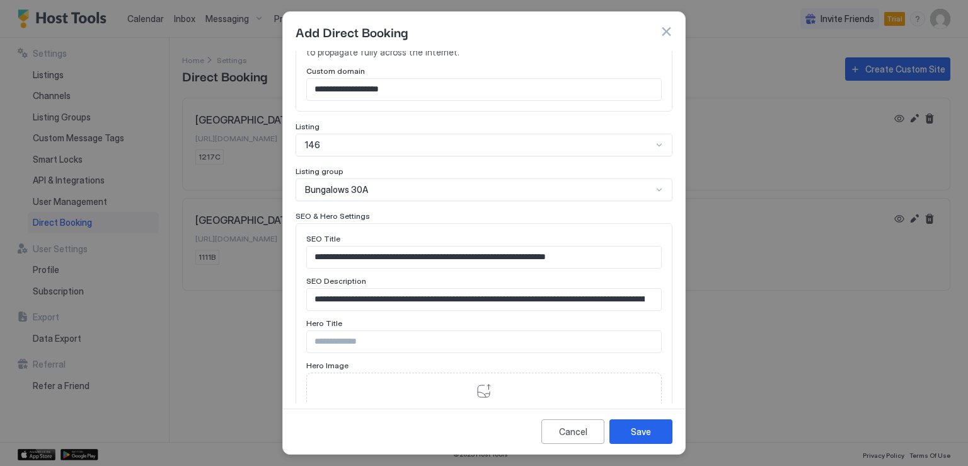
click at [325, 338] on input "Input Field" at bounding box center [484, 341] width 354 height 21
paste input "**********"
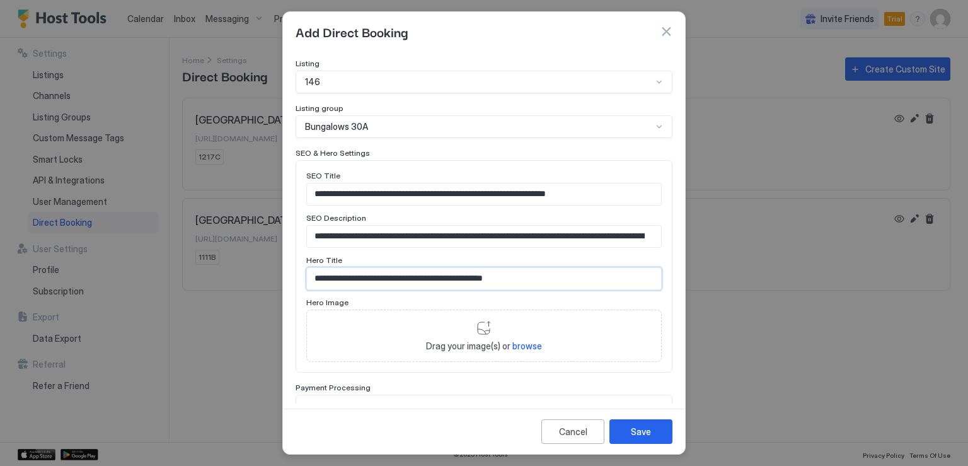
type input "**********"
click at [480, 331] on div "Drag your image(s) or browse" at bounding box center [484, 336] width 356 height 53
type input "**********"
click at [628, 432] on button "Save" at bounding box center [641, 431] width 63 height 25
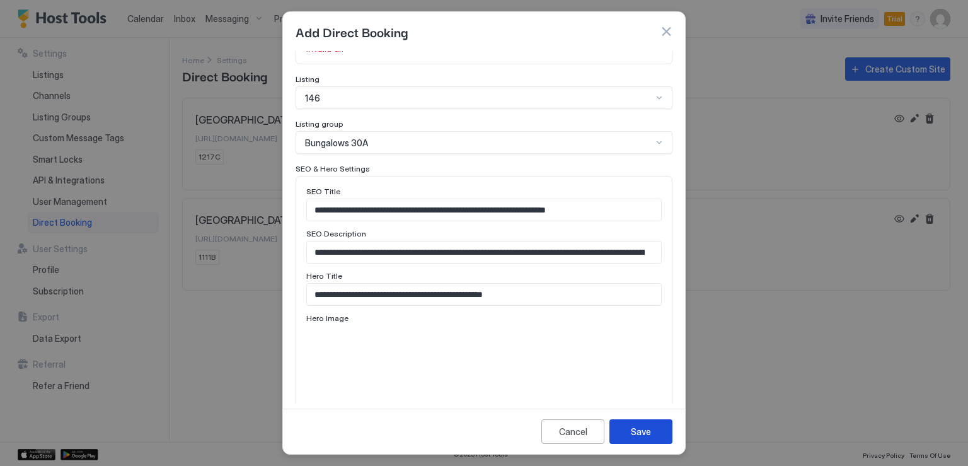
scroll to position [412, 0]
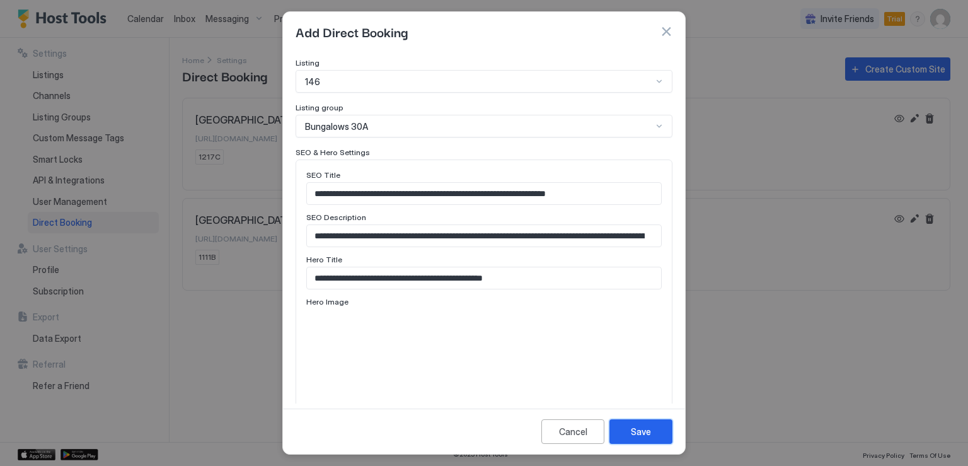
click at [640, 432] on div "Save" at bounding box center [641, 431] width 20 height 13
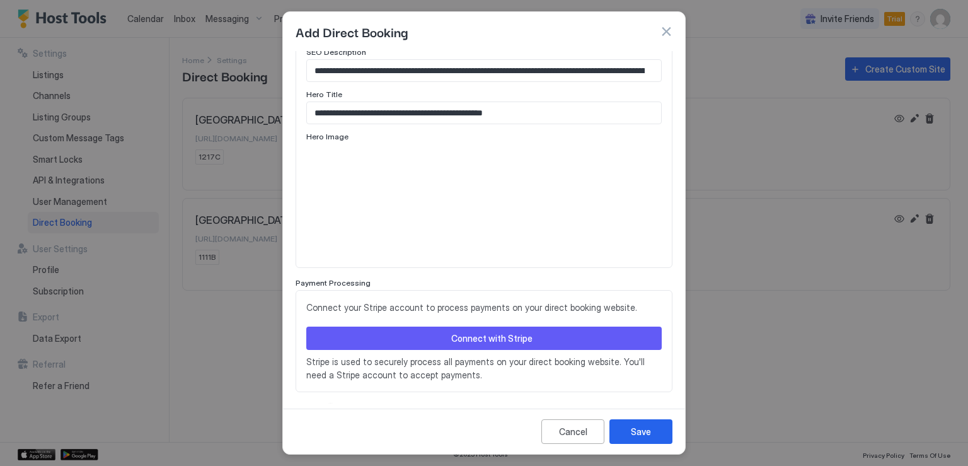
scroll to position [599, 0]
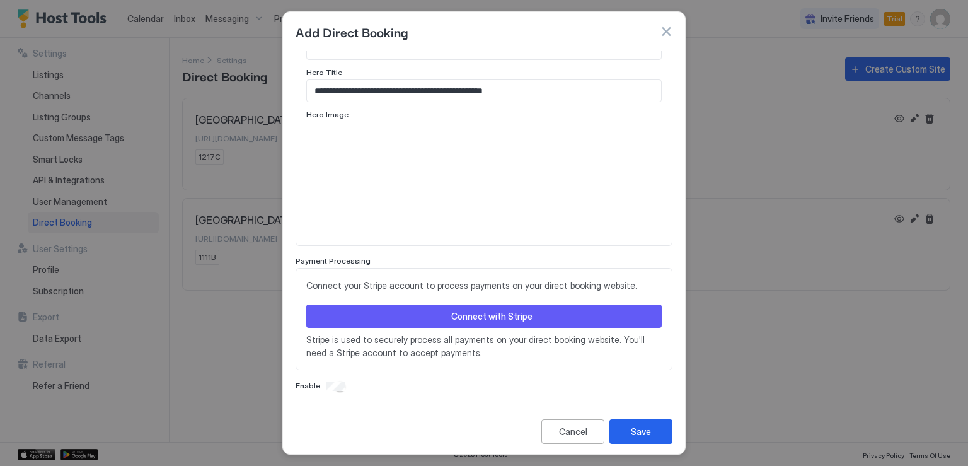
click at [461, 313] on div "Connect with Stripe" at bounding box center [491, 316] width 81 height 13
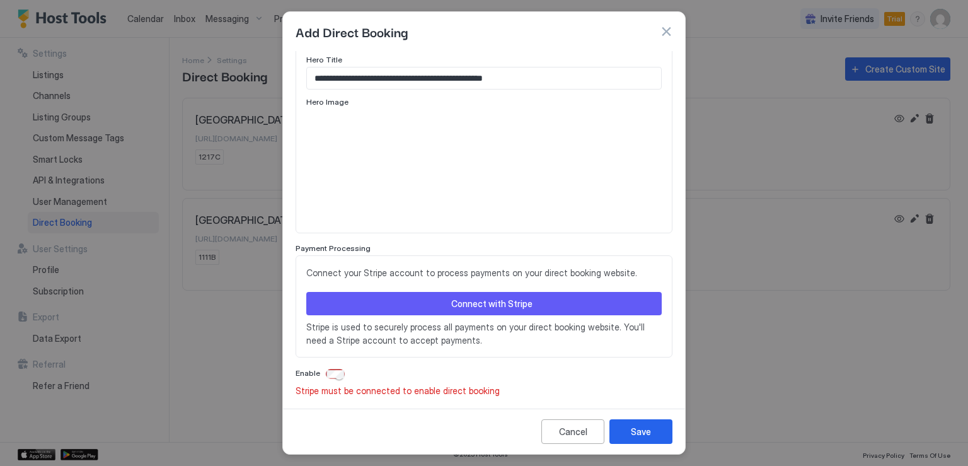
scroll to position [615, 0]
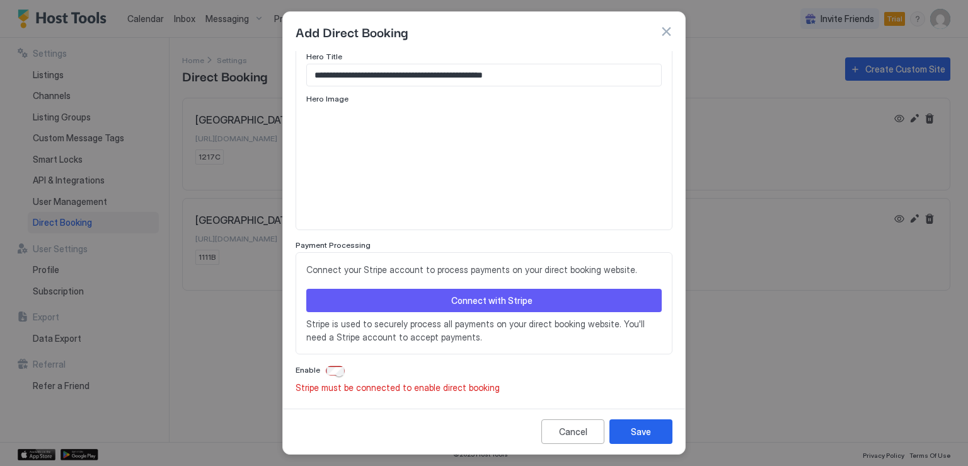
click at [494, 298] on div "Connect with Stripe" at bounding box center [491, 300] width 81 height 13
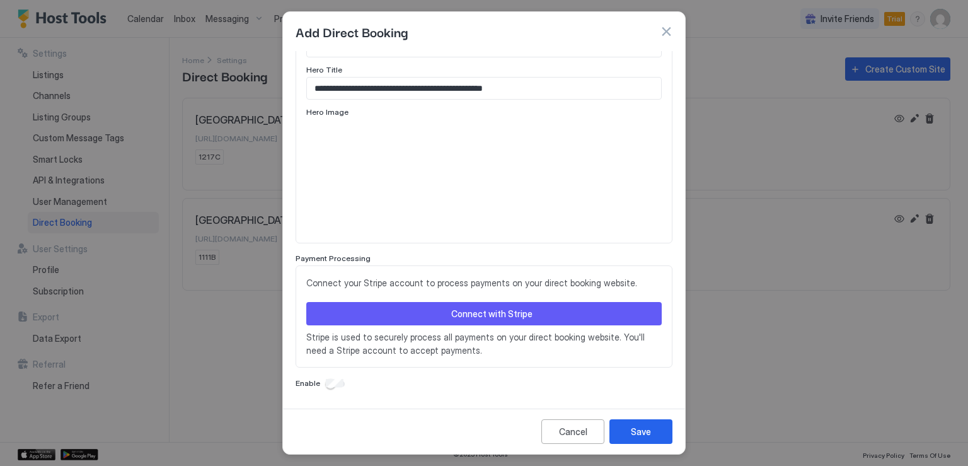
scroll to position [599, 0]
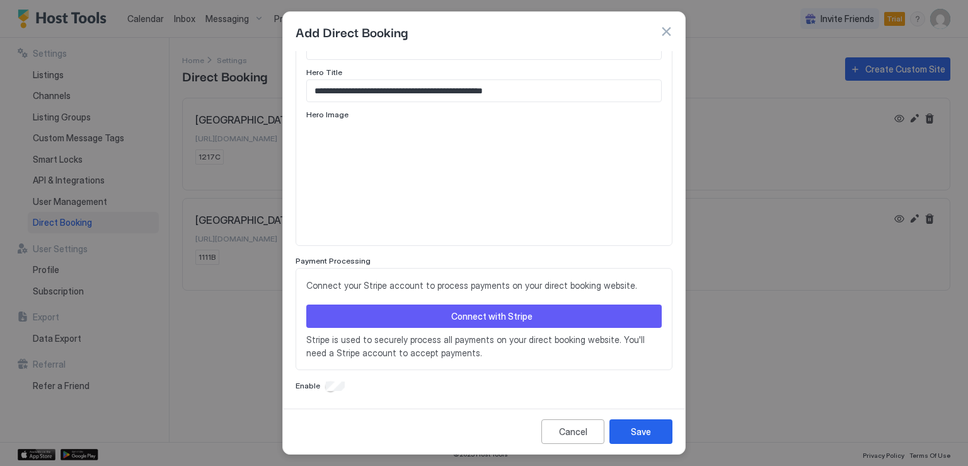
click at [454, 313] on div "Connect with Stripe" at bounding box center [491, 316] width 81 height 13
click at [491, 316] on div "Connect with Stripe" at bounding box center [491, 316] width 81 height 13
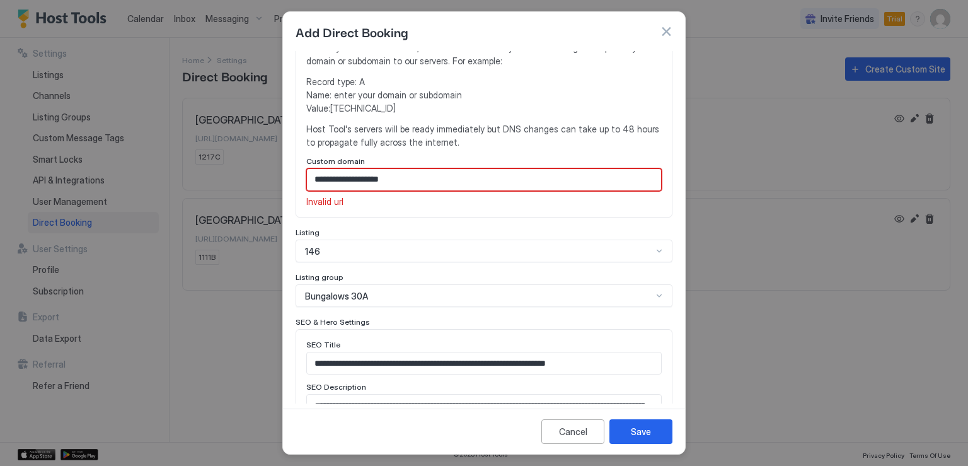
scroll to position [256, 0]
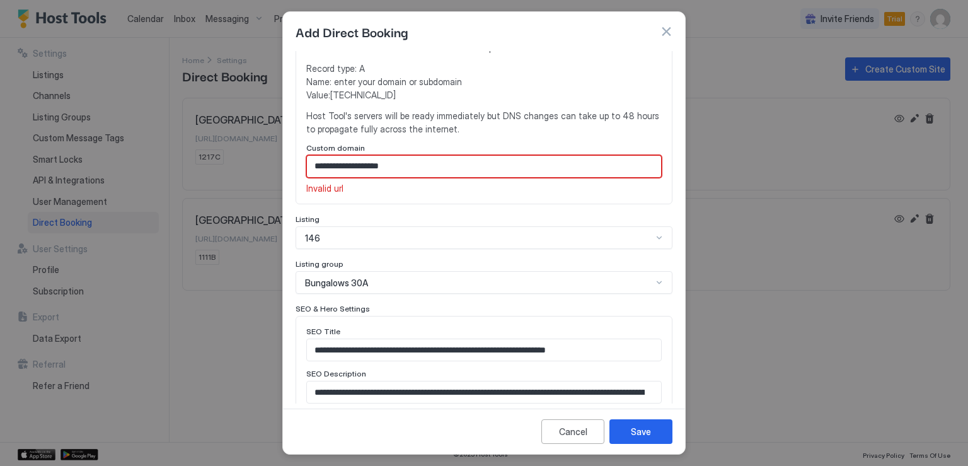
click at [330, 168] on input "**********" at bounding box center [484, 166] width 354 height 21
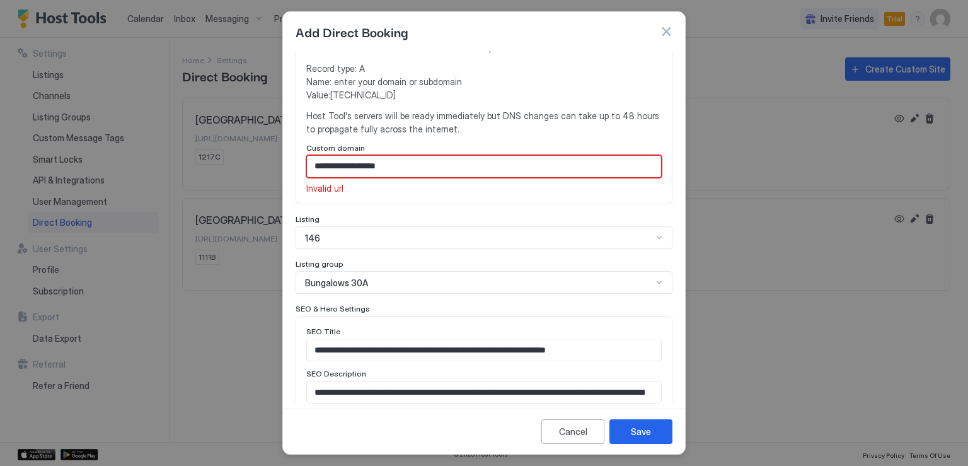
scroll to position [193, 0]
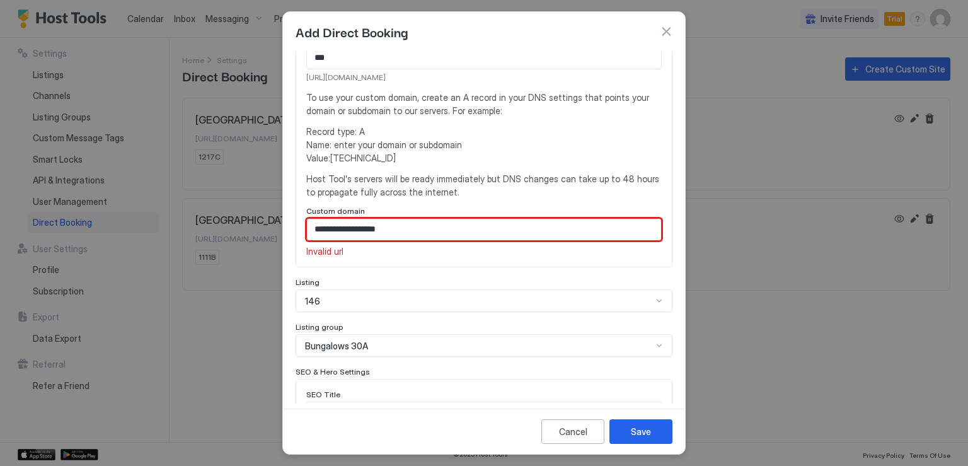
click at [388, 223] on input "**********" at bounding box center [484, 229] width 354 height 21
click at [419, 233] on input "**********" at bounding box center [484, 229] width 354 height 21
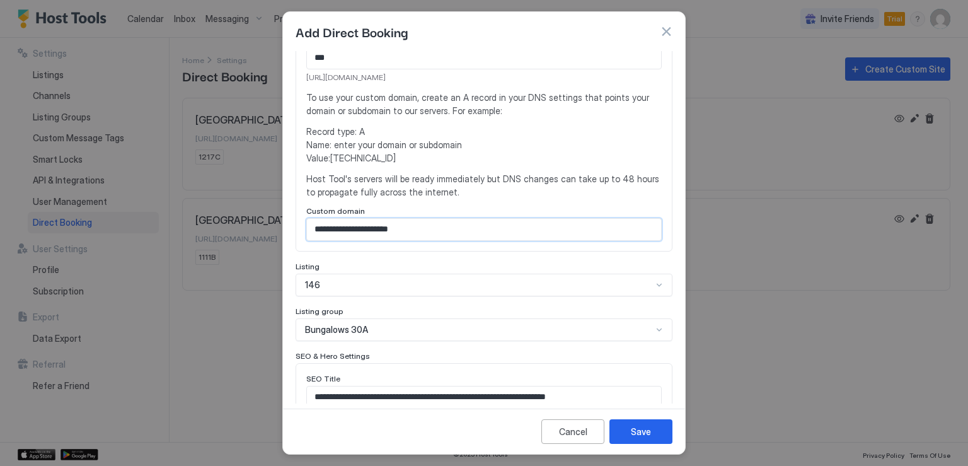
type input "**********"
click at [431, 245] on div "**********" at bounding box center [484, 121] width 377 height 262
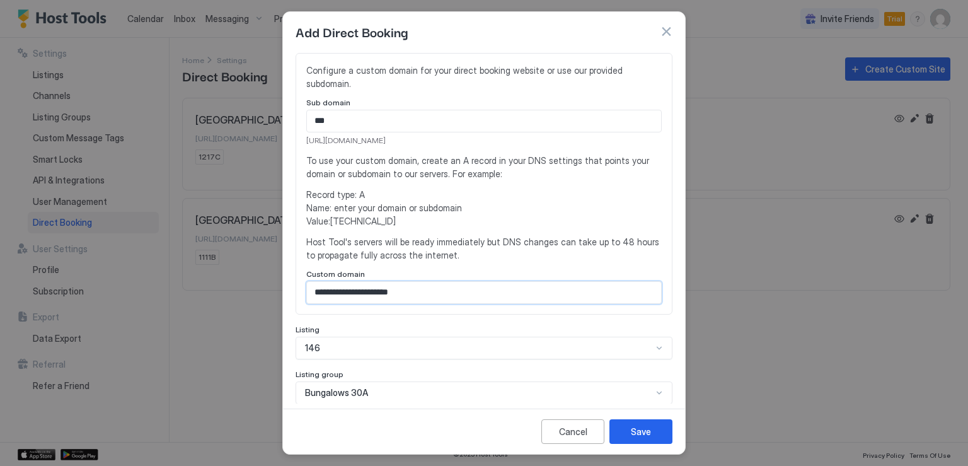
drag, startPoint x: 434, startPoint y: 293, endPoint x: 252, endPoint y: 313, distance: 182.6
click at [252, 313] on div "**********" at bounding box center [484, 233] width 968 height 466
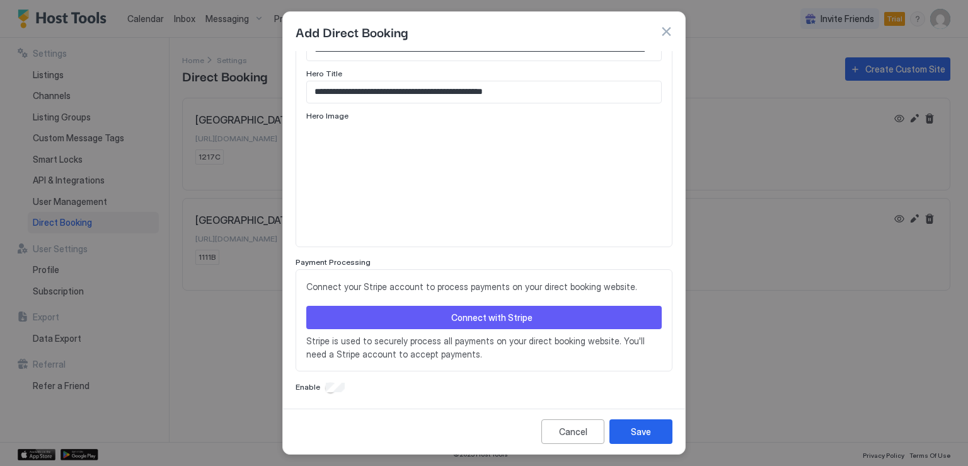
scroll to position [583, 0]
click at [411, 318] on button "Connect with Stripe" at bounding box center [484, 316] width 356 height 23
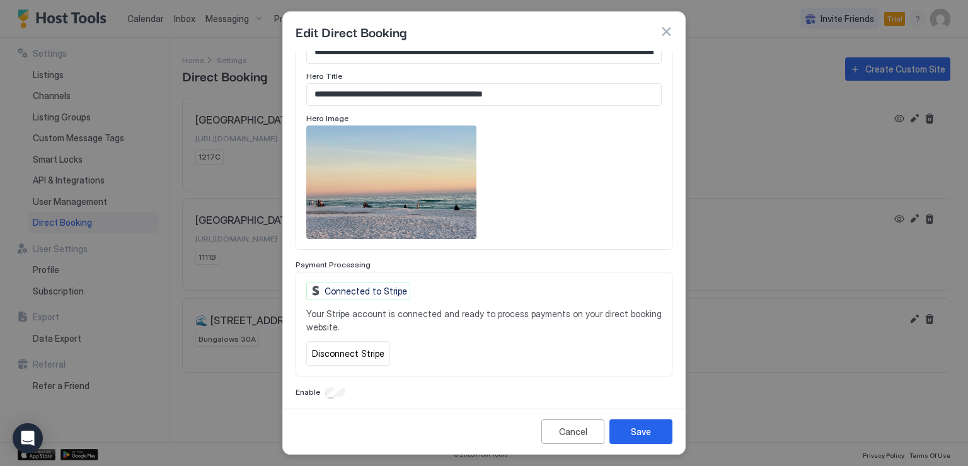
scroll to position [585, 0]
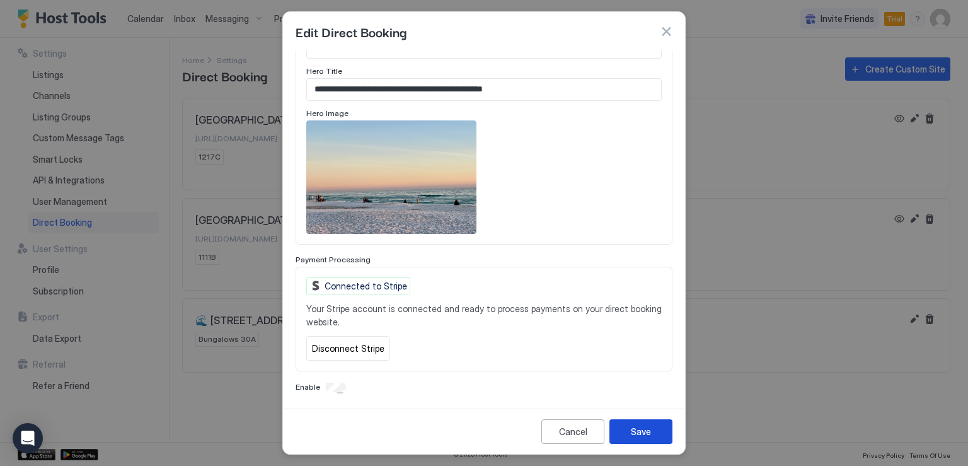
click at [635, 427] on div "Save" at bounding box center [641, 431] width 20 height 13
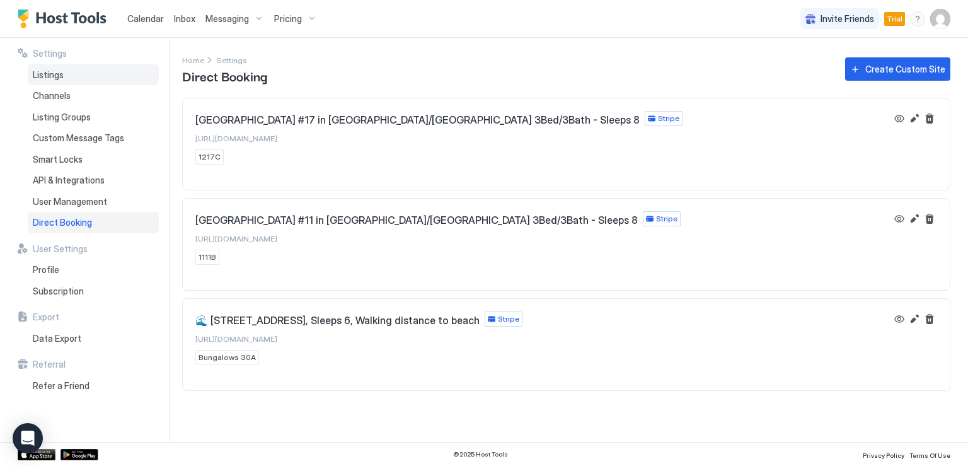
click at [45, 72] on span "Listings" at bounding box center [48, 74] width 31 height 11
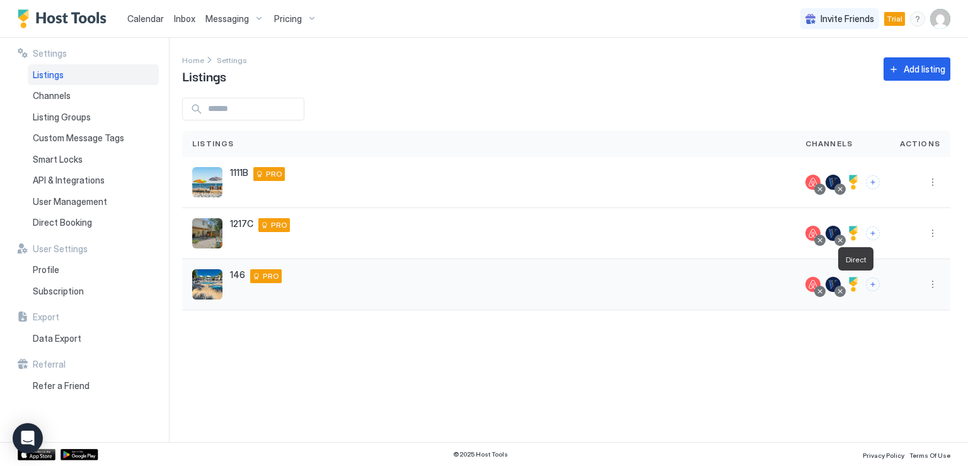
click at [855, 286] on div at bounding box center [853, 284] width 15 height 15
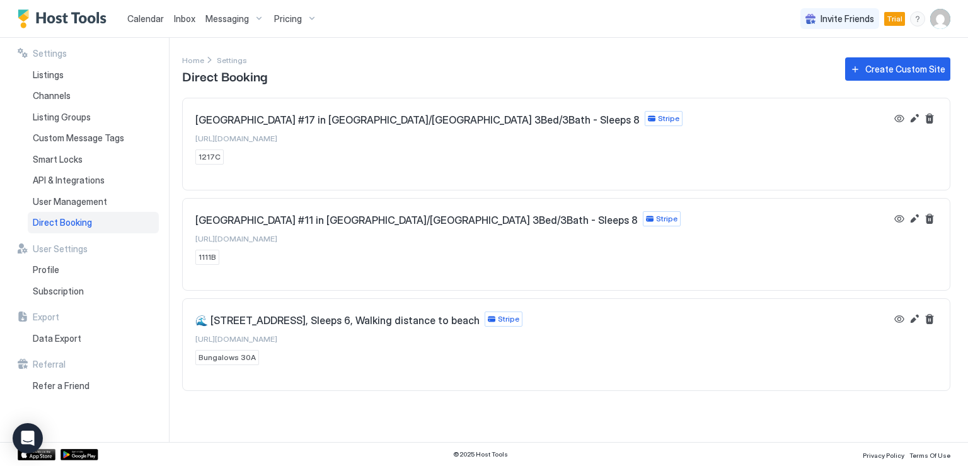
click at [275, 336] on span "[URL][DOMAIN_NAME]" at bounding box center [236, 338] width 82 height 9
click at [148, 23] on link "Calendar" at bounding box center [145, 18] width 37 height 13
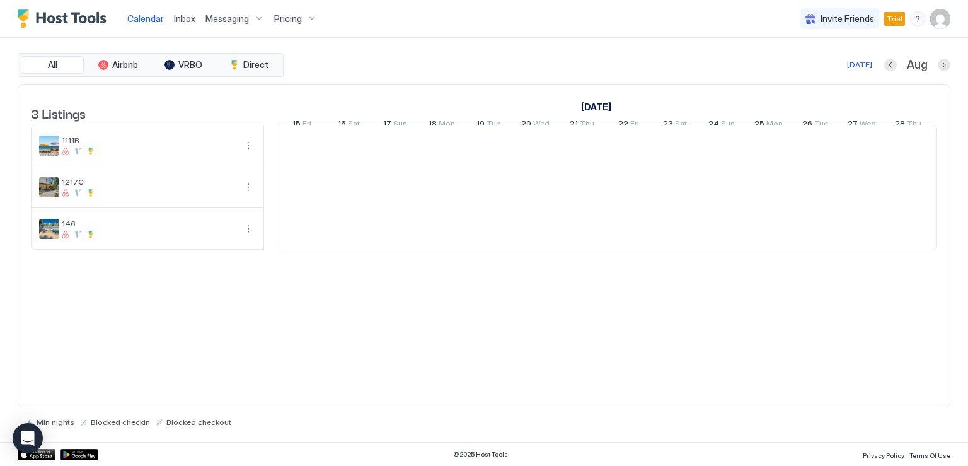
scroll to position [0, 700]
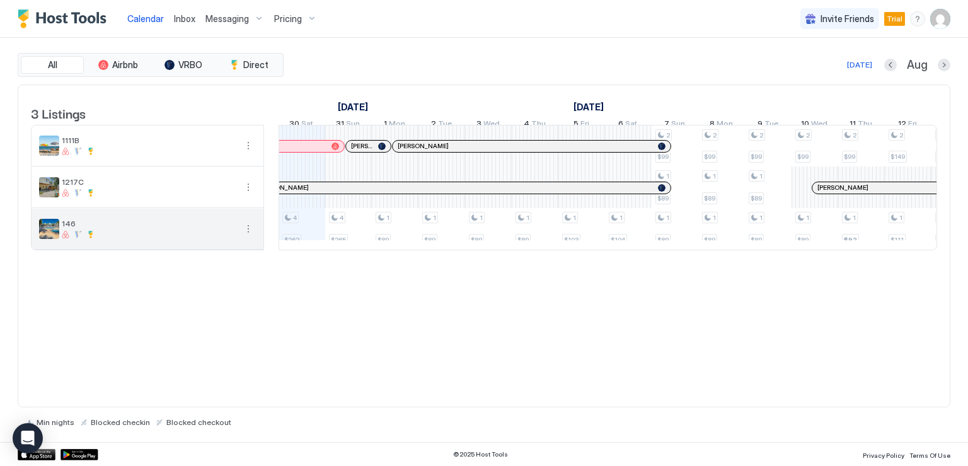
click at [246, 236] on button "More options" at bounding box center [248, 228] width 15 height 15
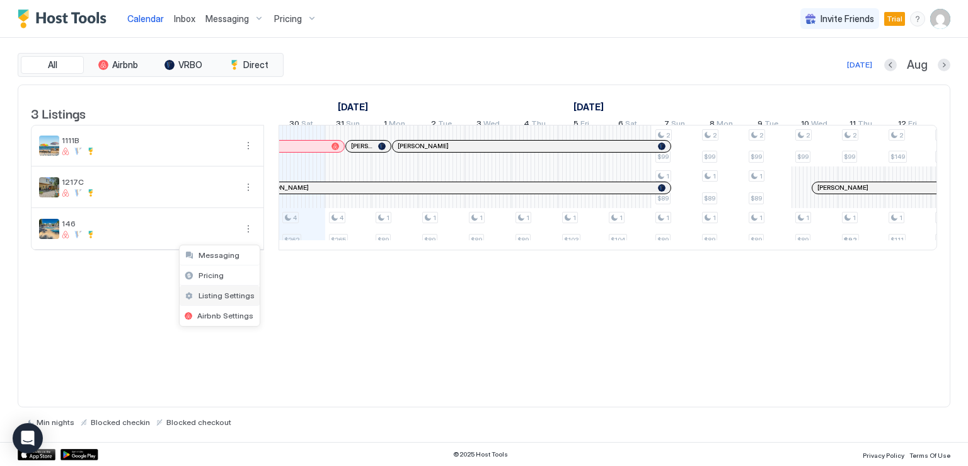
click at [214, 294] on span "Listing Settings" at bounding box center [227, 295] width 56 height 9
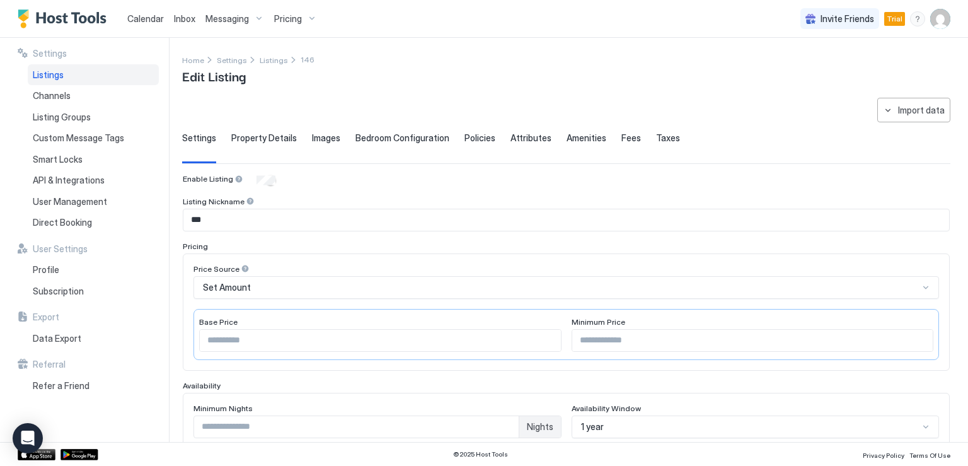
click at [229, 16] on span "Messaging" at bounding box center [226, 18] width 43 height 11
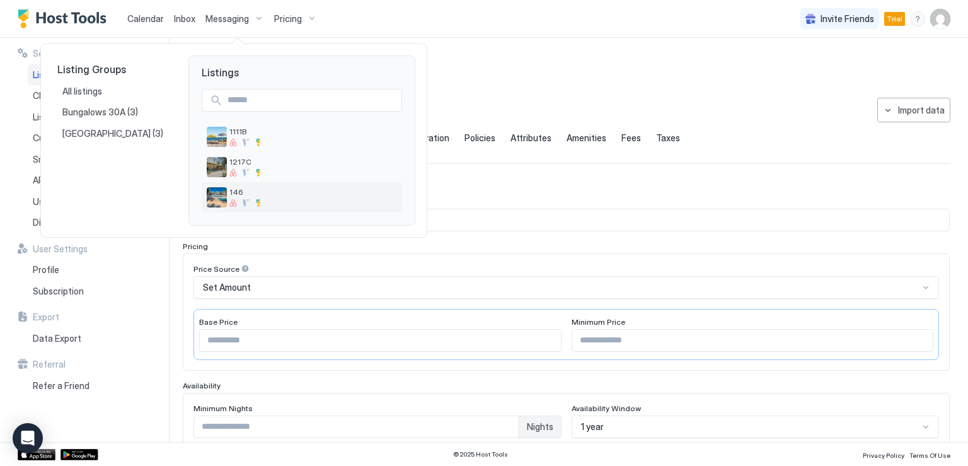
click at [217, 197] on img "listing image" at bounding box center [217, 197] width 20 height 20
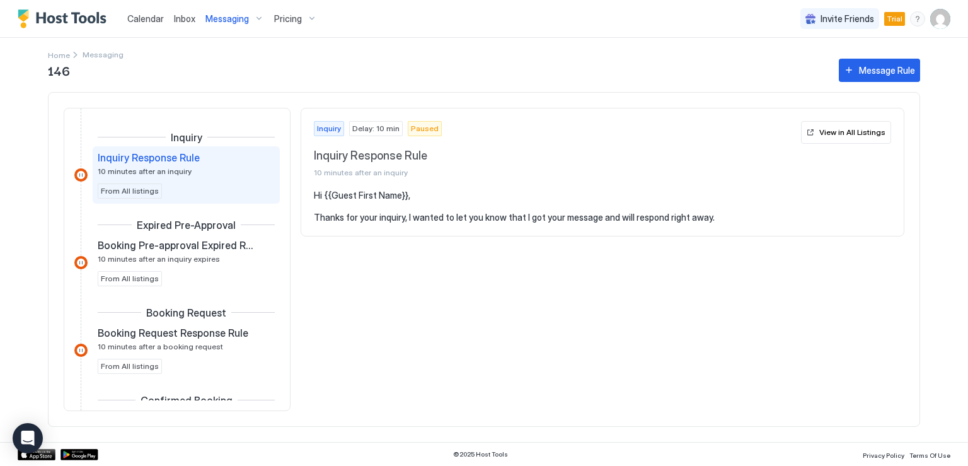
click at [280, 21] on span "Pricing" at bounding box center [288, 18] width 28 height 11
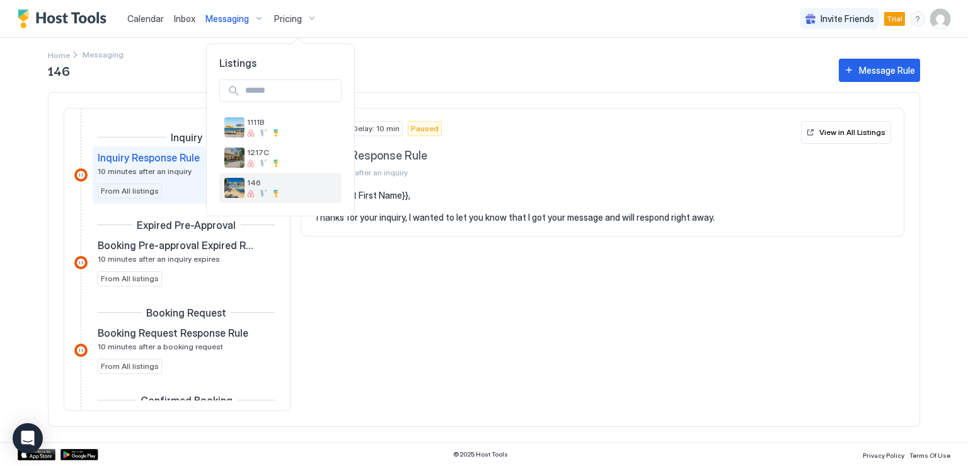
click at [247, 190] on div at bounding box center [251, 194] width 8 height 8
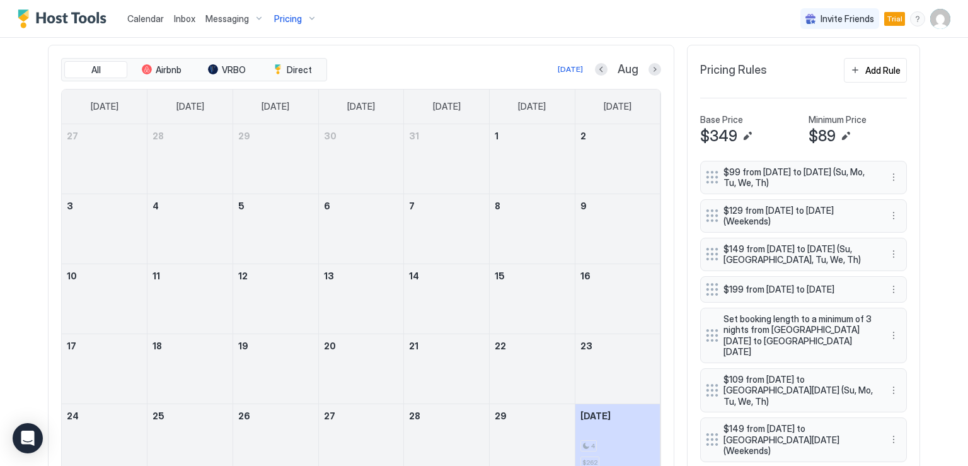
scroll to position [315, 0]
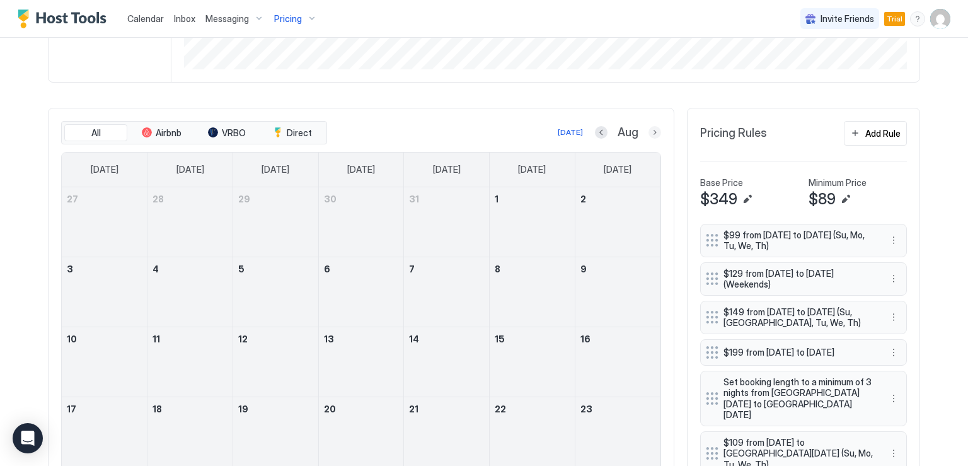
click at [649, 131] on button "Next month" at bounding box center [655, 132] width 13 height 13
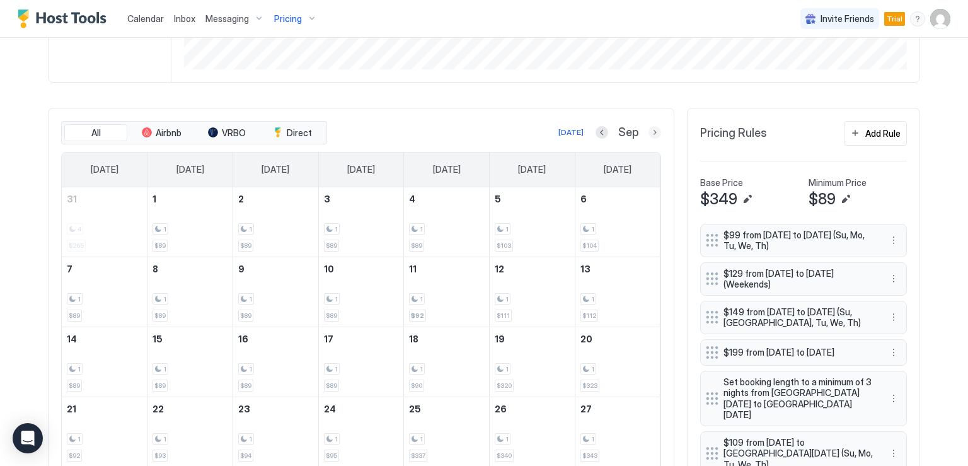
click at [652, 132] on button "Next month" at bounding box center [655, 132] width 13 height 13
click at [649, 129] on button "Next month" at bounding box center [655, 132] width 13 height 13
click at [649, 134] on button "Next month" at bounding box center [655, 132] width 13 height 13
click at [595, 130] on button "Previous month" at bounding box center [601, 132] width 13 height 13
click at [596, 130] on button "Previous month" at bounding box center [602, 132] width 13 height 13
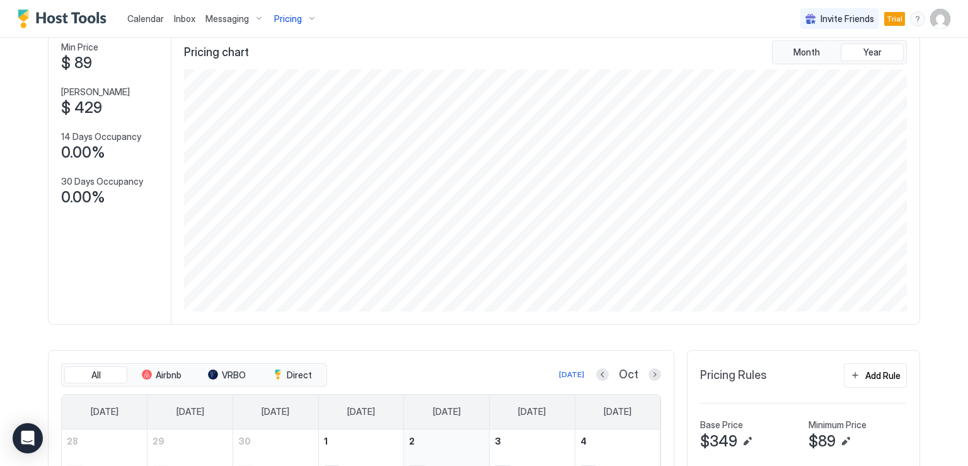
scroll to position [0, 0]
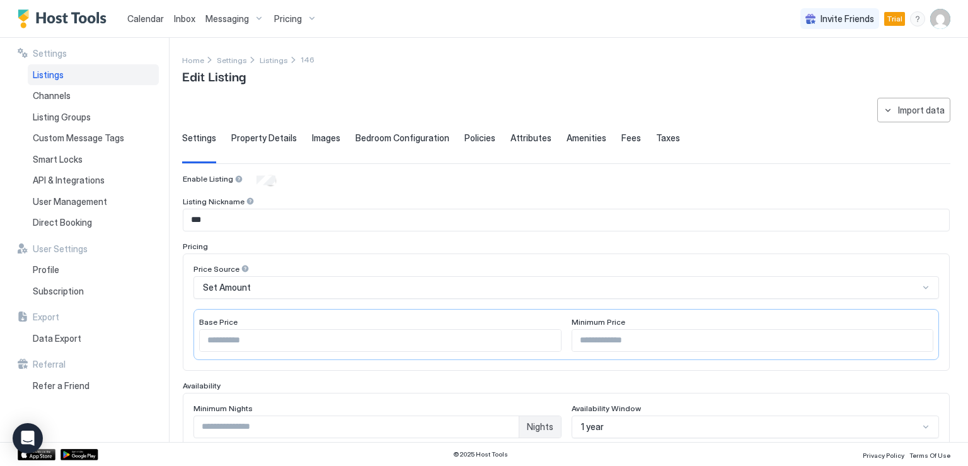
click at [54, 75] on span "Listings" at bounding box center [48, 74] width 31 height 11
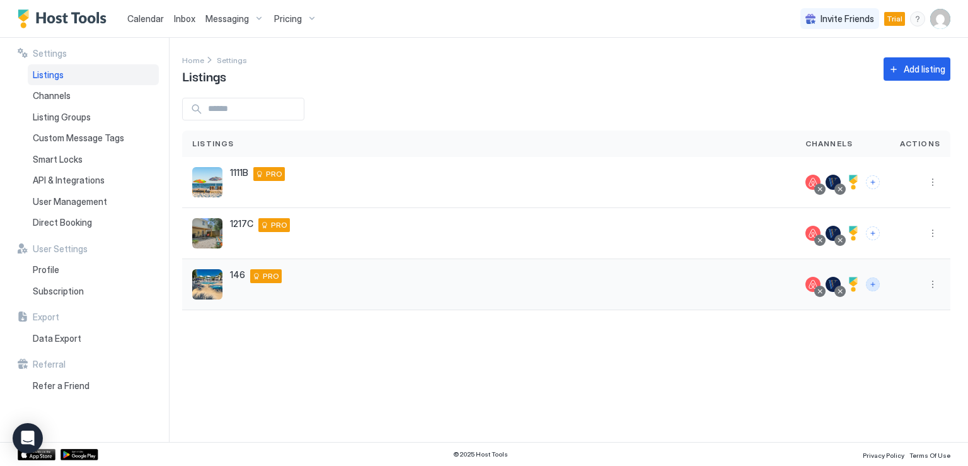
click at [870, 283] on button "Connect channels" at bounding box center [873, 284] width 14 height 14
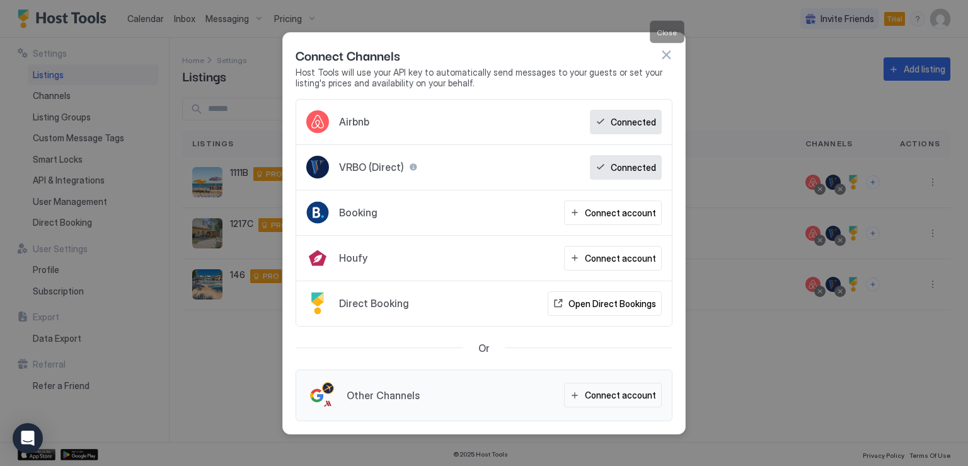
click at [666, 57] on button "button" at bounding box center [666, 55] width 13 height 13
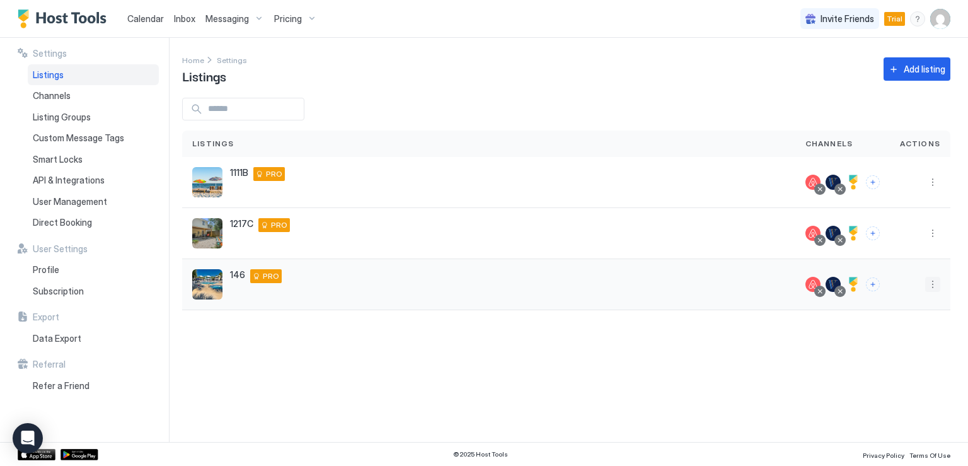
click at [934, 285] on button "More options" at bounding box center [932, 284] width 15 height 15
click at [822, 284] on div at bounding box center [484, 233] width 968 height 466
click at [814, 284] on div at bounding box center [813, 284] width 15 height 15
click at [823, 291] on div at bounding box center [820, 291] width 6 height 6
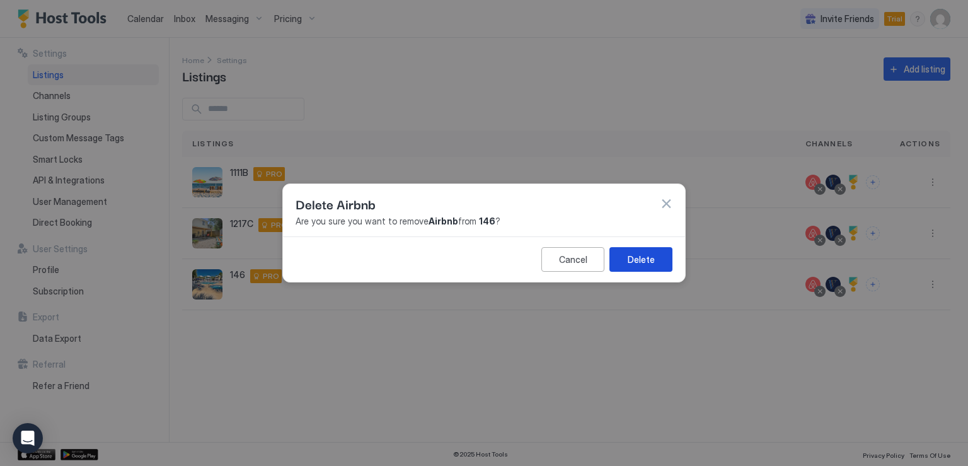
click at [633, 256] on div "Delete" at bounding box center [641, 259] width 27 height 13
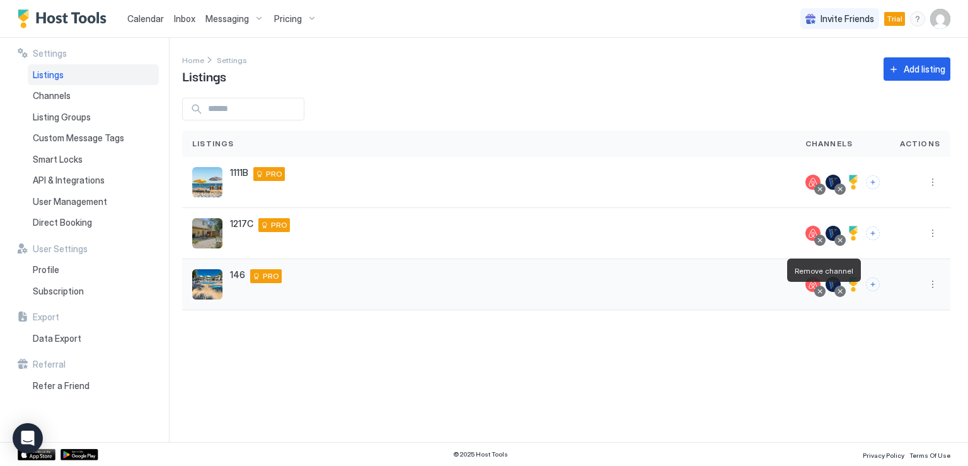
click at [822, 292] on div at bounding box center [820, 291] width 6 height 6
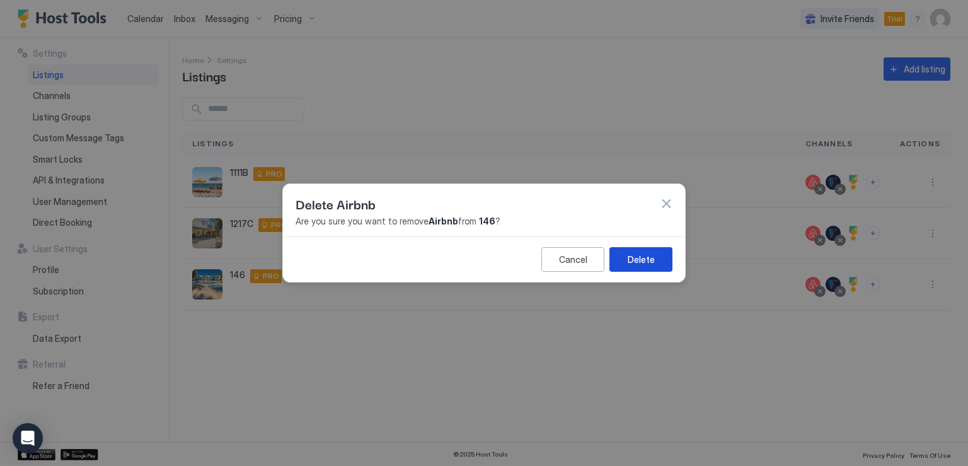
click at [643, 263] on div "Delete" at bounding box center [641, 259] width 27 height 13
click at [666, 204] on button "button" at bounding box center [666, 203] width 13 height 13
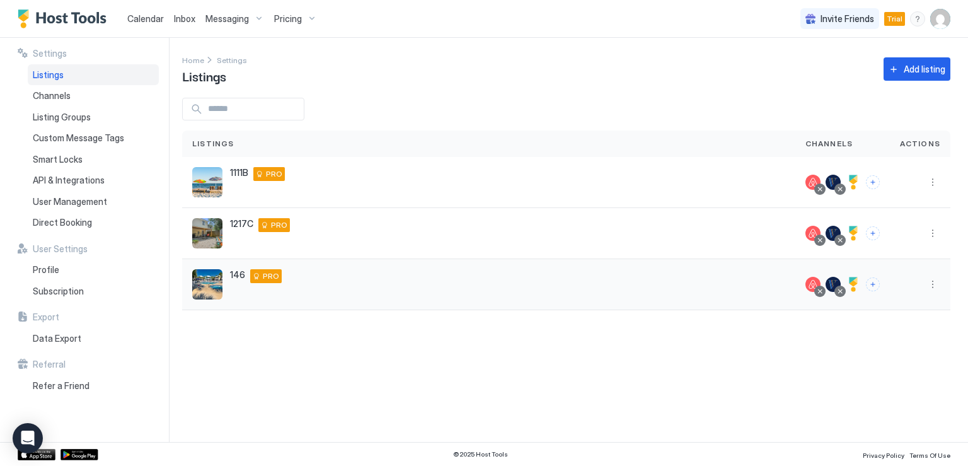
click at [842, 293] on div at bounding box center [840, 291] width 6 height 6
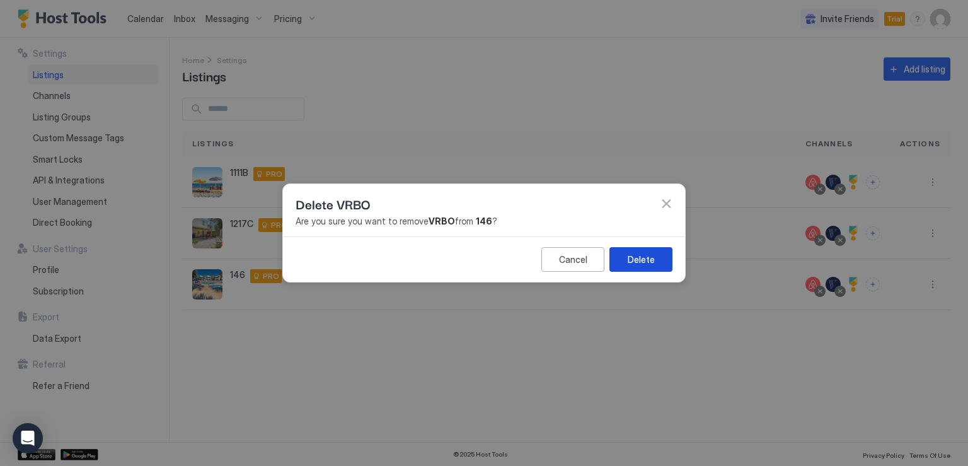
click at [656, 261] on button "Delete" at bounding box center [641, 259] width 63 height 25
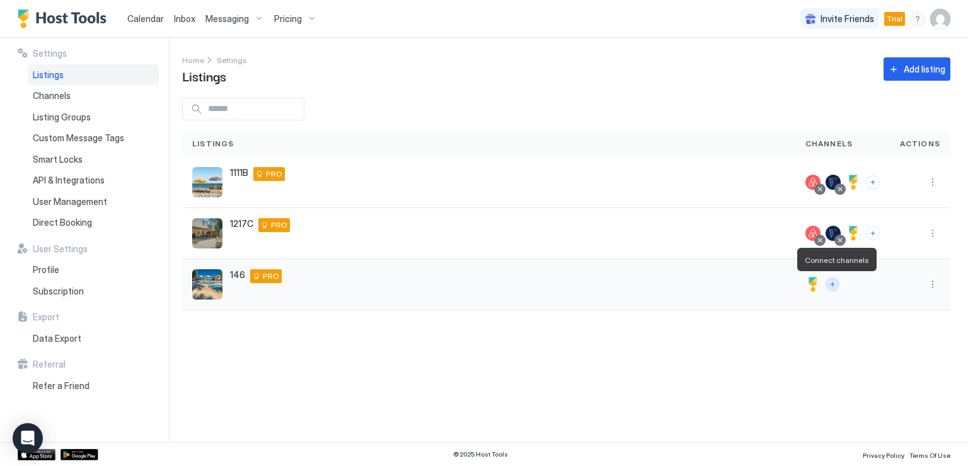
click at [831, 286] on button "Connect channels" at bounding box center [833, 284] width 14 height 14
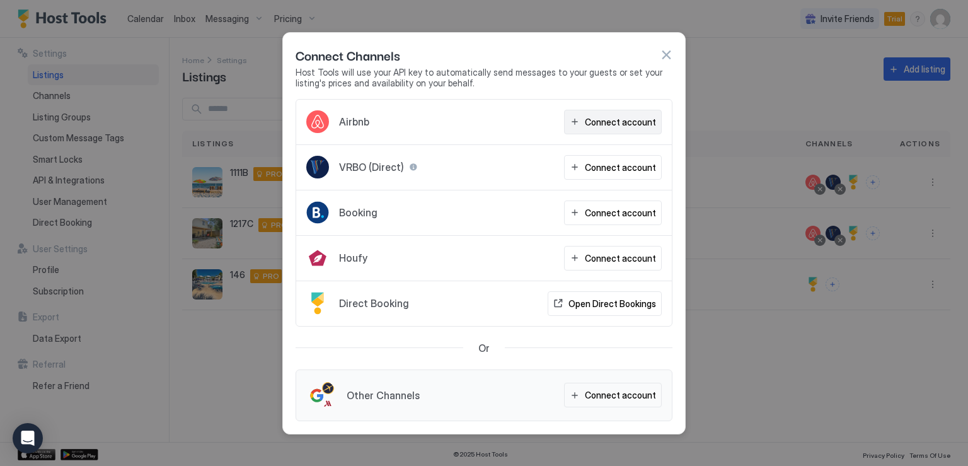
click at [641, 129] on div "Connect account" at bounding box center [620, 121] width 71 height 13
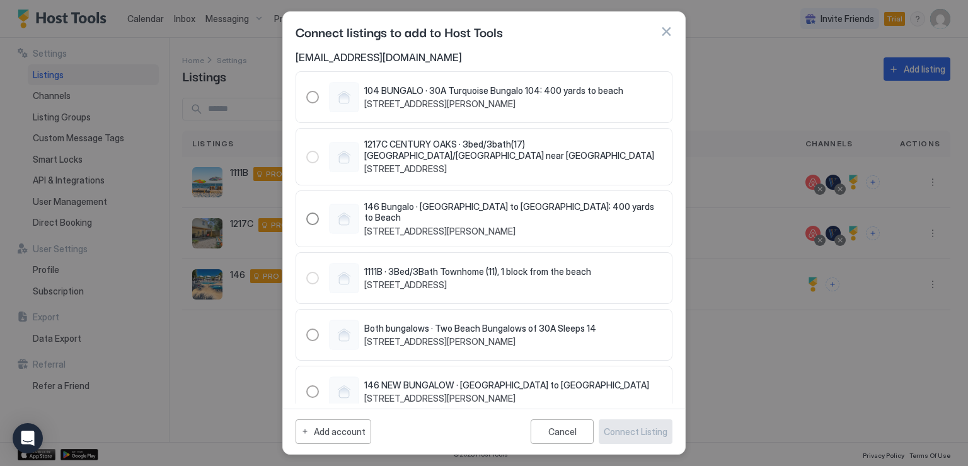
click at [310, 215] on div "24157379" at bounding box center [312, 218] width 13 height 13
click at [632, 429] on div "Connect Listing" at bounding box center [636, 431] width 64 height 13
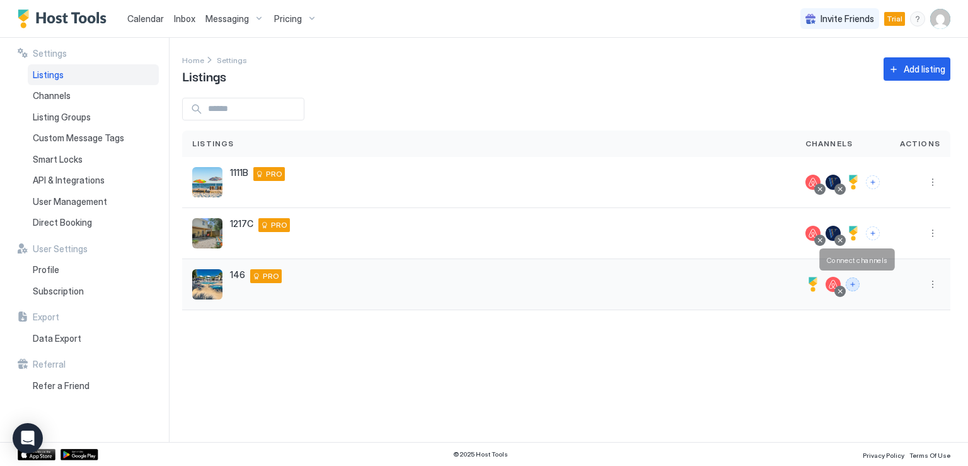
click at [857, 286] on button "Connect channels" at bounding box center [853, 284] width 14 height 14
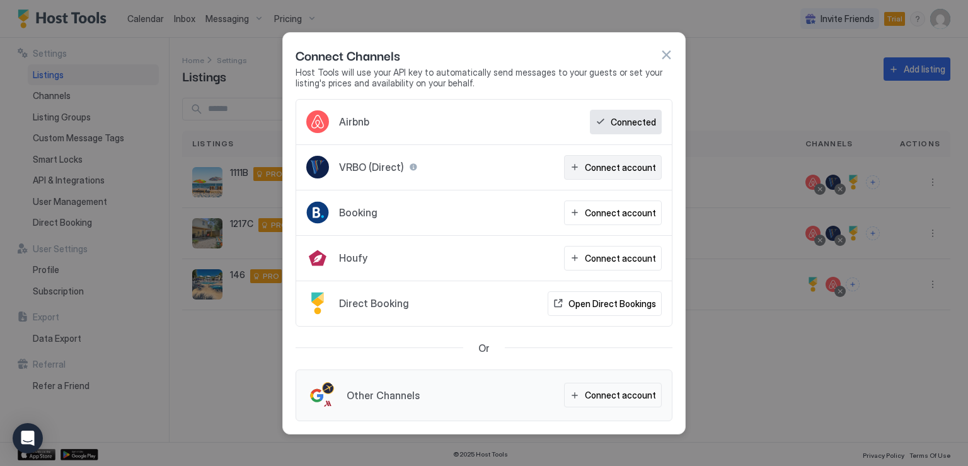
click at [588, 168] on button "Connect account" at bounding box center [613, 167] width 98 height 25
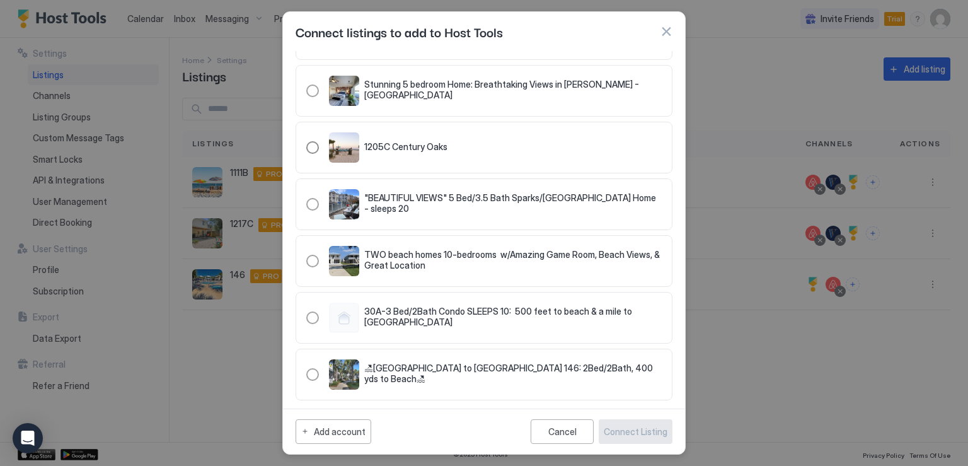
scroll to position [189, 0]
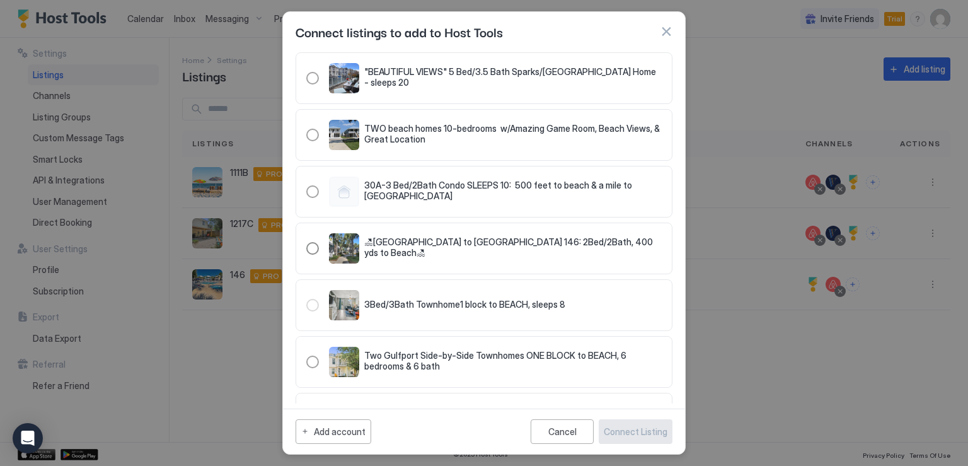
click at [314, 246] on div "321.1304479.1855629" at bounding box center [312, 248] width 13 height 13
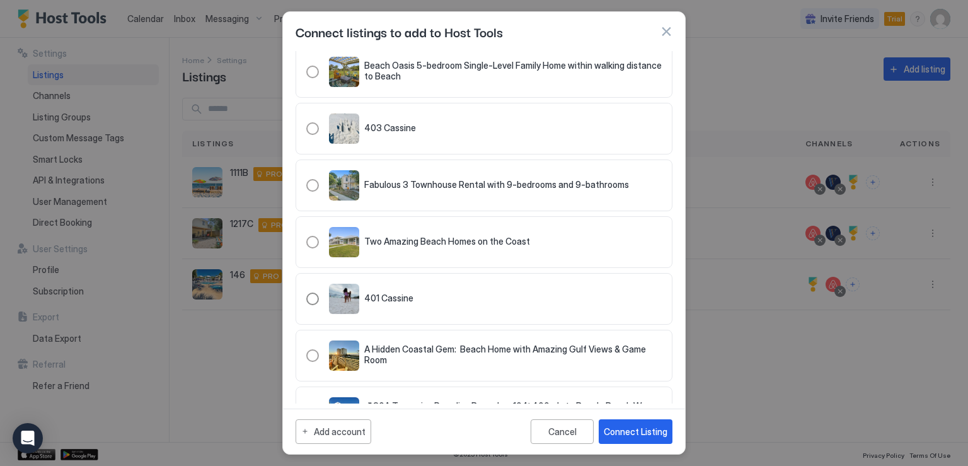
scroll to position [918, 0]
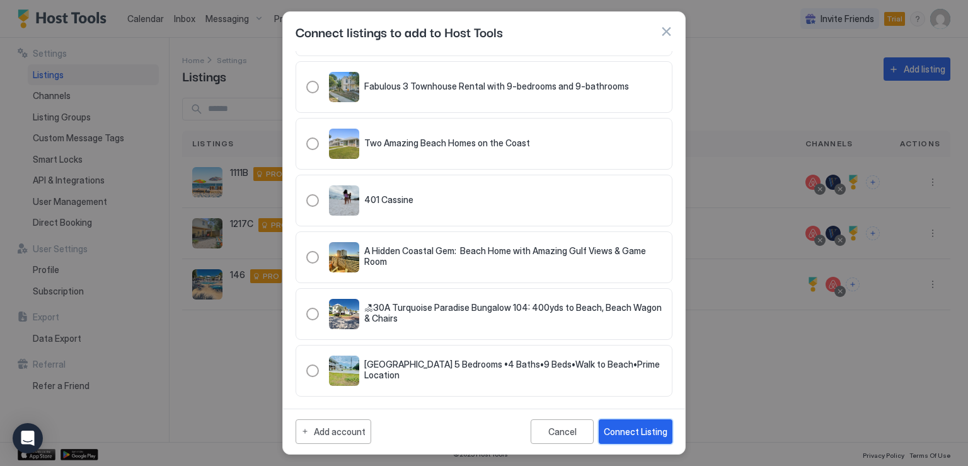
click at [644, 431] on div "Connect Listing" at bounding box center [636, 431] width 64 height 13
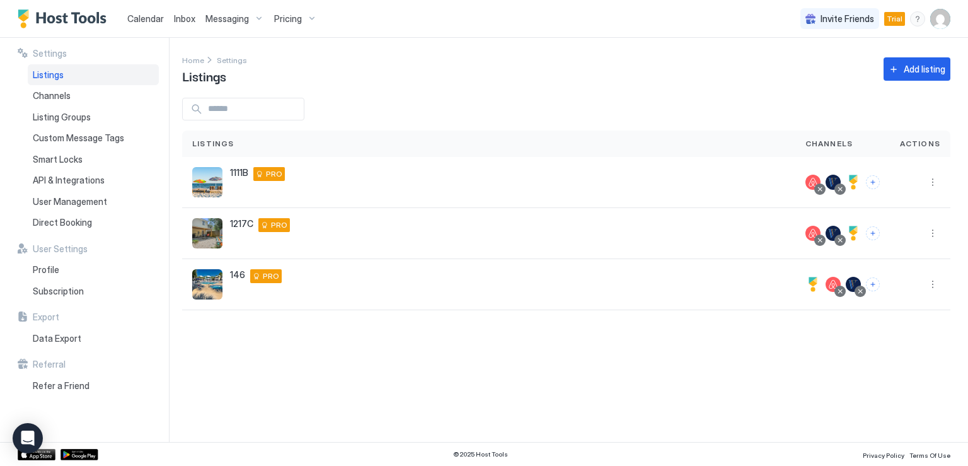
click at [51, 74] on span "Listings" at bounding box center [48, 74] width 31 height 11
click at [930, 284] on button "More options" at bounding box center [932, 284] width 15 height 15
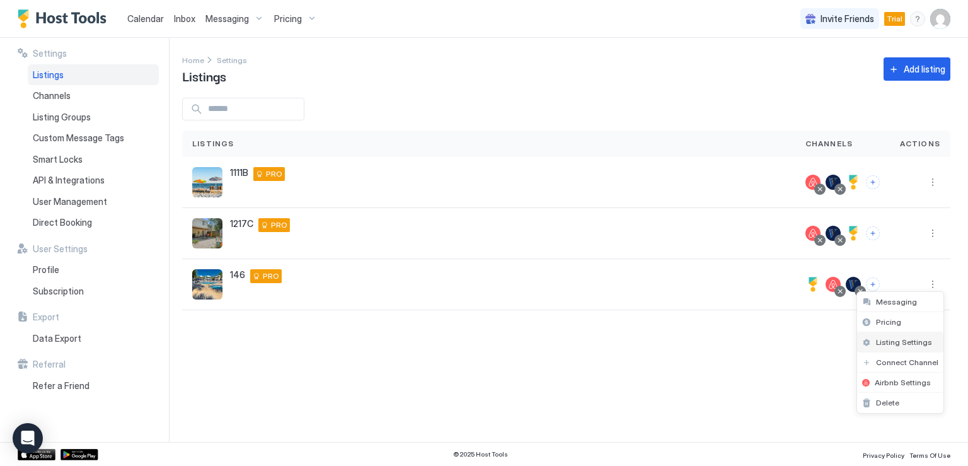
click at [896, 343] on span "Listing Settings" at bounding box center [904, 341] width 56 height 9
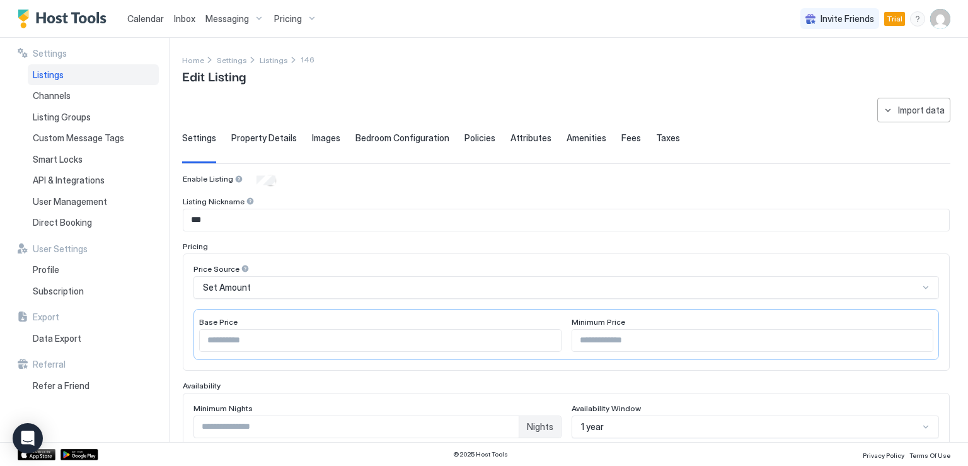
click at [271, 139] on span "Property Details" at bounding box center [264, 137] width 66 height 11
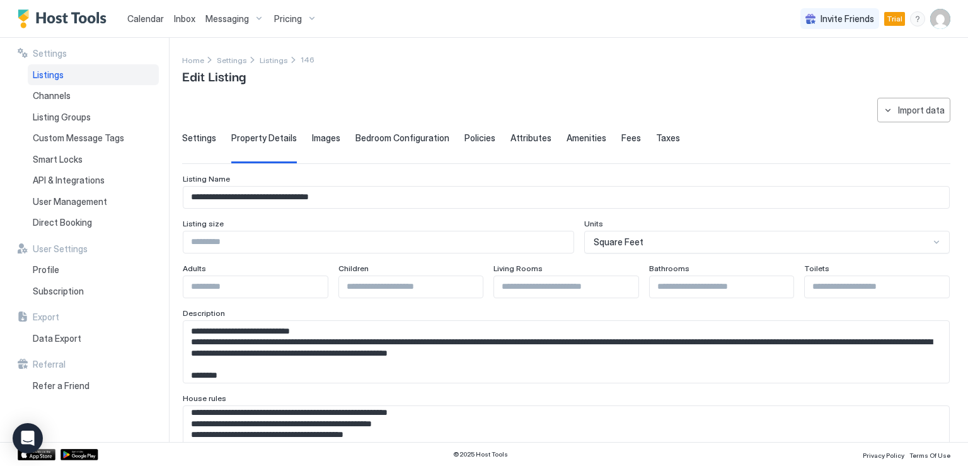
click at [212, 17] on span "Messaging" at bounding box center [226, 18] width 43 height 11
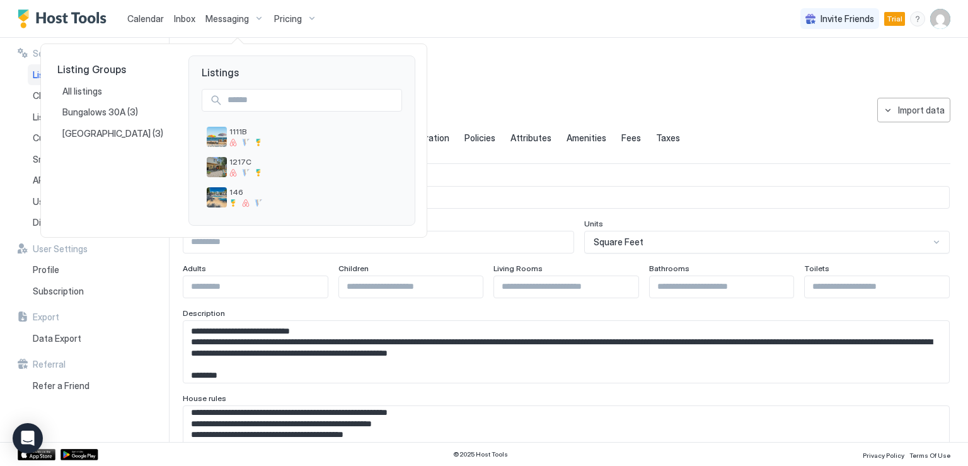
click at [226, 17] on div at bounding box center [484, 233] width 968 height 466
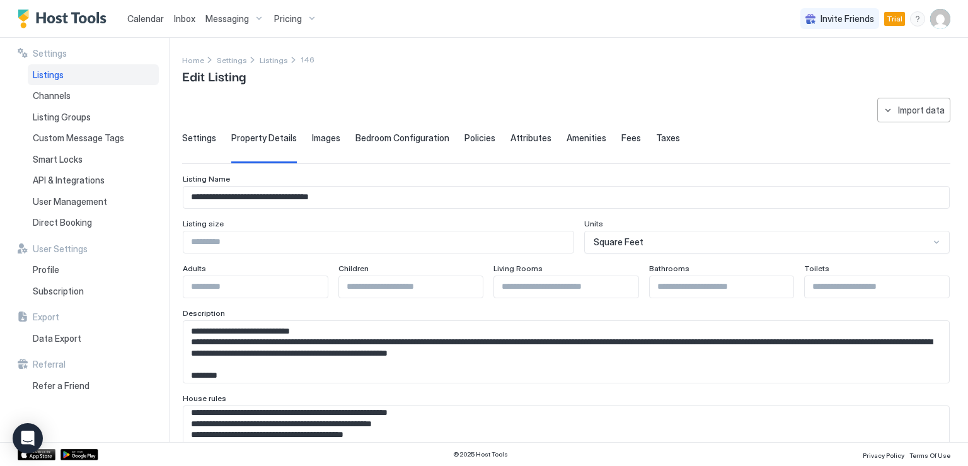
click at [147, 19] on span "Calendar" at bounding box center [145, 18] width 37 height 11
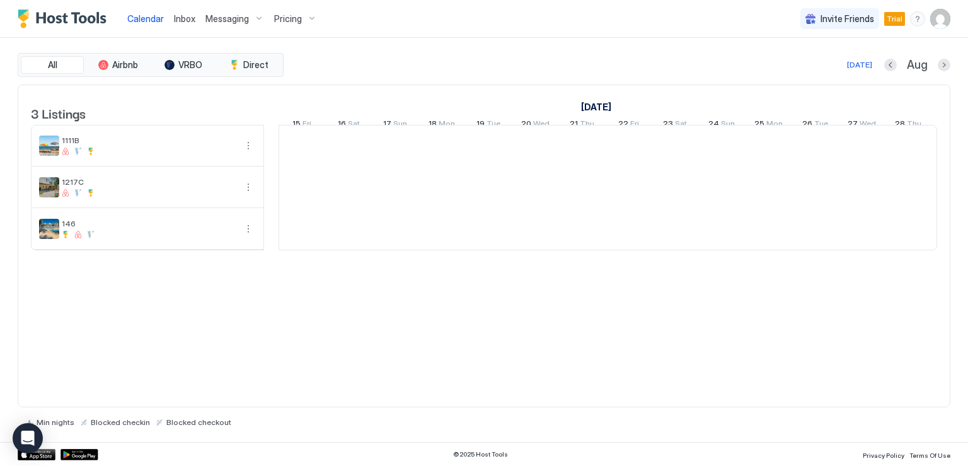
scroll to position [0, 700]
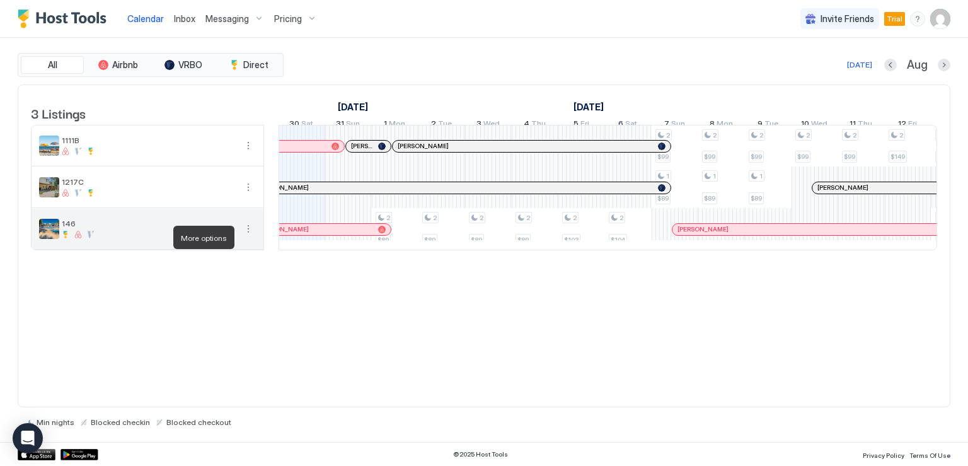
click at [247, 236] on button "More options" at bounding box center [248, 228] width 15 height 15
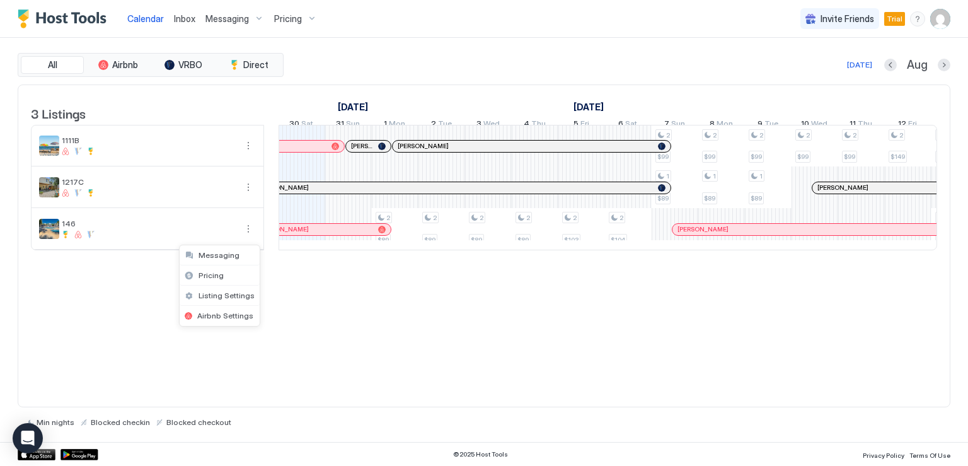
click at [504, 286] on div at bounding box center [484, 233] width 968 height 466
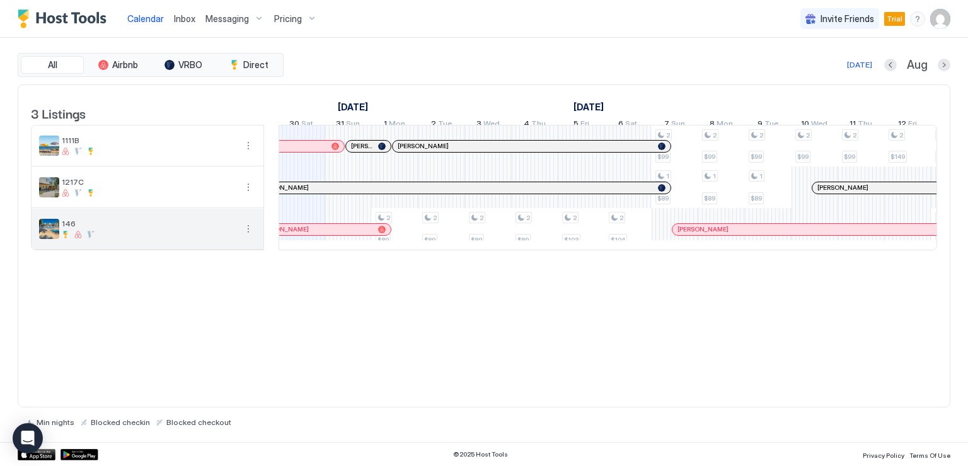
click at [247, 236] on button "More options" at bounding box center [248, 228] width 15 height 15
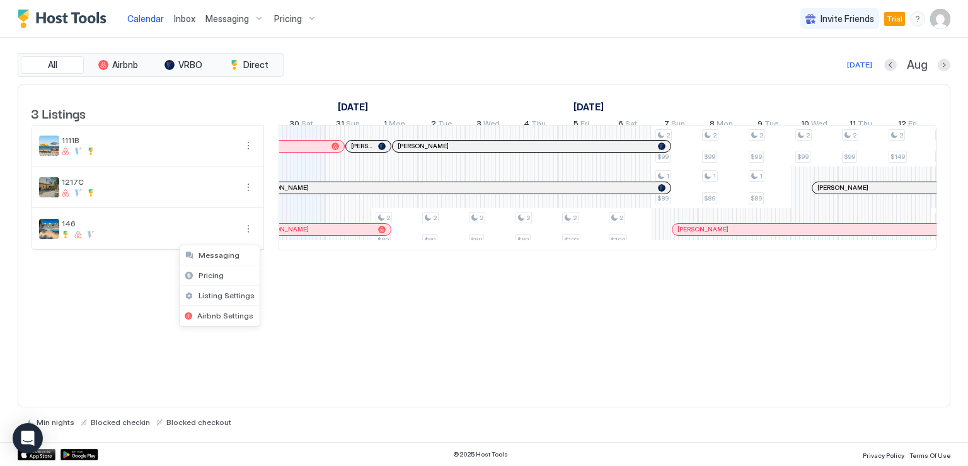
click at [187, 240] on div at bounding box center [484, 233] width 968 height 466
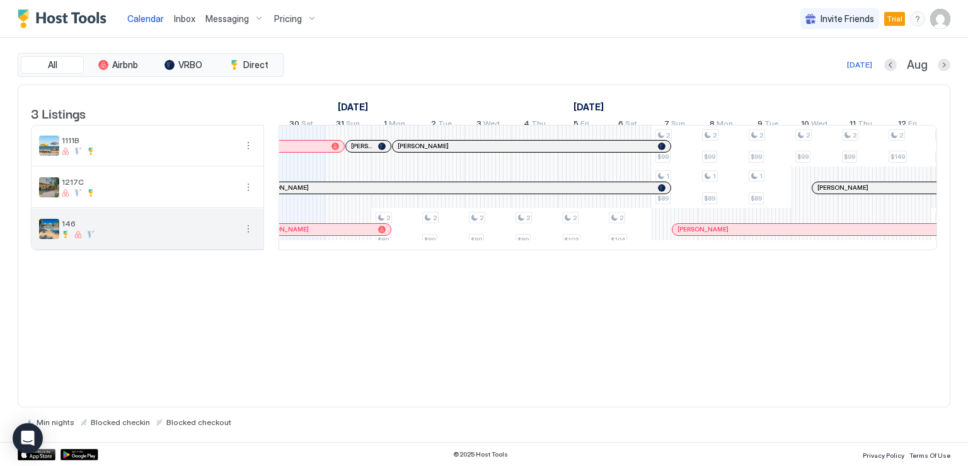
click at [248, 236] on button "More options" at bounding box center [248, 228] width 15 height 15
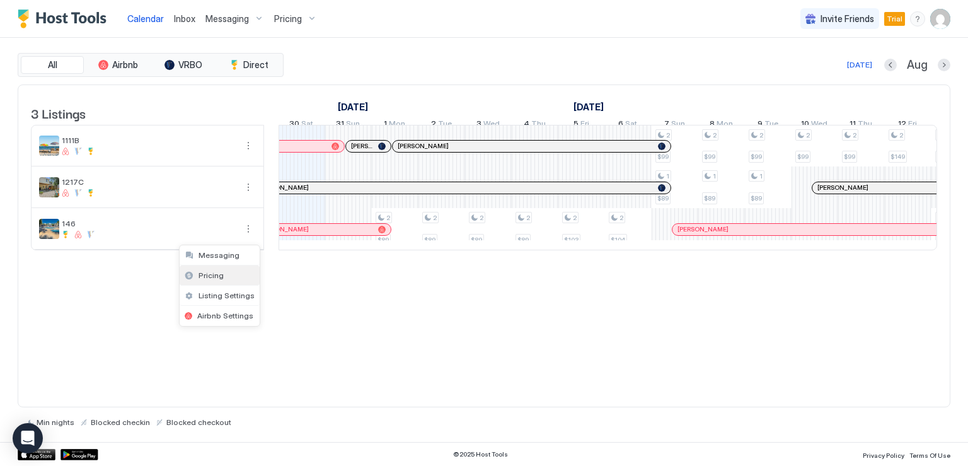
click at [222, 274] on div "Pricing" at bounding box center [220, 275] width 80 height 20
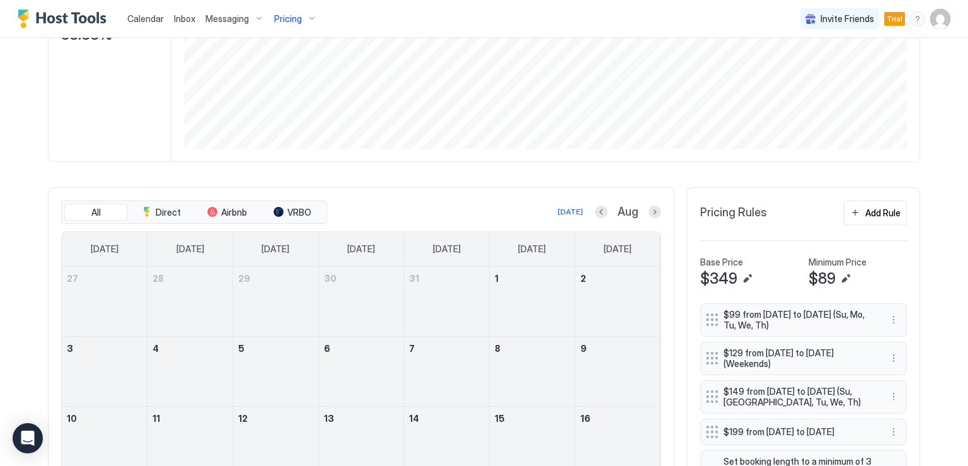
scroll to position [189, 0]
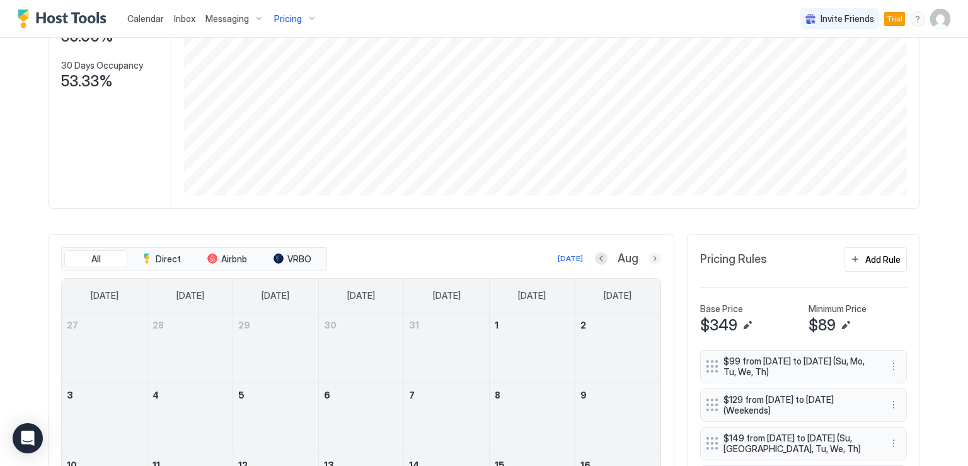
click at [650, 262] on button "Next month" at bounding box center [655, 258] width 13 height 13
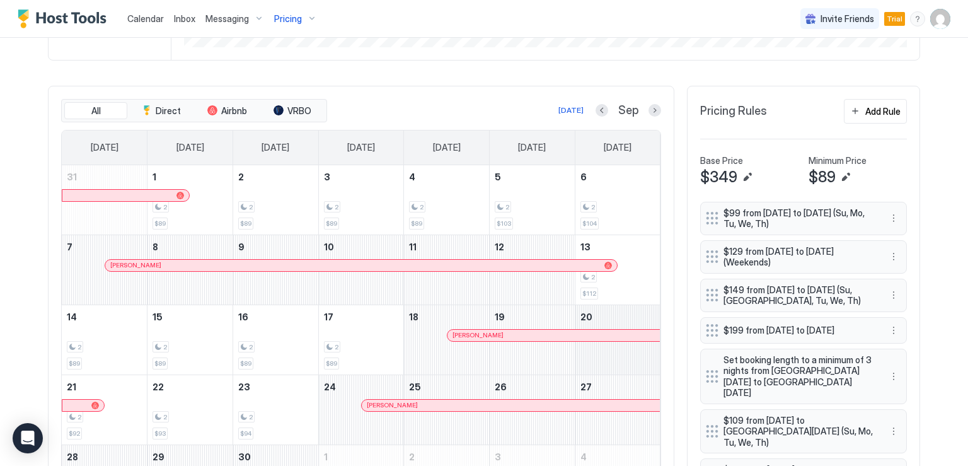
scroll to position [315, 0]
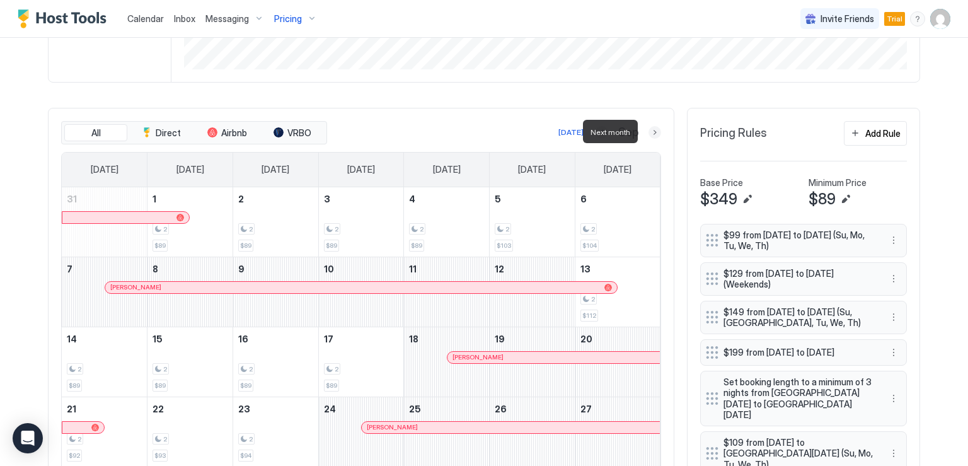
click at [651, 134] on button "Next month" at bounding box center [655, 132] width 13 height 13
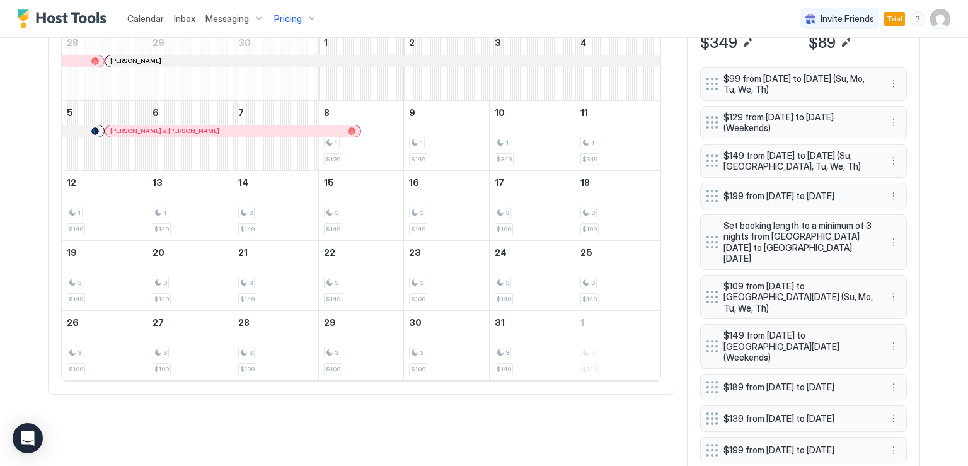
scroll to position [378, 0]
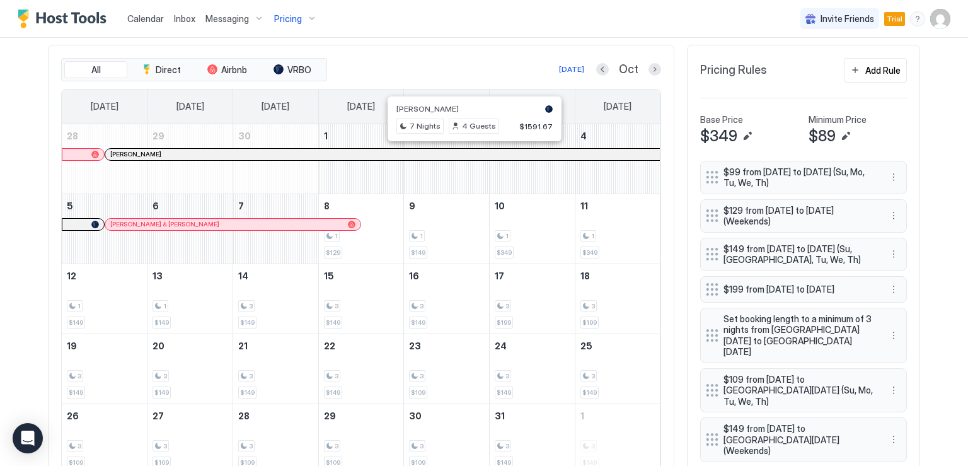
click at [469, 151] on div at bounding box center [474, 154] width 10 height 10
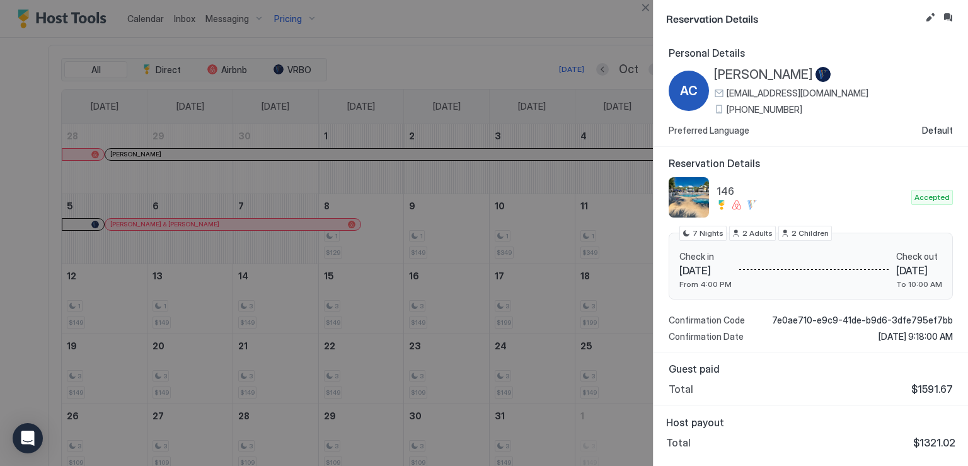
click at [472, 210] on div at bounding box center [484, 233] width 968 height 466
click at [524, 141] on div at bounding box center [484, 233] width 968 height 466
click at [570, 79] on div at bounding box center [484, 233] width 968 height 466
click at [622, 43] on div at bounding box center [484, 233] width 968 height 466
click at [616, 245] on div at bounding box center [484, 233] width 968 height 466
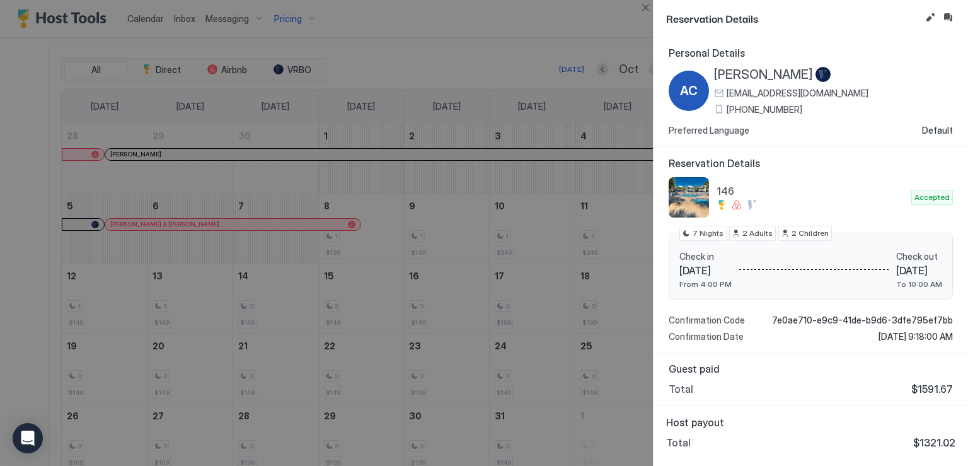
click at [468, 364] on div at bounding box center [484, 233] width 968 height 466
drag, startPoint x: 468, startPoint y: 364, endPoint x: 472, endPoint y: 347, distance: 16.8
click at [468, 364] on div at bounding box center [484, 233] width 968 height 466
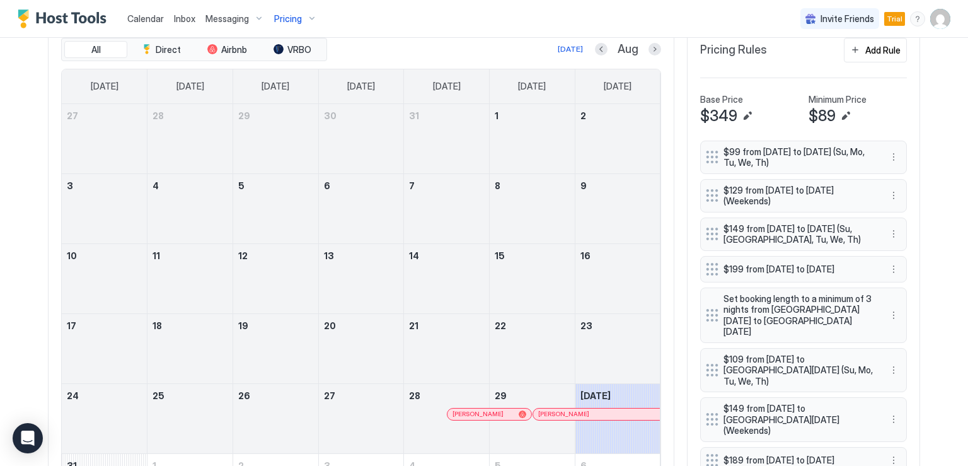
scroll to position [378, 0]
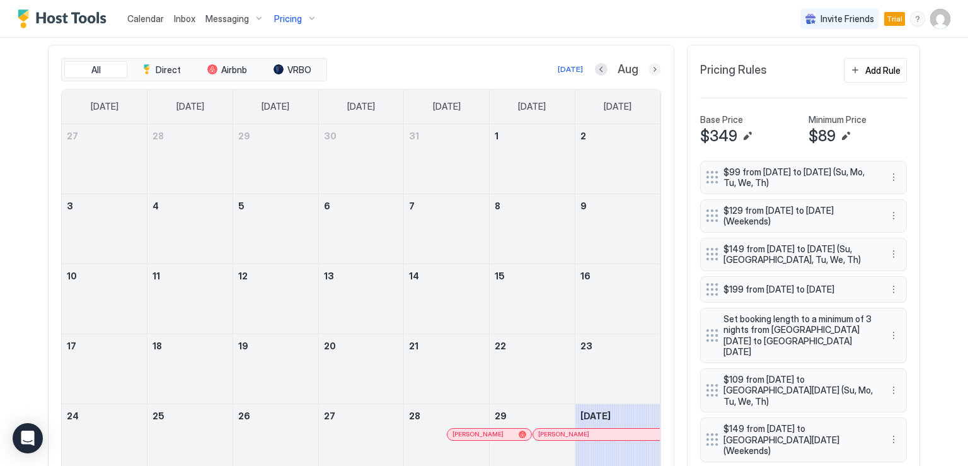
click at [649, 67] on button "Next month" at bounding box center [655, 69] width 13 height 13
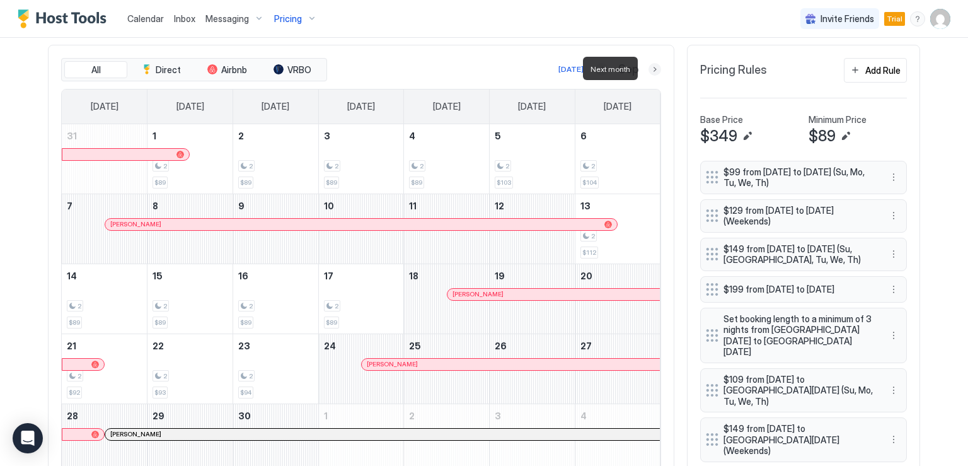
click at [649, 67] on button "Next month" at bounding box center [655, 69] width 13 height 13
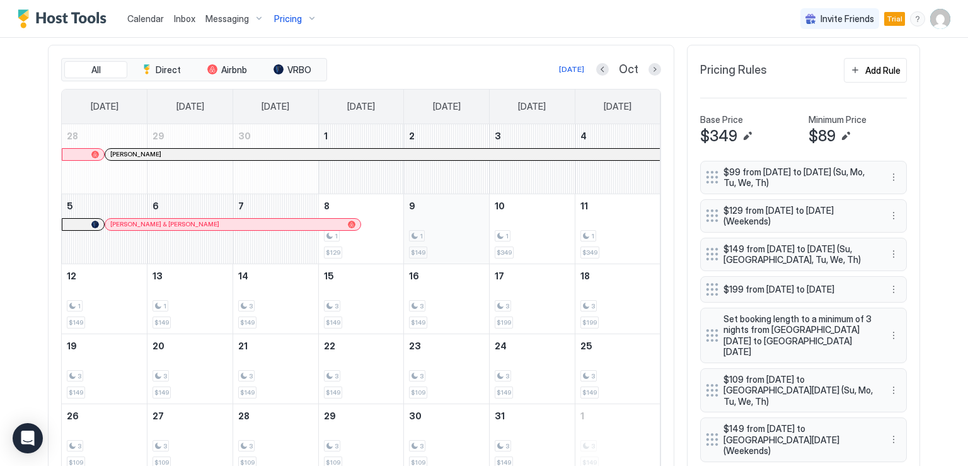
click at [455, 227] on div "1 $149" at bounding box center [446, 228] width 75 height 59
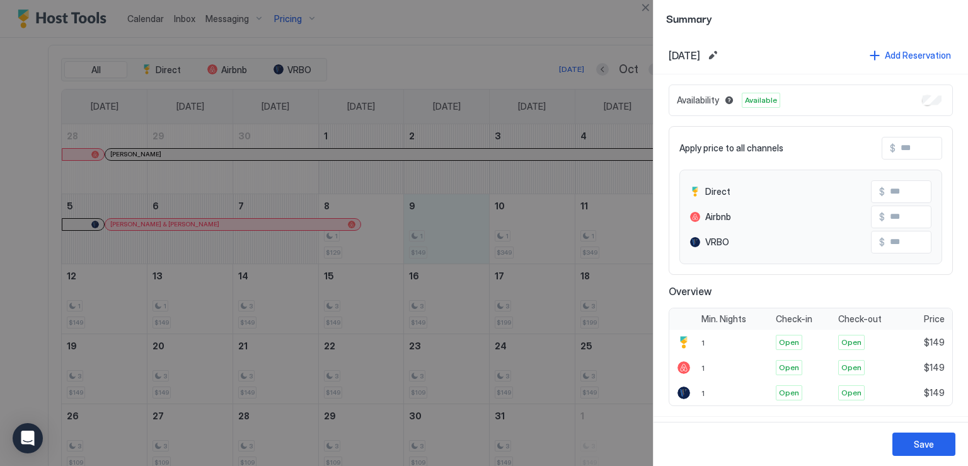
click at [287, 302] on div at bounding box center [484, 233] width 968 height 466
click at [700, 57] on span "[DATE]" at bounding box center [685, 55] width 32 height 13
click at [868, 54] on button "Add Reservation" at bounding box center [910, 55] width 85 height 17
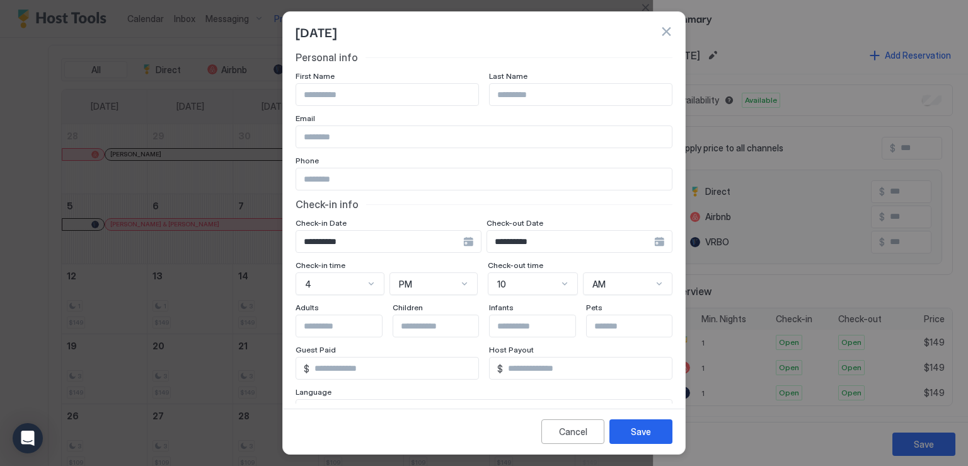
click at [482, 243] on div "**********" at bounding box center [389, 241] width 186 height 23
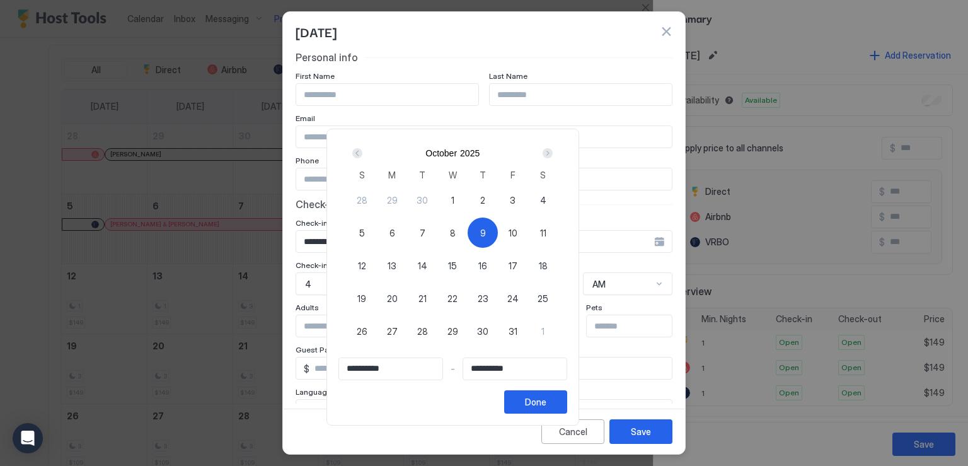
click at [427, 265] on span "14" at bounding box center [422, 265] width 9 height 13
type input "**********"
click at [486, 230] on span "9" at bounding box center [483, 232] width 6 height 13
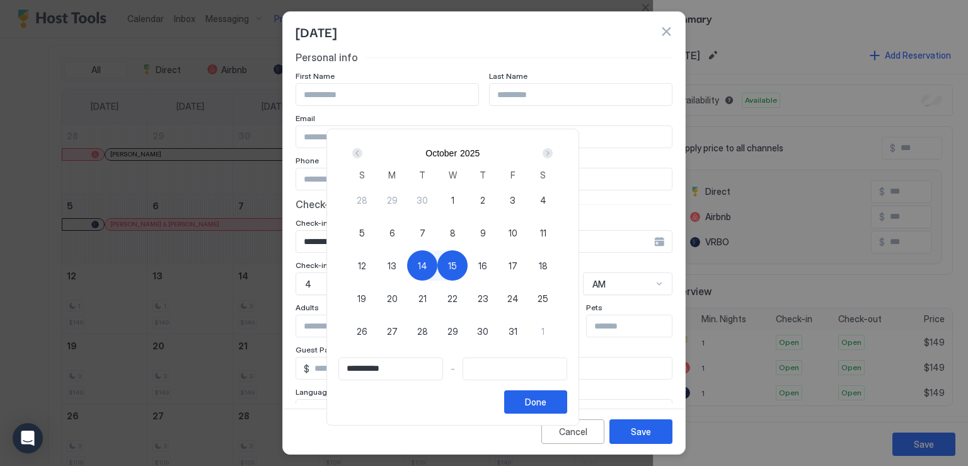
type input "**********"
click at [437, 265] on div "14" at bounding box center [422, 265] width 30 height 30
type input "**********"
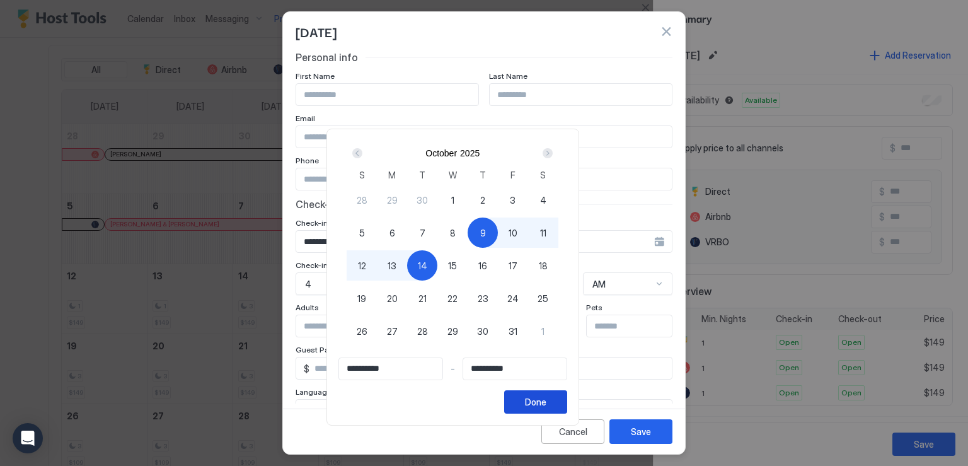
click at [567, 399] on button "Done" at bounding box center [535, 401] width 63 height 23
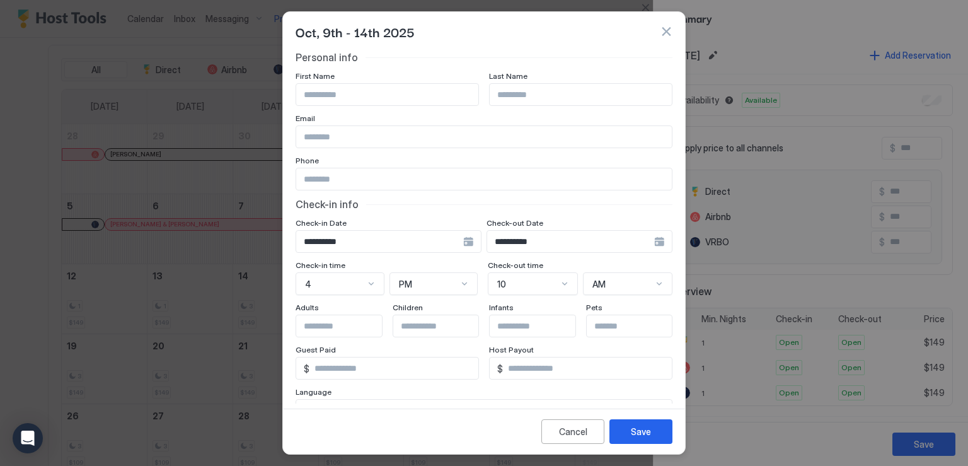
click at [386, 93] on input "Input Field" at bounding box center [387, 94] width 182 height 21
type input "****"
click at [366, 137] on input "Input Field" at bounding box center [484, 136] width 376 height 21
type input "**********"
click at [359, 374] on input "*" at bounding box center [394, 367] width 169 height 21
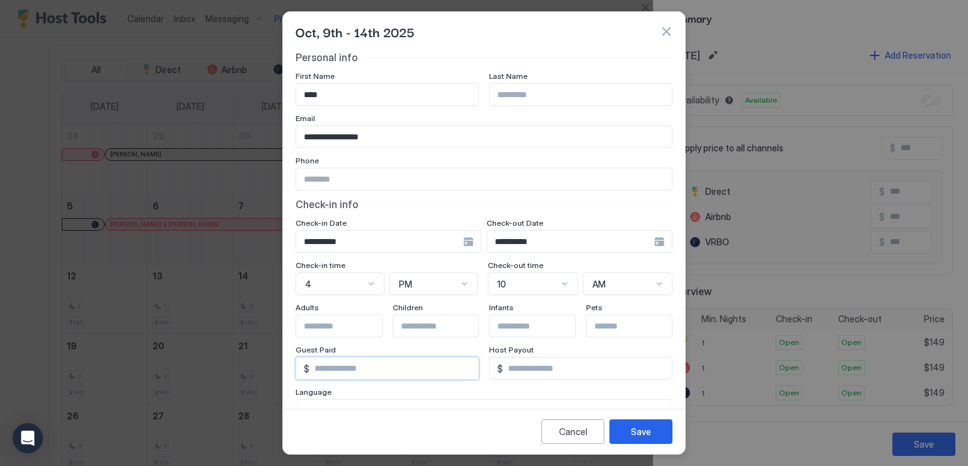
click at [359, 374] on input "*" at bounding box center [394, 367] width 169 height 21
type input "****"
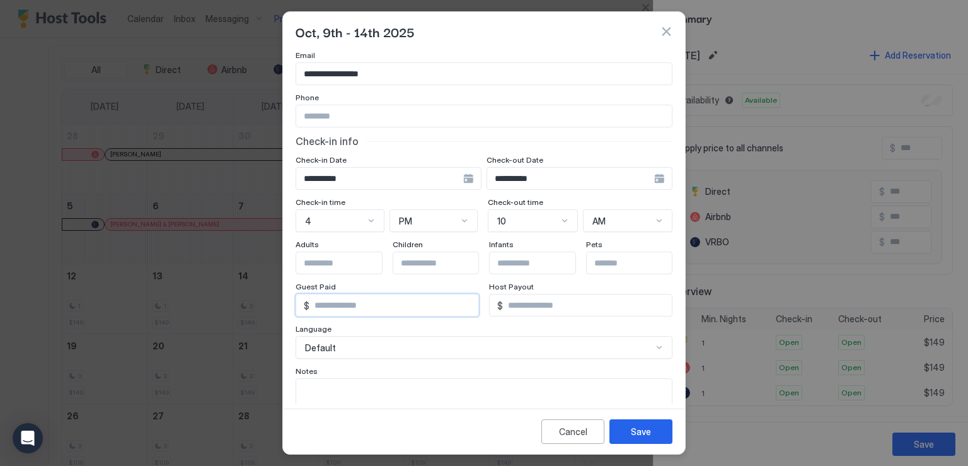
drag, startPoint x: 356, startPoint y: 305, endPoint x: 299, endPoint y: 303, distance: 56.8
click at [299, 303] on div "$ ****" at bounding box center [387, 305] width 183 height 23
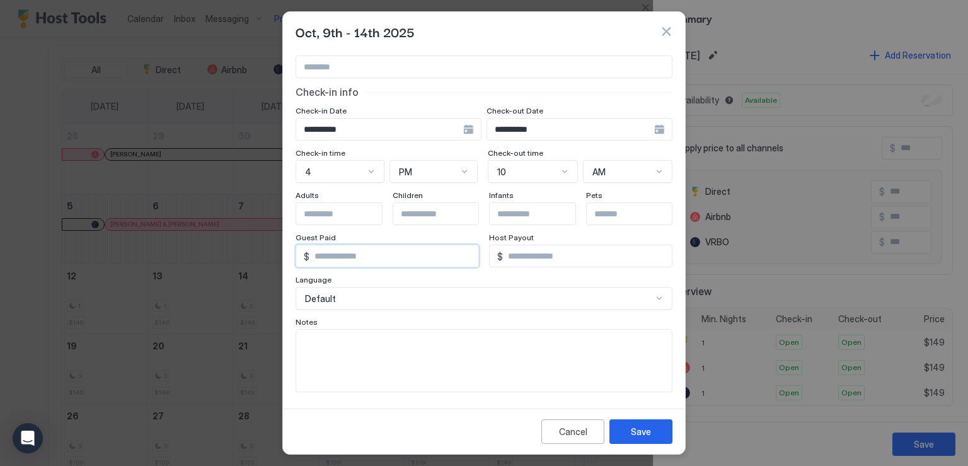
click at [362, 340] on textarea "Input Field" at bounding box center [484, 361] width 376 height 62
type textarea "**********"
click at [637, 429] on div "Save" at bounding box center [641, 431] width 20 height 13
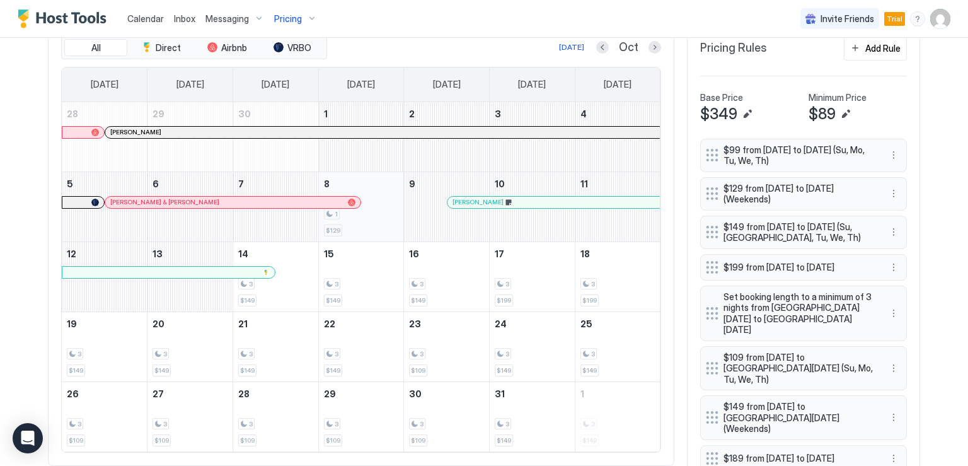
scroll to position [378, 0]
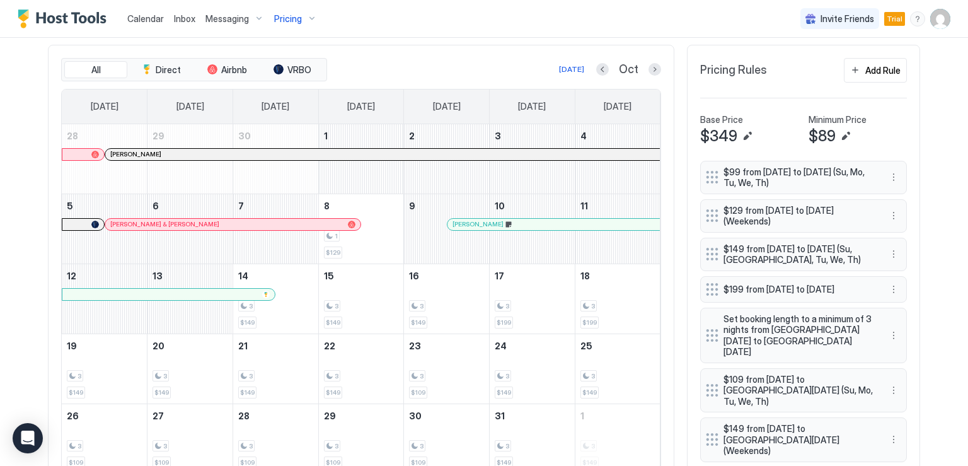
click at [599, 71] on button "Previous month" at bounding box center [602, 69] width 13 height 13
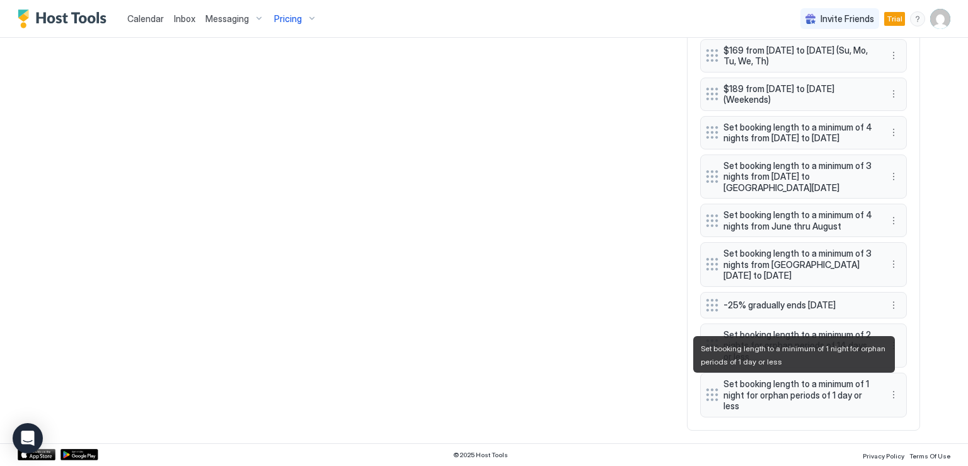
scroll to position [1299, 0]
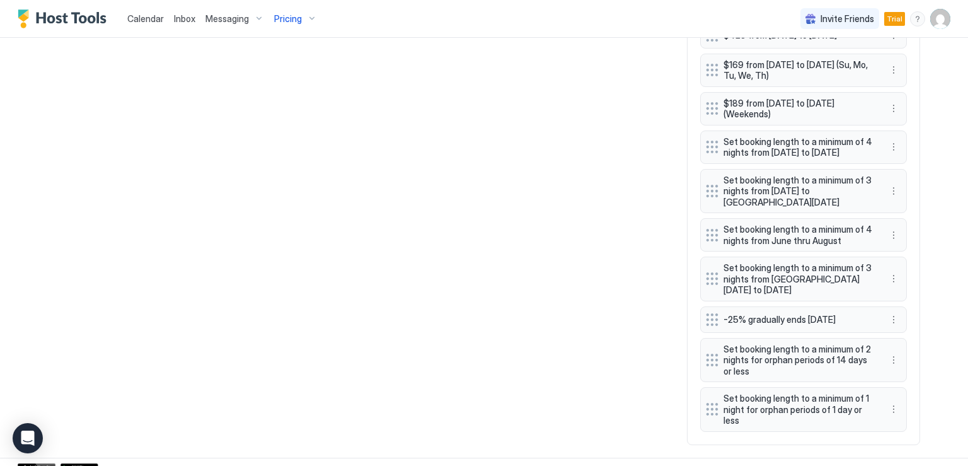
click at [826, 426] on span "Set booking length to a minimum of 1 night for orphan periods of 1 day or less" at bounding box center [799, 409] width 150 height 33
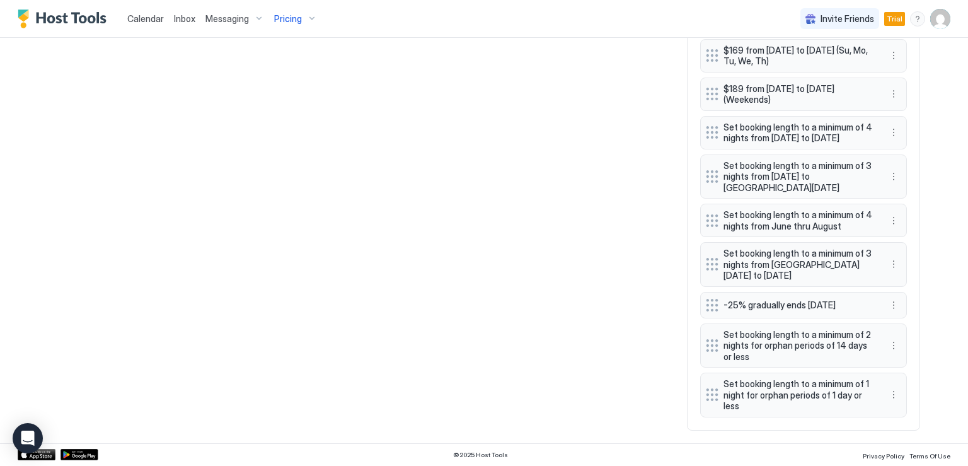
scroll to position [1362, 0]
click at [890, 398] on button "More options" at bounding box center [893, 394] width 15 height 15
click at [896, 411] on div "Edit" at bounding box center [902, 412] width 28 height 9
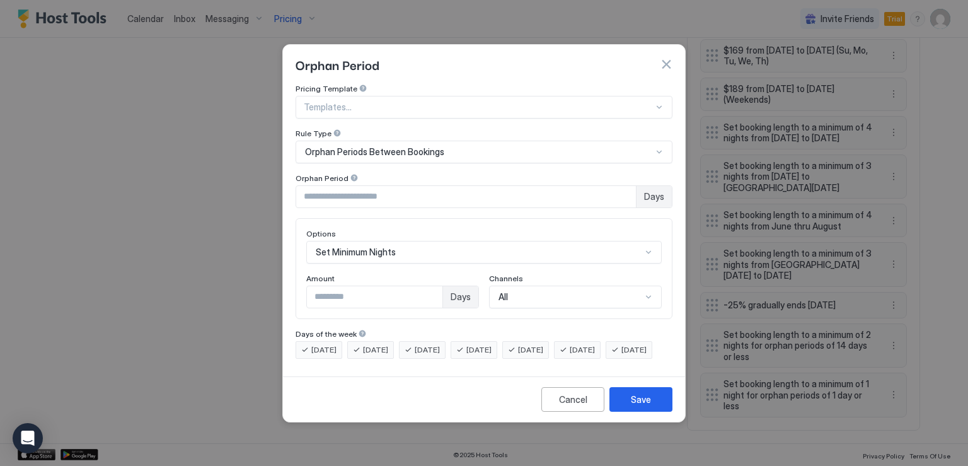
click at [625, 186] on input "*" at bounding box center [466, 196] width 340 height 21
type input "*"
click at [625, 186] on input "*" at bounding box center [466, 196] width 340 height 21
click at [645, 406] on div "Save" at bounding box center [641, 399] width 20 height 13
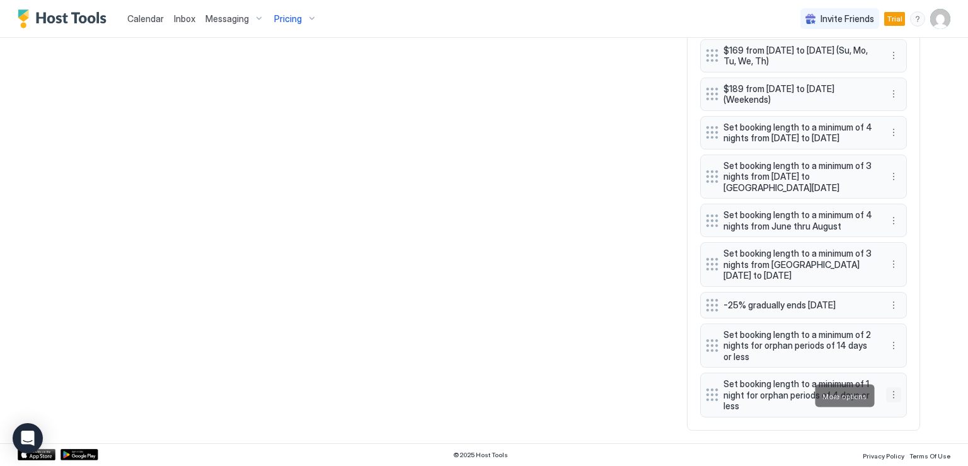
click at [888, 394] on button "More options" at bounding box center [893, 394] width 15 height 15
click at [900, 415] on div "Edit" at bounding box center [902, 412] width 28 height 9
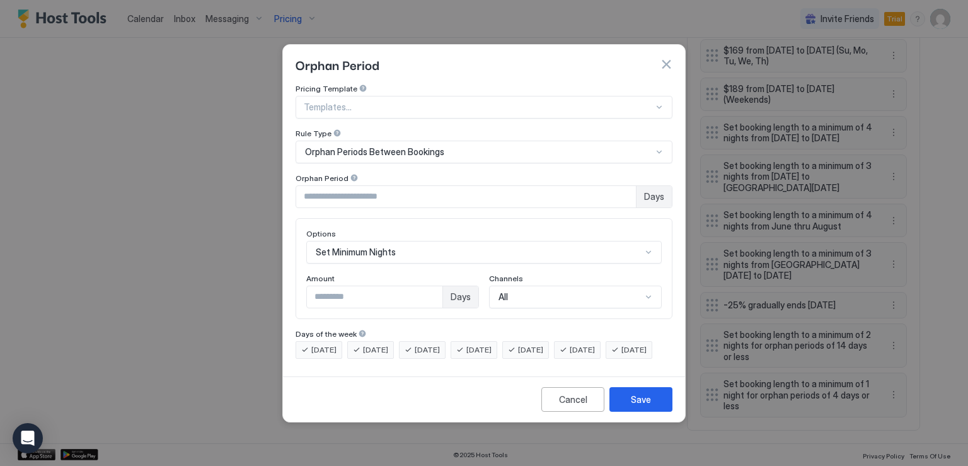
click at [625, 186] on input "*" at bounding box center [466, 196] width 340 height 21
type input "*"
click at [625, 186] on input "*" at bounding box center [466, 196] width 340 height 21
click at [645, 406] on div "Save" at bounding box center [641, 399] width 20 height 13
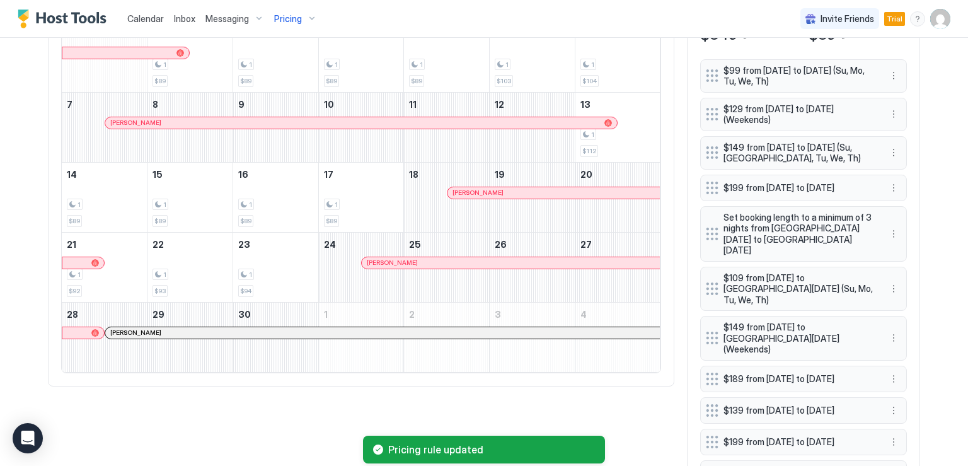
scroll to position [354, 0]
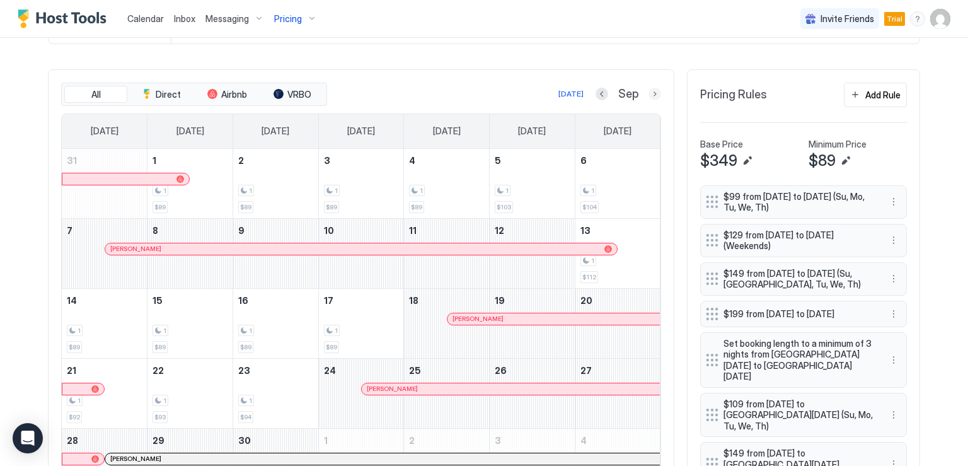
click at [649, 93] on button "Next month" at bounding box center [655, 94] width 13 height 13
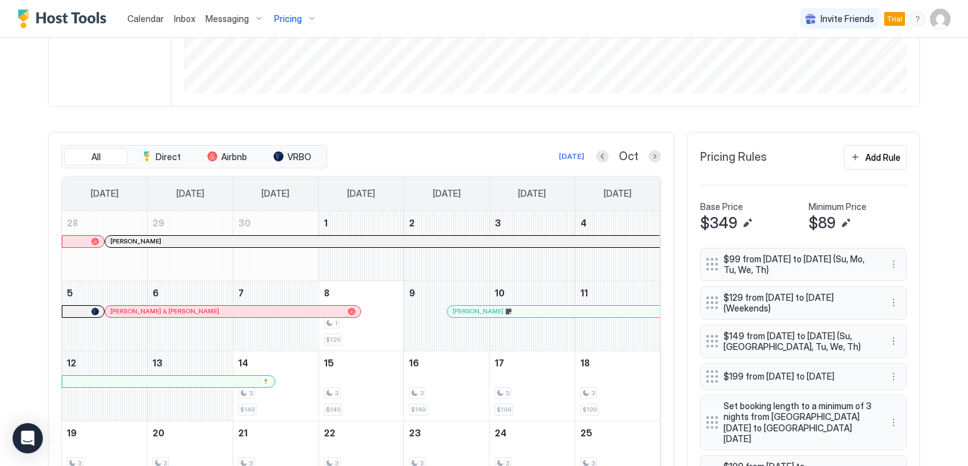
scroll to position [291, 0]
click at [649, 153] on button "Next month" at bounding box center [655, 157] width 13 height 13
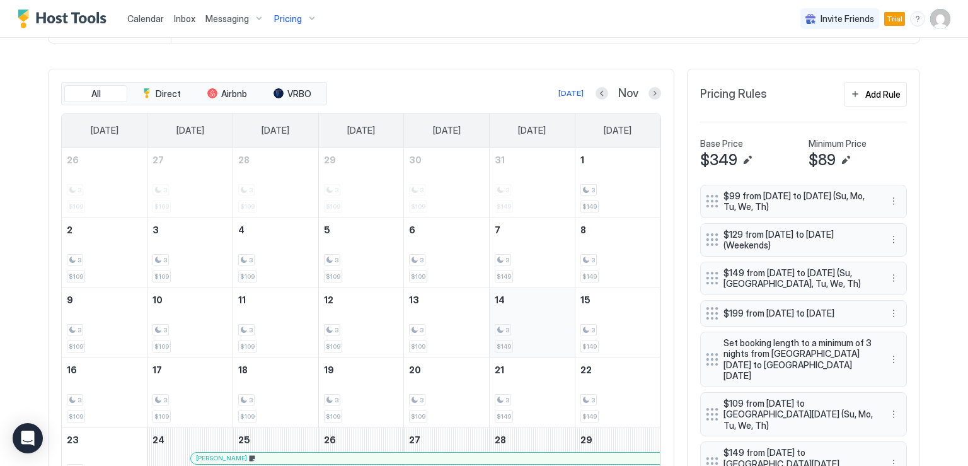
scroll to position [354, 0]
click at [651, 95] on button "Next month" at bounding box center [655, 94] width 13 height 13
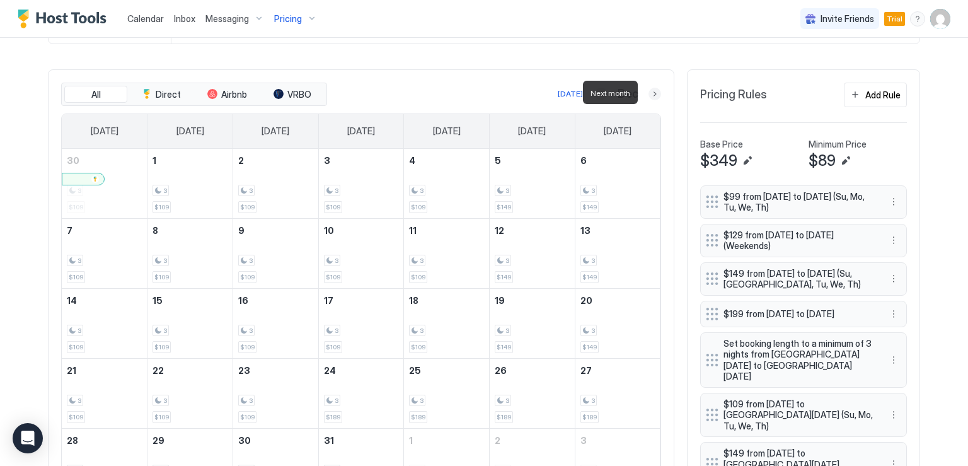
click at [651, 95] on button "Next month" at bounding box center [655, 94] width 13 height 13
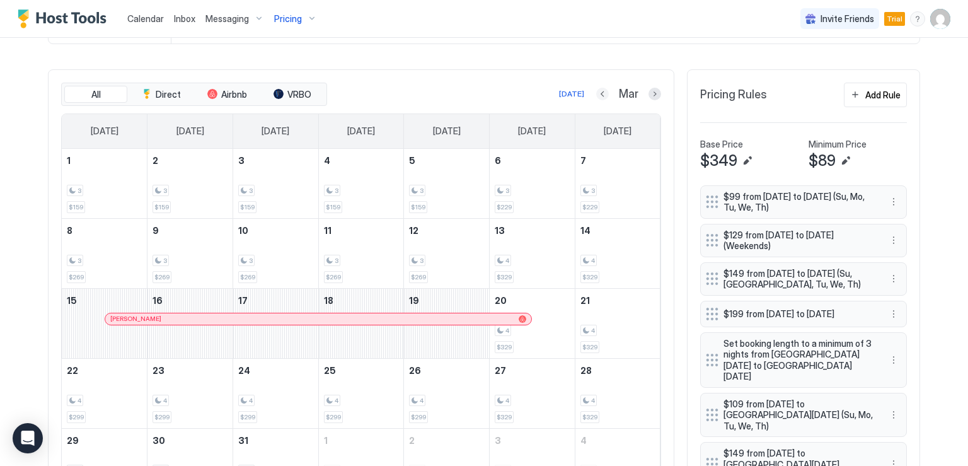
click at [600, 97] on button "Previous month" at bounding box center [602, 94] width 13 height 13
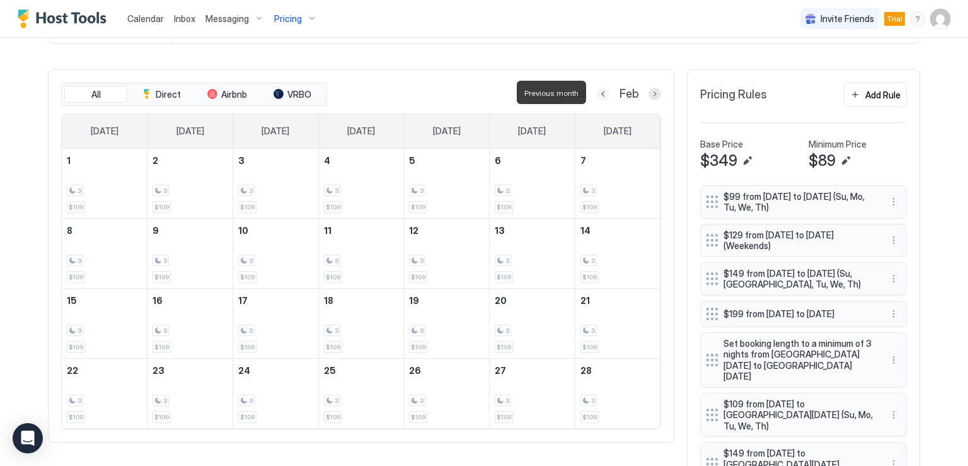
click at [600, 97] on button "Previous month" at bounding box center [603, 94] width 13 height 13
click at [600, 97] on button "Previous month" at bounding box center [601, 94] width 13 height 13
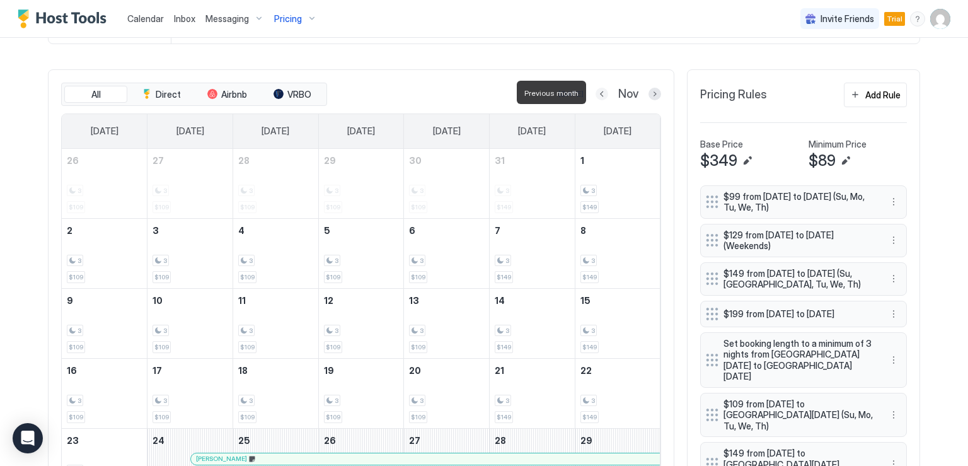
click at [600, 97] on button "Previous month" at bounding box center [602, 94] width 13 height 13
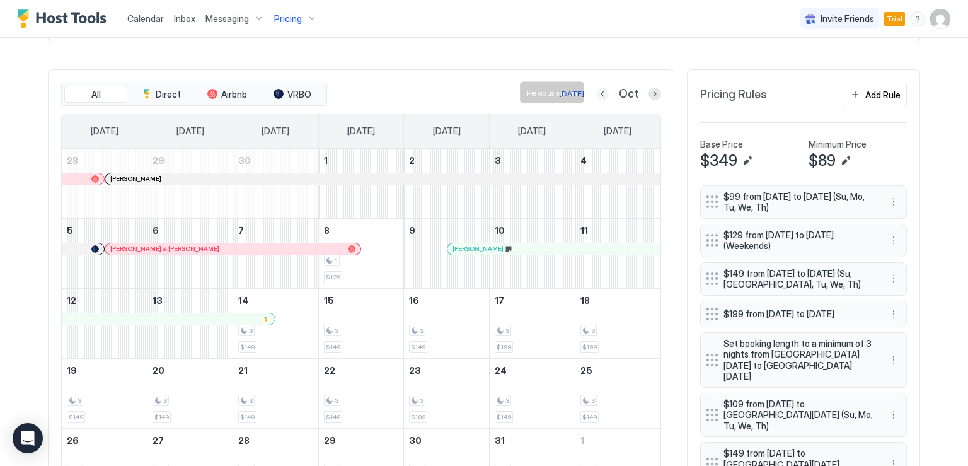
click at [598, 95] on button "Previous month" at bounding box center [602, 94] width 13 height 13
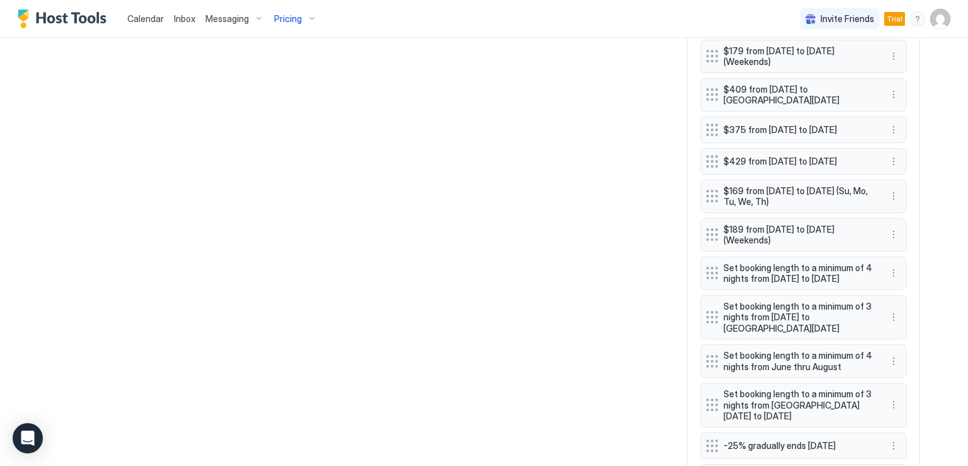
scroll to position [1362, 0]
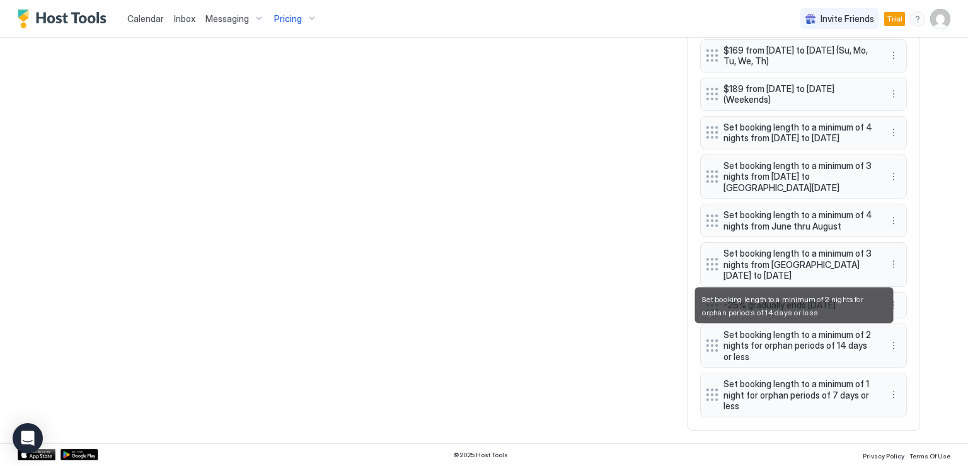
click at [787, 339] on span "Set booking length to a minimum of 2 nights for orphan periods of 14 days or le…" at bounding box center [799, 345] width 150 height 33
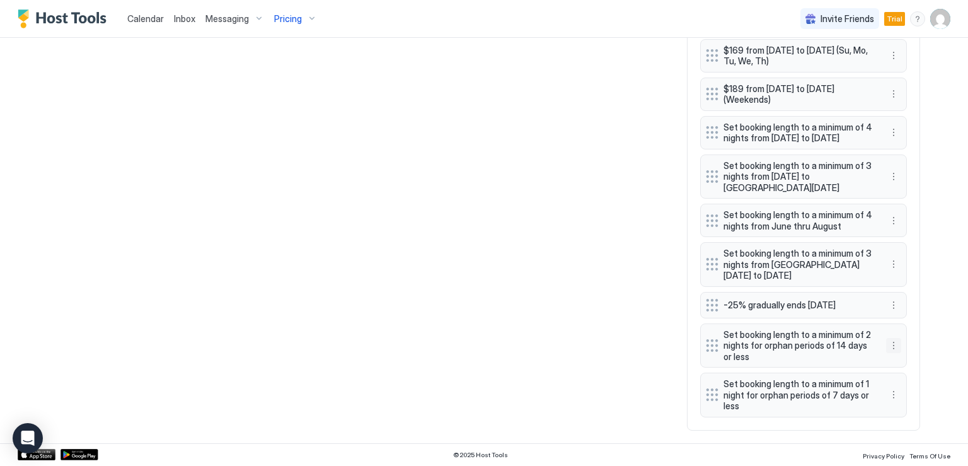
click at [890, 344] on button "More options" at bounding box center [893, 345] width 15 height 15
click at [899, 360] on div "Edit" at bounding box center [902, 363] width 28 height 9
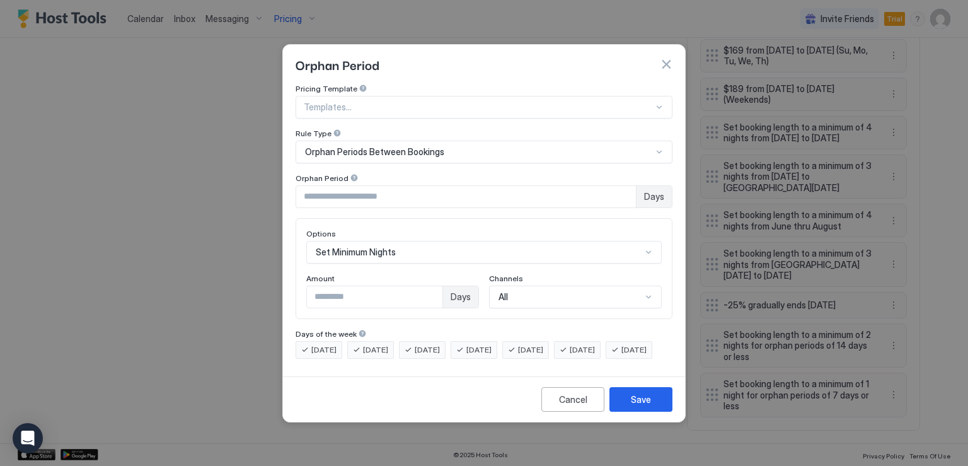
click at [669, 58] on button "button" at bounding box center [666, 64] width 13 height 13
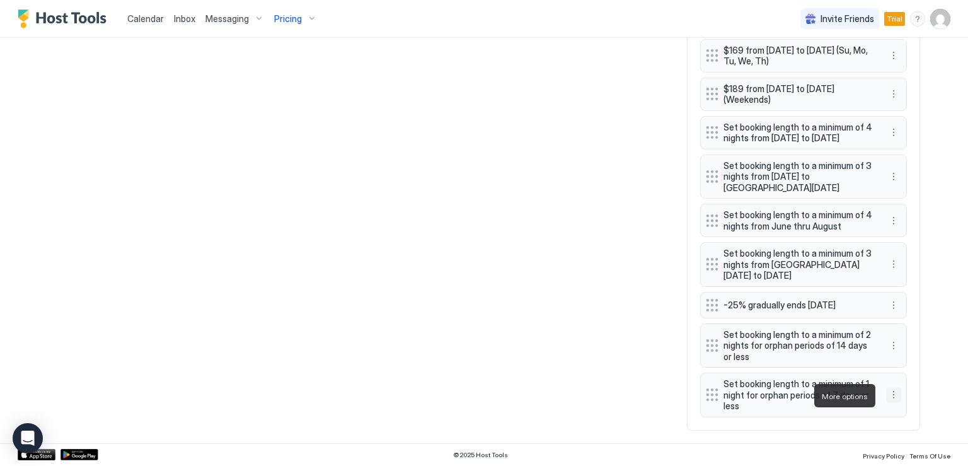
click at [893, 395] on button "More options" at bounding box center [893, 394] width 15 height 15
click at [898, 410] on div "Edit" at bounding box center [902, 412] width 28 height 9
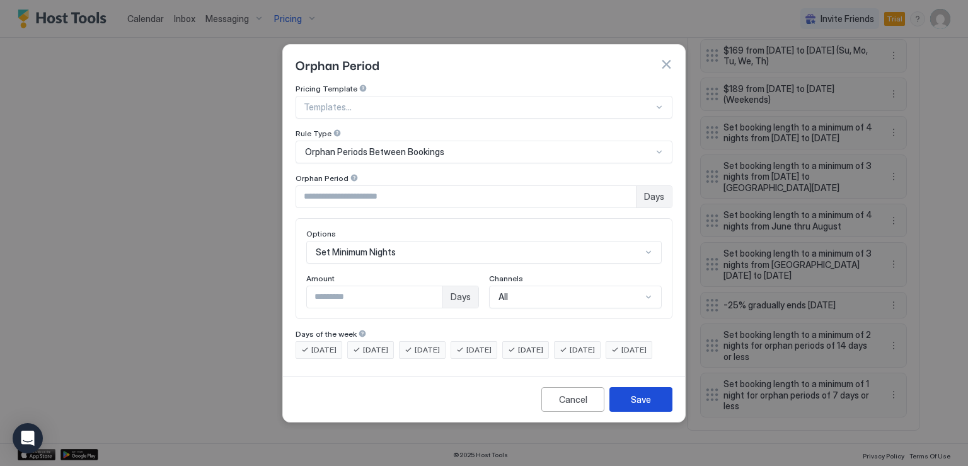
click at [648, 406] on div "Save" at bounding box center [641, 399] width 20 height 13
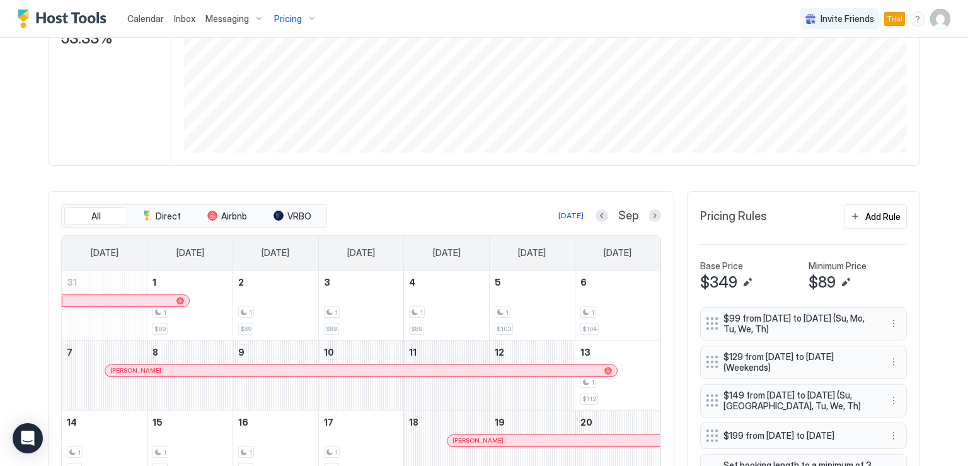
scroll to position [228, 0]
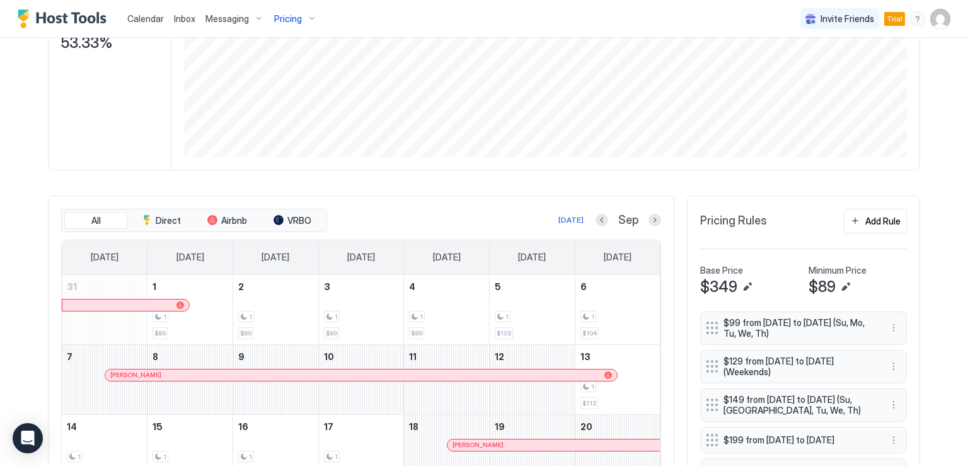
click at [643, 219] on div "Sep" at bounding box center [629, 220] width 66 height 14
click at [649, 217] on button "Next month" at bounding box center [655, 220] width 13 height 13
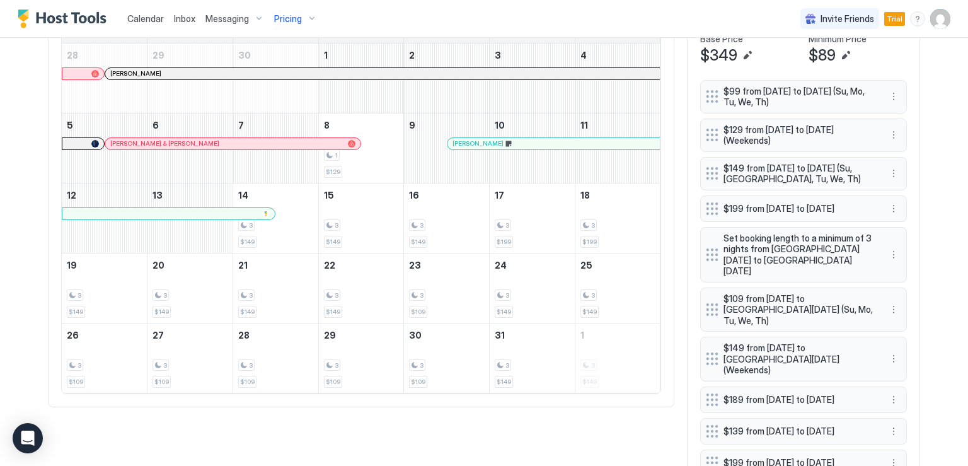
scroll to position [480, 0]
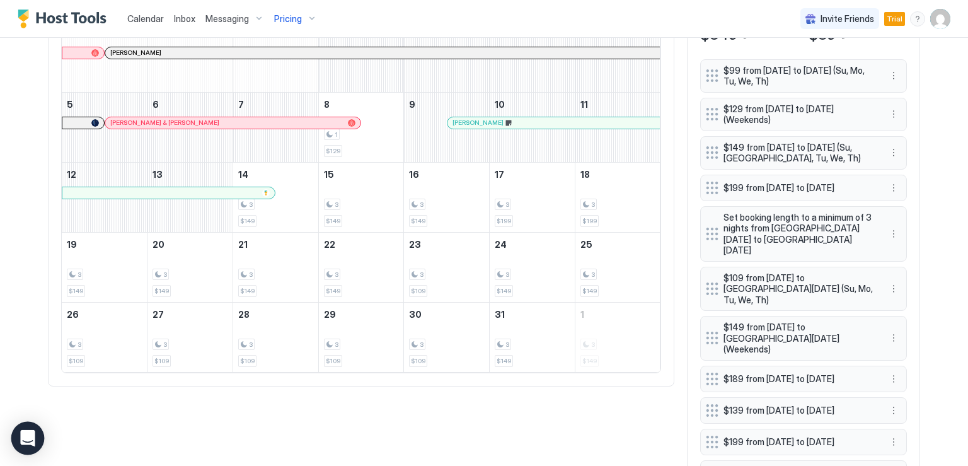
click at [38, 433] on div "Open Intercom Messenger" at bounding box center [27, 438] width 33 height 33
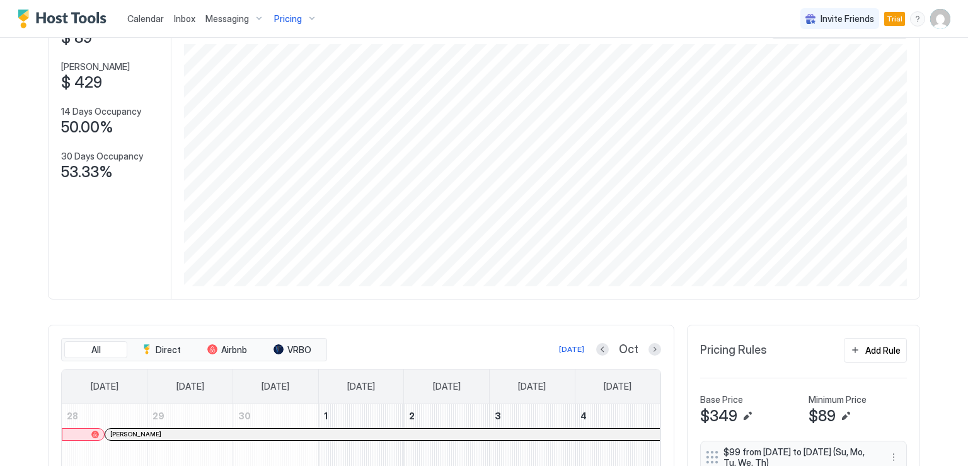
scroll to position [63, 0]
